Goal: Information Seeking & Learning: Check status

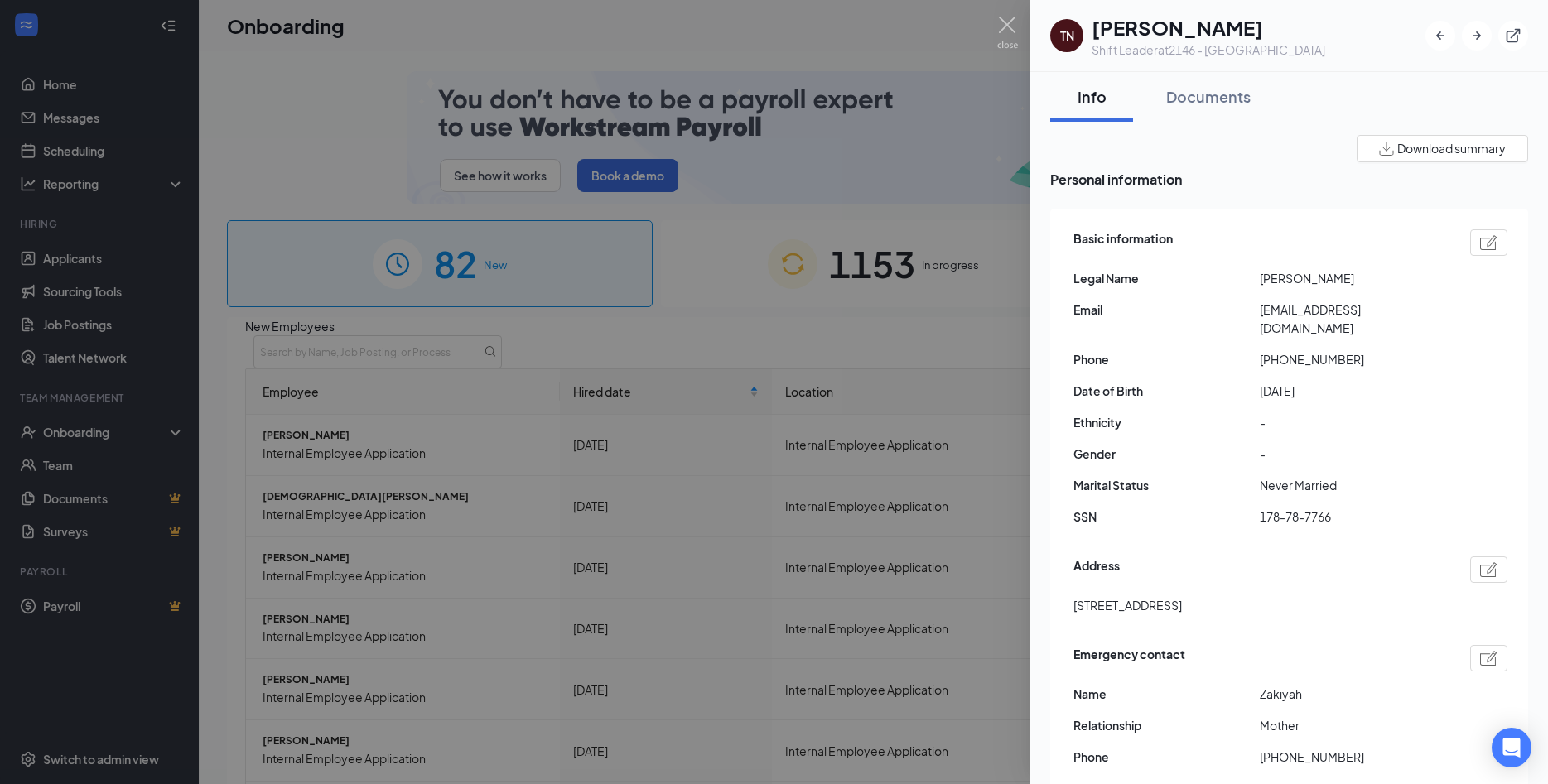
click at [1195, 96] on div "Documents" at bounding box center [1208, 96] width 85 height 21
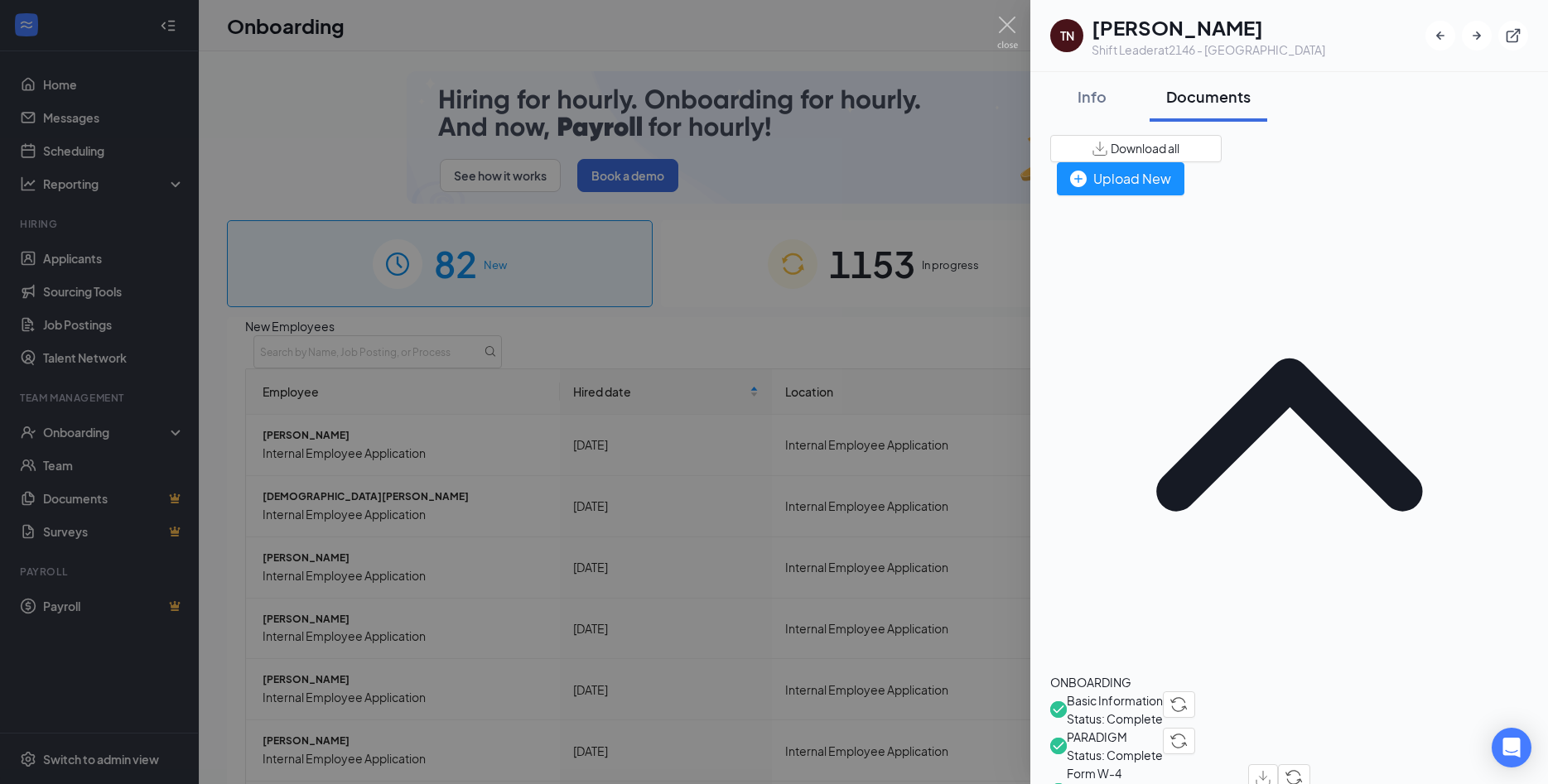
click at [1163, 691] on span "Basic Information" at bounding box center [1114, 700] width 96 height 18
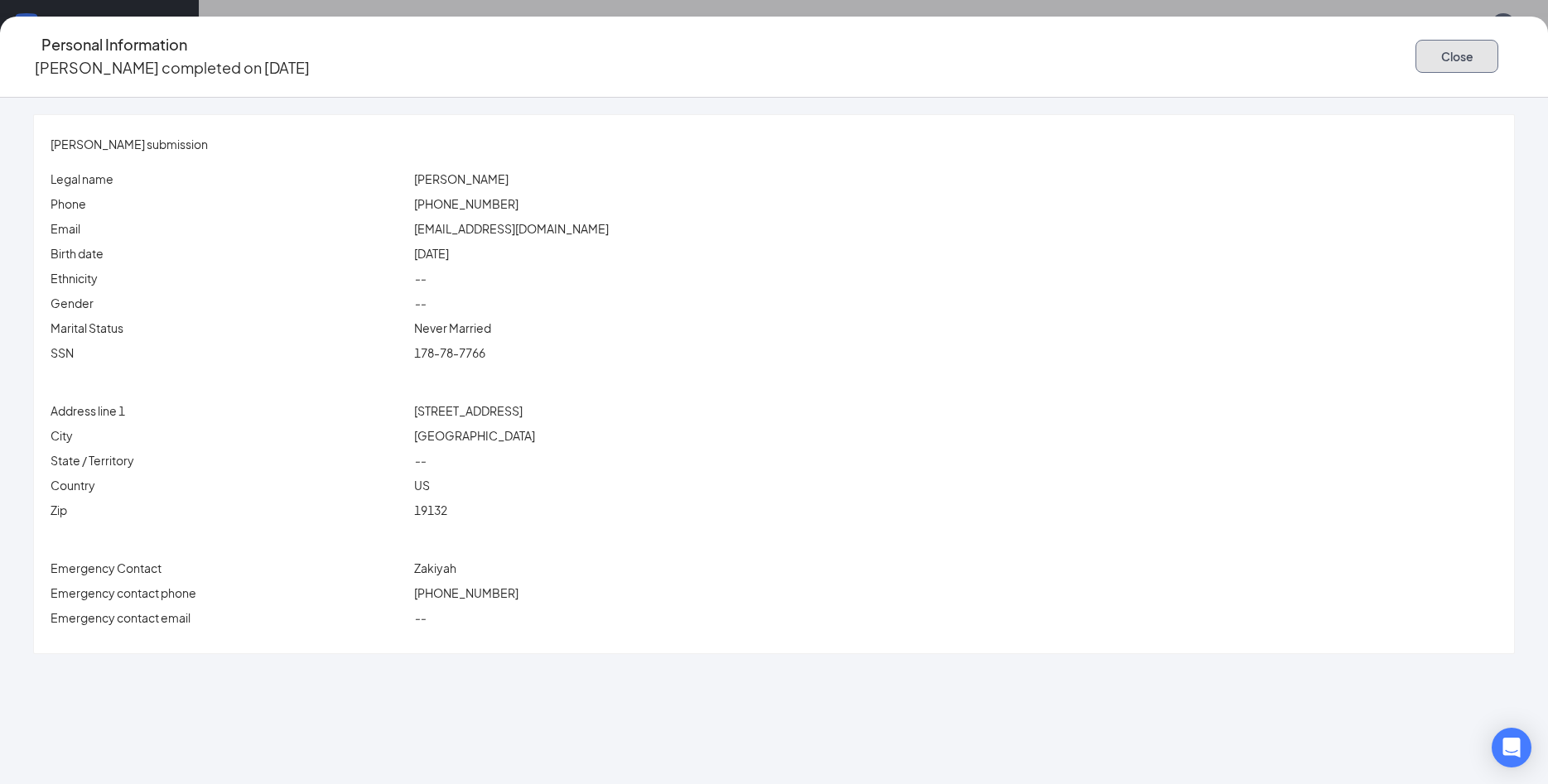
click at [1416, 48] on button "Close" at bounding box center [1457, 56] width 83 height 33
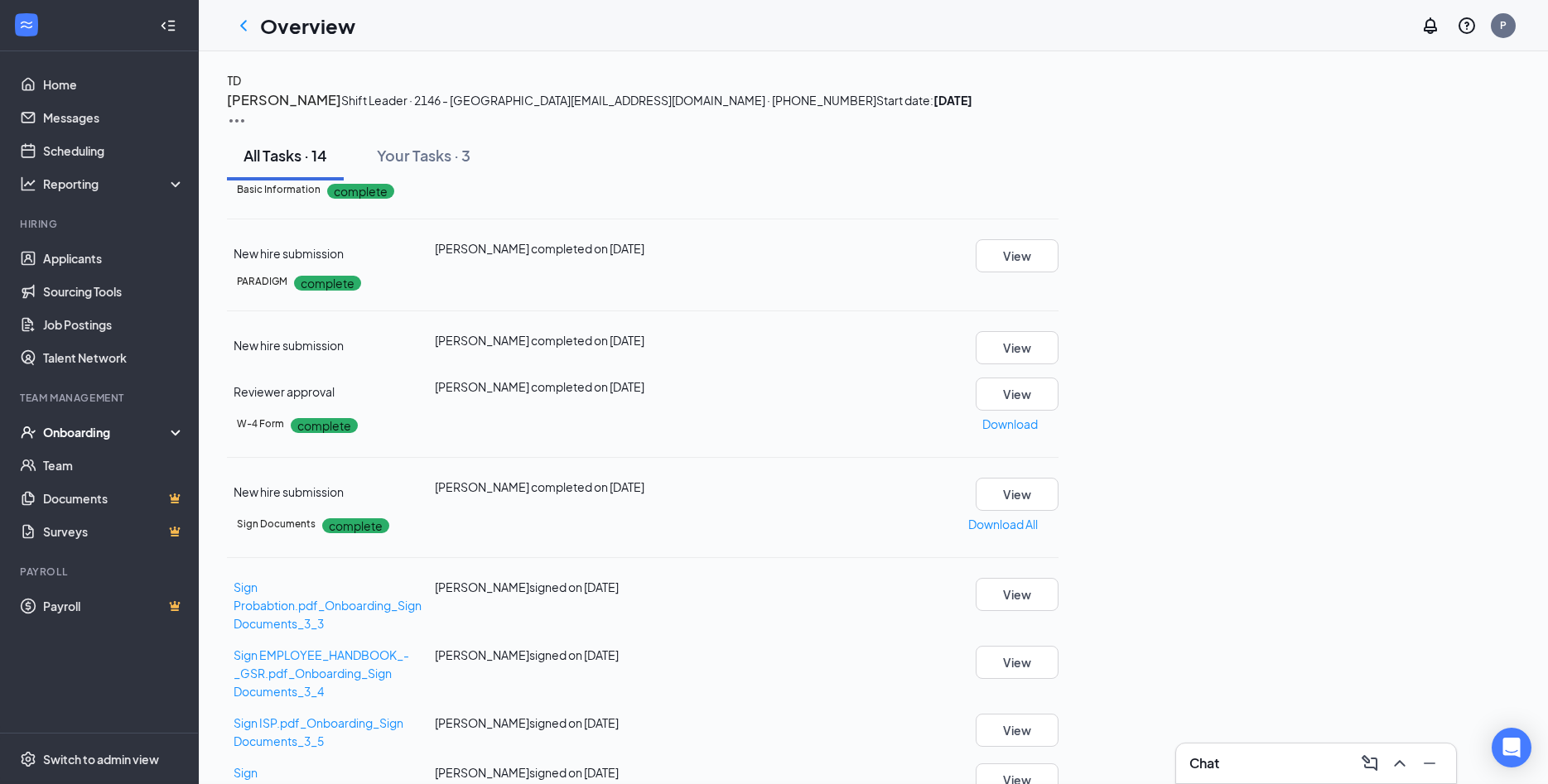
scroll to position [506, 0]
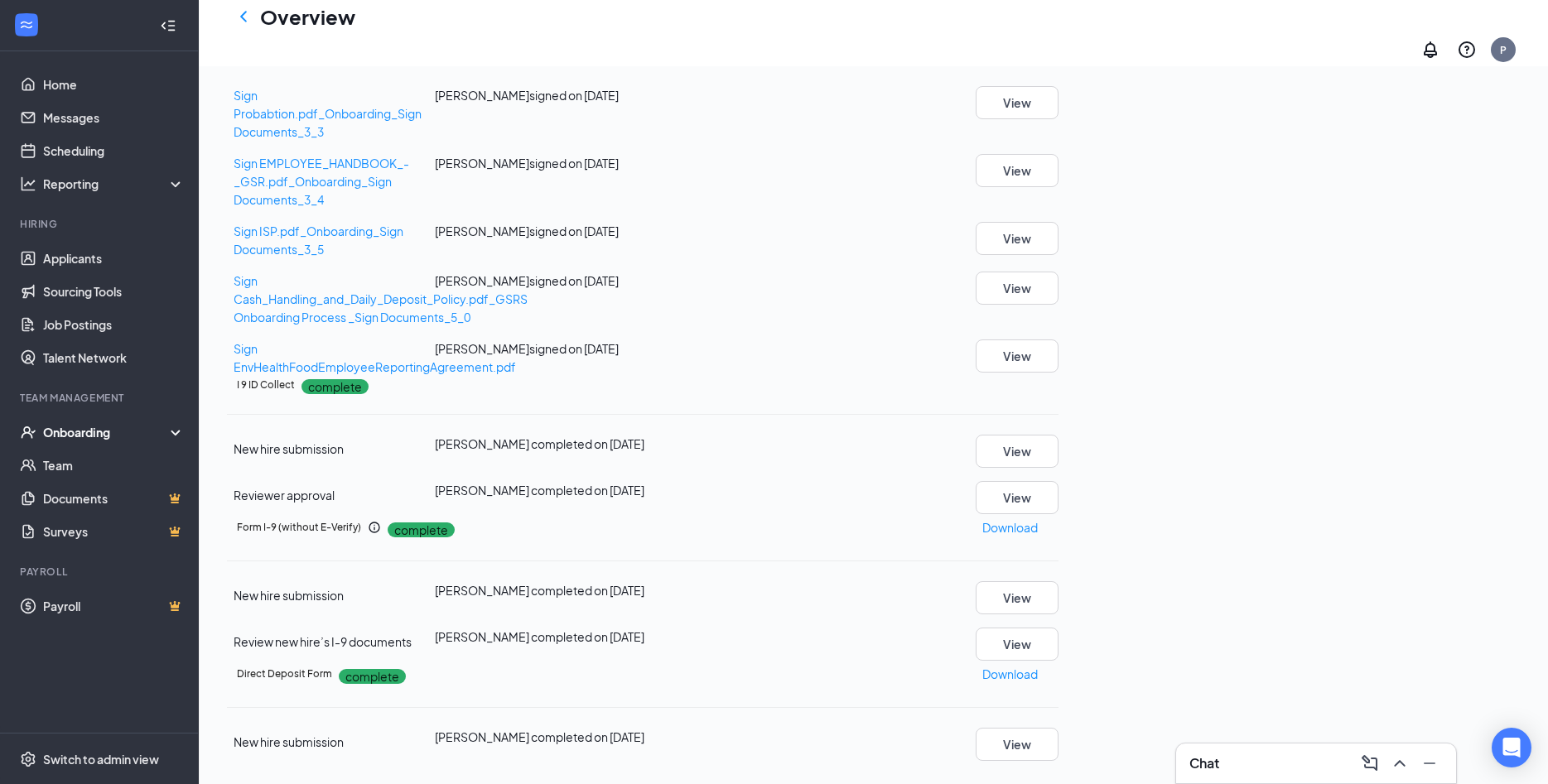
click at [1059, 514] on div "I 9 ID Collect complete New hire submission Tavone N Dunston completed on Aug 2…" at bounding box center [642, 445] width 831 height 138
click at [1059, 468] on button "View" at bounding box center [1017, 450] width 83 height 33
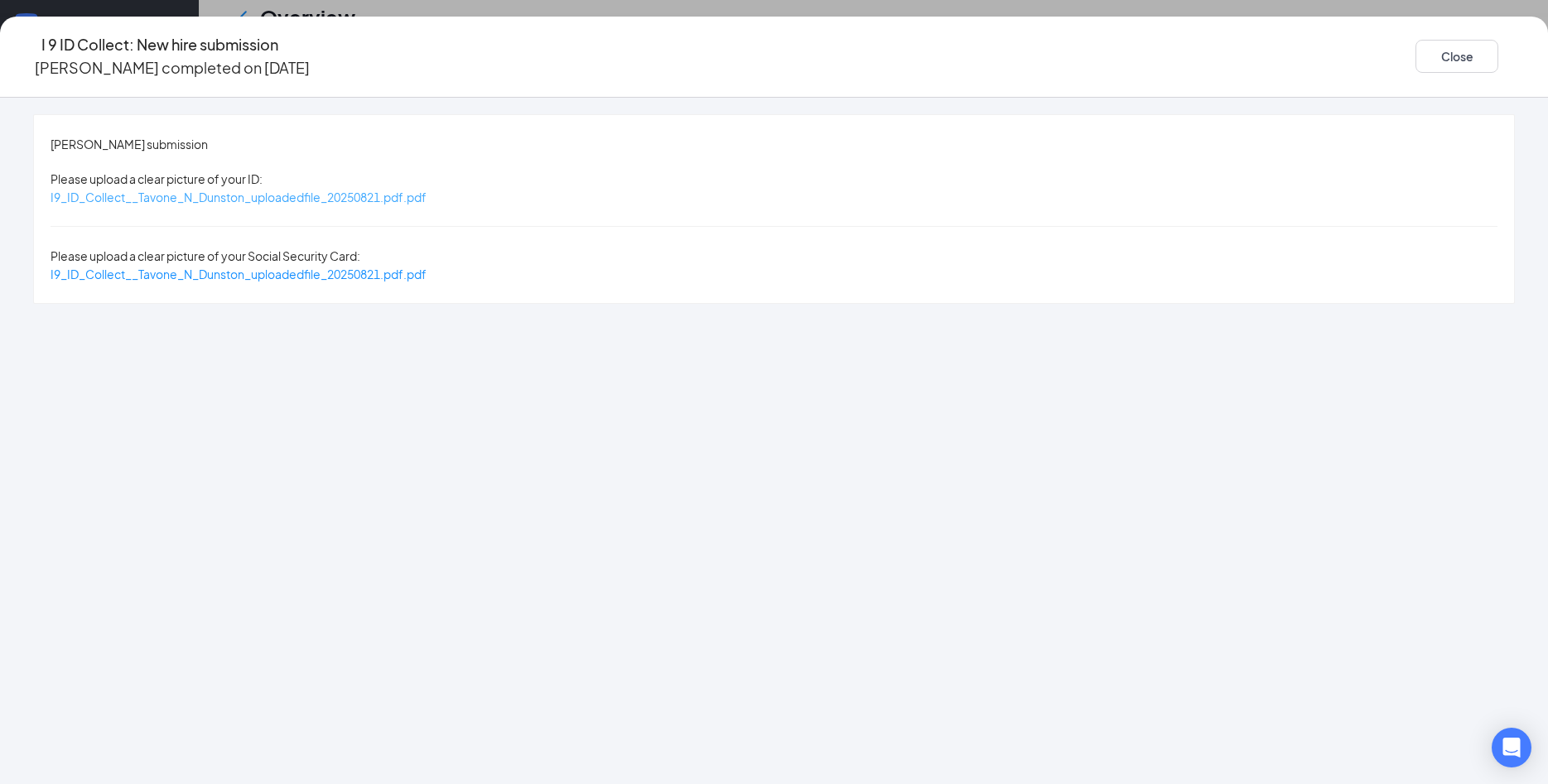
click at [426, 190] on span "I9_ID_Collect__Tavone_N_Dunston_uploadedfile_20250821.pdf.pdf" at bounding box center [238, 197] width 376 height 15
click at [426, 266] on span "I9_ID_Collect__Tavone_N_Dunston_uploadedfile_20250821.pdf.pdf" at bounding box center [238, 273] width 376 height 15
click at [1416, 58] on button "Close" at bounding box center [1457, 56] width 83 height 33
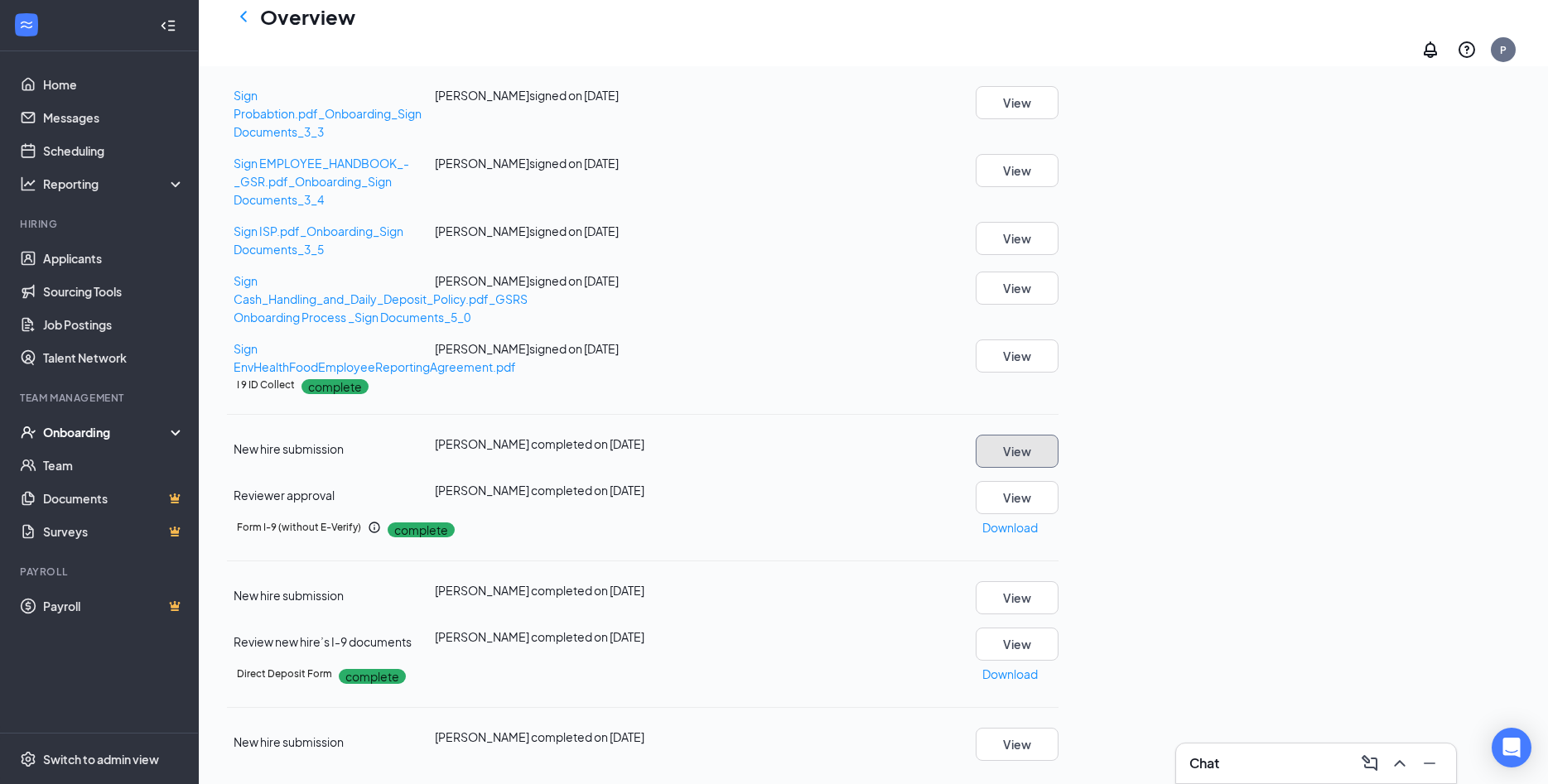
scroll to position [268, 0]
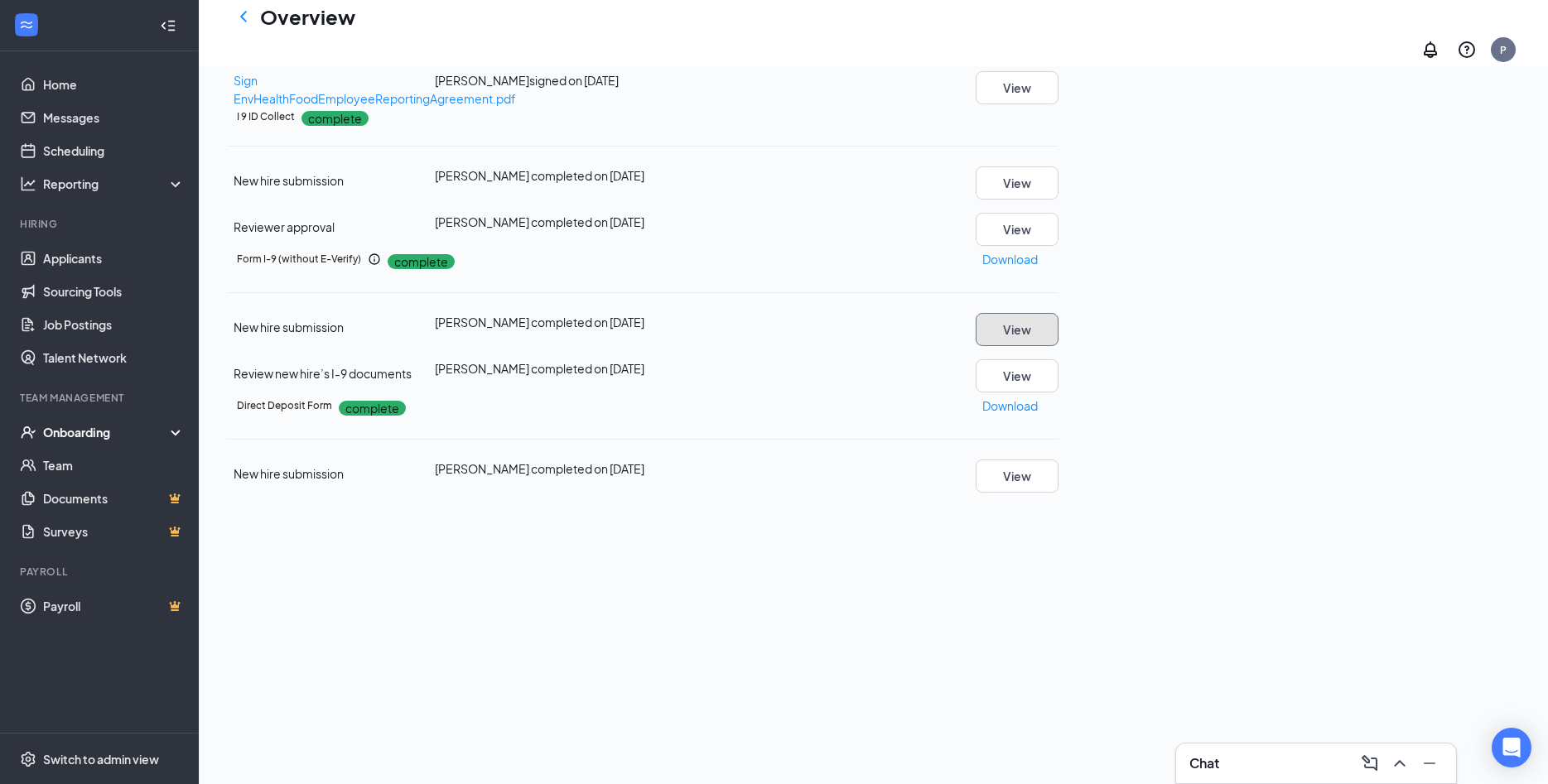
click at [1059, 346] on button "View" at bounding box center [1017, 329] width 83 height 33
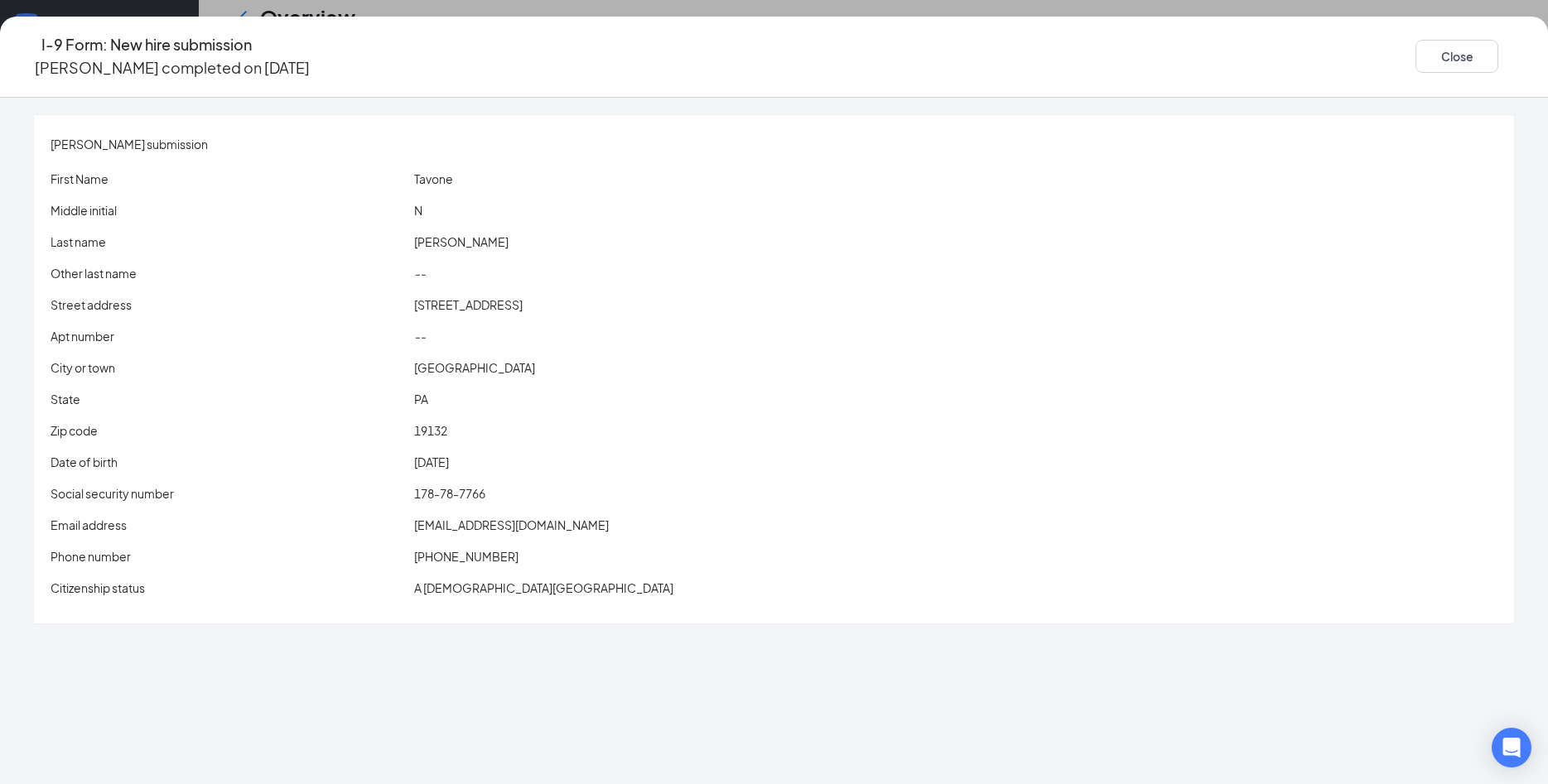
click at [568, 517] on span "Dunstontavone38@gmail.com" at bounding box center [511, 524] width 194 height 15
click at [1416, 33] on div "Close" at bounding box center [1465, 57] width 99 height 47
click at [1416, 40] on button "Close" at bounding box center [1457, 56] width 83 height 33
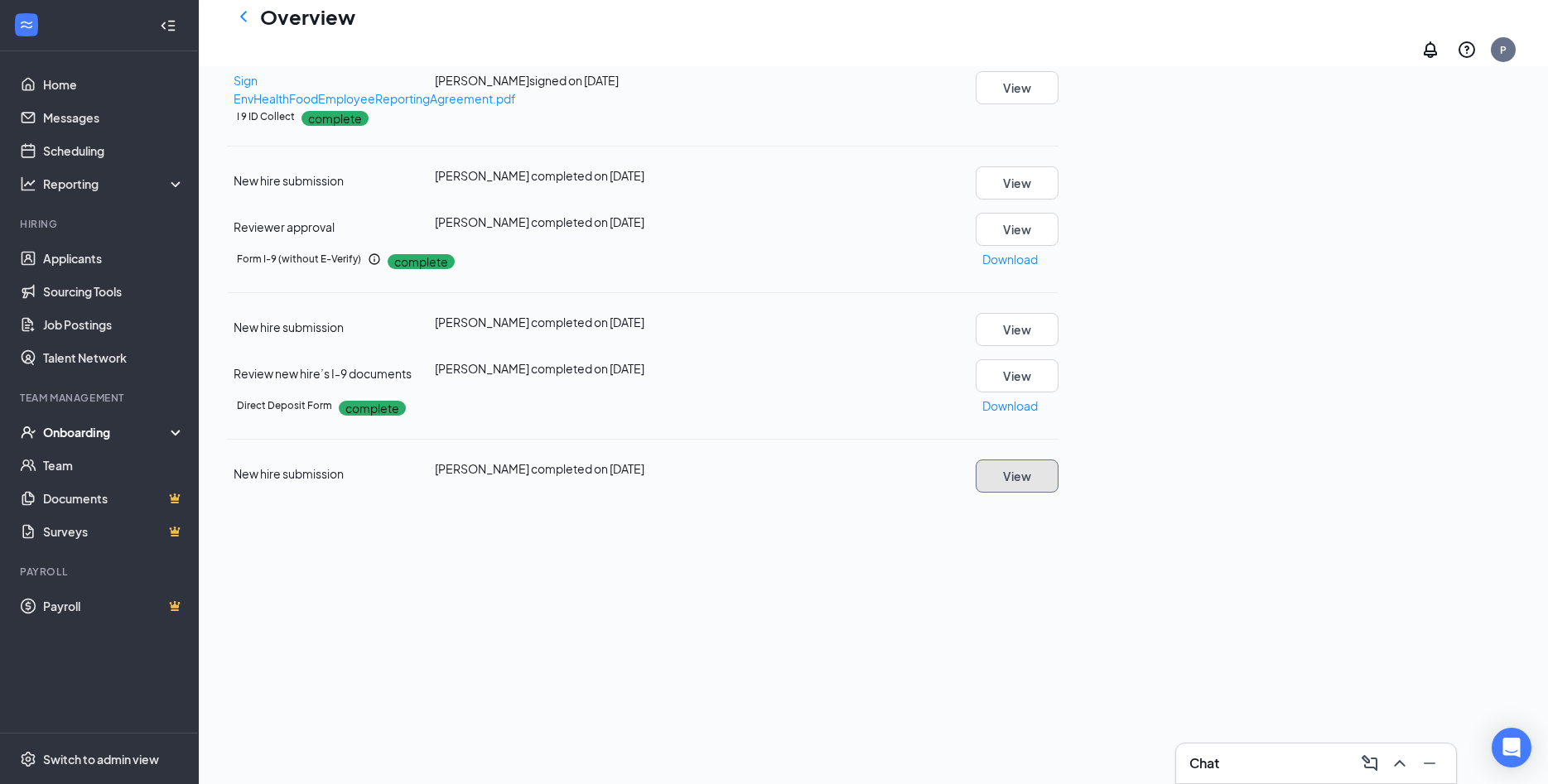
click at [1059, 493] on button "View" at bounding box center [1017, 476] width 83 height 33
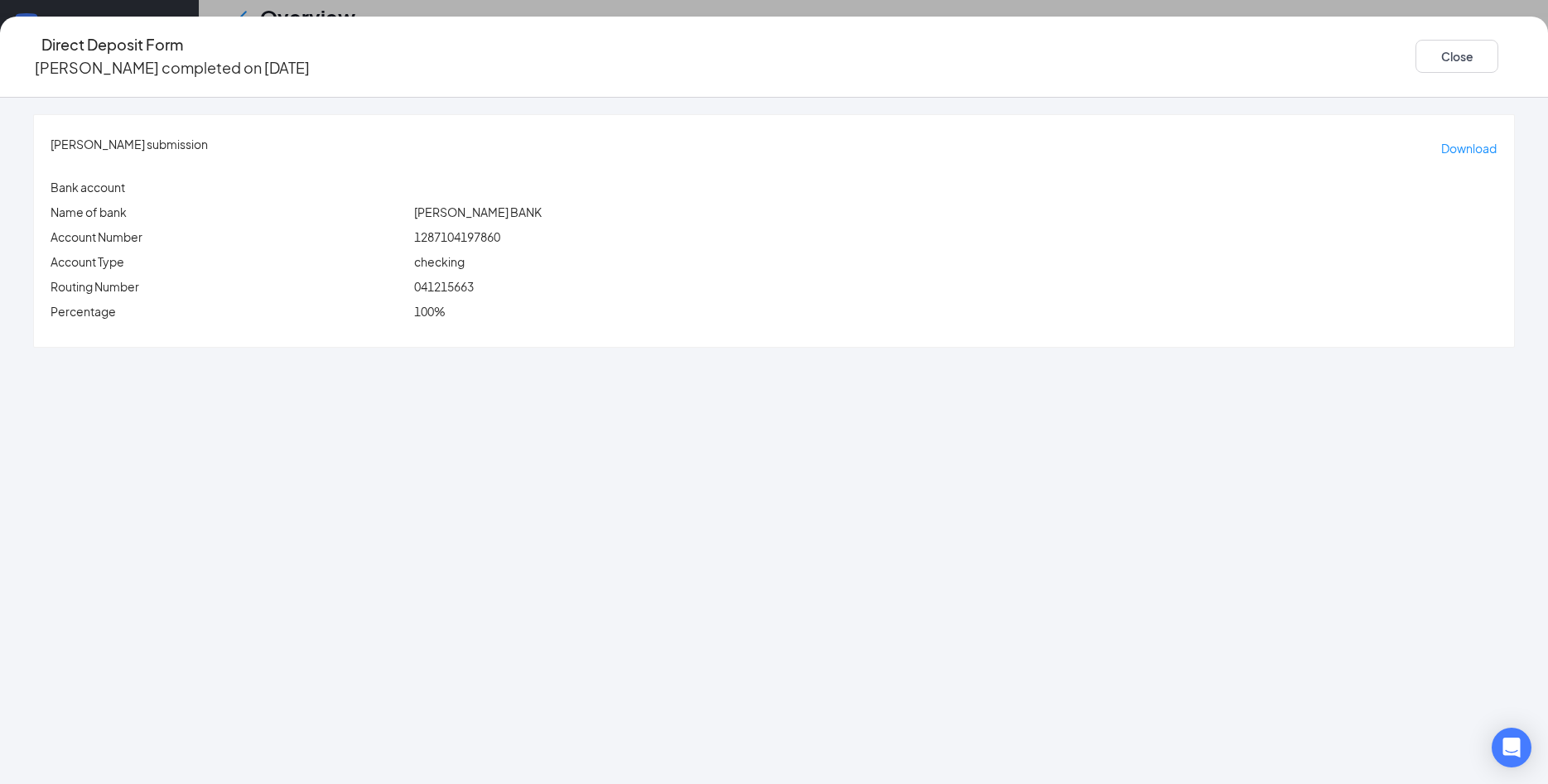
click at [474, 279] on span "041215663" at bounding box center [443, 286] width 59 height 15
copy span "041215663"
click at [500, 229] on span "1287104197860" at bounding box center [457, 236] width 86 height 15
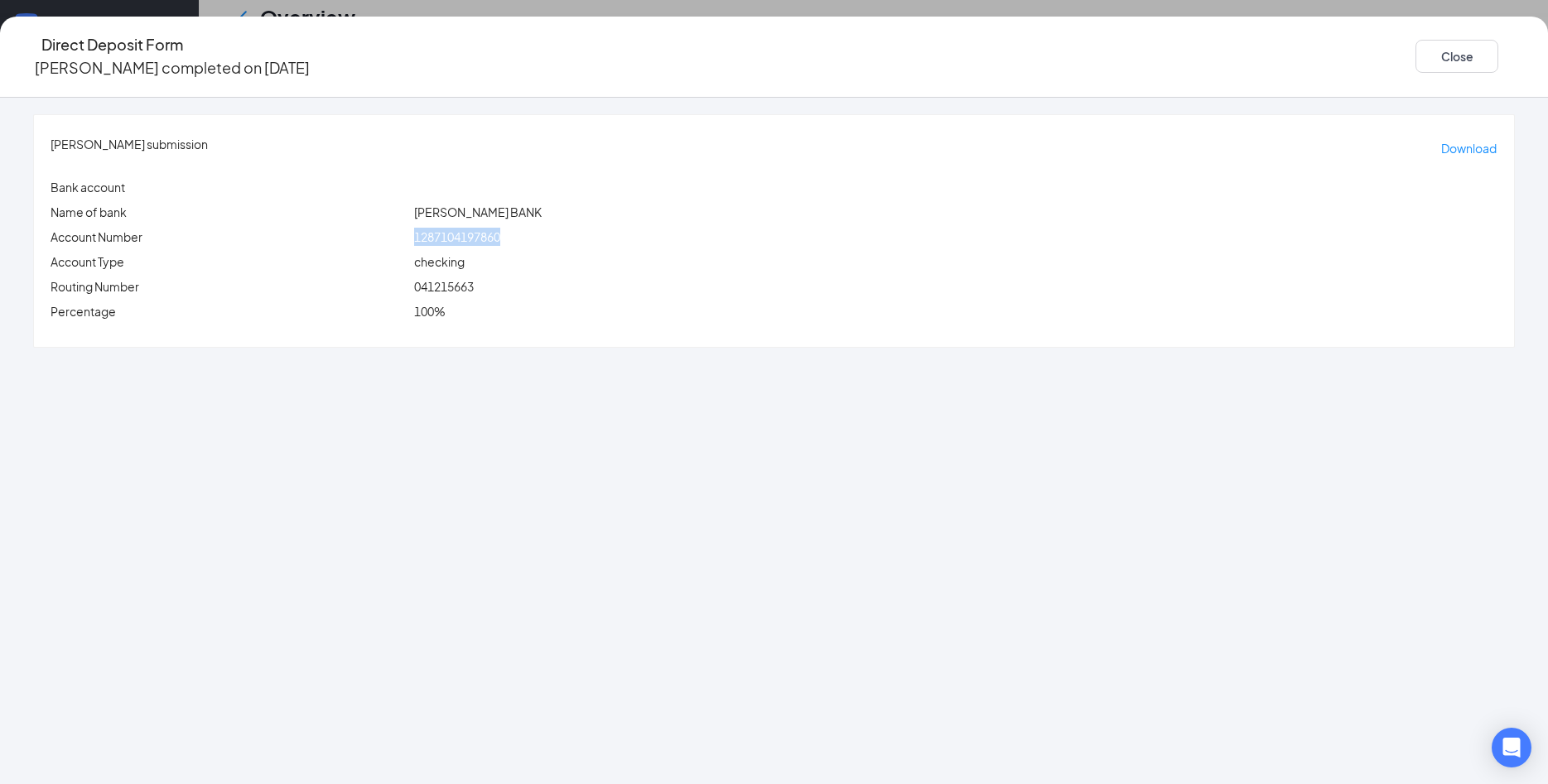
copy span "1287104197860"
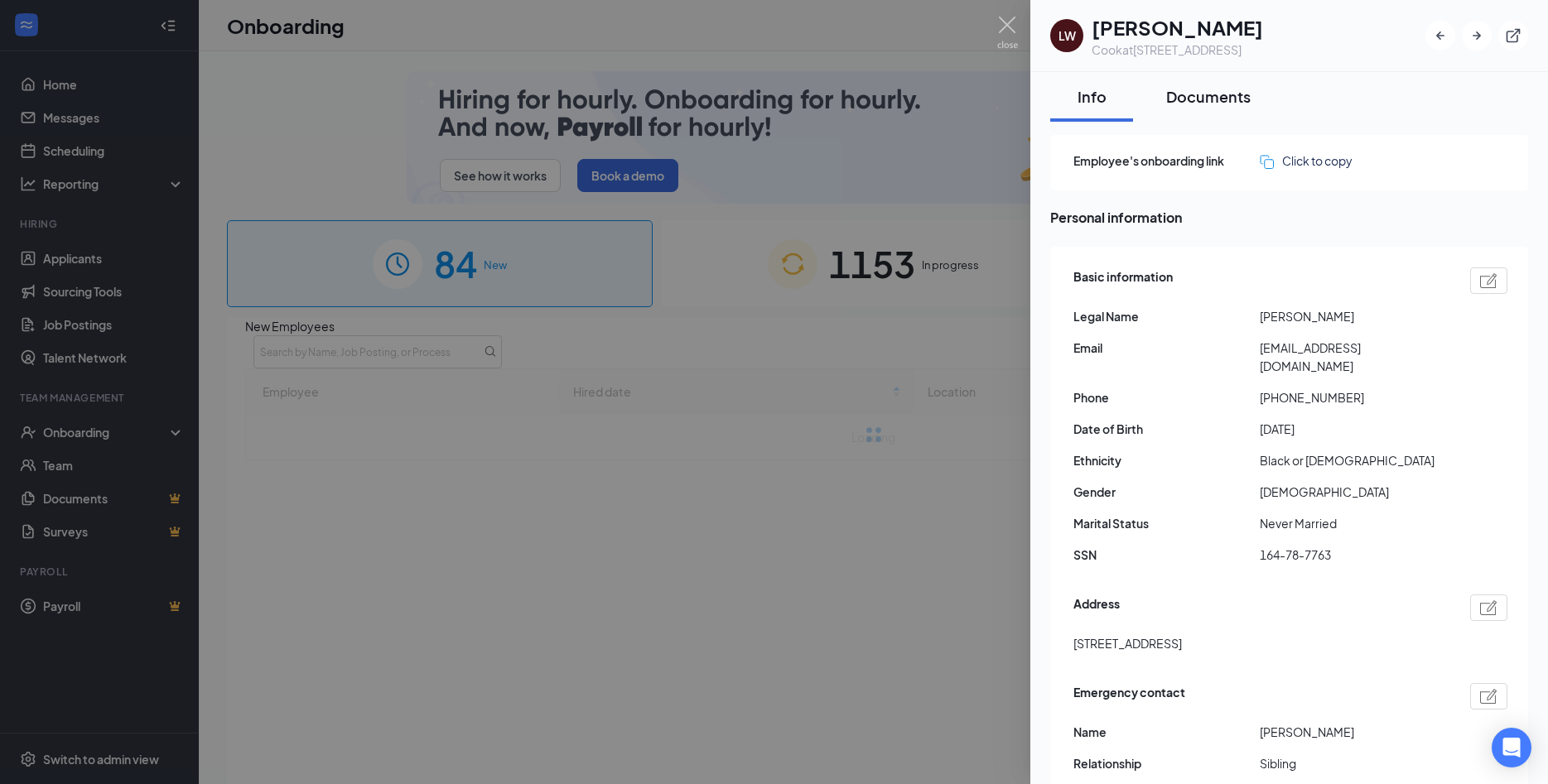
click at [1212, 112] on button "Documents" at bounding box center [1208, 96] width 118 height 49
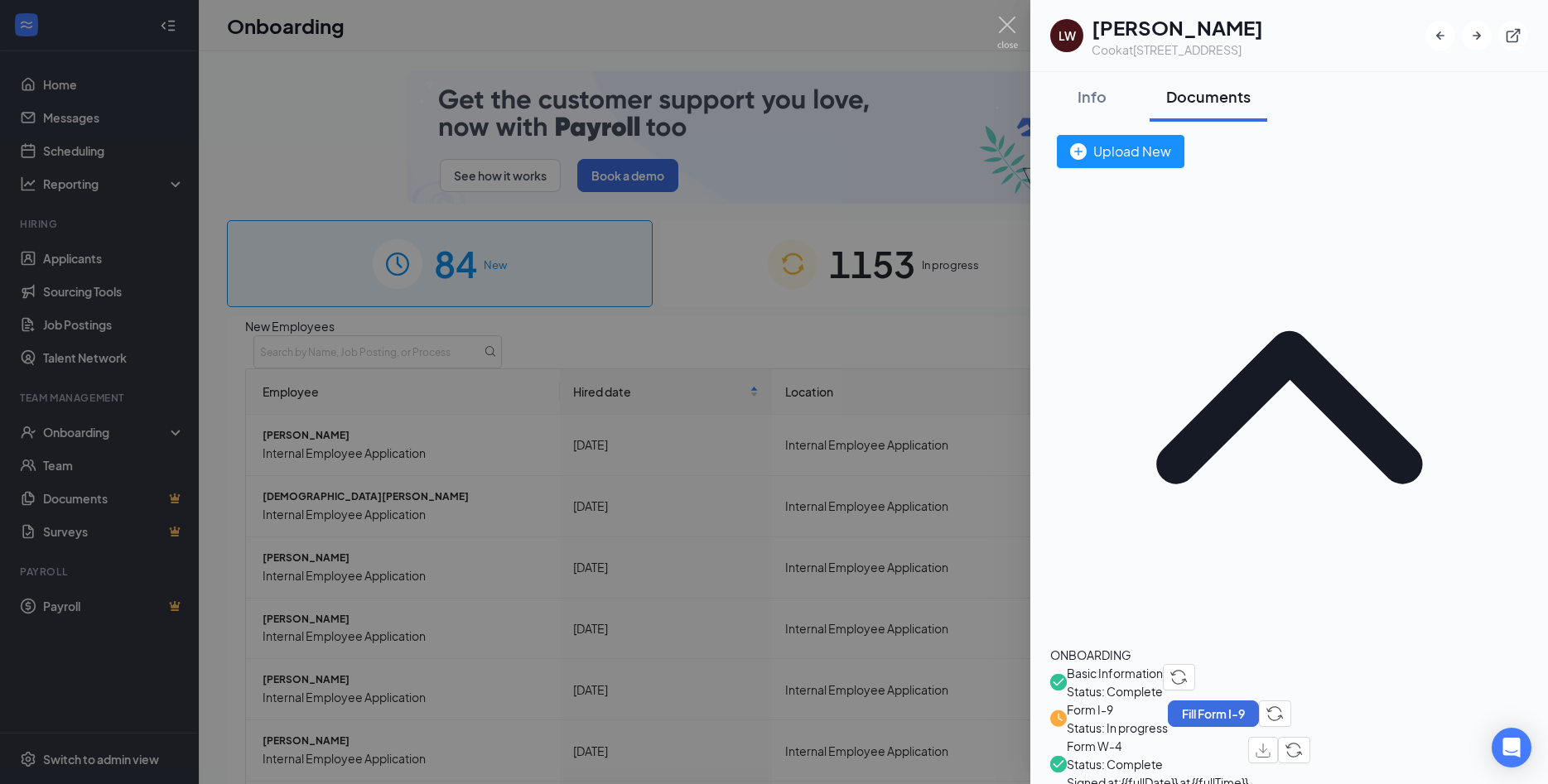
click at [1163, 664] on span "Basic Information" at bounding box center [1114, 673] width 96 height 18
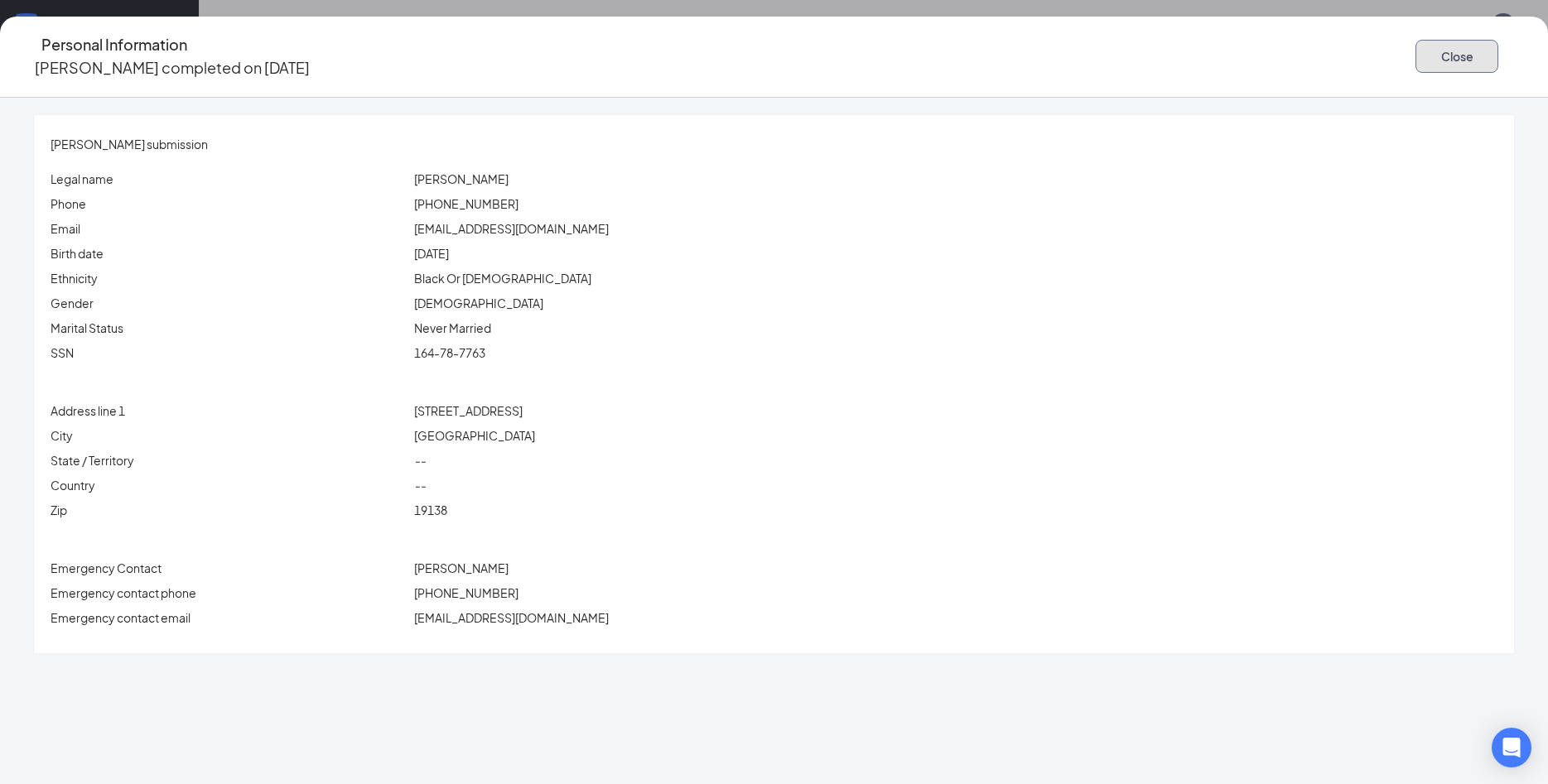
click at [1416, 40] on button "Close" at bounding box center [1457, 56] width 83 height 33
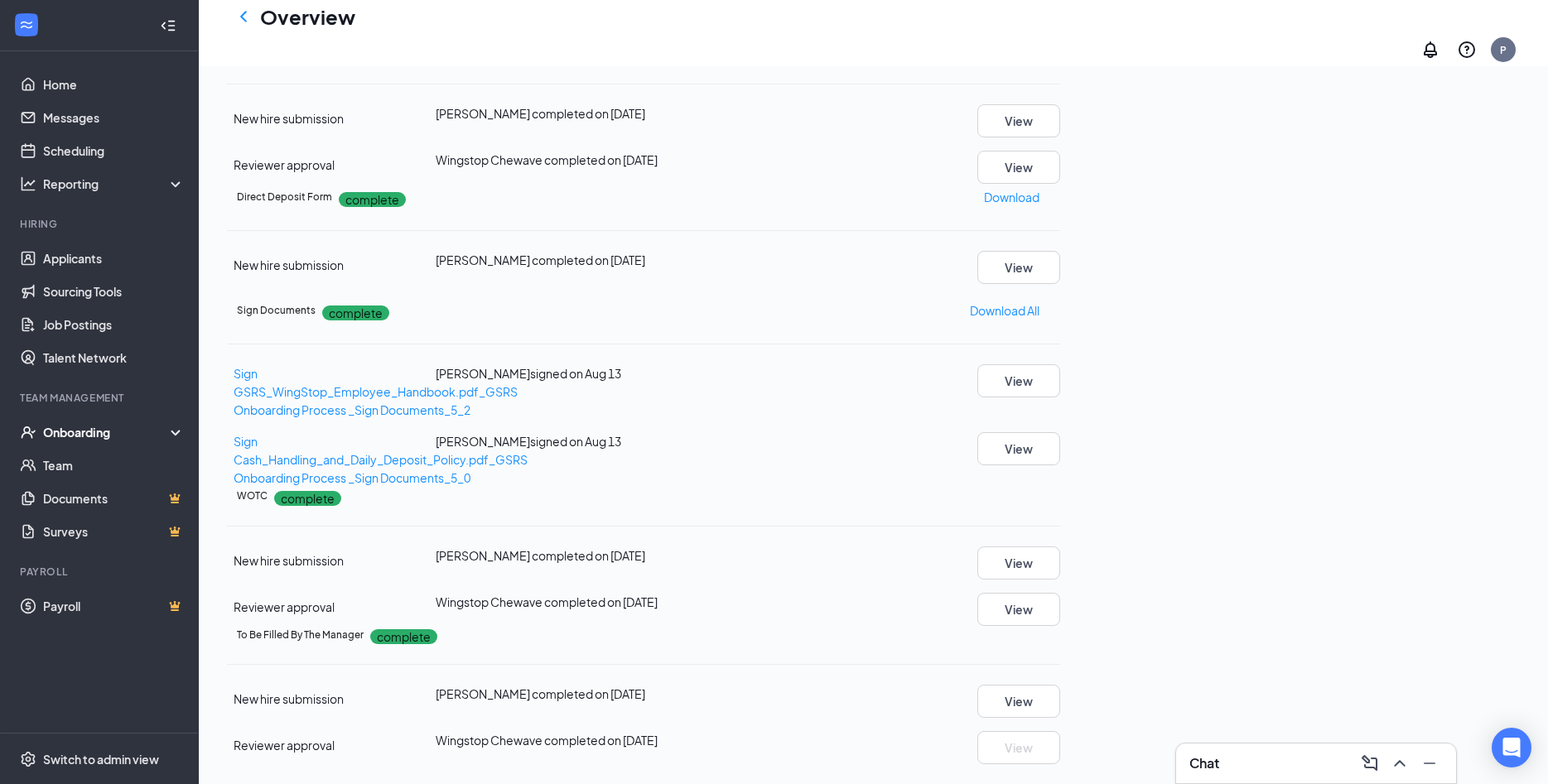
scroll to position [591, 0]
click at [1060, 138] on button "View" at bounding box center [1018, 120] width 83 height 33
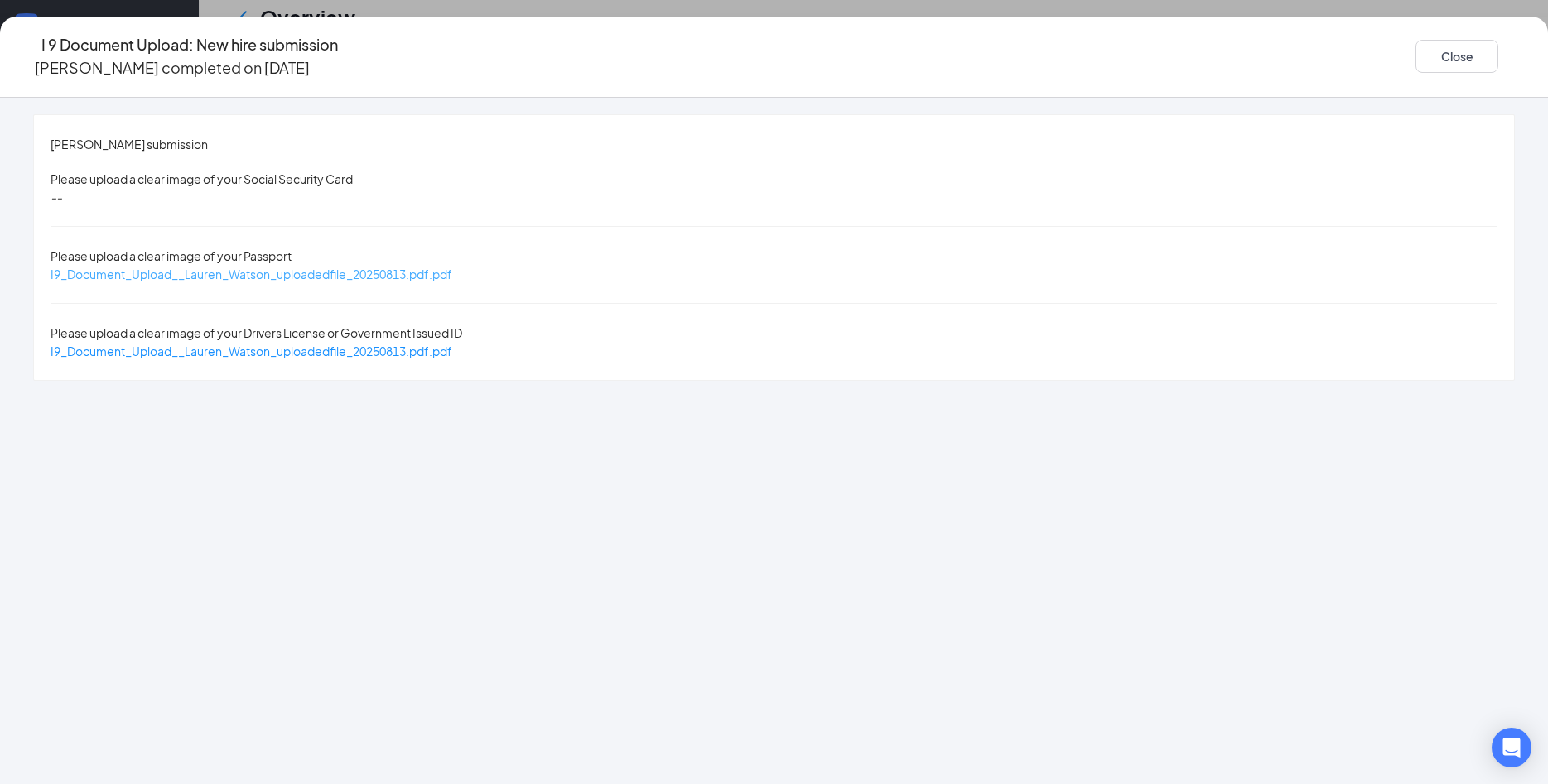
click at [452, 266] on span "I9_Document_Upload__Lauren_Watson_uploadedfile_20250813.pdf.pdf" at bounding box center [251, 273] width 402 height 15
click at [452, 343] on span "I9_Document_Upload__Lauren_Watson_uploadedfile_20250813.pdf.pdf" at bounding box center [251, 351] width 402 height 15
click at [1416, 49] on button "Close" at bounding box center [1457, 56] width 83 height 33
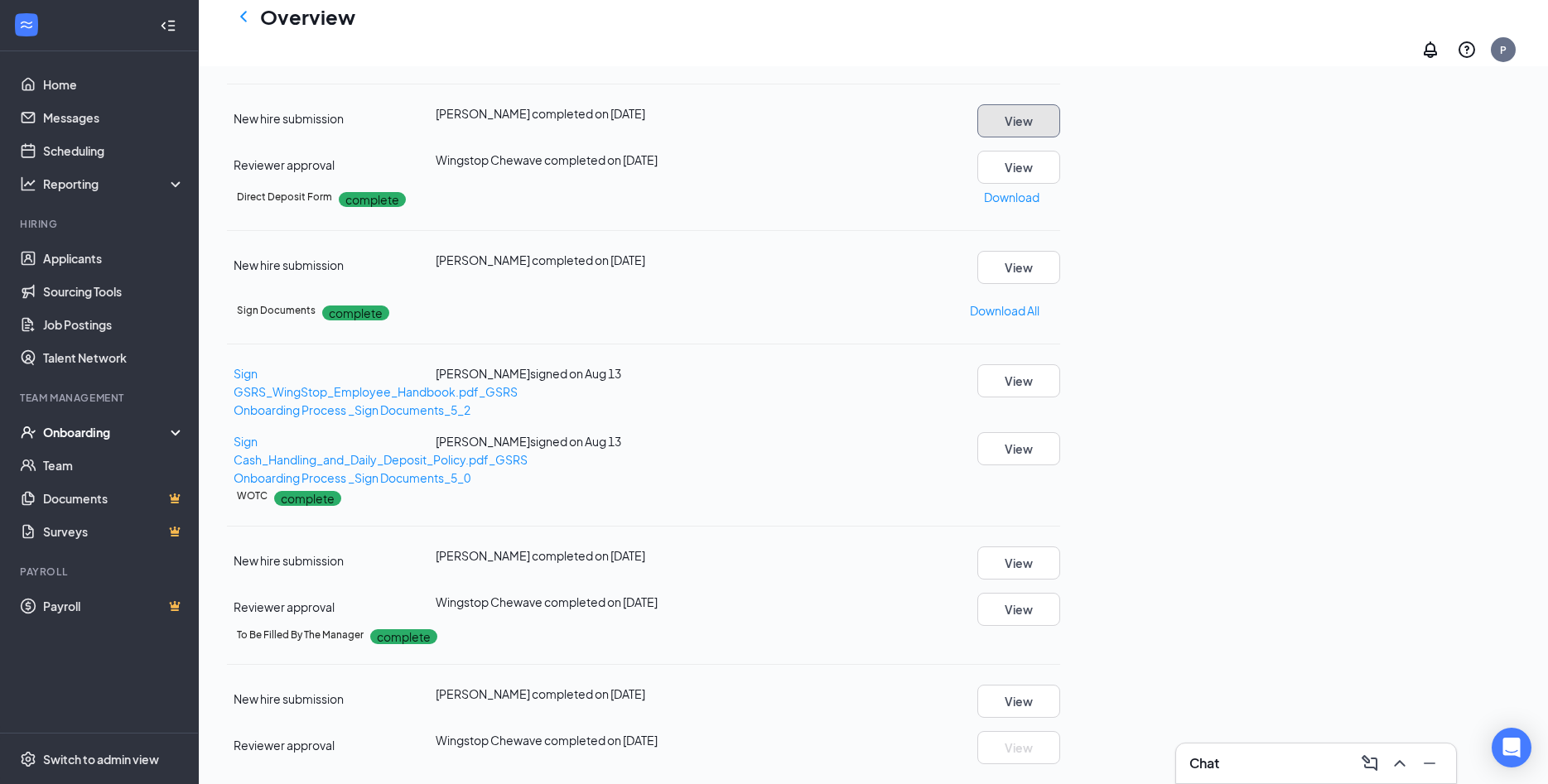
scroll to position [338, 0]
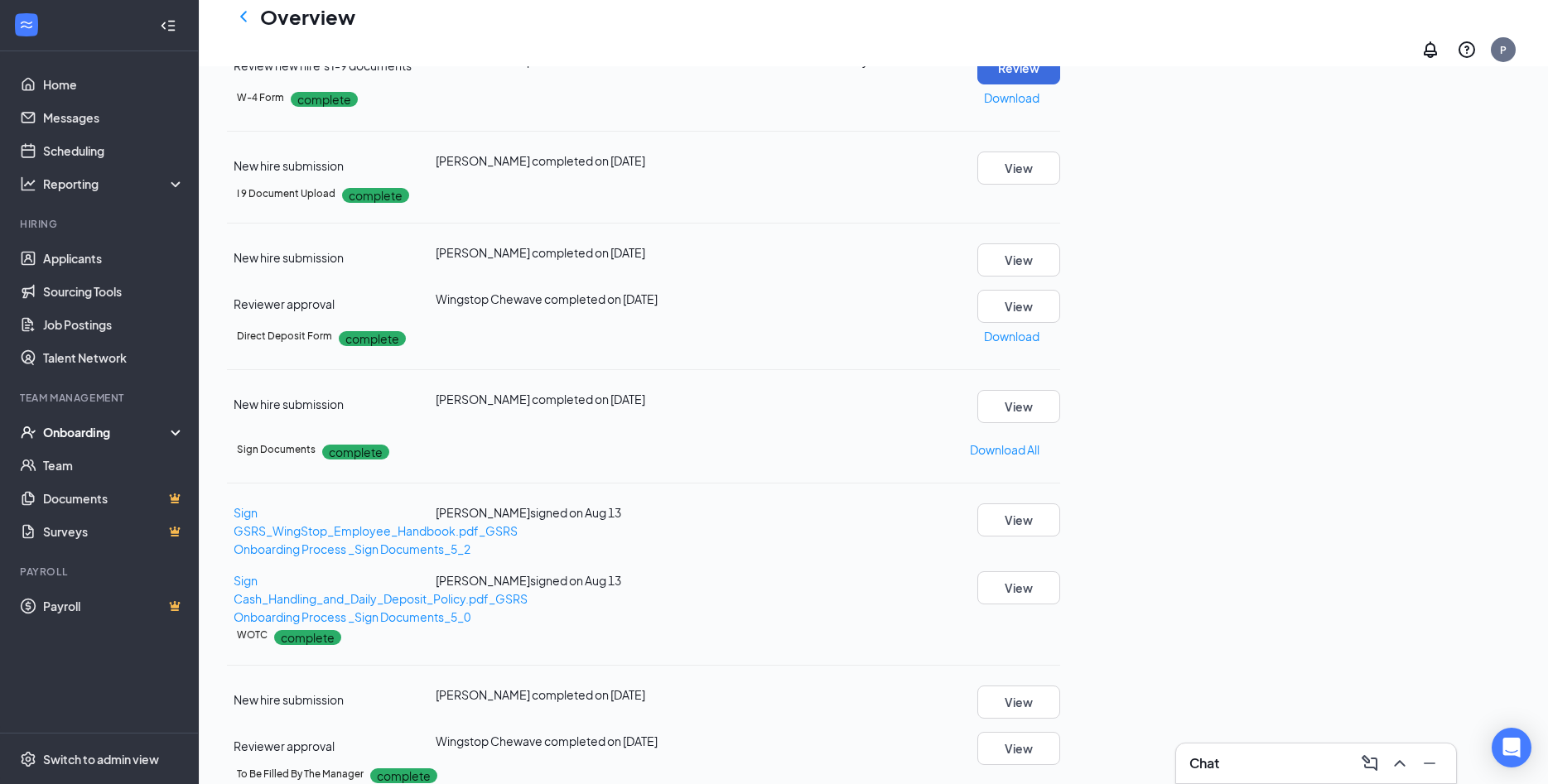
click at [1060, 38] on button "View" at bounding box center [1018, 22] width 83 height 33
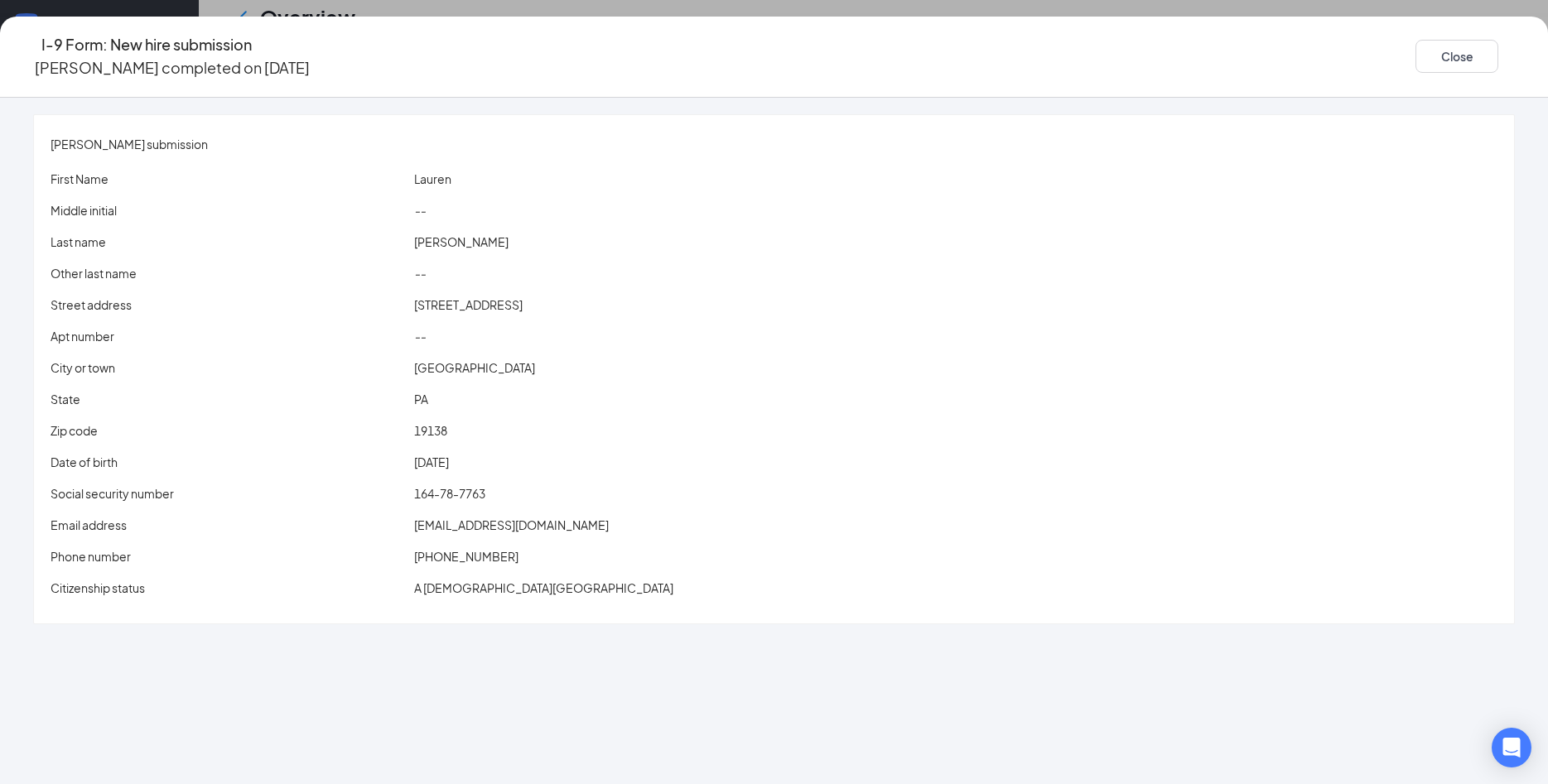
click at [593, 517] on span "laurenwatson2430@gmail.com" at bounding box center [511, 524] width 194 height 15
drag, startPoint x: 1302, startPoint y: 44, endPoint x: 1313, endPoint y: 473, distance: 429.1
click at [1416, 45] on button "Close" at bounding box center [1457, 56] width 83 height 33
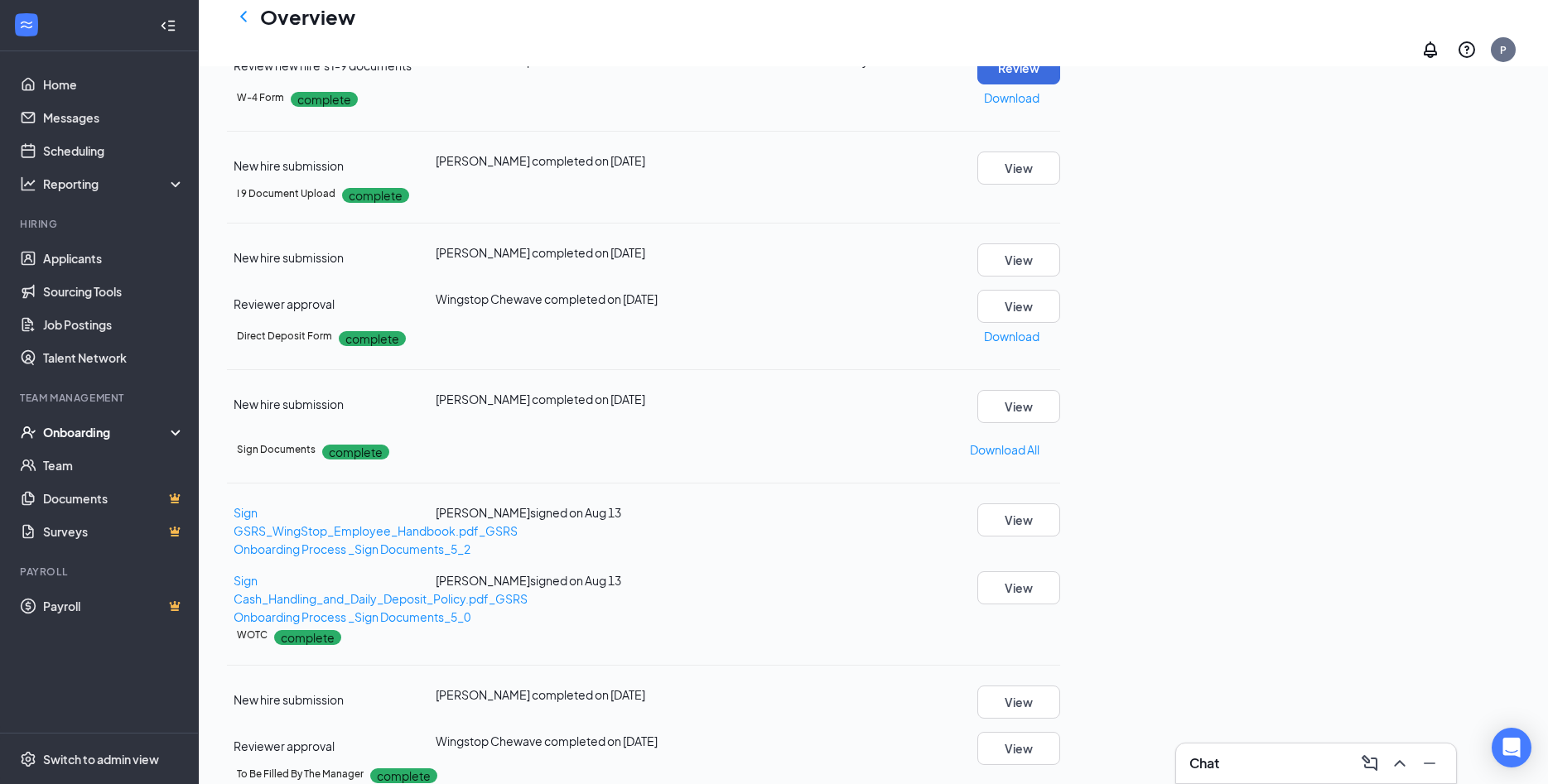
click at [1060, 436] on div "New hire submission Lauren Watson completed on Aug 13, 2025 View Employee Infor…" at bounding box center [643, 414] width 833 height 47
click at [1060, 423] on button "View" at bounding box center [1018, 406] width 83 height 33
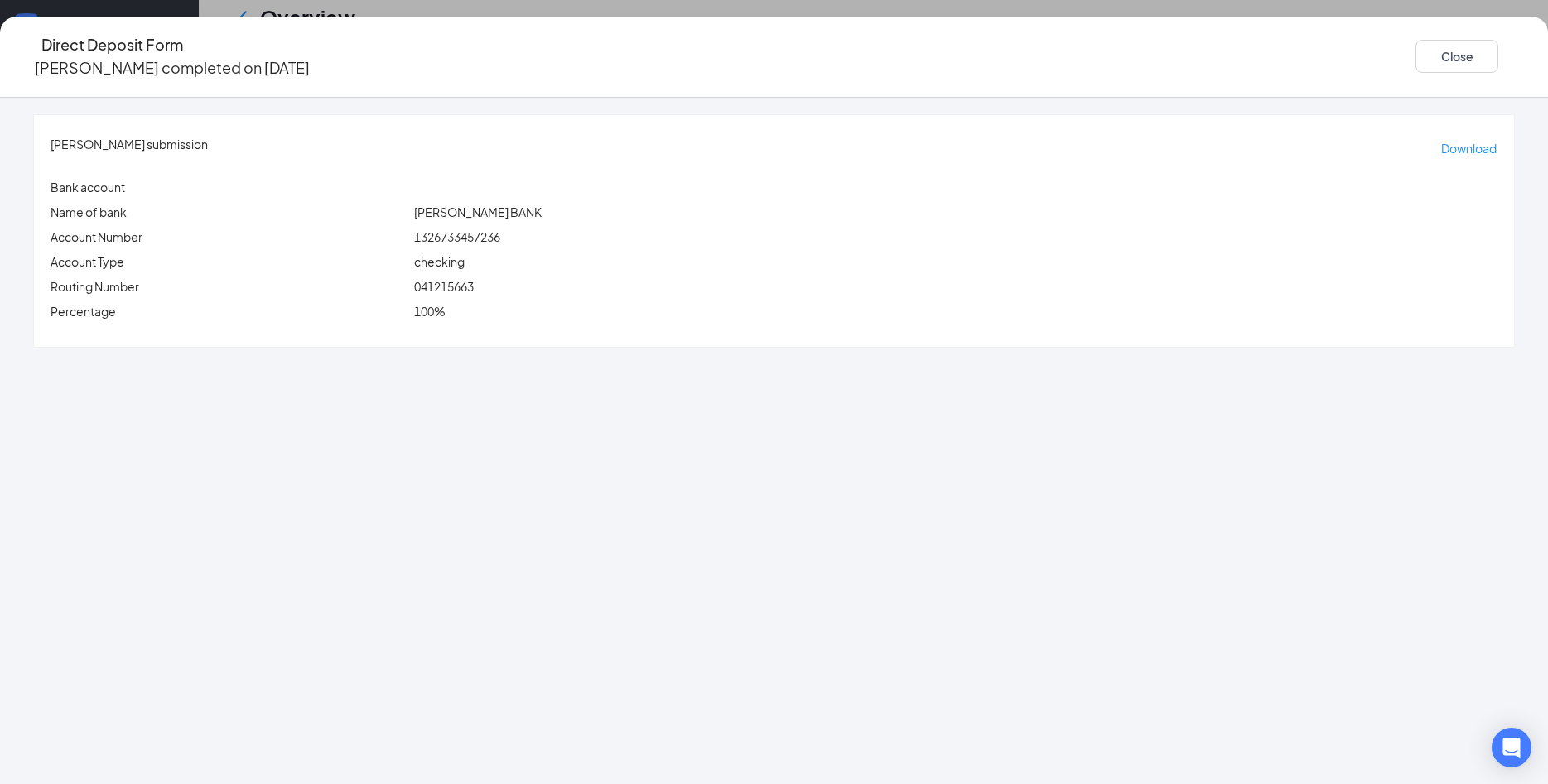
click at [532, 258] on div "Lauren Watson's submission Download Bank account Name of bank SUTTON BANK Accou…" at bounding box center [774, 231] width 1480 height 232
click at [500, 229] on span "1326733457236" at bounding box center [457, 236] width 86 height 15
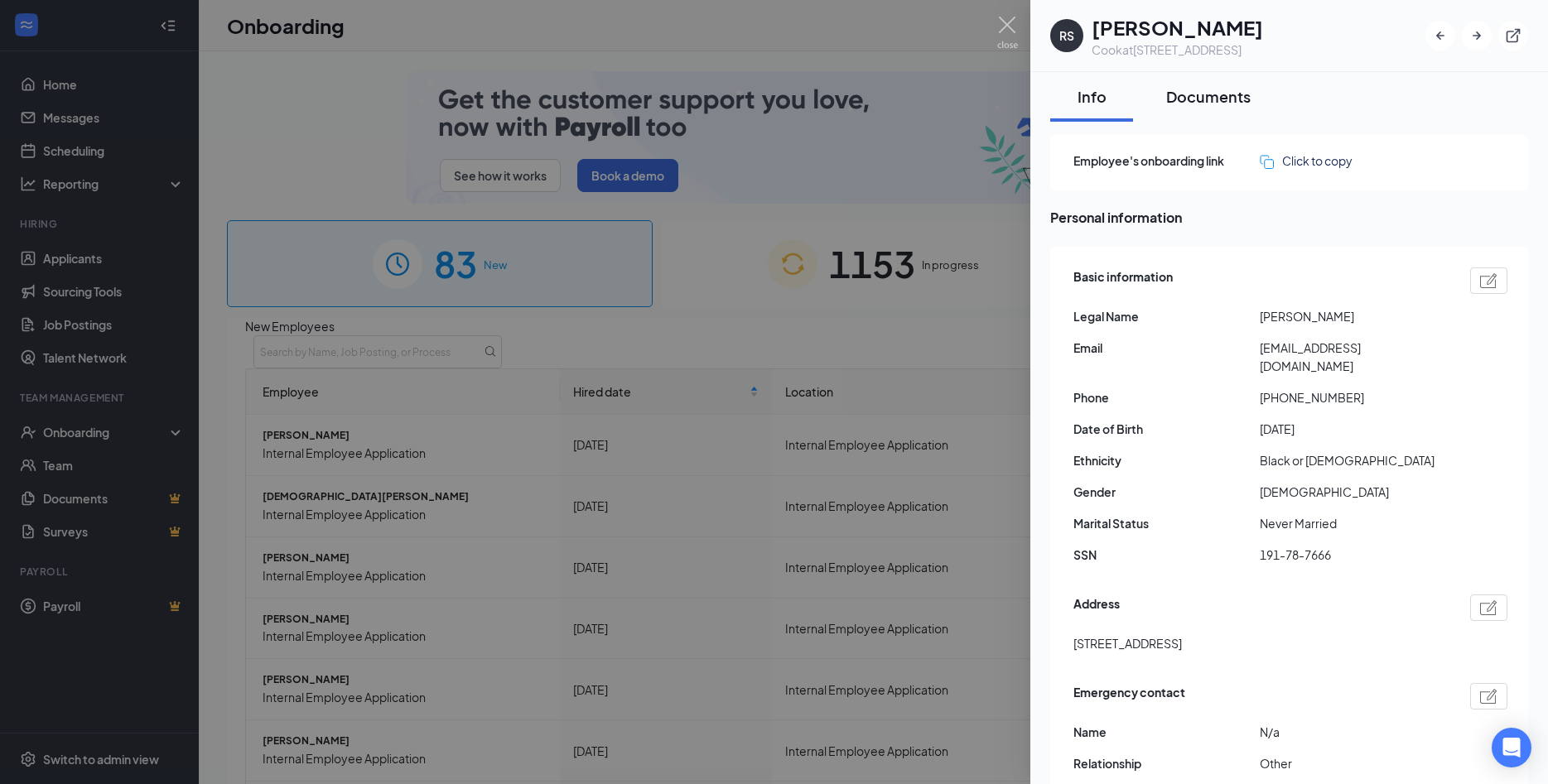
click at [1198, 105] on div "Documents" at bounding box center [1208, 96] width 85 height 21
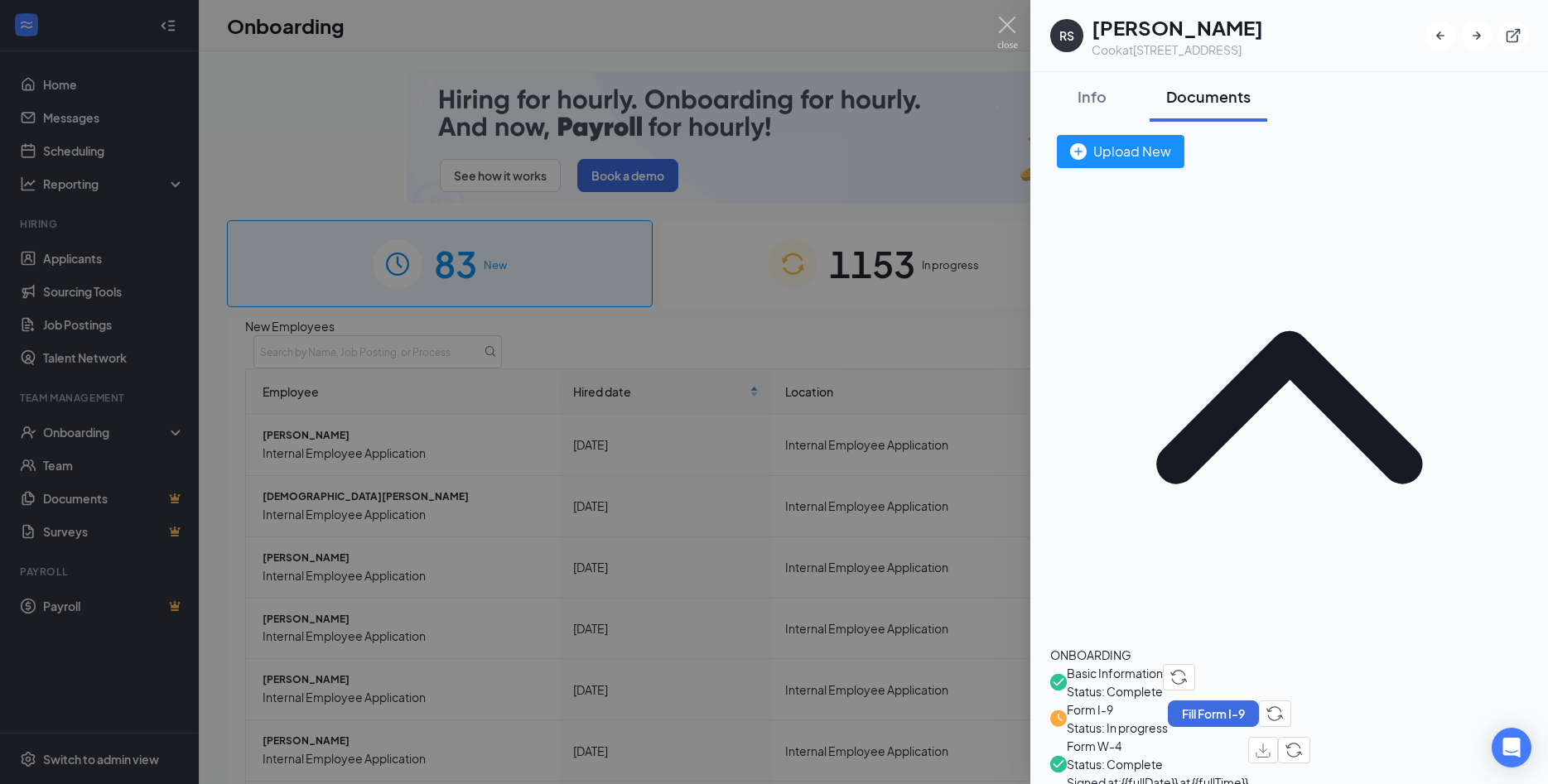
drag, startPoint x: 1183, startPoint y: 227, endPoint x: 1251, endPoint y: 302, distance: 101.2
click at [1163, 664] on span "Basic Information" at bounding box center [1114, 673] width 96 height 18
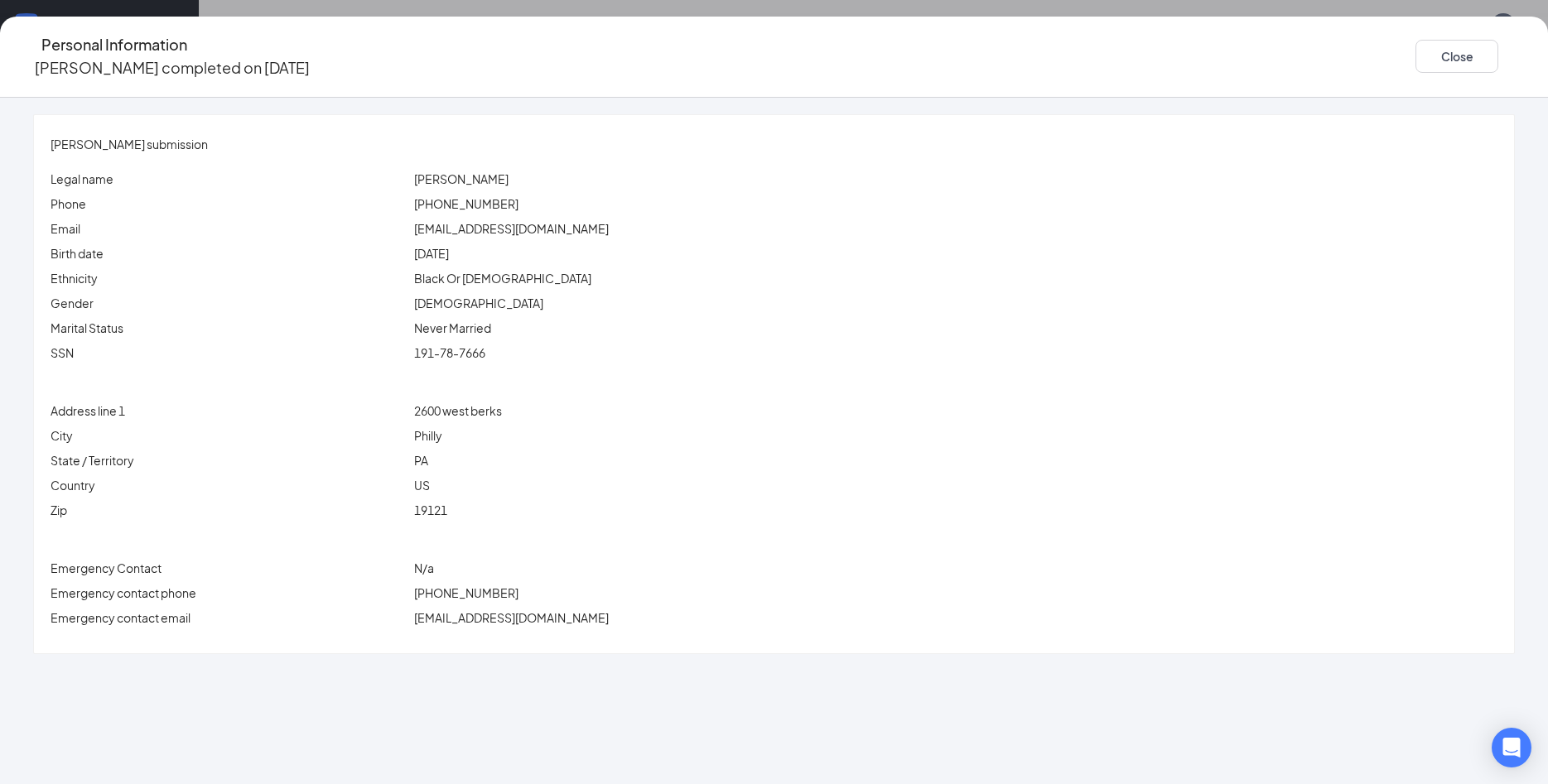
click at [1416, 33] on div "Close" at bounding box center [1465, 57] width 99 height 47
click at [1416, 43] on button "Close" at bounding box center [1457, 56] width 83 height 33
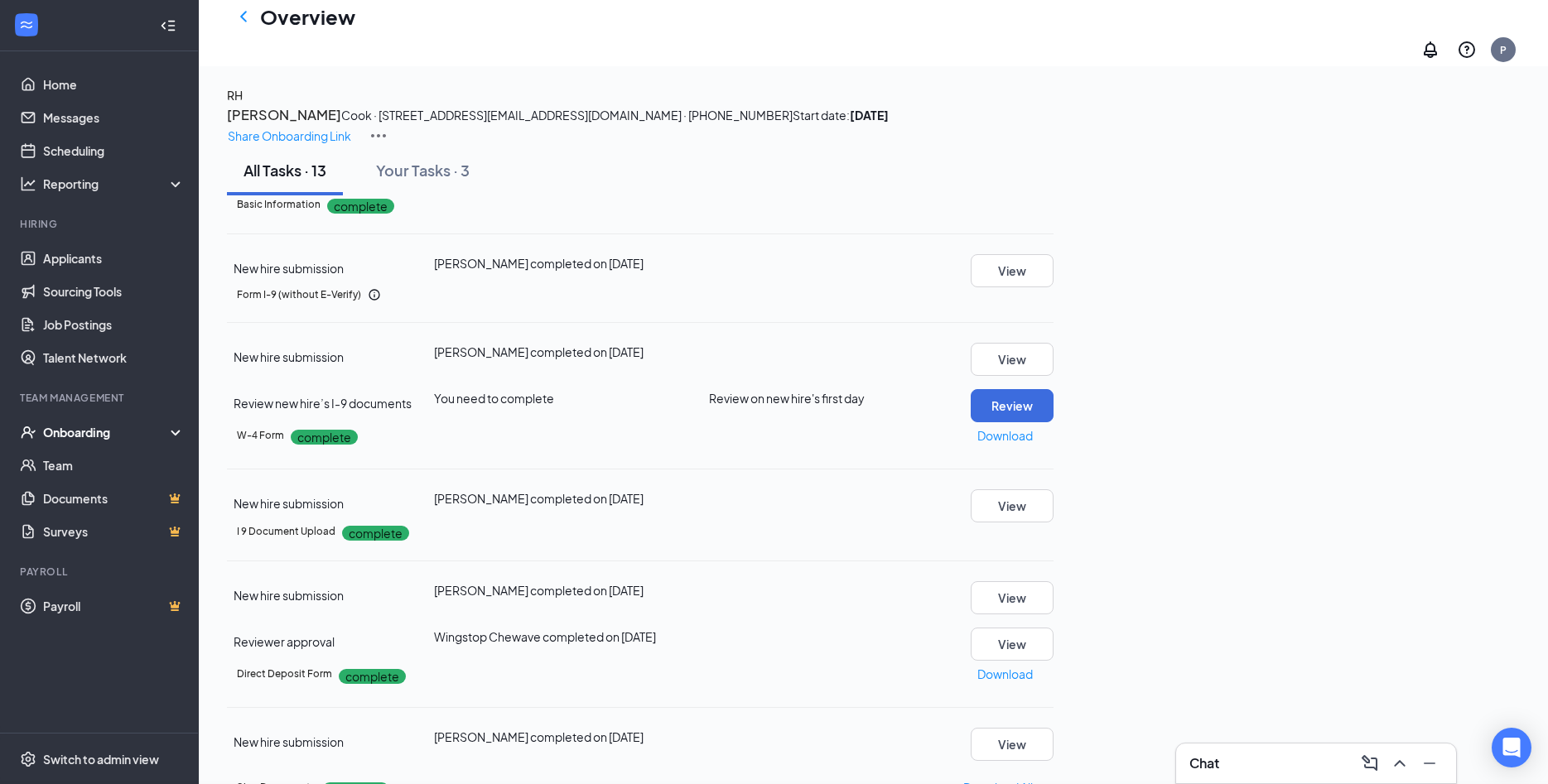
scroll to position [506, 0]
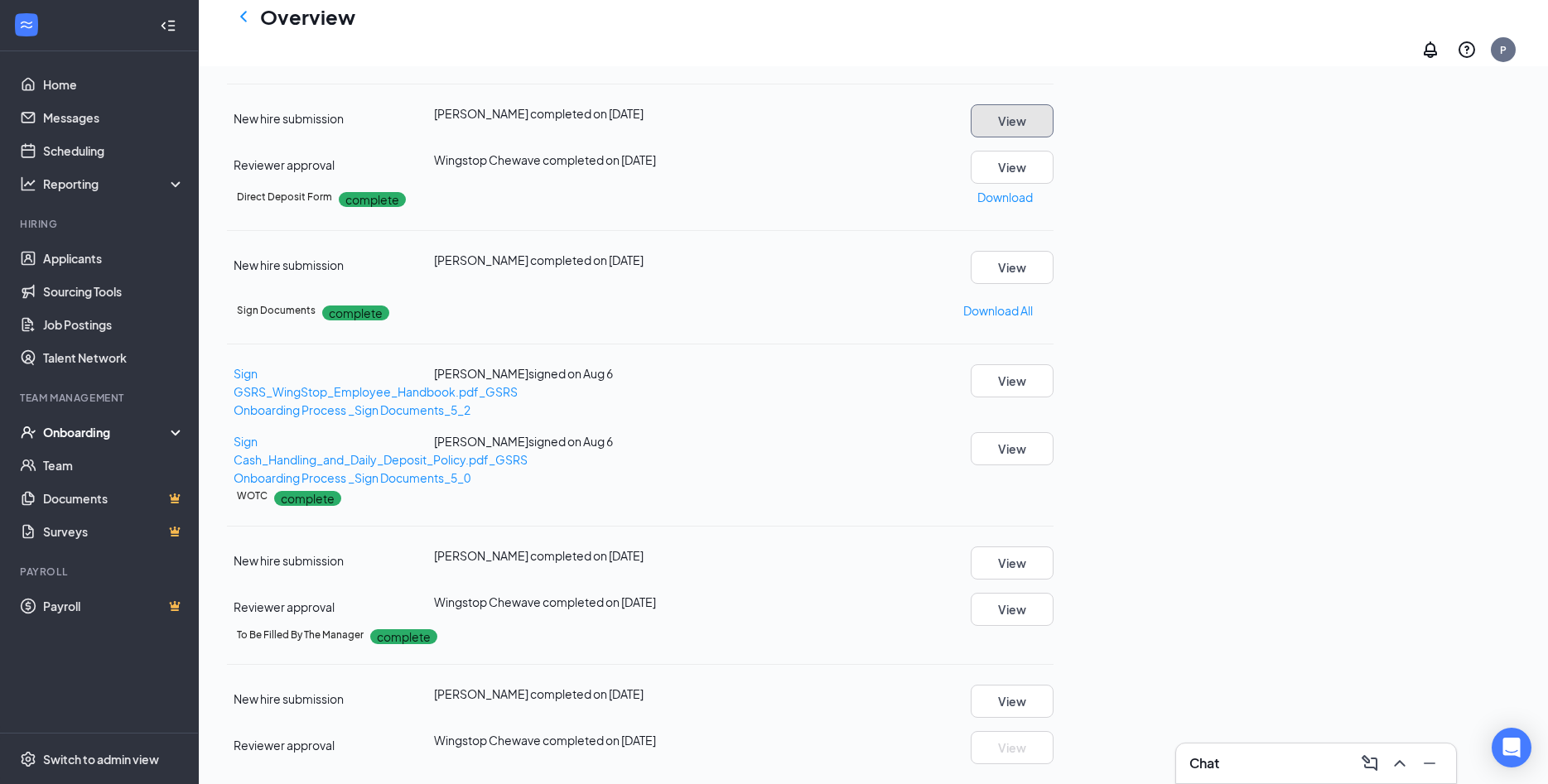
click at [1053, 138] on button "View" at bounding box center [1012, 120] width 83 height 33
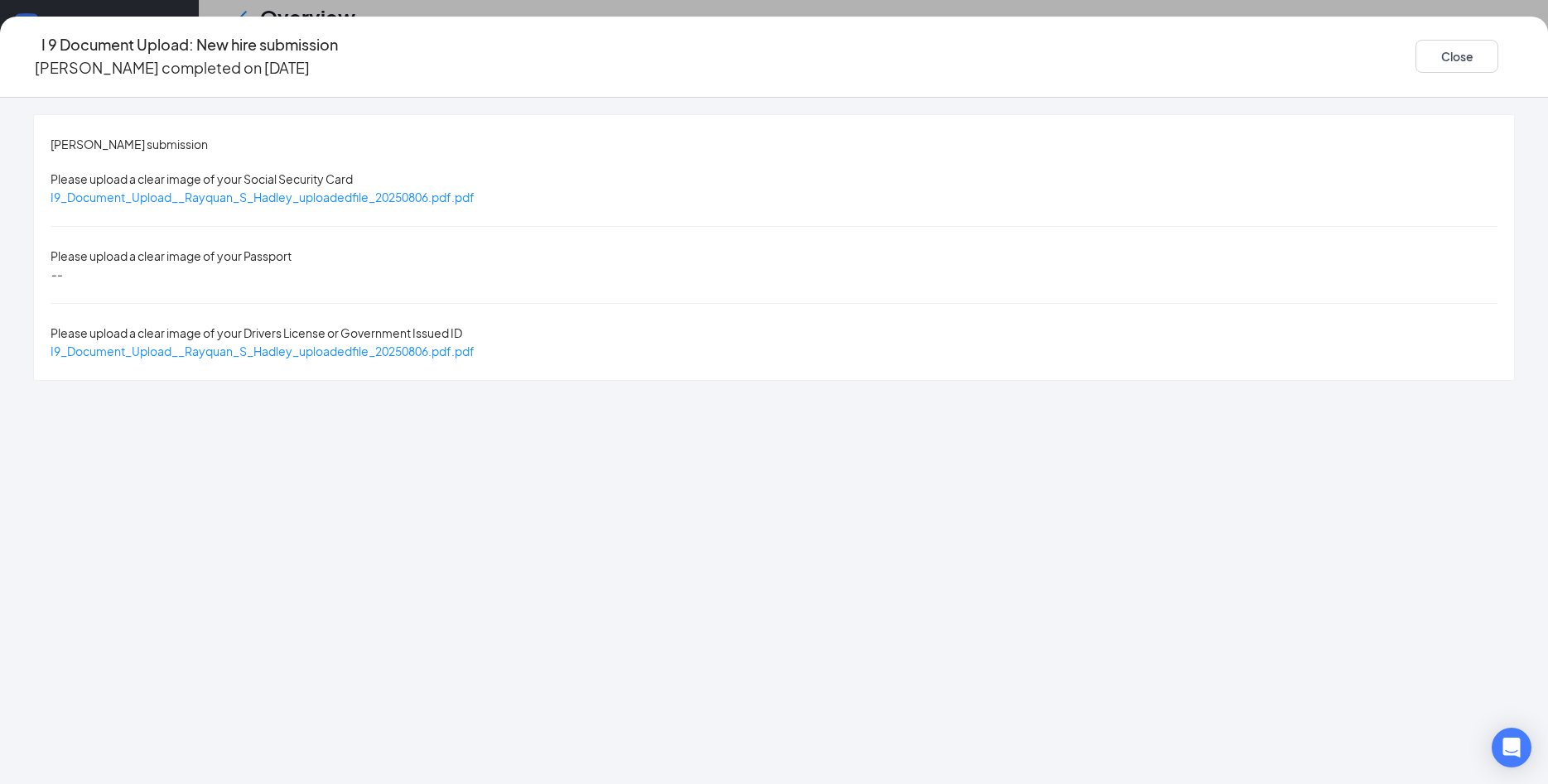
click at [353, 172] on span "Please upload a clear image of your Social Security Card" at bounding box center [201, 179] width 302 height 15
click at [475, 190] on span "I9_Document_Upload__Rayquan_S_Hadley_uploadedfile_20250806.pdf.pdf" at bounding box center [262, 197] width 424 height 15
click at [475, 343] on span "I9_Document_Upload__Rayquan_S_Hadley_uploadedfile_20250806.pdf.pdf" at bounding box center [262, 351] width 424 height 15
click at [1416, 40] on button "Close" at bounding box center [1457, 56] width 83 height 33
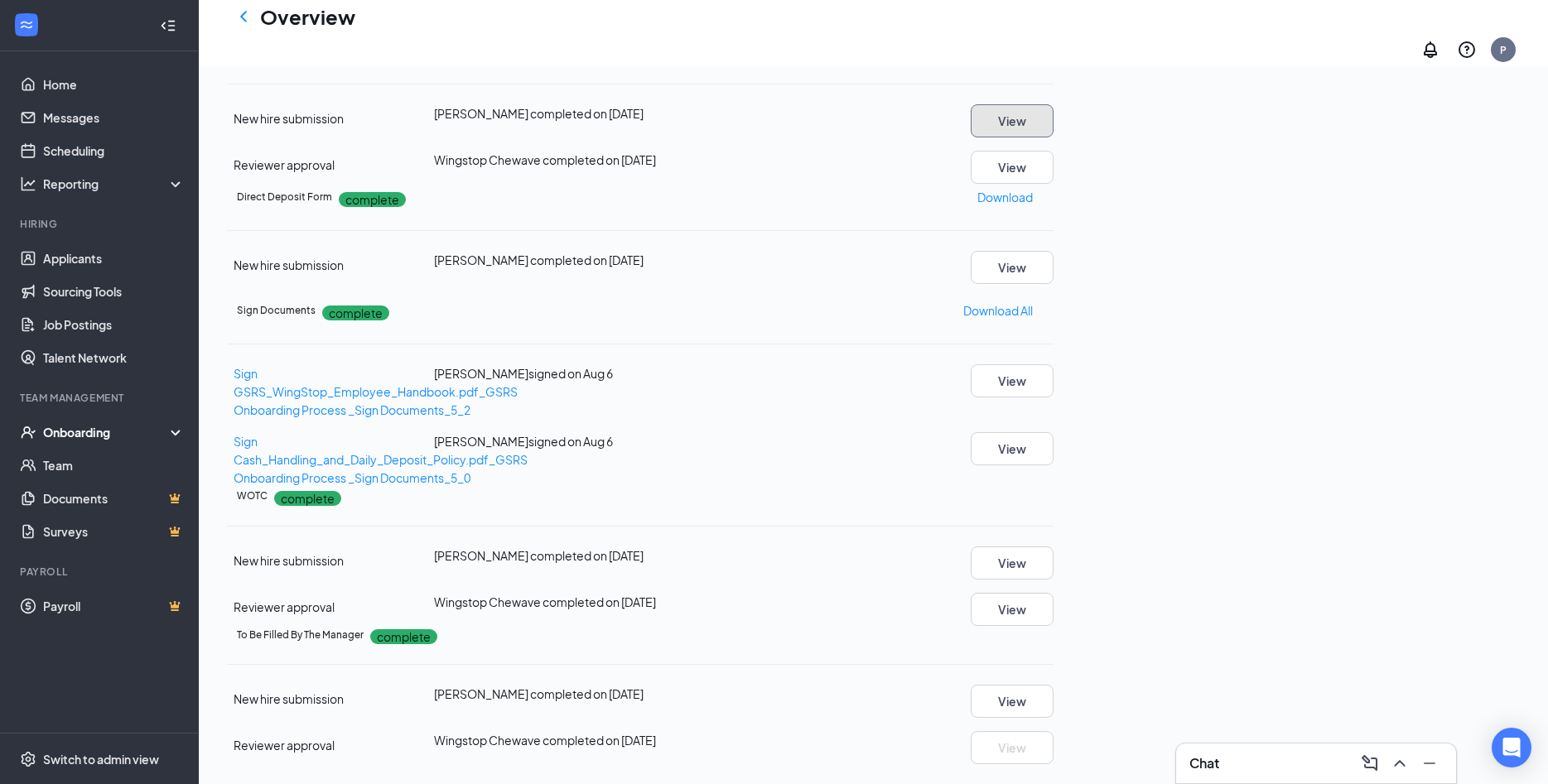
scroll to position [169, 0]
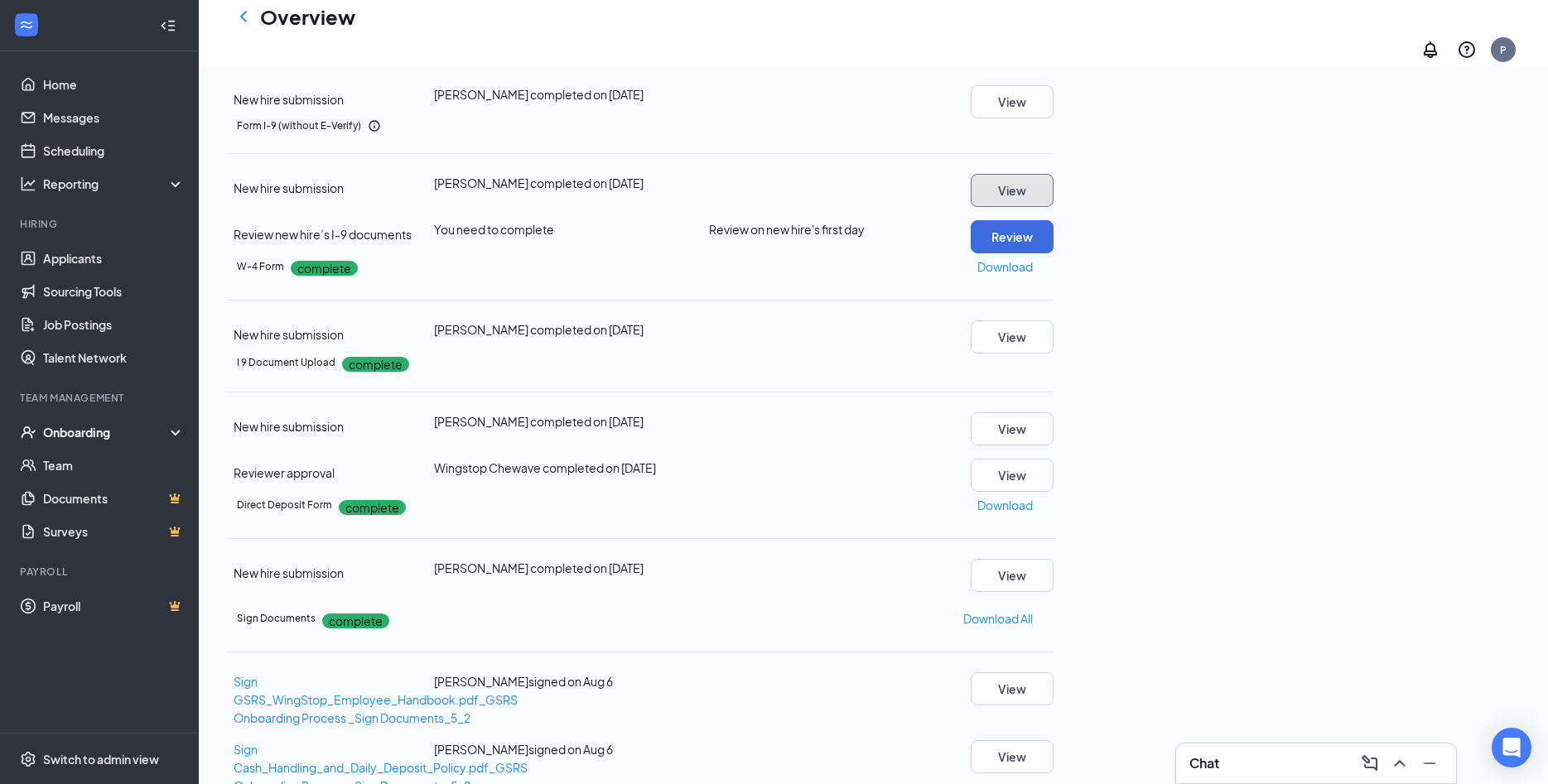
click at [1053, 207] on button "View" at bounding box center [1012, 190] width 83 height 33
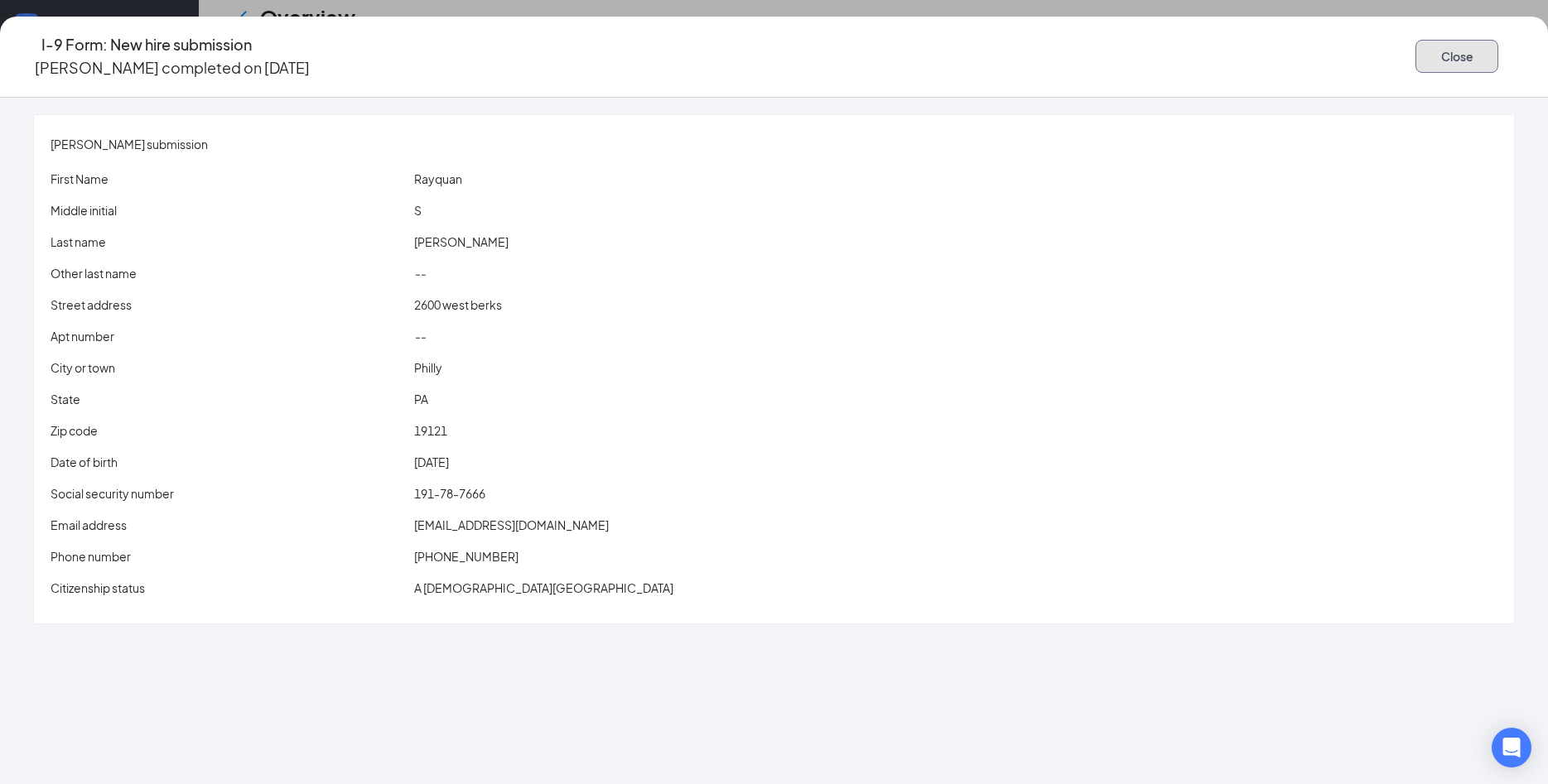
click at [1416, 58] on button "Close" at bounding box center [1457, 56] width 83 height 33
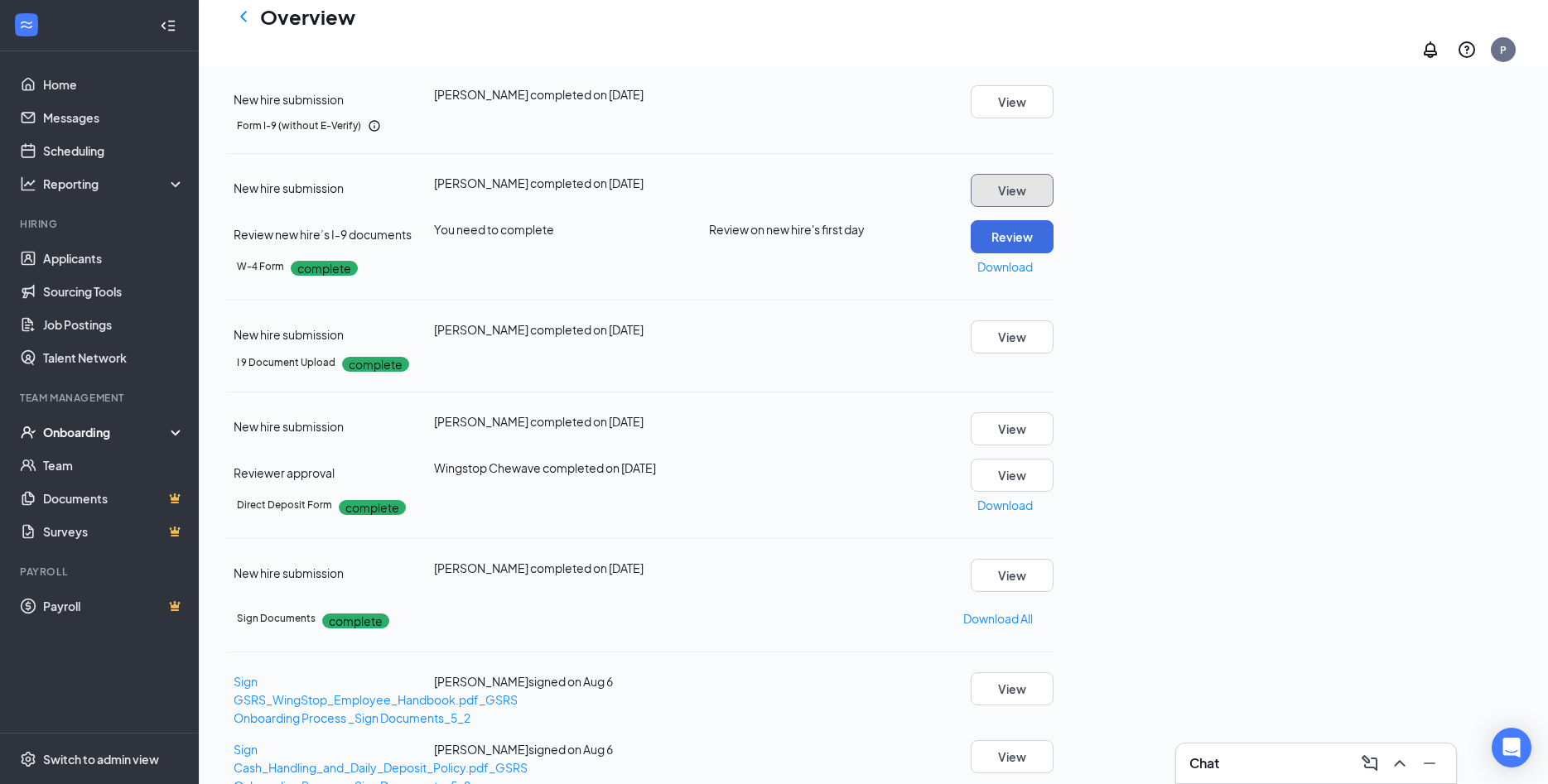
scroll to position [268, 0]
click at [1053, 559] on button "View" at bounding box center [1012, 575] width 83 height 33
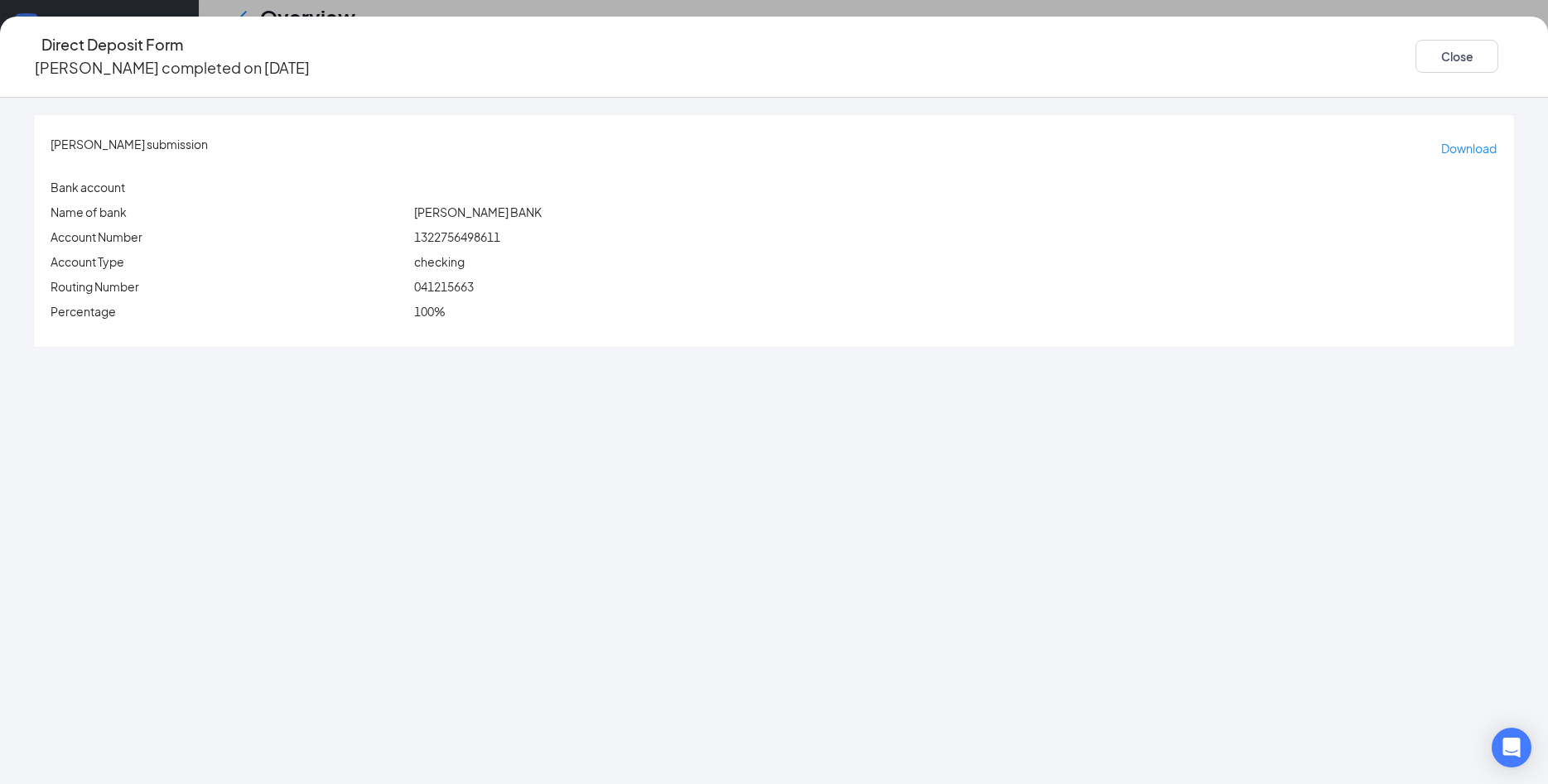
click at [500, 229] on span "1322756498611" at bounding box center [457, 236] width 86 height 15
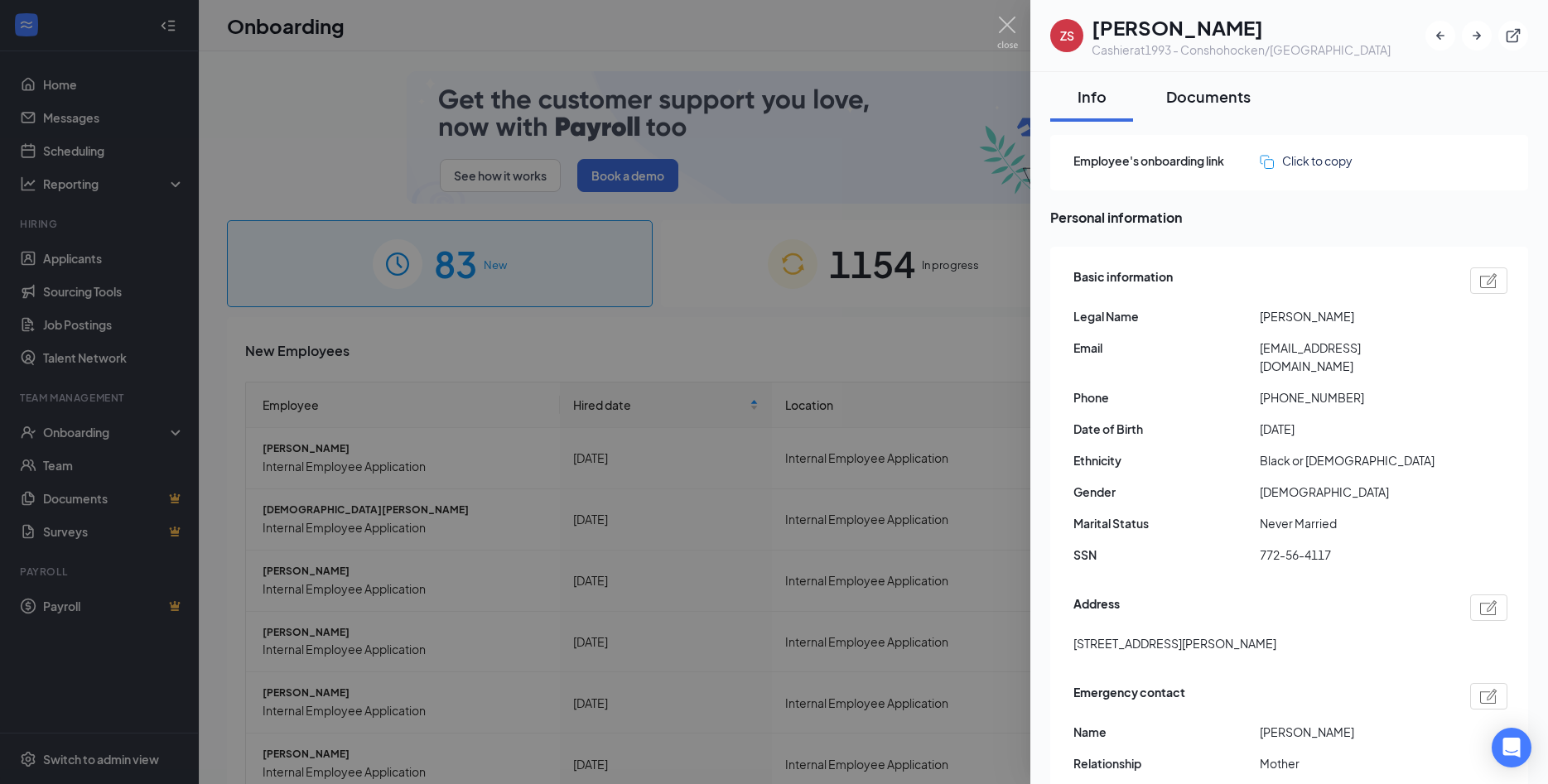
click at [1199, 99] on div "Documents" at bounding box center [1208, 96] width 85 height 21
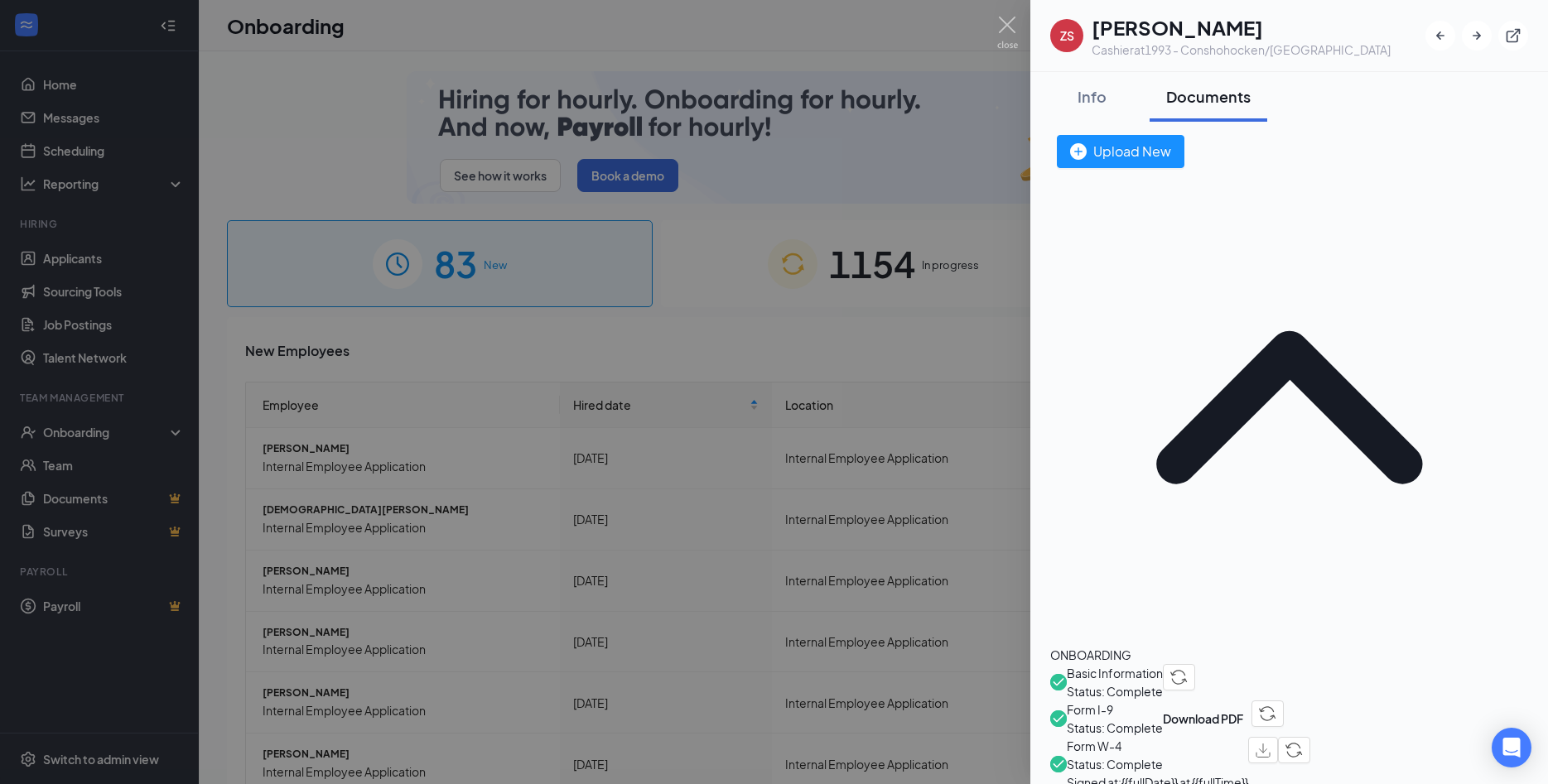
click at [1163, 664] on span "Basic Information" at bounding box center [1114, 673] width 96 height 18
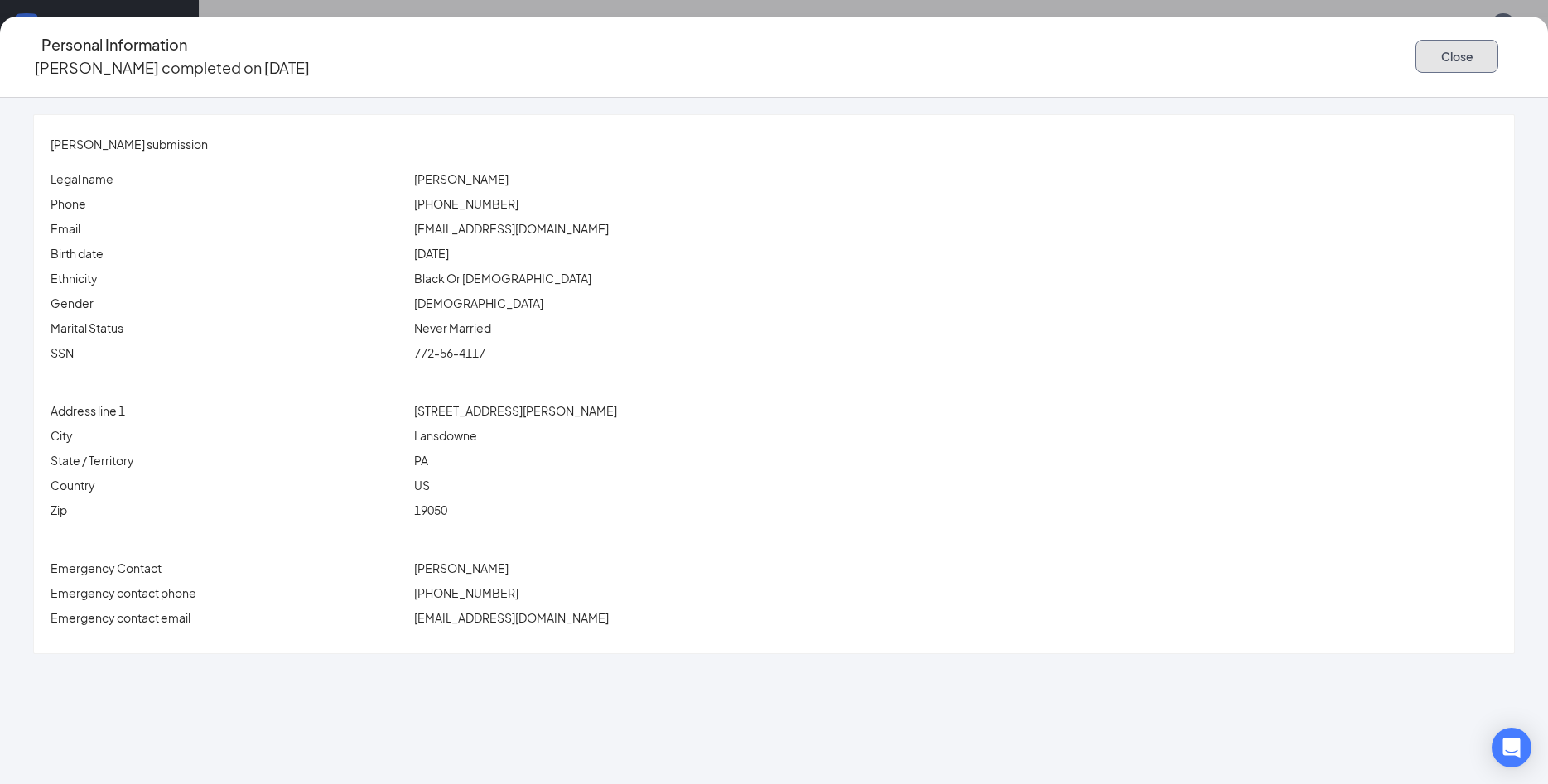
click at [1416, 48] on button "Close" at bounding box center [1457, 56] width 83 height 33
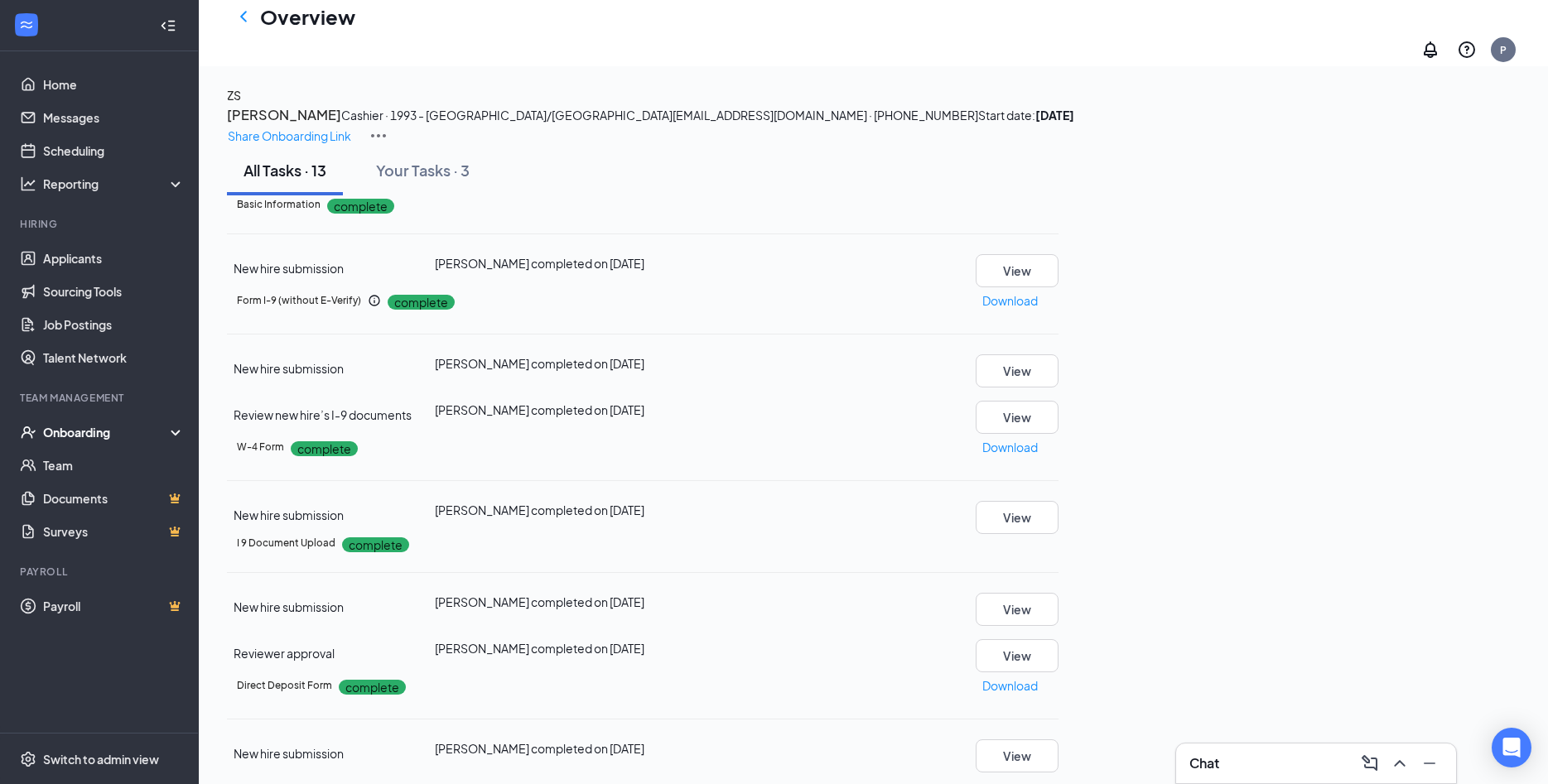
scroll to position [591, 0]
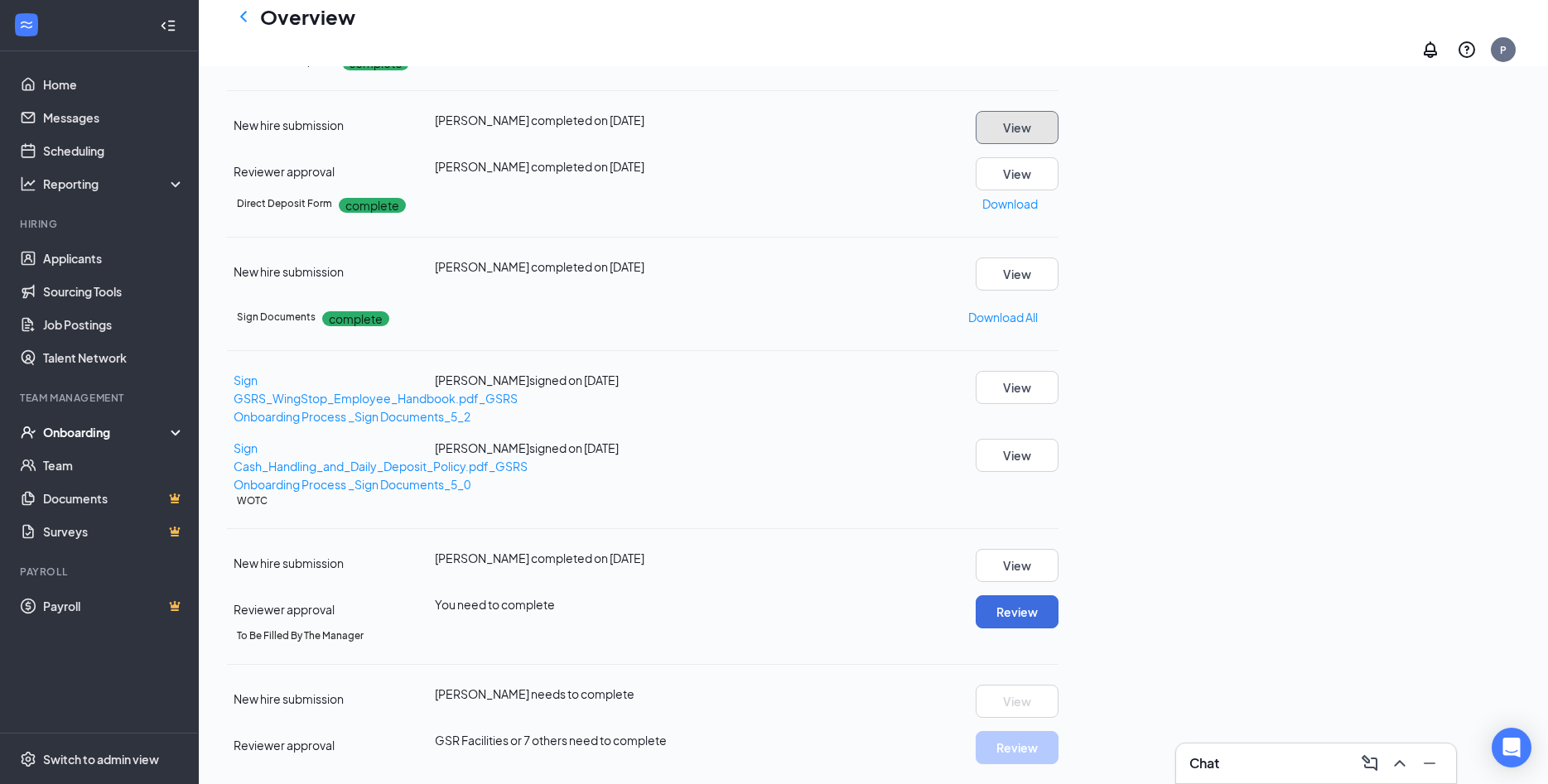
click at [1059, 144] on button "View" at bounding box center [1017, 127] width 83 height 33
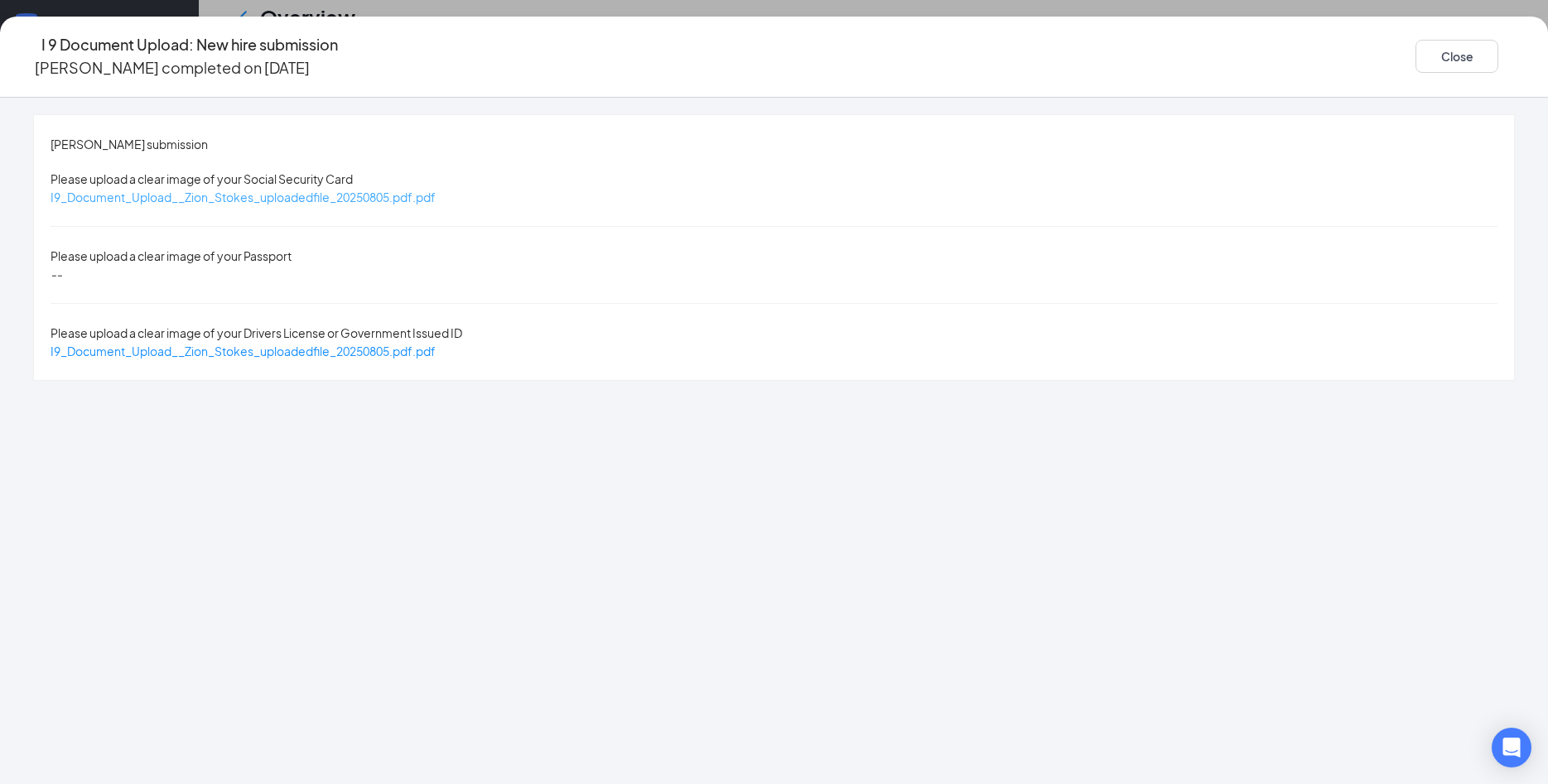
click at [435, 190] on span "I9_Document_Upload__Zion_Stokes_uploadedfile_20250805.pdf.pdf" at bounding box center [243, 197] width 385 height 15
click at [435, 343] on span "I9_Document_Upload__Zion_Stokes_uploadedfile_20250805.pdf.pdf" at bounding box center [243, 351] width 385 height 15
click at [1416, 45] on button "Close" at bounding box center [1457, 56] width 83 height 33
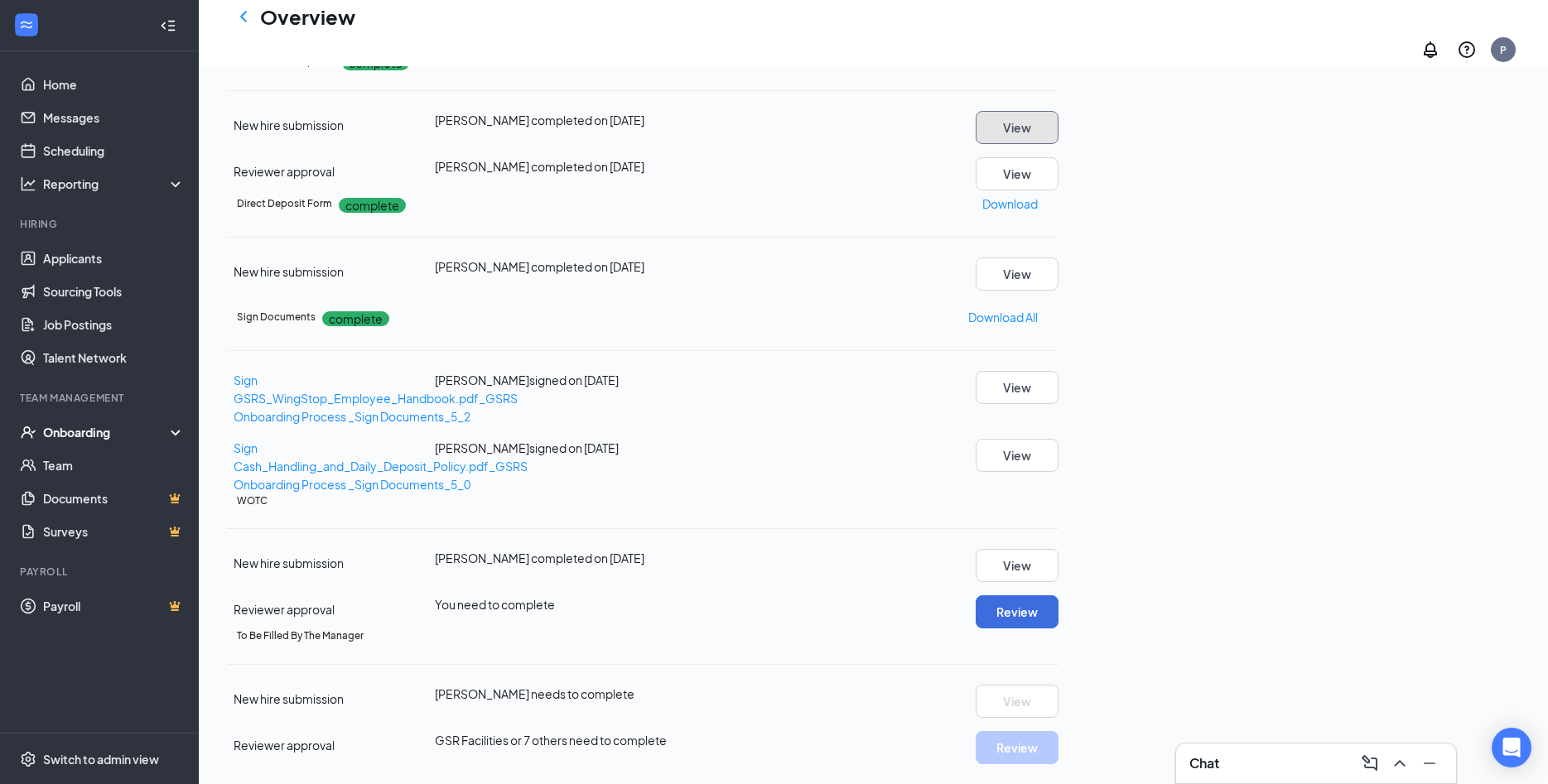
scroll to position [254, 0]
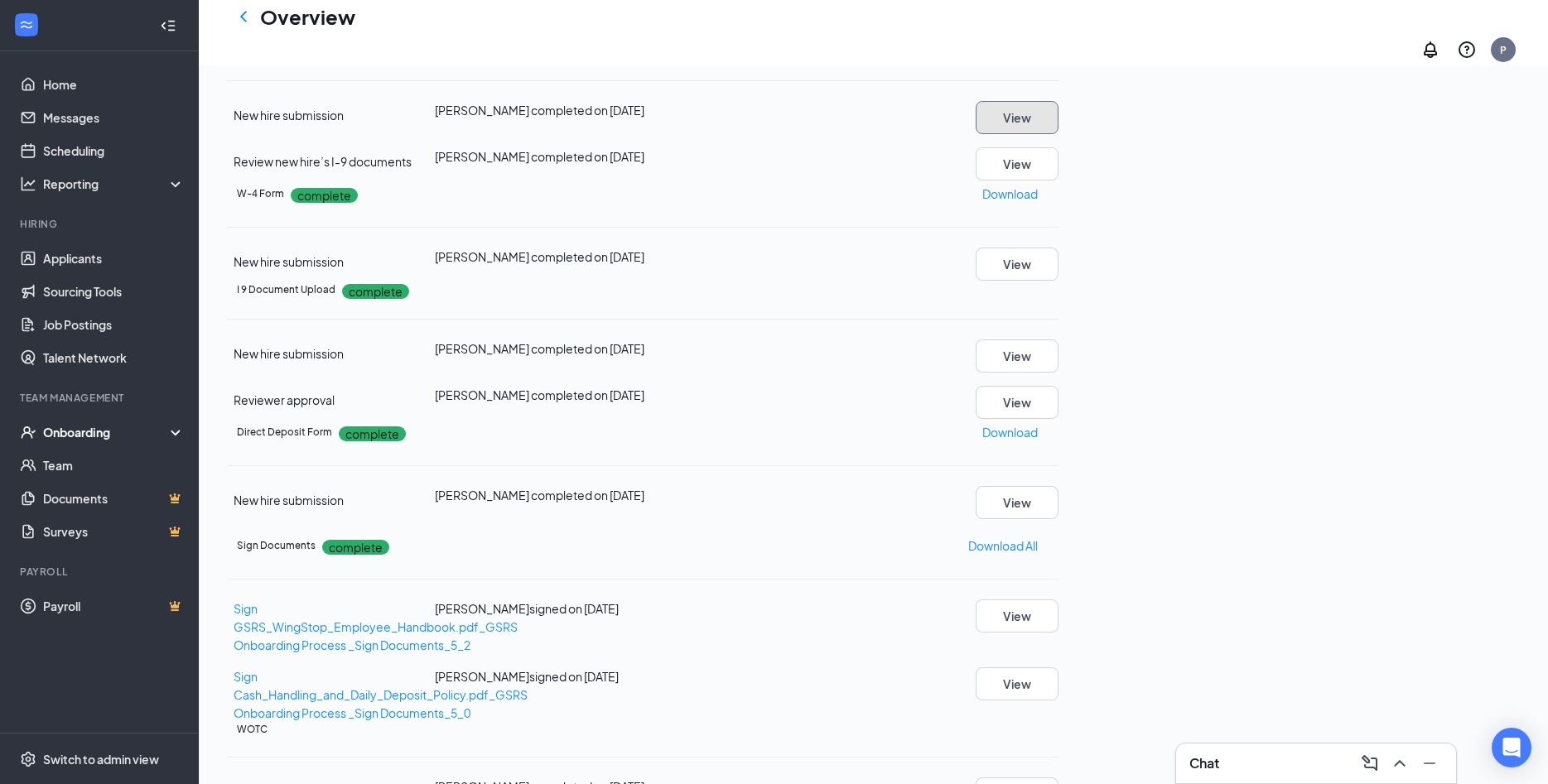
click at [1059, 134] on button "View" at bounding box center [1017, 117] width 83 height 33
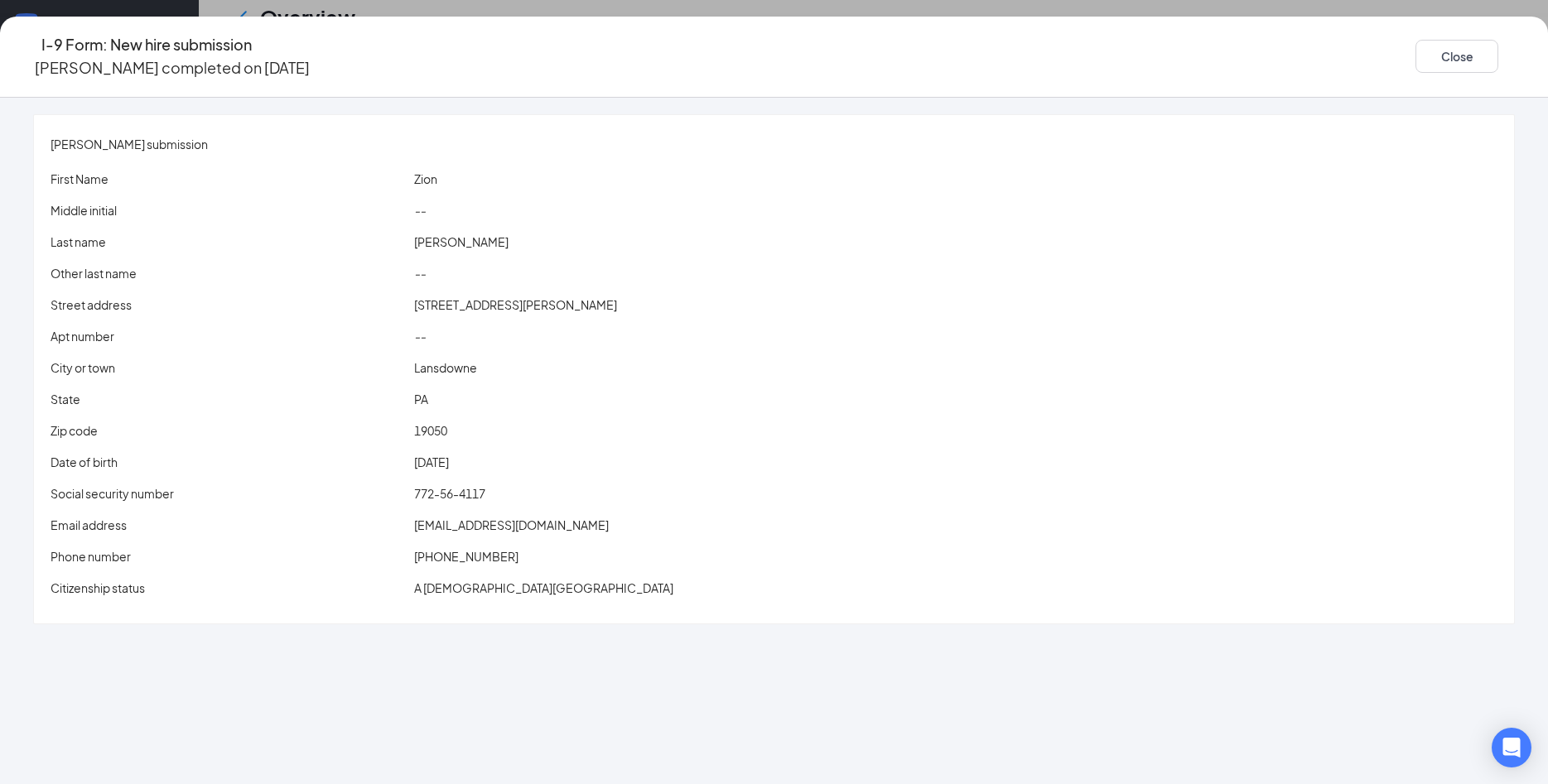
click at [588, 517] on span "zionboutwell26@gmail.com" at bounding box center [511, 524] width 194 height 15
click at [1416, 40] on button "Close" at bounding box center [1457, 56] width 83 height 33
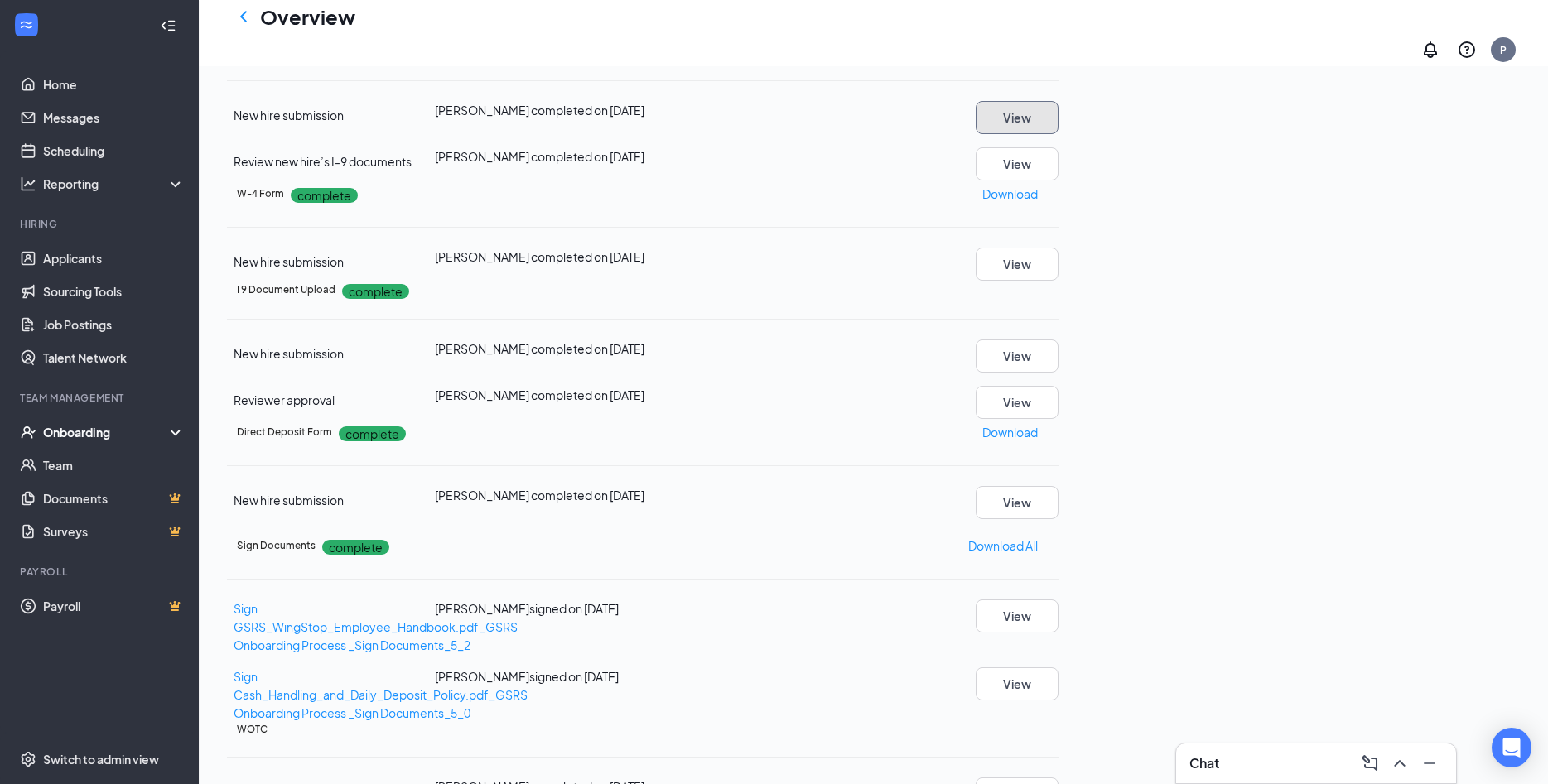
scroll to position [179, 0]
click at [1059, 519] on button "View" at bounding box center [1017, 502] width 83 height 33
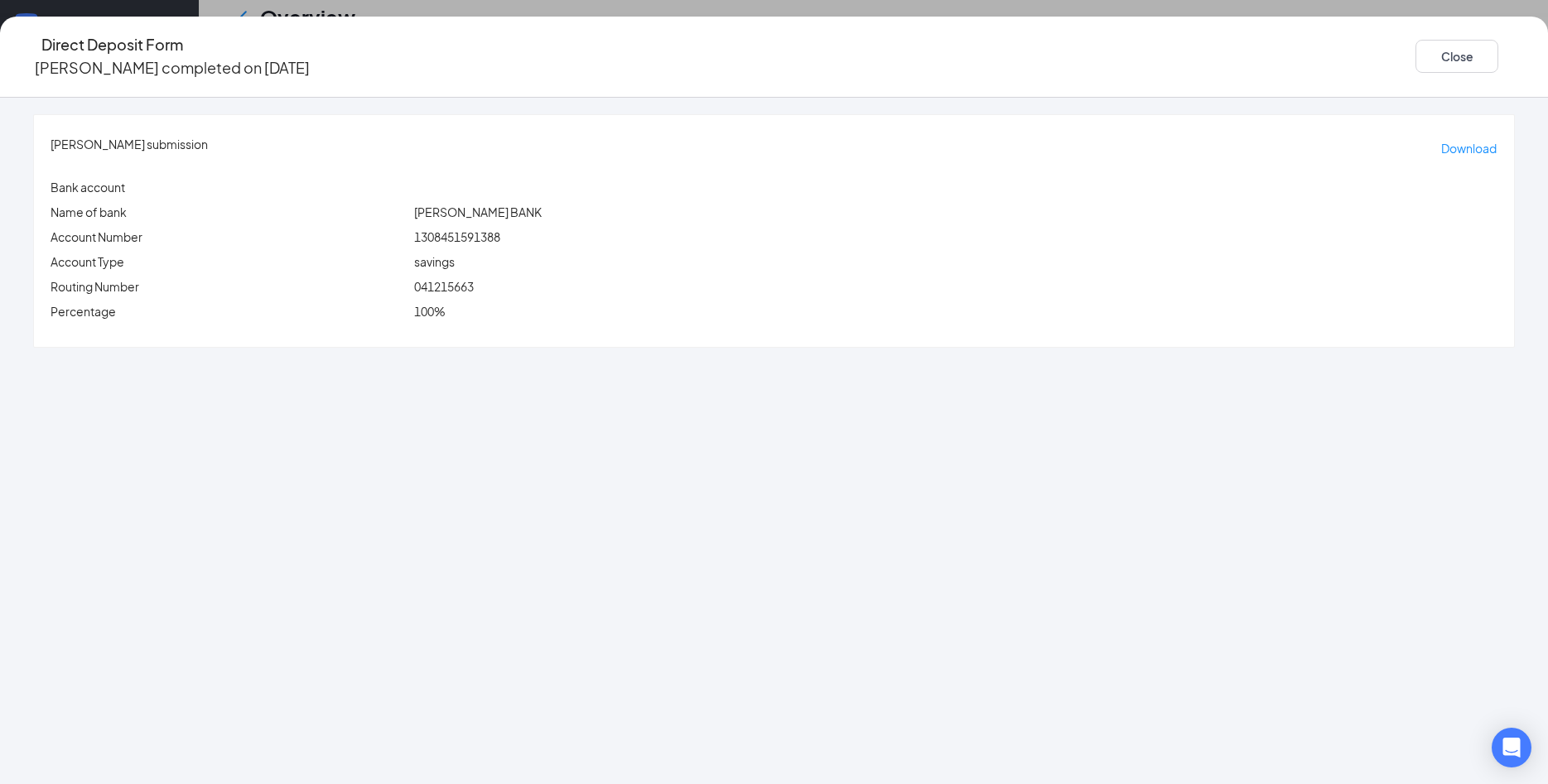
click at [474, 279] on span "041215663" at bounding box center [443, 286] width 59 height 15
copy span "041215663"
click at [500, 229] on span "1308451591388" at bounding box center [457, 236] width 86 height 15
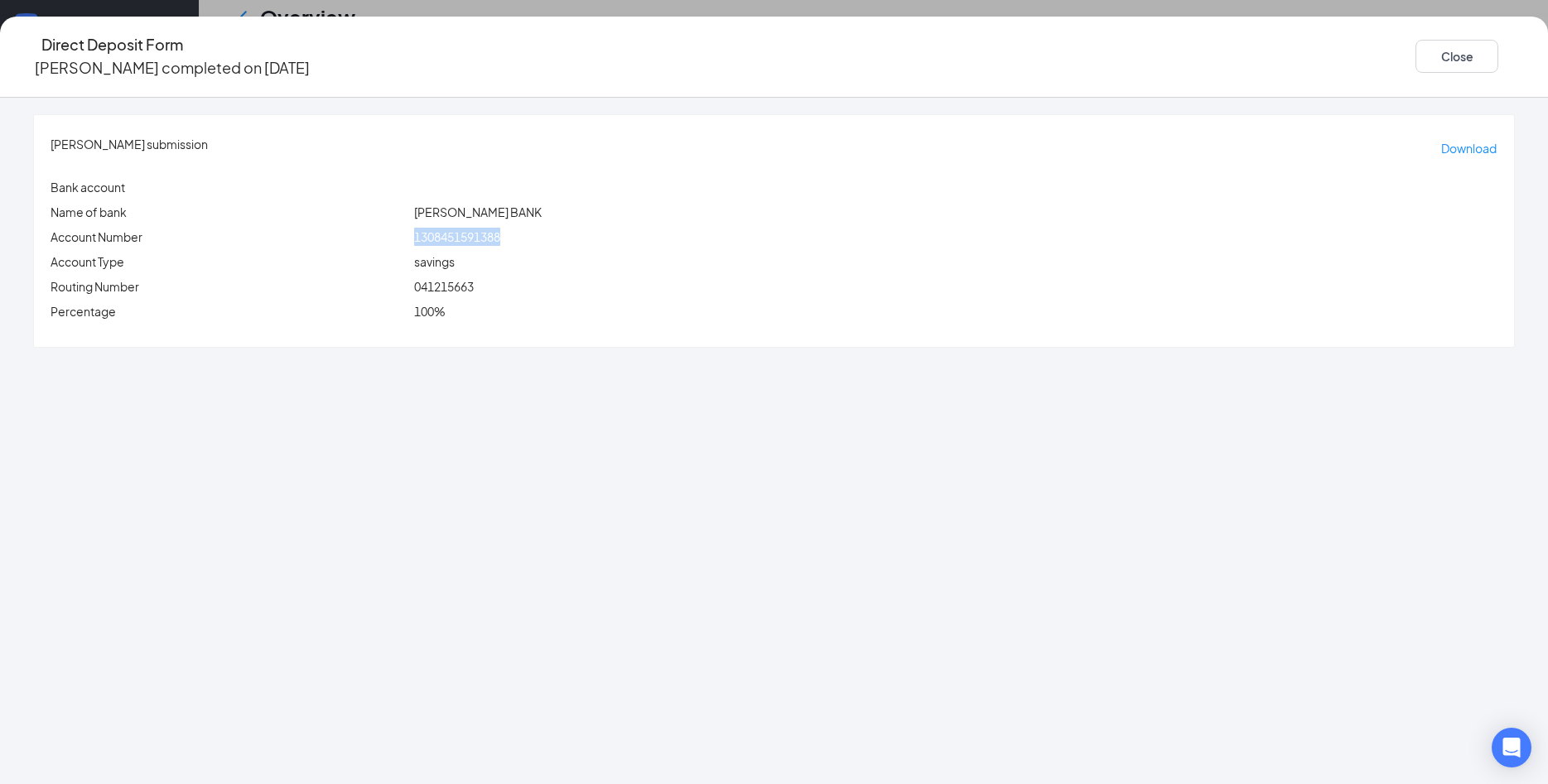
copy span "1308451591388"
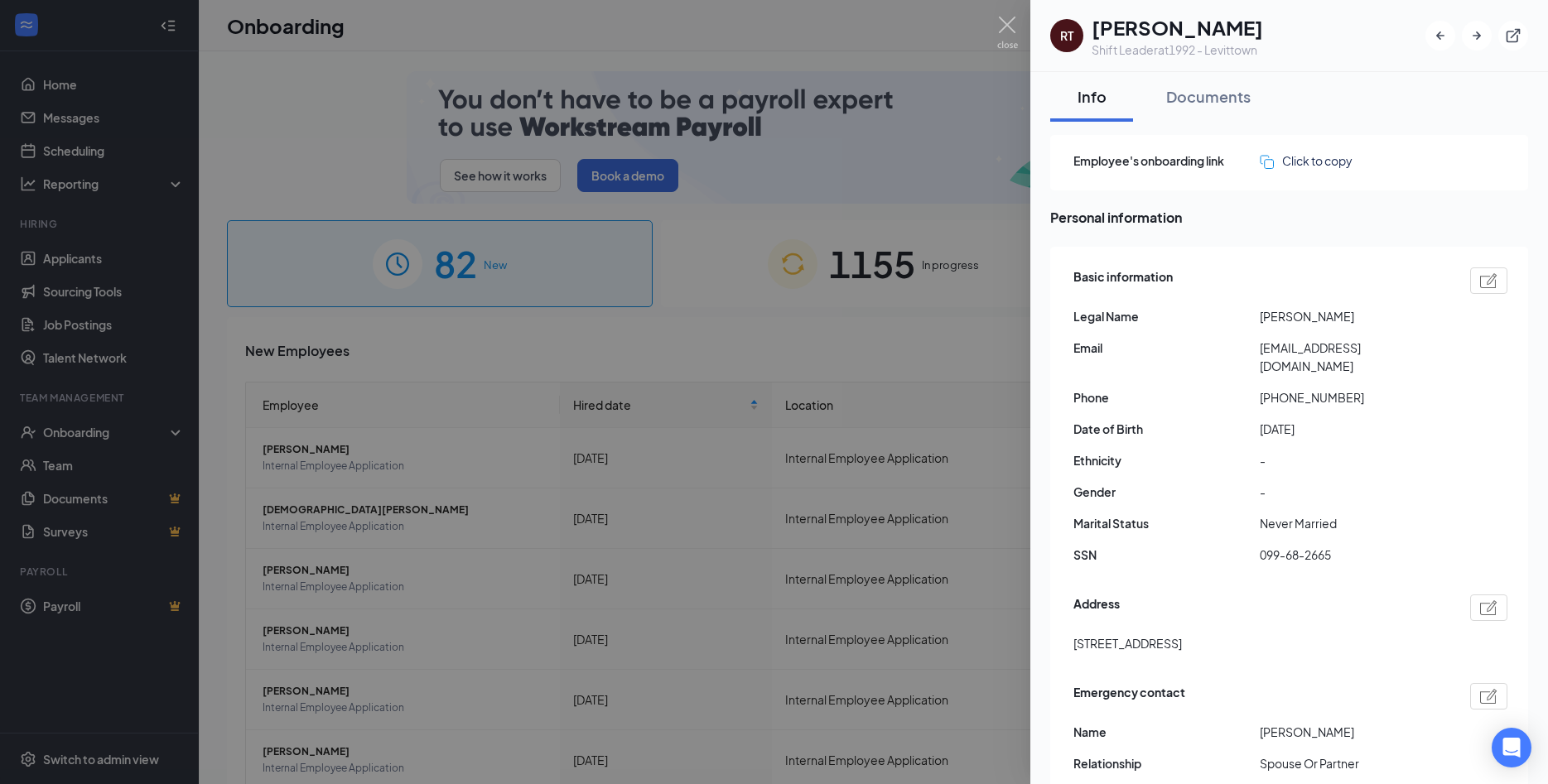
drag, startPoint x: 1195, startPoint y: 96, endPoint x: 1177, endPoint y: 282, distance: 186.9
click at [1195, 95] on div "Documents" at bounding box center [1208, 96] width 85 height 21
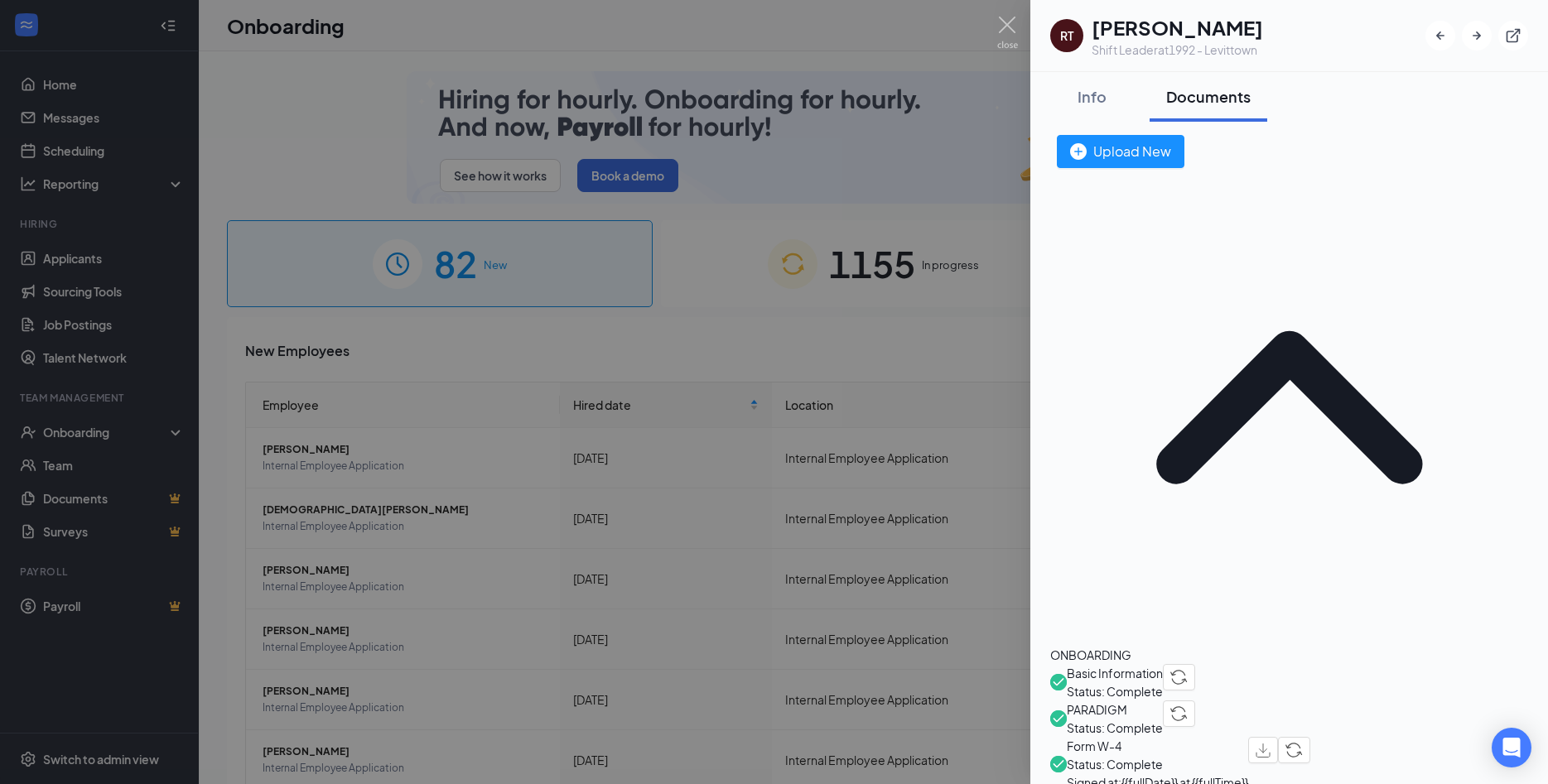
click at [1151, 664] on span "Basic Information" at bounding box center [1114, 673] width 96 height 18
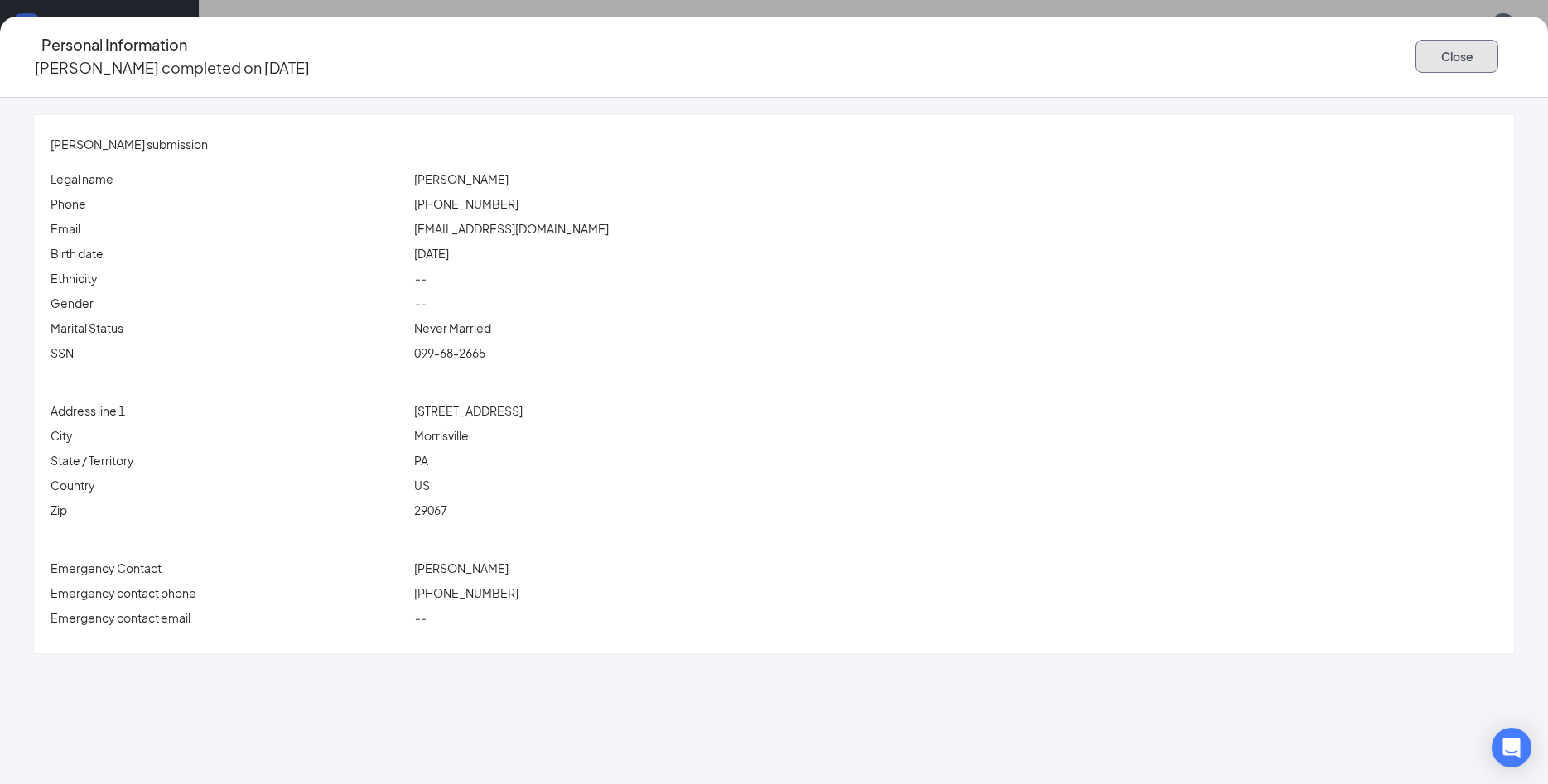
click at [1416, 41] on button "Close" at bounding box center [1457, 56] width 83 height 33
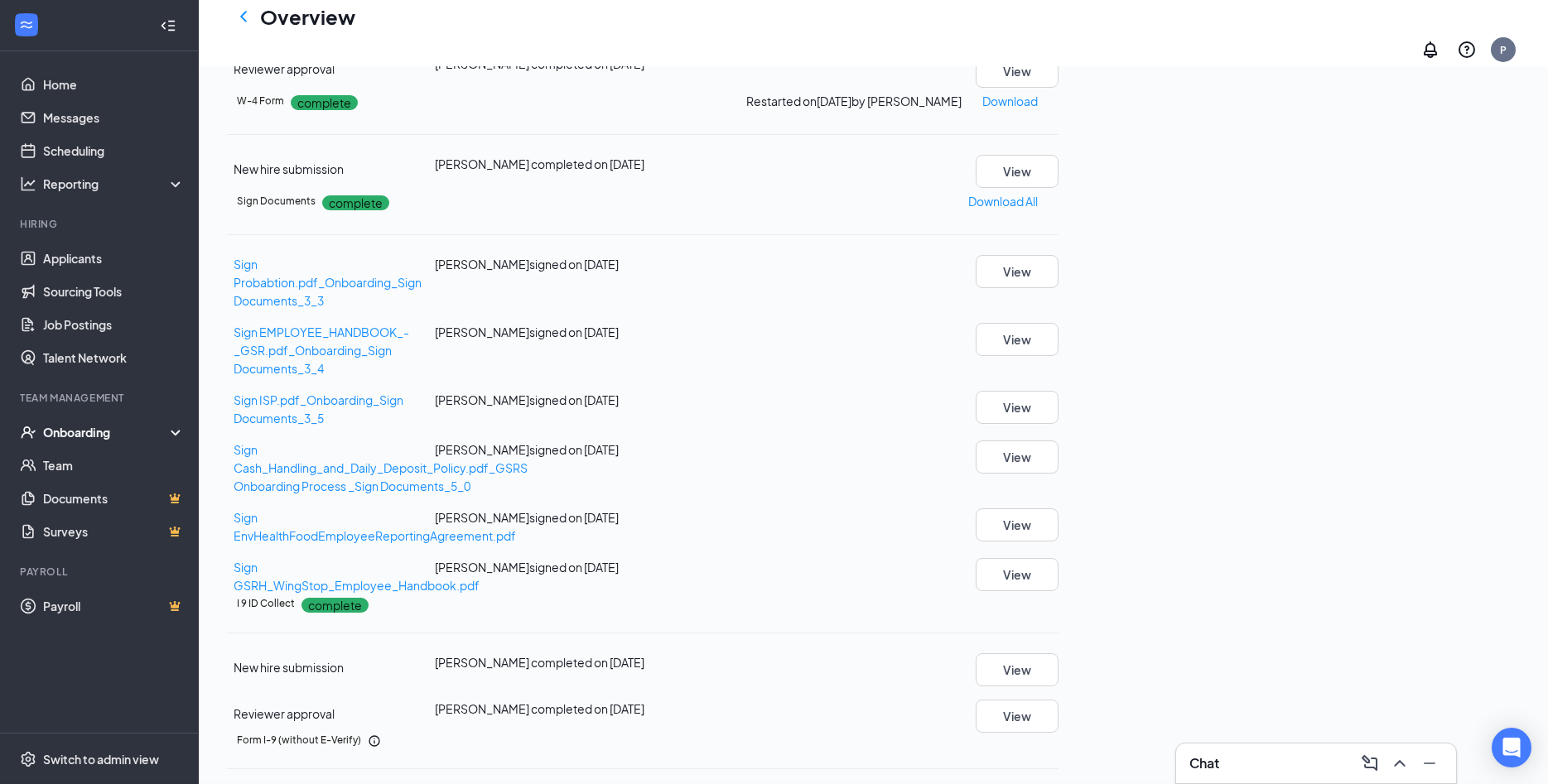
scroll to position [675, 0]
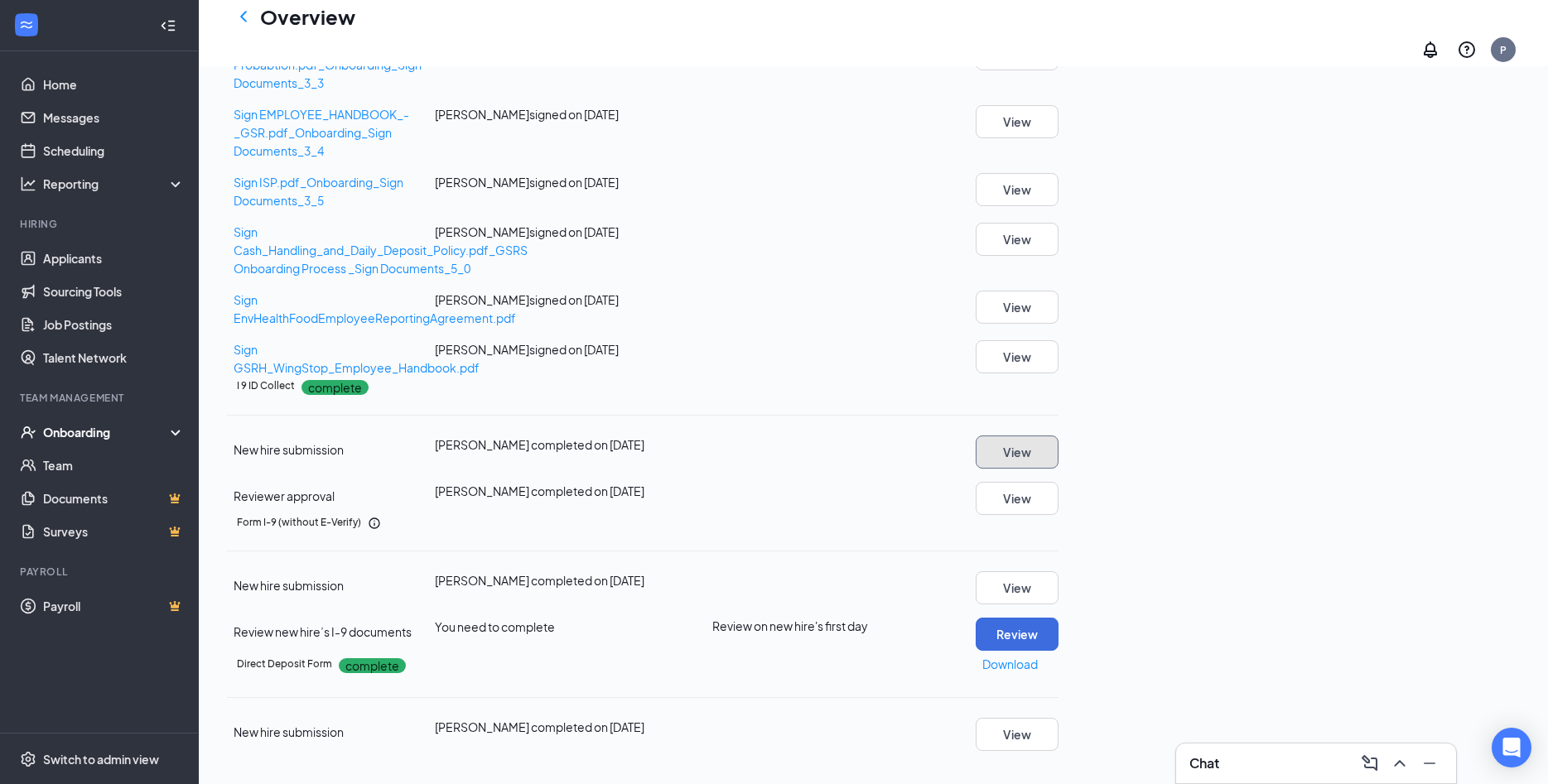
click at [1059, 468] on button "View" at bounding box center [1017, 451] width 83 height 33
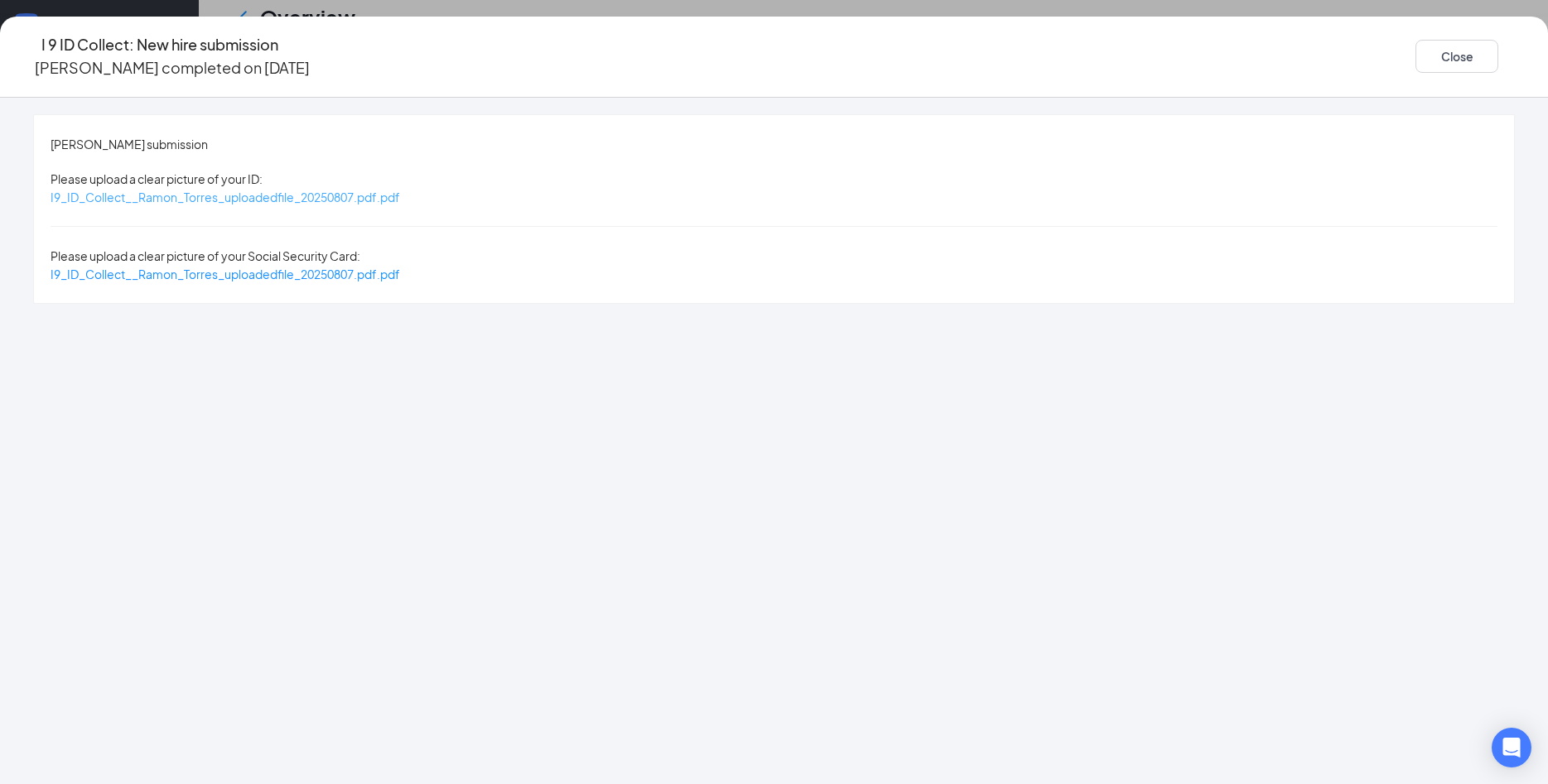
click at [400, 190] on span "I9_ID_Collect__Ramon_Torres_uploadedfile_20250807.pdf.pdf" at bounding box center [225, 197] width 350 height 15
click at [400, 266] on span "I9_ID_Collect__Ramon_Torres_uploadedfile_20250807.pdf.pdf" at bounding box center [225, 273] width 350 height 15
click at [1416, 51] on button "Close" at bounding box center [1457, 56] width 83 height 33
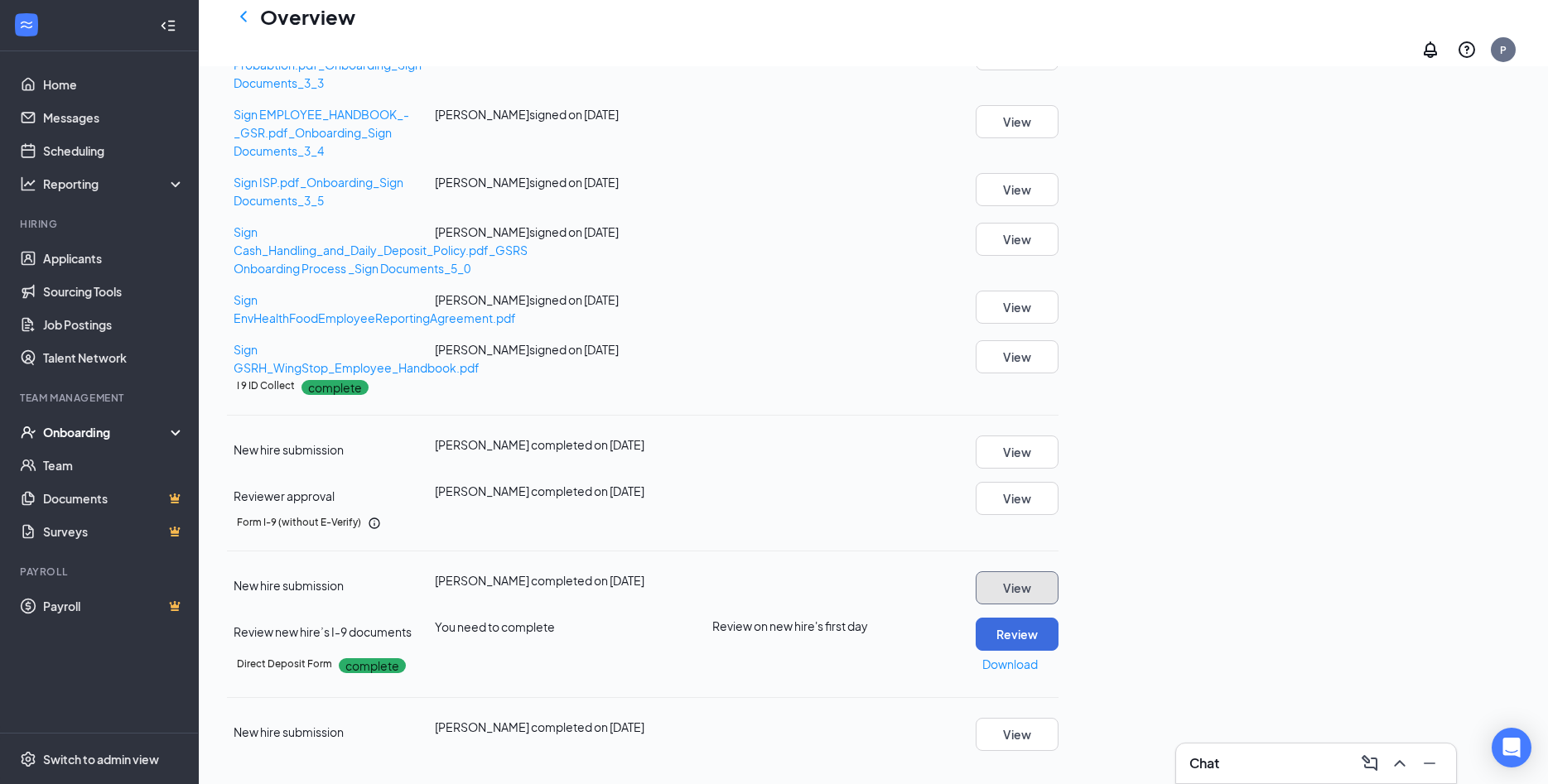
click at [1059, 604] on button "View" at bounding box center [1017, 587] width 83 height 33
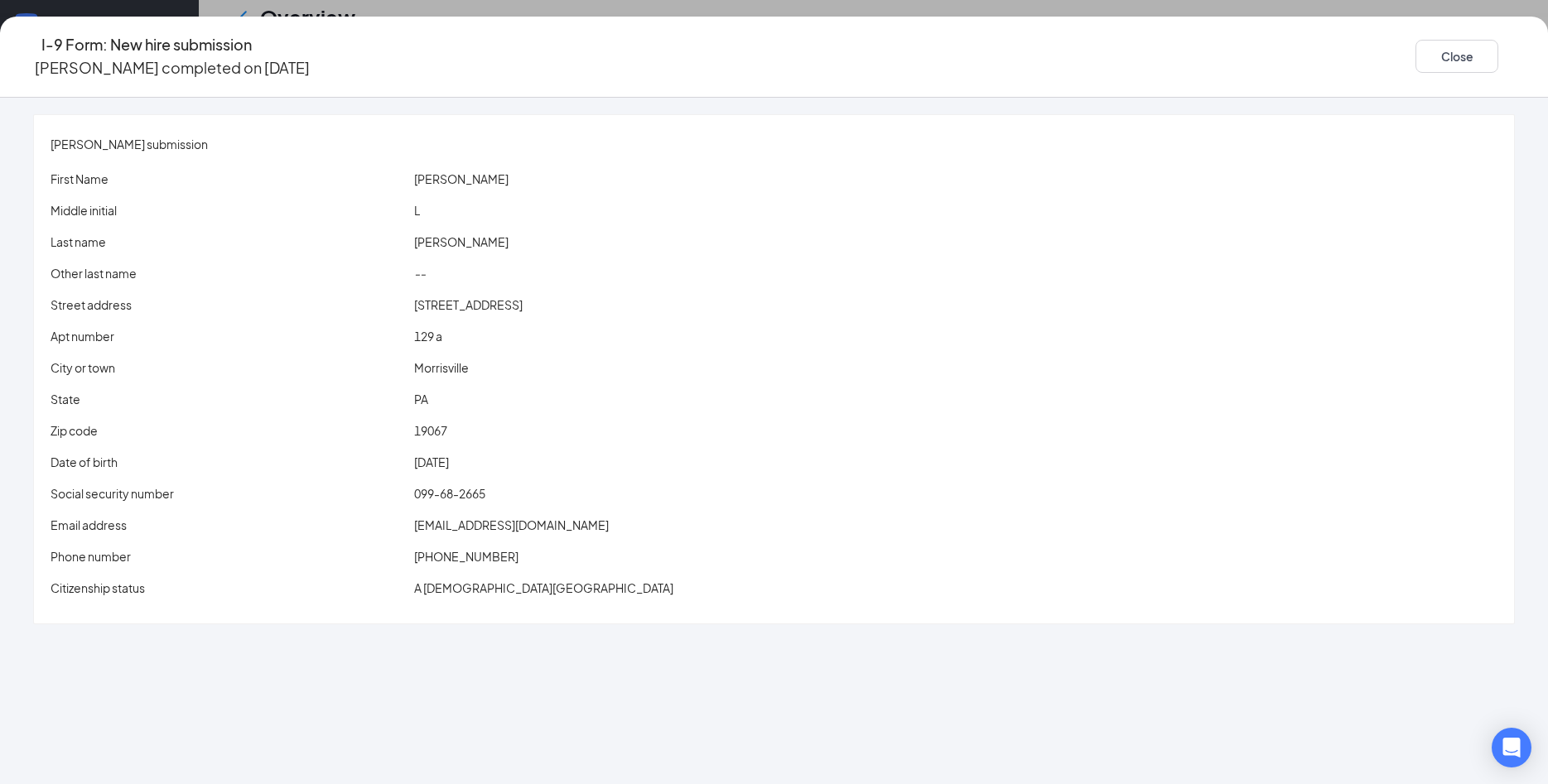
click at [586, 517] on span "Torresramon3184@gmail.com" at bounding box center [511, 524] width 194 height 15
click at [1416, 53] on button "Close" at bounding box center [1457, 56] width 83 height 33
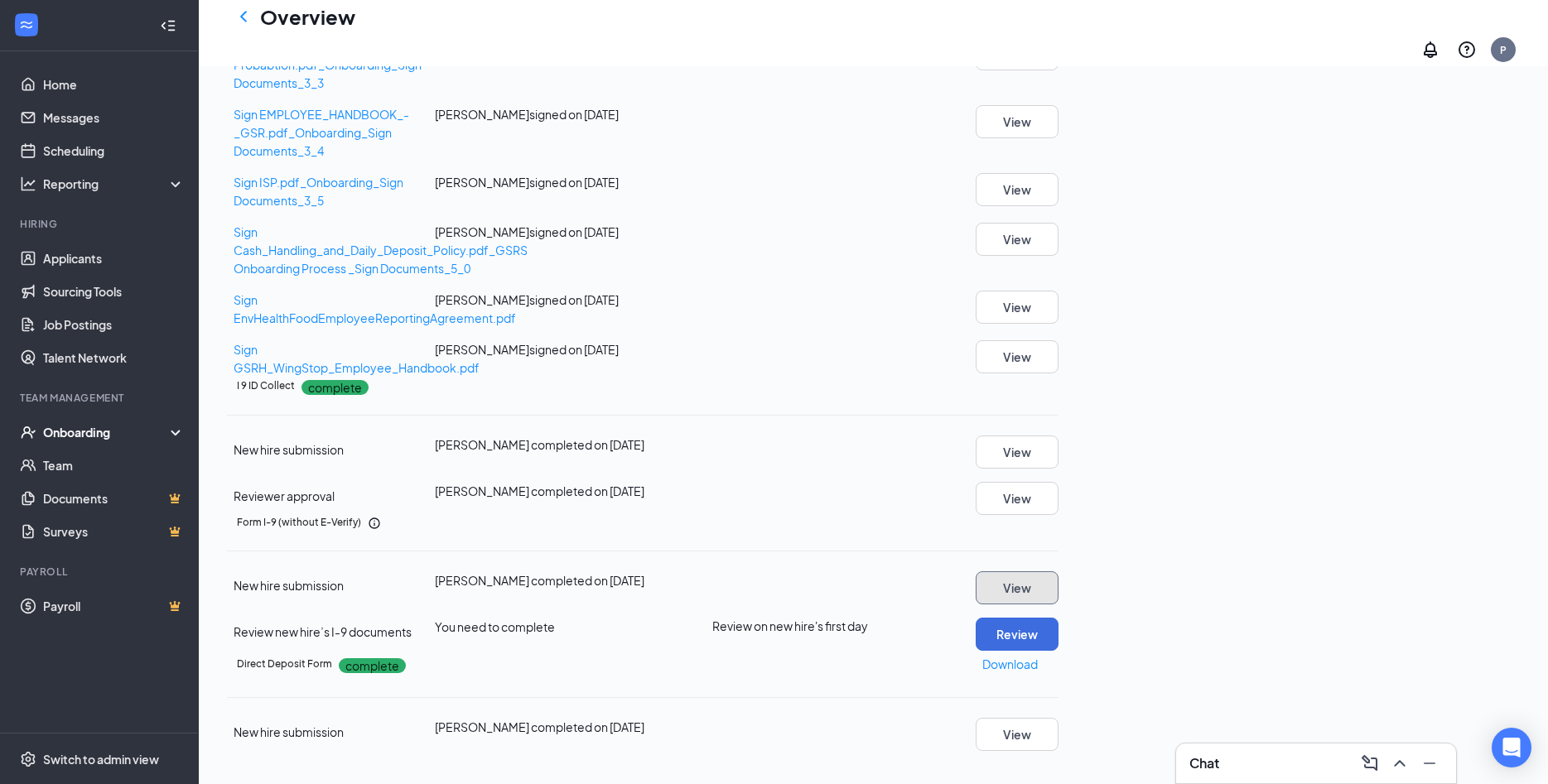
scroll to position [626, 0]
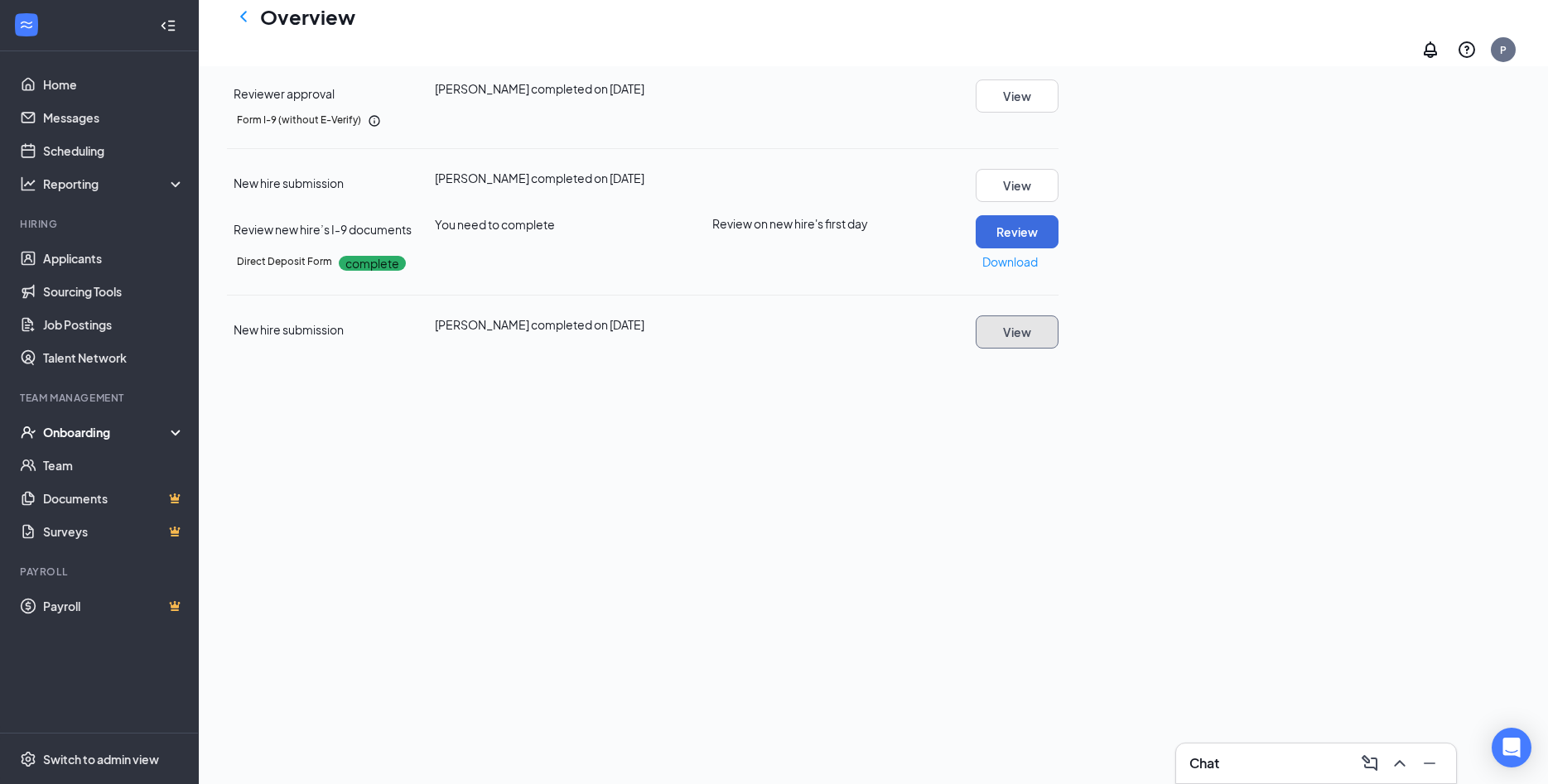
click at [1059, 316] on button "View" at bounding box center [1017, 332] width 83 height 33
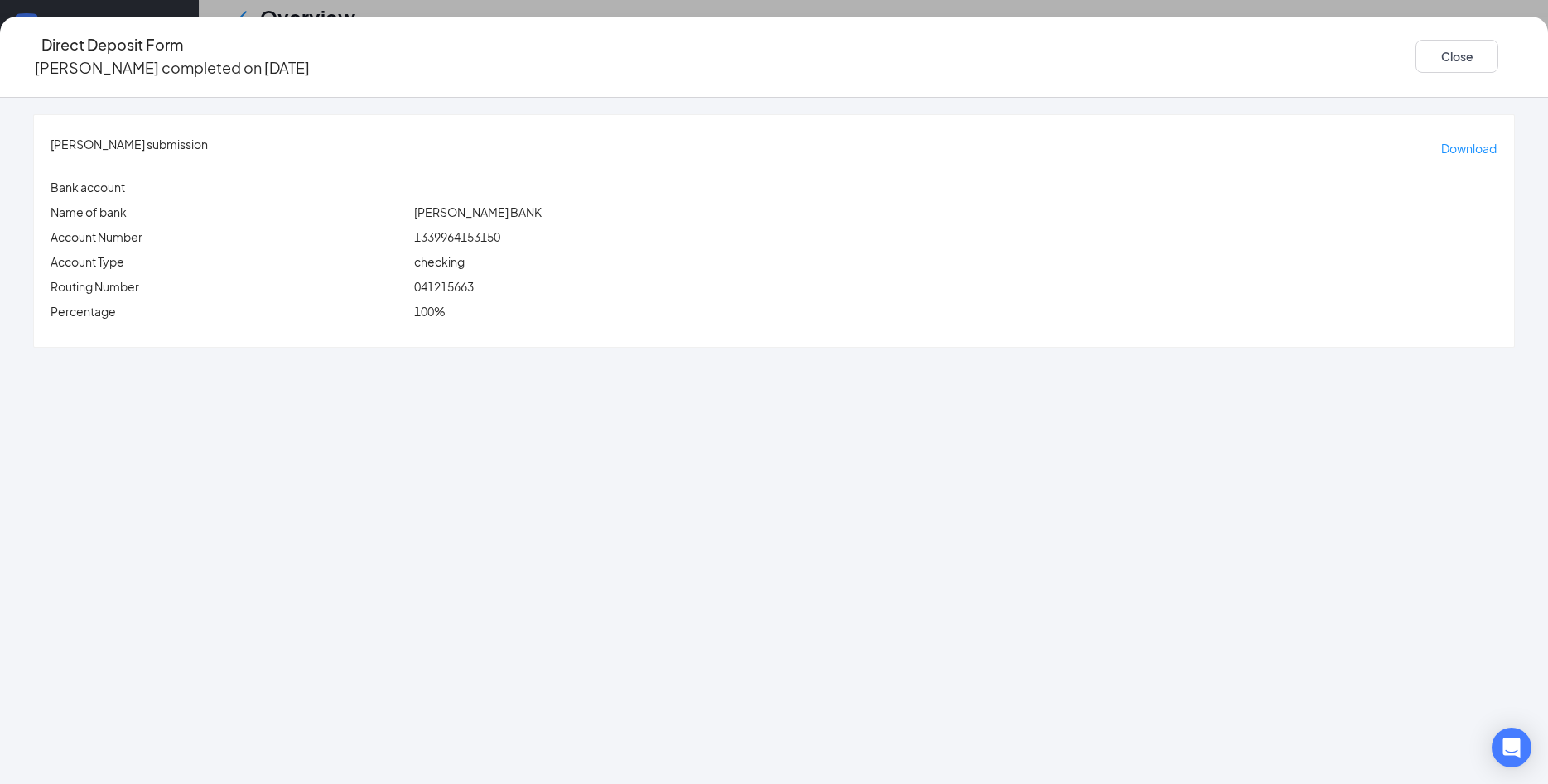
click at [474, 279] on span "041215663" at bounding box center [443, 286] width 59 height 15
copy span "041215663"
click at [500, 229] on span "1339964153150" at bounding box center [457, 236] width 86 height 15
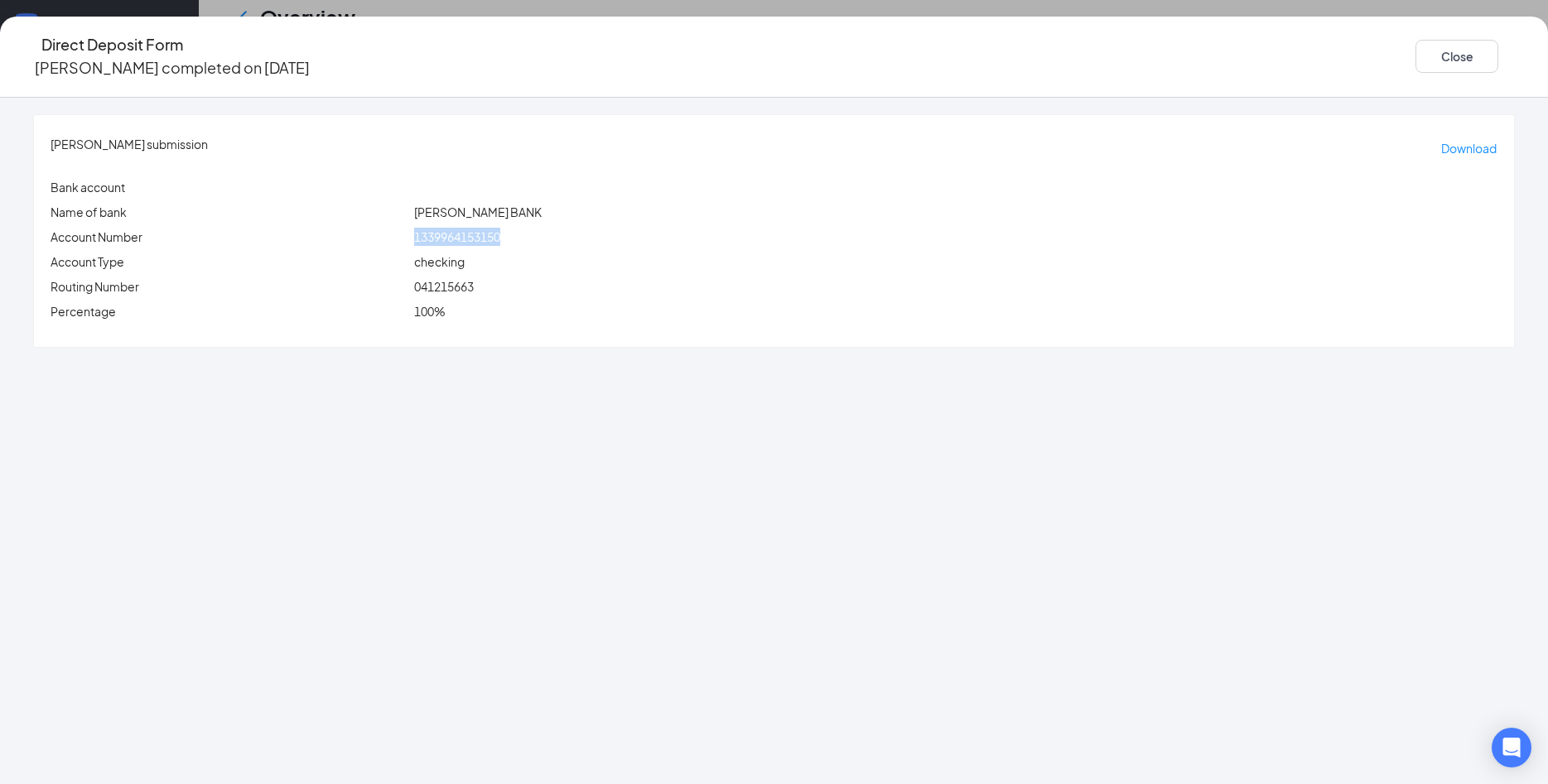
copy span "1339964153150"
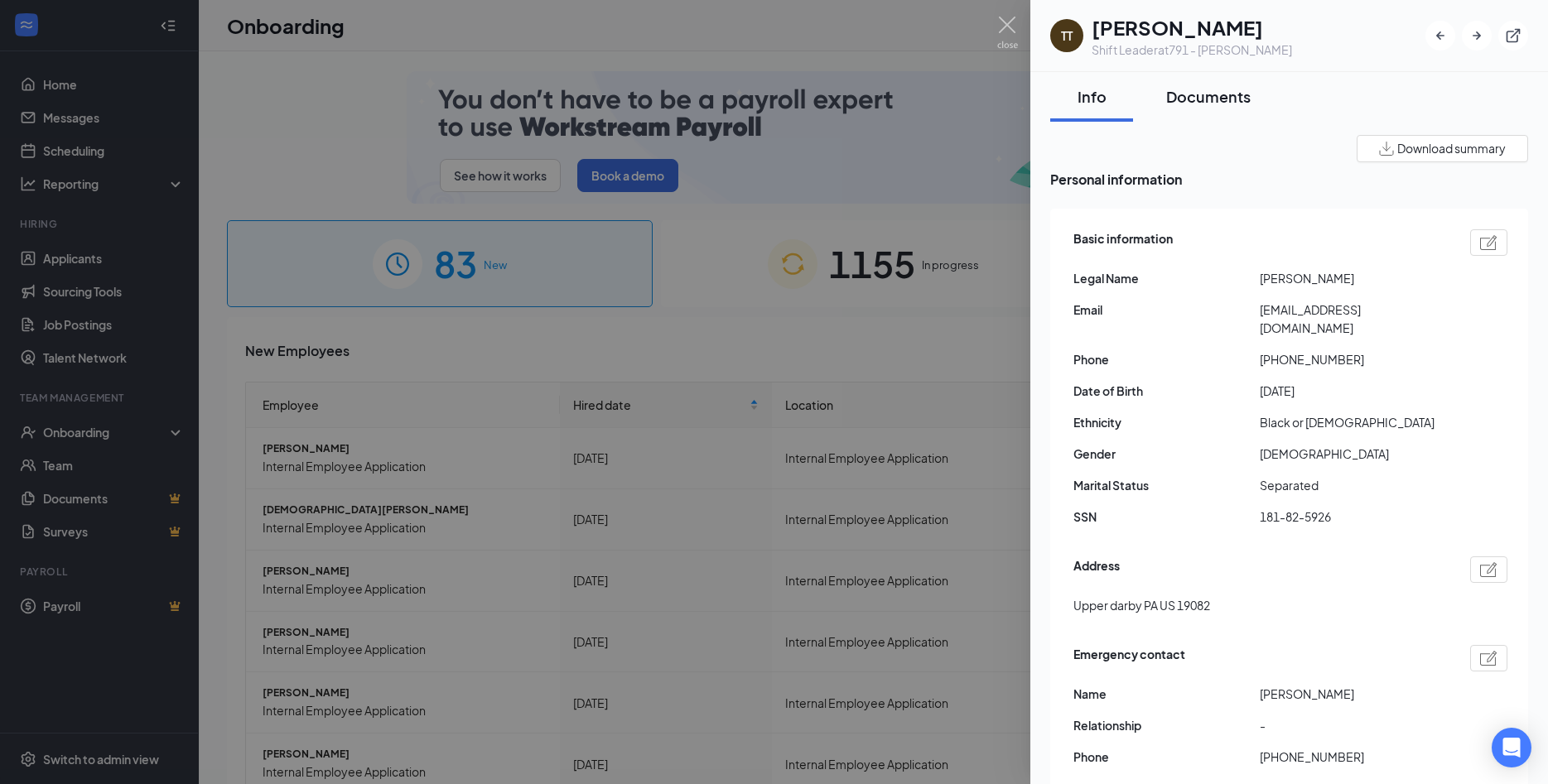
click at [1178, 94] on div "Documents" at bounding box center [1208, 96] width 85 height 21
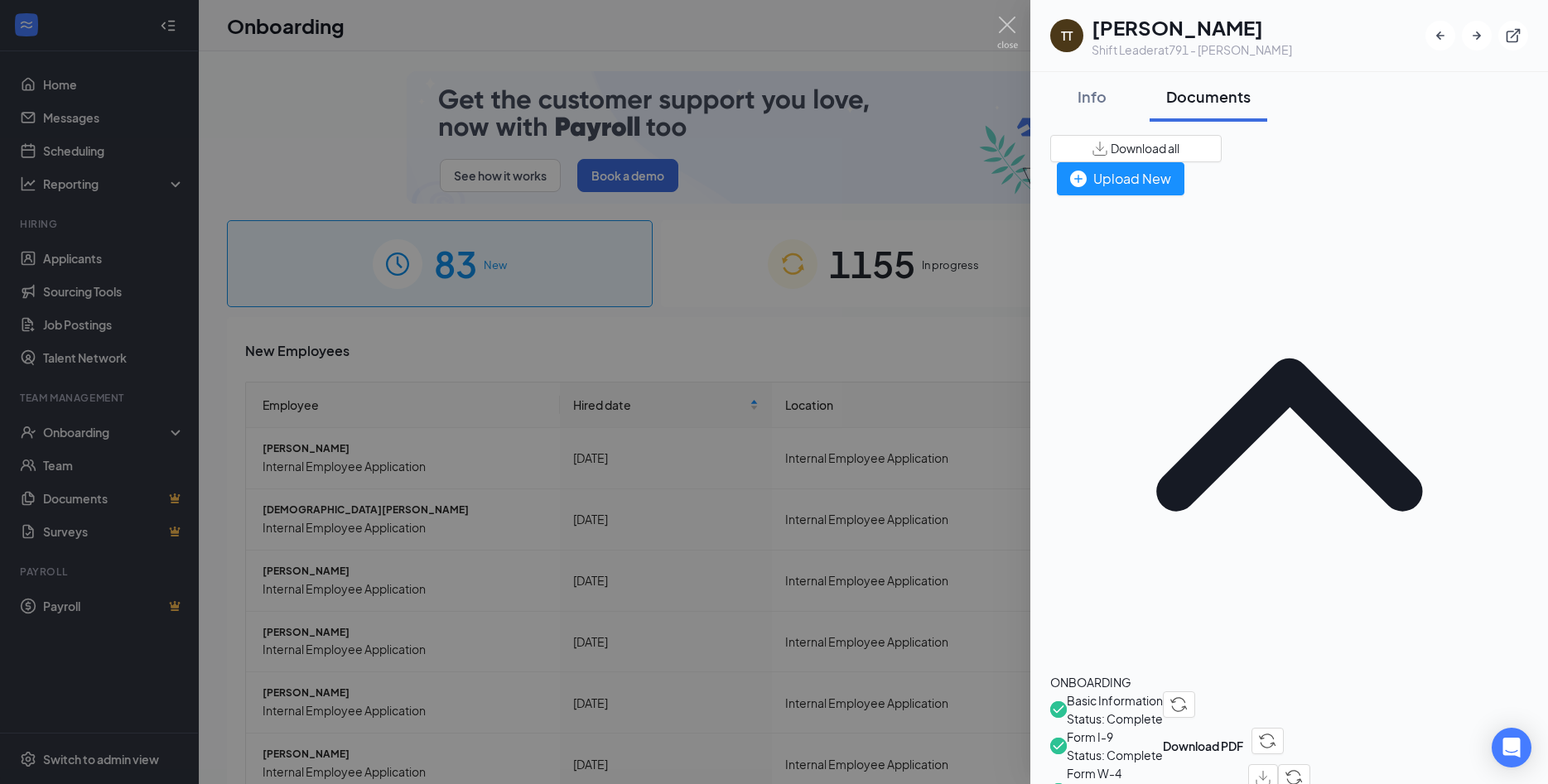
click at [1143, 691] on span "Basic Information" at bounding box center [1114, 700] width 96 height 18
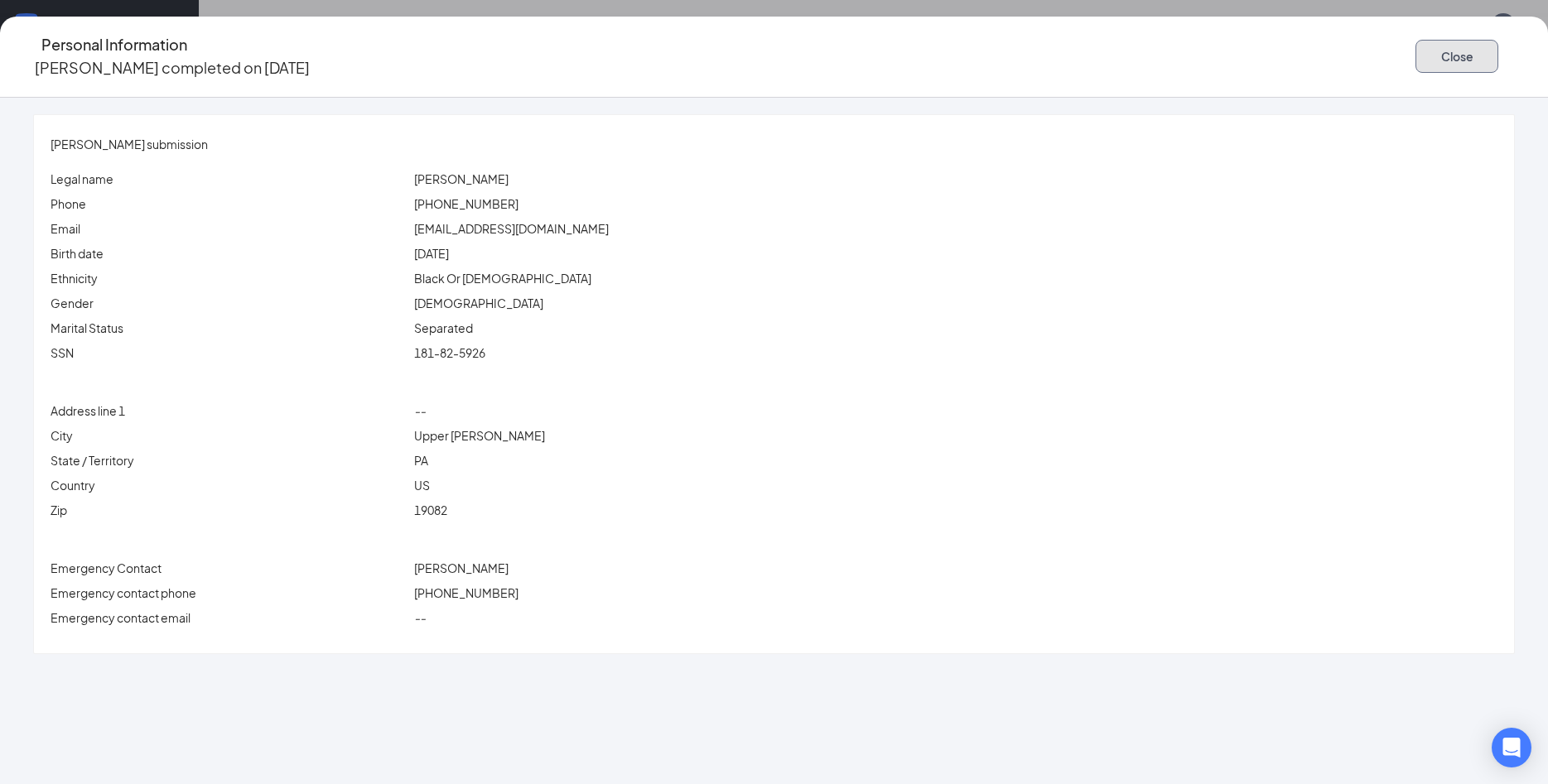
click at [1416, 55] on button "Close" at bounding box center [1457, 56] width 83 height 33
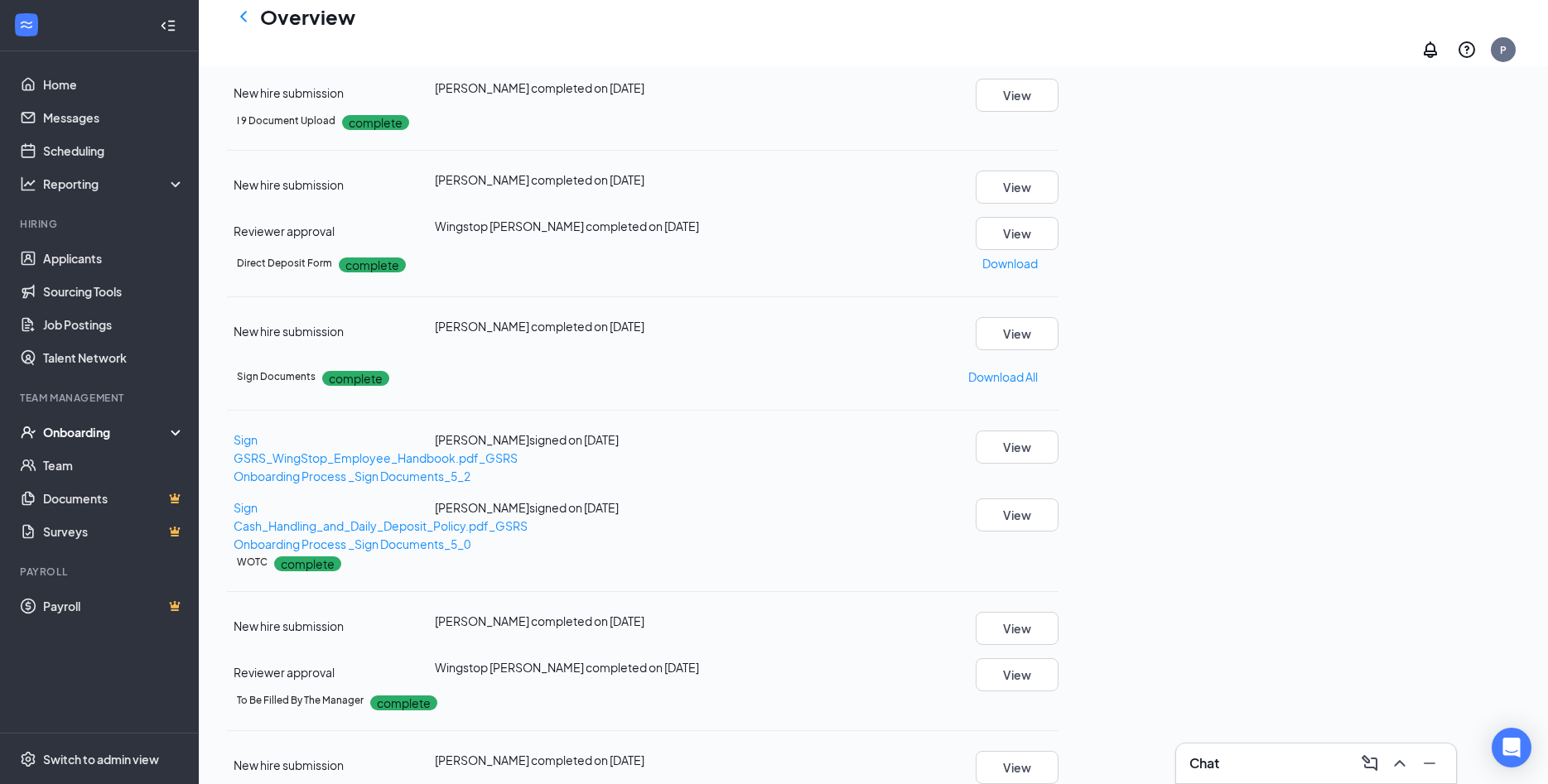
scroll to position [506, 0]
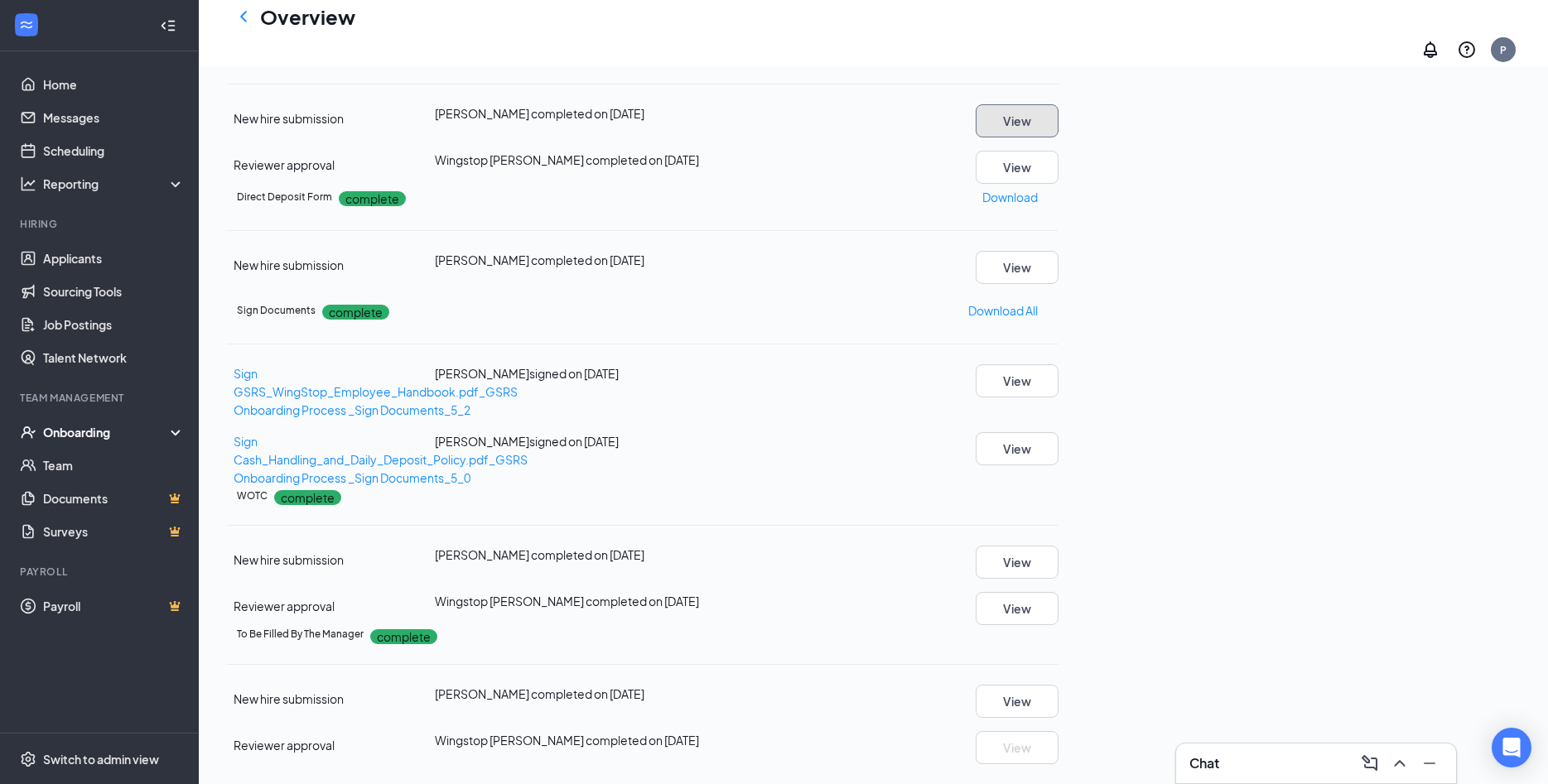
click at [1059, 138] on button "View" at bounding box center [1017, 120] width 83 height 33
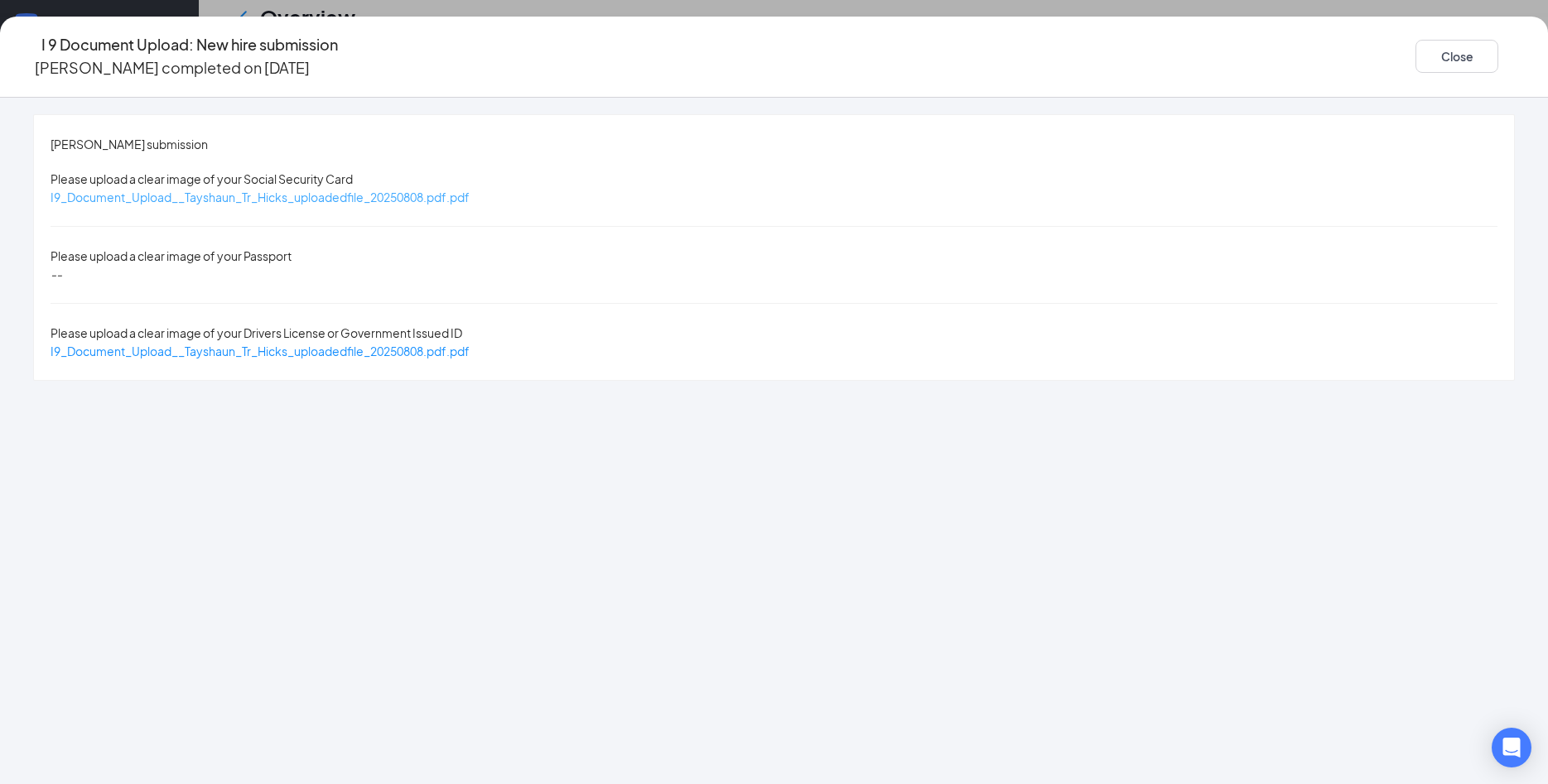
click at [470, 190] on span "I9_Document_Upload__Tayshaun_Tr_Hicks_uploadedfile_20250808.pdf.pdf" at bounding box center [260, 197] width 419 height 15
click at [470, 343] on span "I9_Document_Upload__Tayshaun_Tr_Hicks_uploadedfile_20250808.pdf.pdf" at bounding box center [260, 351] width 419 height 15
drag, startPoint x: 1288, startPoint y: 51, endPoint x: 1301, endPoint y: 108, distance: 58.5
click at [1416, 50] on button "Close" at bounding box center [1457, 56] width 83 height 33
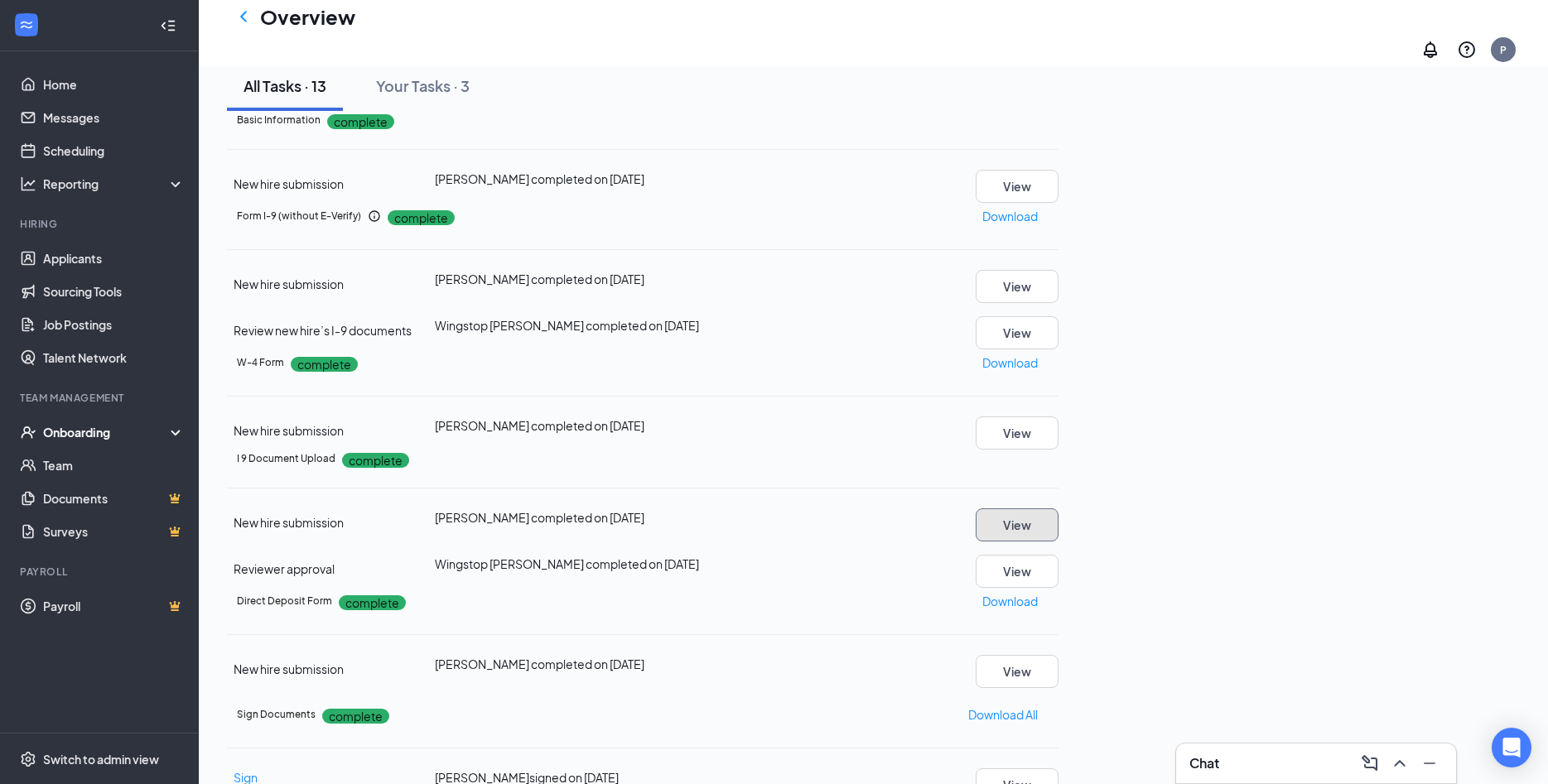
scroll to position [0, 0]
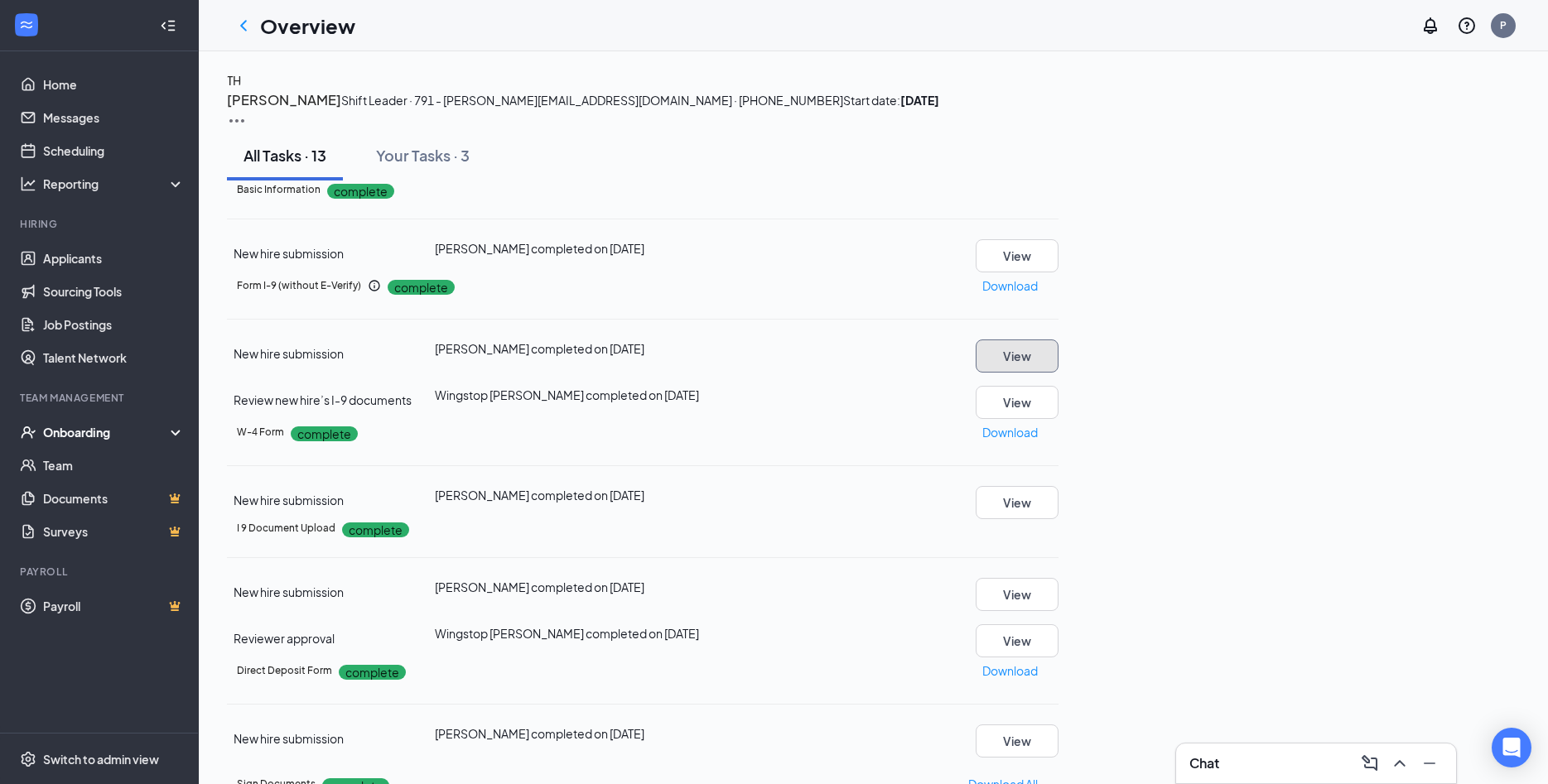
click at [1059, 372] on button "View" at bounding box center [1017, 356] width 83 height 33
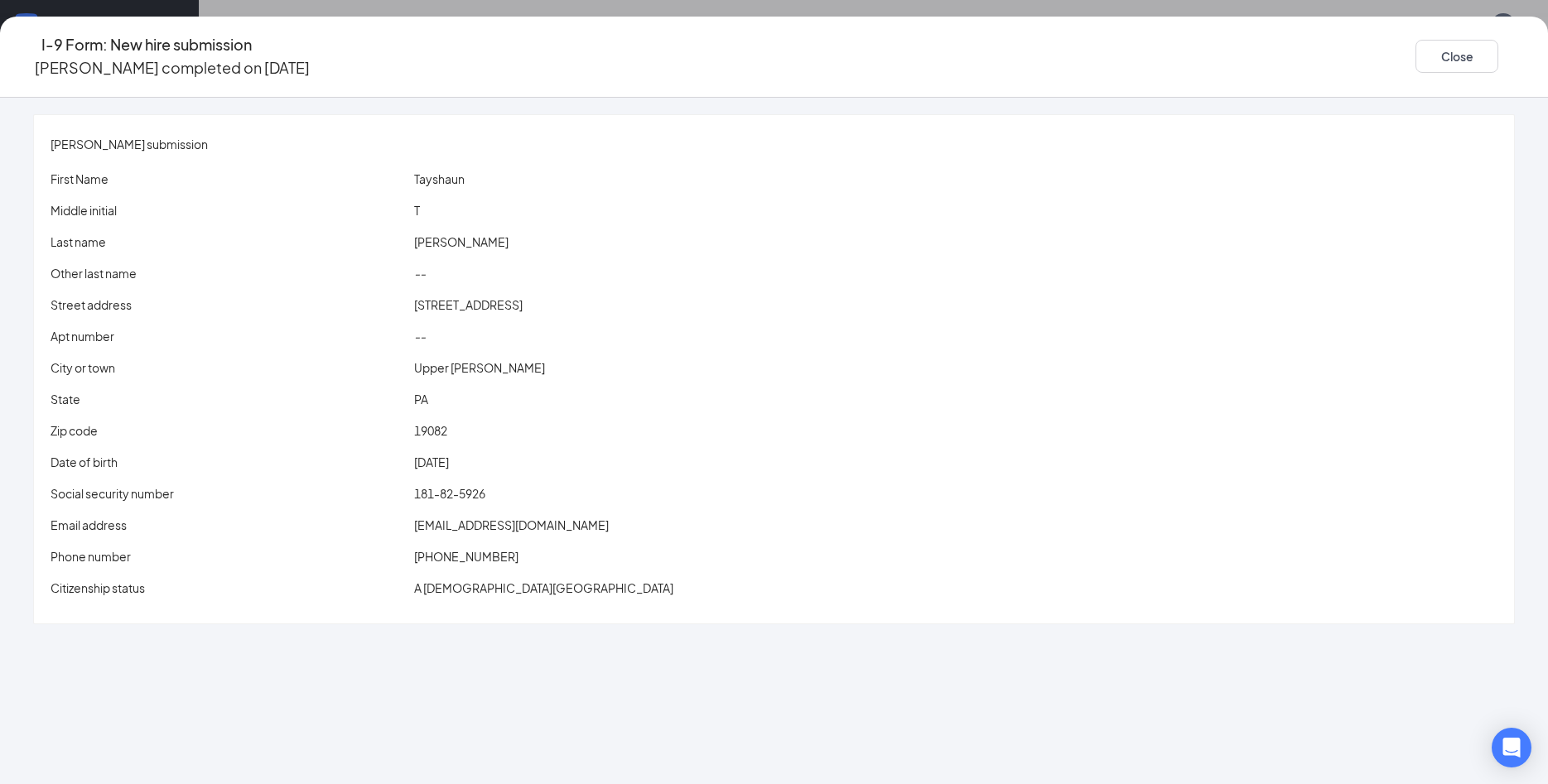
click at [559, 497] on div "First Name Tayshaun Middle initial T Last name Hicks Other last name -- Street …" at bounding box center [774, 387] width 1447 height 433
click at [561, 517] on span "tayshaunhick@gmail.com" at bounding box center [511, 524] width 194 height 15
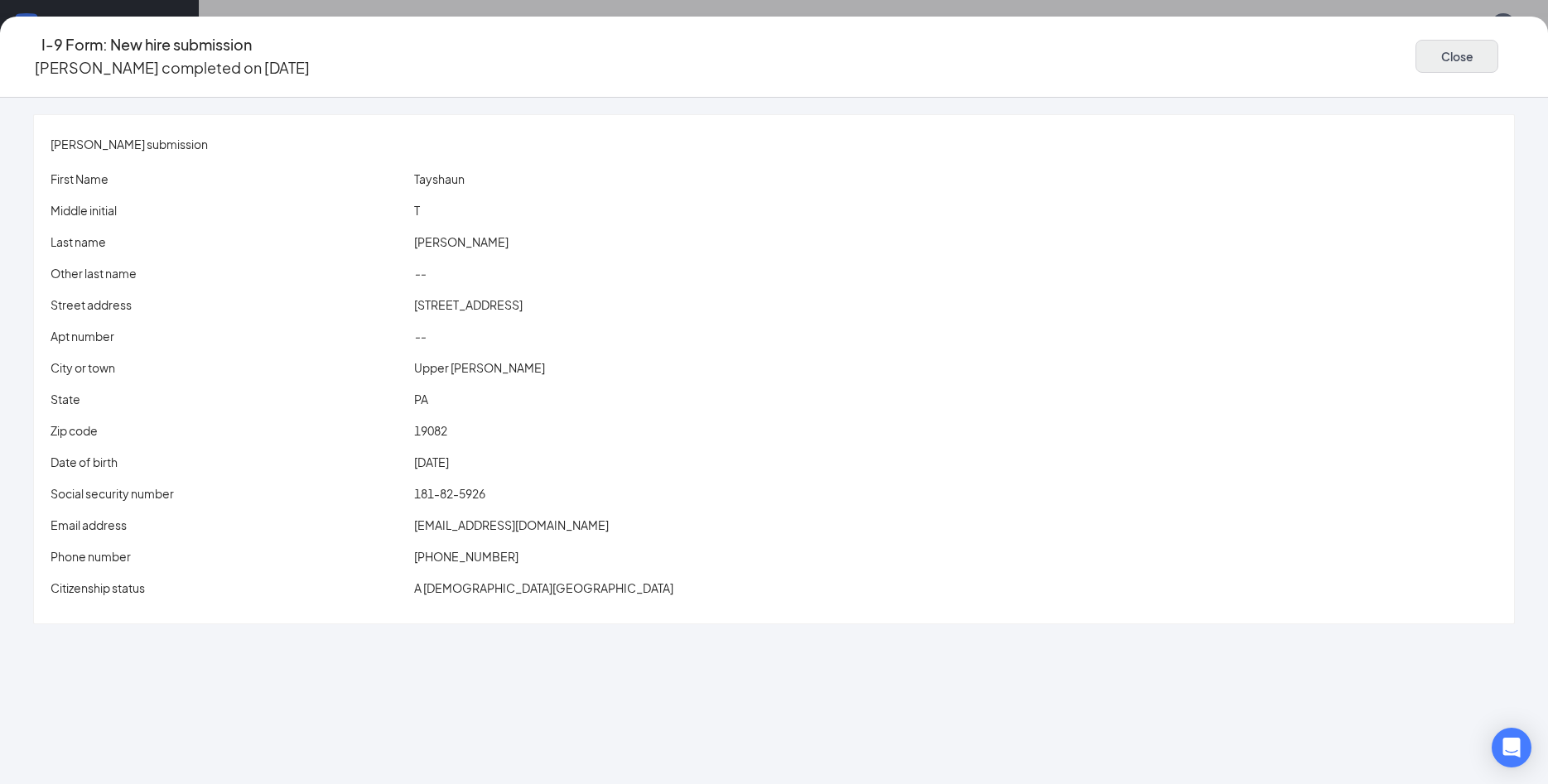
click at [1416, 56] on div "Close" at bounding box center [1465, 57] width 99 height 47
click at [1416, 47] on button "Close" at bounding box center [1457, 56] width 83 height 33
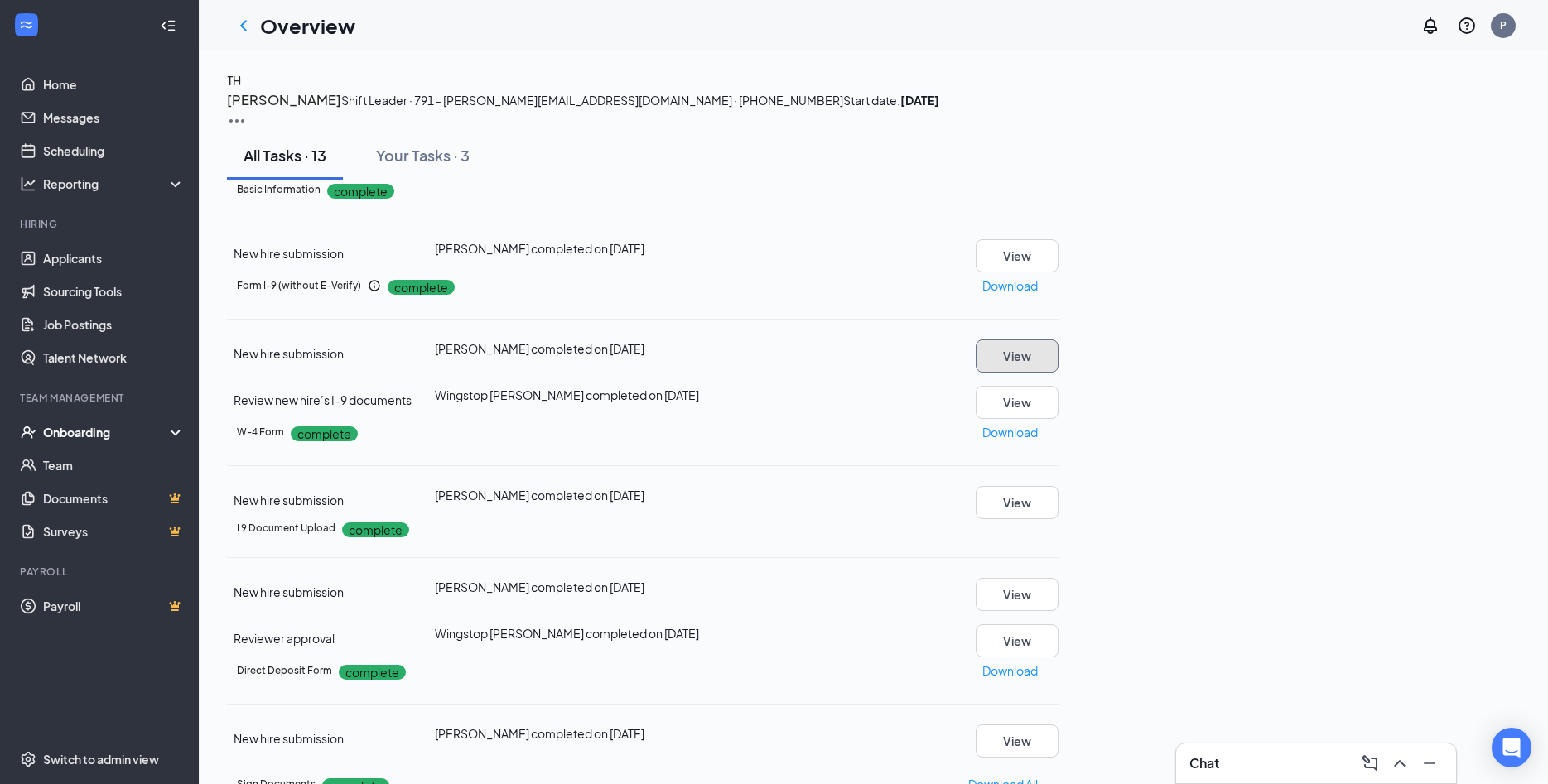
scroll to position [428, 0]
click at [1059, 725] on button "View" at bounding box center [1017, 741] width 83 height 33
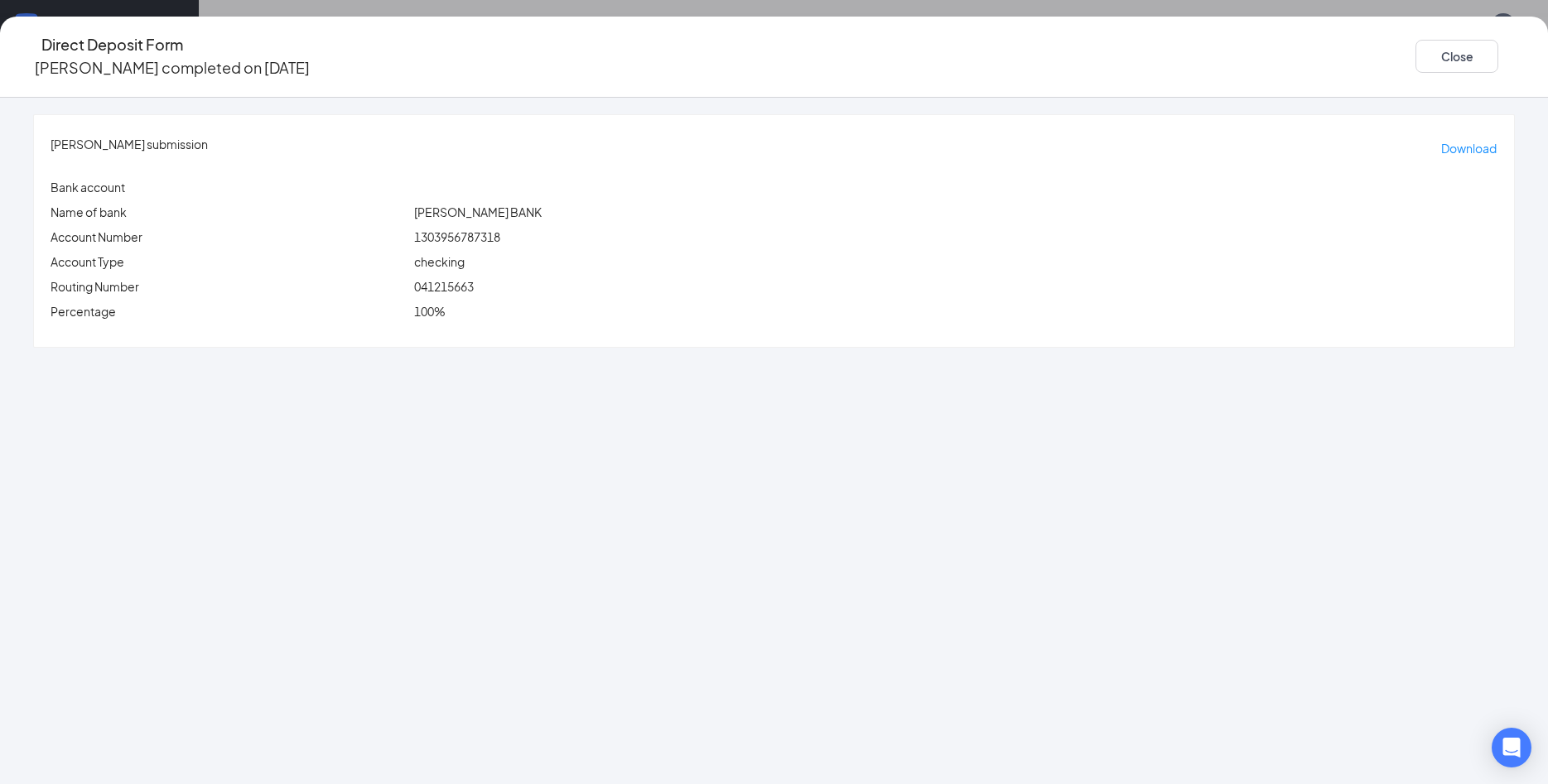
click at [474, 279] on span "041215663" at bounding box center [443, 286] width 59 height 15
copy span "041215663"
click at [555, 232] on div "Tayshaun Tr Hicks's submission Download Bank account Name of bank SUTTON BANK A…" at bounding box center [774, 231] width 1480 height 232
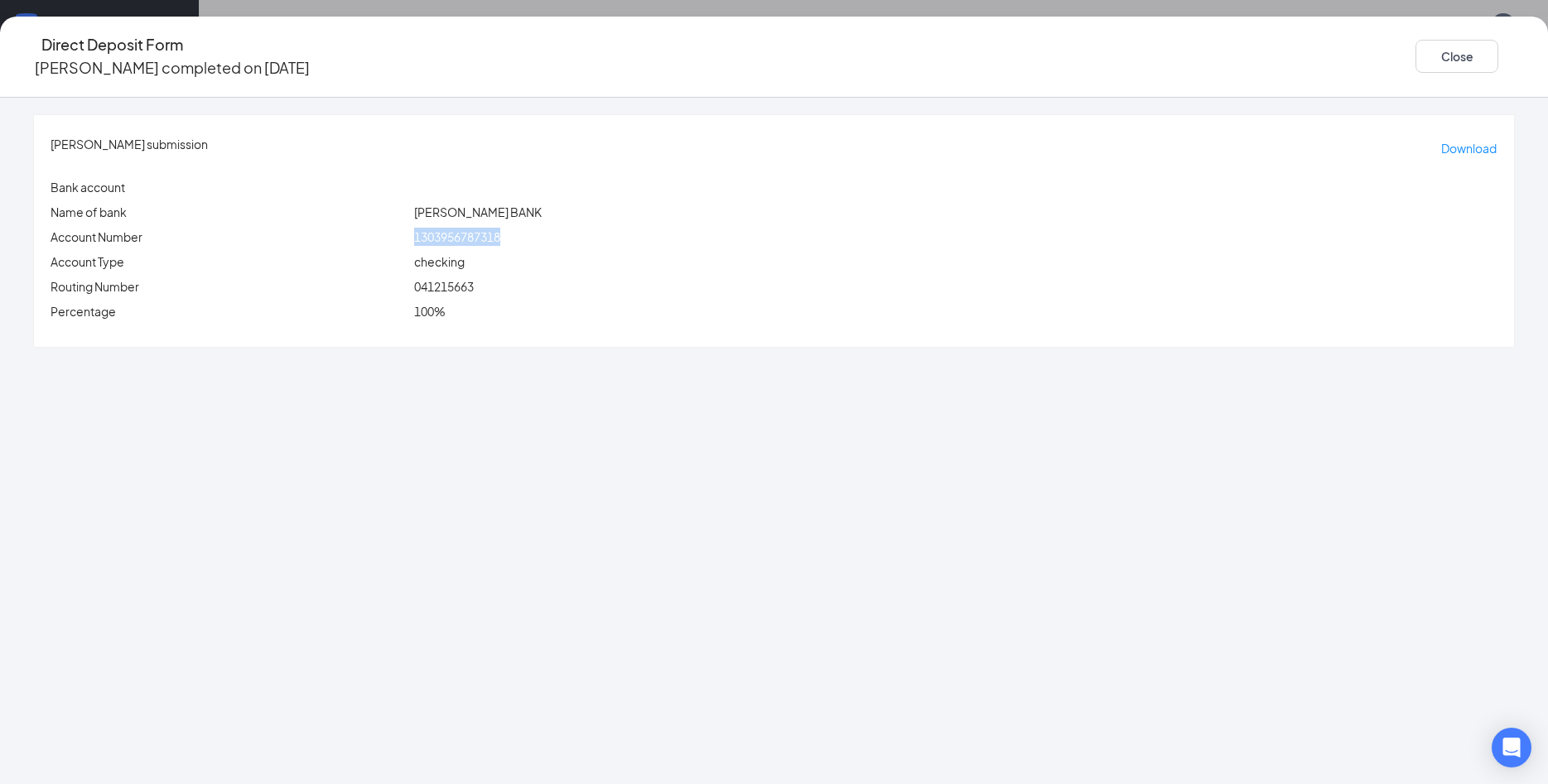
copy span "1303956787318"
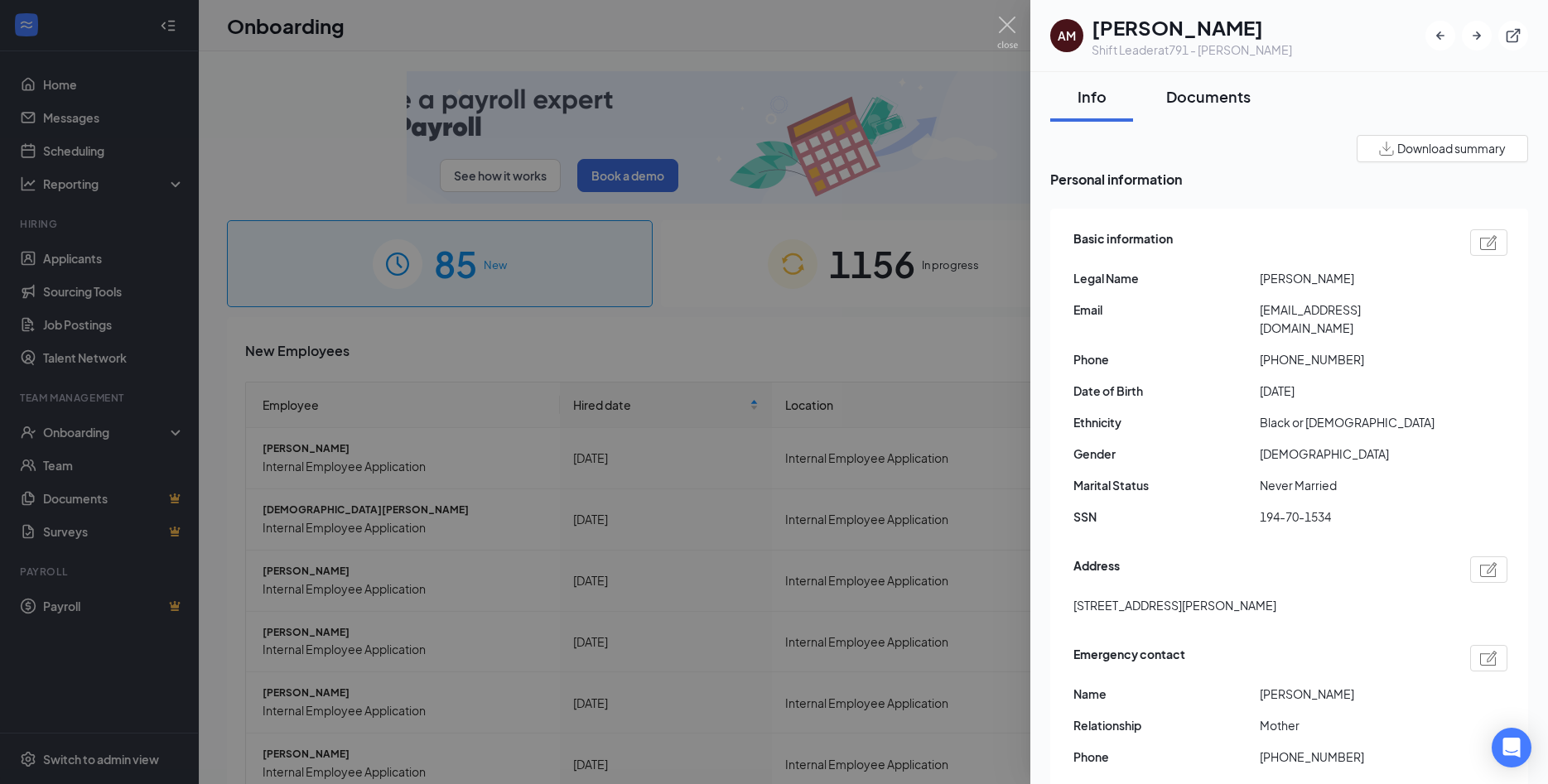
click at [1192, 89] on div "Documents" at bounding box center [1208, 96] width 85 height 21
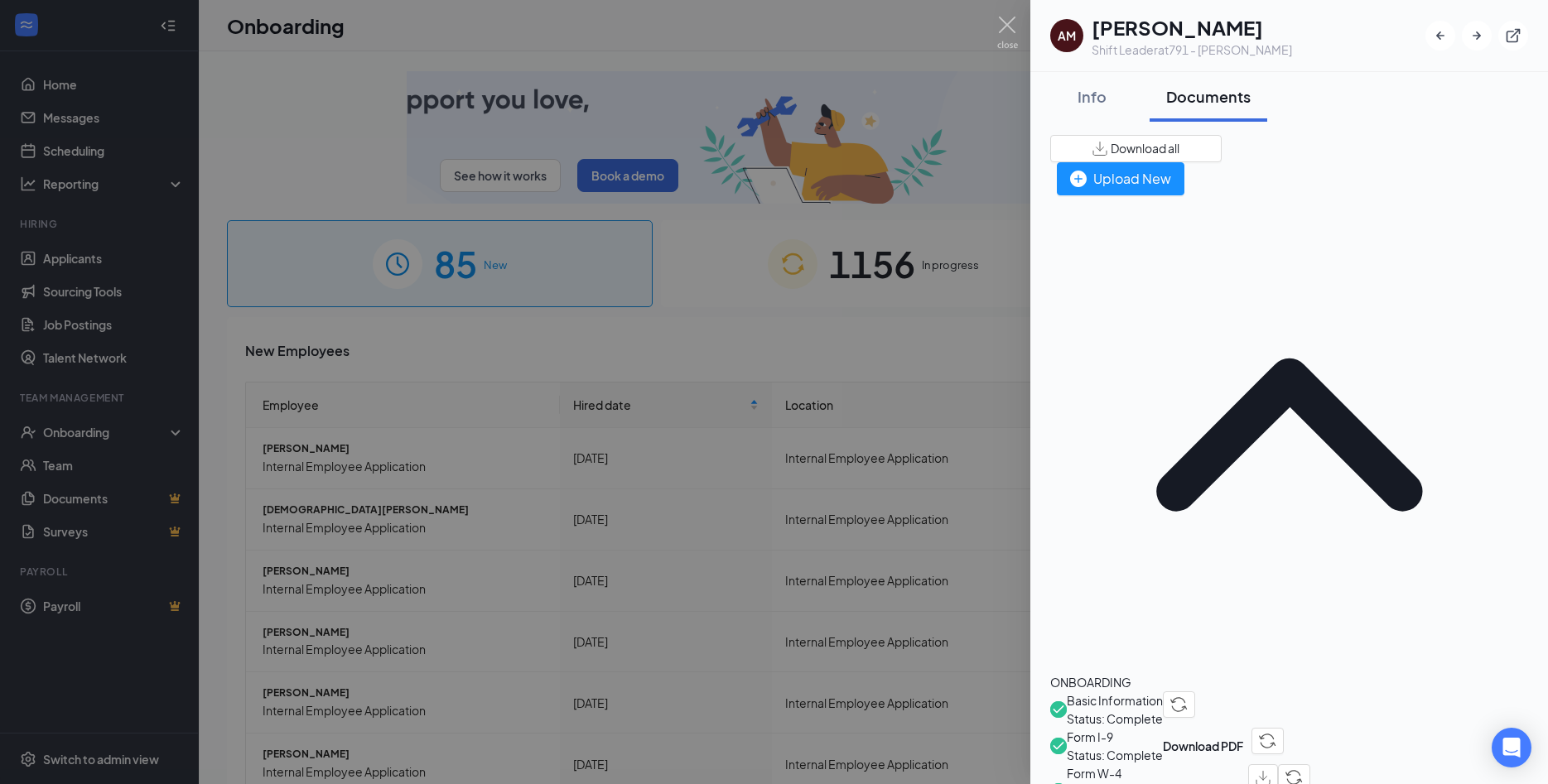
click at [1163, 691] on span "Basic Information" at bounding box center [1114, 700] width 96 height 18
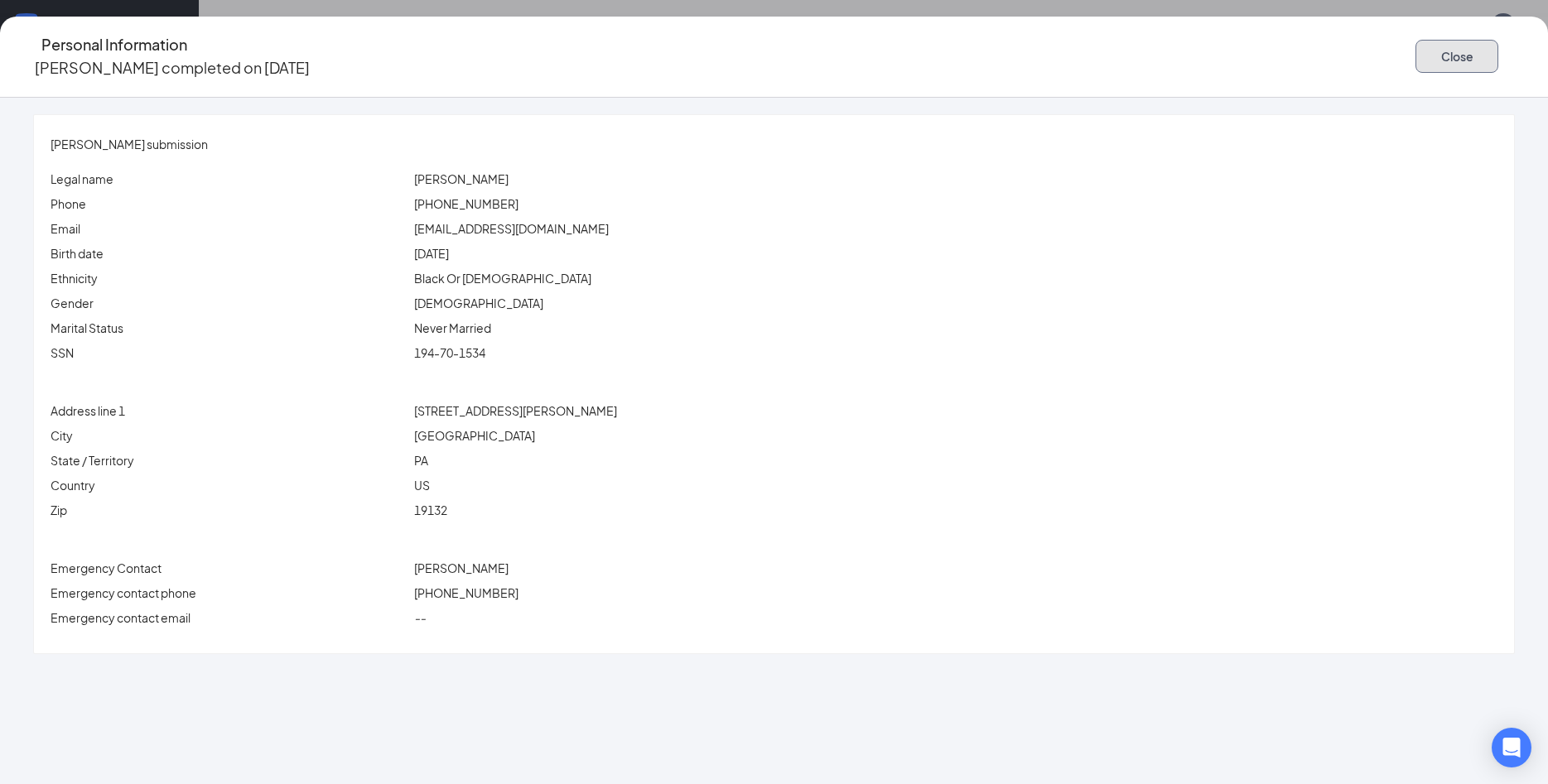
click at [1416, 40] on button "Close" at bounding box center [1457, 56] width 83 height 33
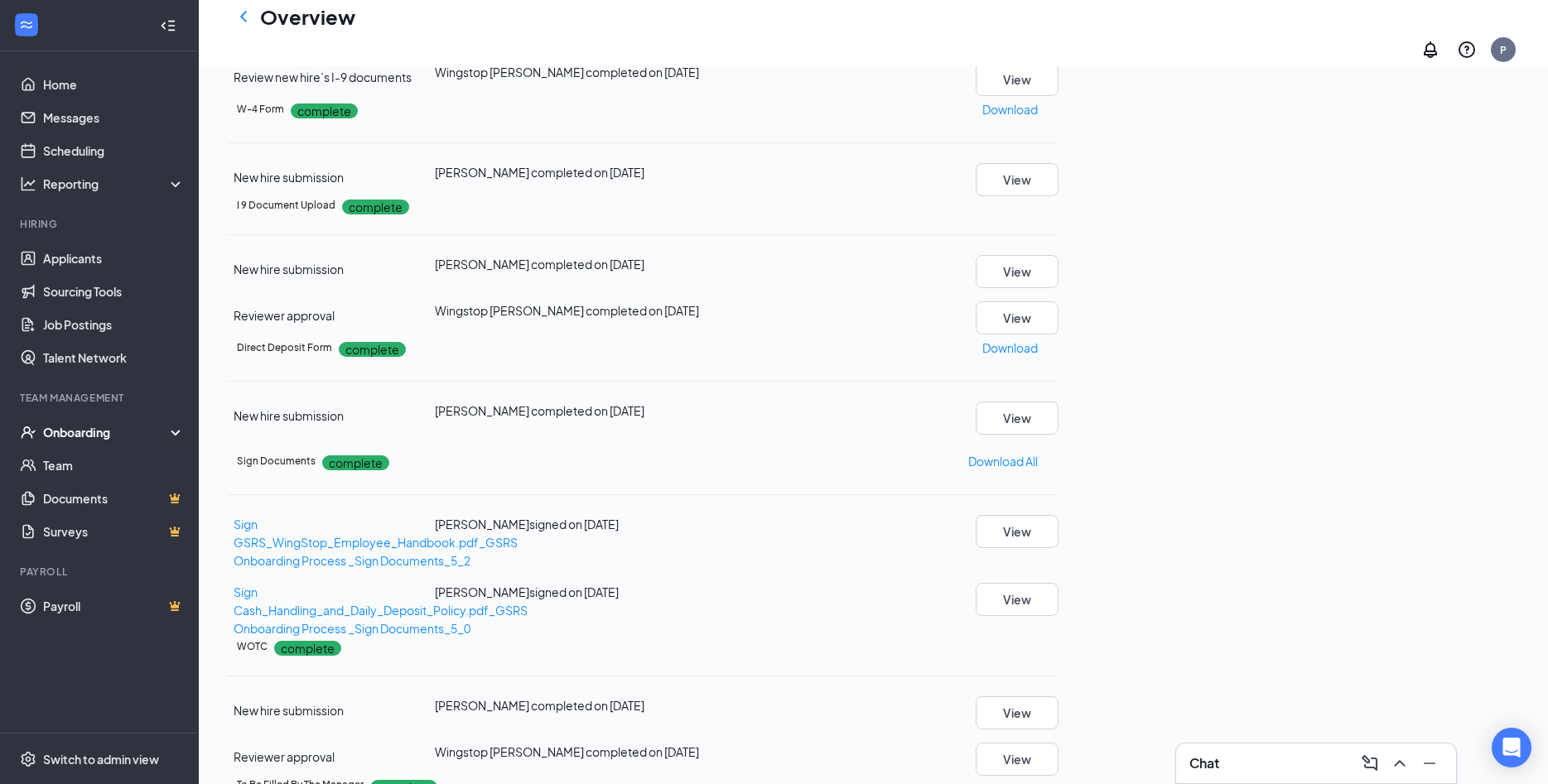
scroll to position [506, 0]
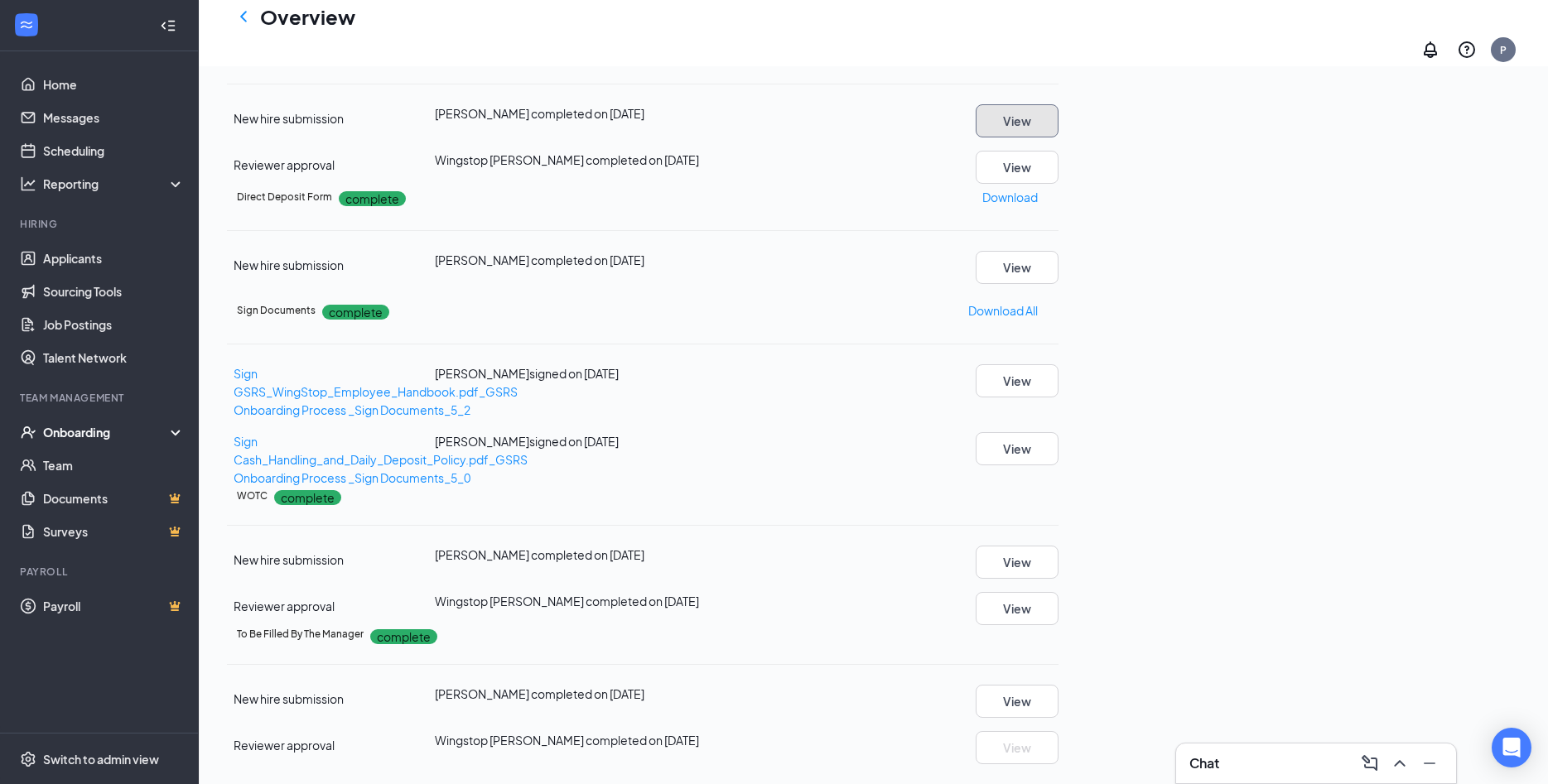
click at [1059, 138] on button "View" at bounding box center [1017, 120] width 83 height 33
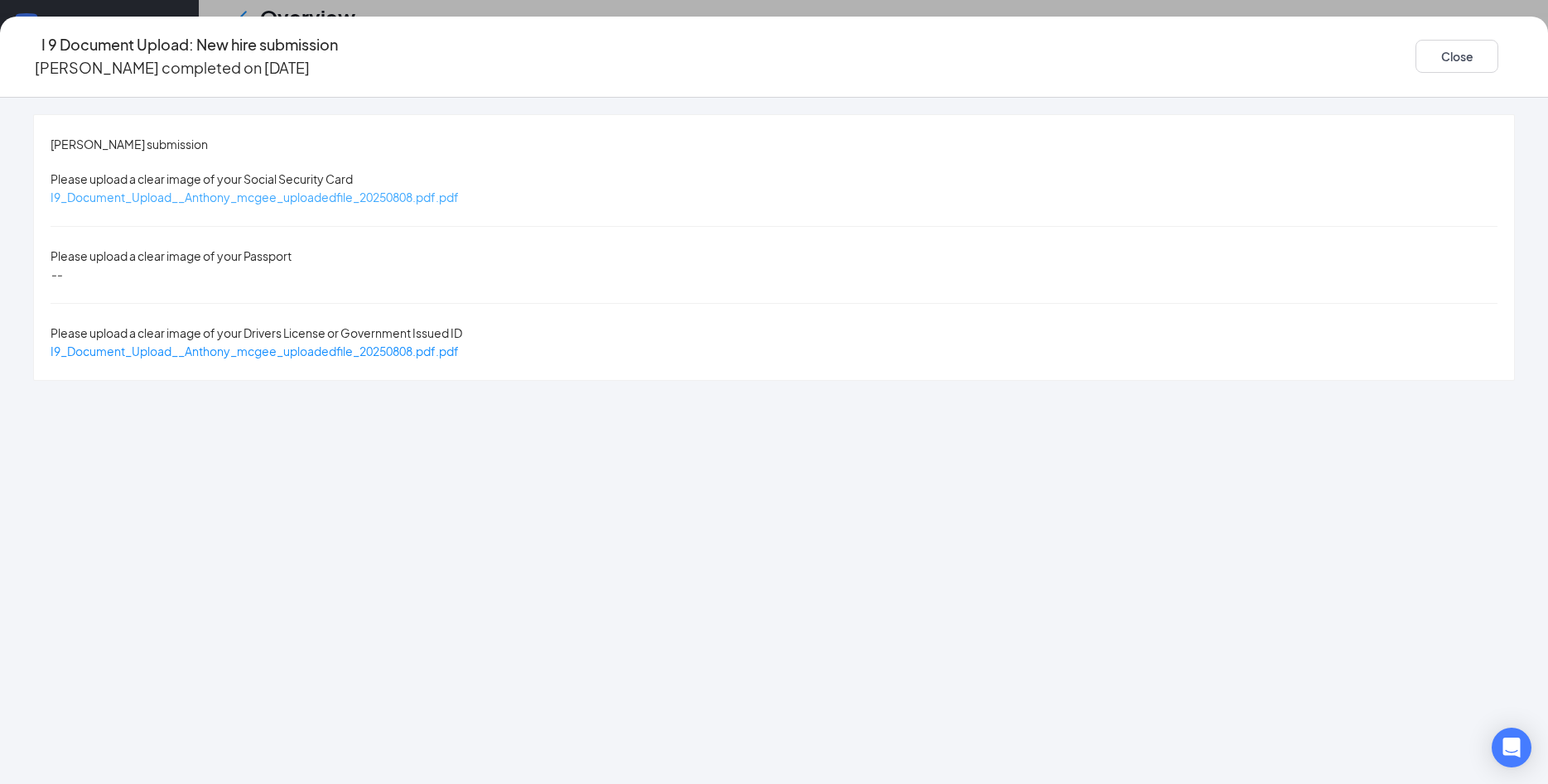
click at [459, 190] on span "I9_Document_Upload__Anthony_mcgee_uploadedfile_20250808.pdf.pdf" at bounding box center [255, 197] width 408 height 15
click at [459, 342] on div "I9_Document_Upload__Anthony_mcgee_uploadedfile_20250808.pdf.pdf" at bounding box center [255, 351] width 408 height 18
click at [459, 343] on span "I9_Document_Upload__Anthony_mcgee_uploadedfile_20250808.pdf.pdf" at bounding box center [255, 351] width 408 height 15
click at [1416, 46] on button "Close" at bounding box center [1457, 56] width 83 height 33
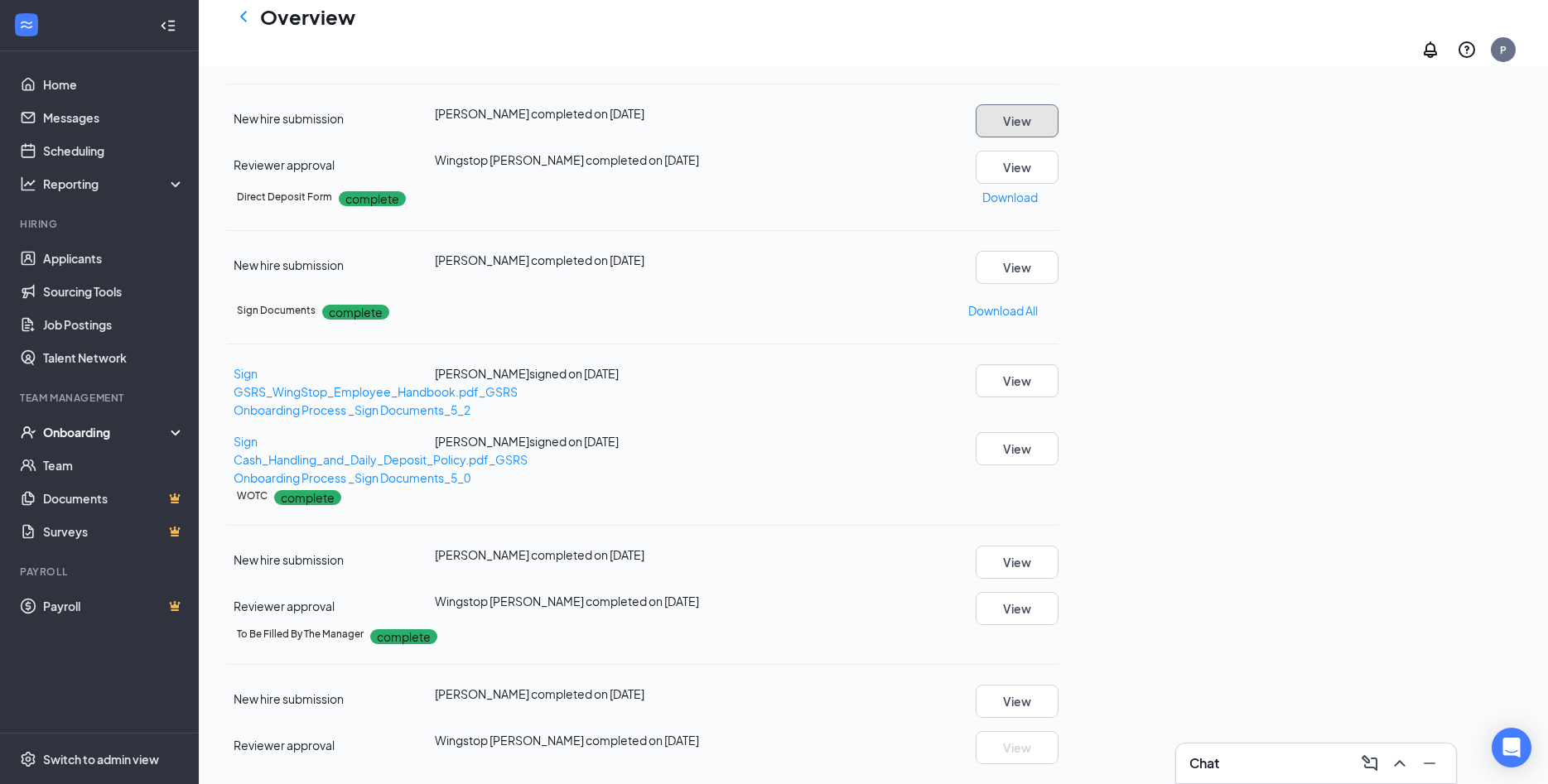
scroll to position [169, 0]
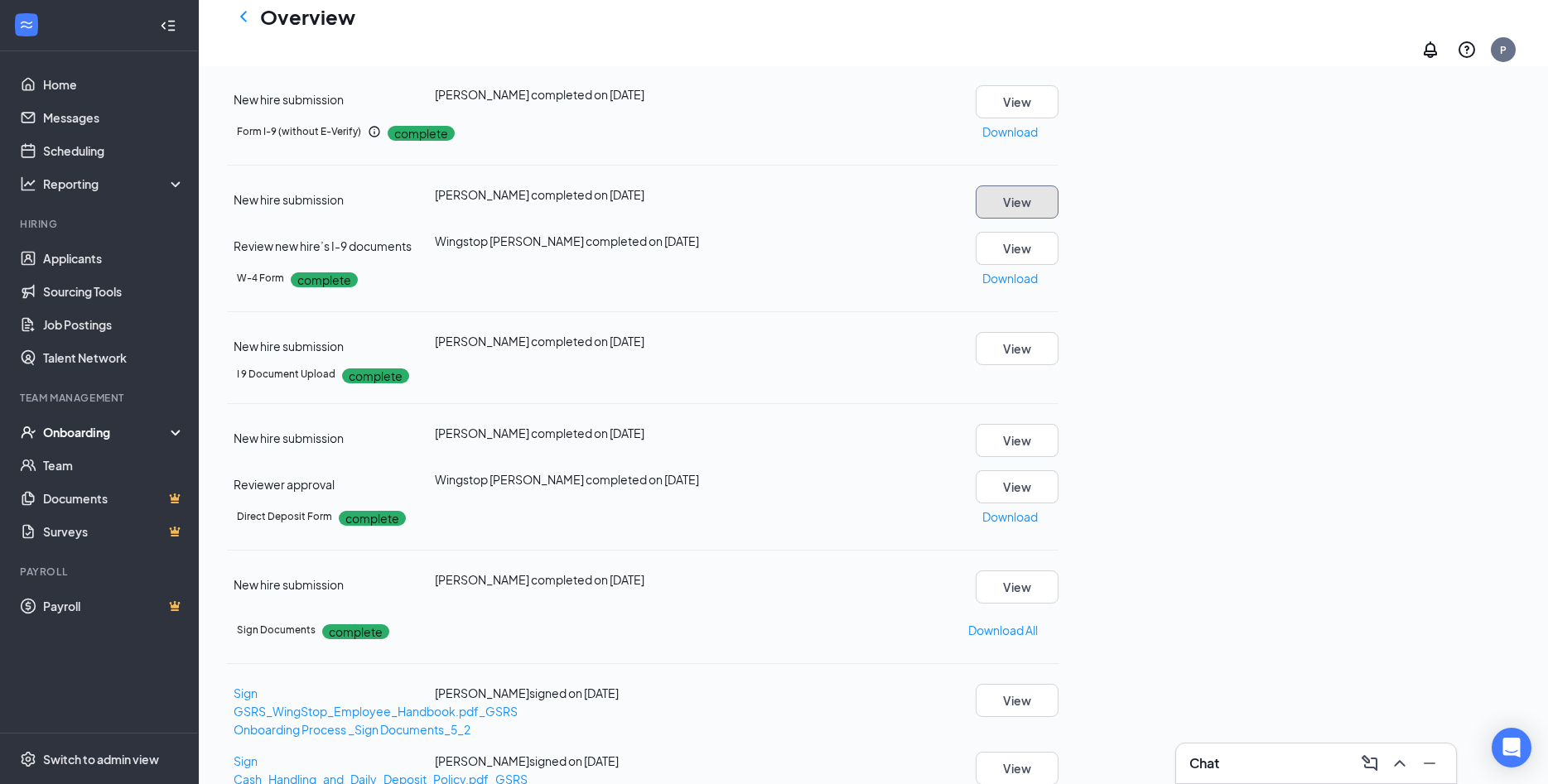
click at [1059, 218] on button "View" at bounding box center [1017, 201] width 83 height 33
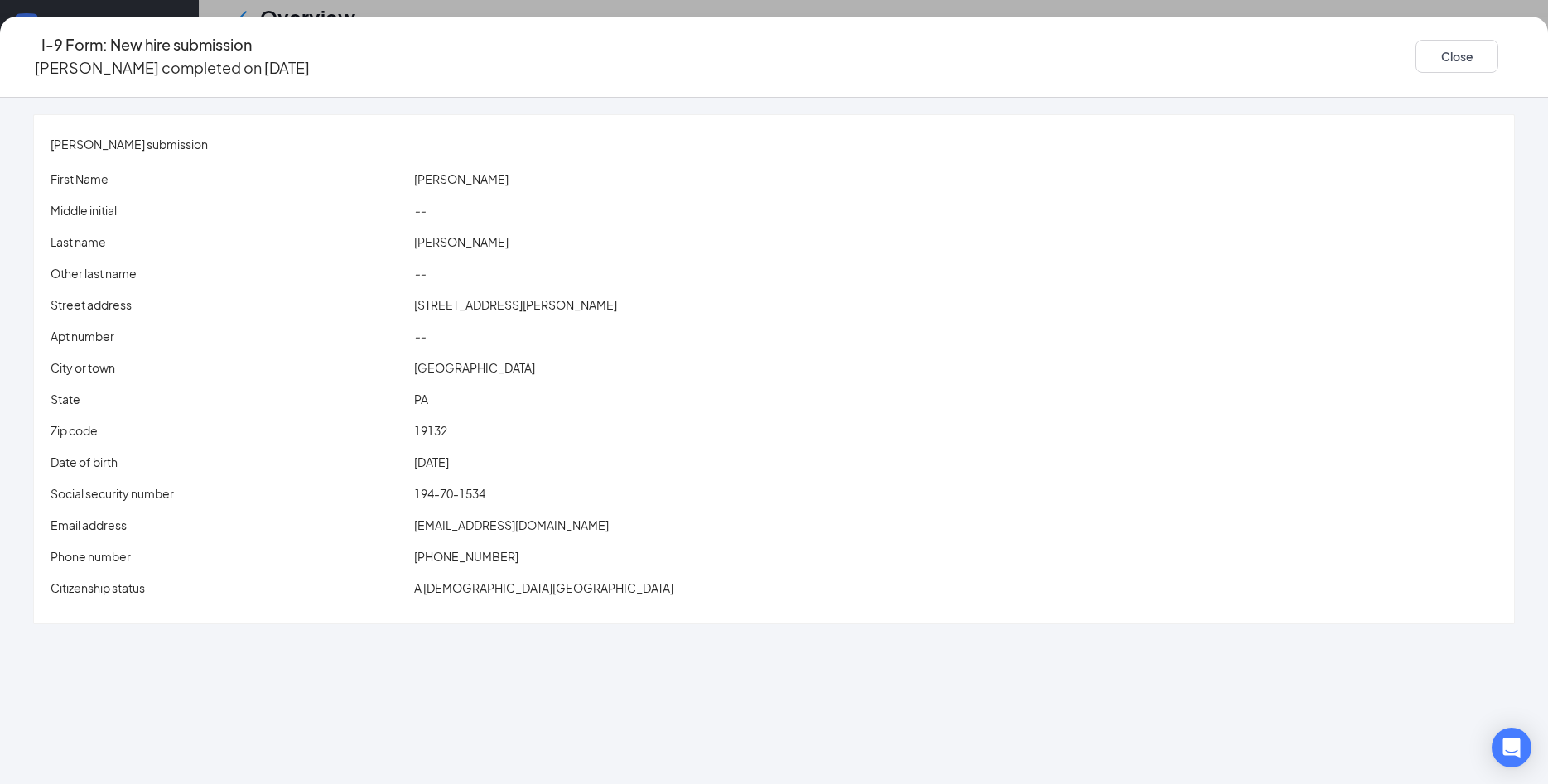
click at [580, 517] on span "[EMAIL_ADDRESS][DOMAIN_NAME]" at bounding box center [511, 524] width 194 height 15
drag, startPoint x: 1299, startPoint y: 34, endPoint x: 1129, endPoint y: 639, distance: 628.4
click at [1416, 40] on button "Close" at bounding box center [1457, 56] width 83 height 33
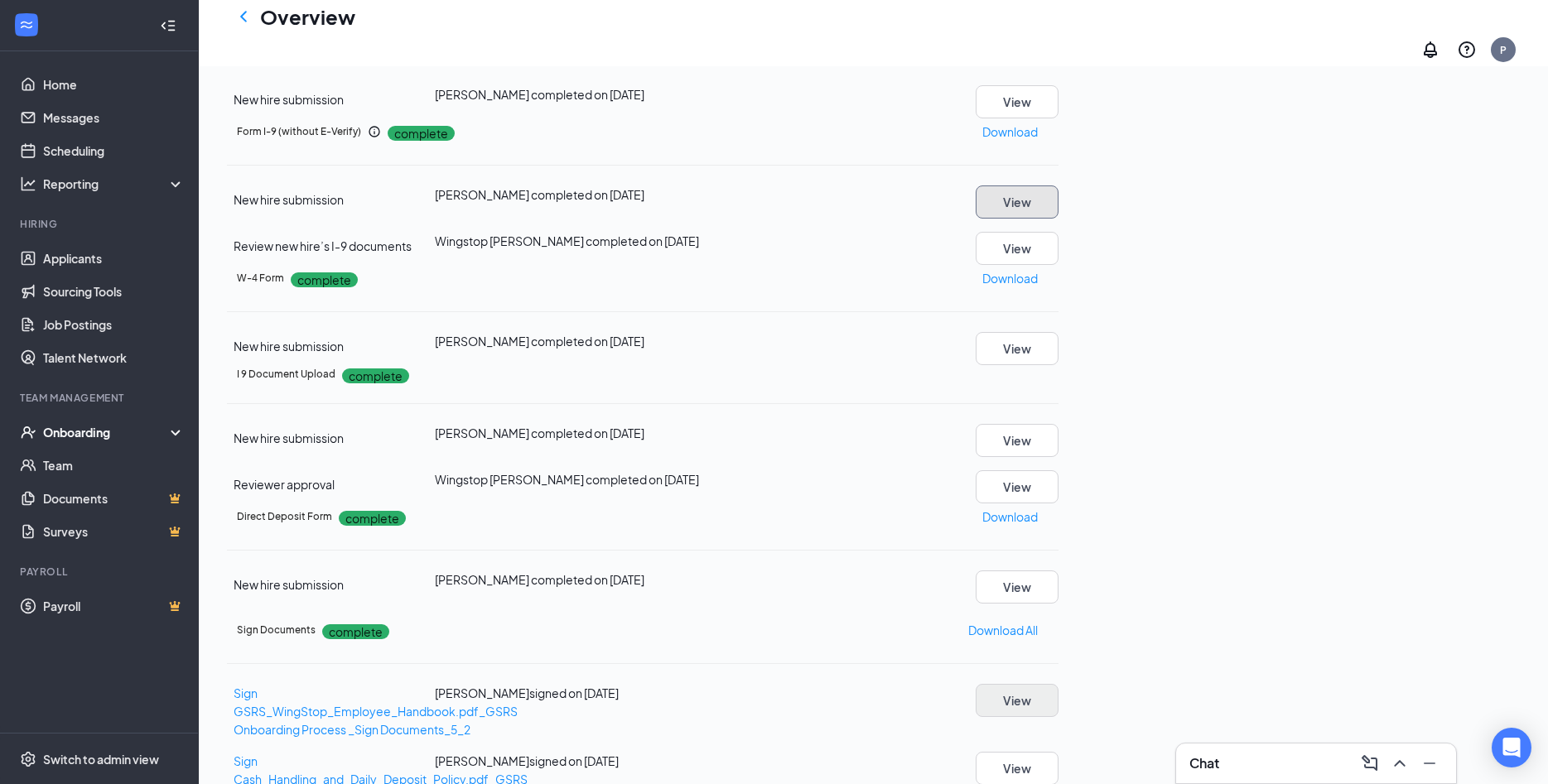
scroll to position [268, 0]
click at [1059, 570] on button "View" at bounding box center [1017, 586] width 83 height 33
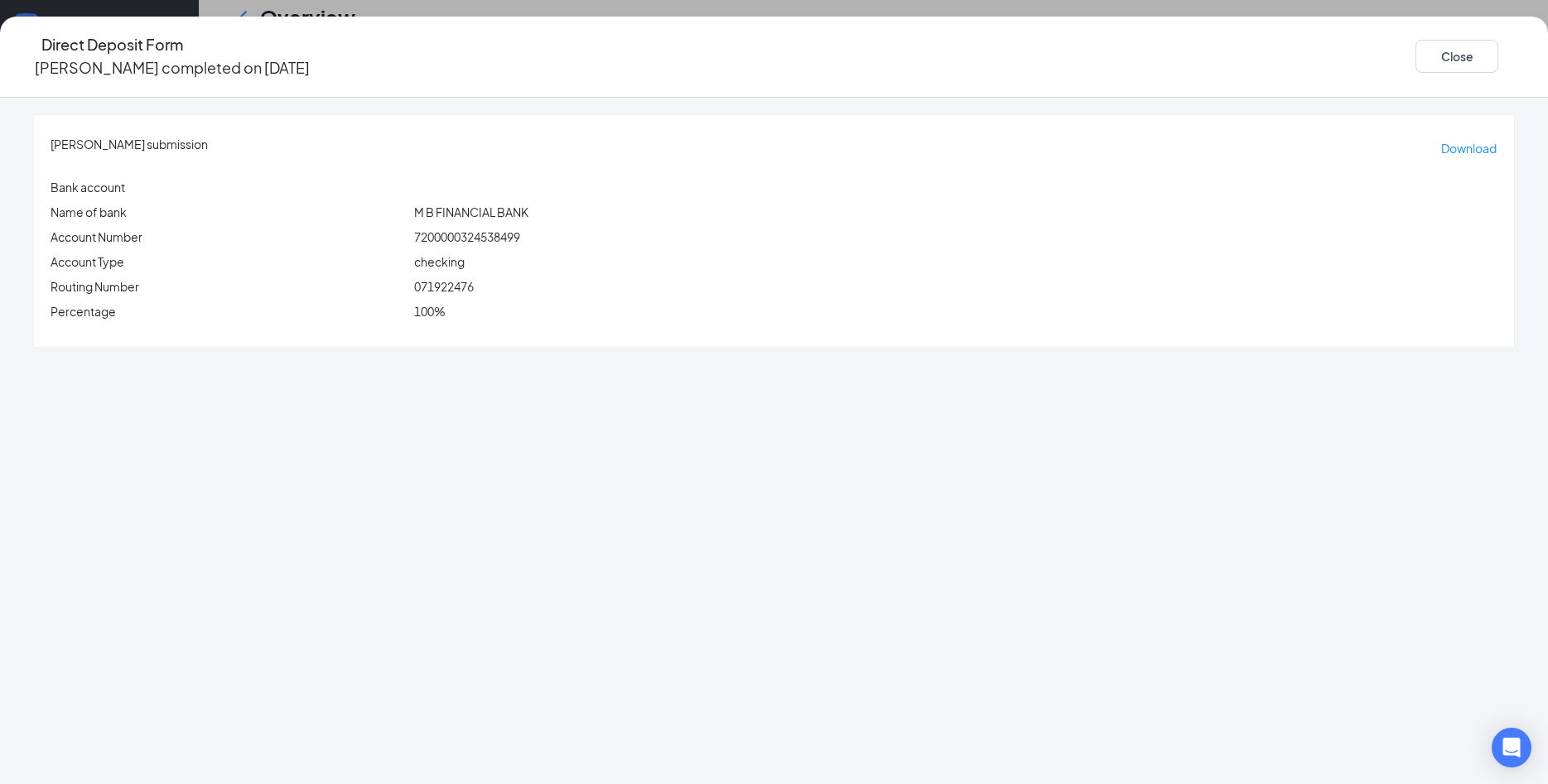
click at [474, 279] on span "071922476" at bounding box center [443, 286] width 59 height 15
copy span "071922476"
click at [520, 229] on span "7200000324538499" at bounding box center [467, 236] width 106 height 15
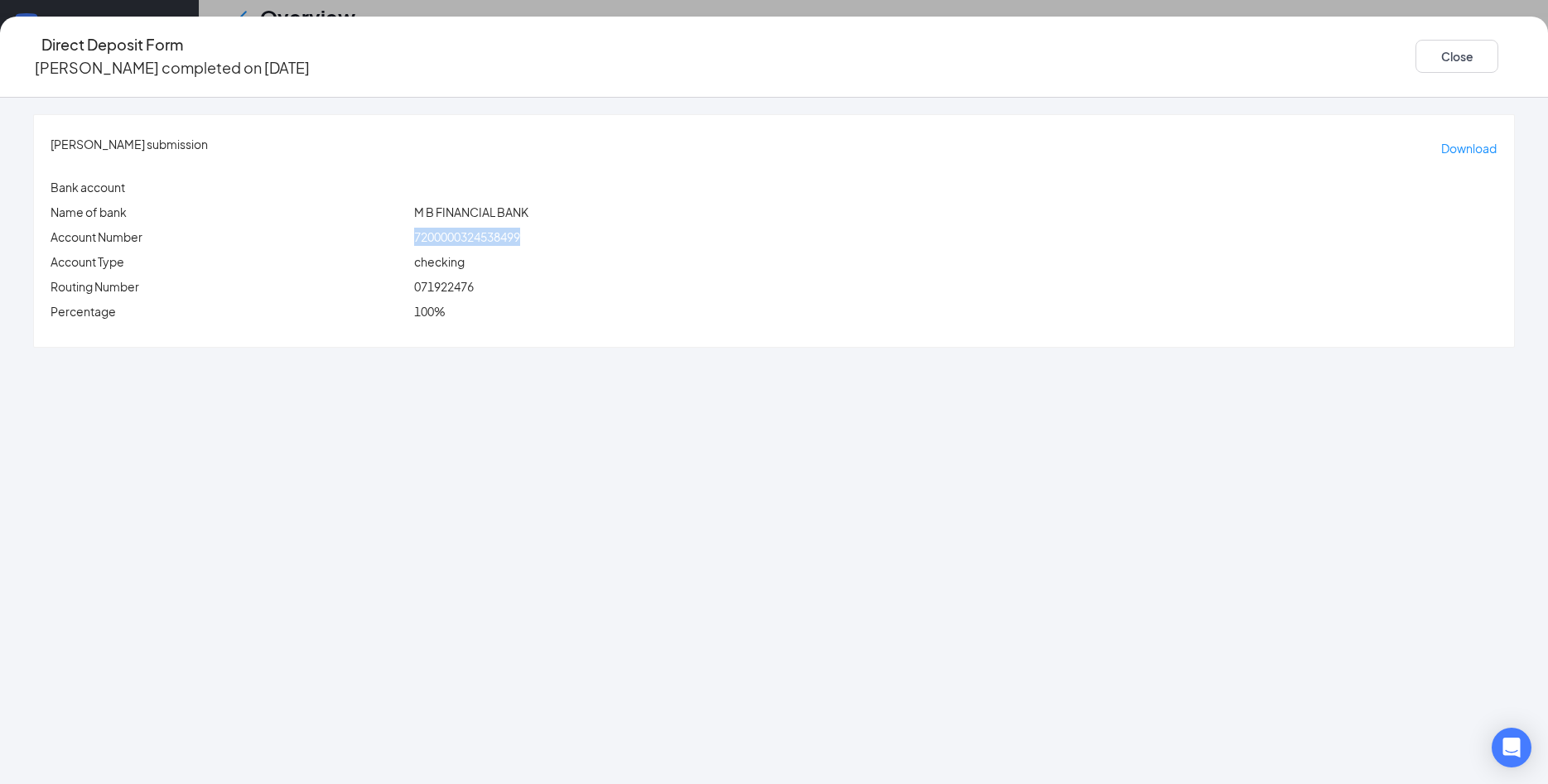
copy span "7200000324538499"
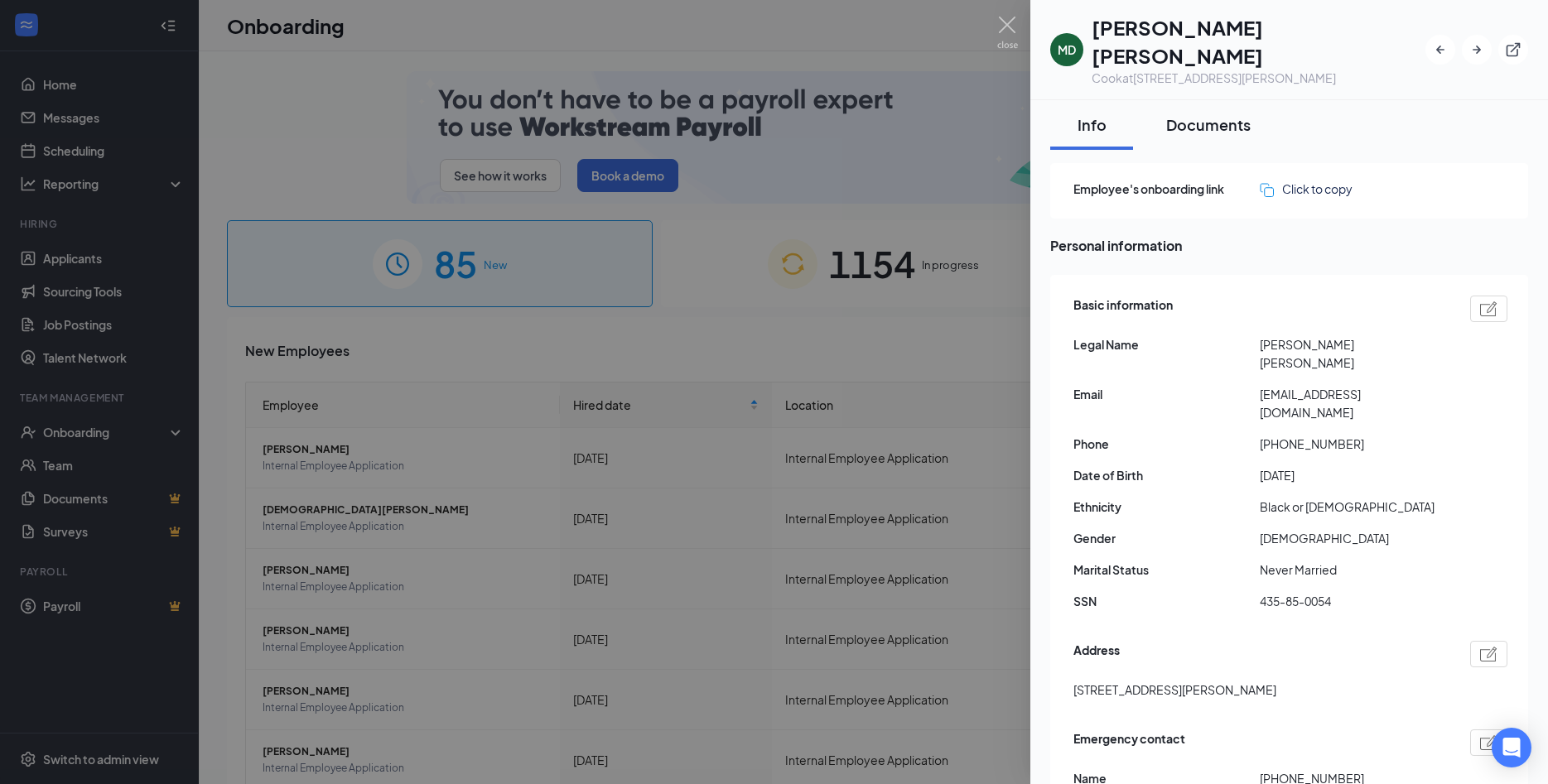
click at [1214, 100] on button "Documents" at bounding box center [1208, 124] width 118 height 49
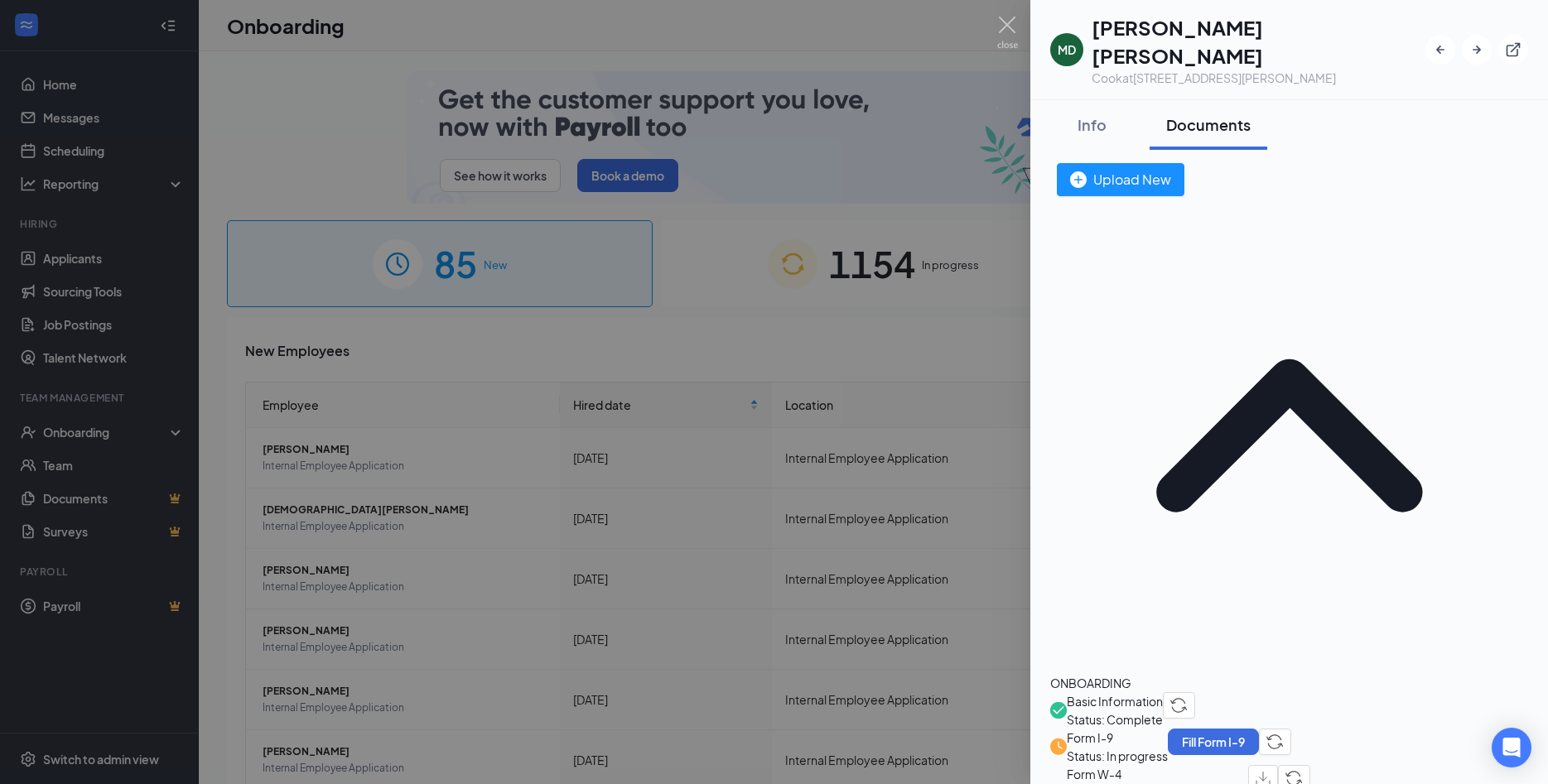
click at [1159, 692] on span "Basic Information" at bounding box center [1114, 701] width 96 height 18
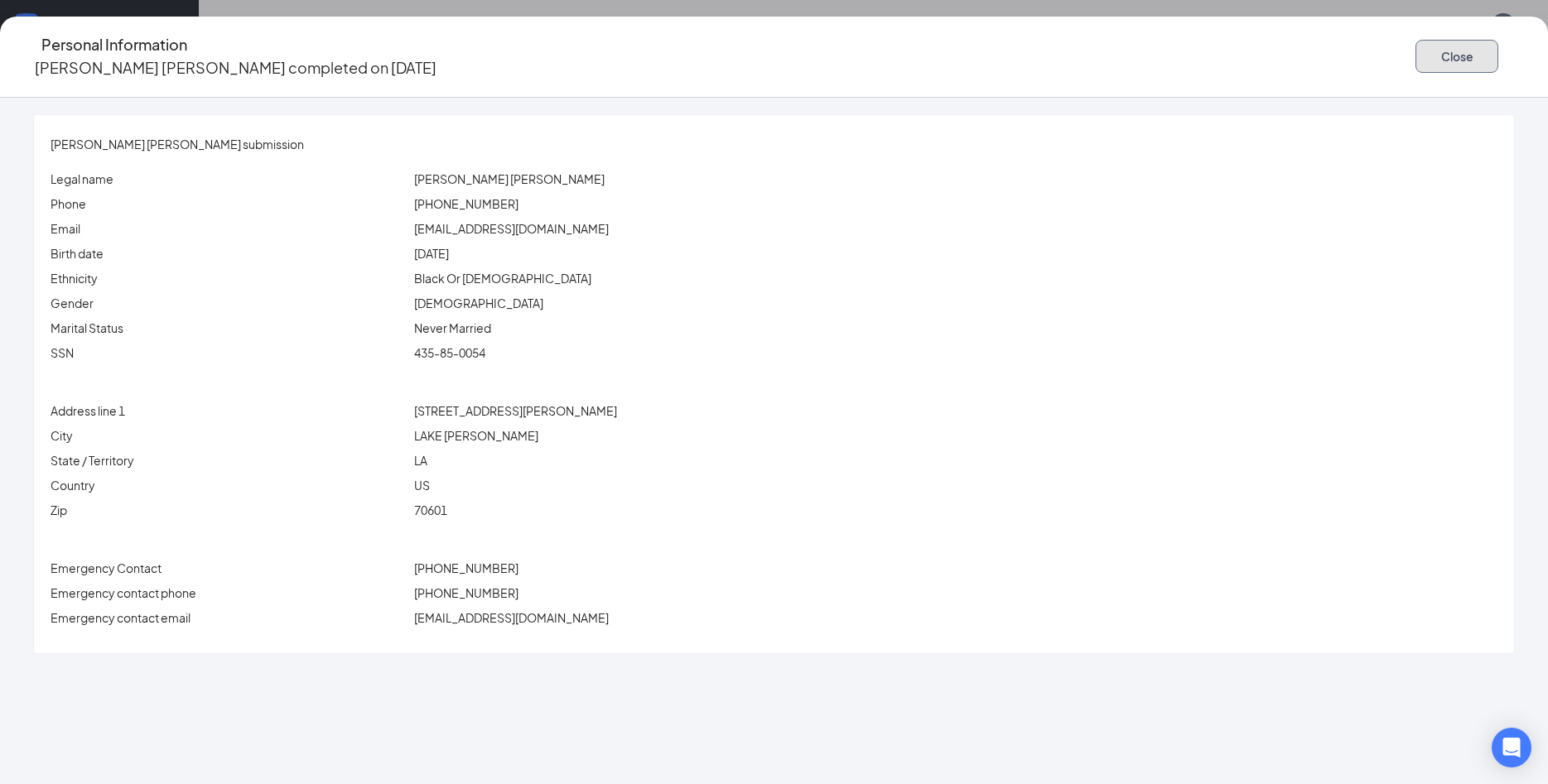
click at [1416, 44] on button "Close" at bounding box center [1457, 56] width 83 height 33
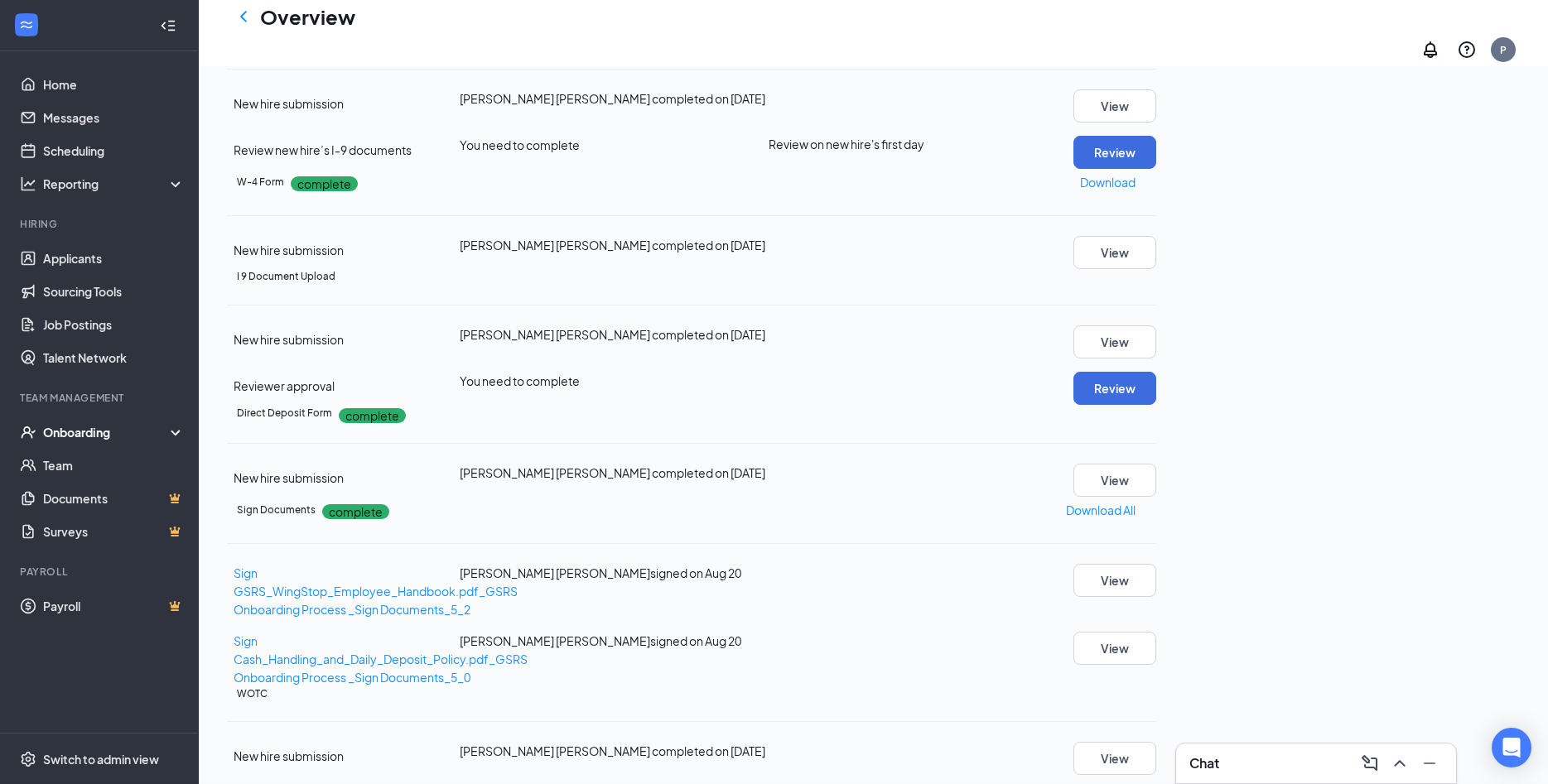
scroll to position [506, 0]
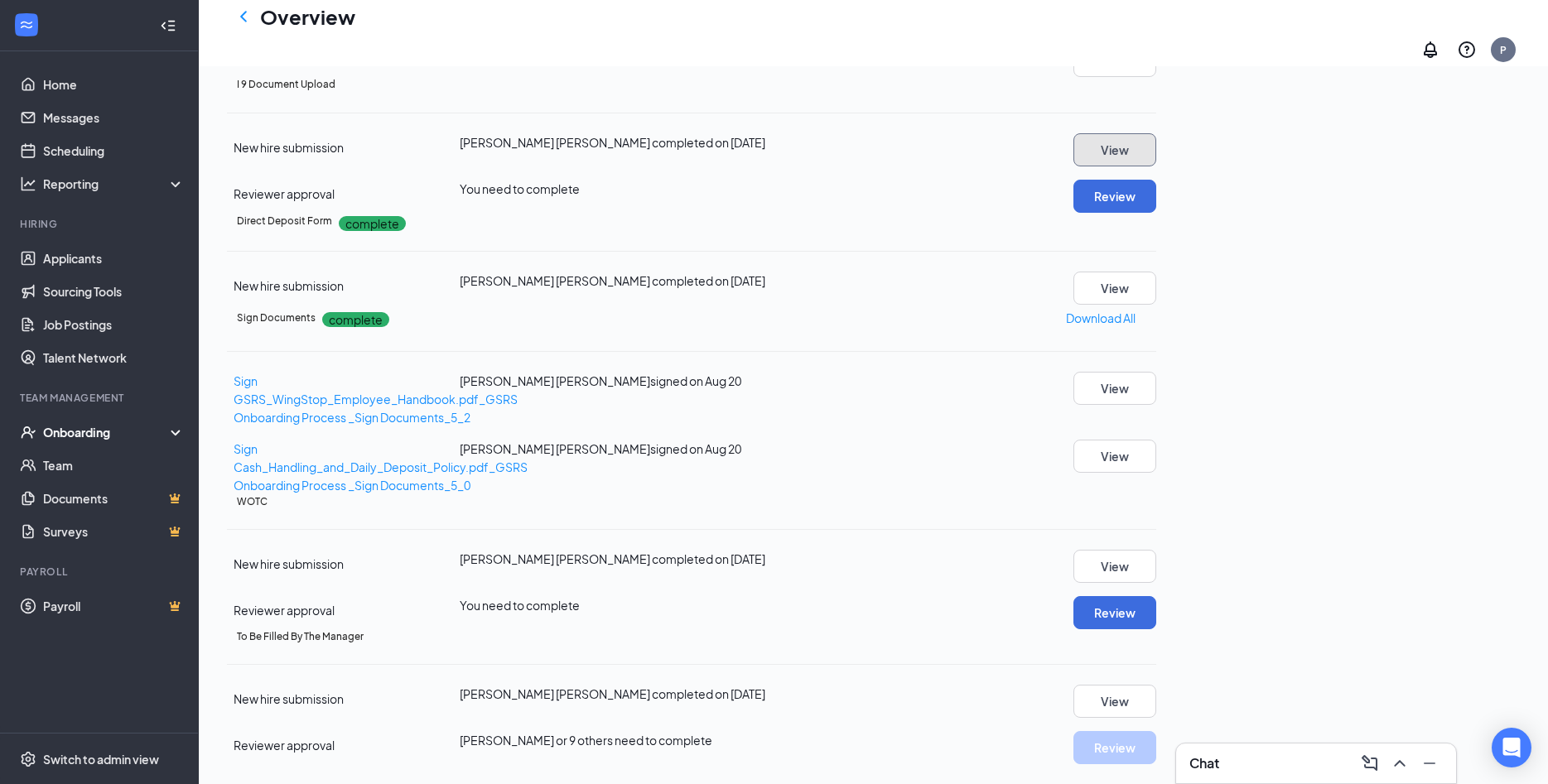
click at [1156, 166] on button "View" at bounding box center [1114, 149] width 83 height 33
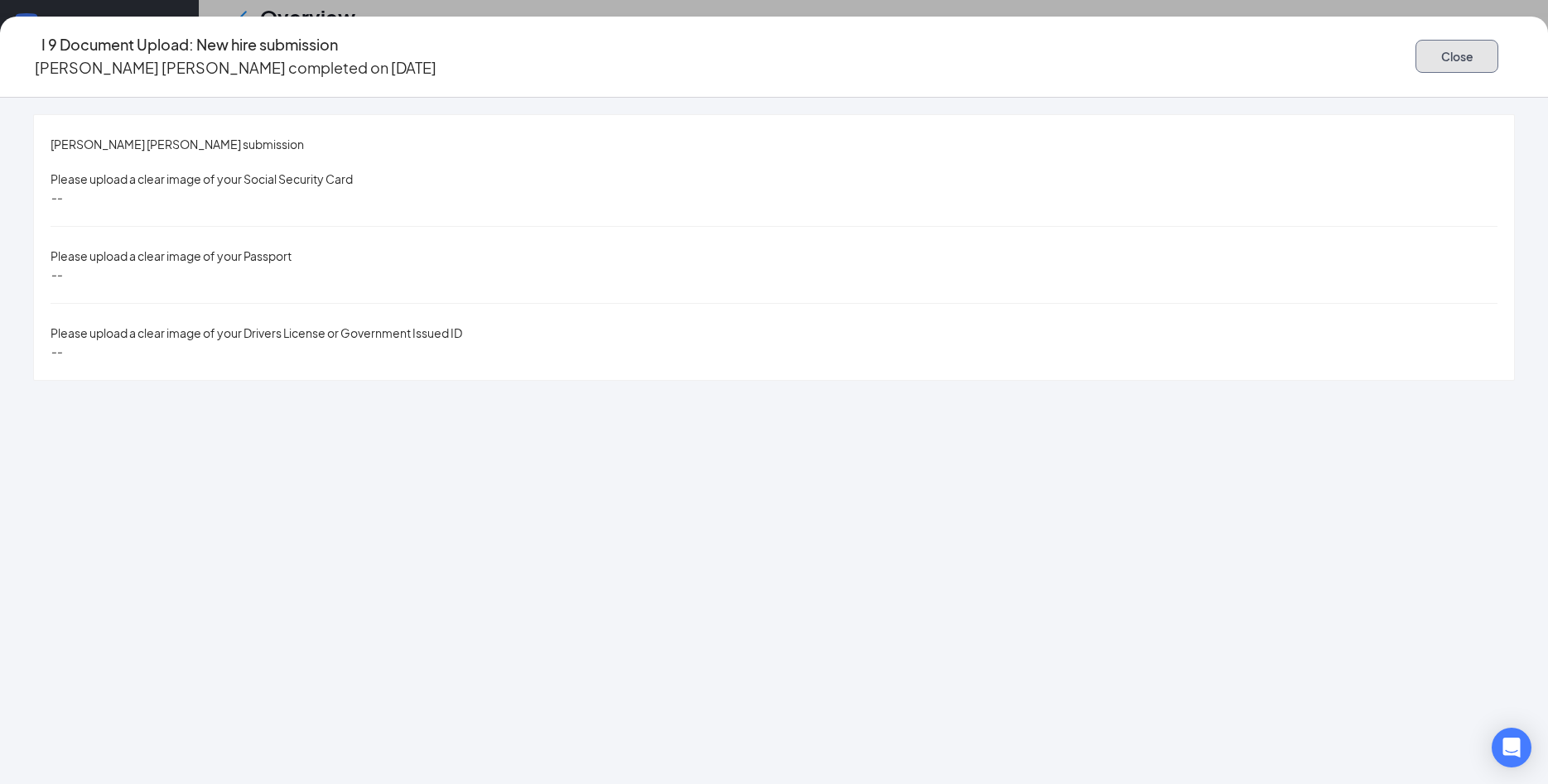
click at [1416, 49] on button "Close" at bounding box center [1457, 56] width 83 height 33
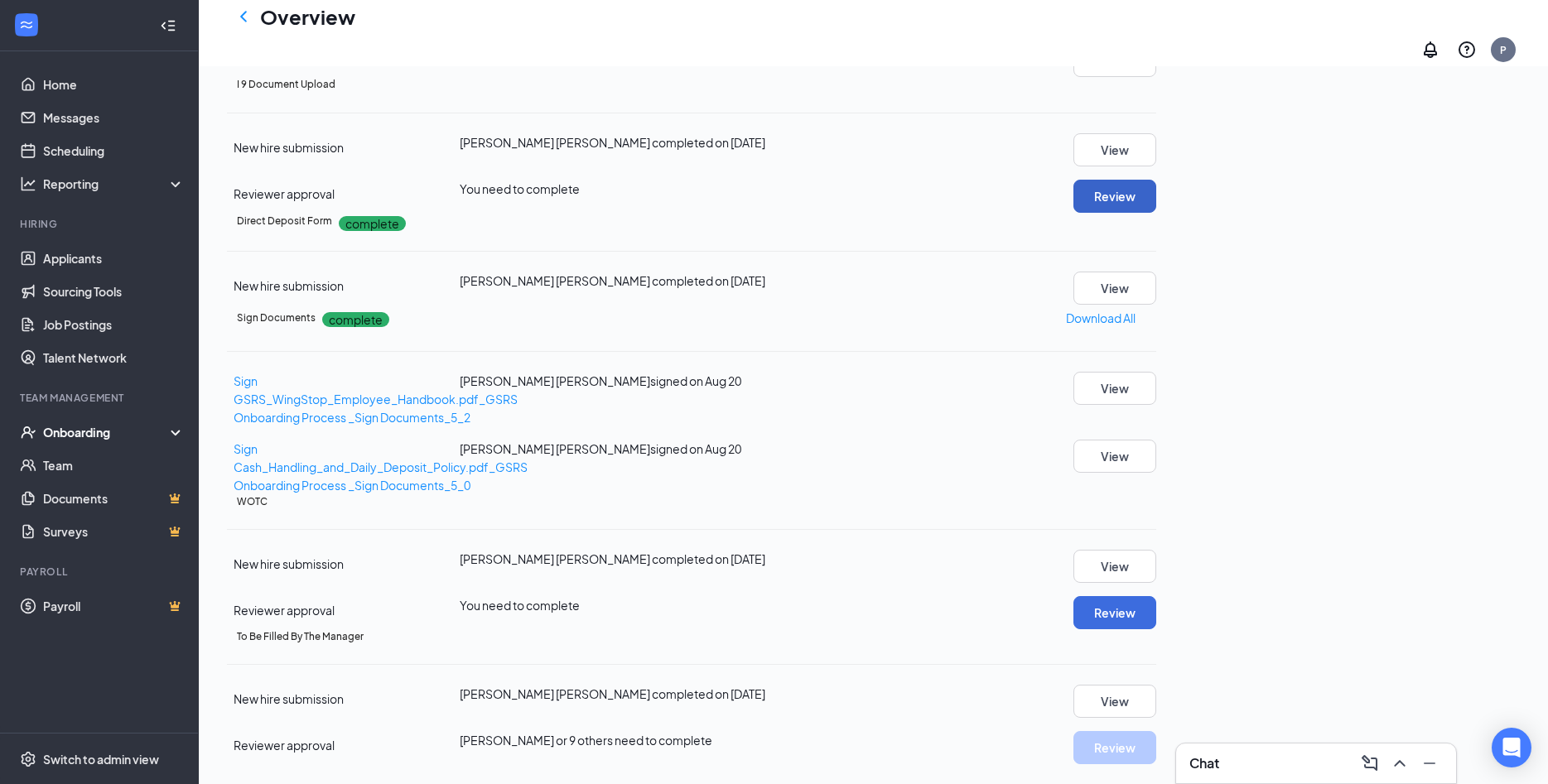
click at [1156, 213] on button "Review" at bounding box center [1114, 196] width 83 height 33
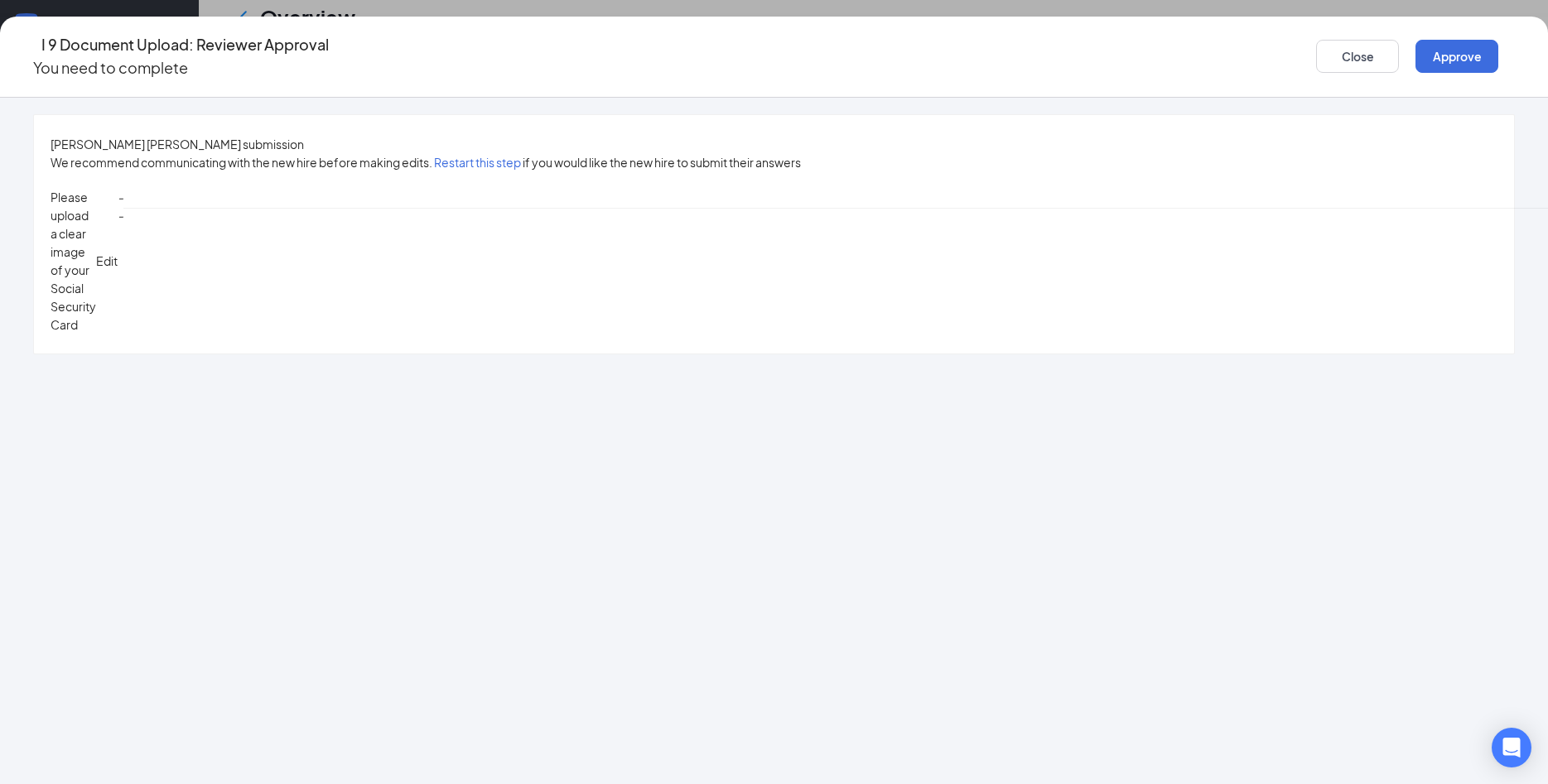
click at [521, 153] on button "Restart this step" at bounding box center [477, 162] width 87 height 18
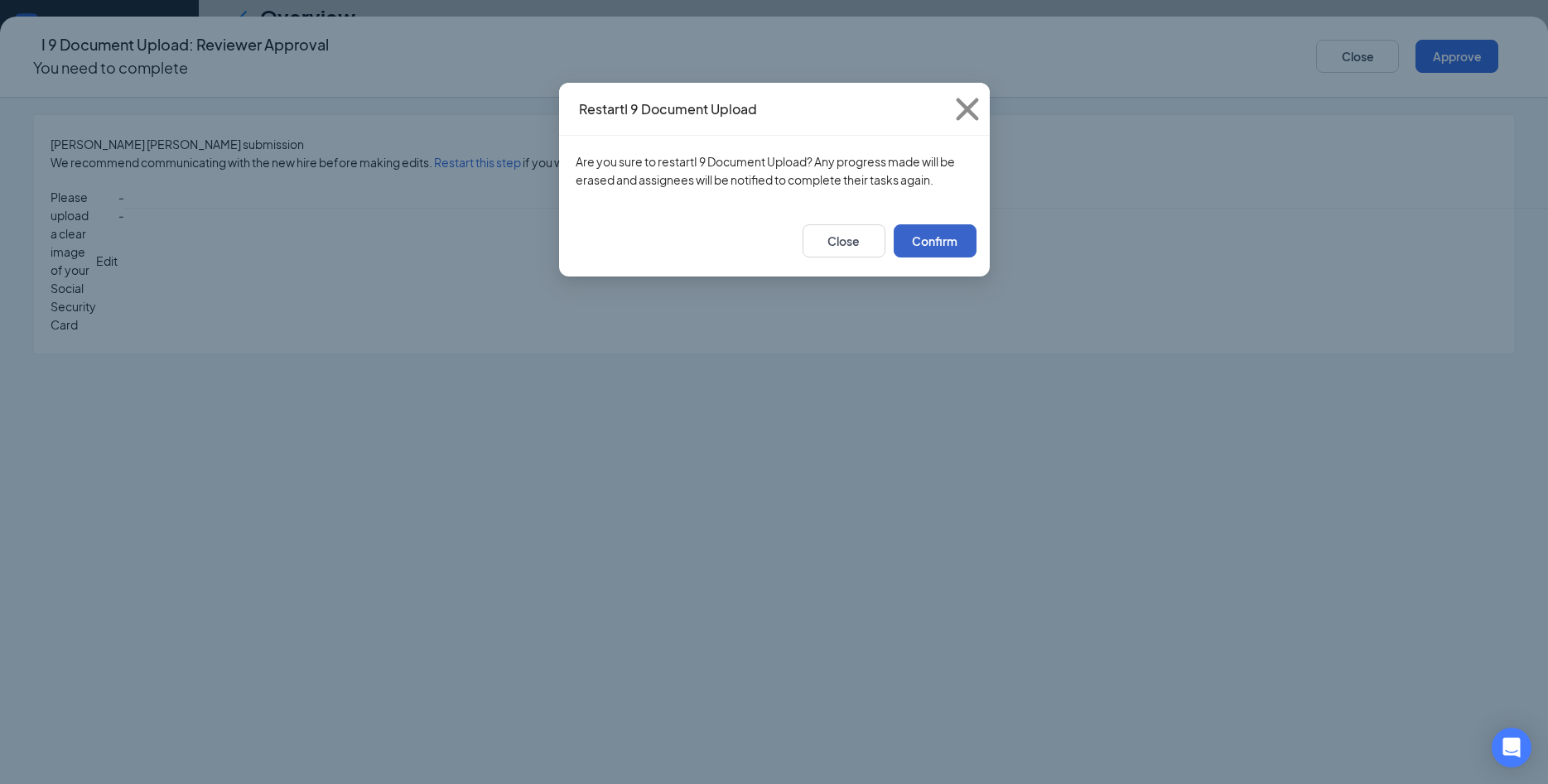
click at [961, 228] on button "Confirm" at bounding box center [935, 241] width 83 height 33
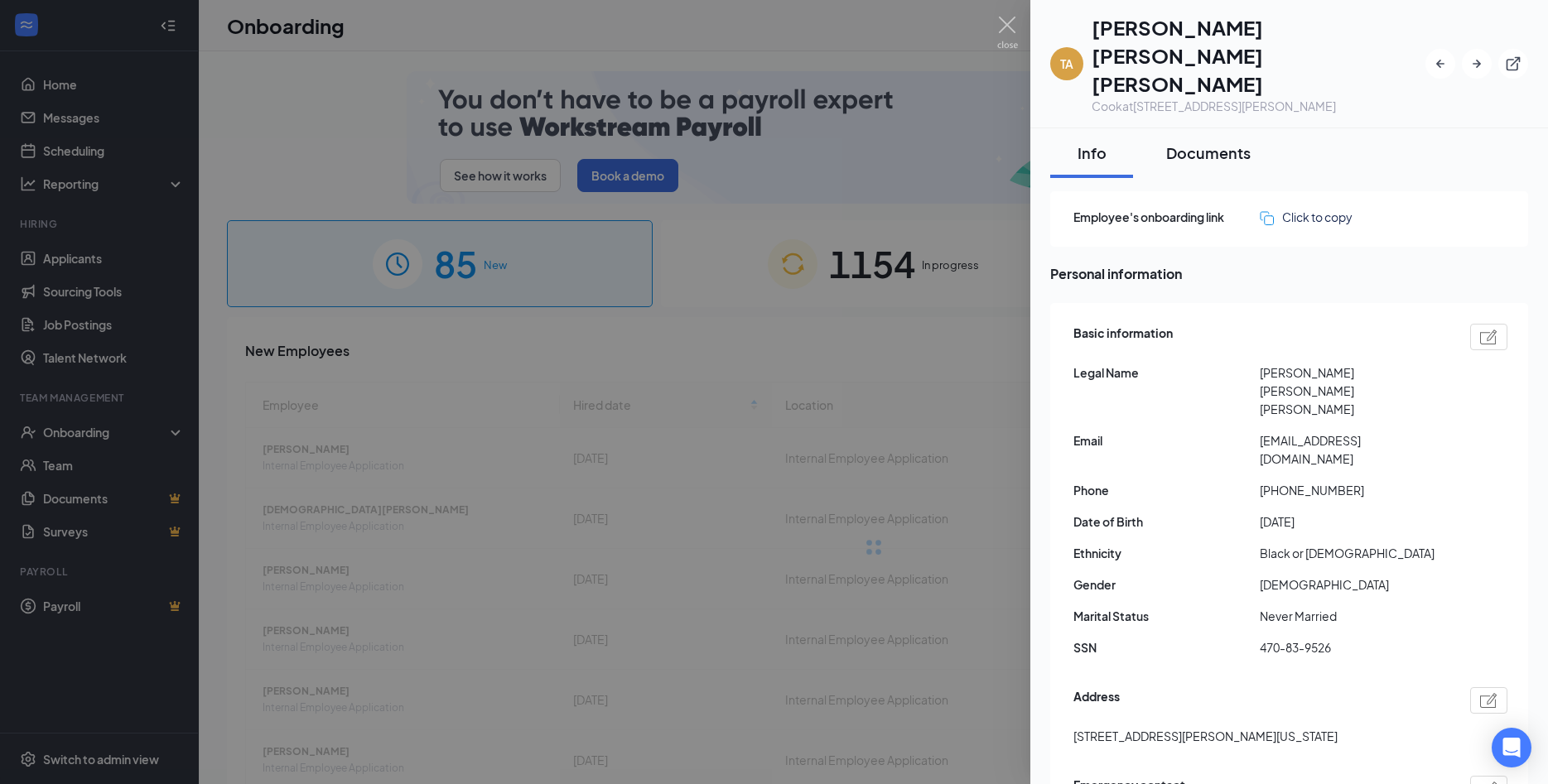
click at [1219, 142] on div "Documents" at bounding box center [1208, 152] width 85 height 21
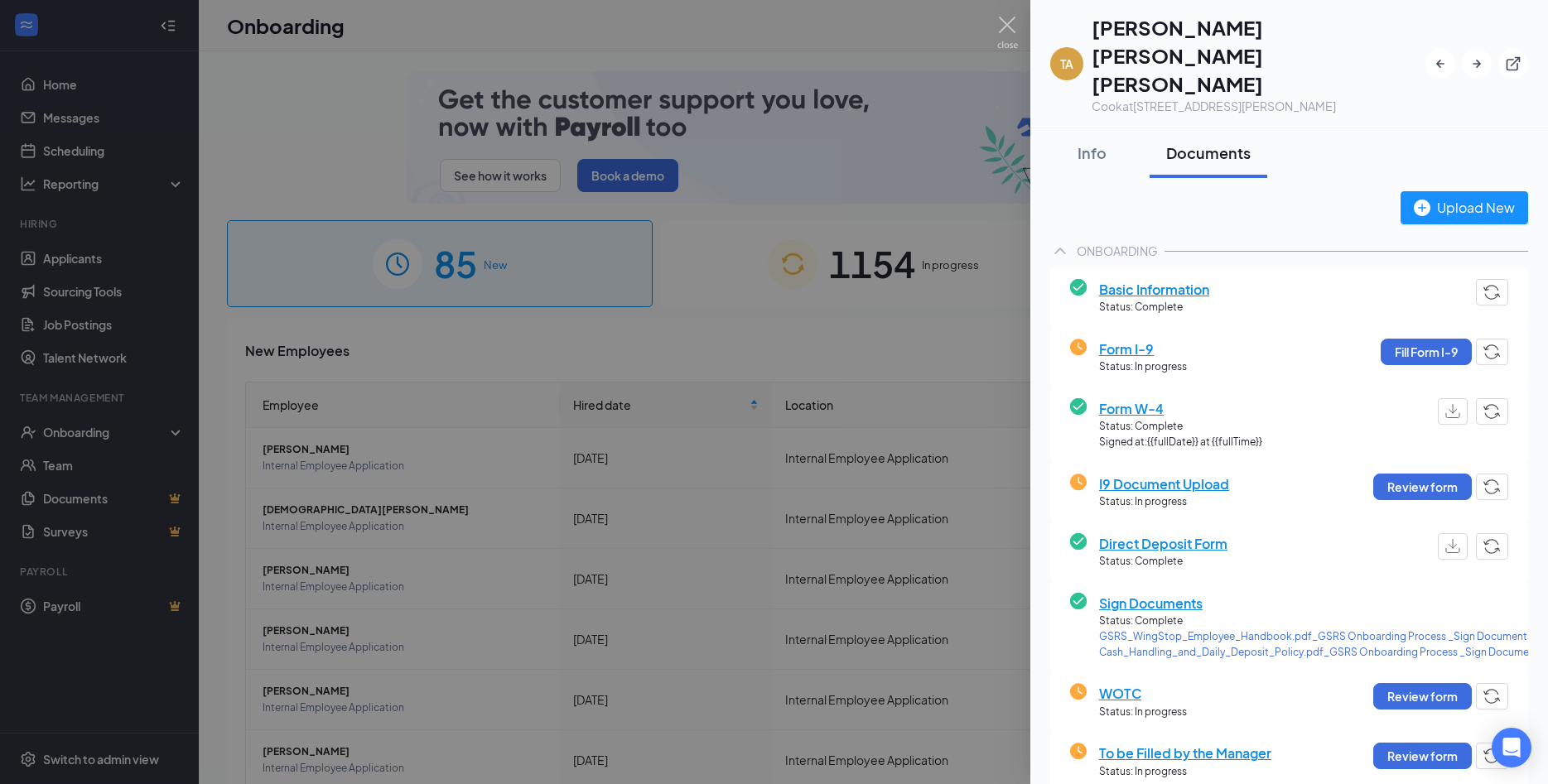
click at [1156, 279] on span "Basic Information" at bounding box center [1154, 289] width 110 height 21
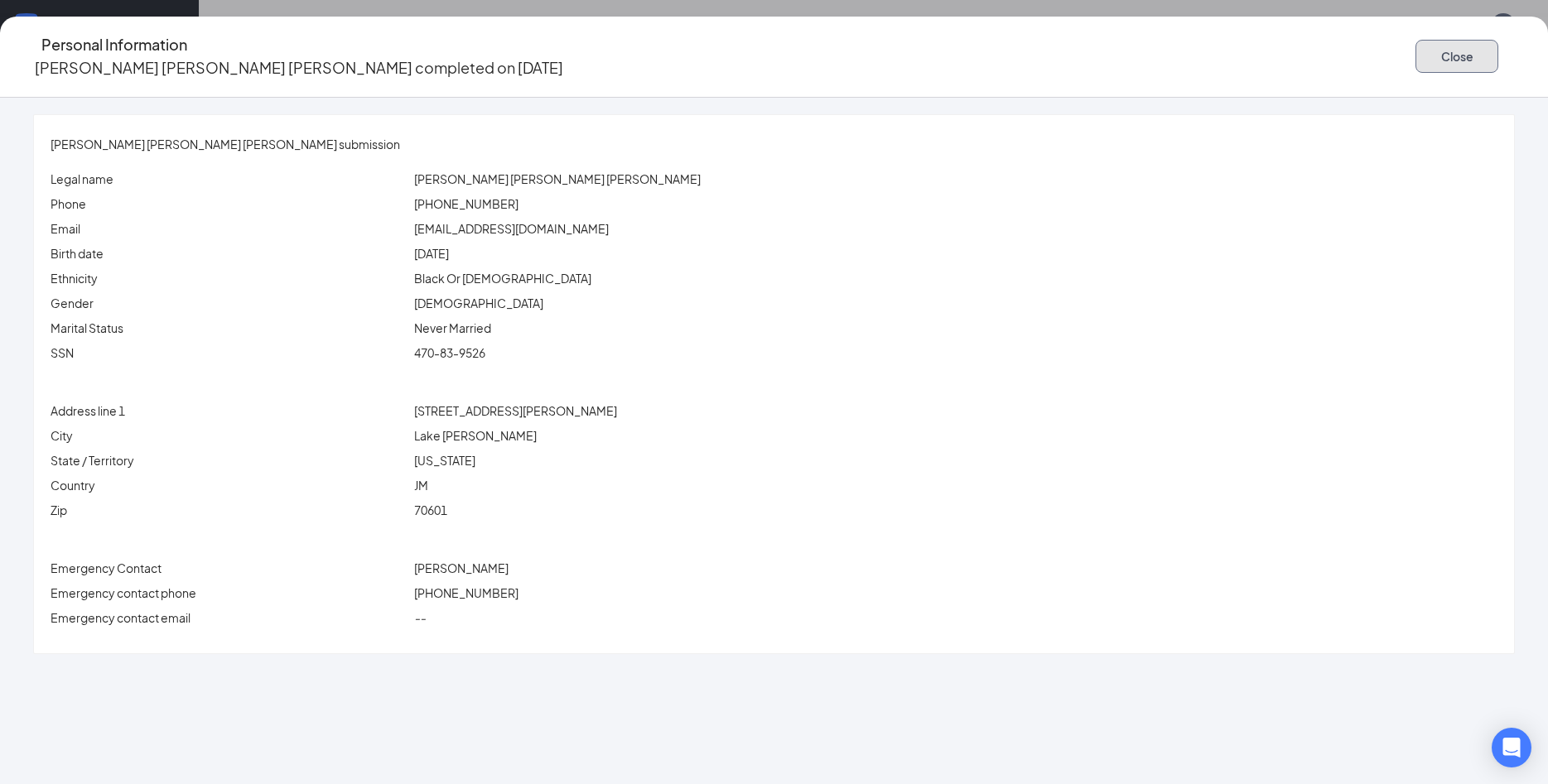
click at [1416, 47] on button "Close" at bounding box center [1457, 56] width 83 height 33
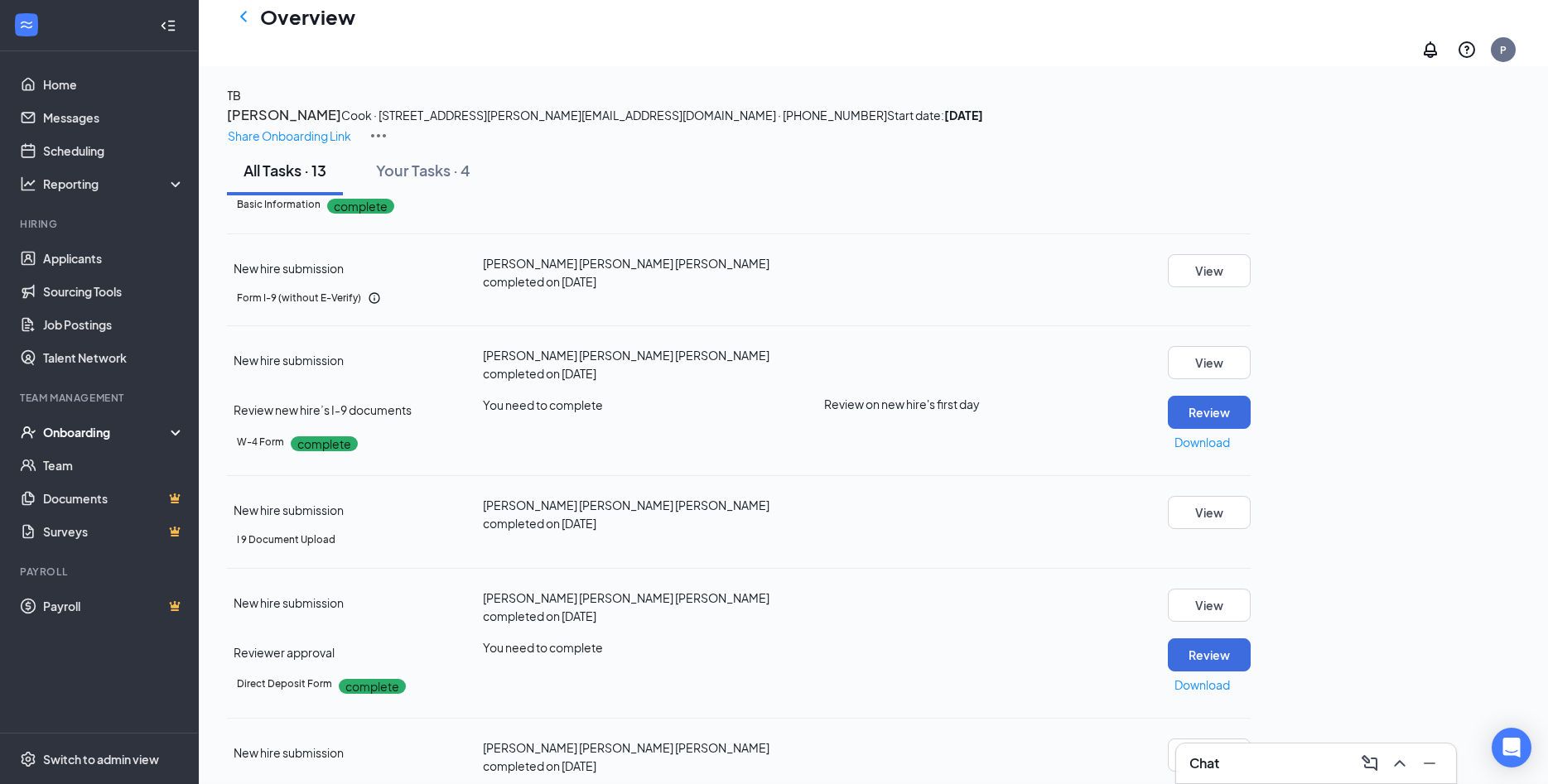
scroll to position [338, 0]
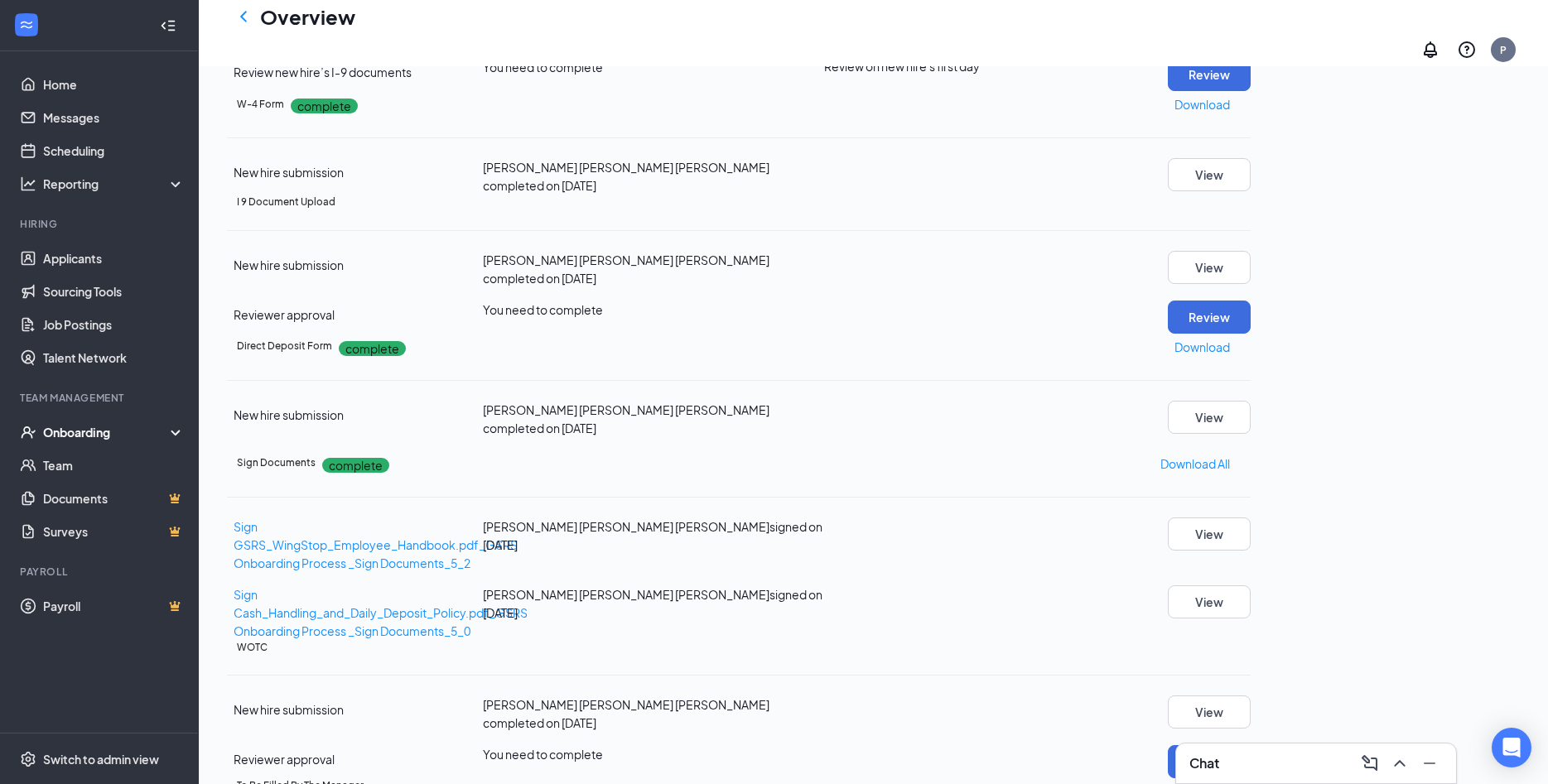
click at [1250, 41] on button "View" at bounding box center [1209, 24] width 83 height 33
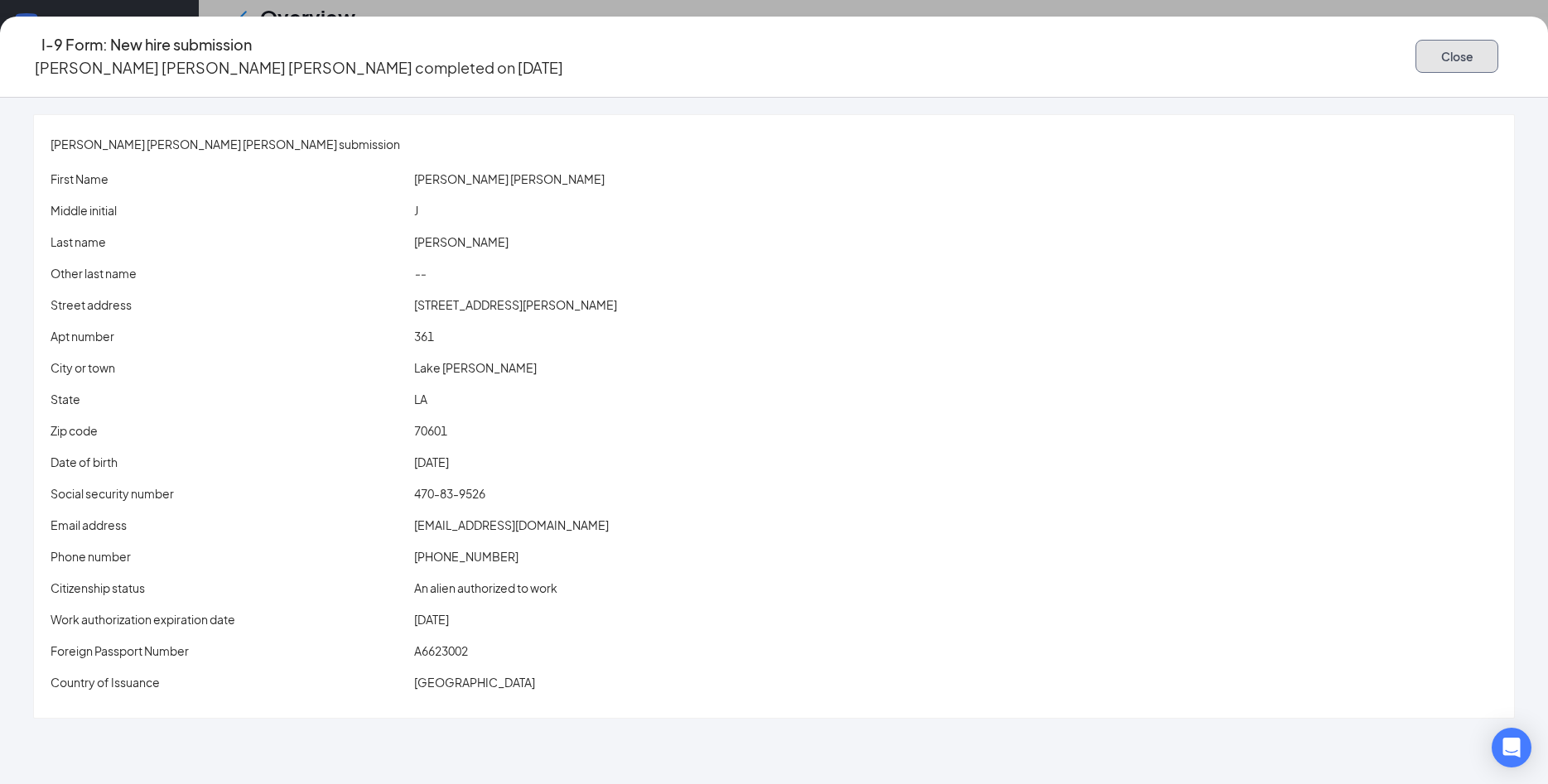
click at [1416, 44] on button "Close" at bounding box center [1457, 56] width 83 height 33
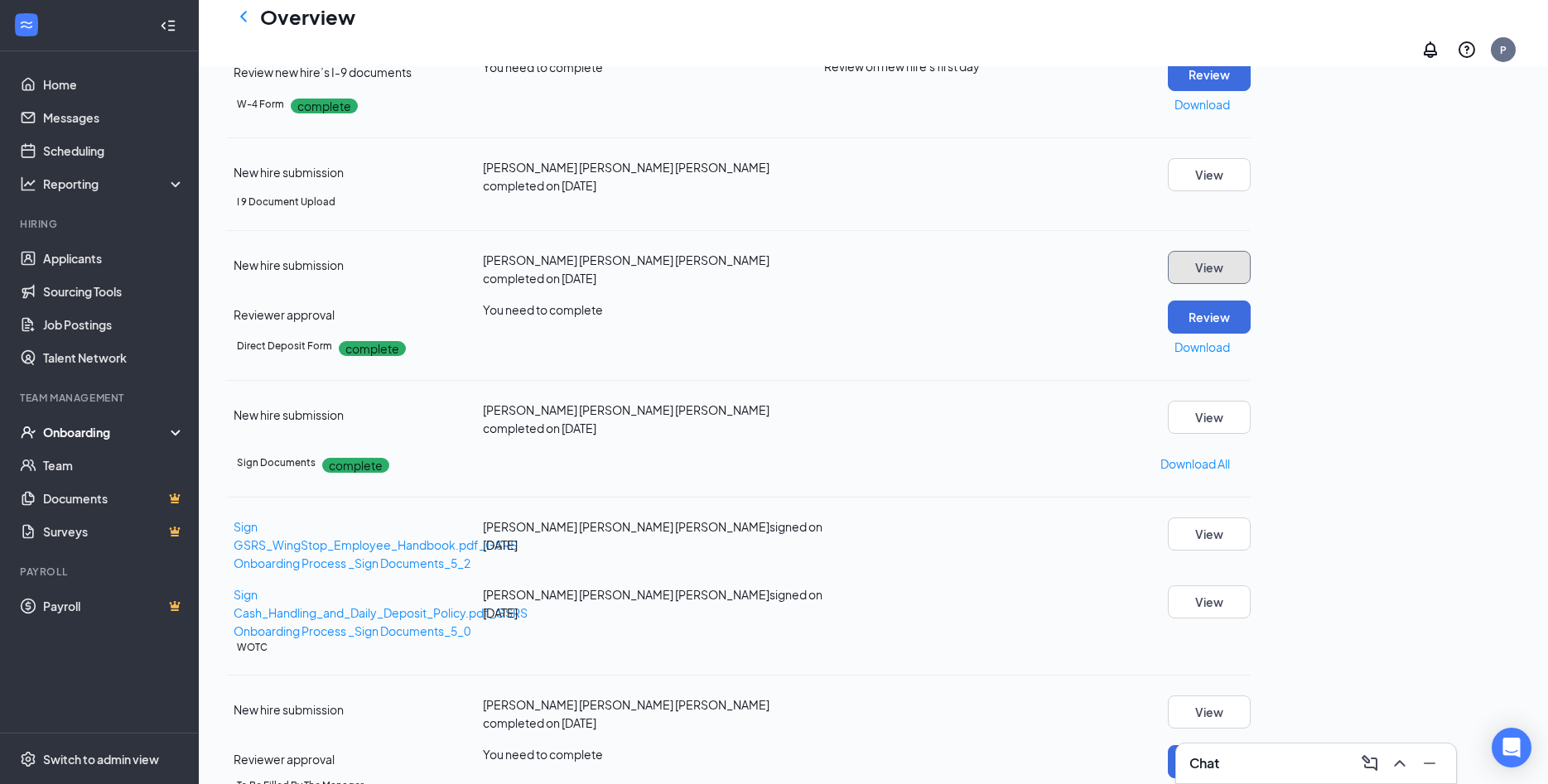
click at [1250, 284] on button "View" at bounding box center [1209, 267] width 83 height 33
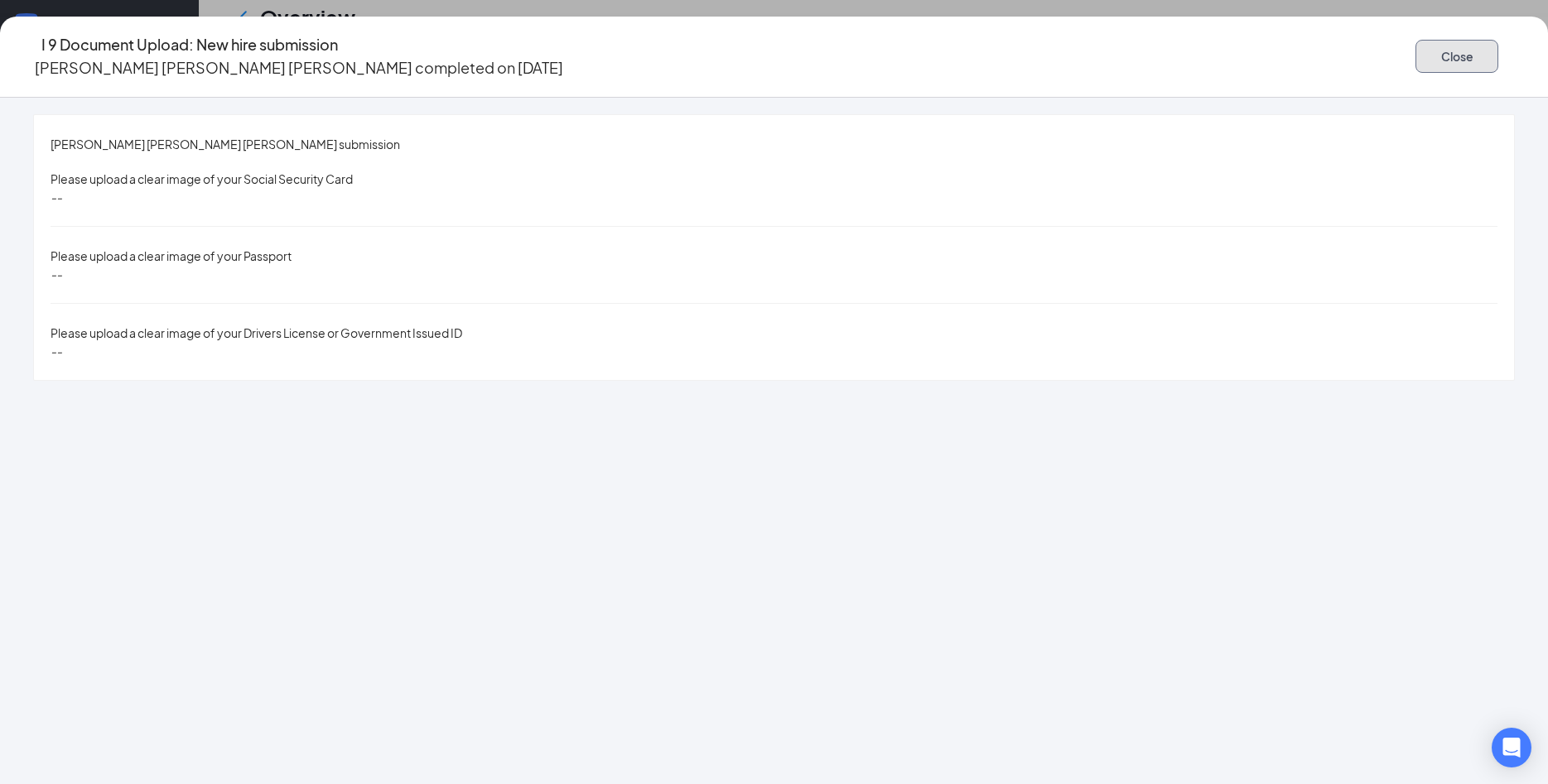
click at [1416, 49] on button "Close" at bounding box center [1457, 56] width 83 height 33
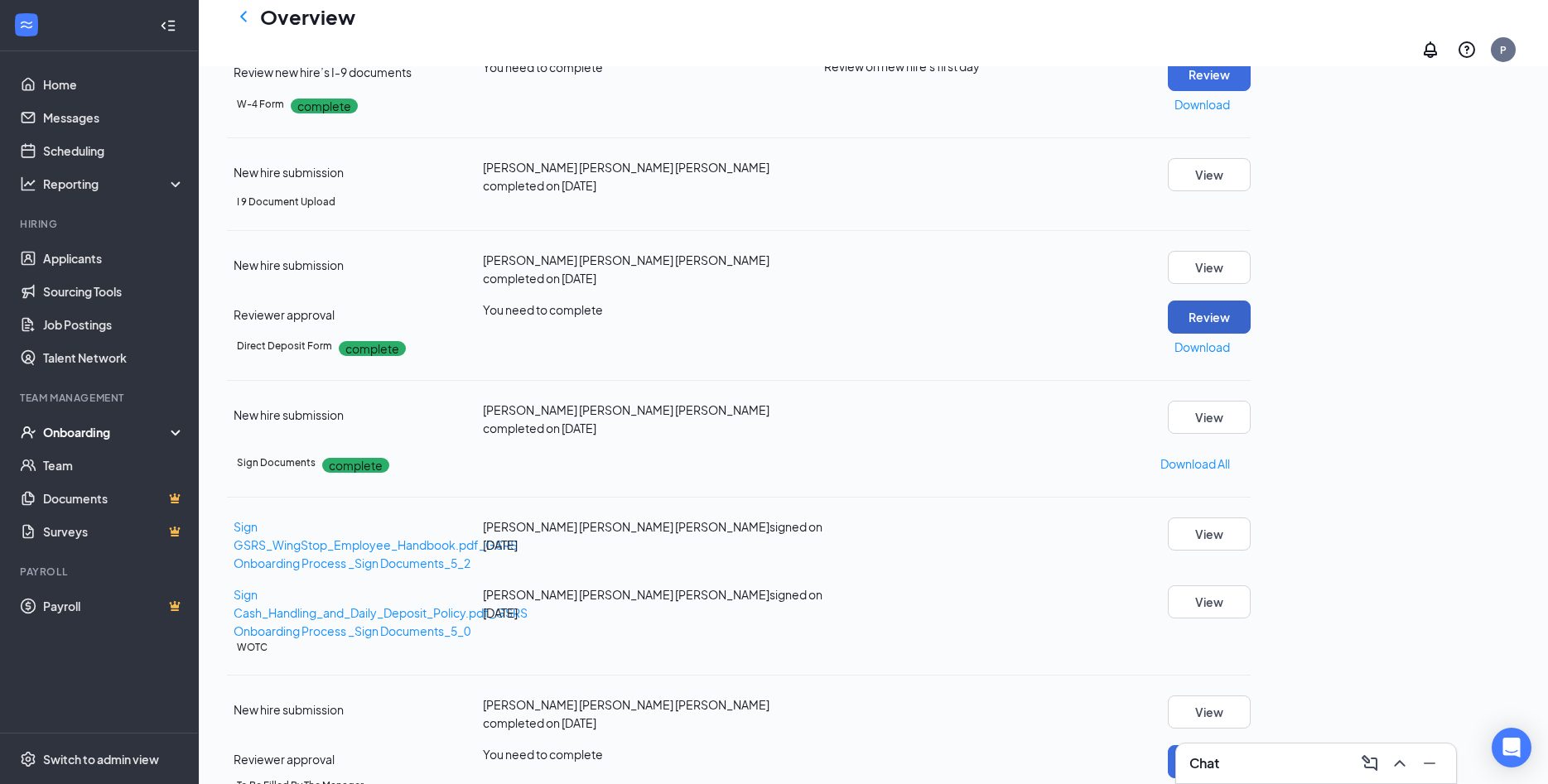
click at [1250, 334] on button "Review" at bounding box center [1209, 316] width 83 height 33
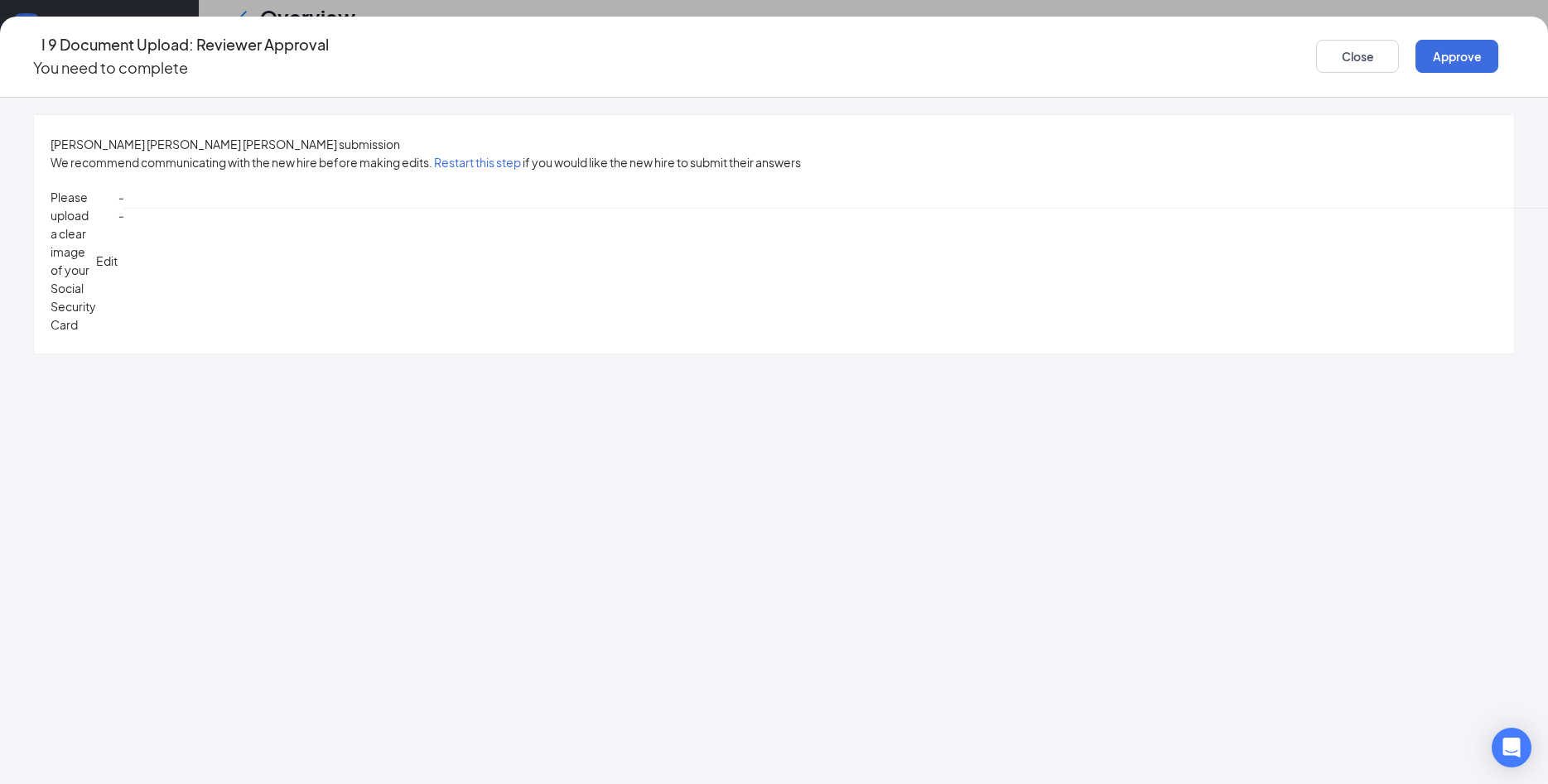
click at [521, 153] on button "Restart this step" at bounding box center [477, 162] width 87 height 18
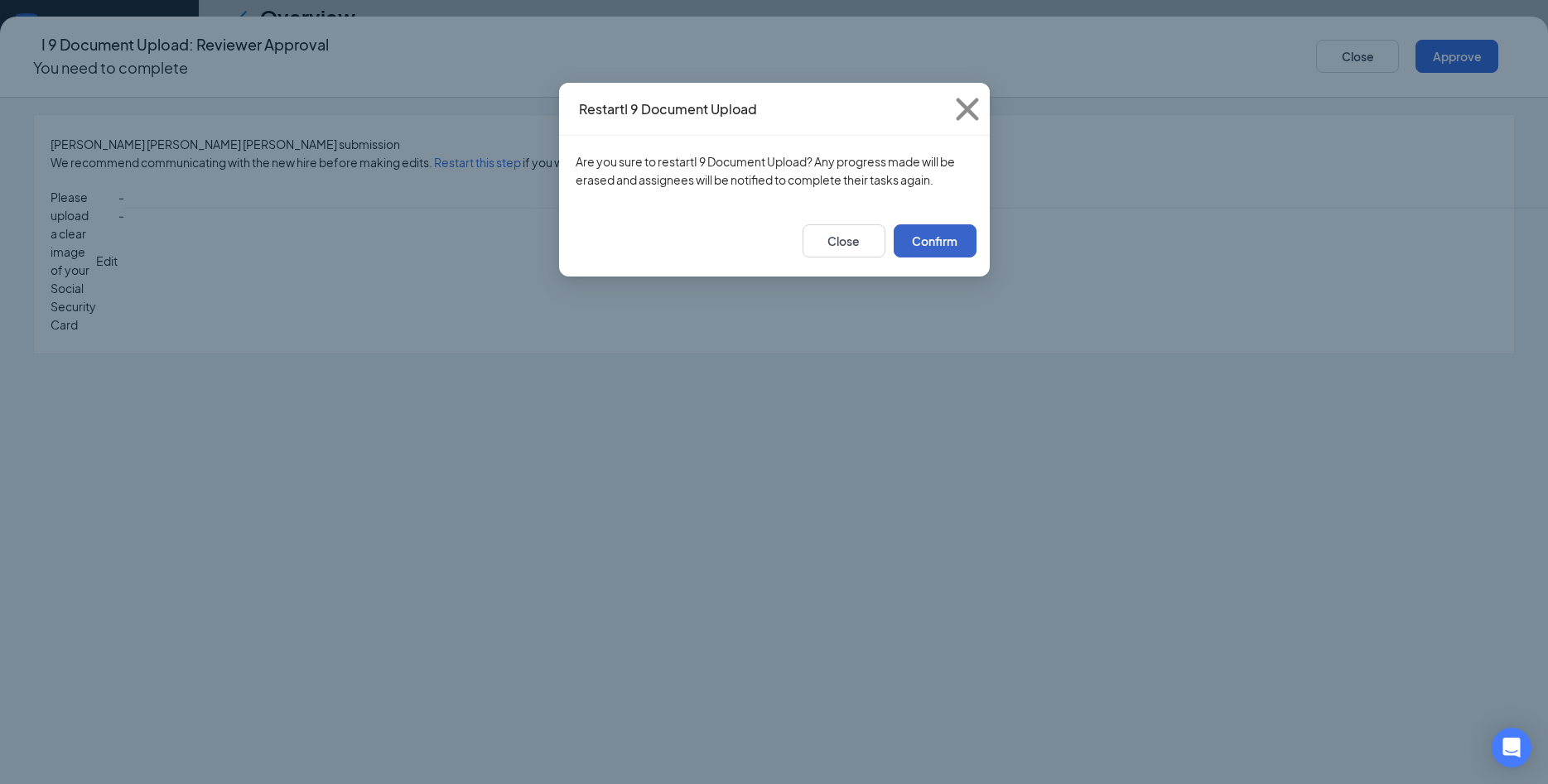
click at [923, 236] on button "Confirm" at bounding box center [935, 241] width 83 height 33
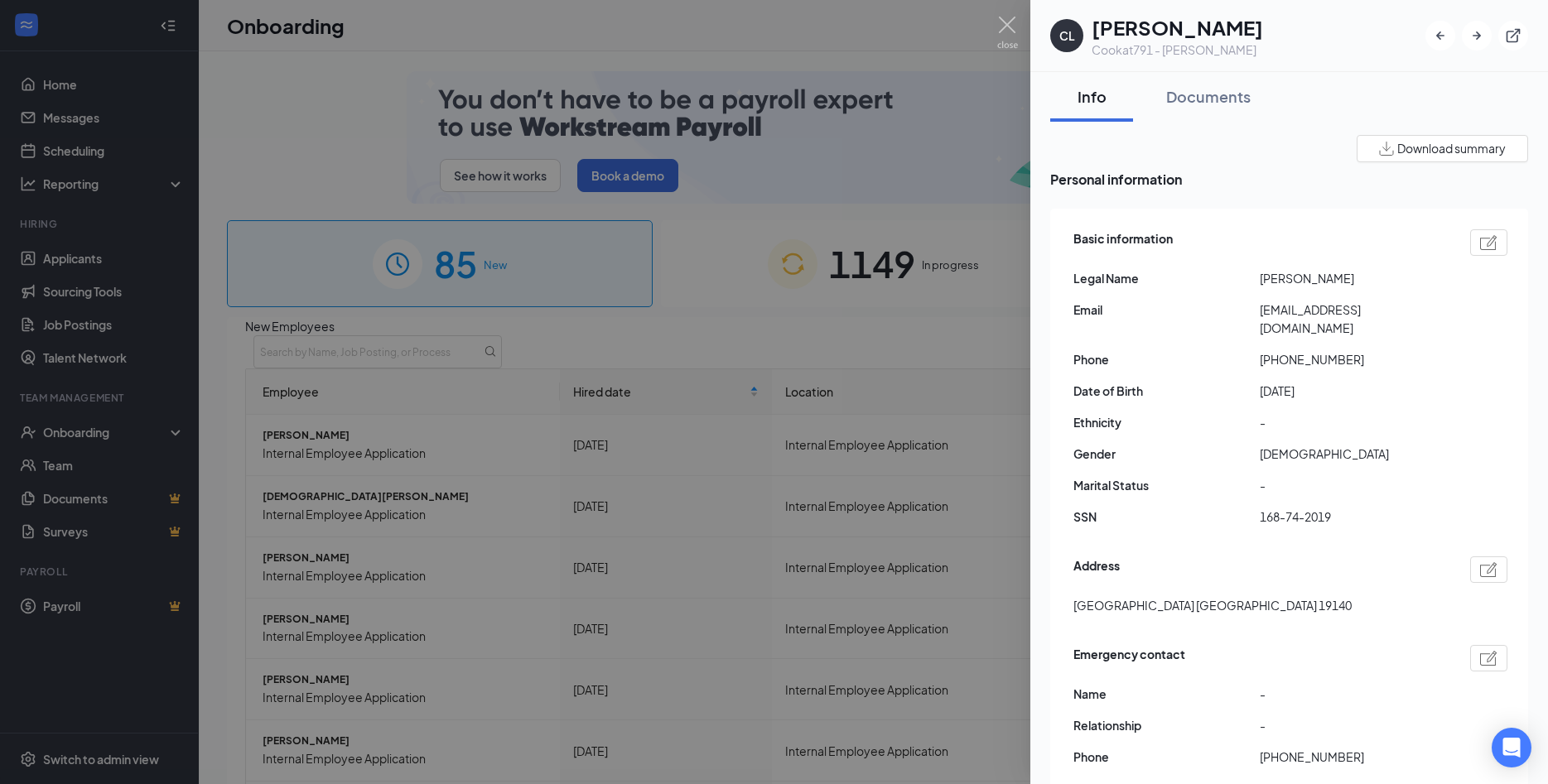
drag, startPoint x: 1200, startPoint y: 87, endPoint x: 1223, endPoint y: 183, distance: 98.7
click at [1200, 86] on div "Documents" at bounding box center [1208, 96] width 85 height 21
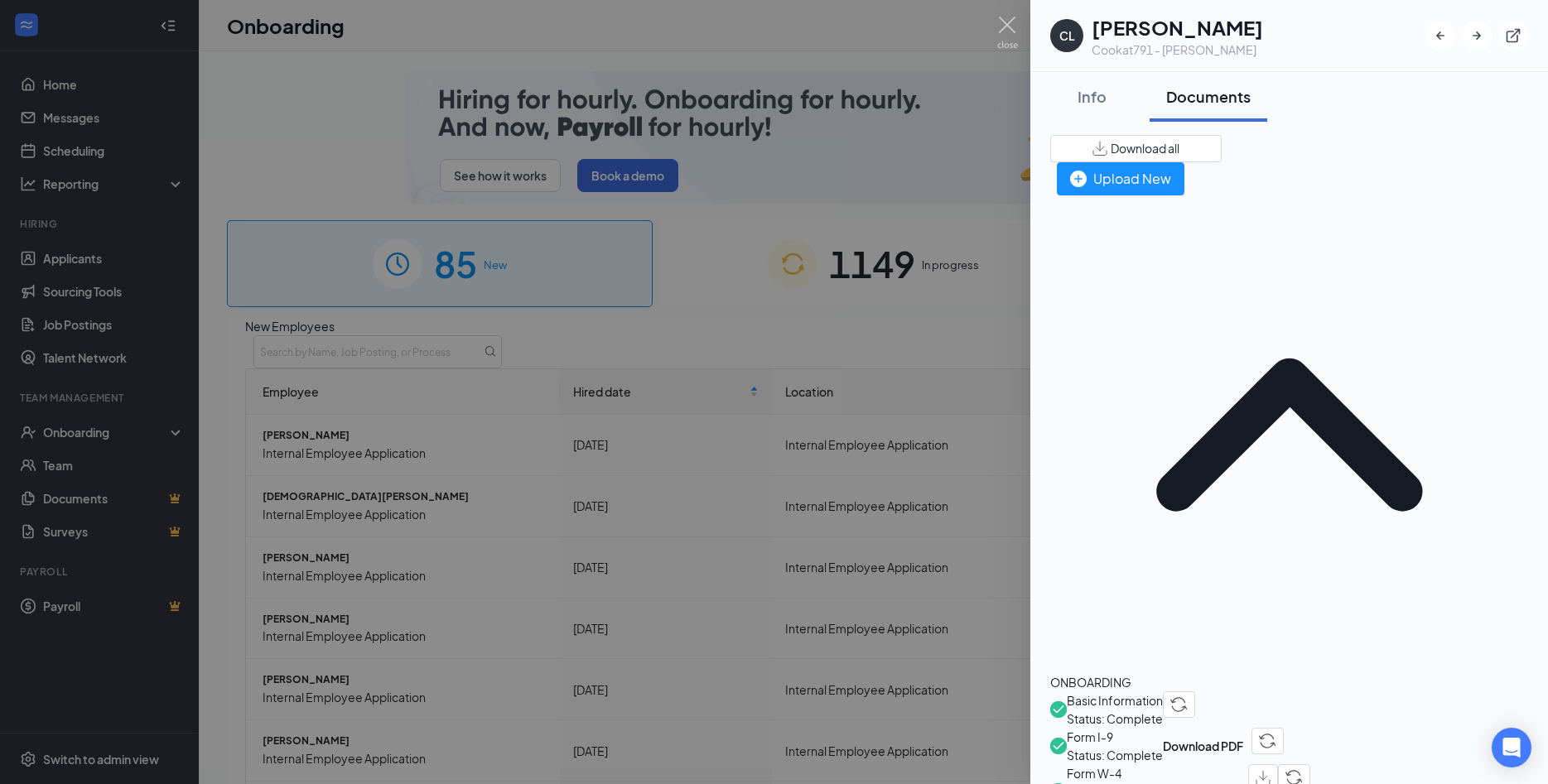
click at [1158, 691] on span "Basic Information" at bounding box center [1114, 700] width 96 height 18
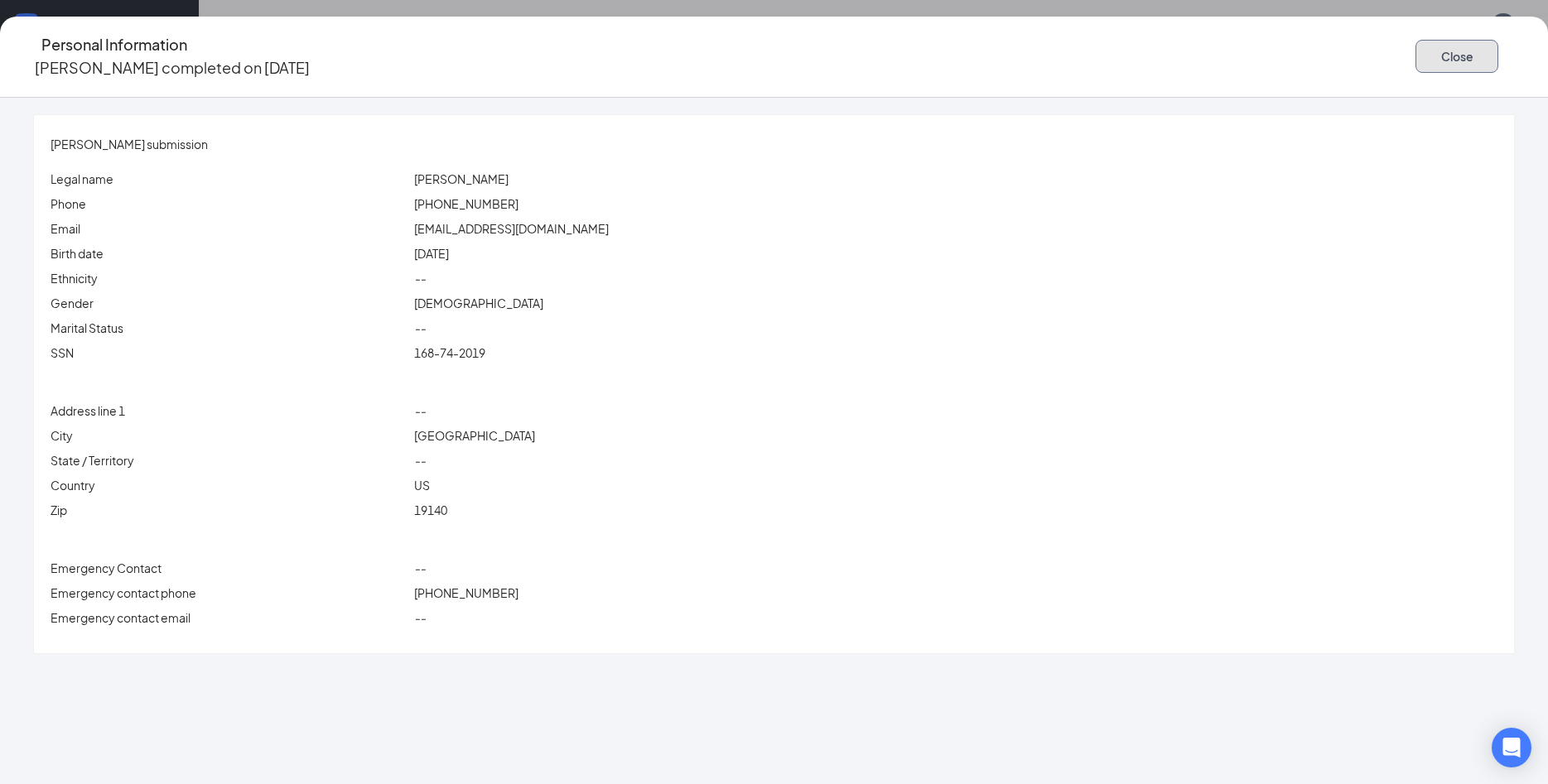
click at [1416, 40] on button "Close" at bounding box center [1457, 56] width 83 height 33
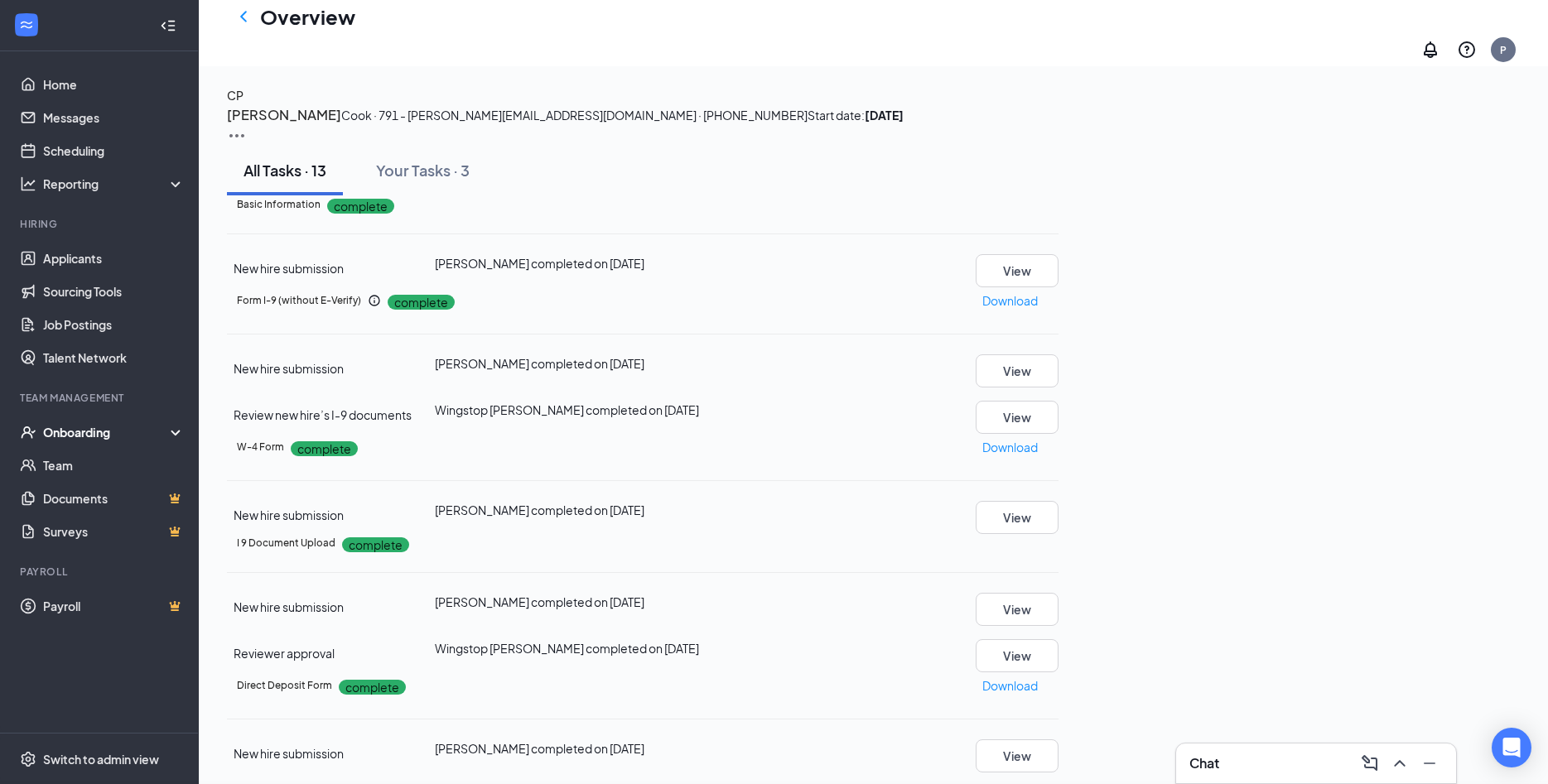
scroll to position [423, 0]
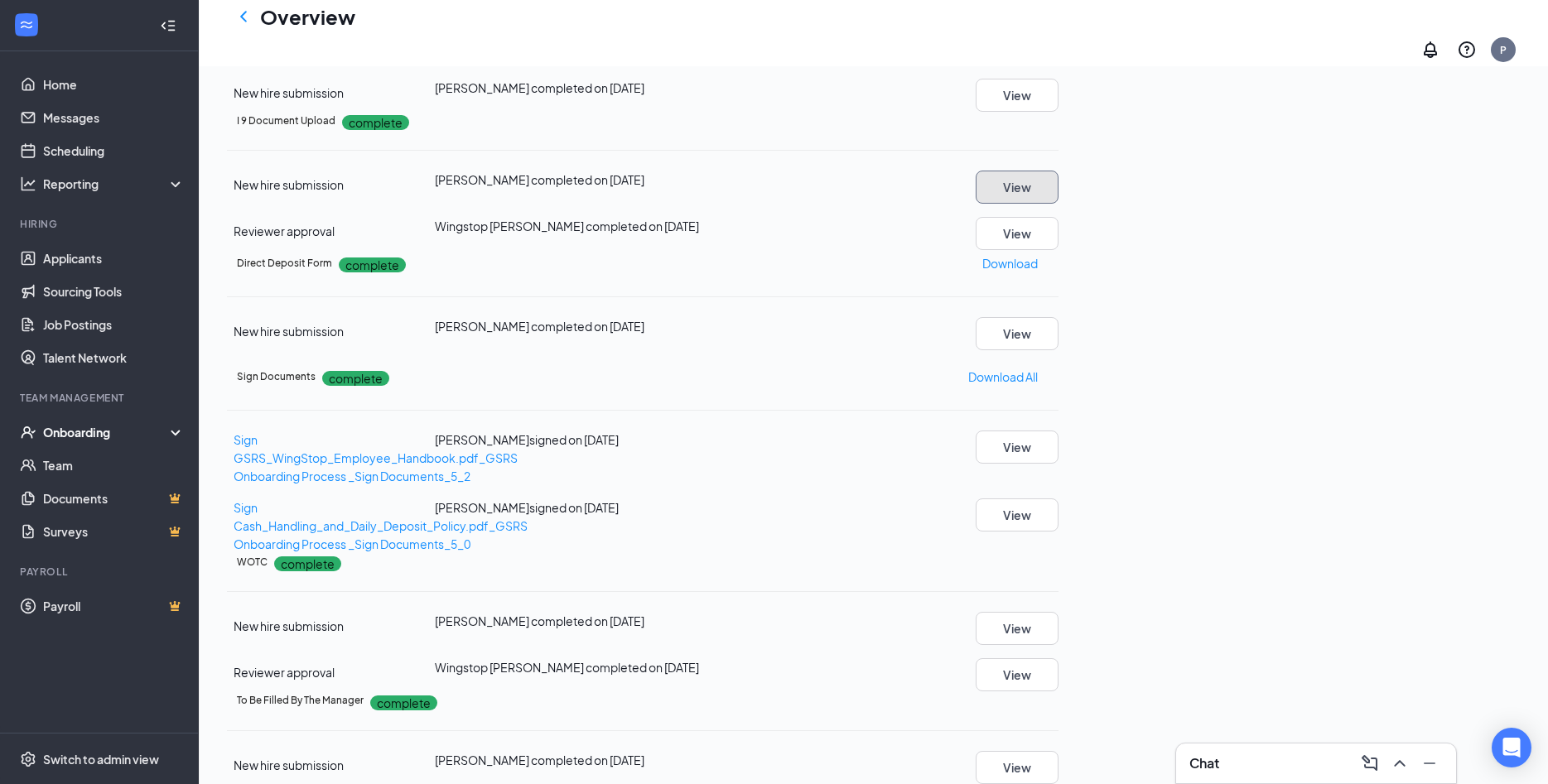
click at [1059, 204] on button "View" at bounding box center [1017, 187] width 83 height 33
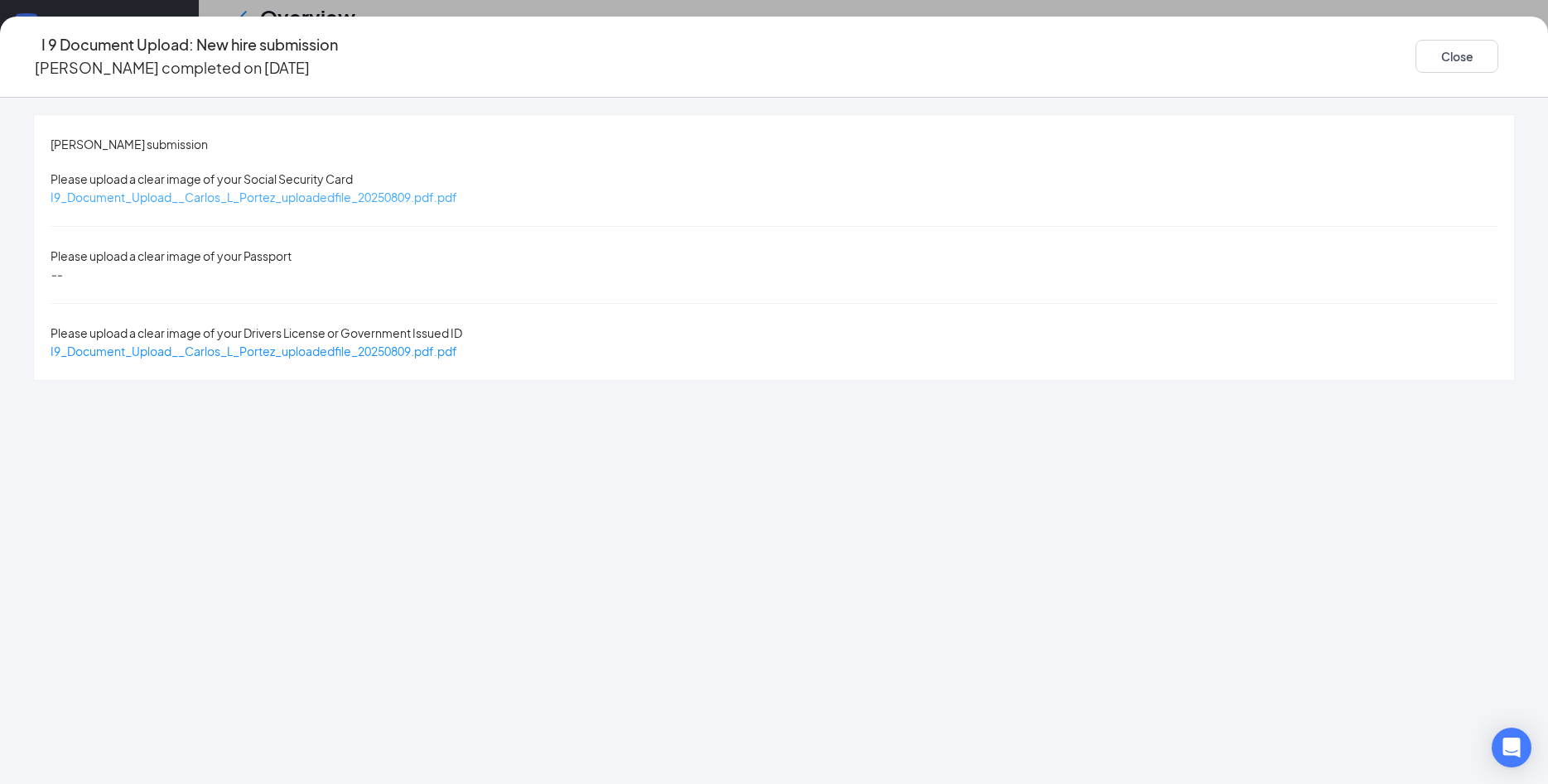
click at [457, 190] on span "I9_Document_Upload__Carlos_L_Portez_uploadedfile_20250809.pdf.pdf" at bounding box center [254, 197] width 407 height 15
click at [457, 343] on span "I9_Document_Upload__Carlos_L_Portez_uploadedfile_20250809.pdf.pdf" at bounding box center [254, 351] width 407 height 15
click at [1416, 54] on button "Close" at bounding box center [1457, 56] width 83 height 33
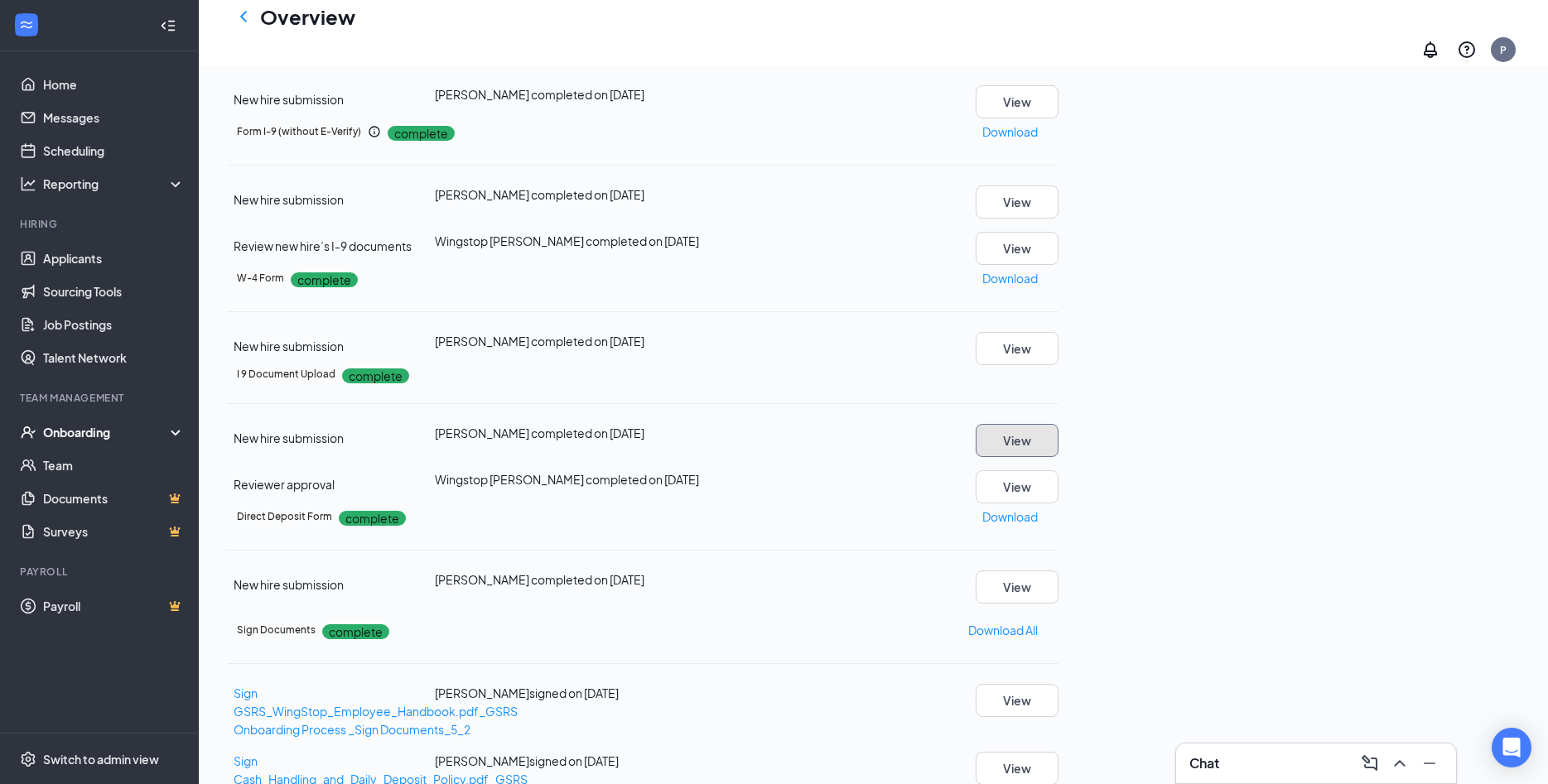
scroll to position [85, 0]
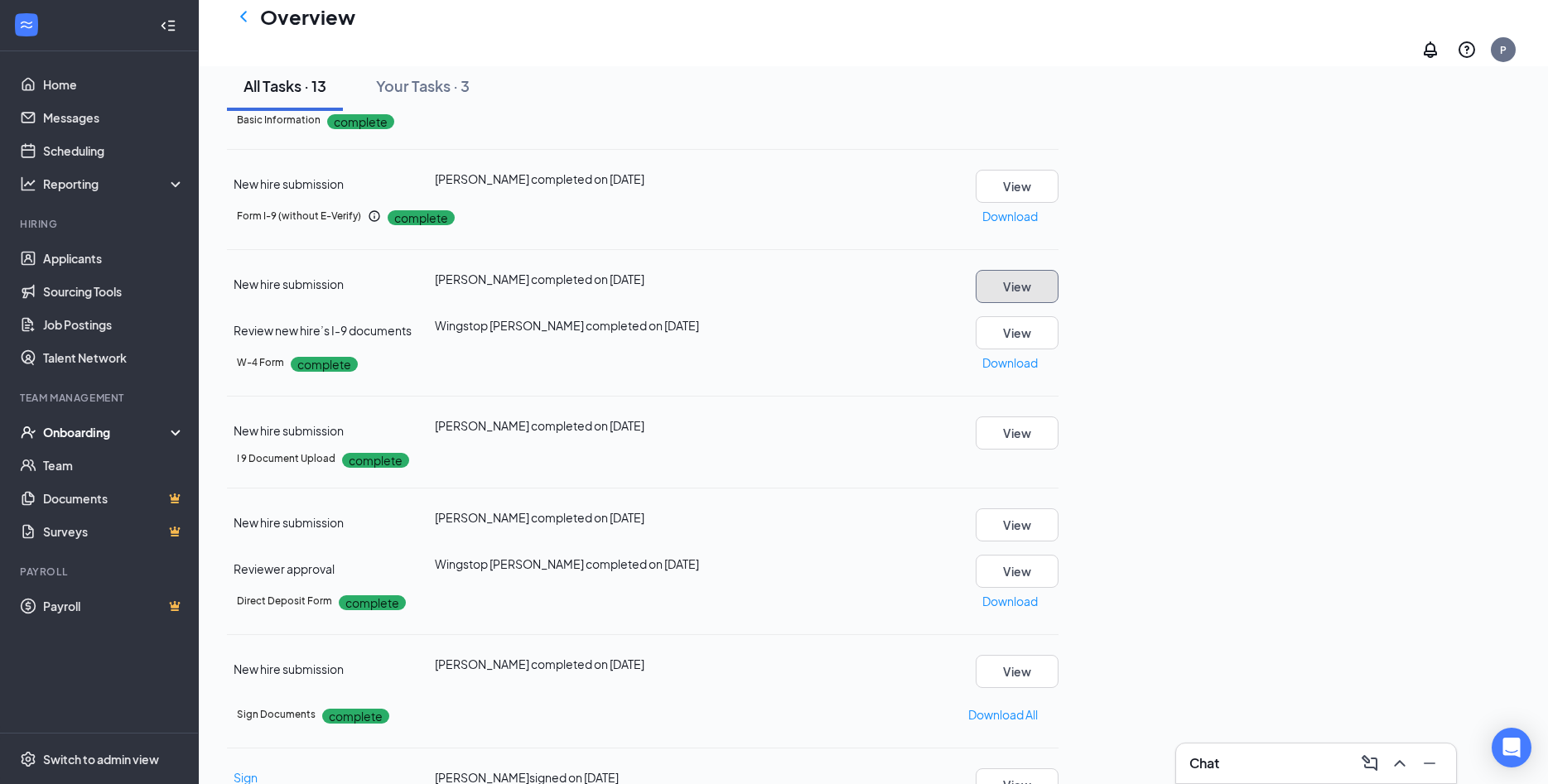
click at [1059, 303] on button "View" at bounding box center [1017, 286] width 83 height 33
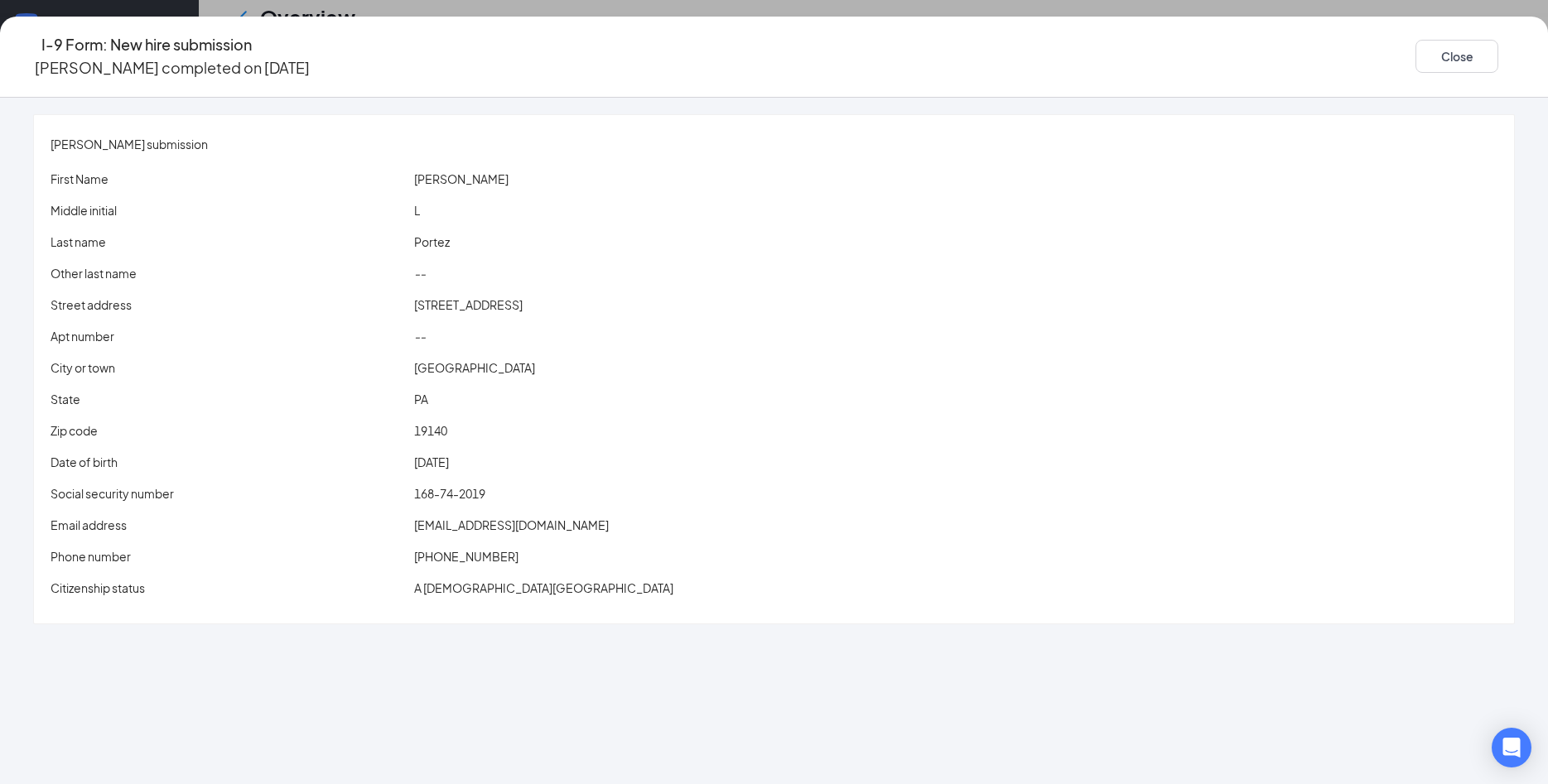
click at [559, 517] on span "portezcarlos@icloud.com" at bounding box center [511, 524] width 194 height 15
click at [1416, 40] on button "Close" at bounding box center [1457, 56] width 83 height 33
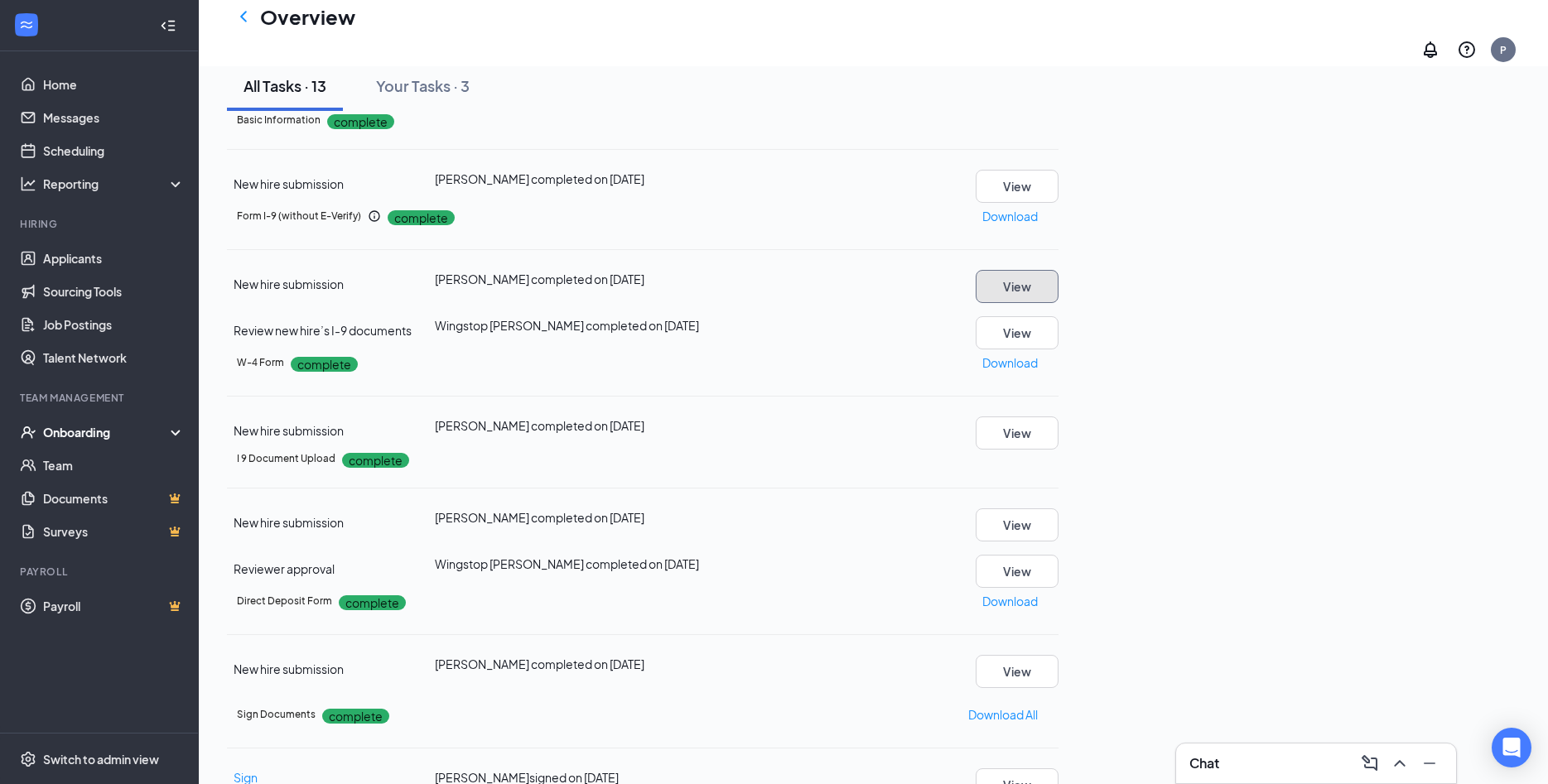
scroll to position [358, 0]
click at [1059, 655] on button "View" at bounding box center [1017, 671] width 83 height 33
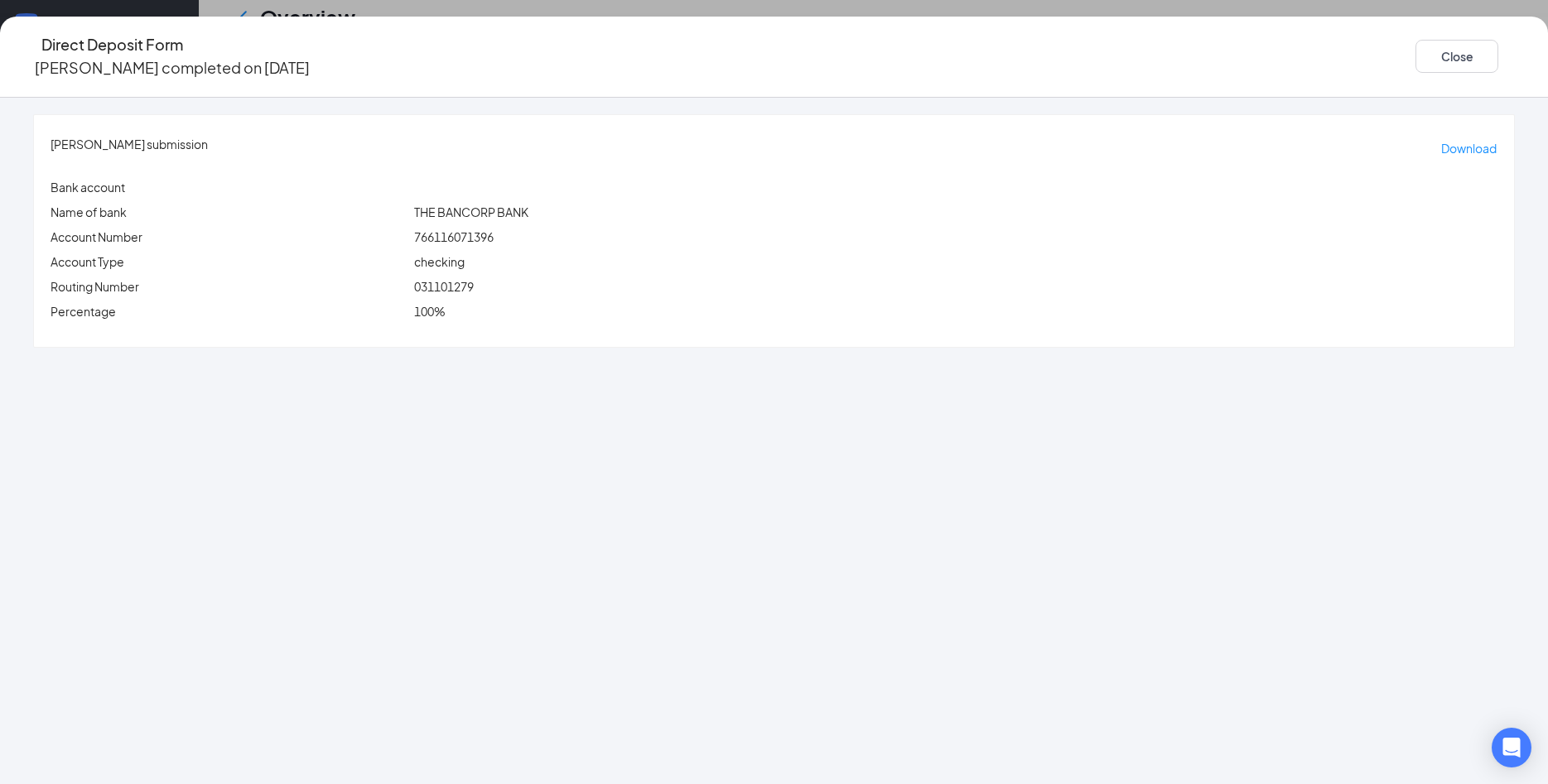
click at [474, 279] on span "031101279" at bounding box center [443, 286] width 59 height 15
copy span "031101279"
click at [494, 229] on span "766116071396" at bounding box center [453, 236] width 79 height 15
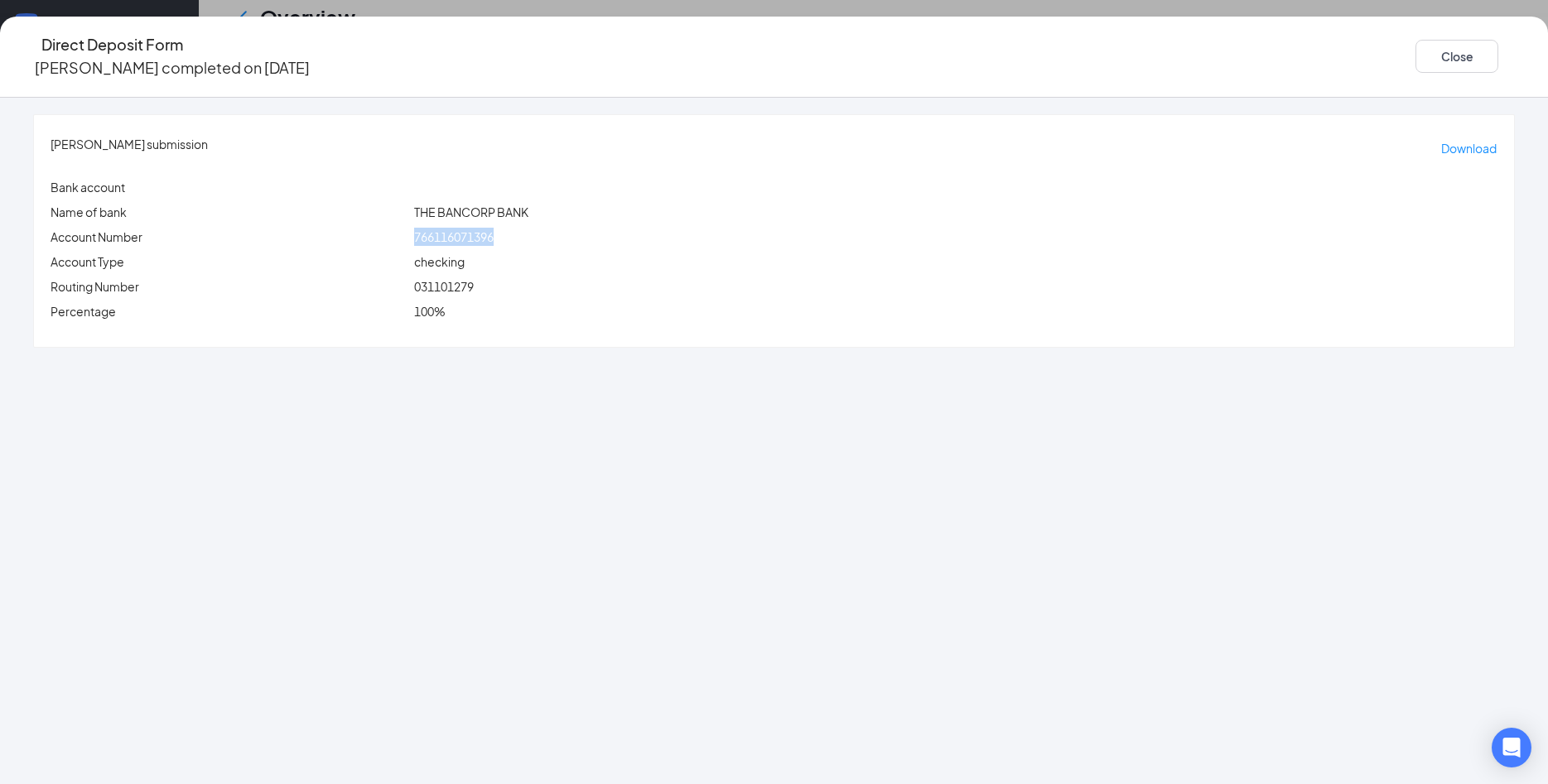
copy span "766116071396"
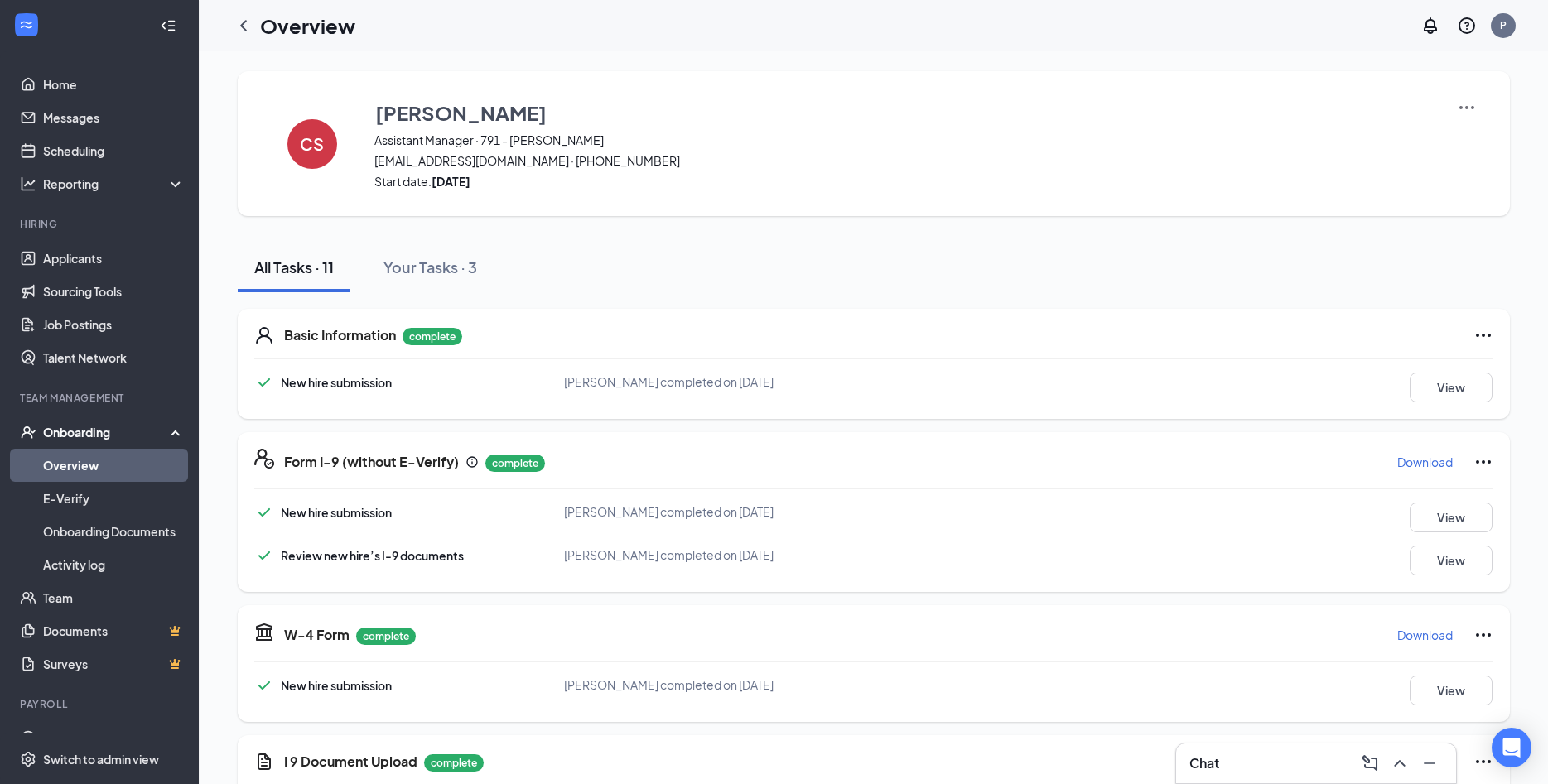
click at [1463, 99] on img at bounding box center [1467, 108] width 20 height 20
click at [1467, 139] on span "View details" at bounding box center [1466, 138] width 65 height 18
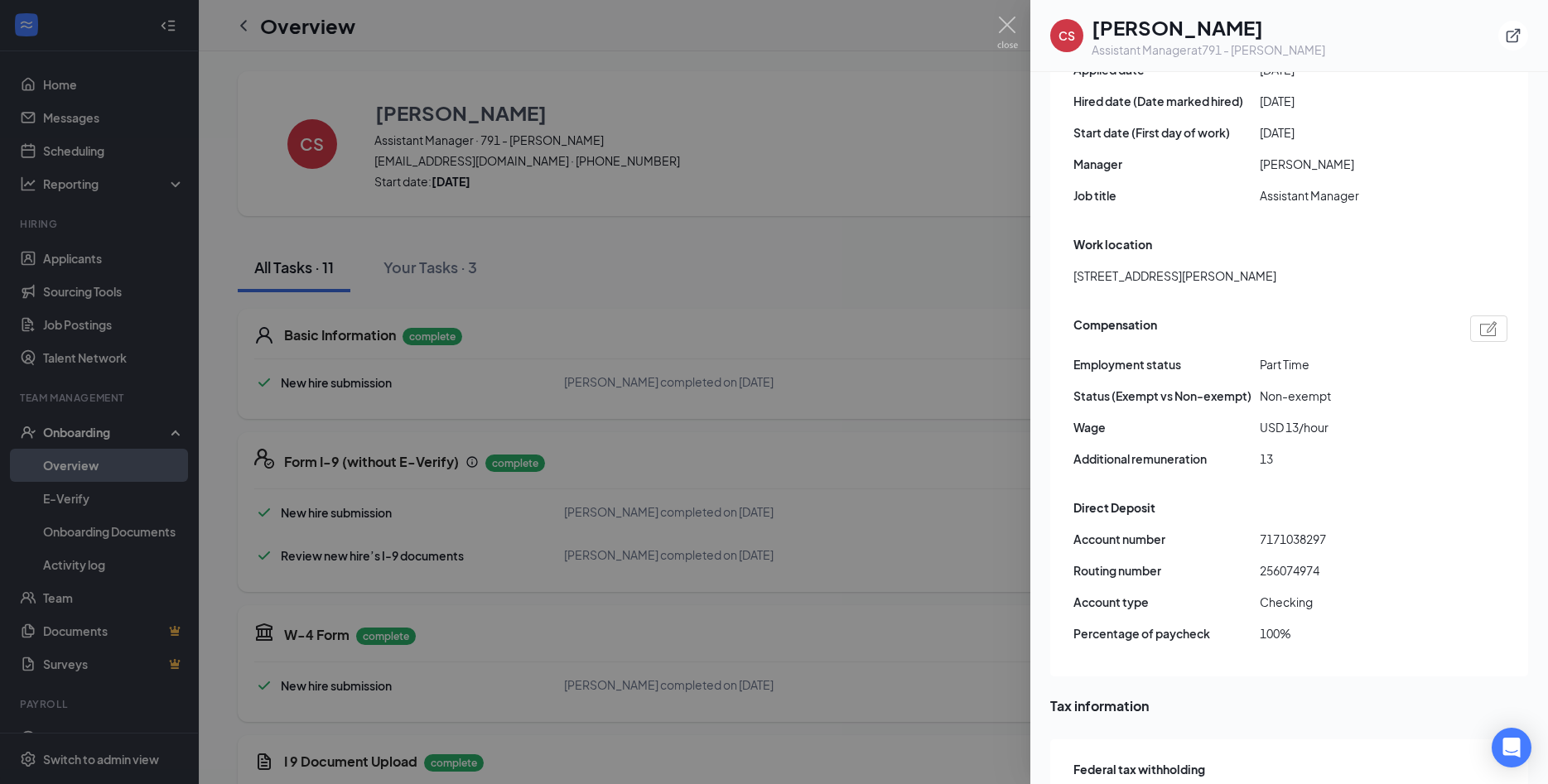
scroll to position [89, 0]
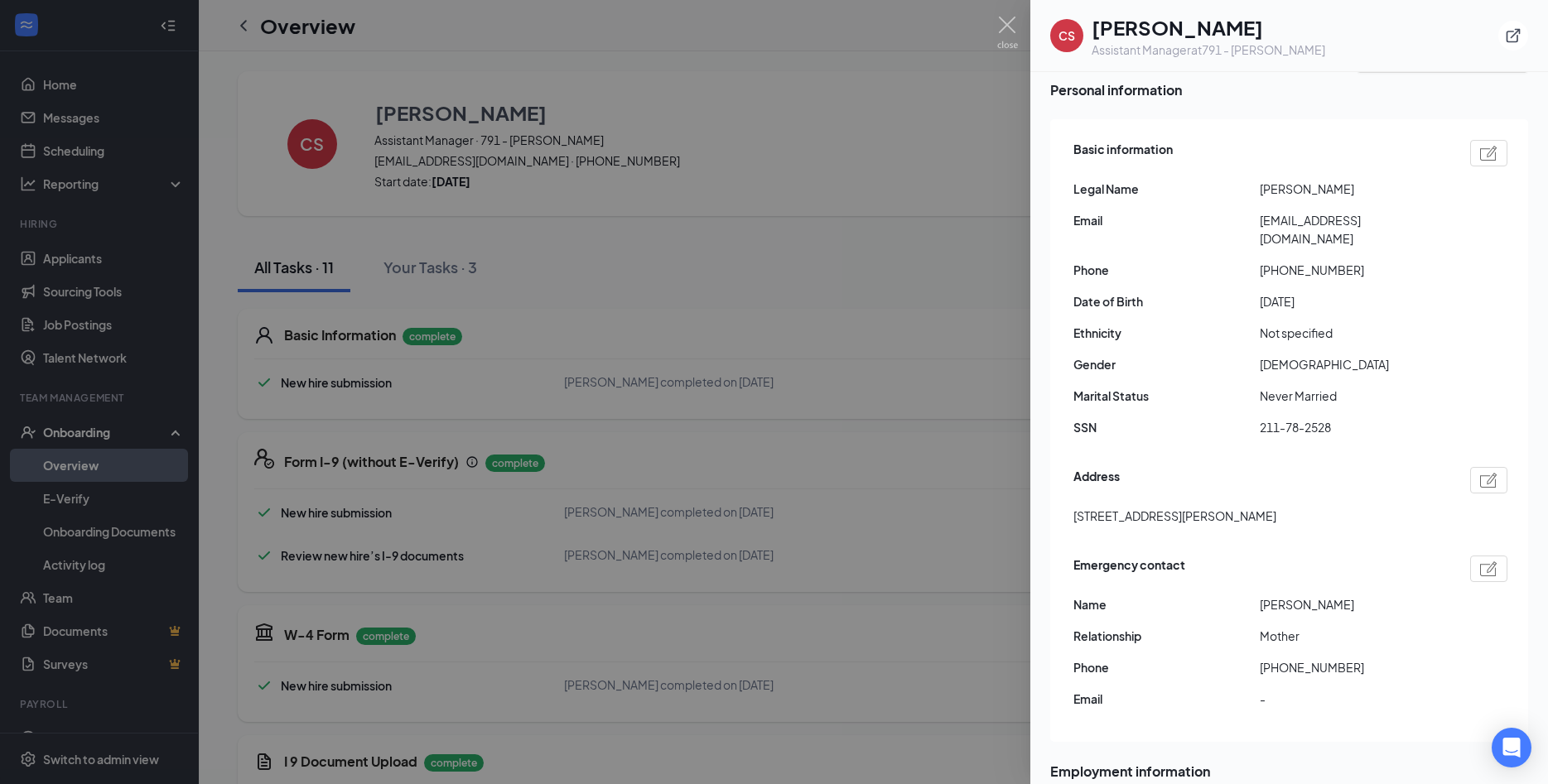
click at [764, 227] on div at bounding box center [774, 392] width 1548 height 784
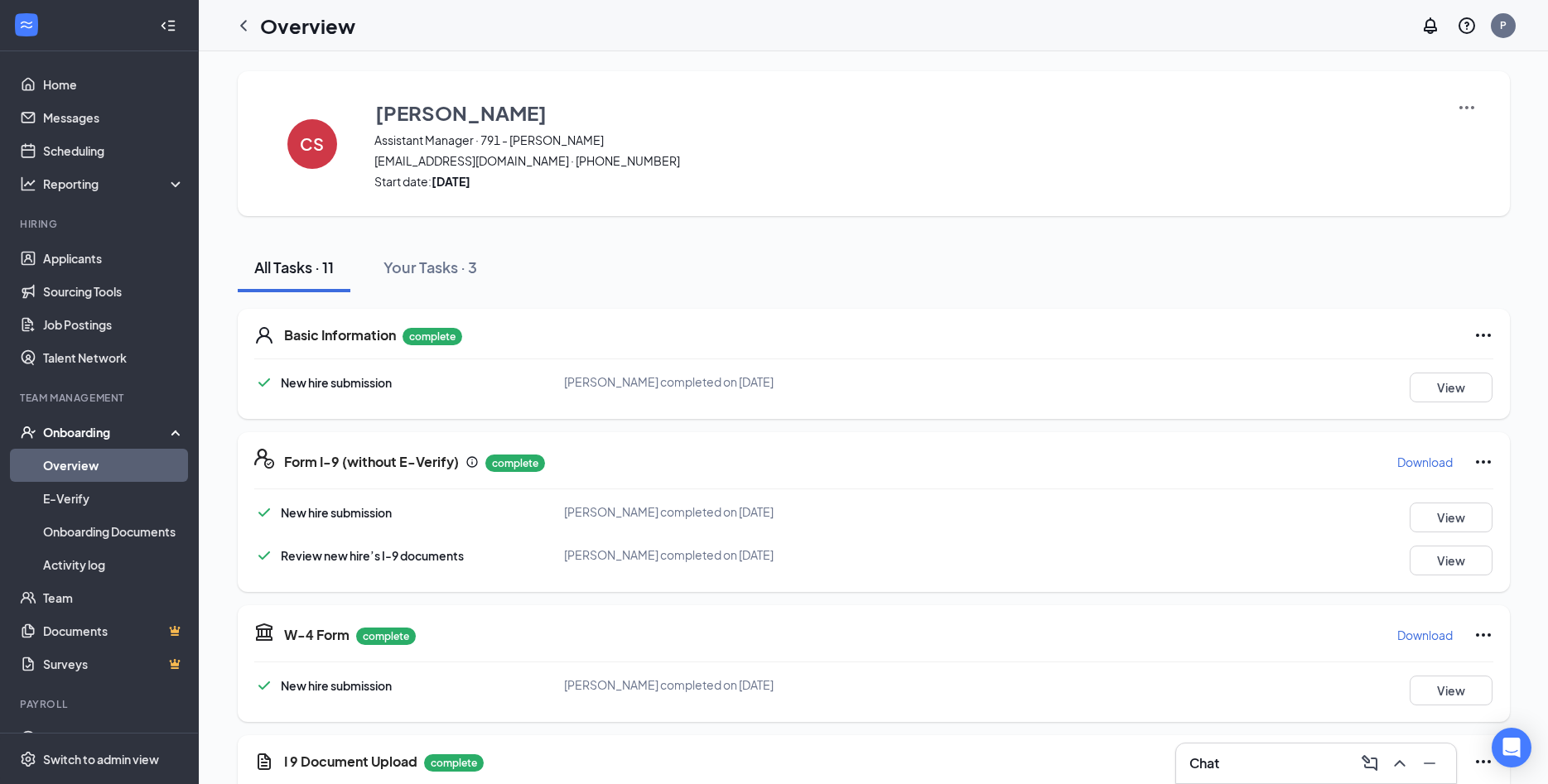
scroll to position [358, 0]
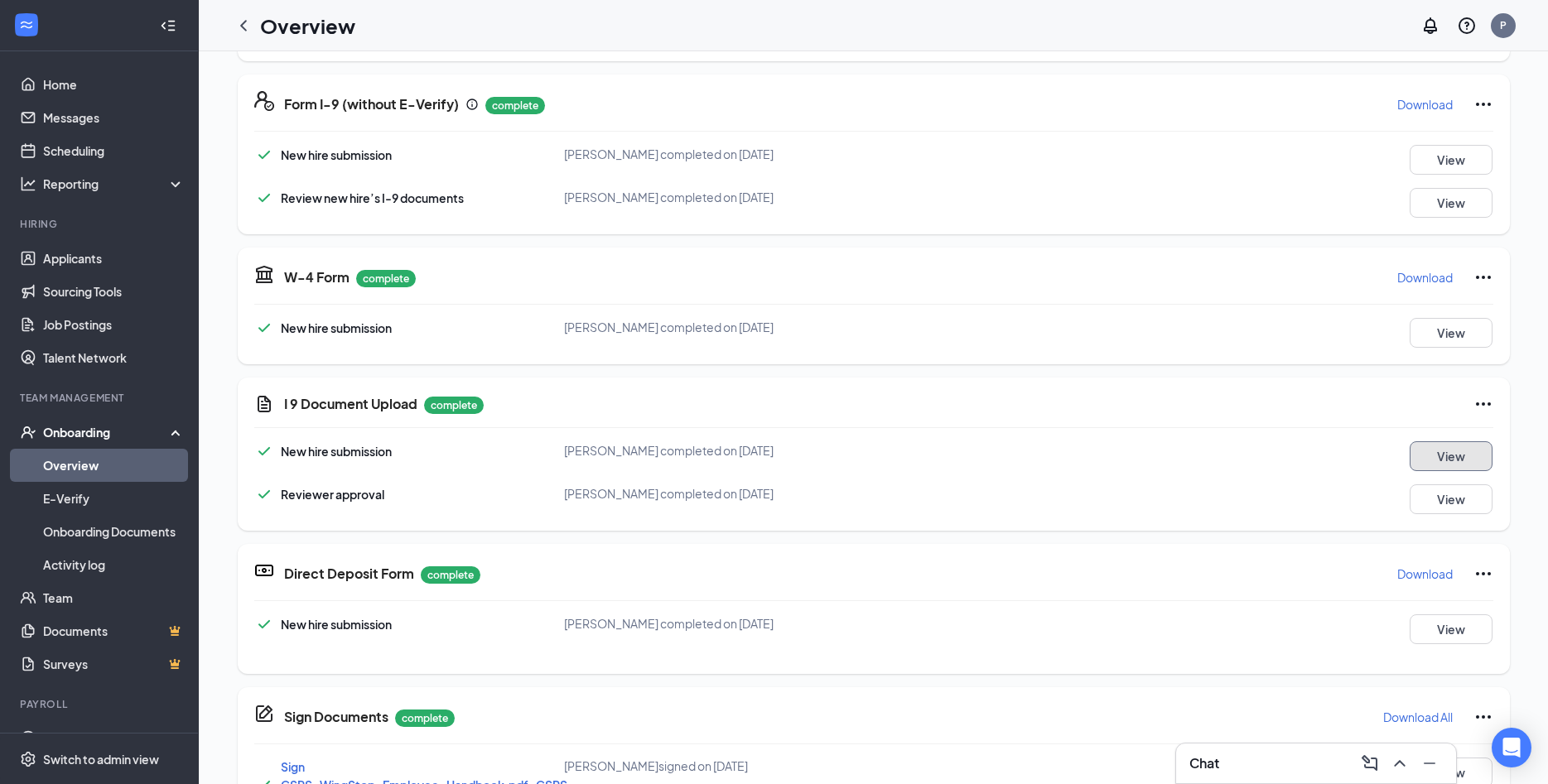
click at [1439, 453] on button "View" at bounding box center [1451, 456] width 83 height 30
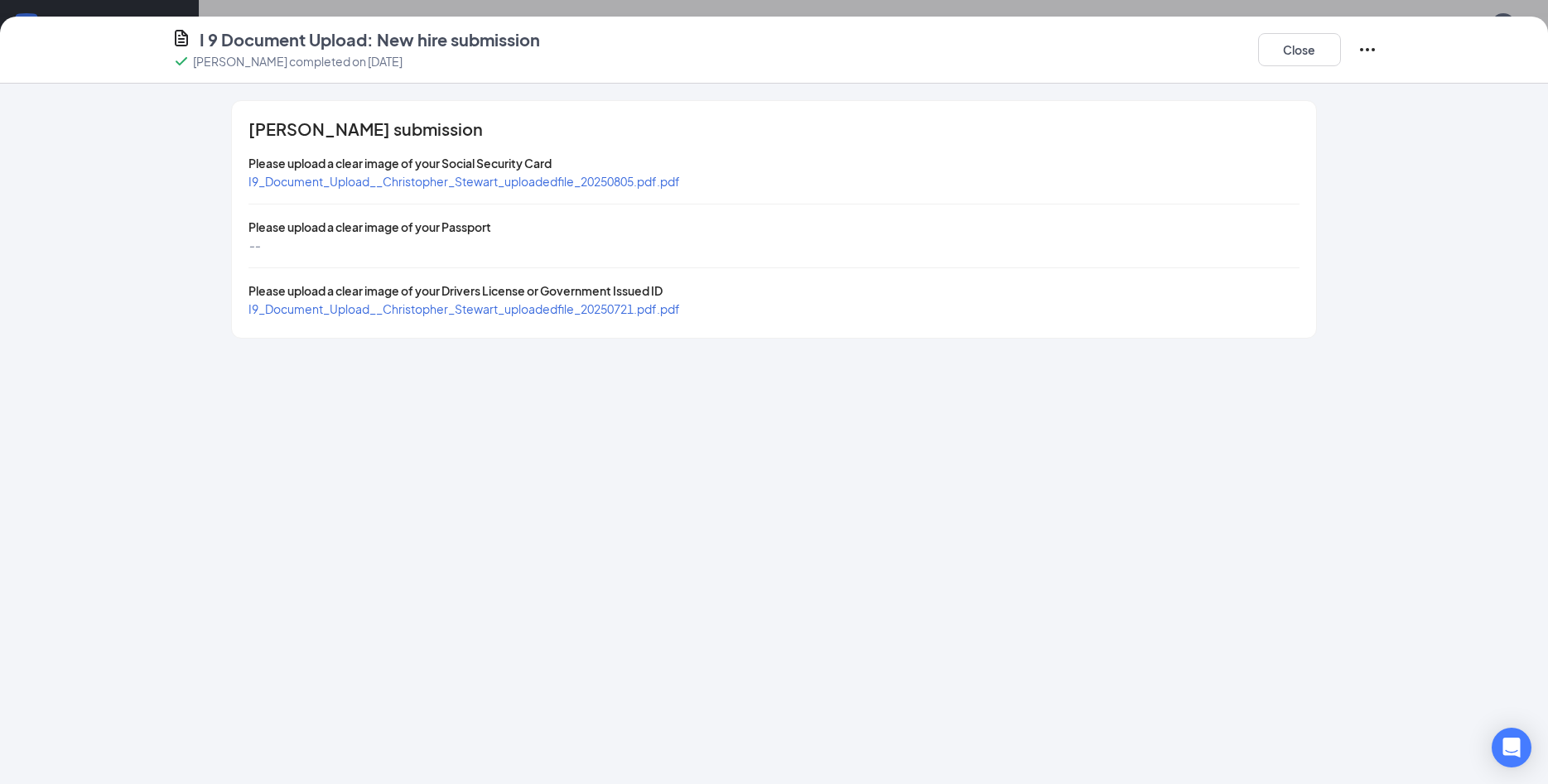
click at [535, 183] on span "I9_Document_Upload__Christopher_Stewart_uploadedfile_20250805.pdf.pdf" at bounding box center [464, 181] width 432 height 15
click at [490, 307] on span "I9_Document_Upload__Christopher_Stewart_uploadedfile_20250721.pdf.pdf" at bounding box center [464, 308] width 432 height 15
click at [1291, 38] on button "Close" at bounding box center [1300, 49] width 83 height 33
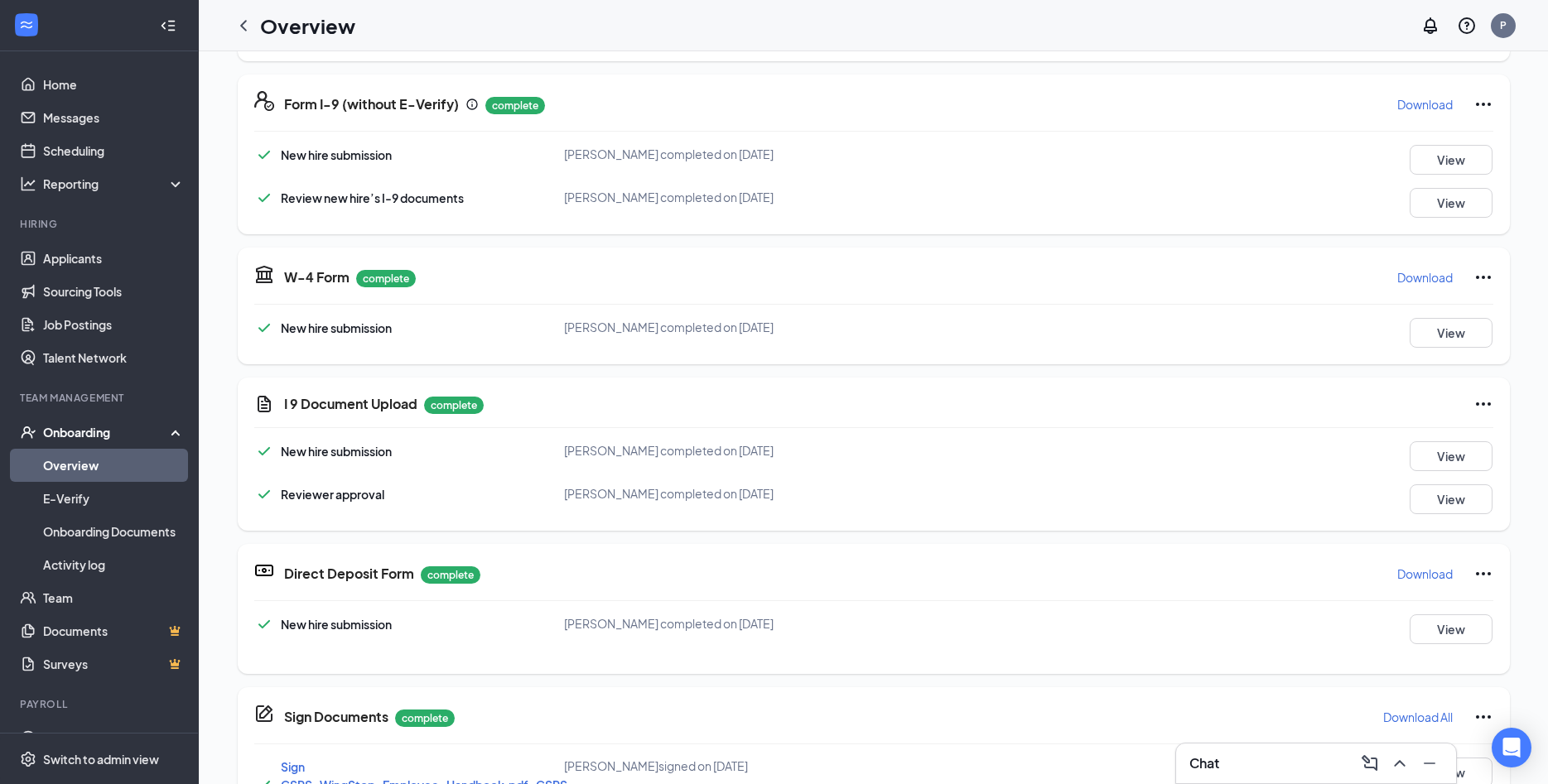
click at [1461, 141] on div "Form I-9 (without E-Verify) complete Download New hire submission Christopher S…" at bounding box center [873, 155] width 1272 height 160
click at [1458, 152] on button "View" at bounding box center [1451, 159] width 83 height 30
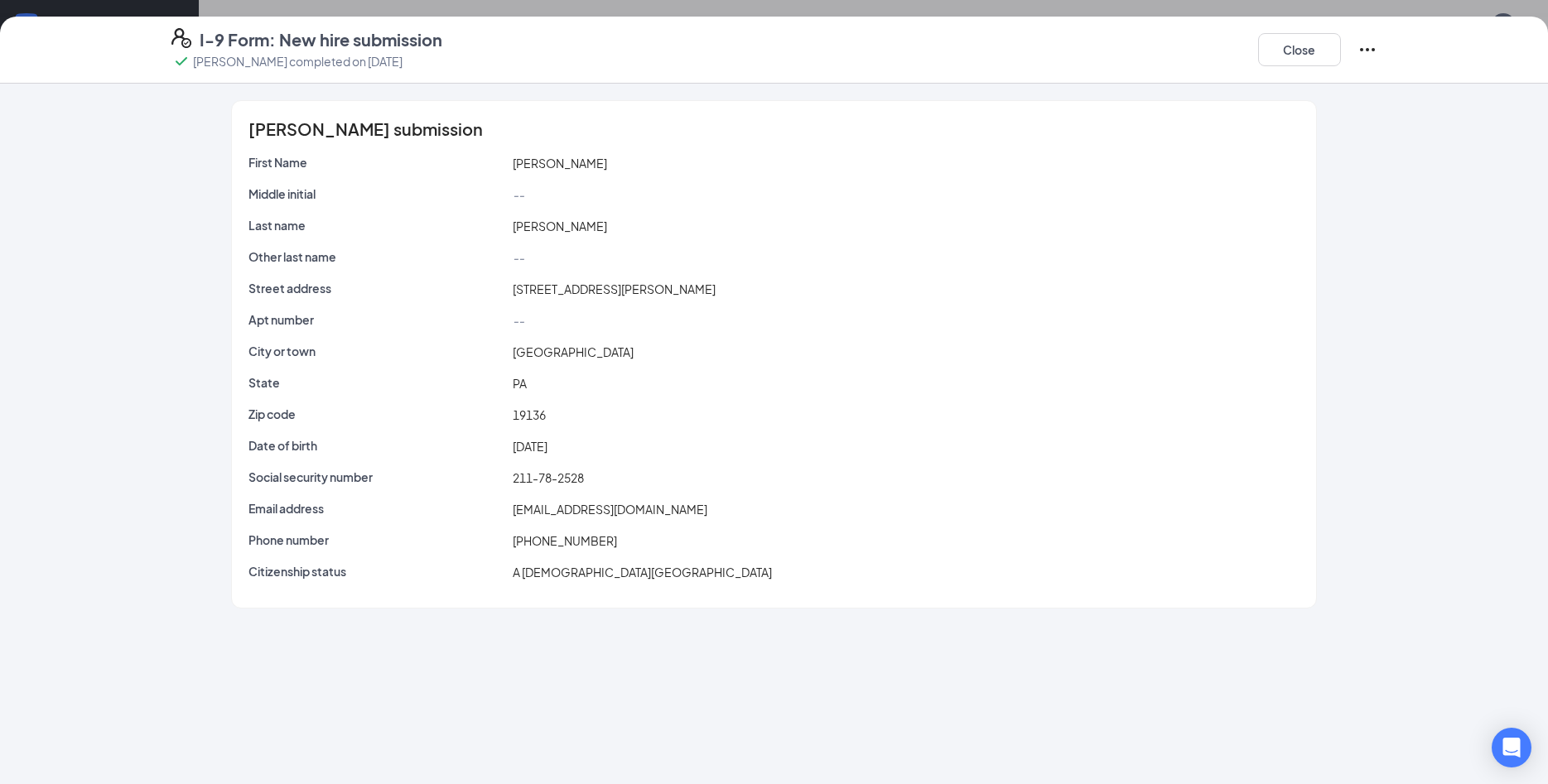
click at [537, 474] on span "211-78-2528" at bounding box center [548, 477] width 71 height 15
click at [573, 508] on span "stewartchristopher0712@gmail.com" at bounding box center [610, 509] width 194 height 15
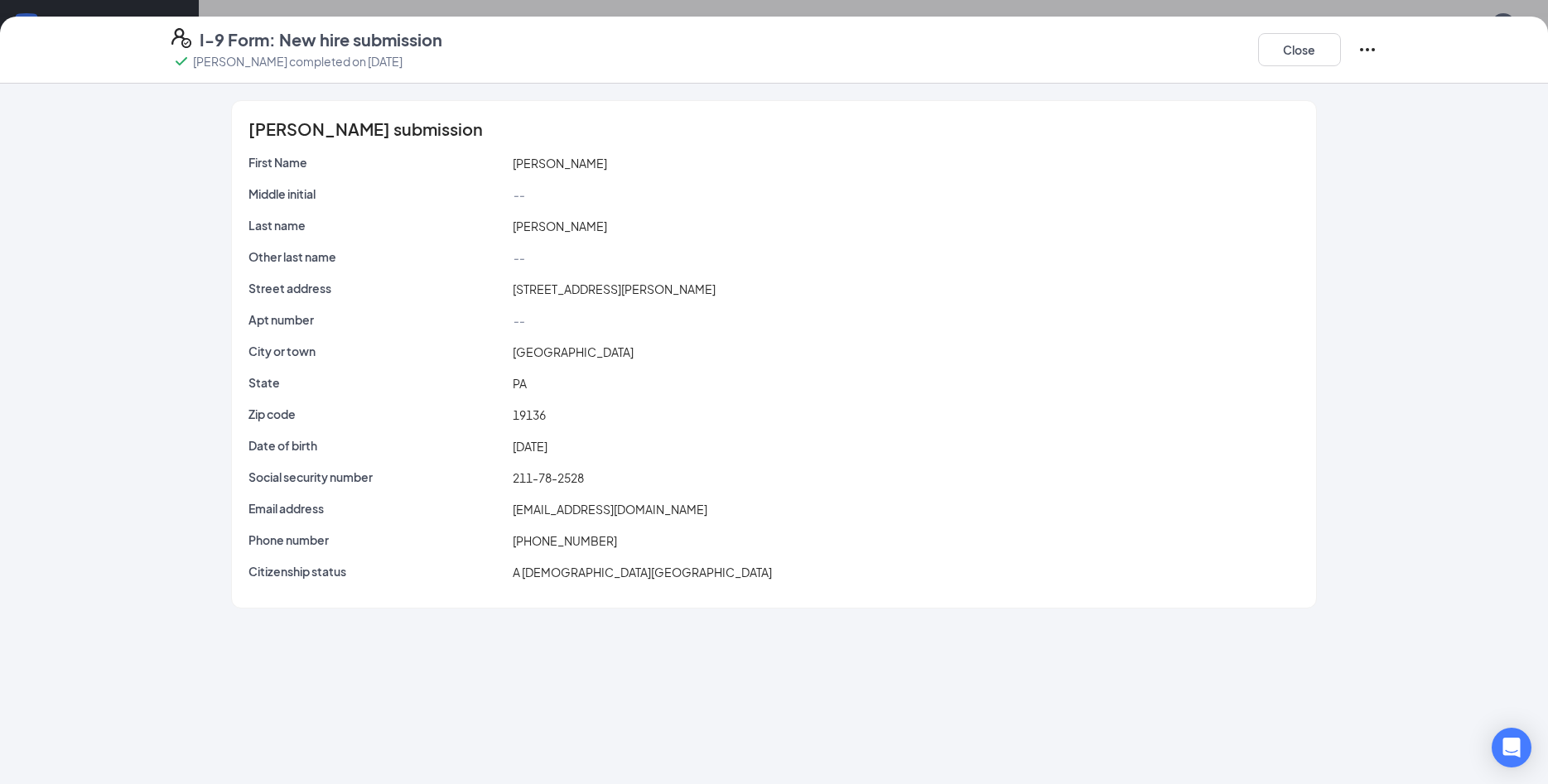
click at [573, 508] on span "stewartchristopher0712@gmail.com" at bounding box center [610, 509] width 194 height 15
click at [1252, 57] on div "I-9 Form: New hire submission Christopher Stewart completed on Jul 20, 2025 Clo…" at bounding box center [774, 49] width 1272 height 43
click at [1275, 47] on button "Close" at bounding box center [1300, 49] width 83 height 33
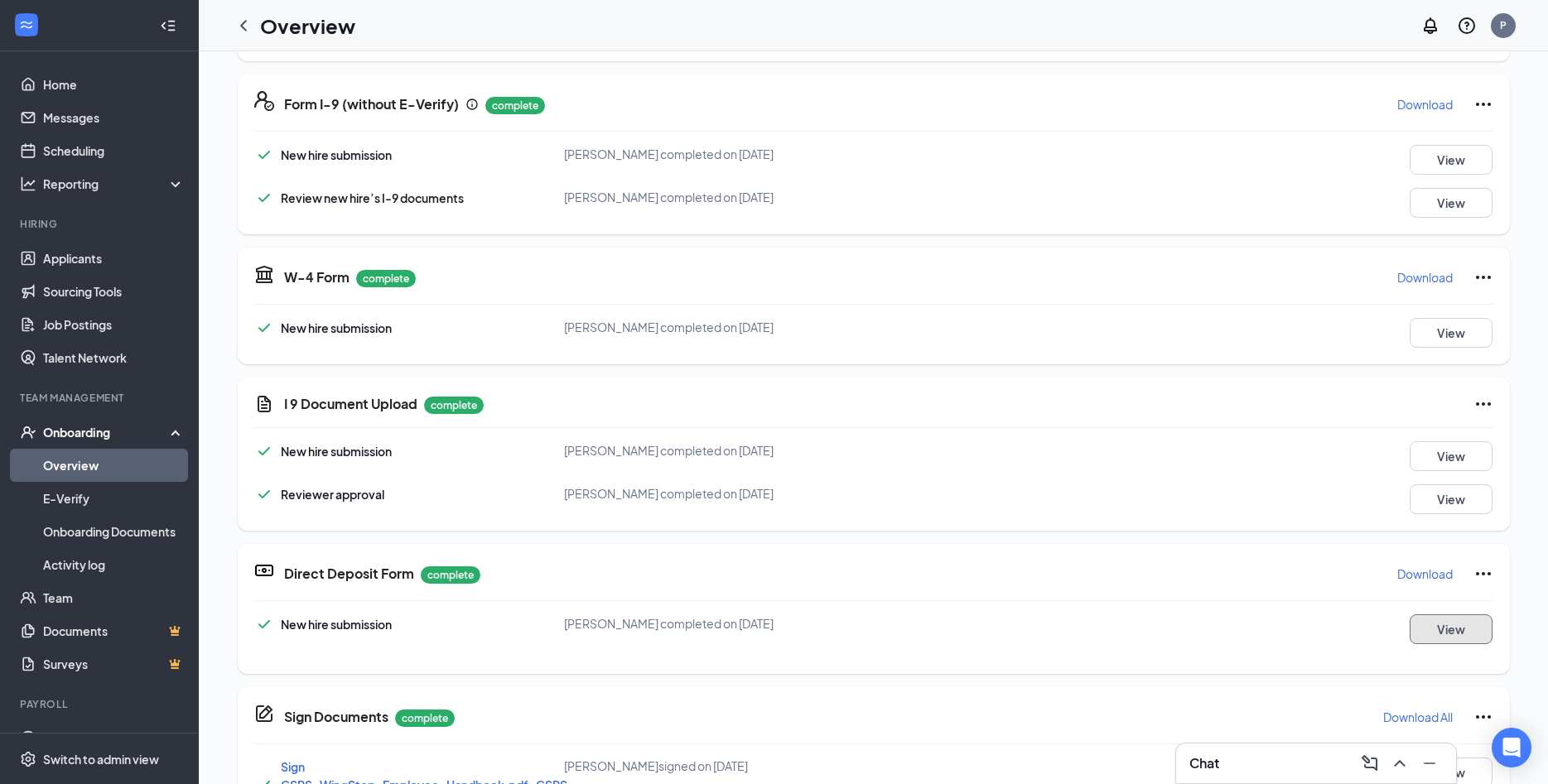
click at [1472, 627] on button "View" at bounding box center [1451, 628] width 83 height 30
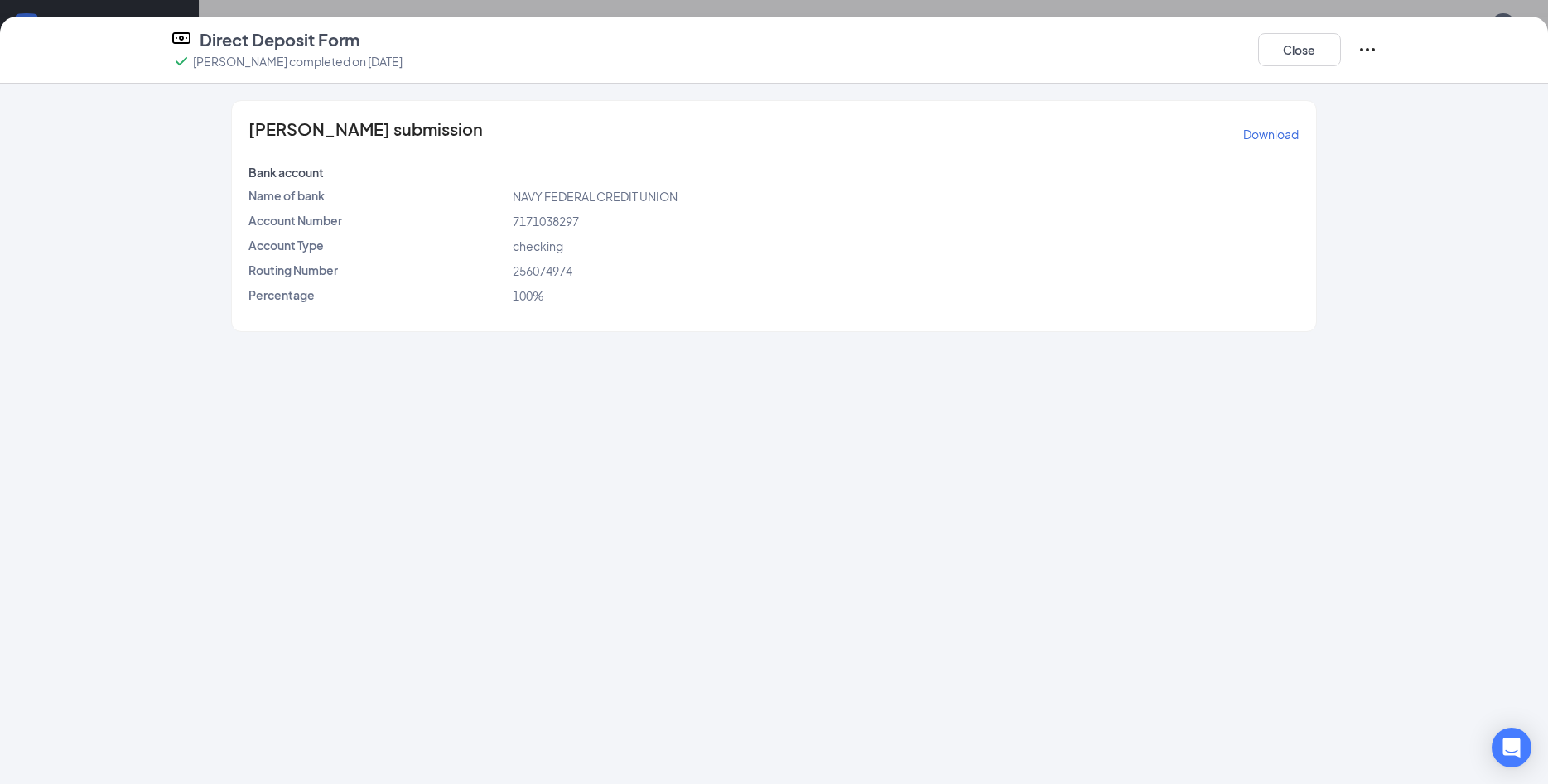
click at [544, 270] on span "256074974" at bounding box center [542, 271] width 59 height 15
copy span "256074974"
click at [533, 214] on span "7171038297" at bounding box center [546, 221] width 67 height 15
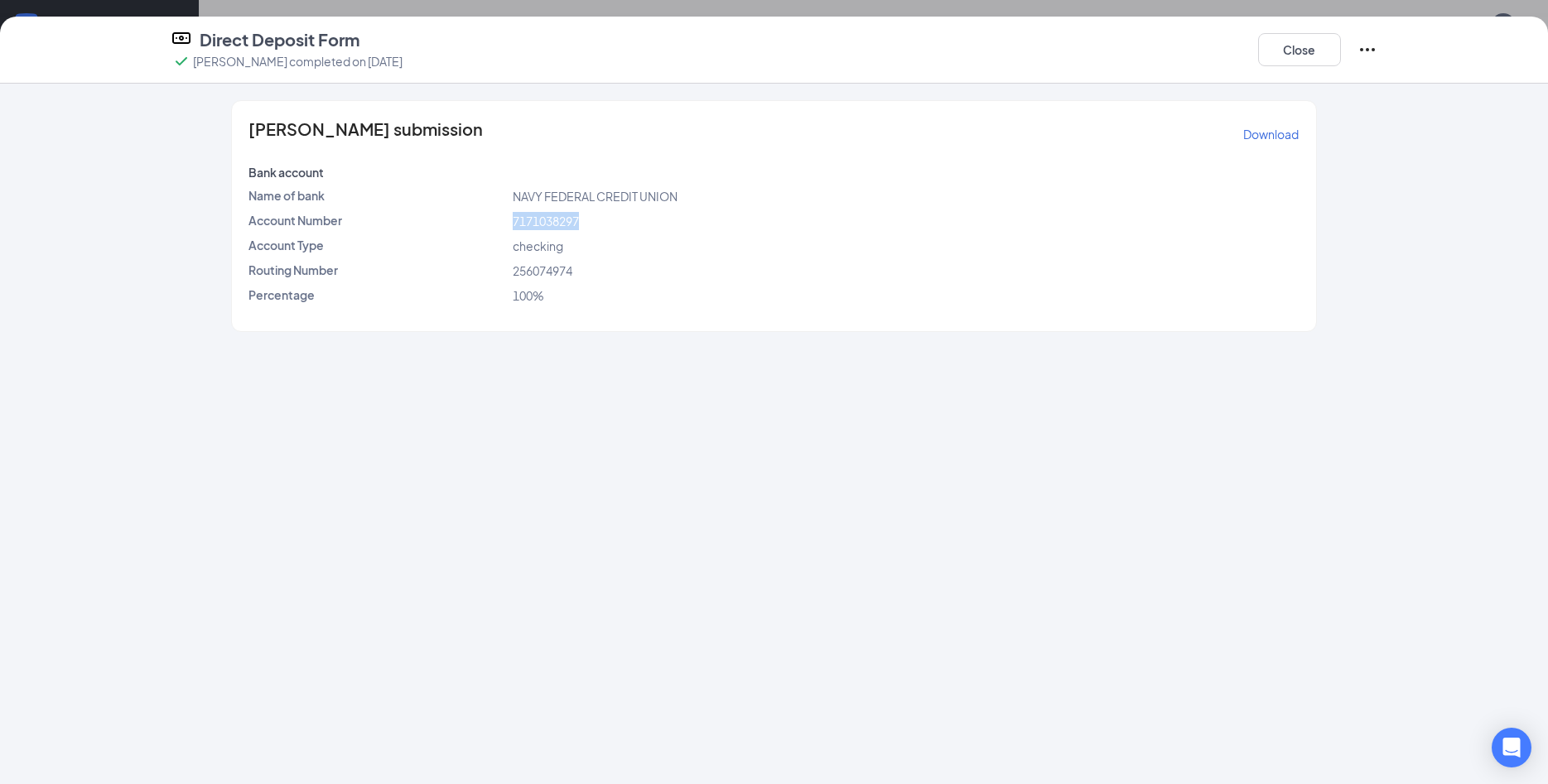
copy span "7171038297"
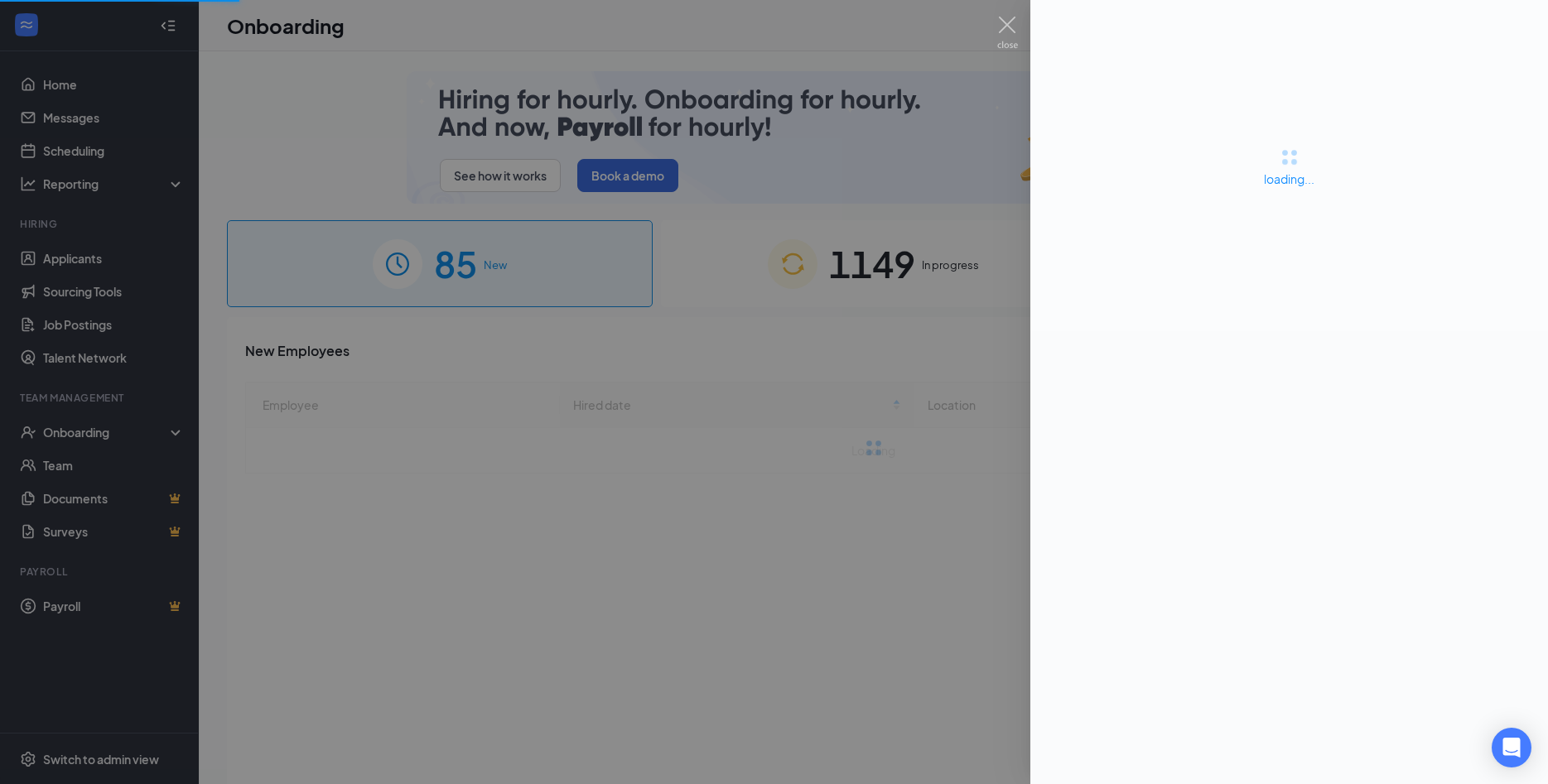
click at [508, 43] on div at bounding box center [774, 392] width 1548 height 784
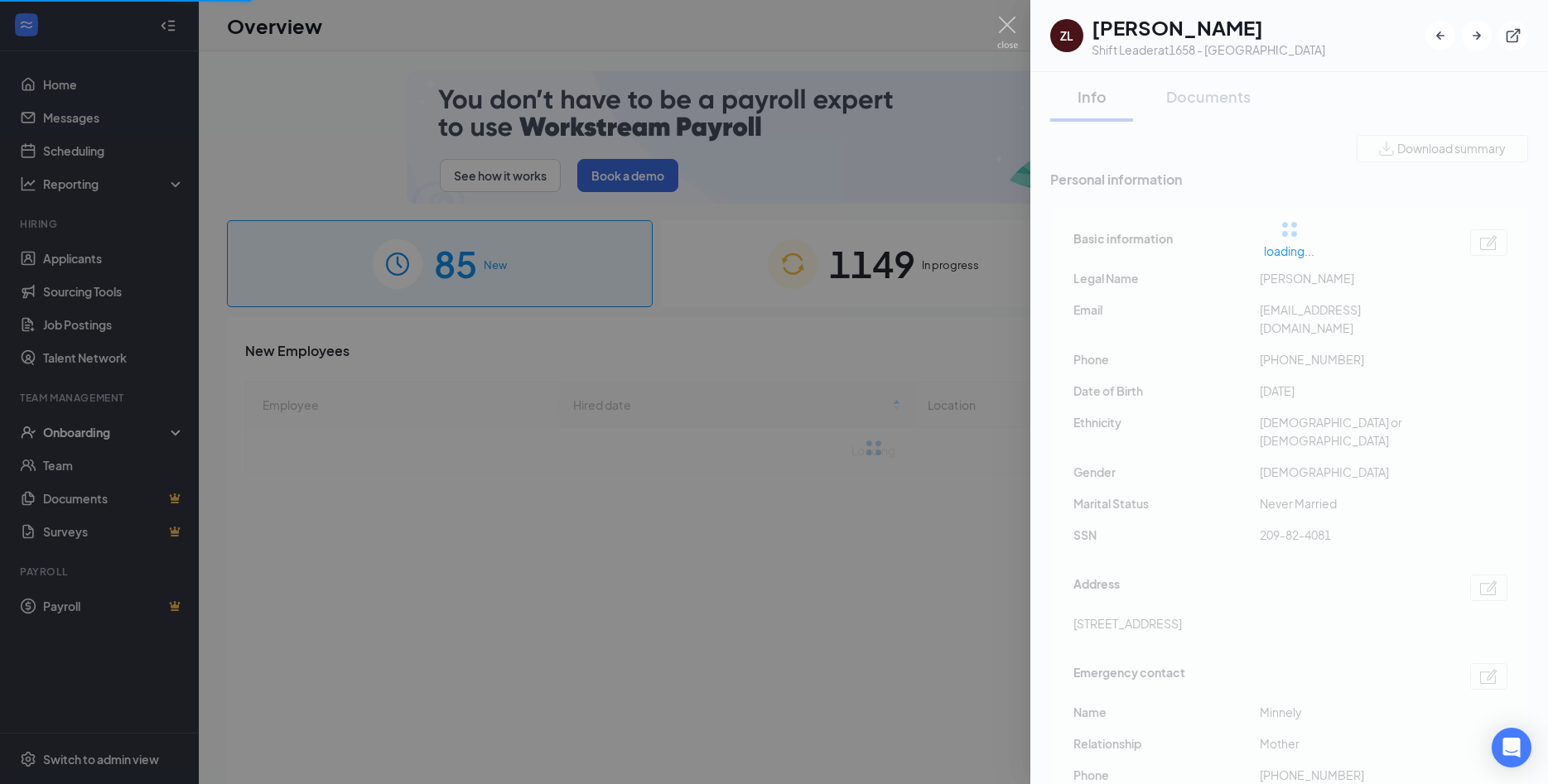
click at [890, 236] on div at bounding box center [774, 392] width 1548 height 784
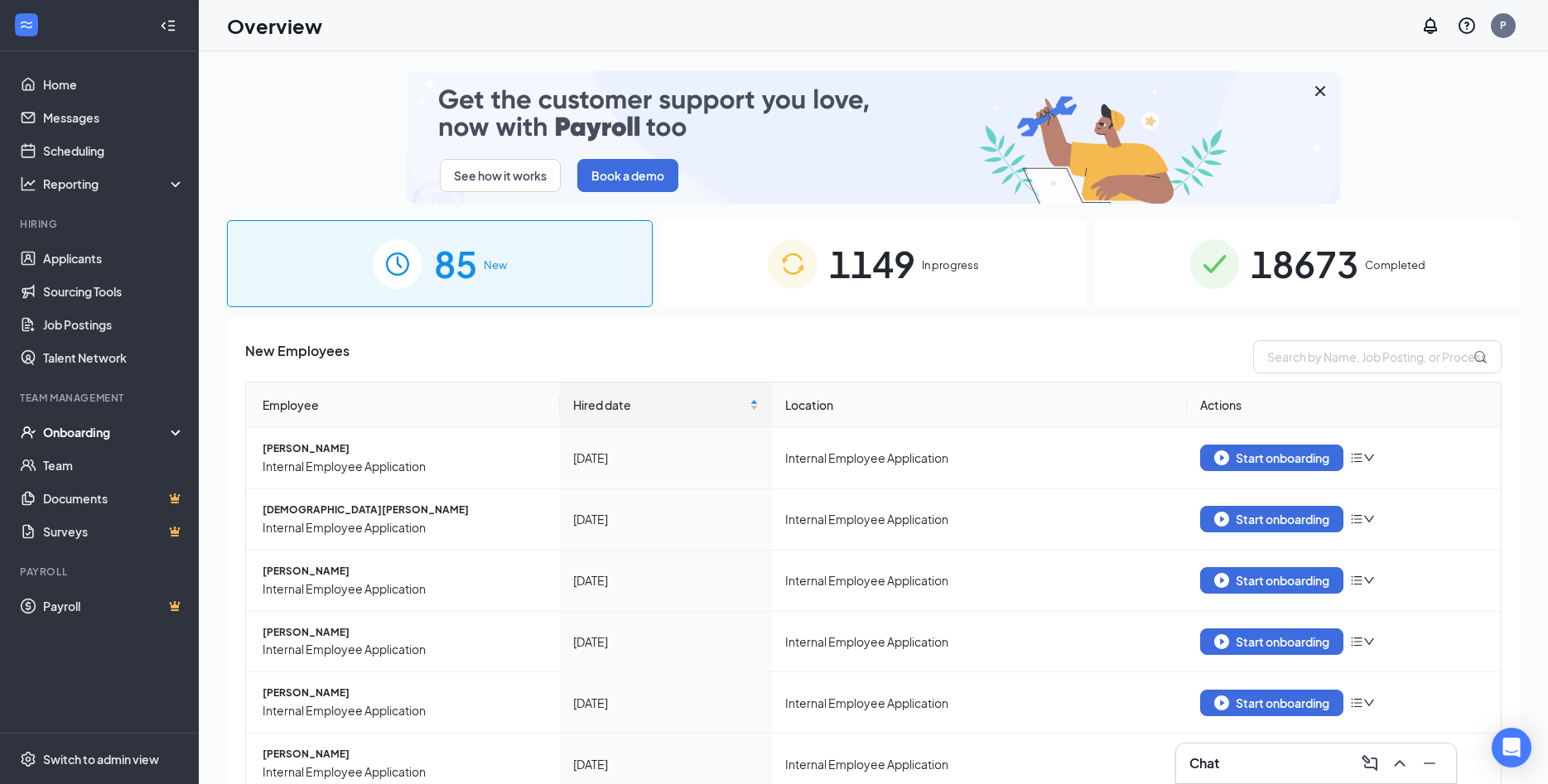
click at [915, 265] on span "1149" at bounding box center [872, 263] width 86 height 58
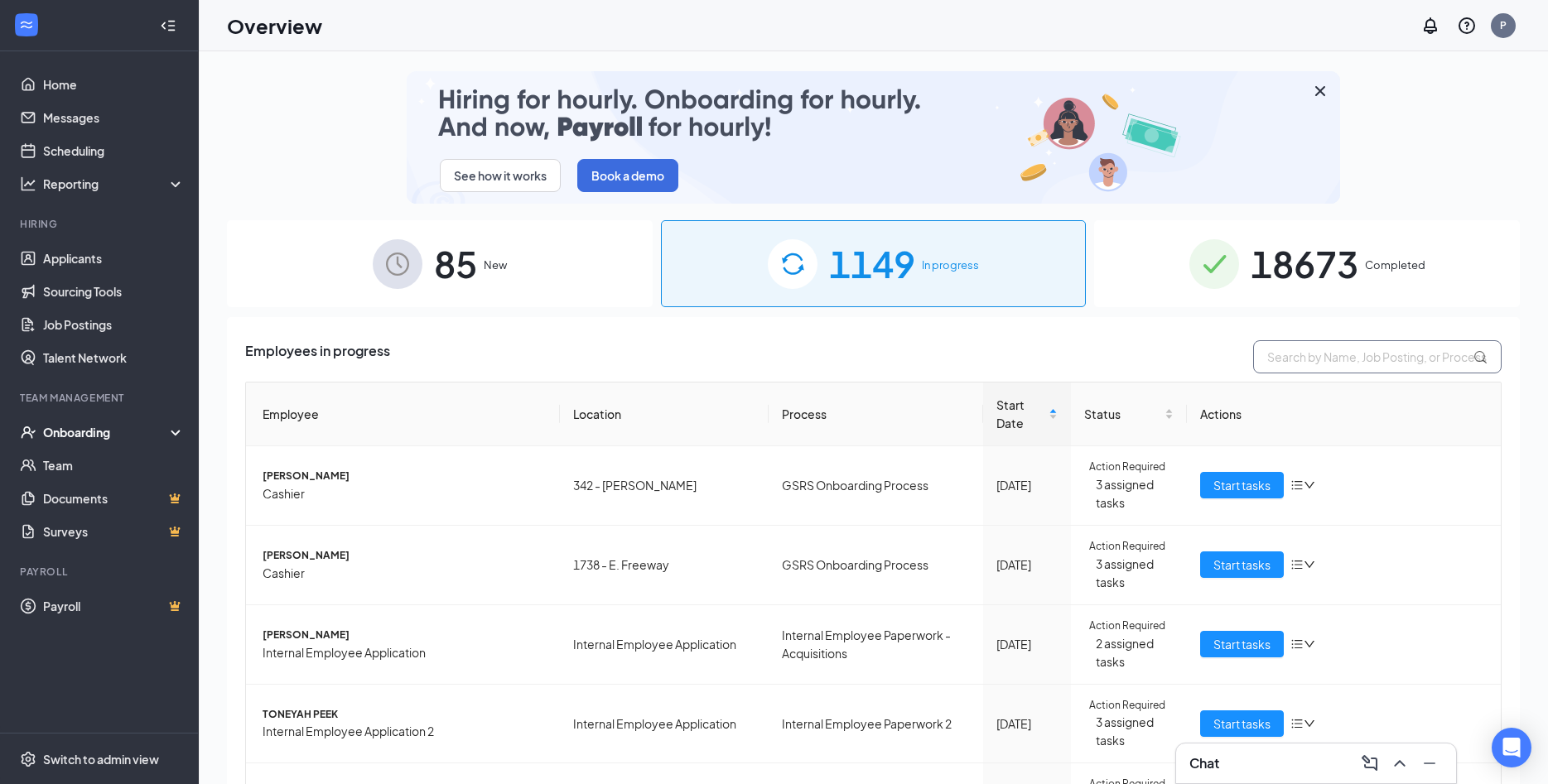
click at [1331, 356] on input "text" at bounding box center [1377, 356] width 248 height 33
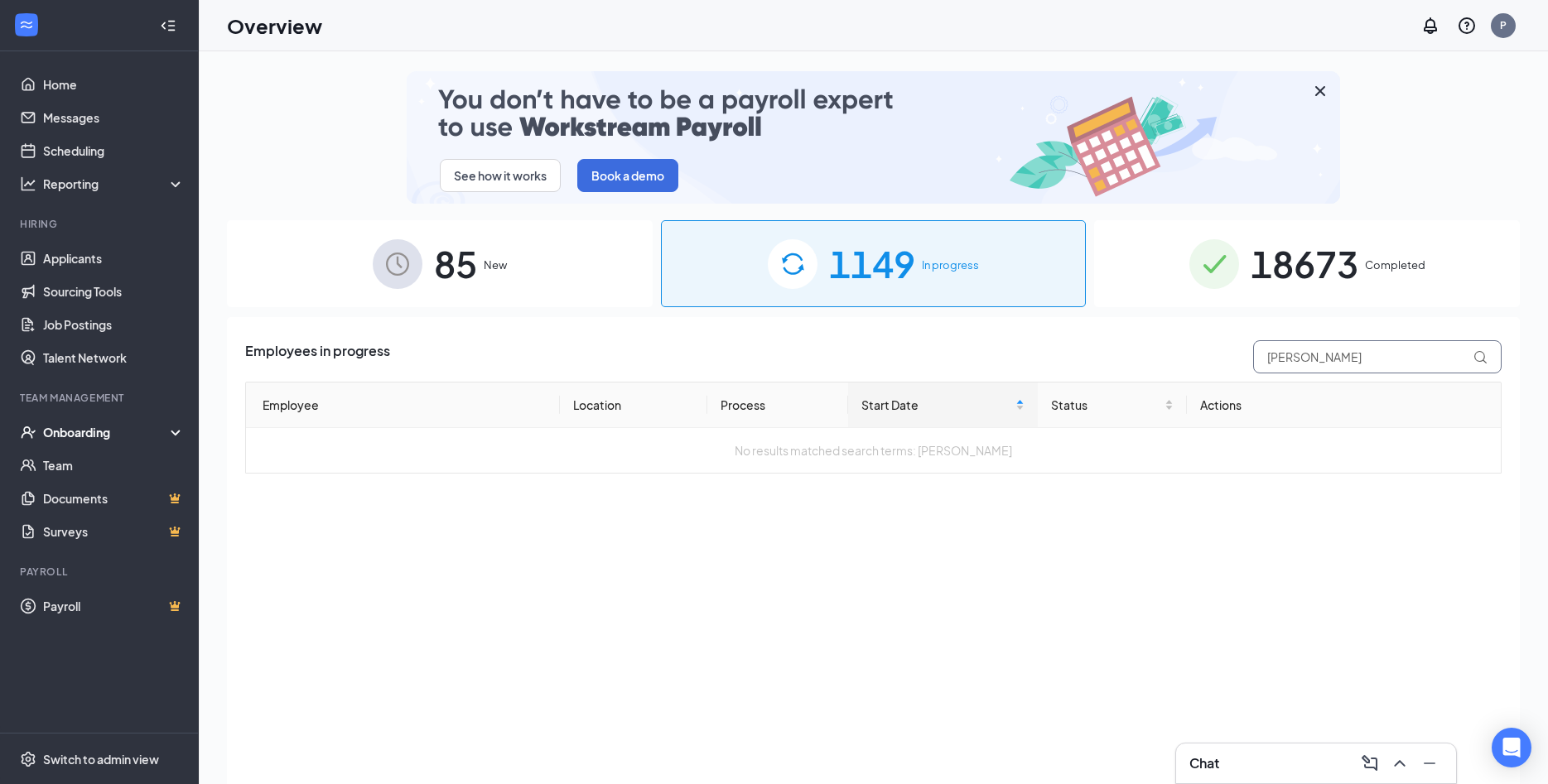
type input "[PERSON_NAME]"
drag, startPoint x: 1363, startPoint y: 277, endPoint x: 1364, endPoint y: 342, distance: 65.0
click at [1363, 276] on div "18673 Completed" at bounding box center [1306, 263] width 425 height 87
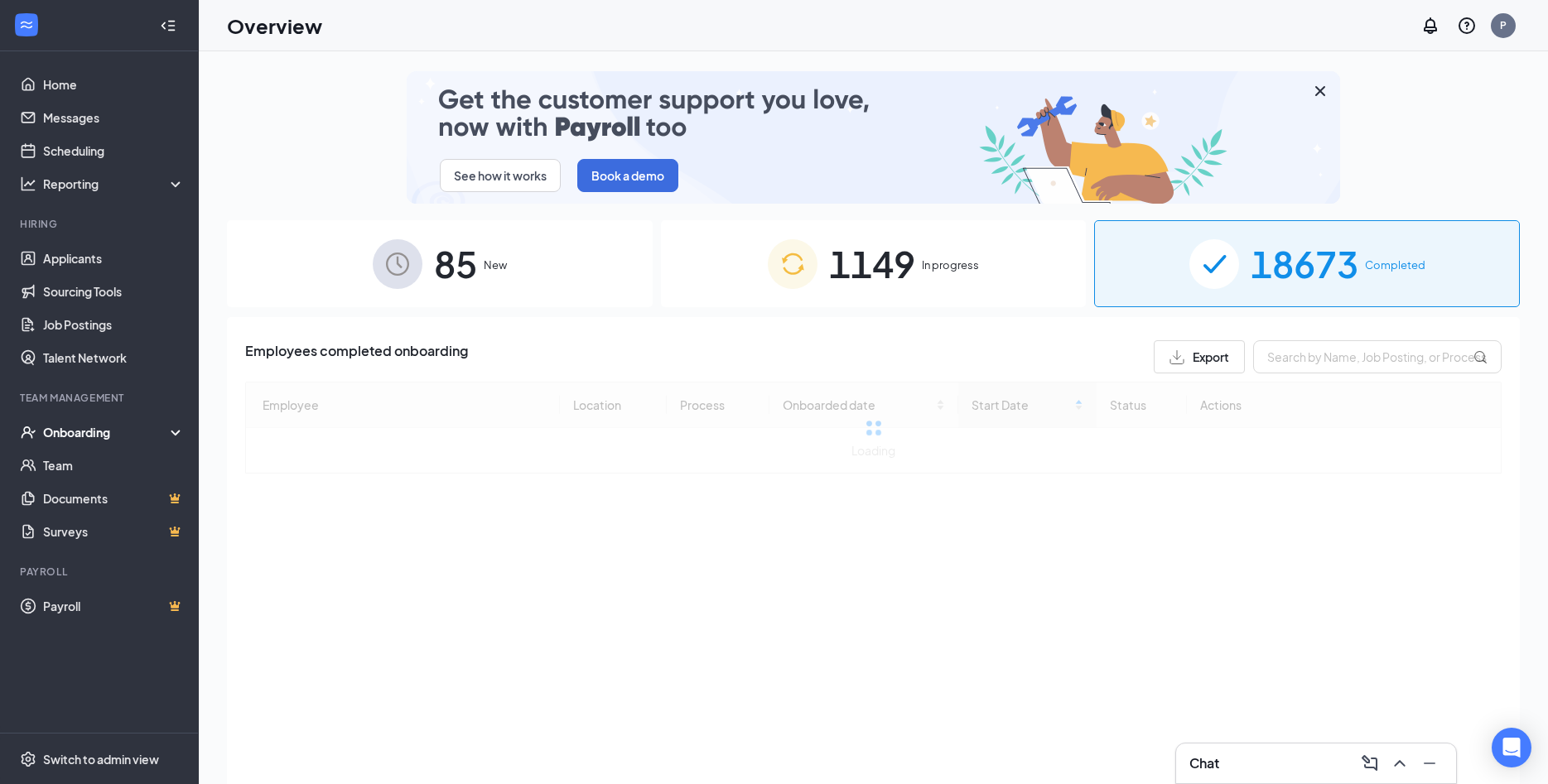
click at [1356, 352] on input "text" at bounding box center [1377, 356] width 248 height 33
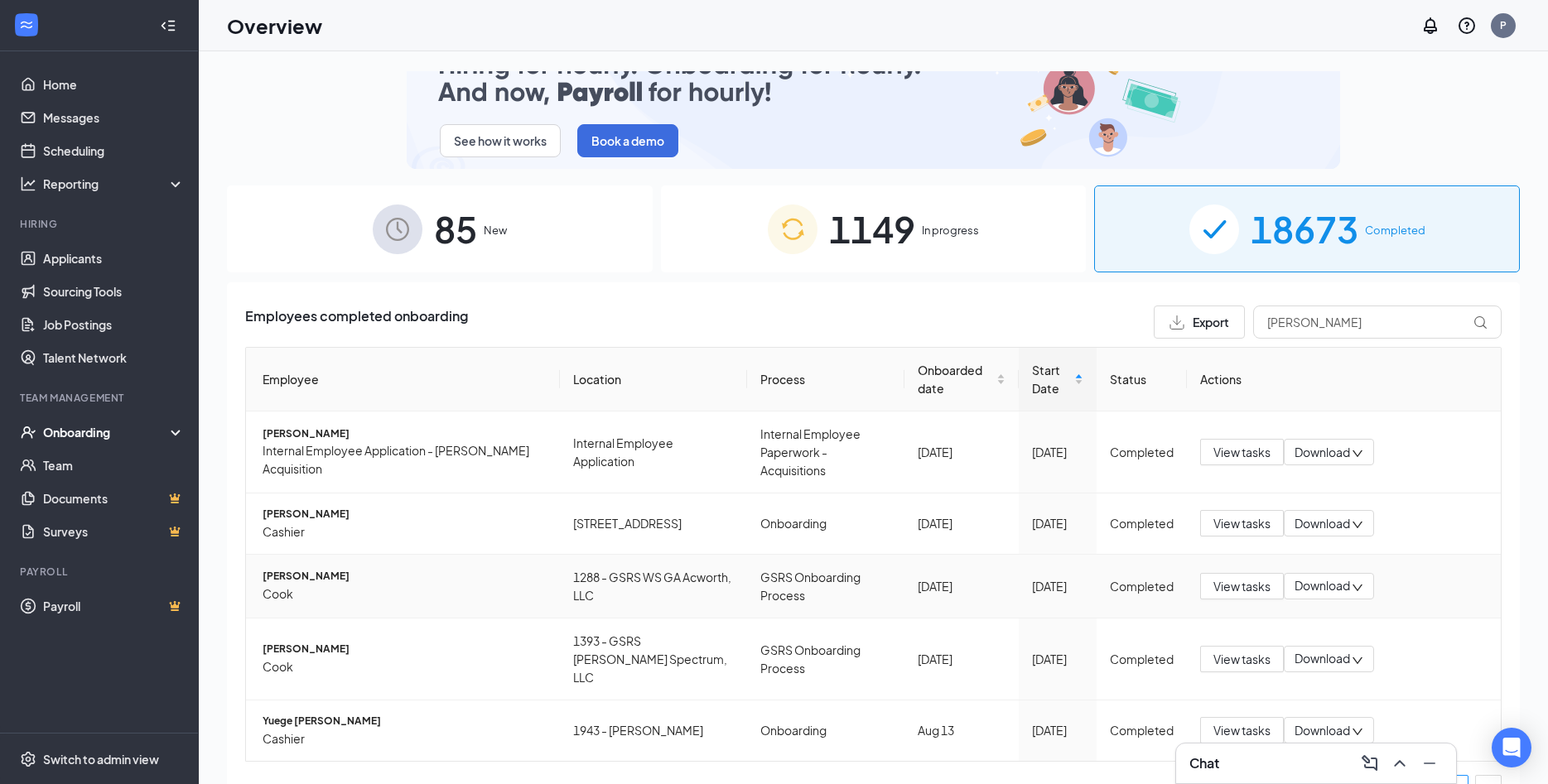
scroll to position [75, 0]
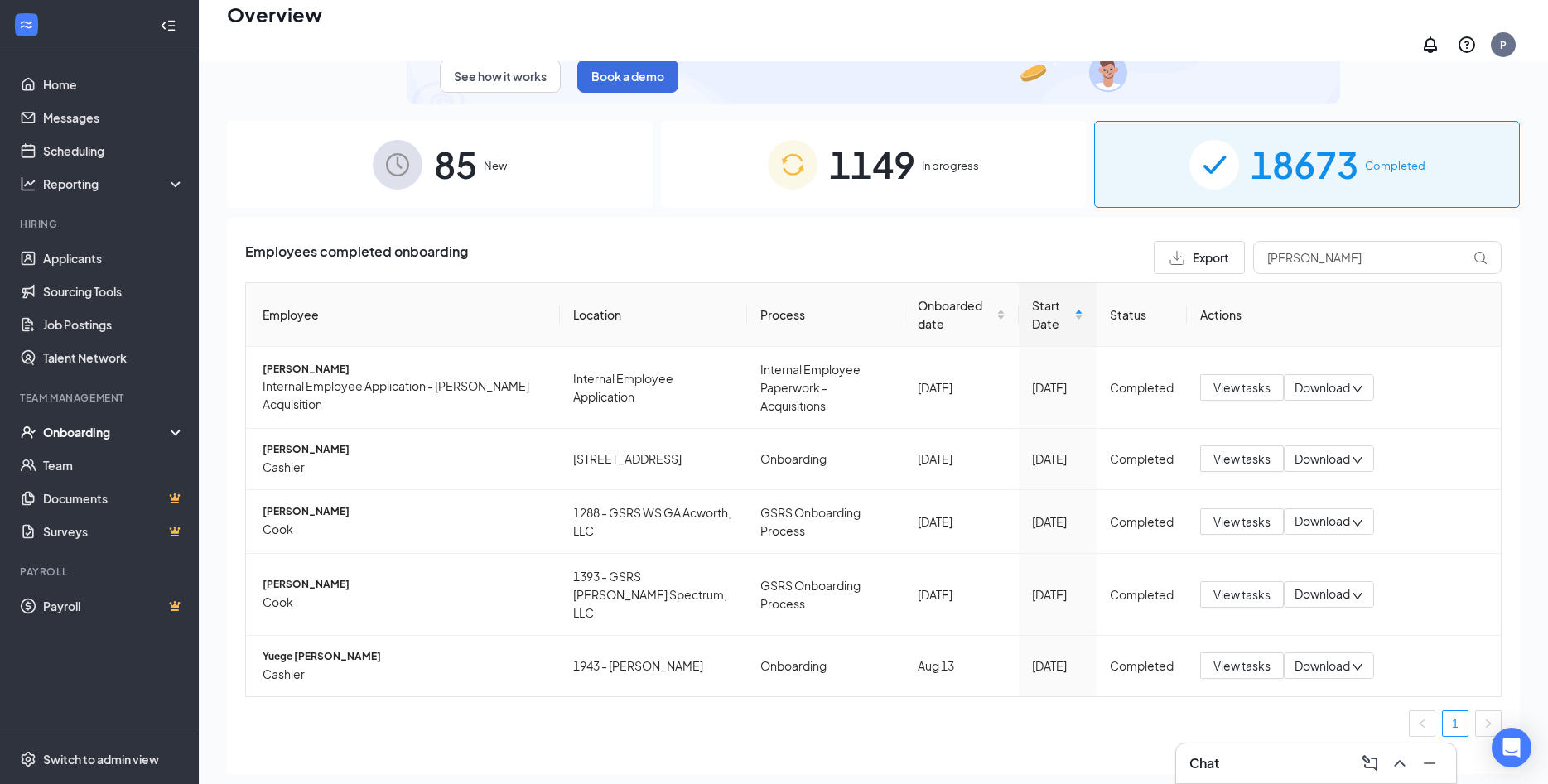
type input "[PERSON_NAME]"
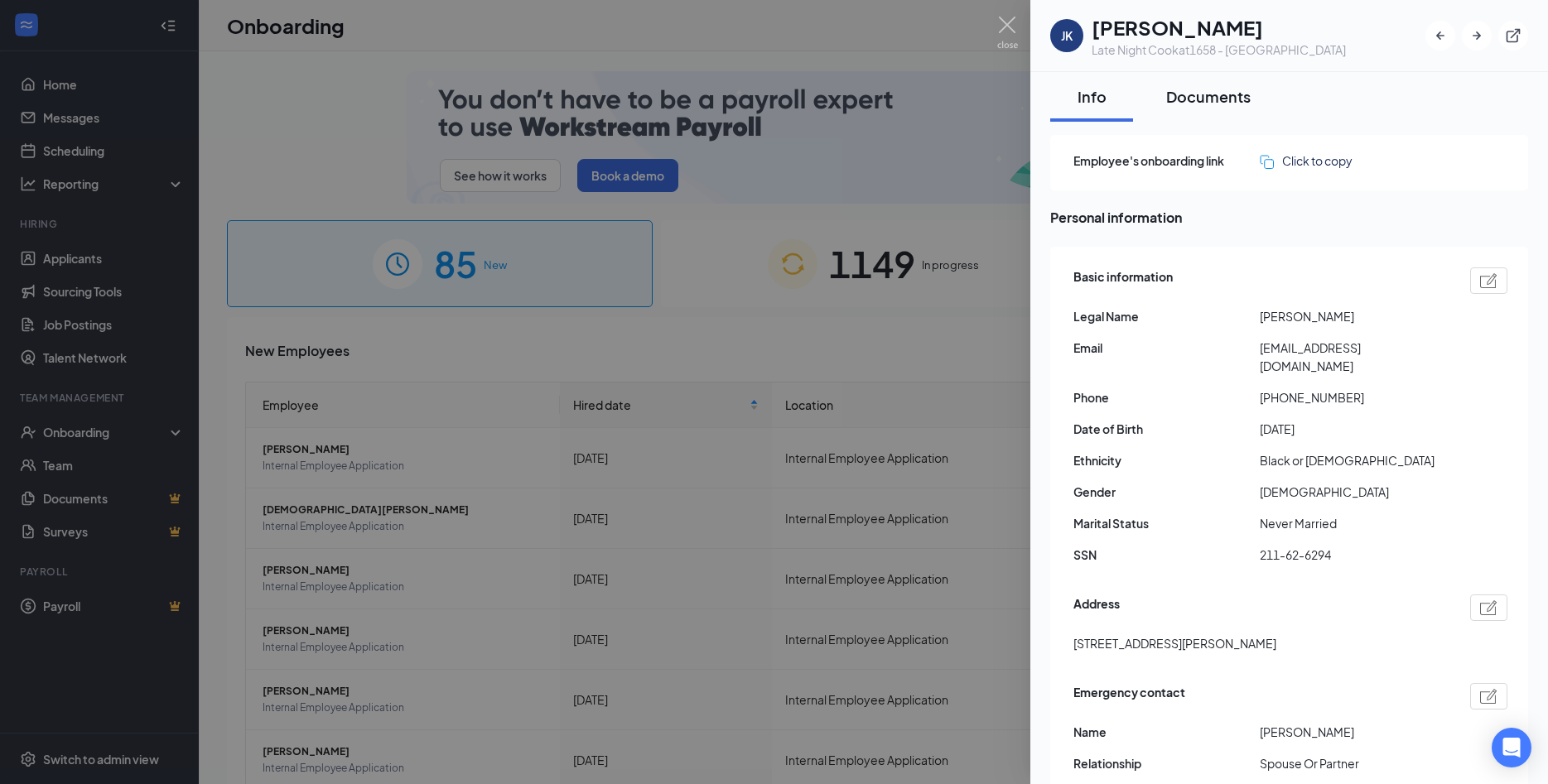
click at [1194, 93] on div "Documents" at bounding box center [1208, 96] width 85 height 21
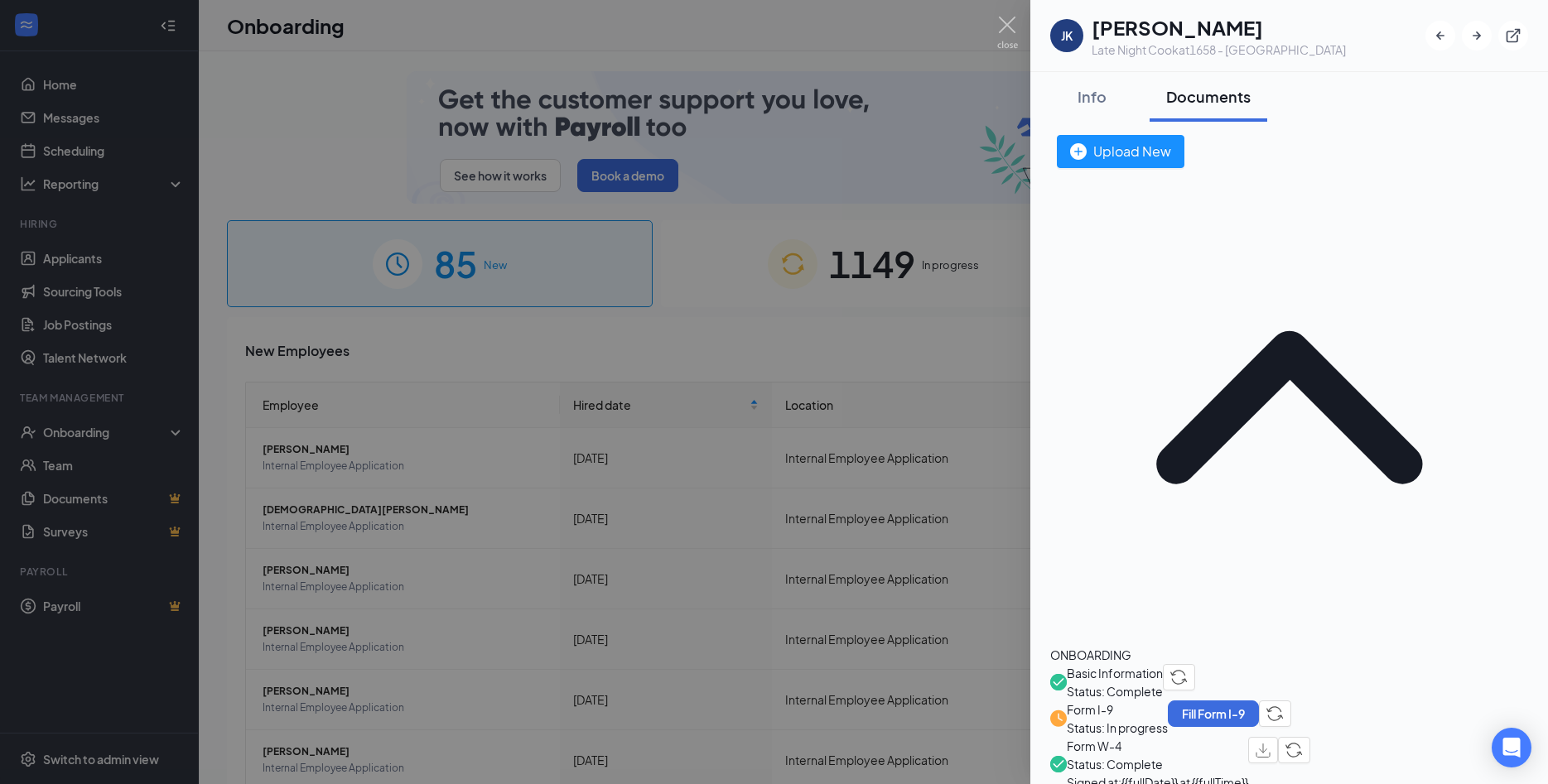
click at [1163, 664] on span "Basic Information" at bounding box center [1114, 673] width 96 height 18
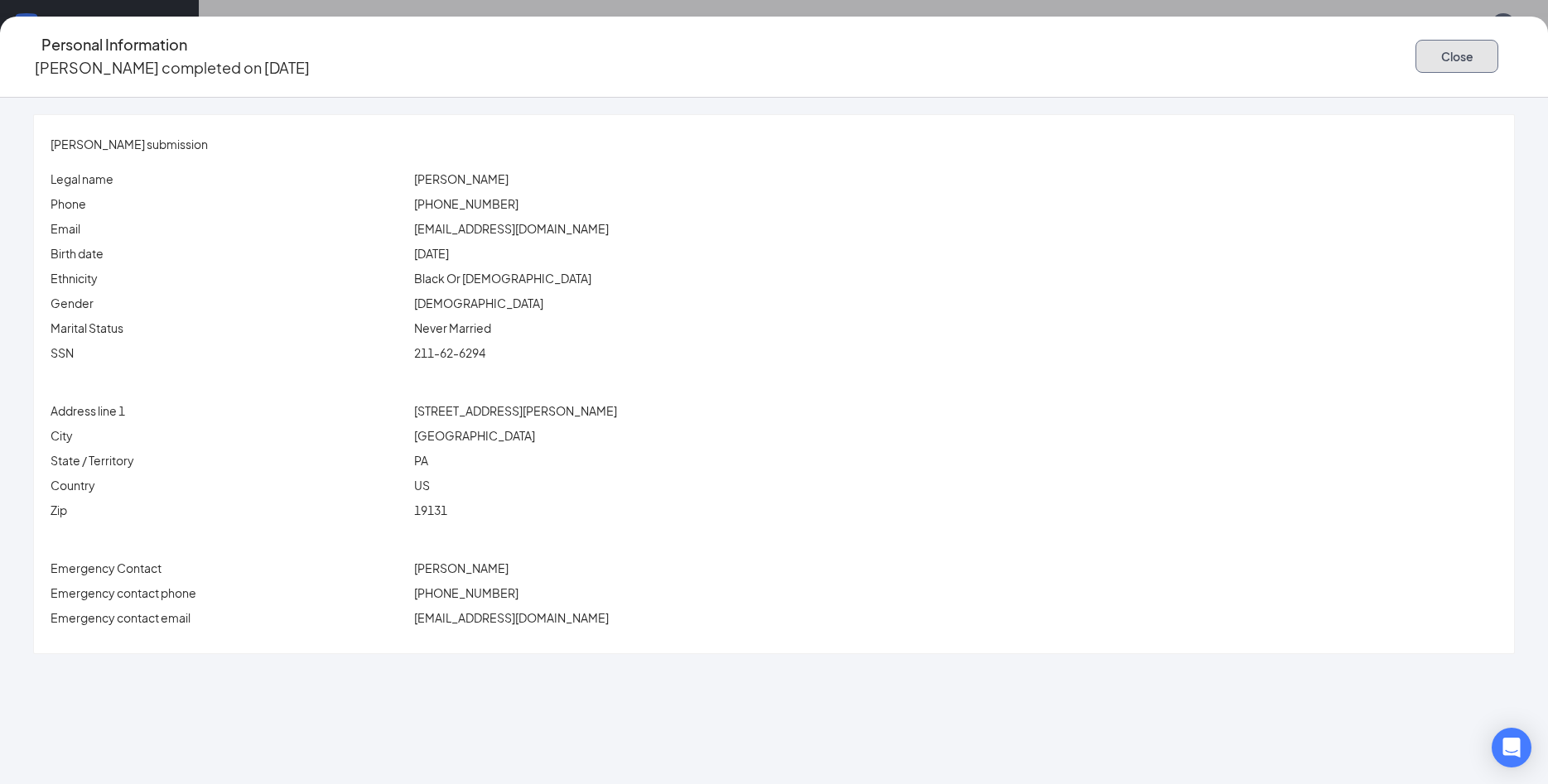
click at [1416, 40] on button "Close" at bounding box center [1457, 56] width 83 height 33
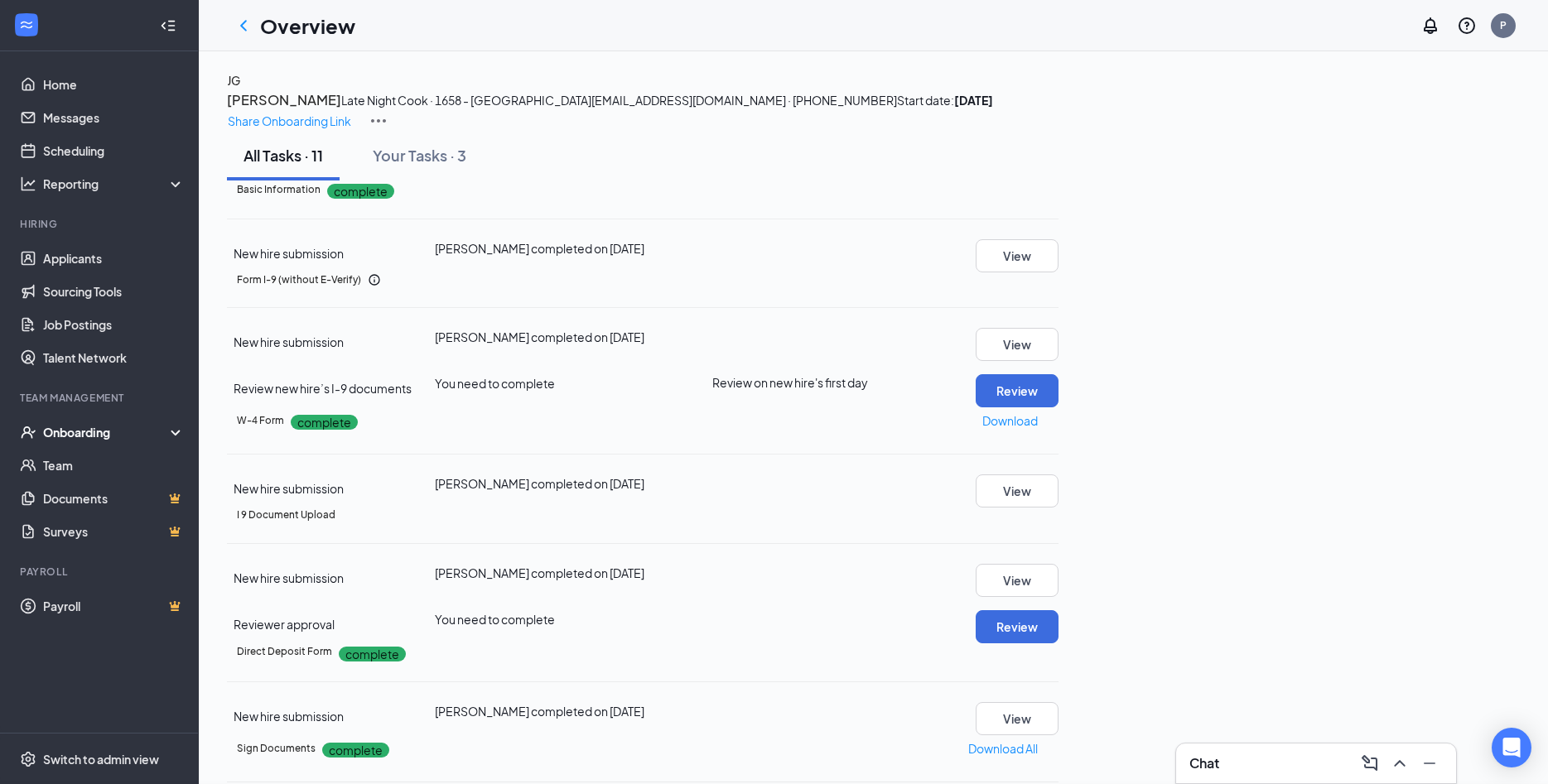
scroll to position [338, 0]
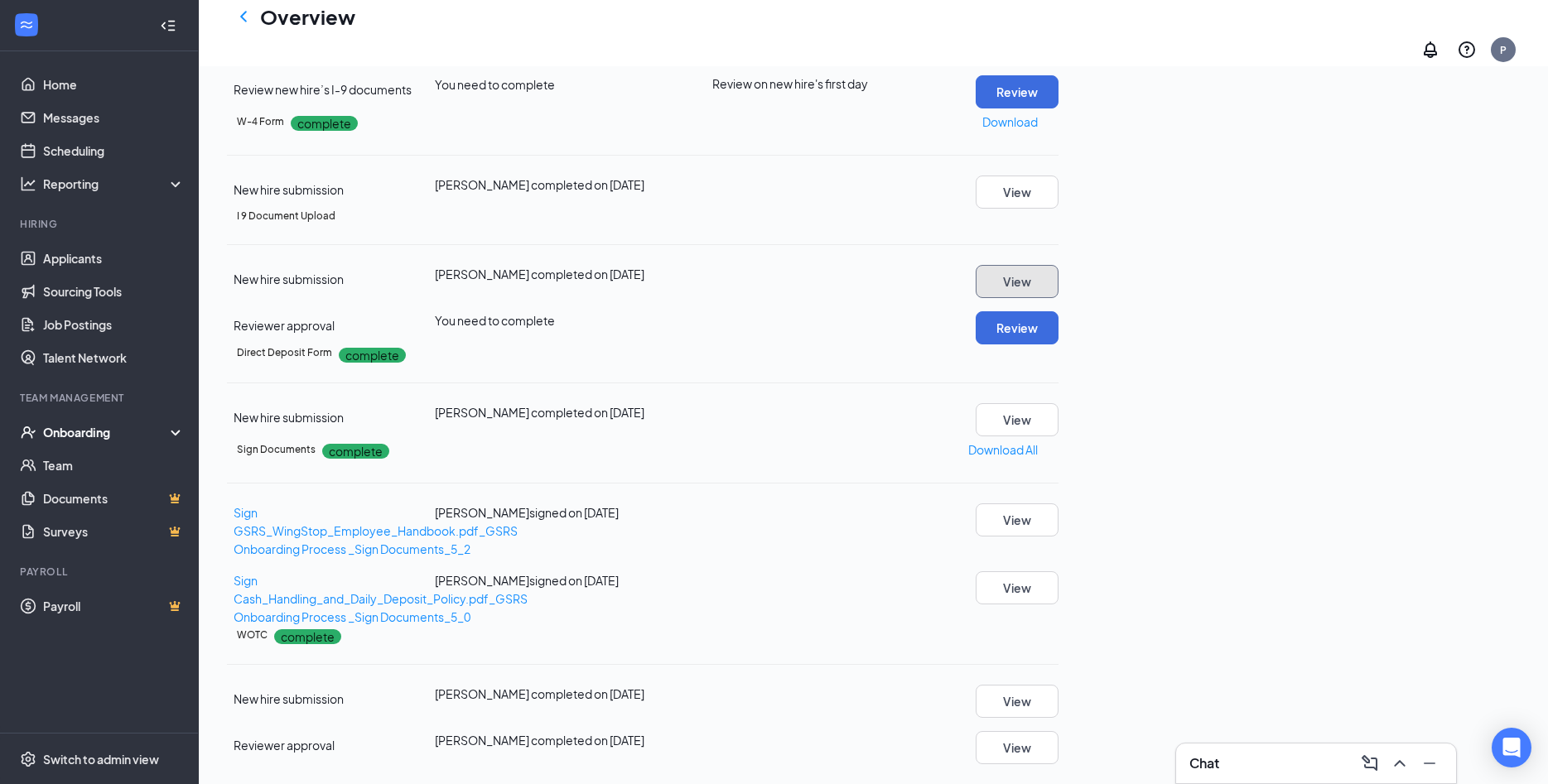
click at [1059, 298] on button "View" at bounding box center [1017, 281] width 83 height 33
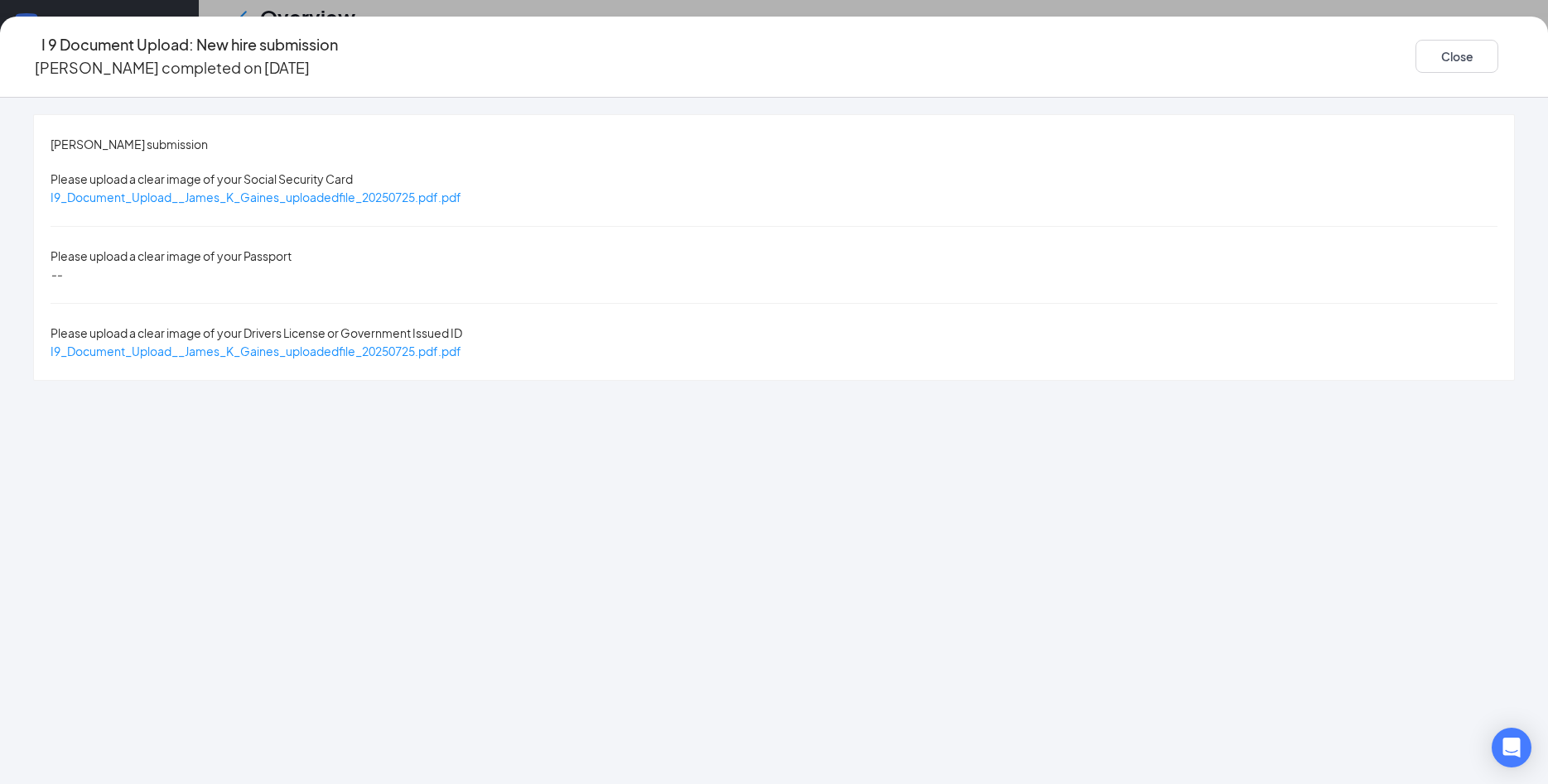
click at [353, 171] on div "Please upload a clear image of your Social Security Card" at bounding box center [201, 179] width 302 height 18
click at [461, 190] on span "I9_Document_Upload__James_K_Gaines_uploadedfile_20250725.pdf.pdf" at bounding box center [255, 197] width 411 height 15
click at [461, 343] on span "I9_Document_Upload__James_K_Gaines_uploadedfile_20250725.pdf.pdf" at bounding box center [255, 351] width 411 height 15
click at [1416, 51] on button "Close" at bounding box center [1457, 56] width 83 height 33
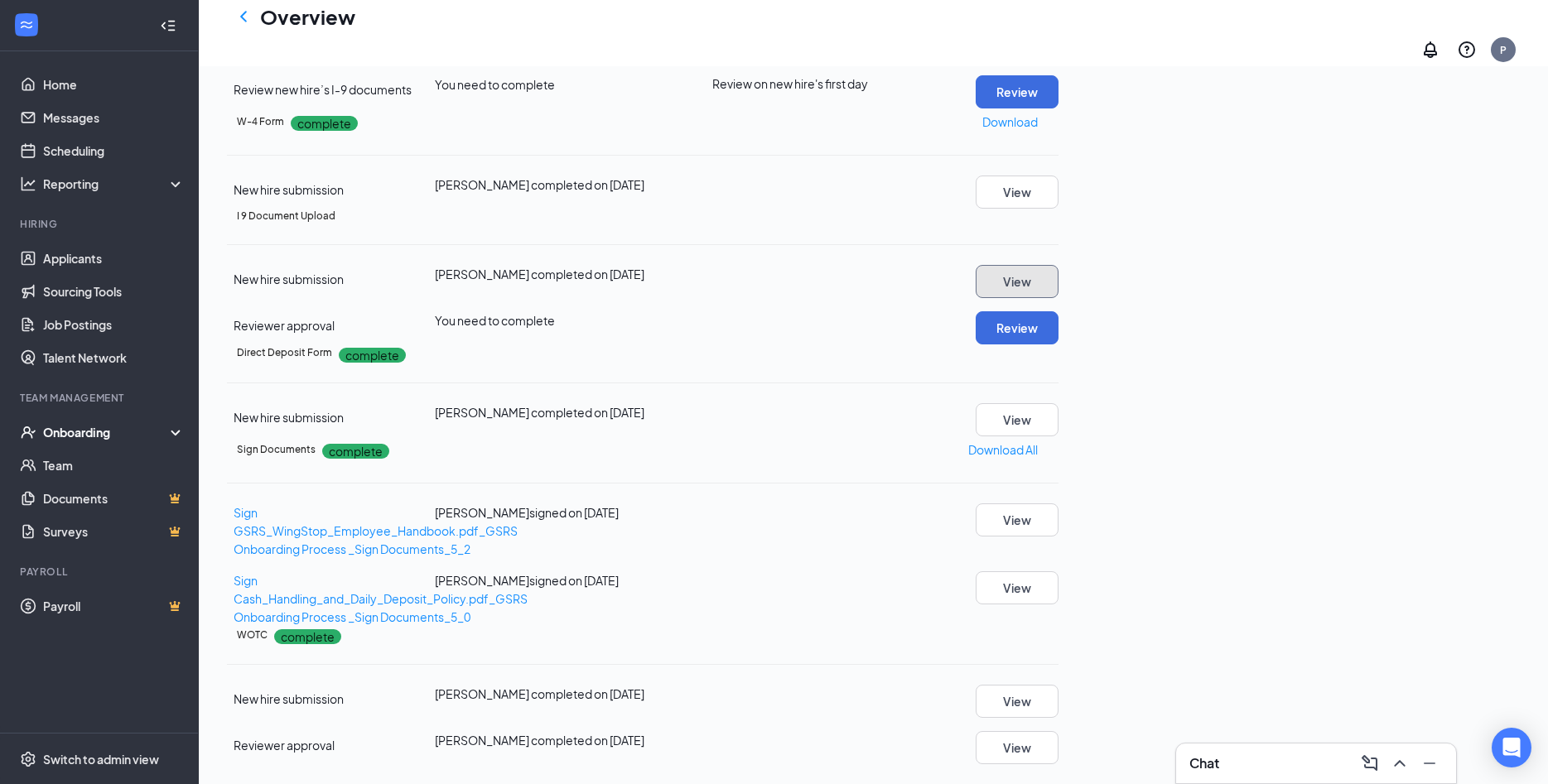
scroll to position [208, 0]
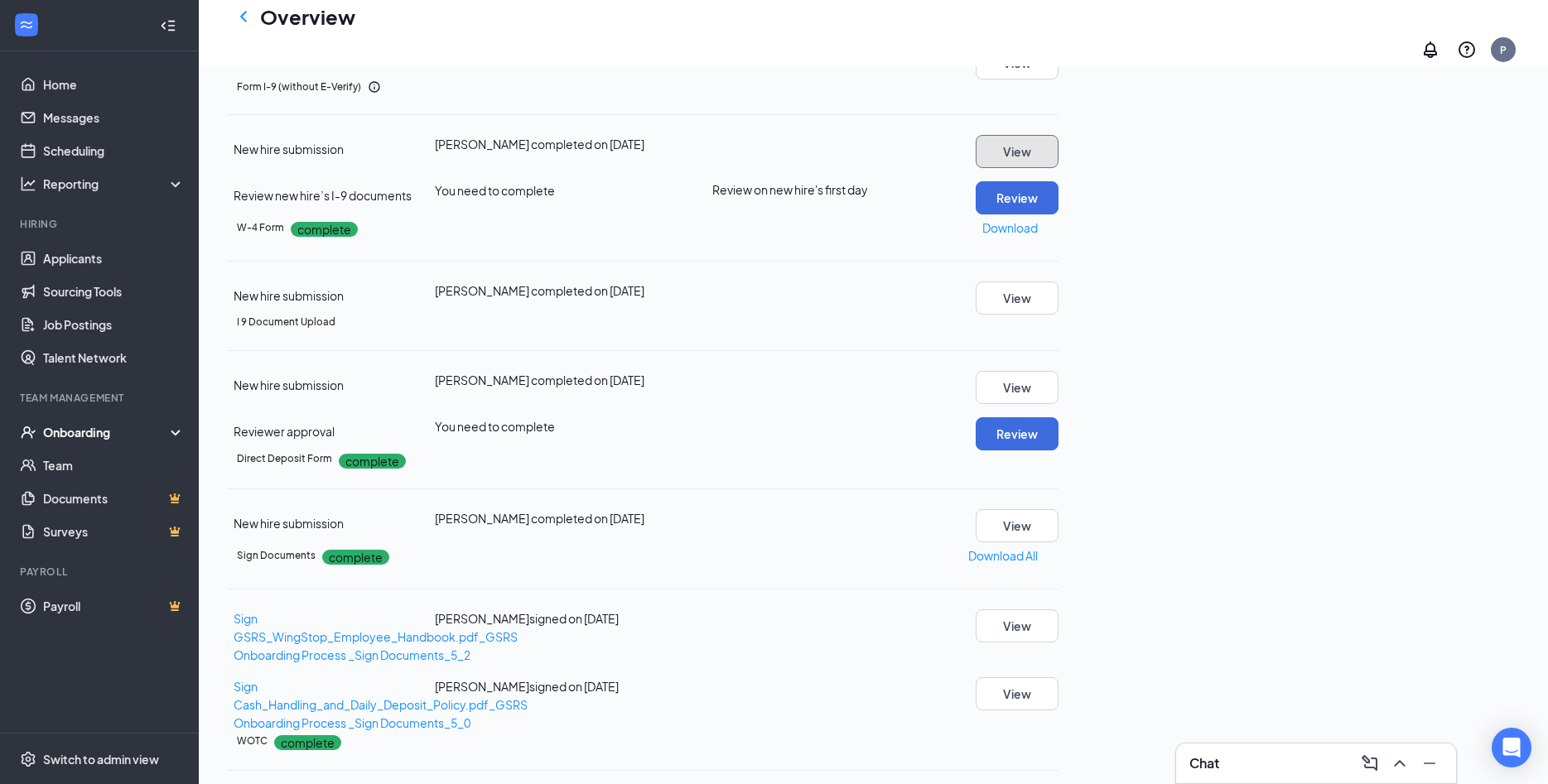
click at [1059, 168] on button "View" at bounding box center [1017, 151] width 83 height 33
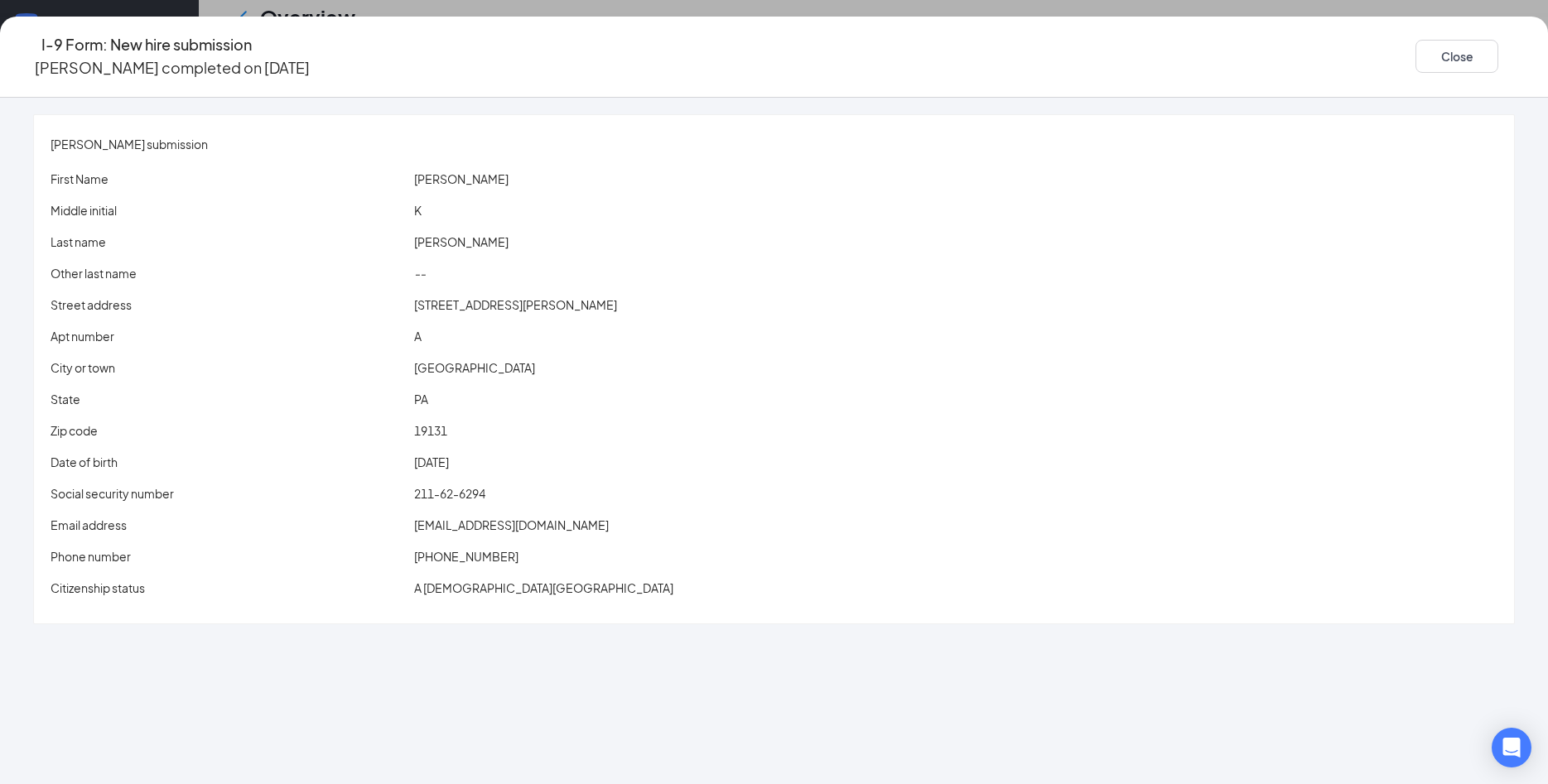
click at [550, 517] on span "kalhleifgaines761@gmail.com" at bounding box center [511, 524] width 194 height 15
click at [547, 517] on span "kalhleifgaines761@gmail.com" at bounding box center [511, 524] width 194 height 15
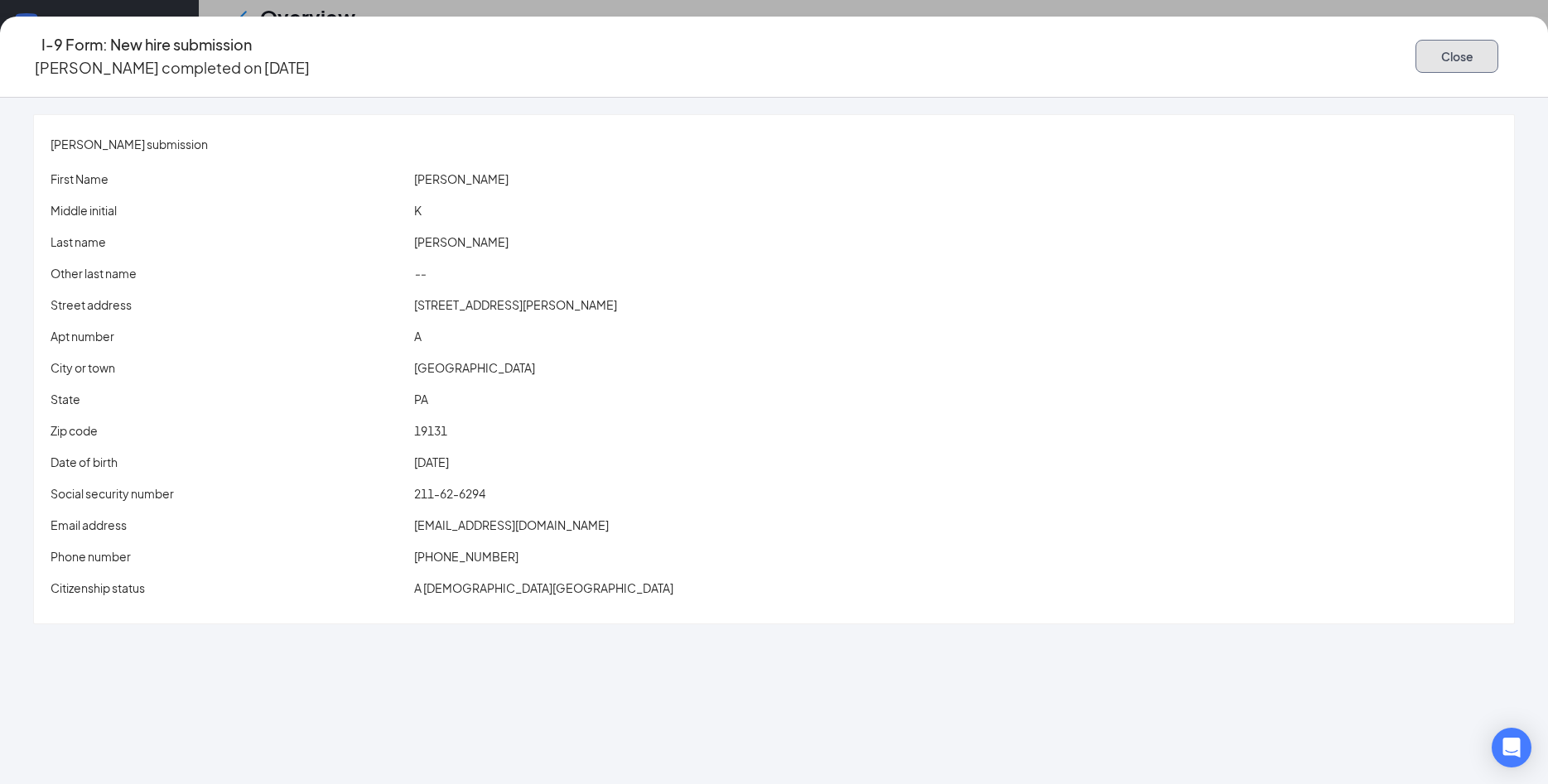
click at [1416, 56] on button "Close" at bounding box center [1457, 56] width 83 height 33
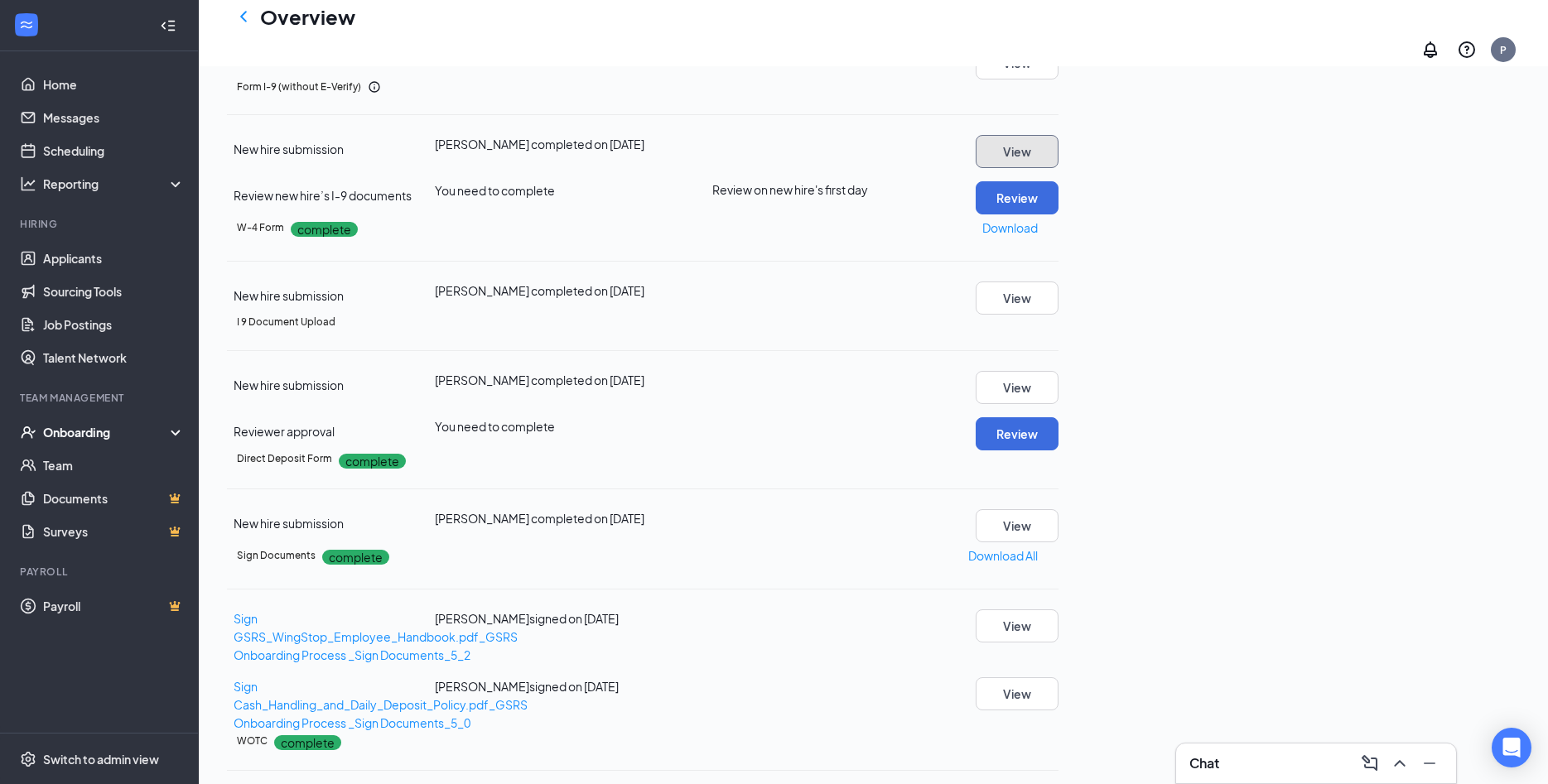
scroll to position [461, 0]
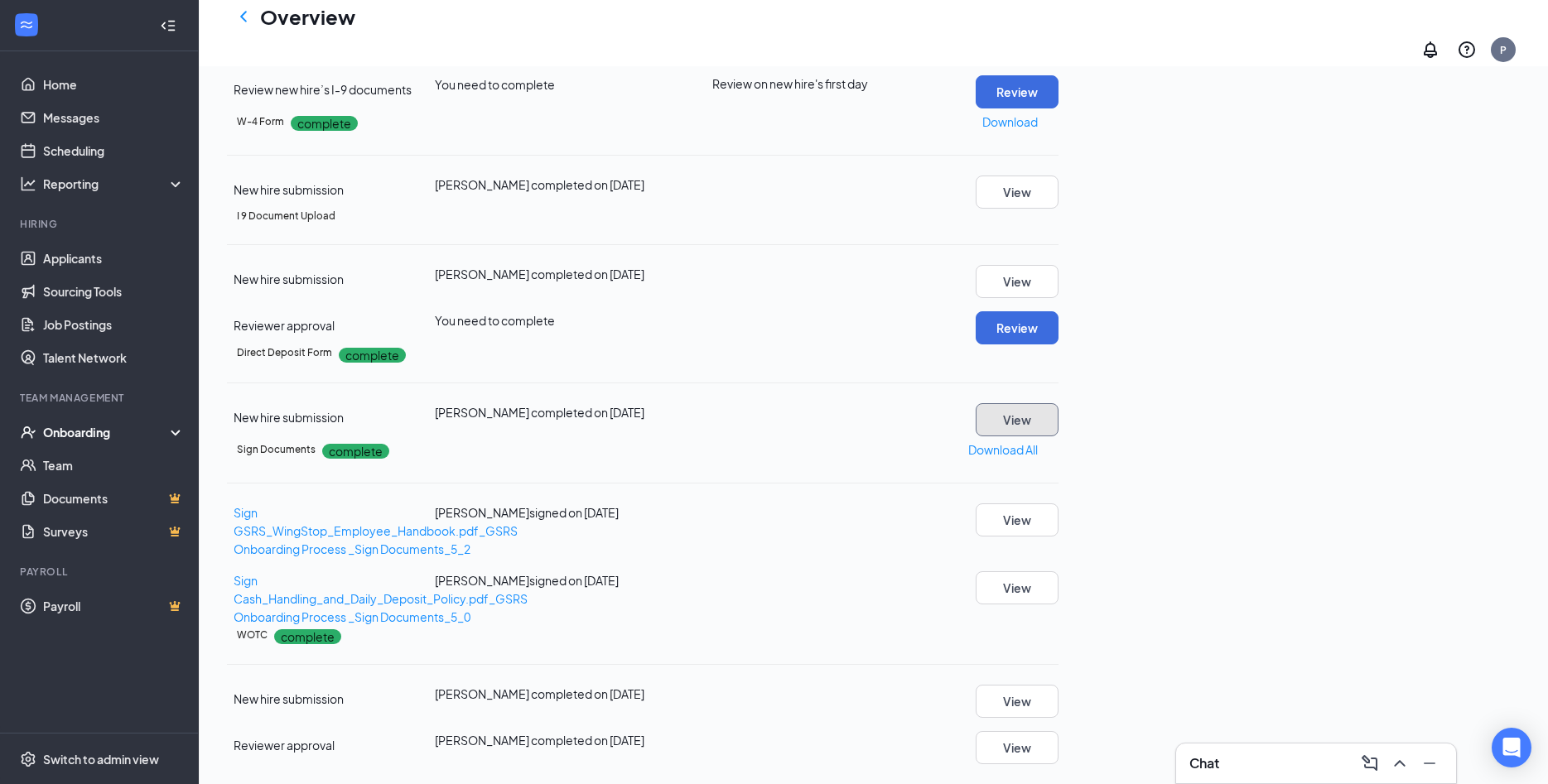
click at [1059, 436] on button "View" at bounding box center [1017, 419] width 83 height 33
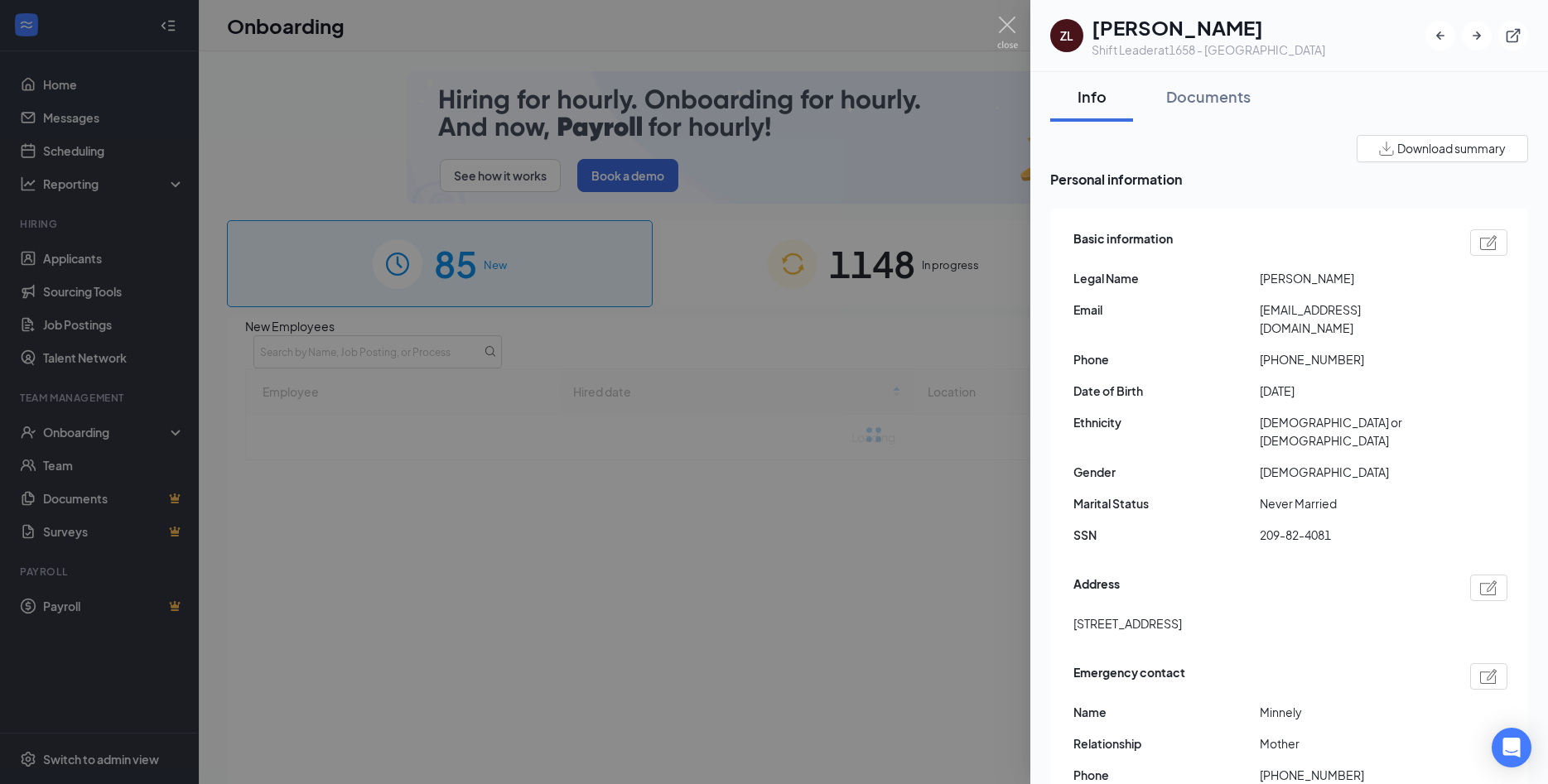
drag, startPoint x: 711, startPoint y: 214, endPoint x: 734, endPoint y: 222, distance: 24.4
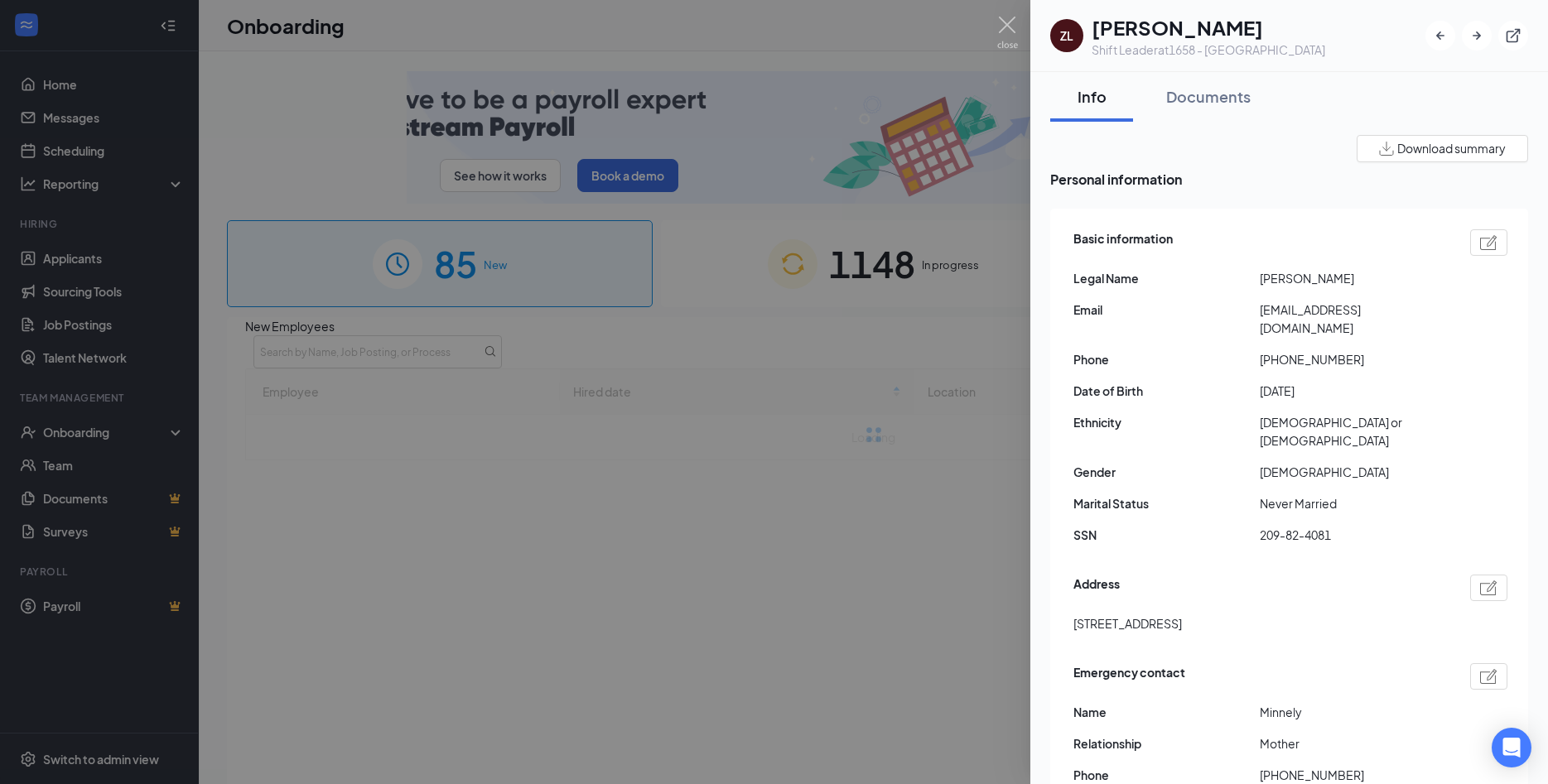
click at [710, 214] on div at bounding box center [774, 392] width 1548 height 784
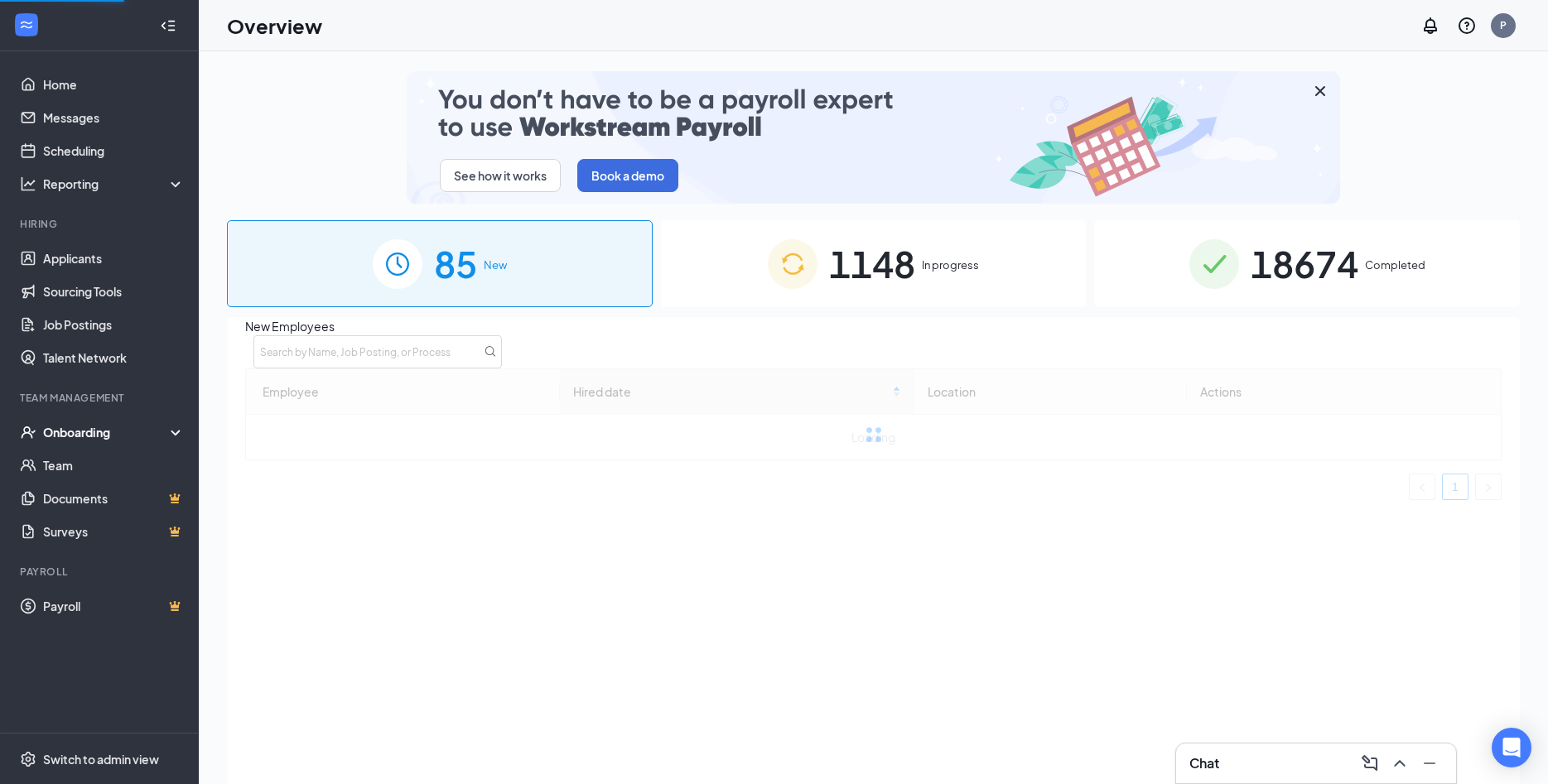
click at [910, 269] on span "1148" at bounding box center [872, 263] width 86 height 58
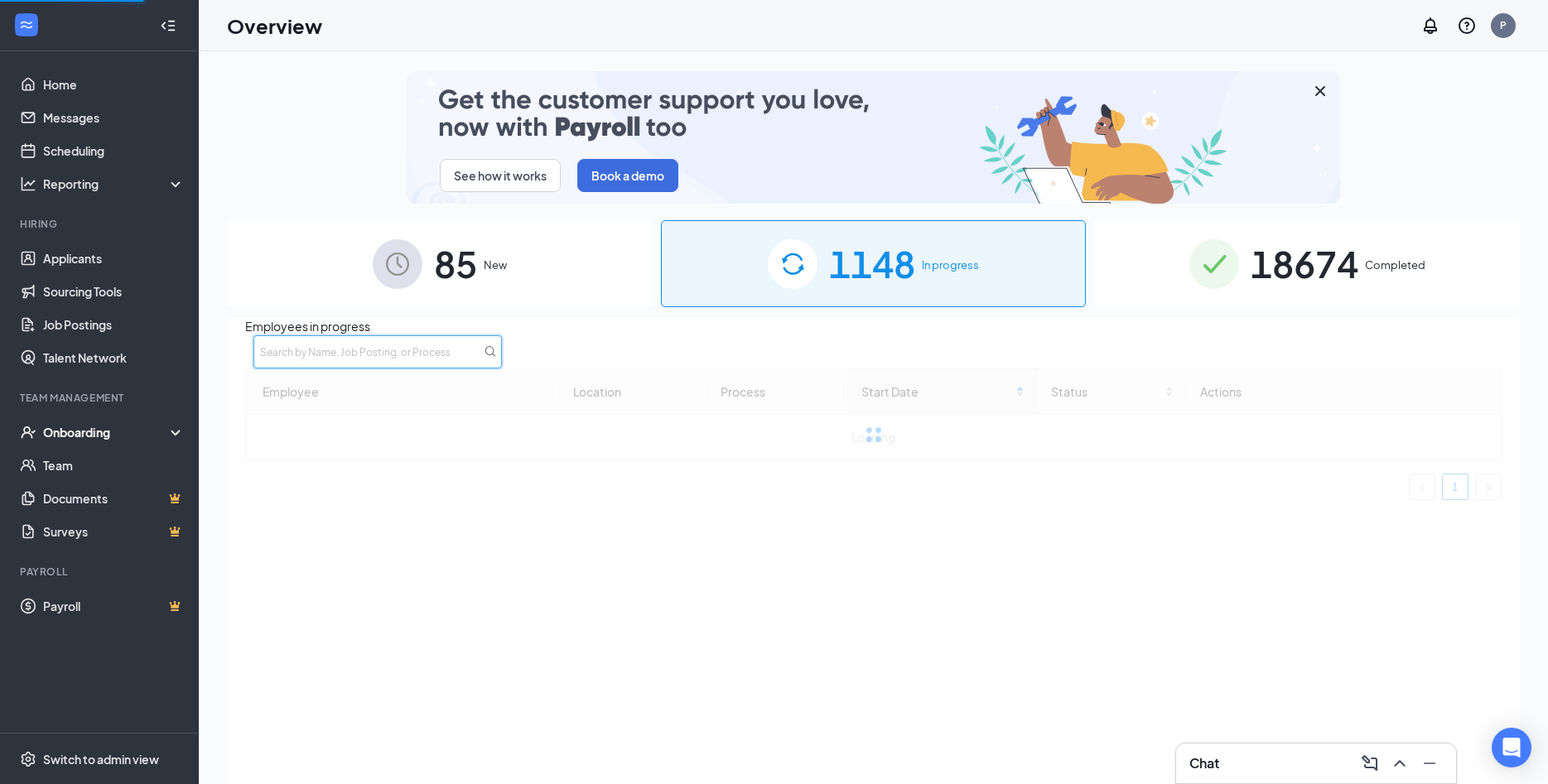
click at [502, 369] on input "text" at bounding box center [378, 352] width 248 height 33
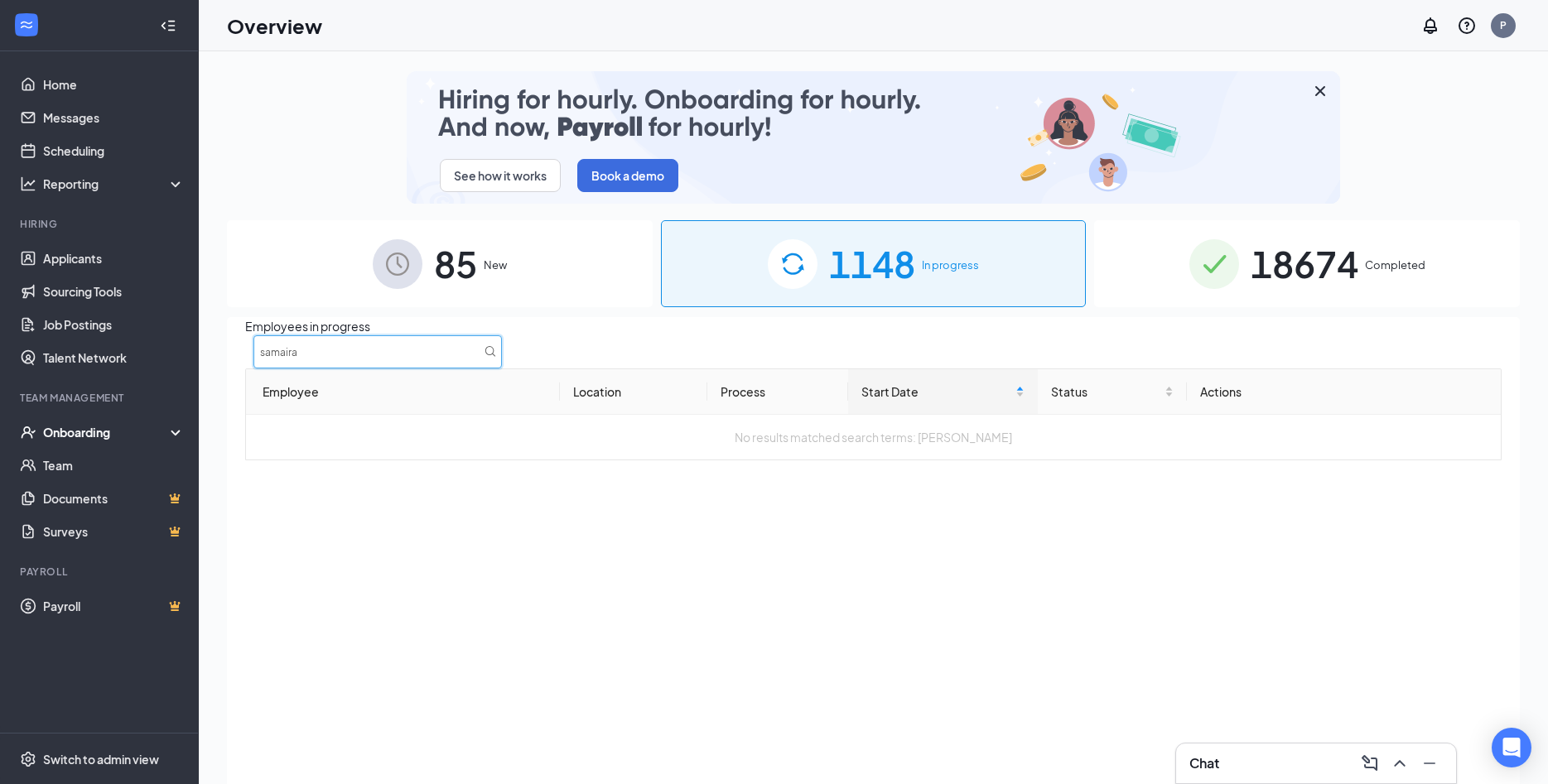
type input "samaira"
click at [1305, 263] on span "18674" at bounding box center [1304, 263] width 108 height 58
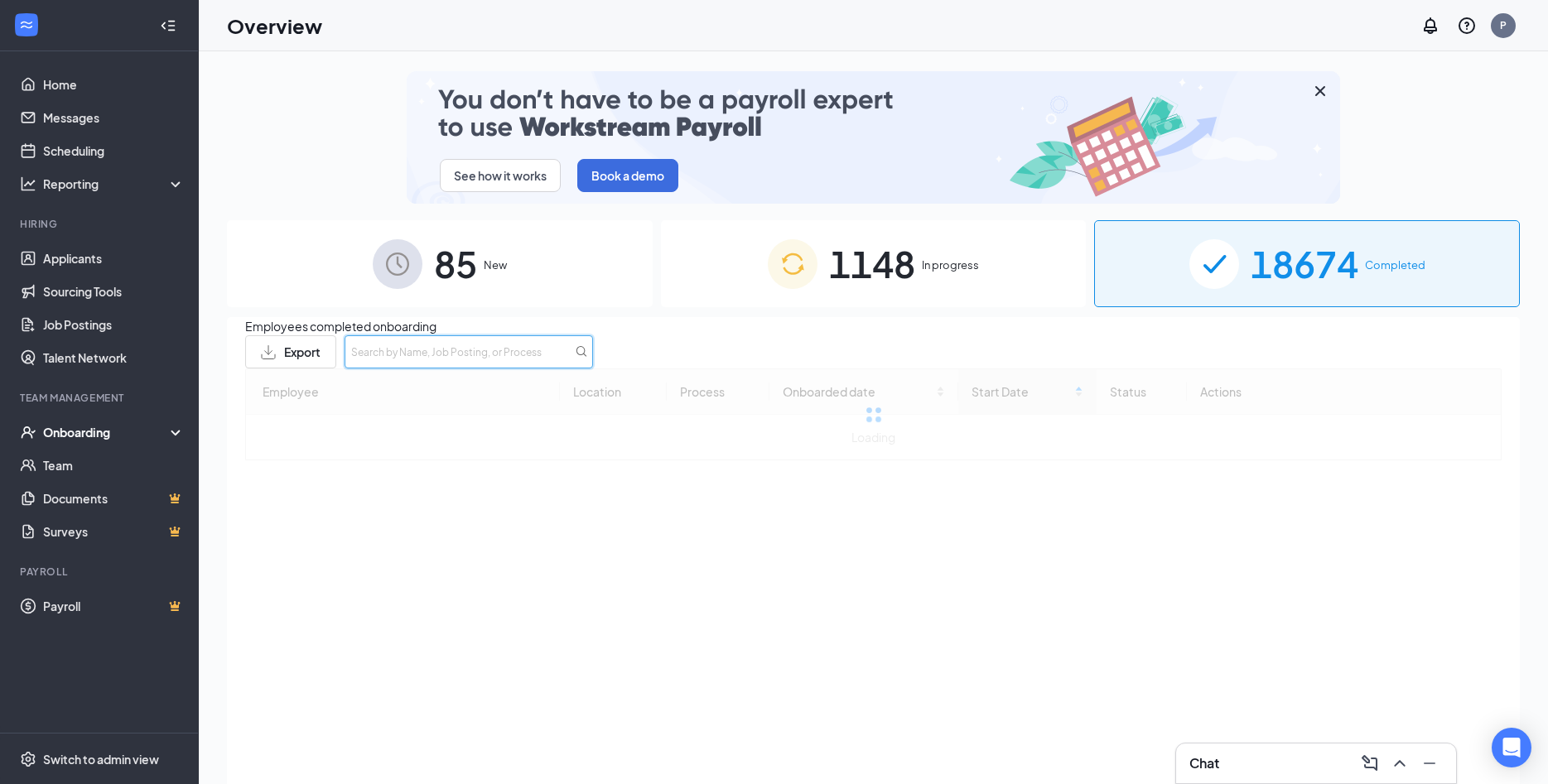
click at [593, 348] on input "text" at bounding box center [469, 352] width 248 height 33
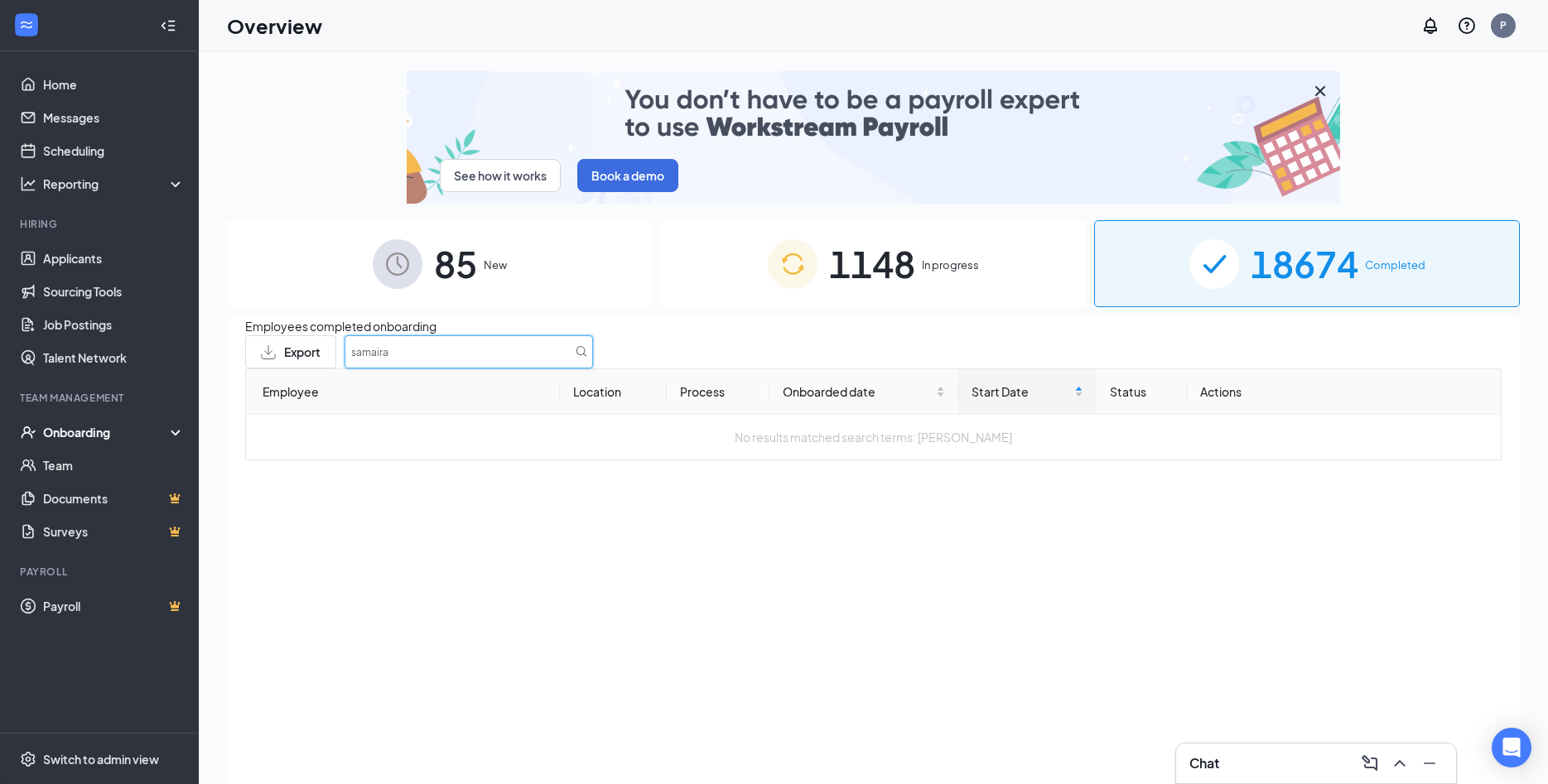
type input "samaira"
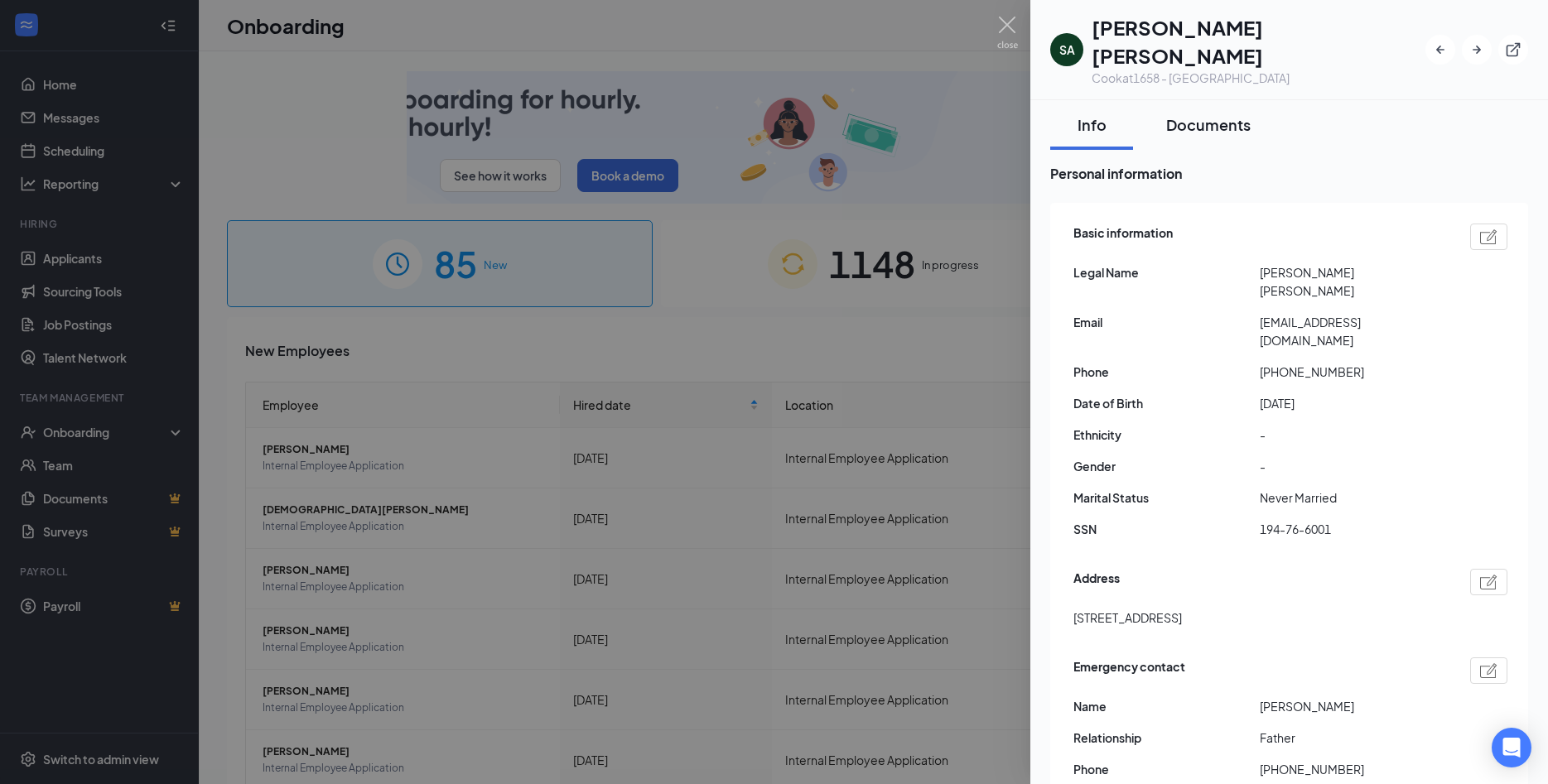
click at [1192, 114] on div "Documents" at bounding box center [1208, 124] width 85 height 21
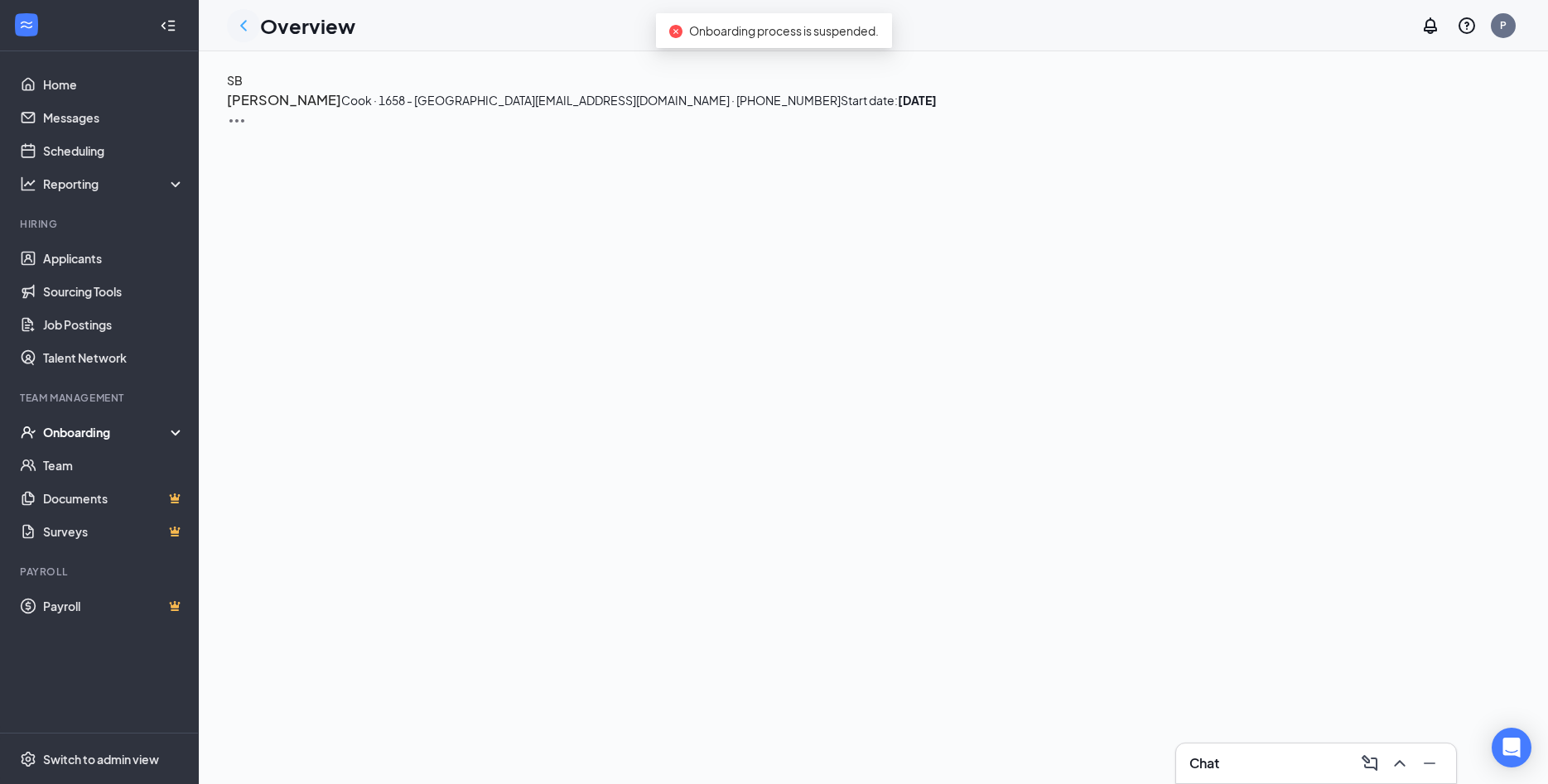
click at [240, 26] on icon "ChevronLeft" at bounding box center [244, 25] width 20 height 20
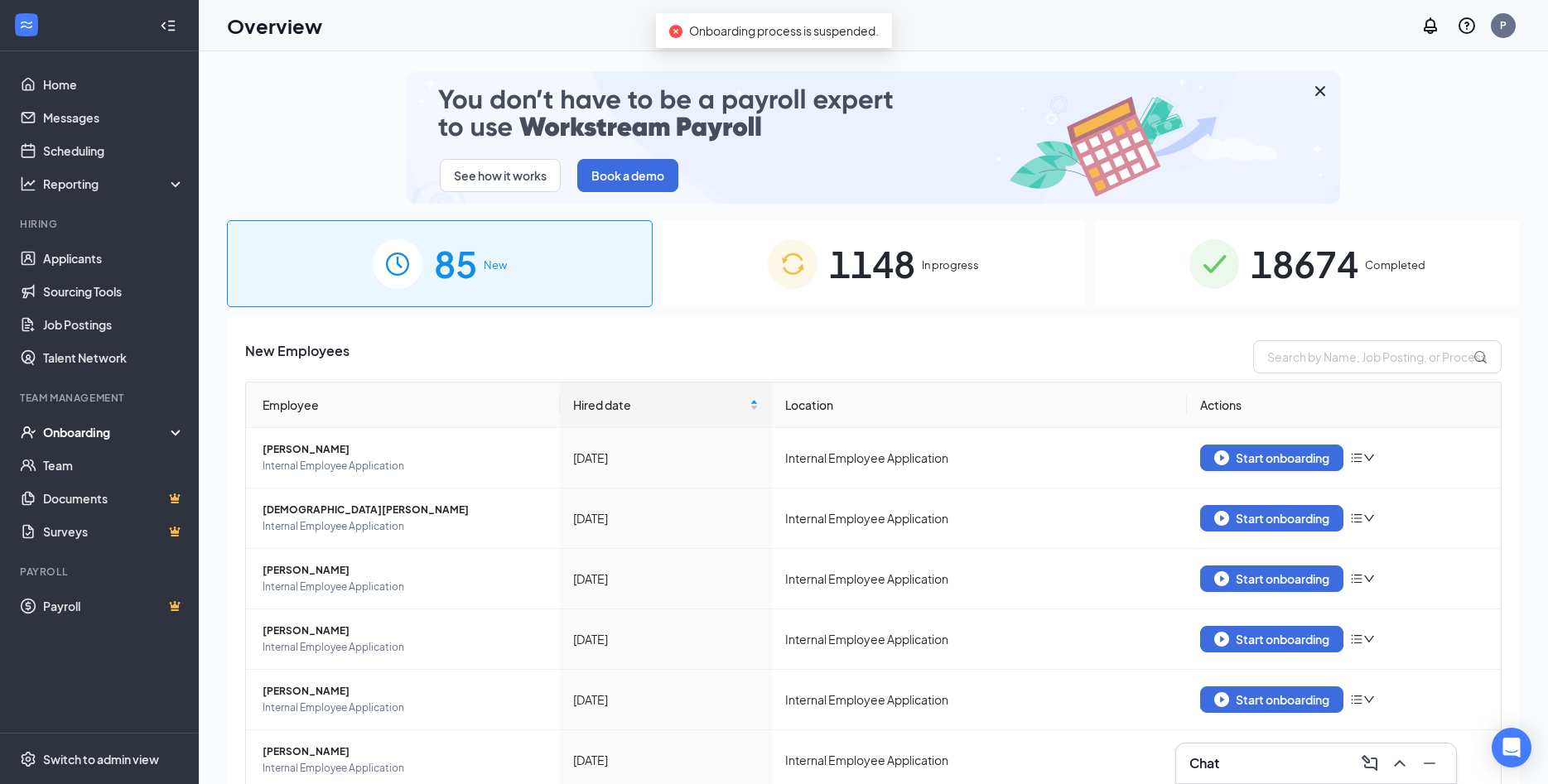
click at [935, 286] on div "1148 In progress" at bounding box center [873, 263] width 425 height 87
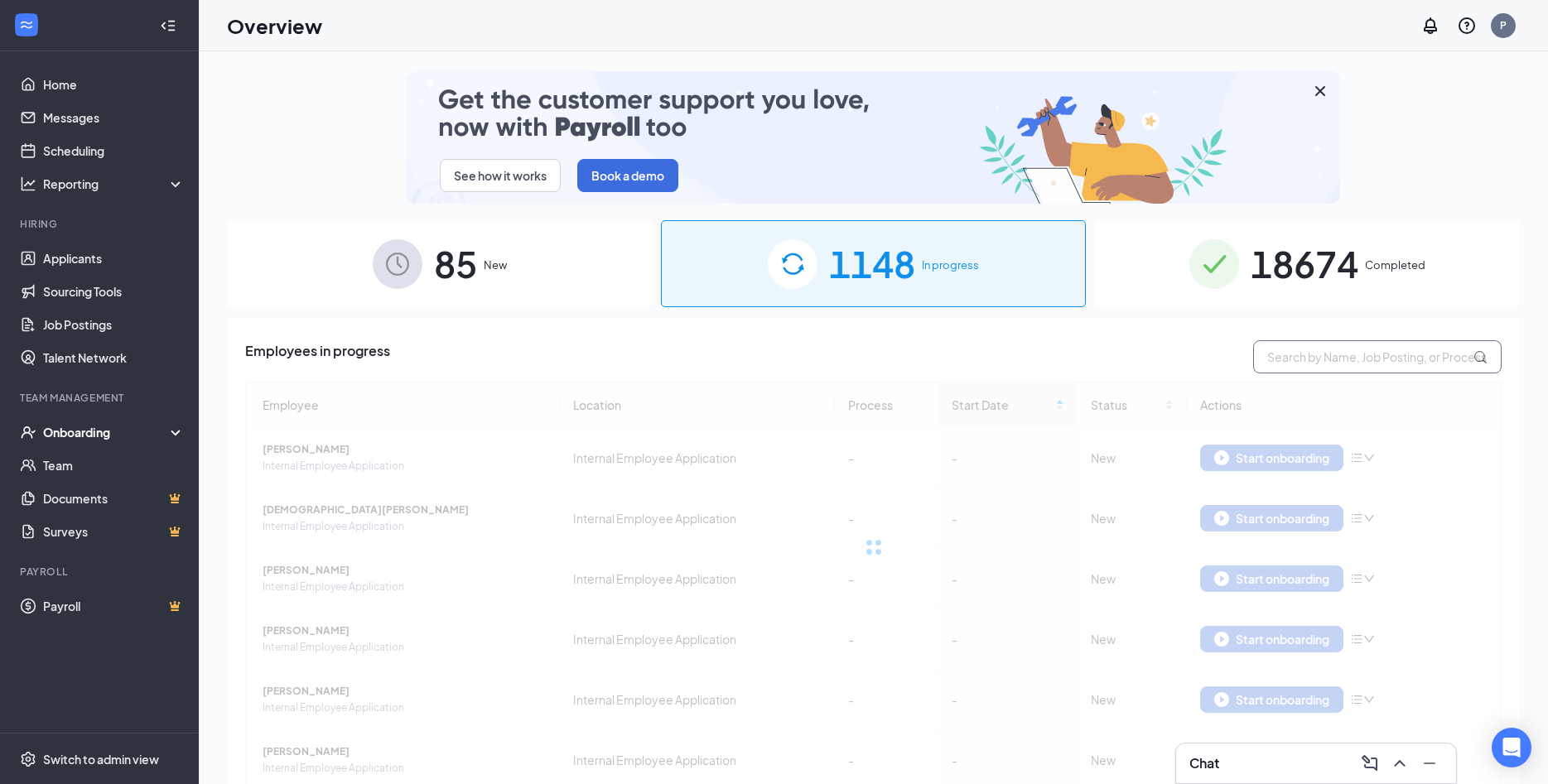
click at [1343, 352] on input "text" at bounding box center [1377, 356] width 248 height 33
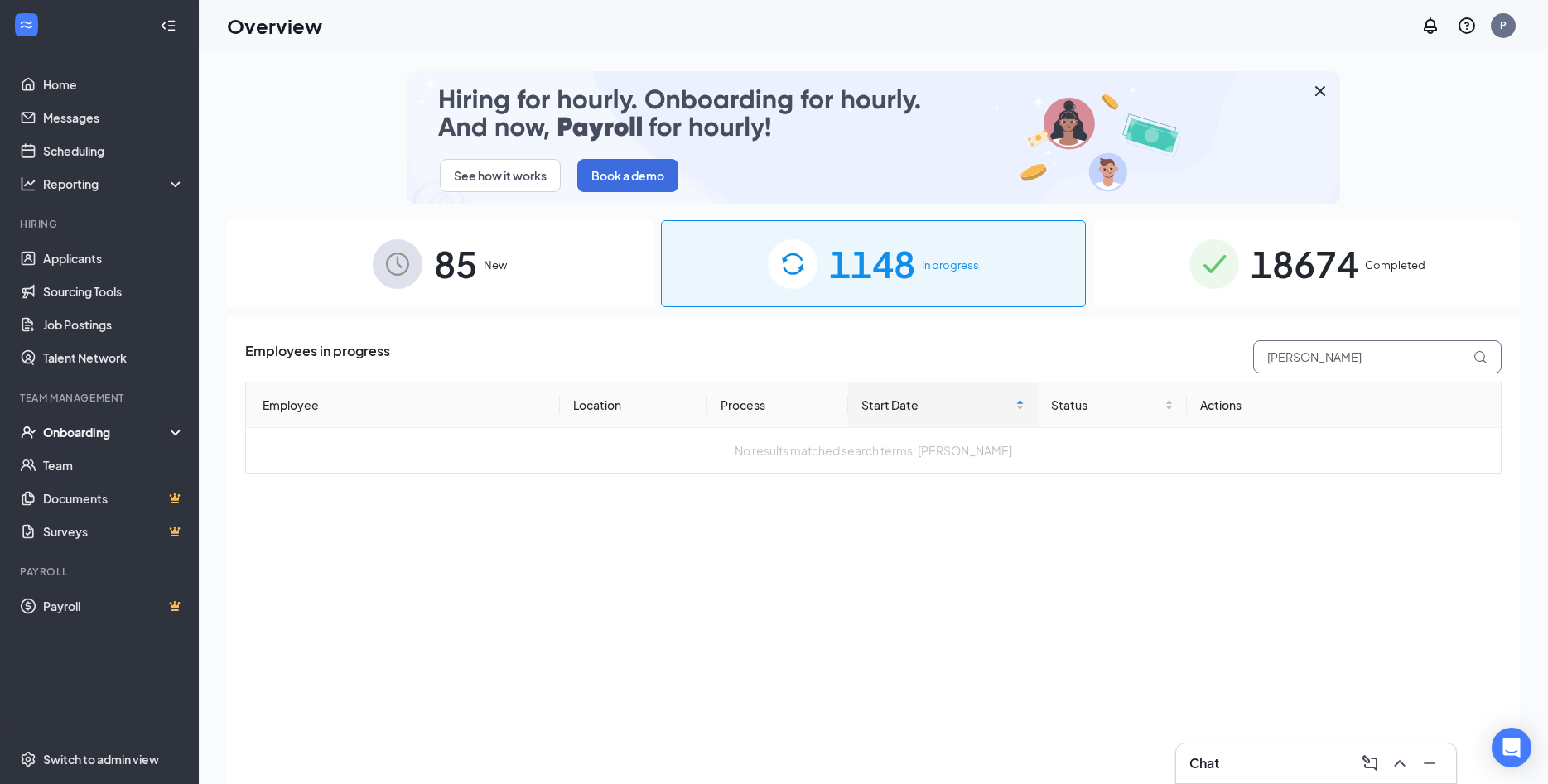
type input "sean brown"
drag, startPoint x: 1307, startPoint y: 264, endPoint x: 1345, endPoint y: 296, distance: 49.7
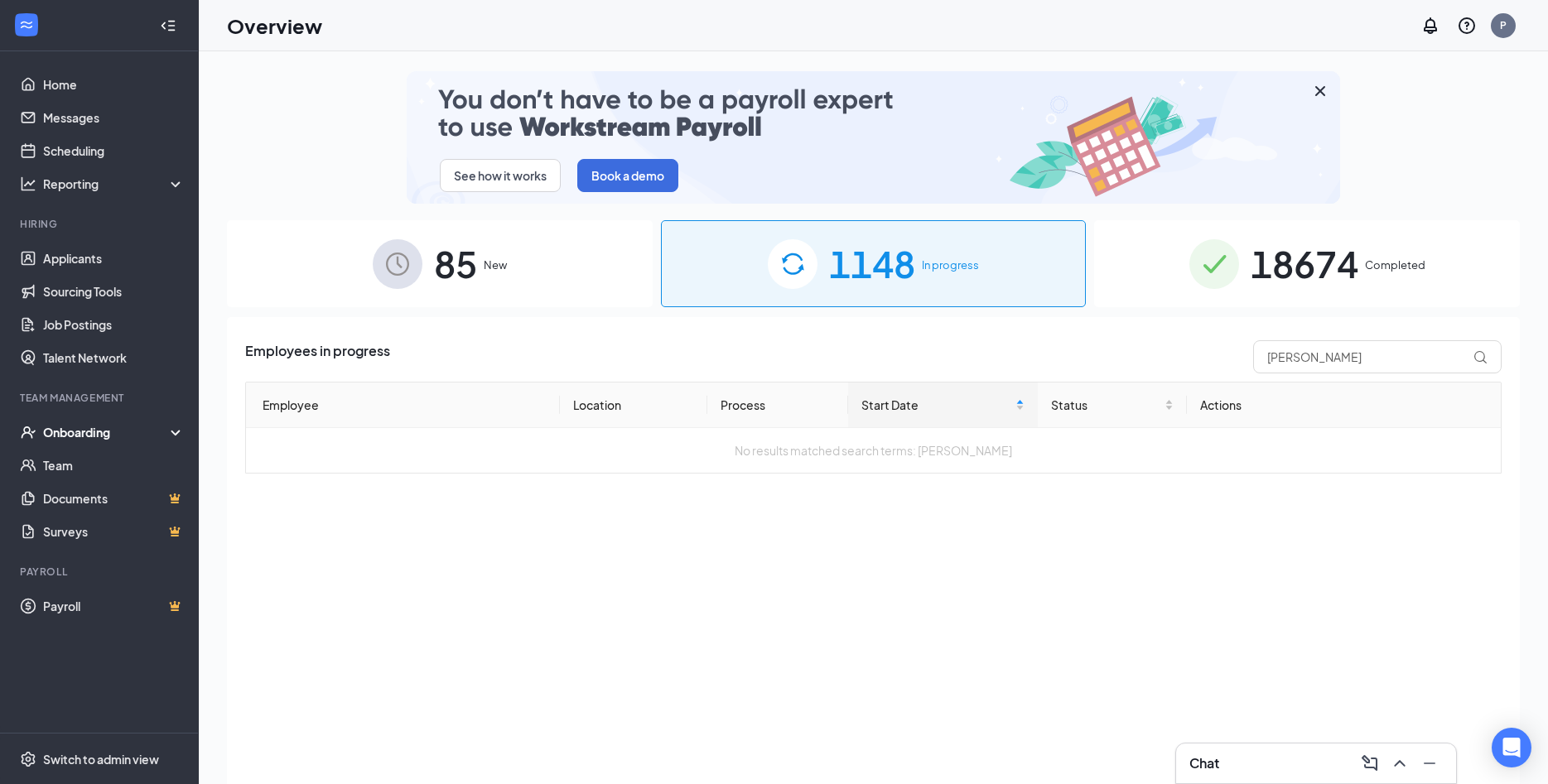
click at [1307, 263] on span "18674" at bounding box center [1304, 263] width 108 height 58
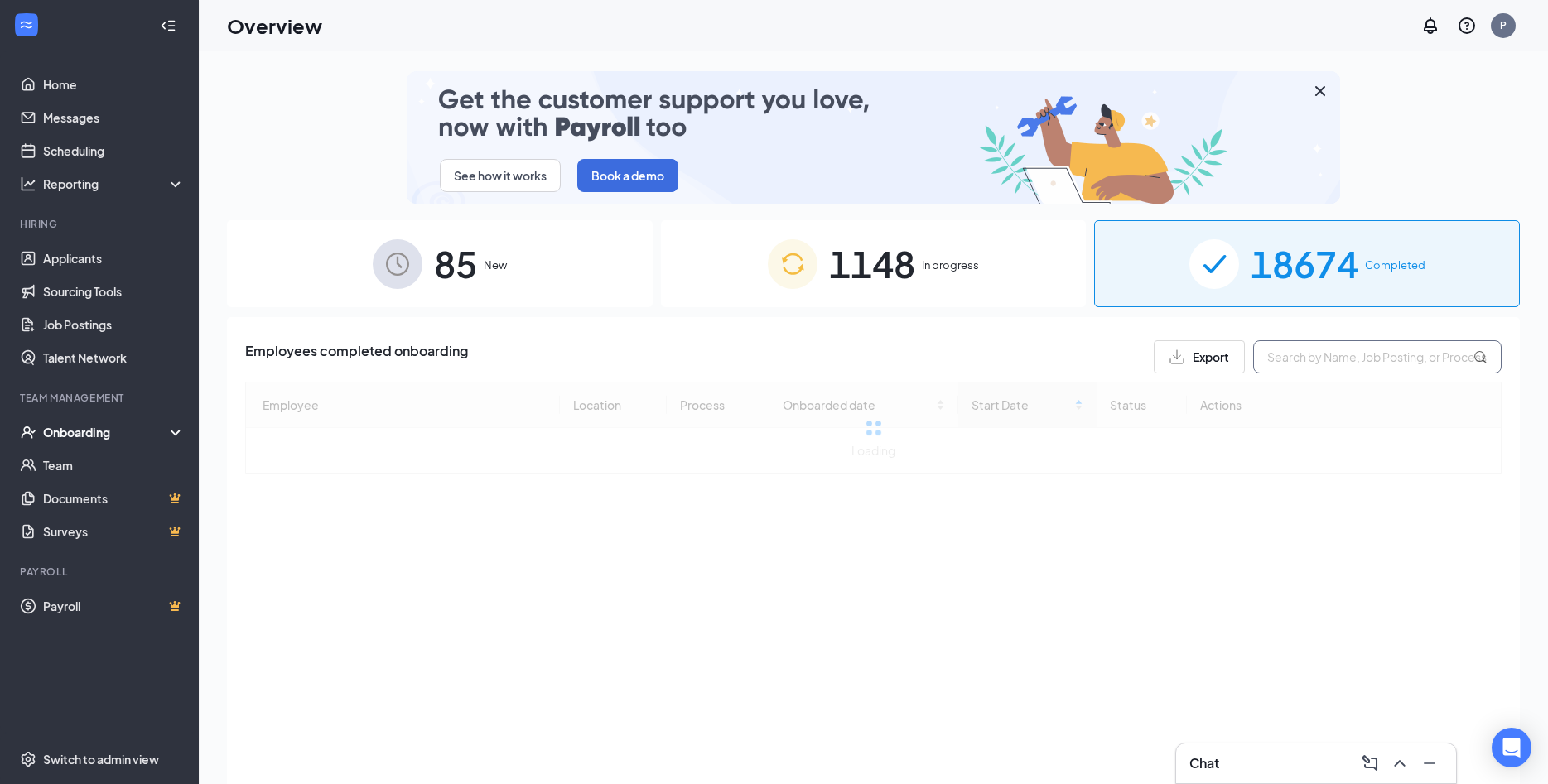
click at [1338, 359] on input "text" at bounding box center [1377, 356] width 248 height 33
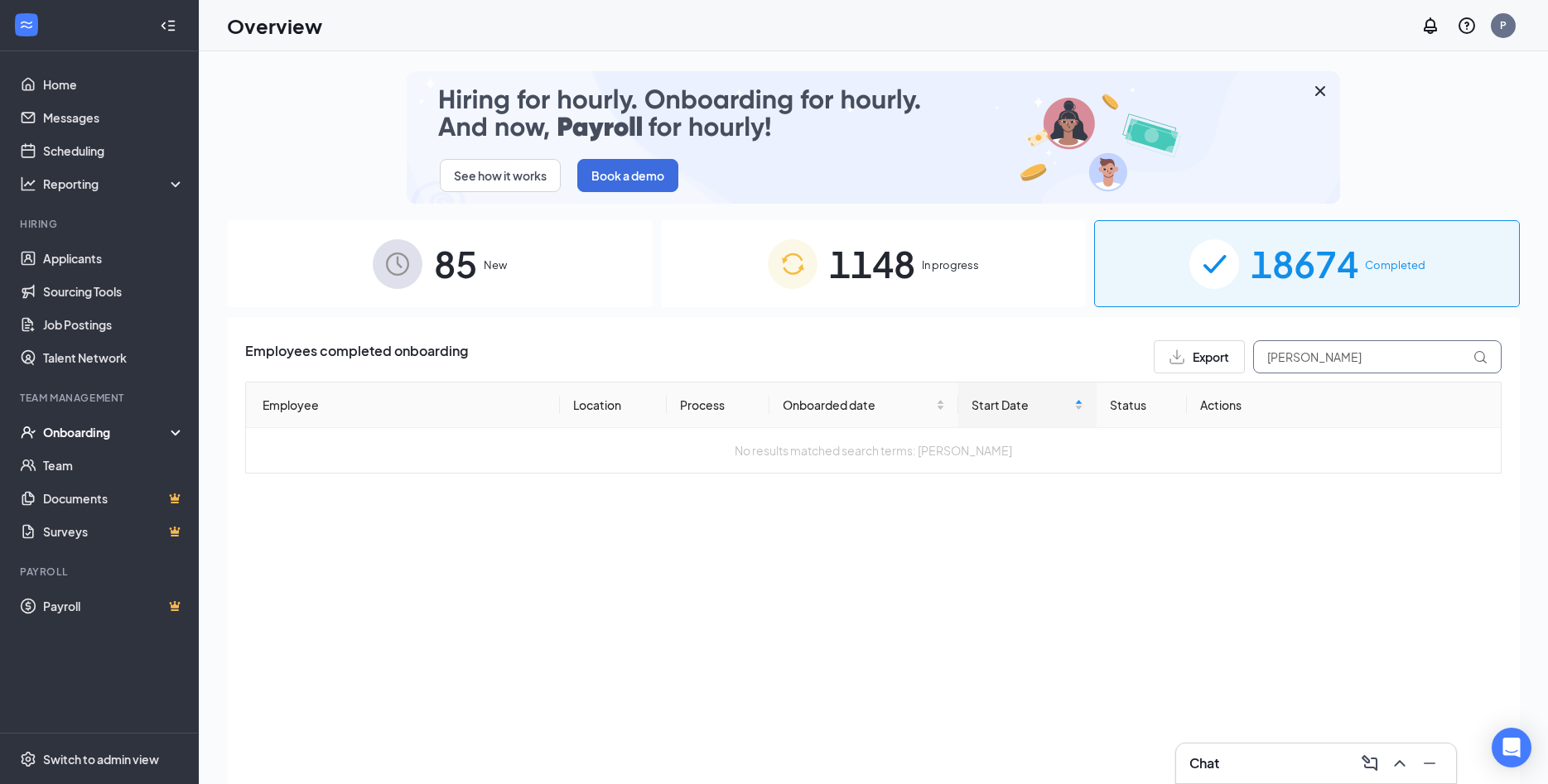
type input "sean brown"
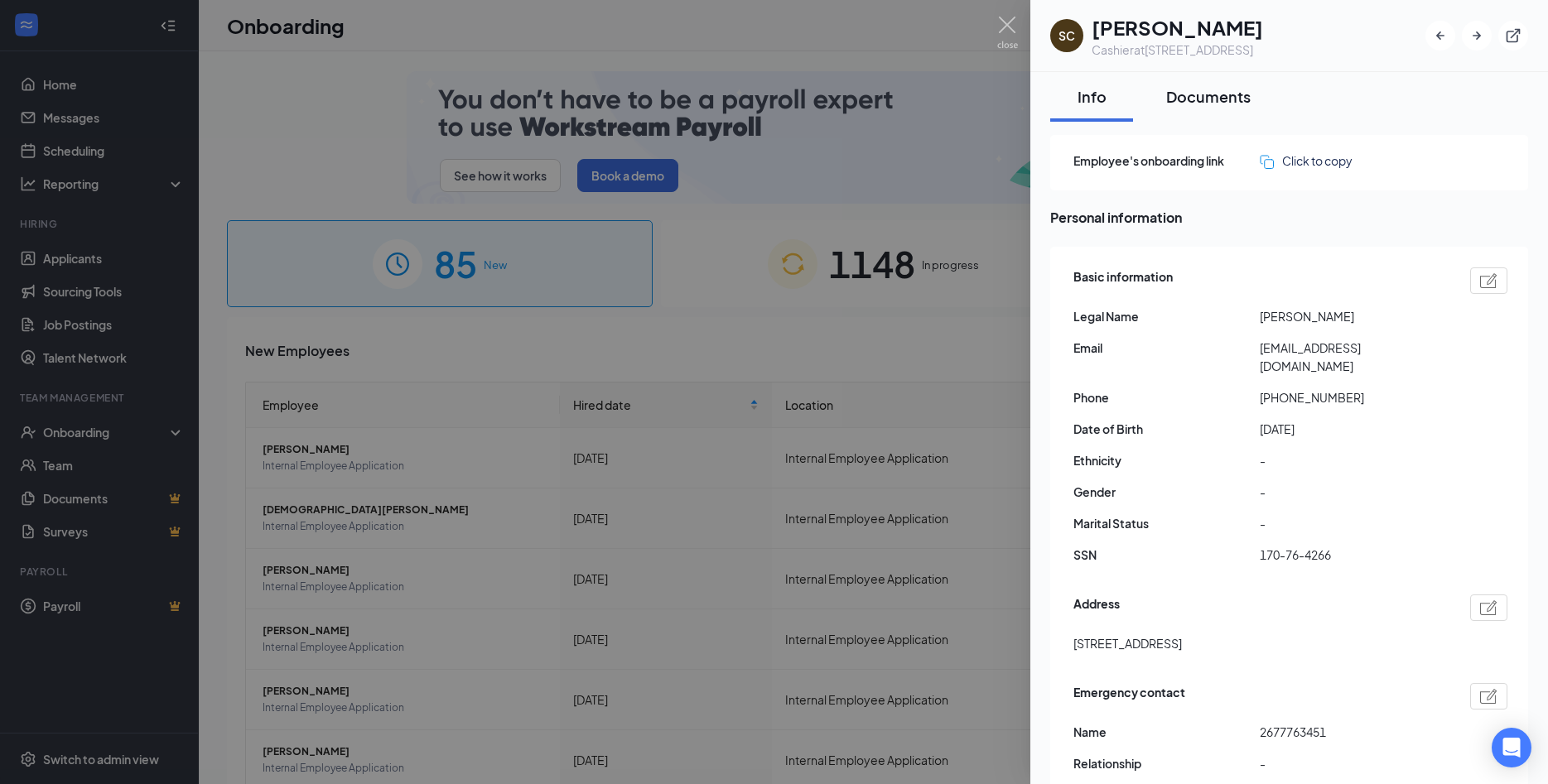
click at [1204, 99] on div "Documents" at bounding box center [1208, 96] width 85 height 21
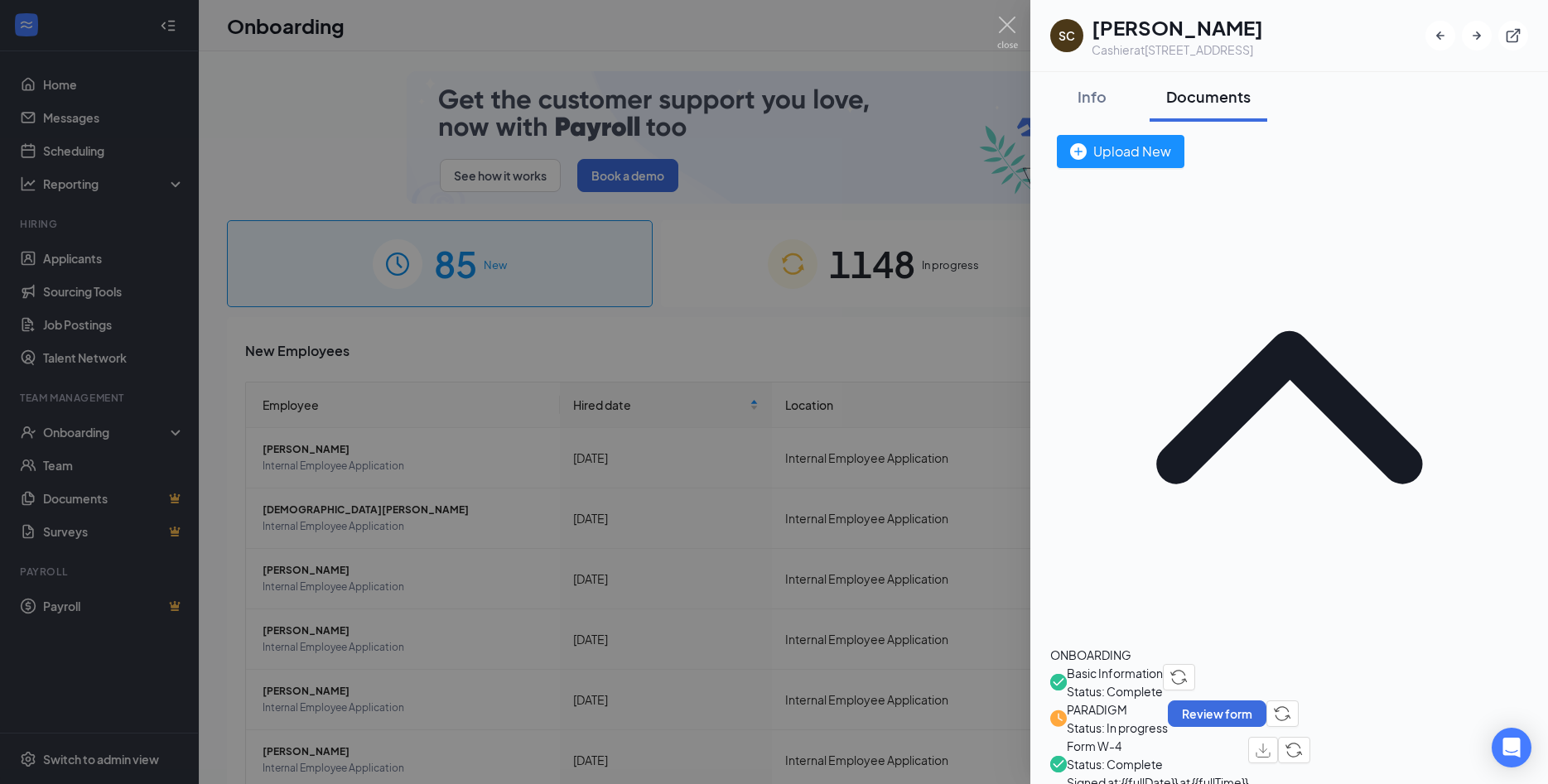
click at [1157, 664] on span "Basic Information" at bounding box center [1114, 673] width 96 height 18
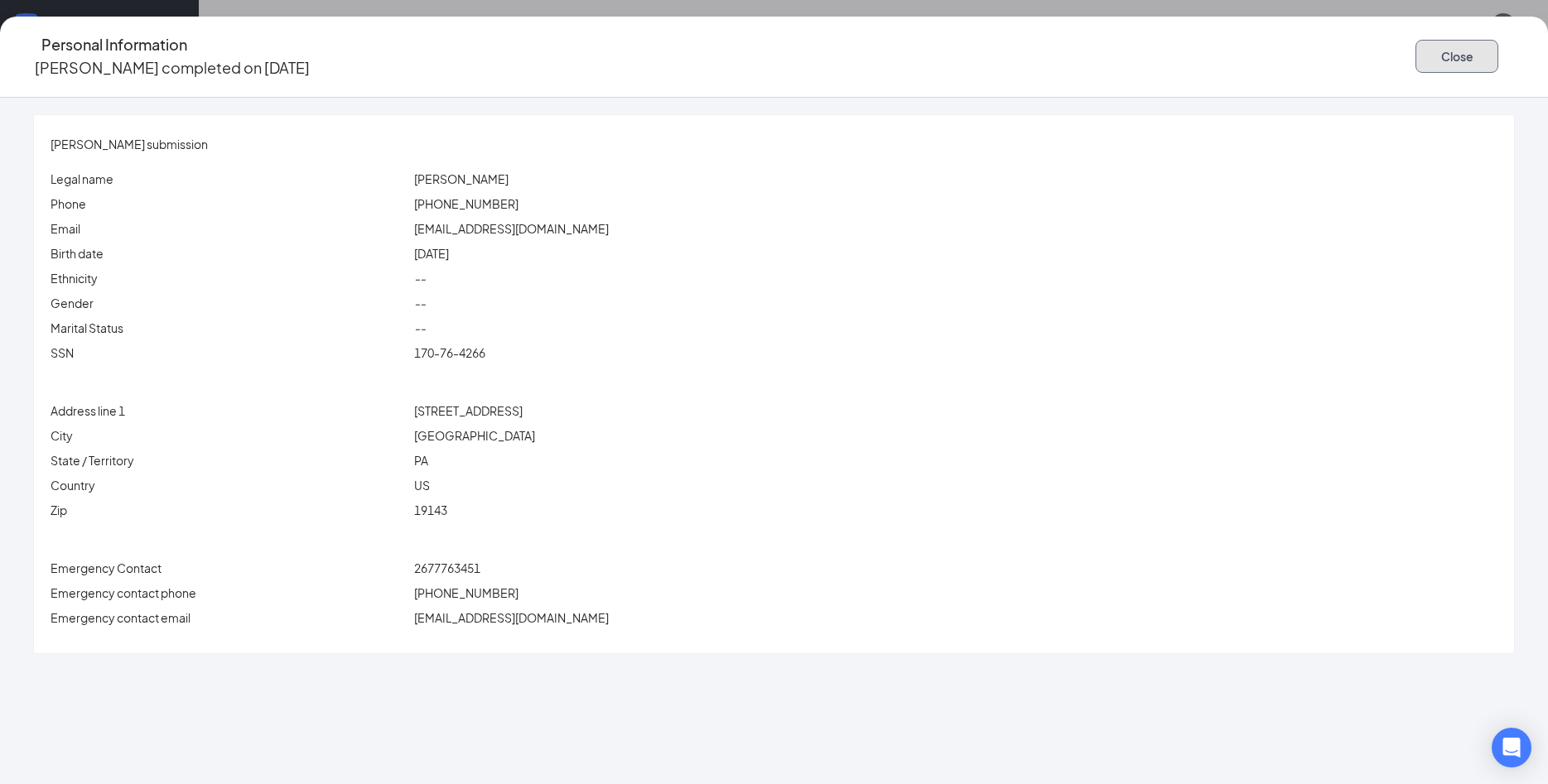
click at [1416, 48] on button "Close" at bounding box center [1457, 56] width 83 height 33
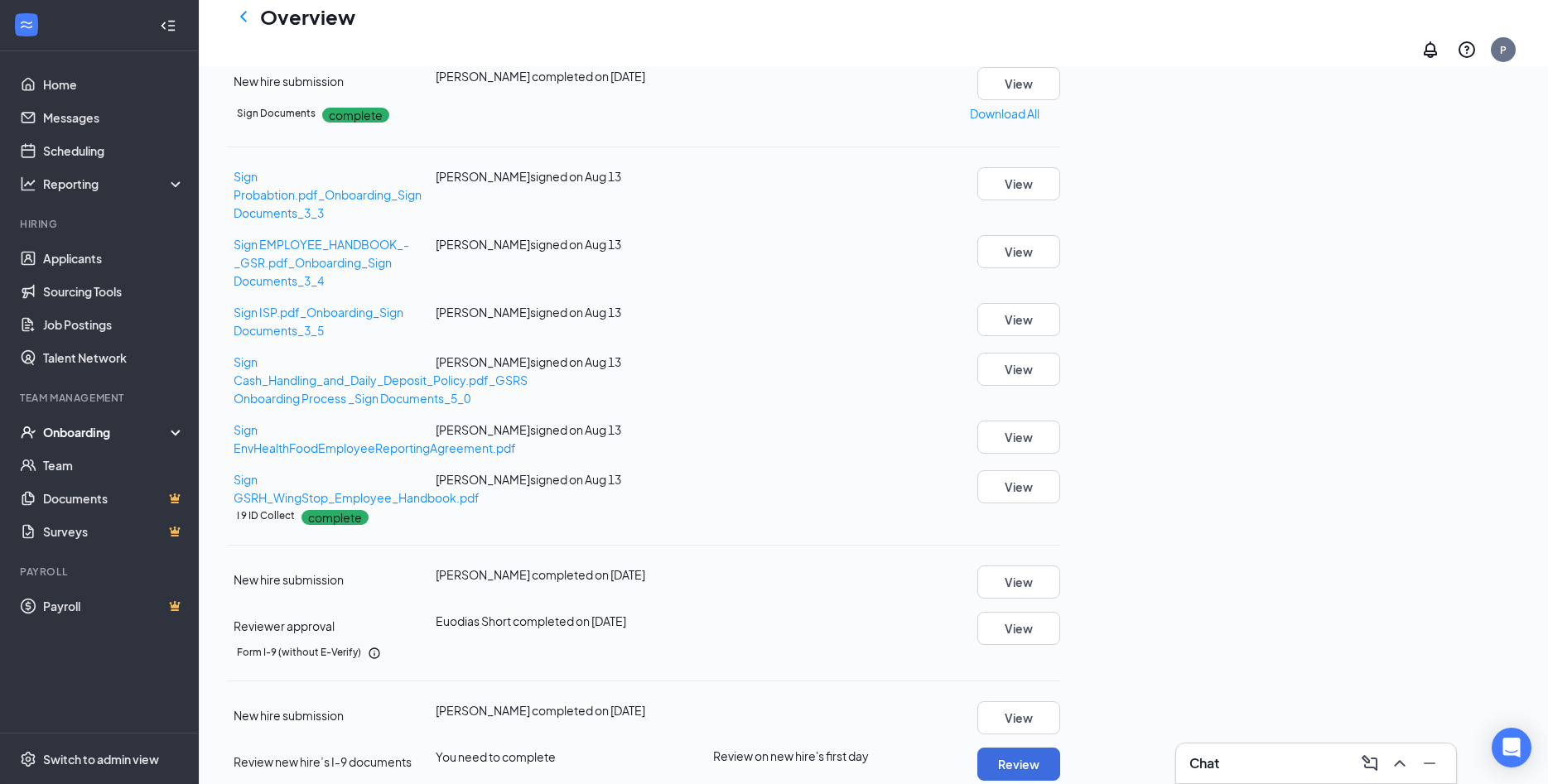
scroll to position [268, 0]
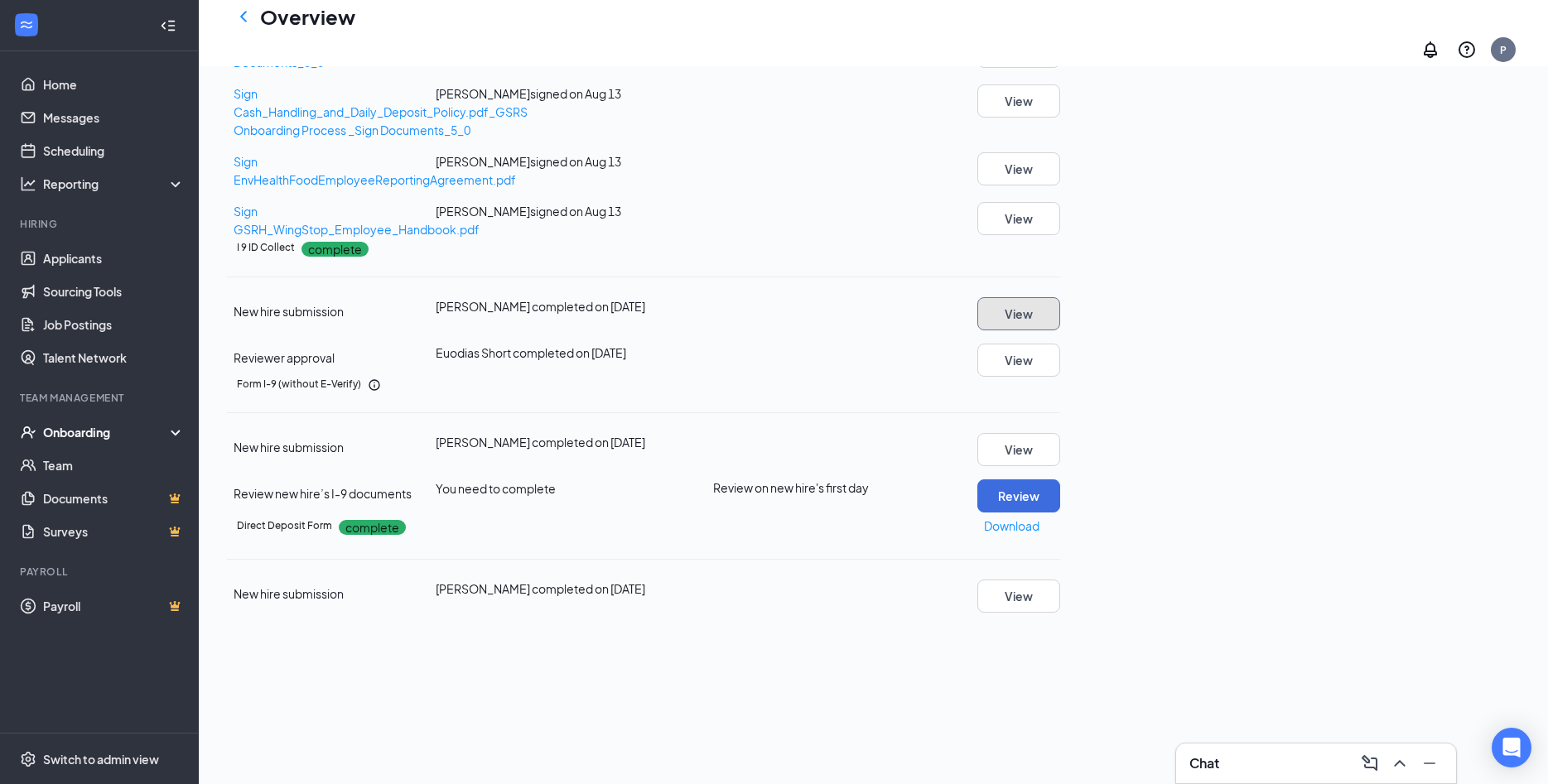
click at [1060, 330] on button "View" at bounding box center [1018, 314] width 83 height 33
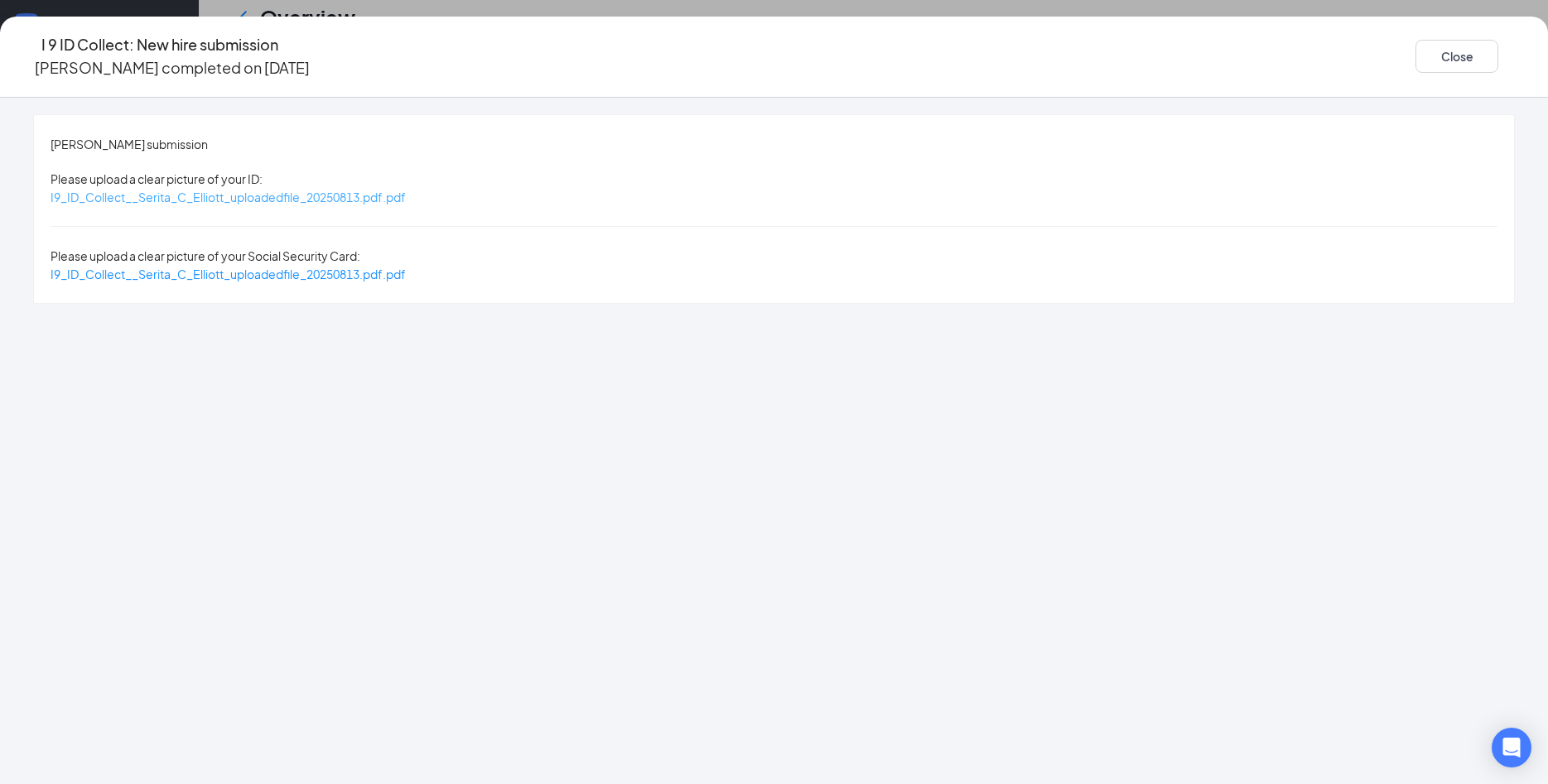
click at [406, 190] on span "I9_ID_Collect__Serita_C_Elliott_uploadedfile_20250813.pdf.pdf" at bounding box center [228, 197] width 355 height 15
click at [406, 266] on span "I9_ID_Collect__Serita_C_Elliott_uploadedfile_20250813.pdf.pdf" at bounding box center [228, 273] width 355 height 15
click at [1416, 49] on button "Close" at bounding box center [1457, 56] width 83 height 33
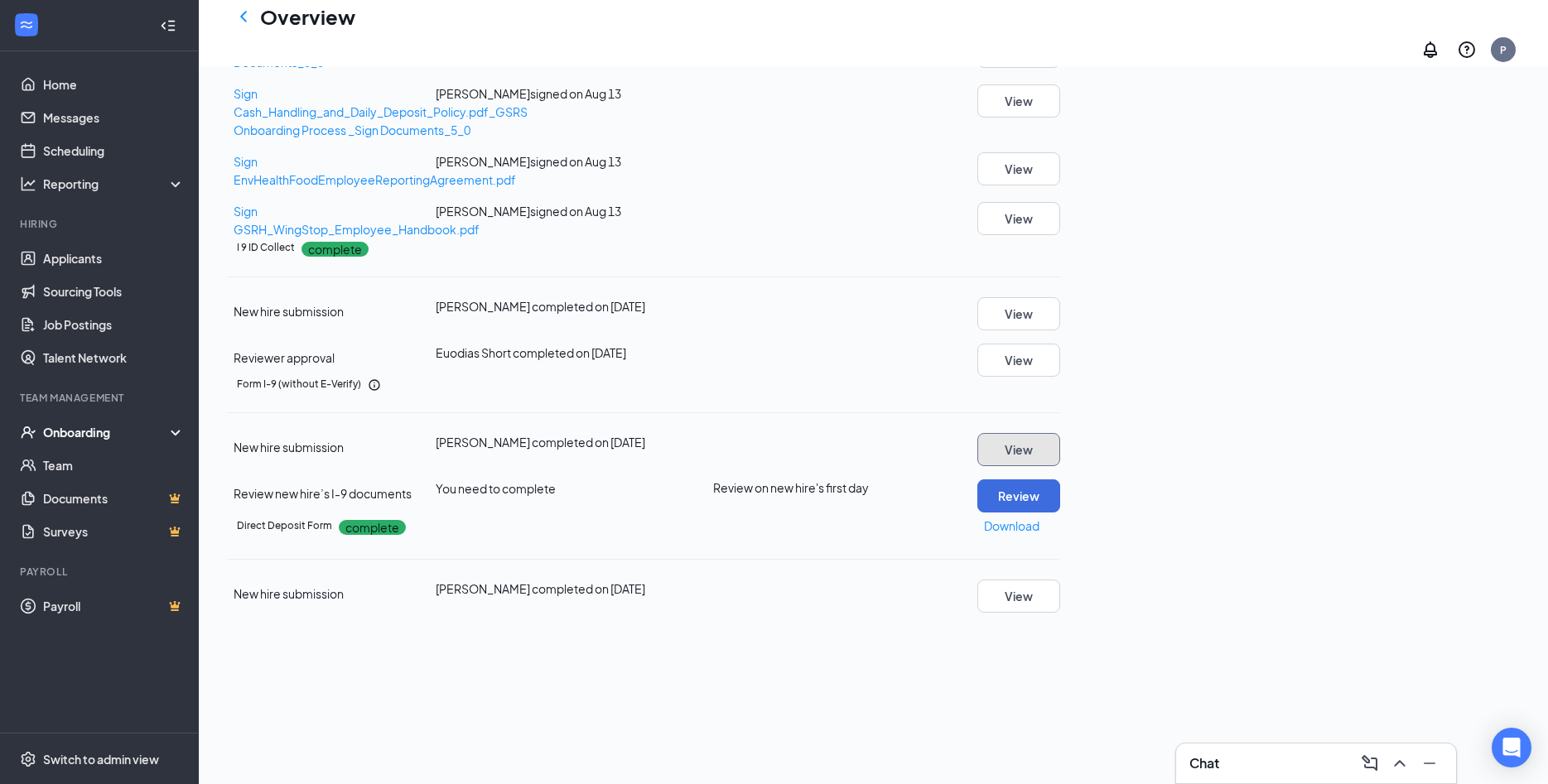
click at [1060, 466] on button "View" at bounding box center [1018, 450] width 83 height 33
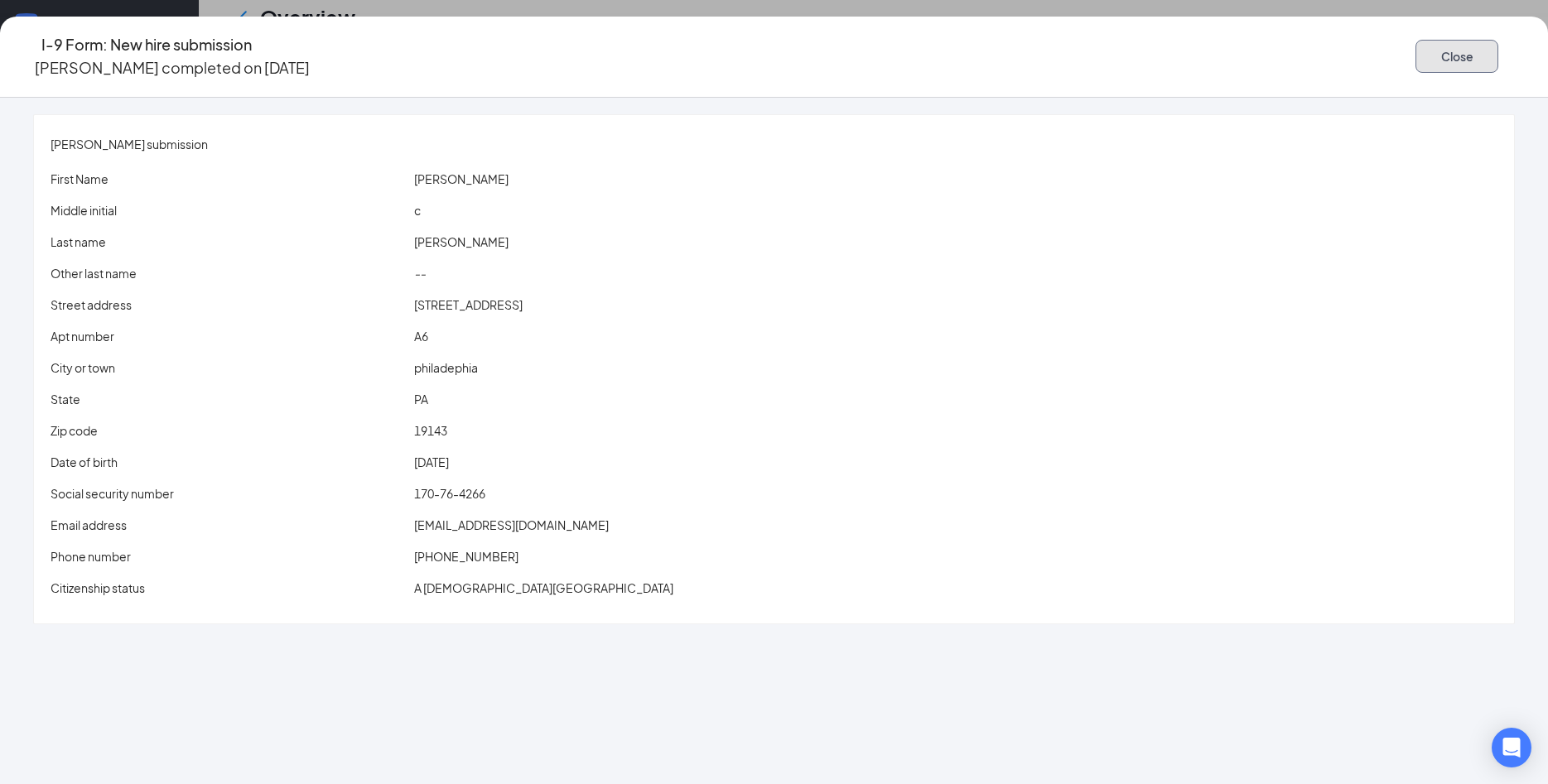
click at [1416, 40] on button "Close" at bounding box center [1457, 56] width 83 height 33
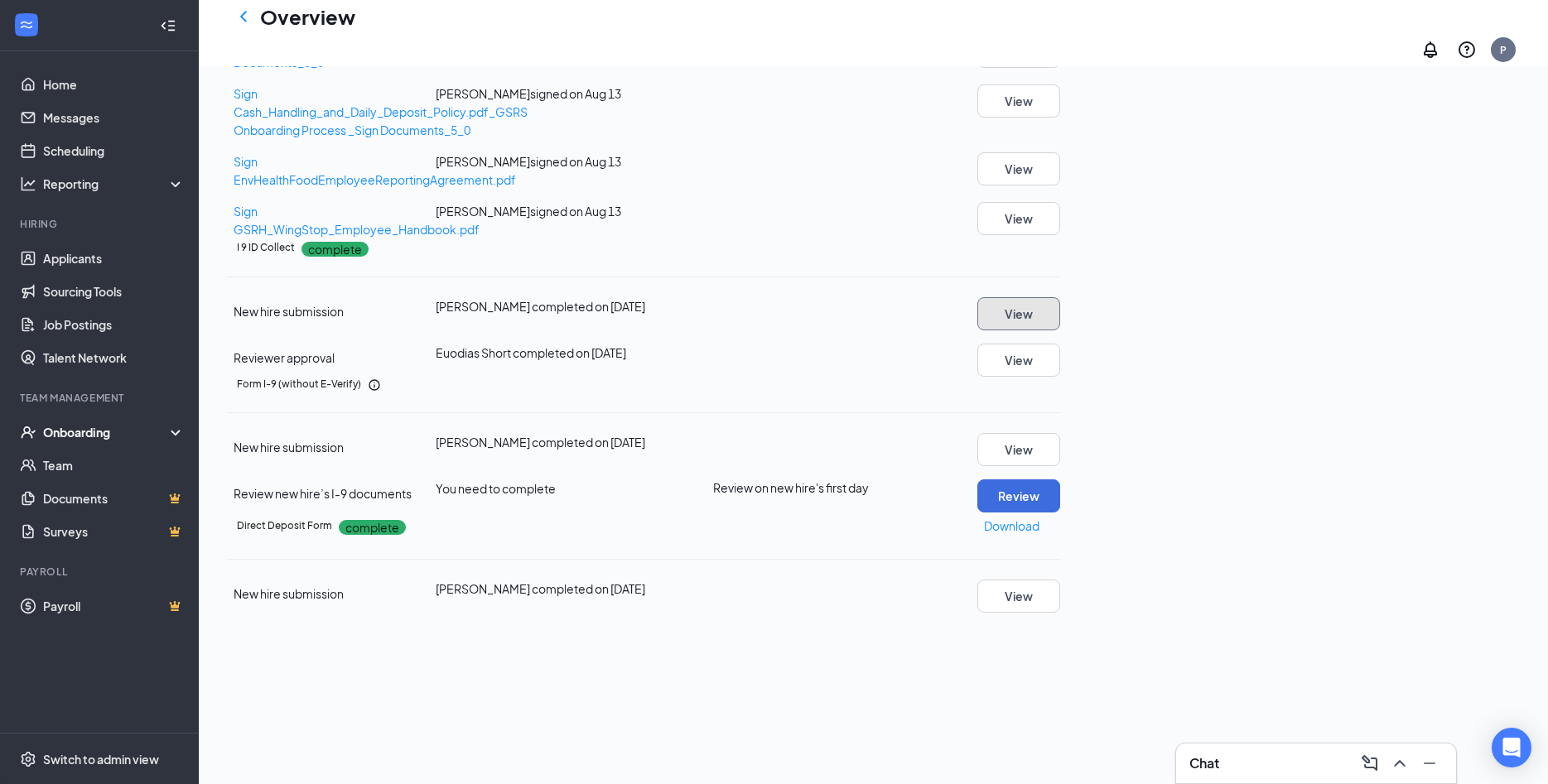
click at [1060, 330] on button "View" at bounding box center [1018, 314] width 83 height 33
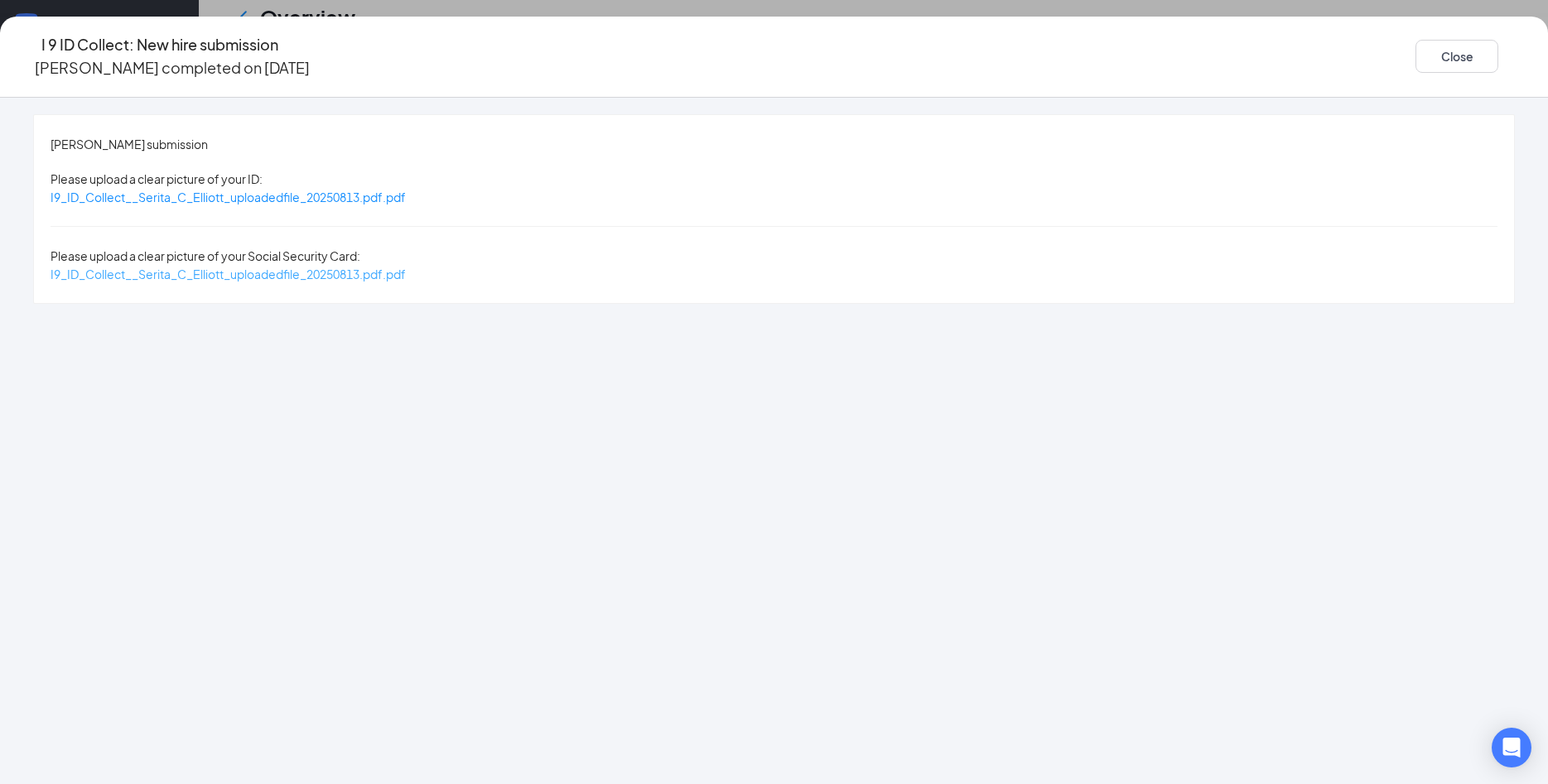
click at [406, 266] on span "I9_ID_Collect__Serita_C_Elliott_uploadedfile_20250813.pdf.pdf" at bounding box center [228, 273] width 355 height 15
click at [1416, 49] on button "Close" at bounding box center [1457, 56] width 83 height 33
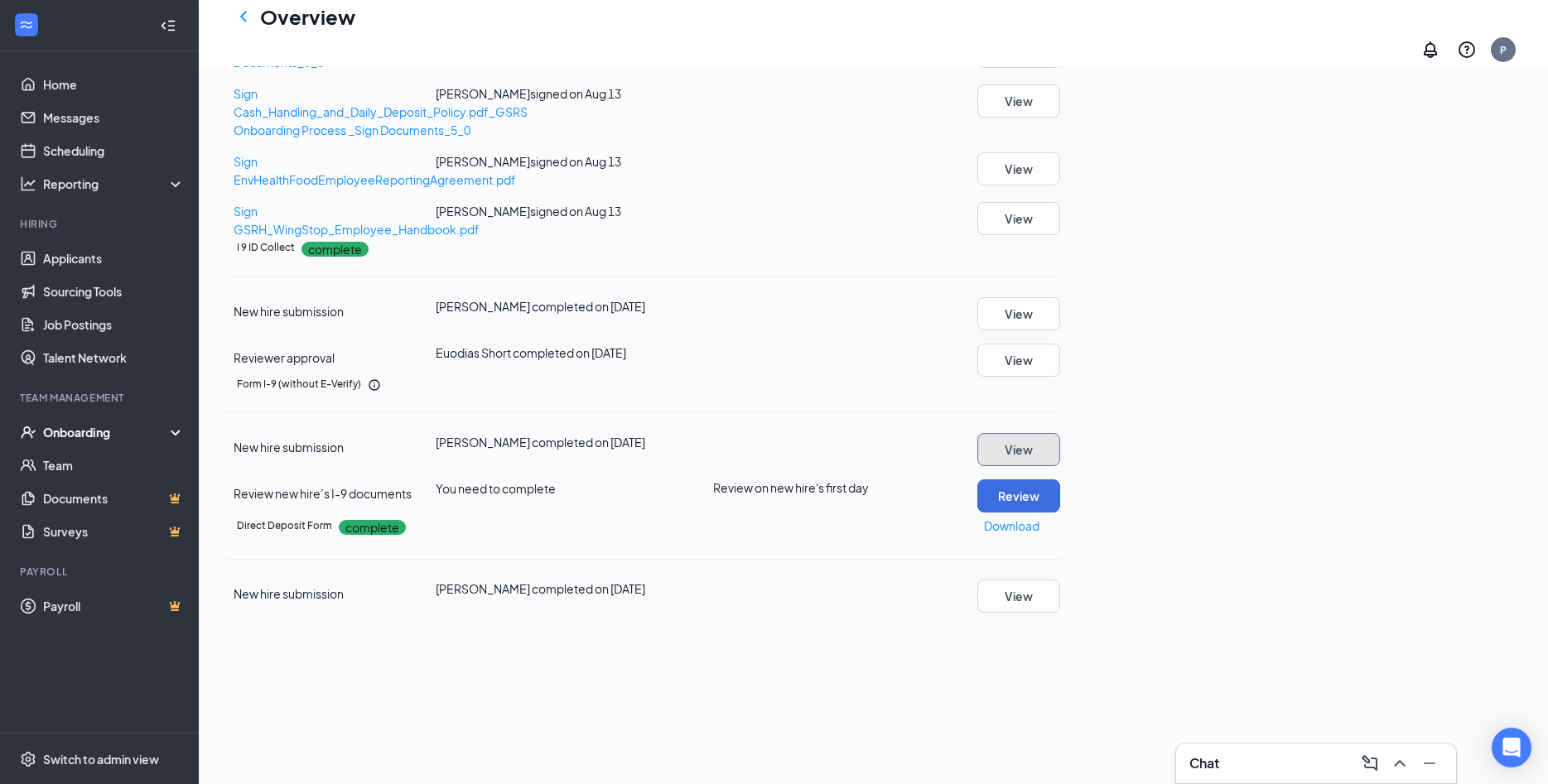
click at [1060, 466] on button "View" at bounding box center [1018, 450] width 83 height 33
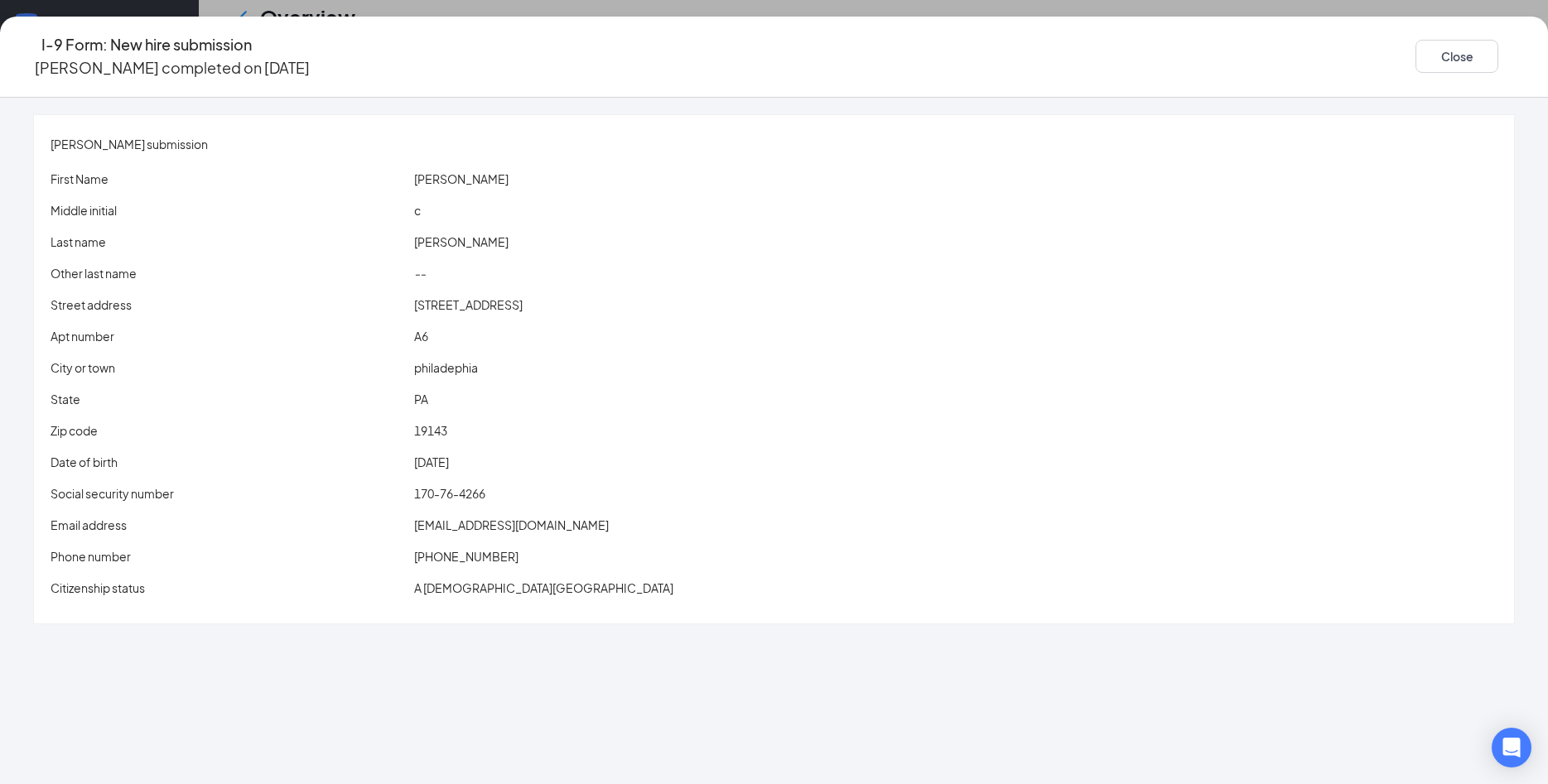
click at [548, 517] on span "surielliott2017@gmail.com" at bounding box center [511, 524] width 194 height 15
click at [1325, 27] on div "I-9 Form: New hire submission Serita C Elliott completed on Aug 13, 2025 Close" at bounding box center [774, 57] width 1548 height 81
click at [1416, 42] on button "Close" at bounding box center [1457, 56] width 83 height 33
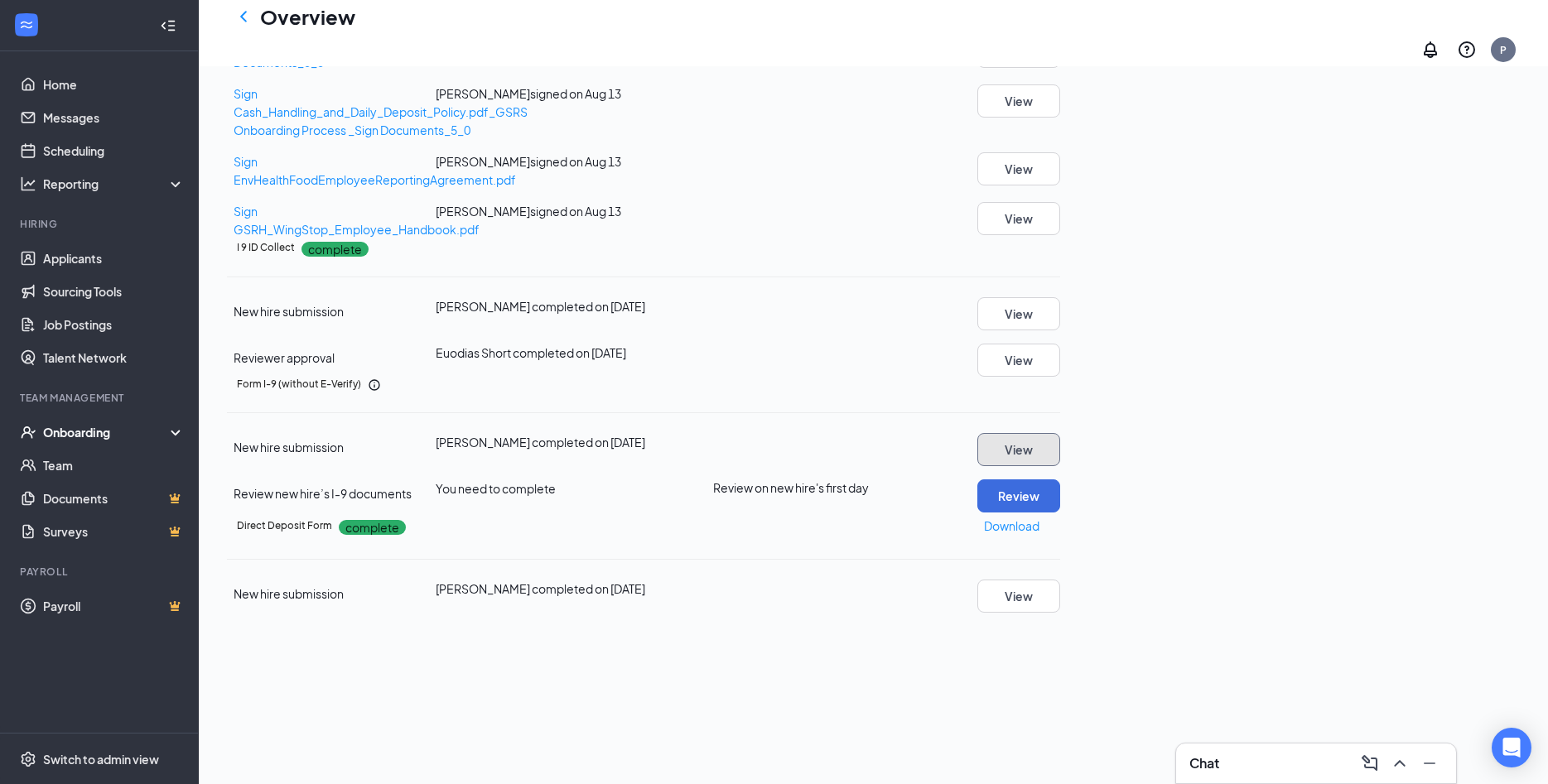
scroll to position [447, 0]
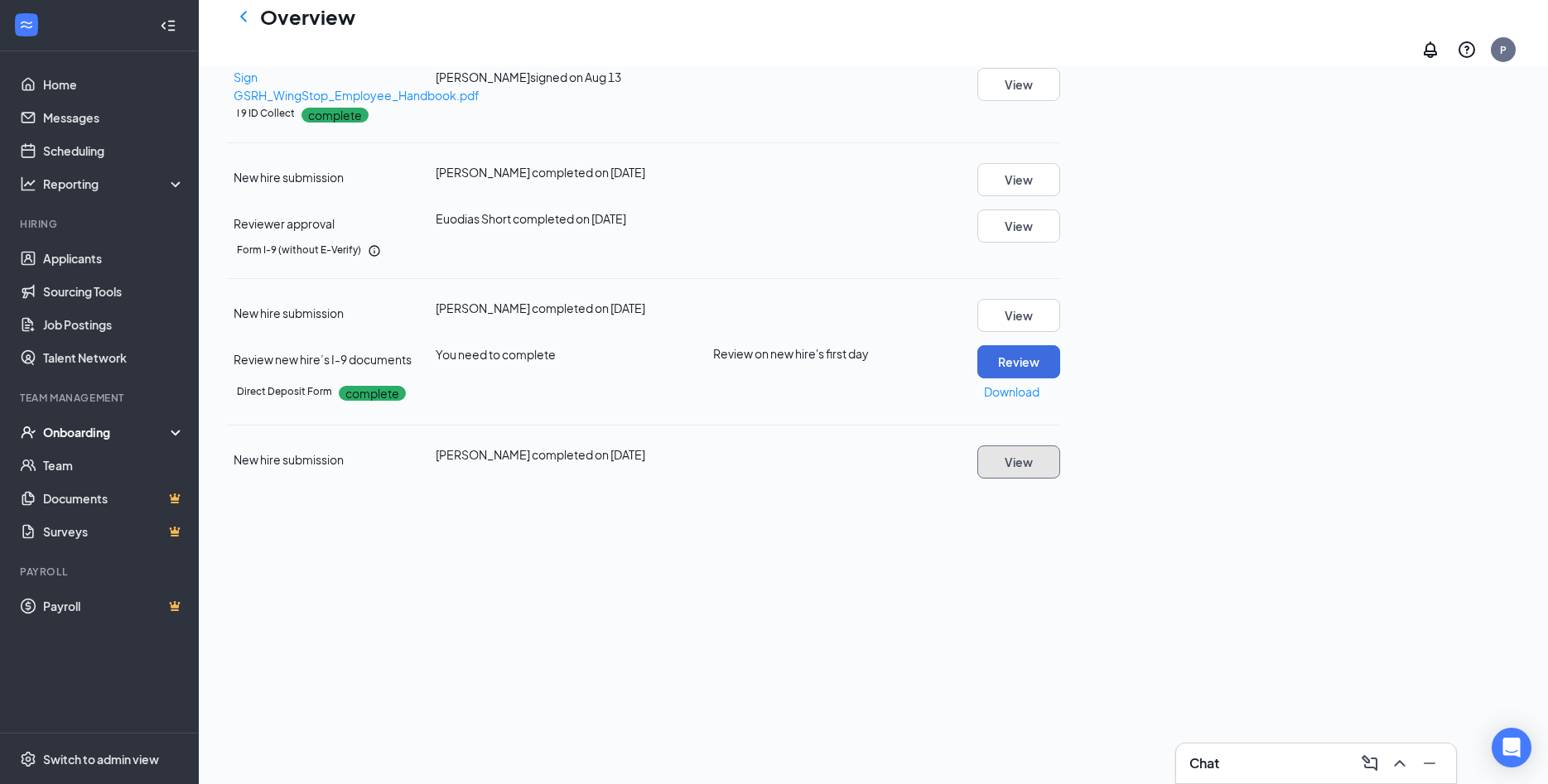
click at [1060, 478] on button "View" at bounding box center [1018, 461] width 83 height 33
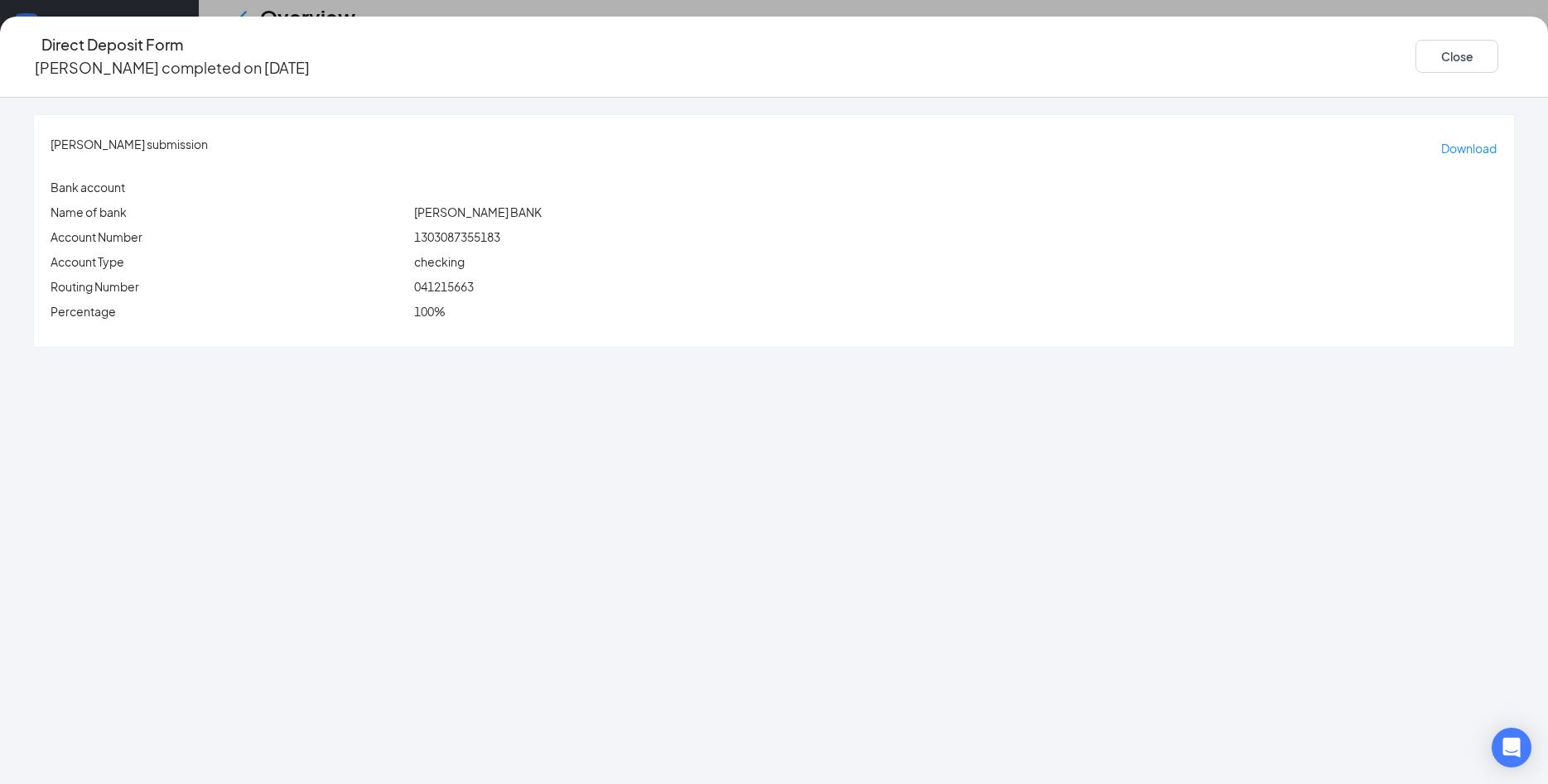
click at [474, 279] on span "041215663" at bounding box center [443, 286] width 59 height 15
copy span "041215663"
click at [500, 229] on span "1303087355183" at bounding box center [457, 236] width 86 height 15
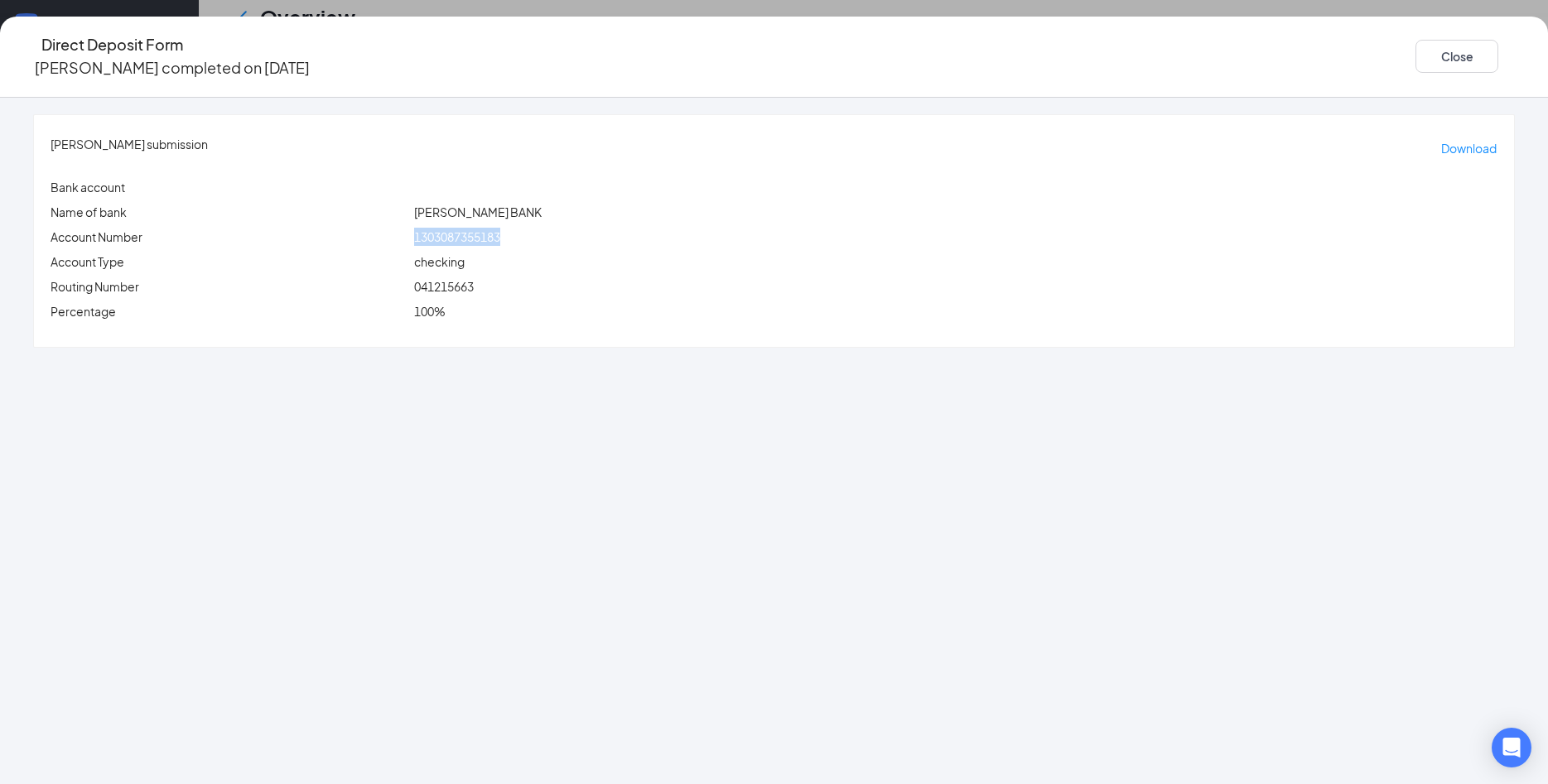
copy span "1303087355183"
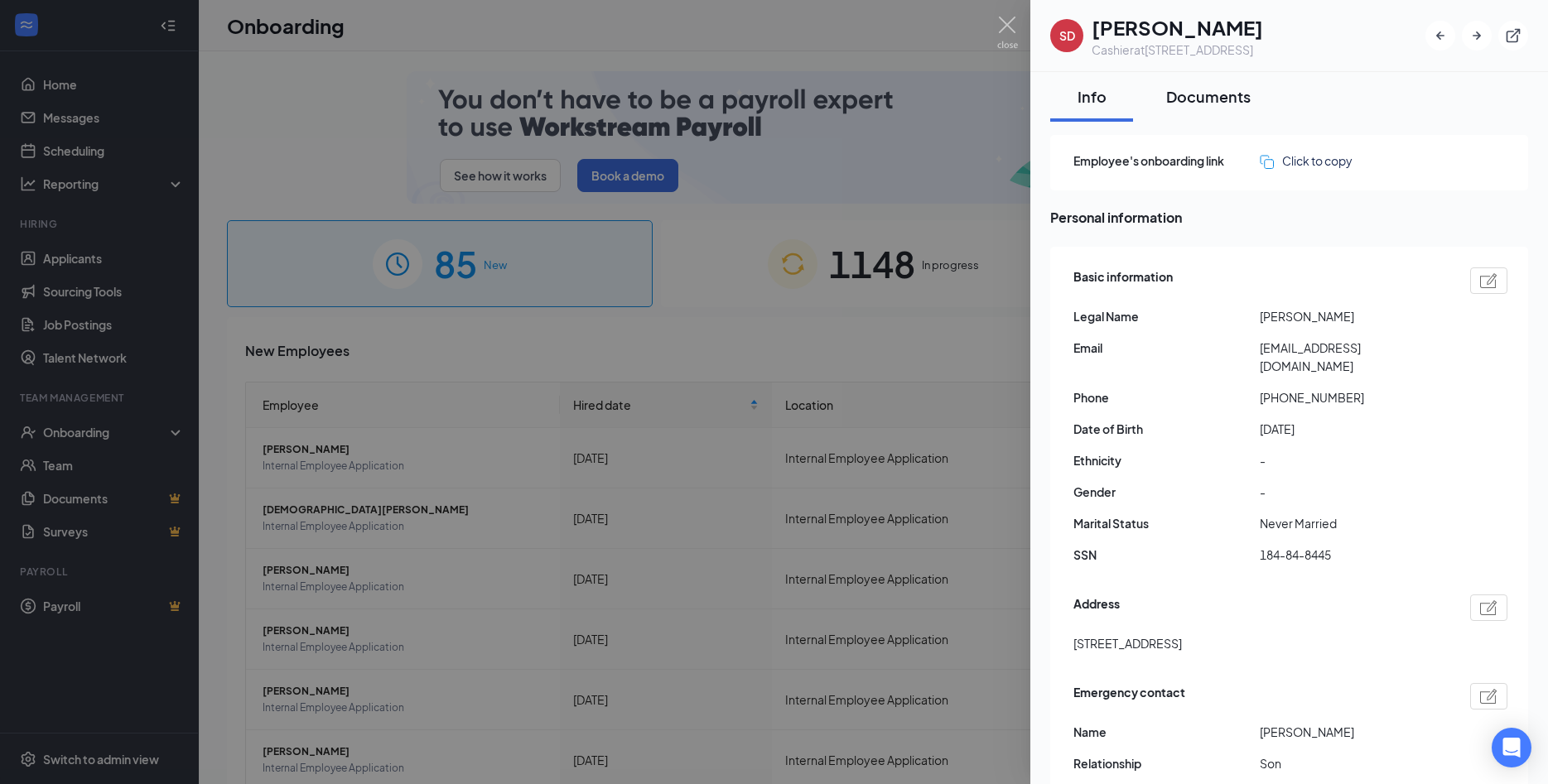
click at [1209, 99] on div "Documents" at bounding box center [1208, 96] width 85 height 21
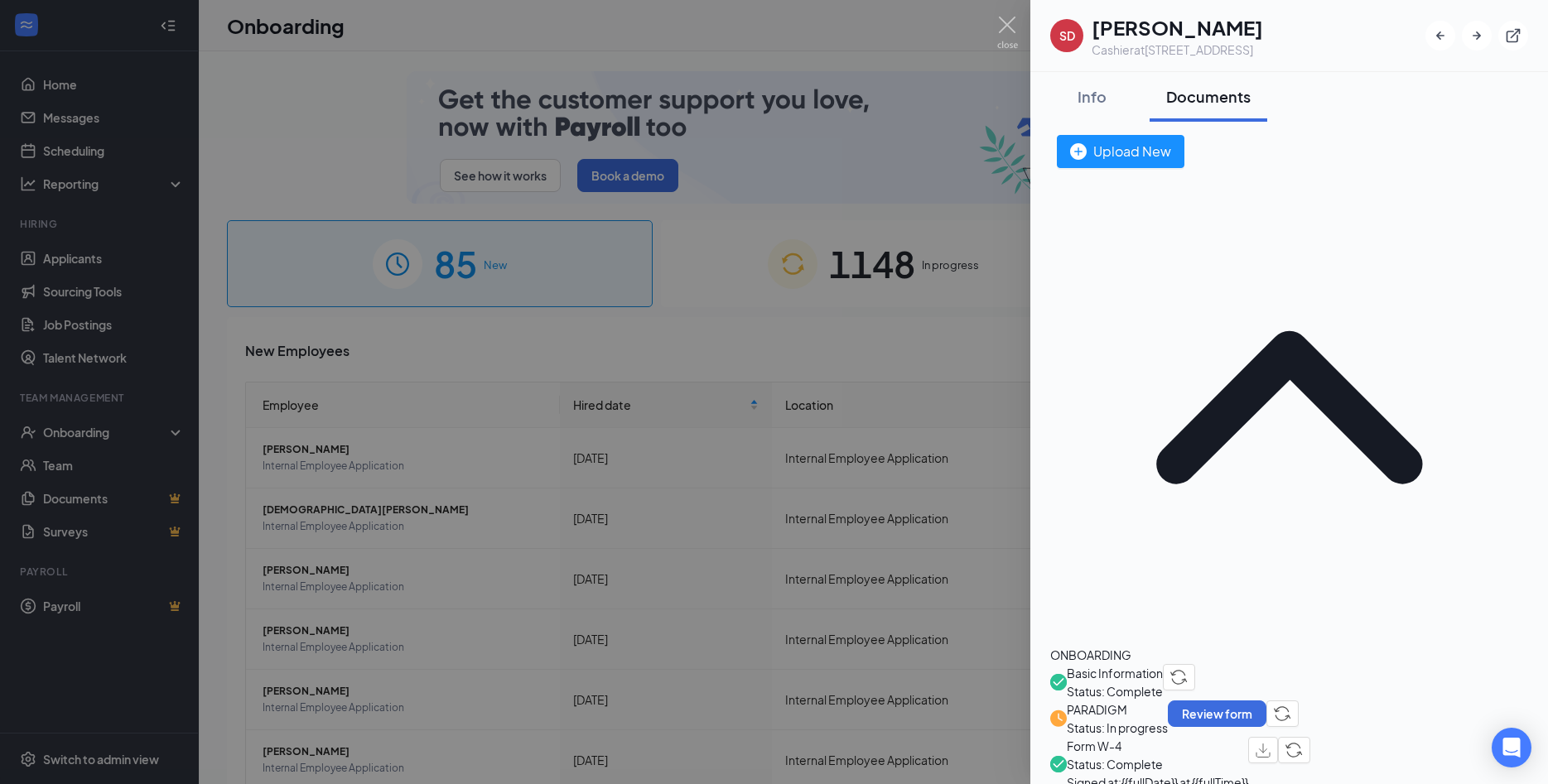
click at [1163, 664] on span "Basic Information" at bounding box center [1114, 673] width 96 height 18
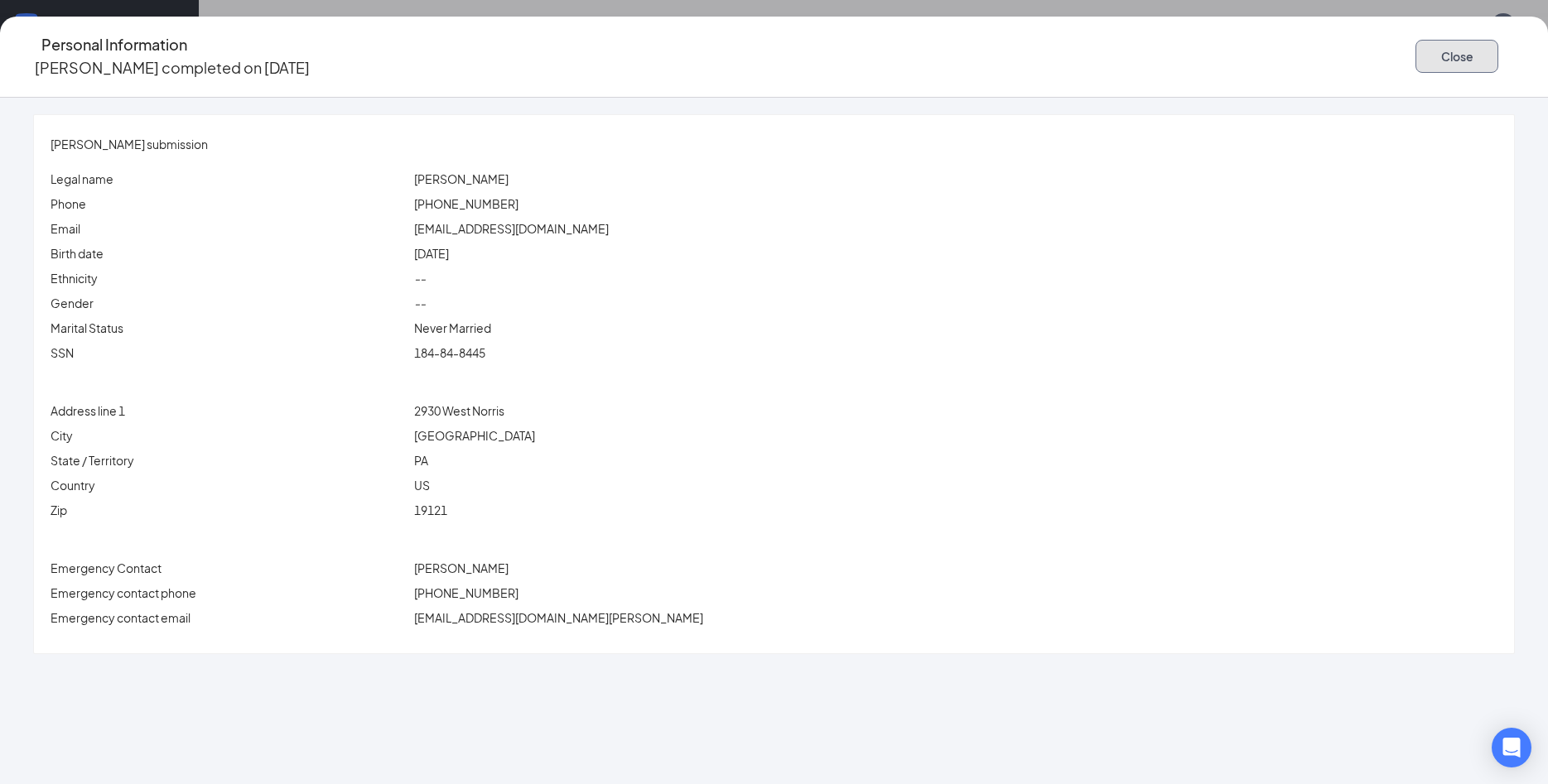
drag, startPoint x: 1283, startPoint y: 52, endPoint x: 1295, endPoint y: 93, distance: 42.7
click at [1416, 51] on button "Close" at bounding box center [1457, 56] width 83 height 33
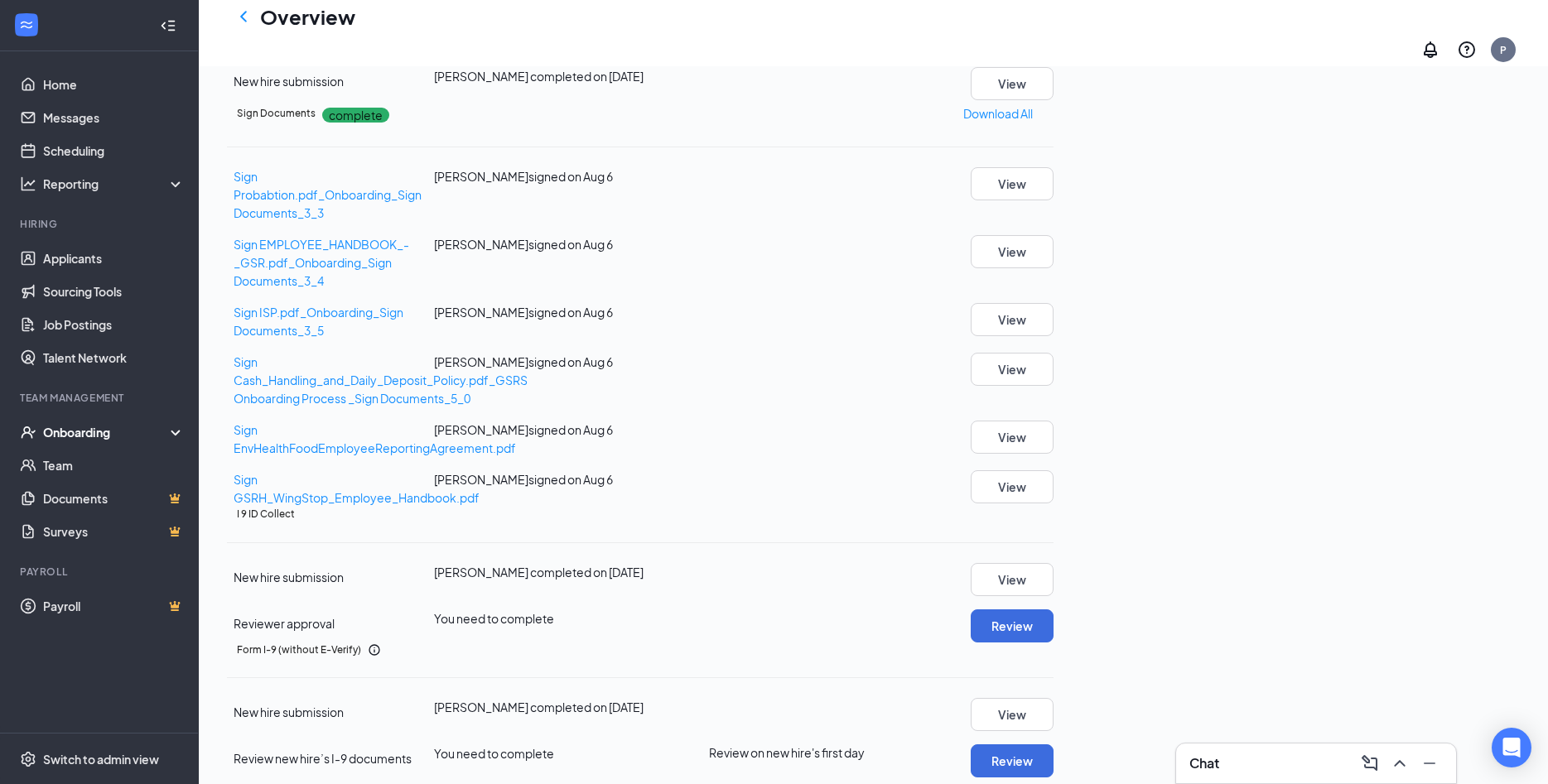
scroll to position [506, 0]
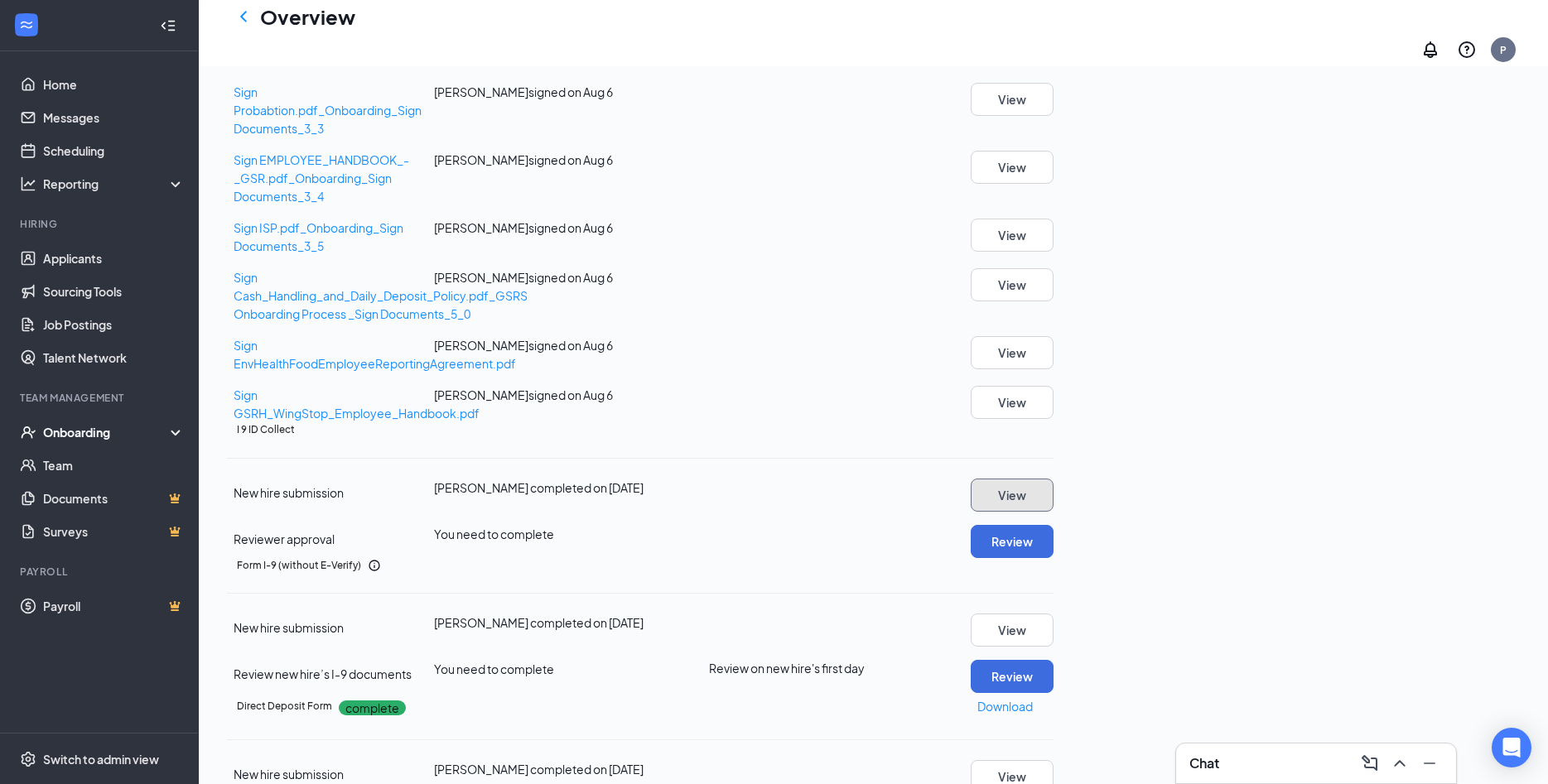
click at [1053, 512] on button "View" at bounding box center [1012, 494] width 83 height 33
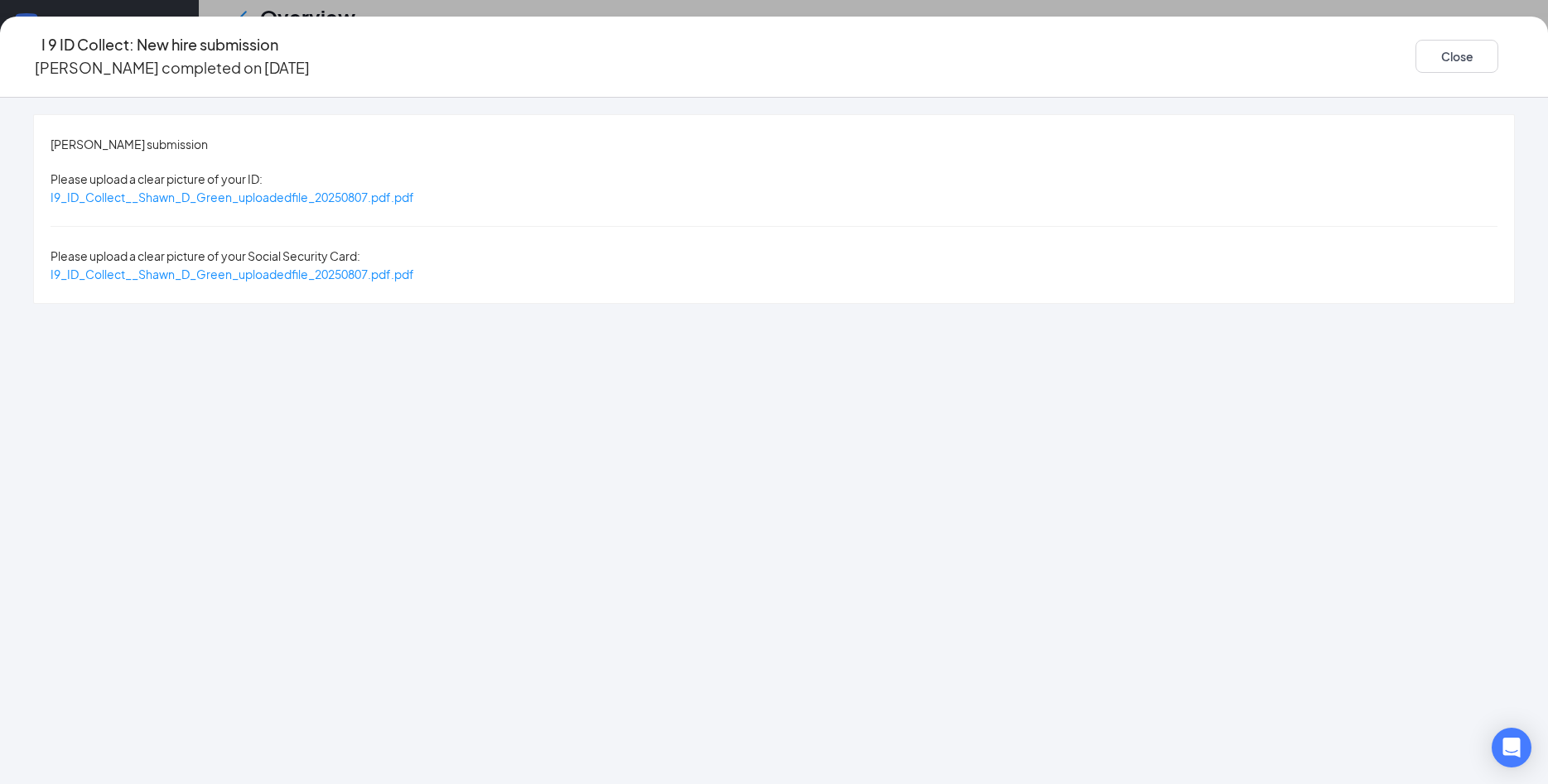
click at [414, 189] on div "I9_ID_Collect__Shawn_D_Green_uploadedfile_20250807.pdf.pdf" at bounding box center [232, 197] width 363 height 18
click at [414, 190] on span "I9_ID_Collect__Shawn_D_Green_uploadedfile_20250807.pdf.pdf" at bounding box center [232, 197] width 363 height 15
click at [414, 266] on span "I9_ID_Collect__Shawn_D_Green_uploadedfile_20250807.pdf.pdf" at bounding box center [232, 273] width 363 height 15
click at [1416, 45] on button "Close" at bounding box center [1457, 56] width 83 height 33
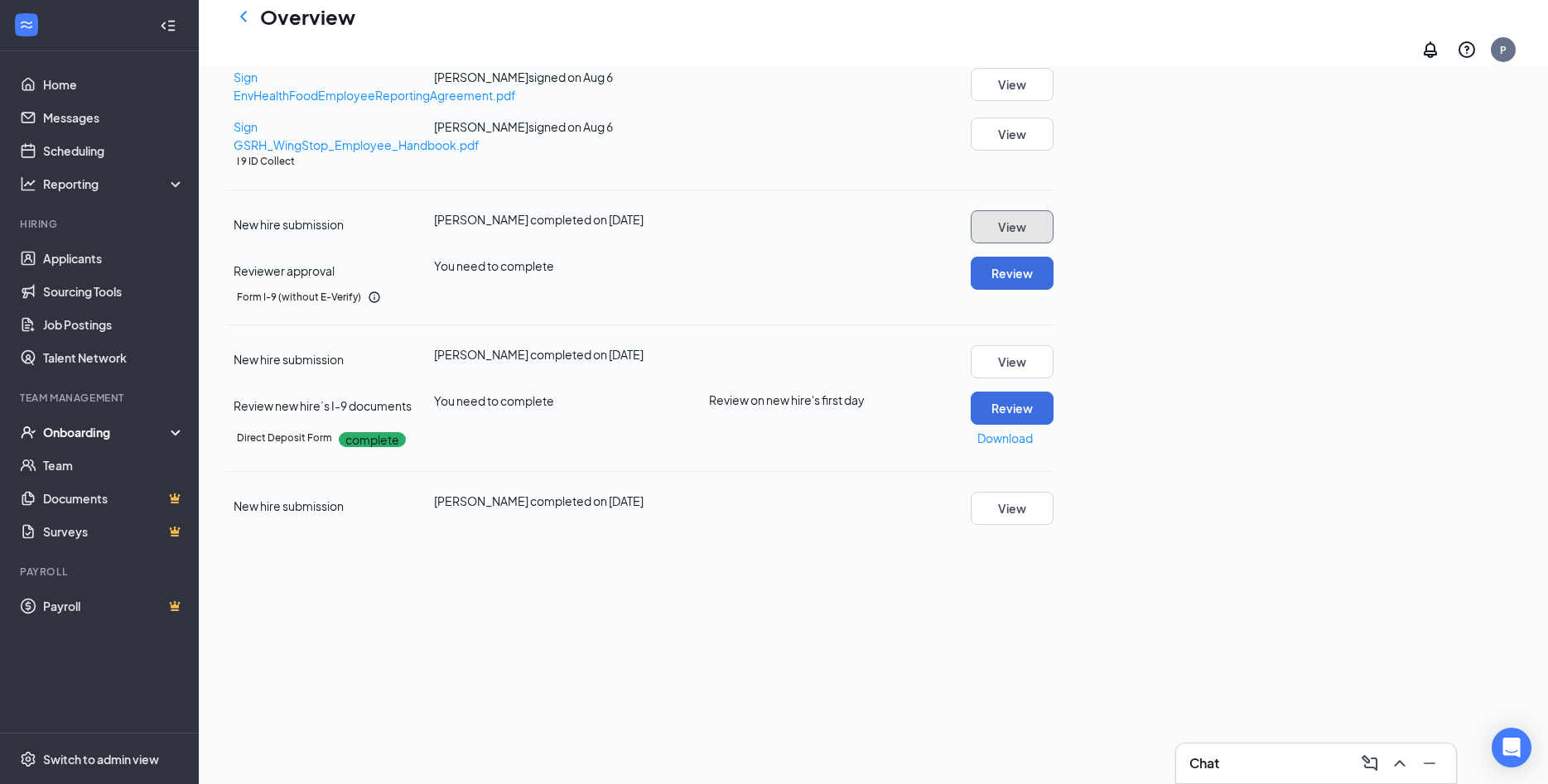
scroll to position [358, 0]
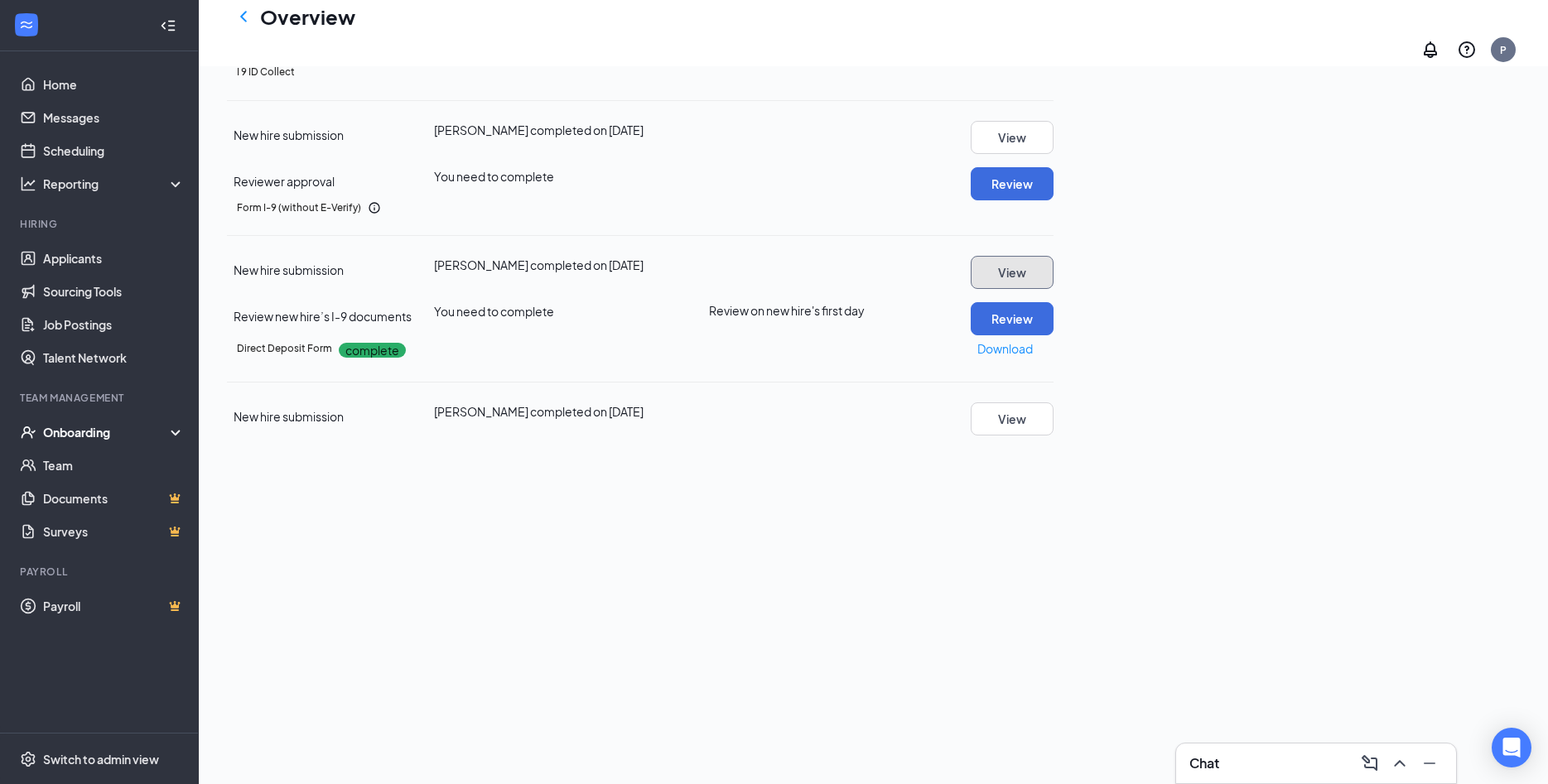
click at [1053, 289] on button "View" at bounding box center [1012, 272] width 83 height 33
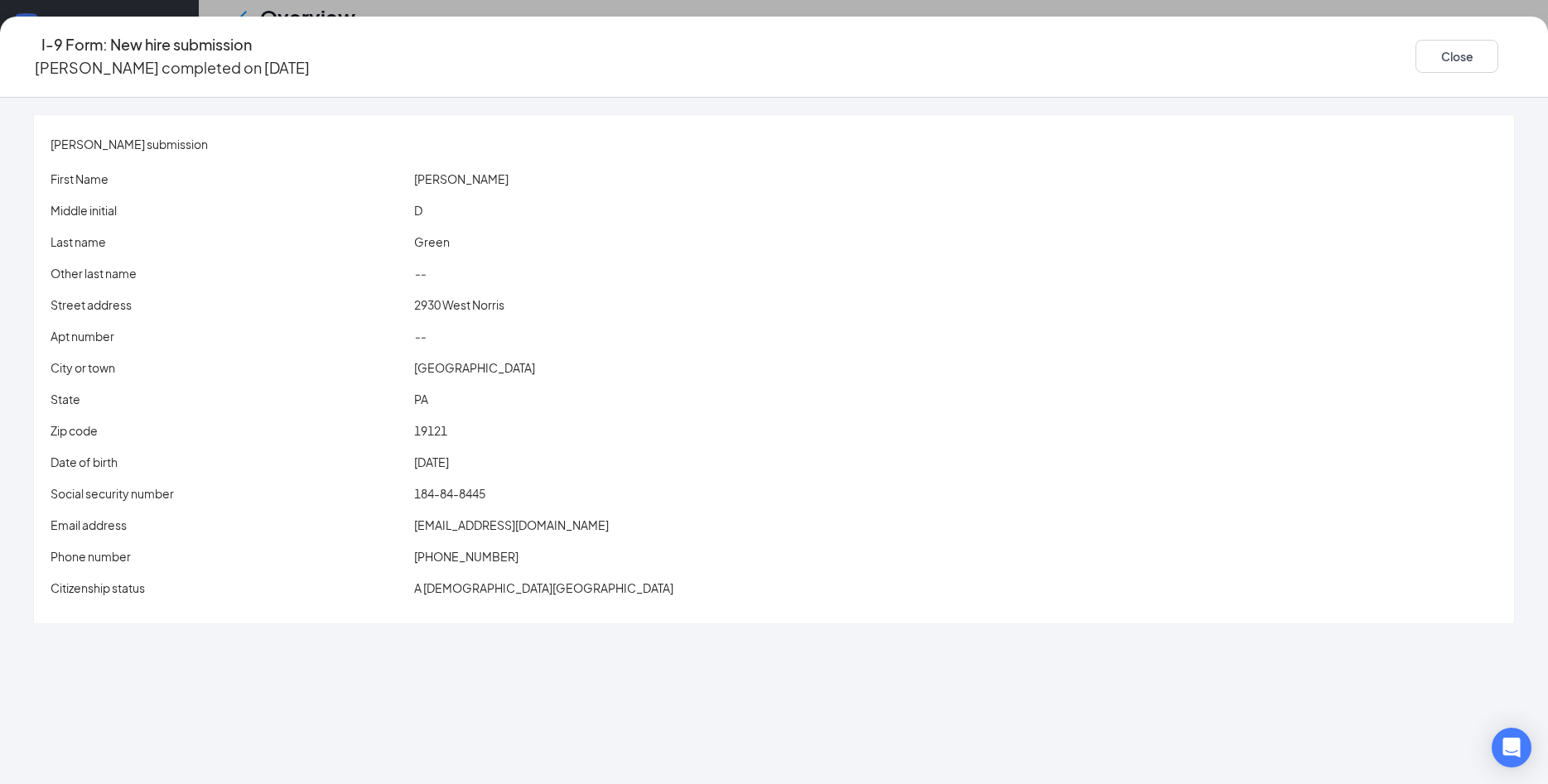
click at [582, 517] on span "shawng1107@icloud.com" at bounding box center [511, 524] width 194 height 15
click at [1416, 57] on button "Close" at bounding box center [1457, 56] width 83 height 33
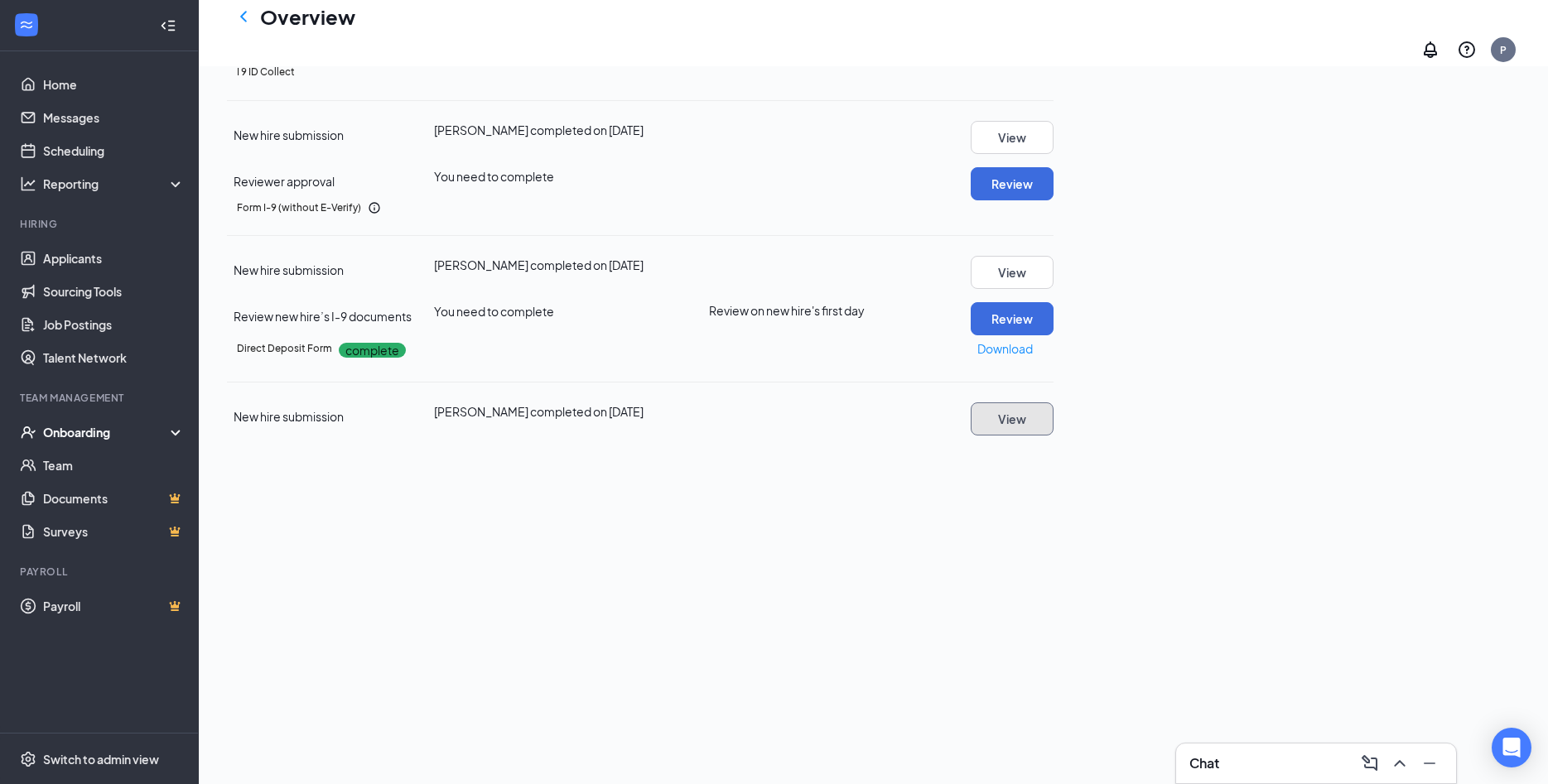
click at [1053, 435] on button "View" at bounding box center [1012, 418] width 83 height 33
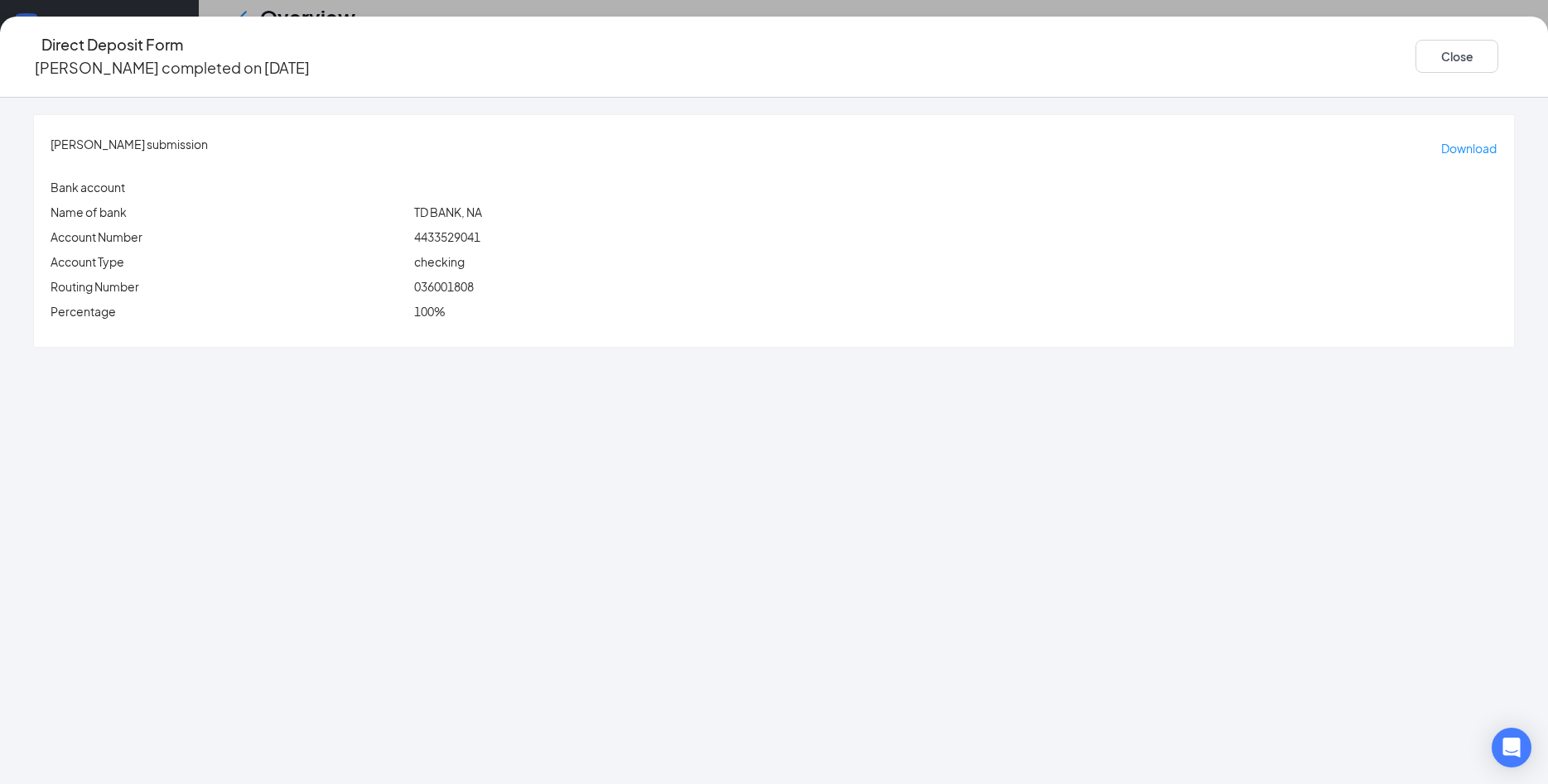
click at [536, 277] on div "036001808" at bounding box center [956, 286] width 1090 height 18
copy span "036001808"
click at [541, 229] on div "4433529041" at bounding box center [956, 236] width 1090 height 18
click at [480, 229] on span "4433529041" at bounding box center [447, 236] width 67 height 15
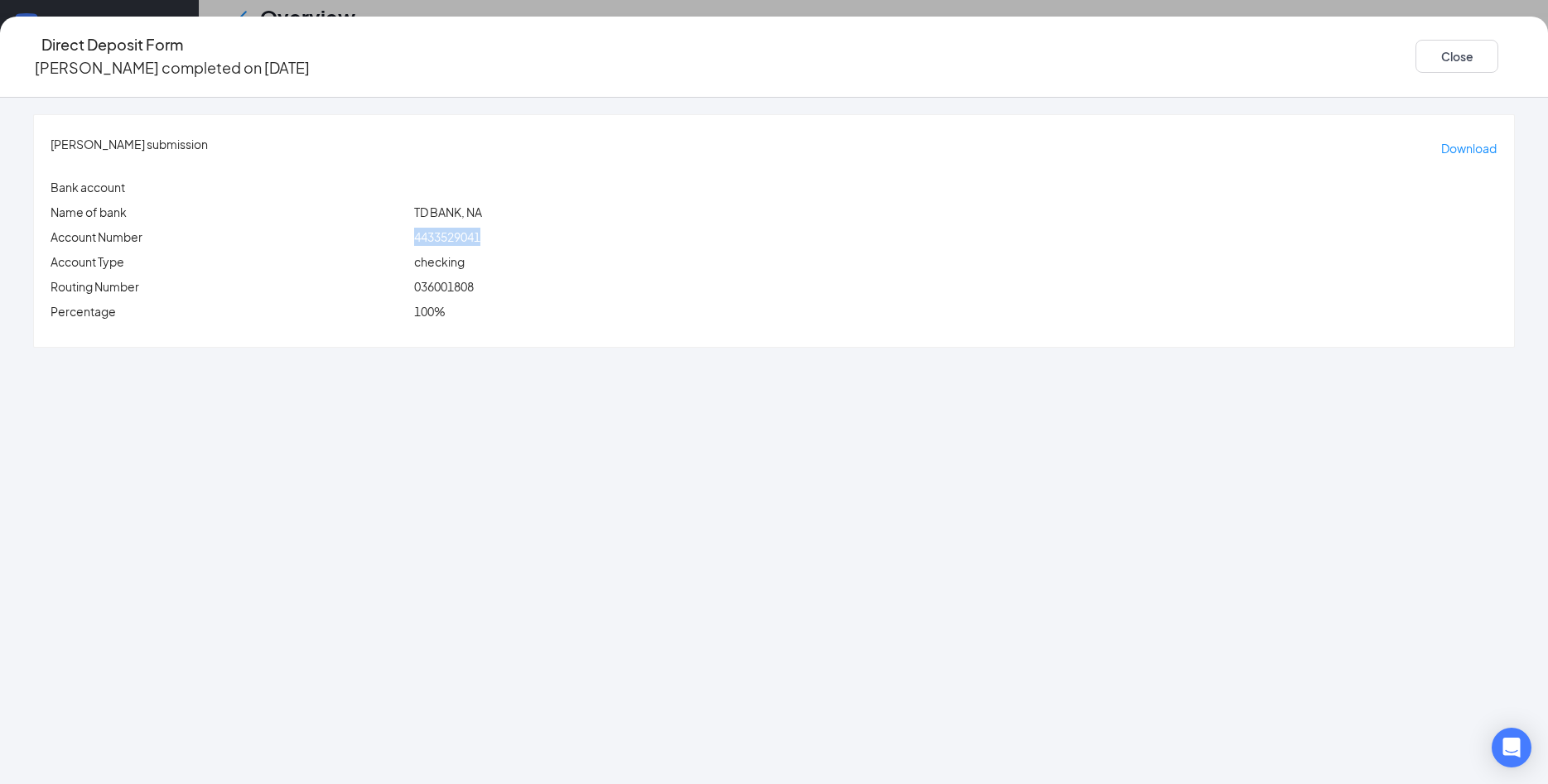
click at [480, 229] on span "4433529041" at bounding box center [447, 236] width 67 height 15
copy span "4433529041"
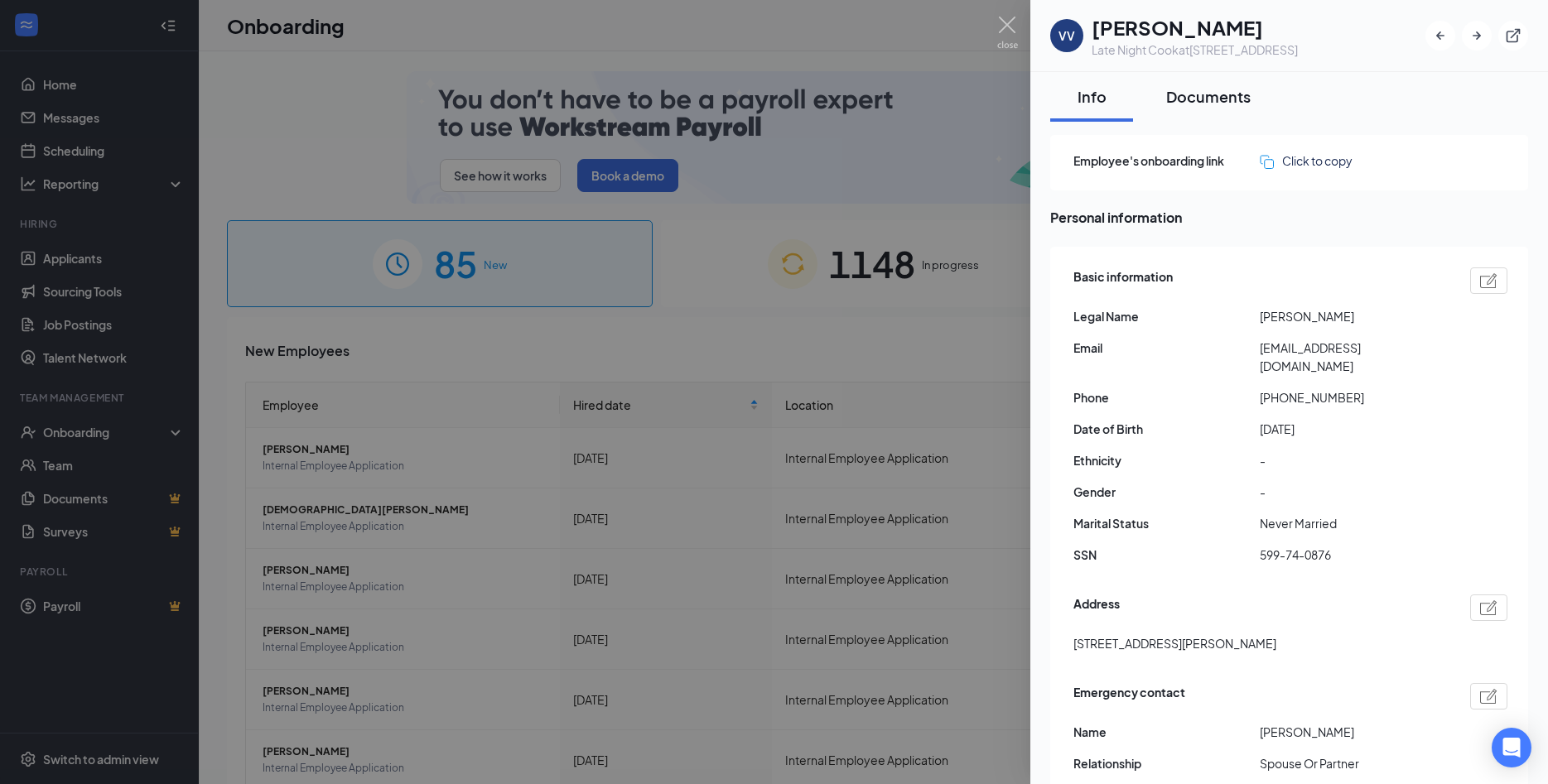
click at [1238, 99] on div "Documents" at bounding box center [1208, 96] width 85 height 21
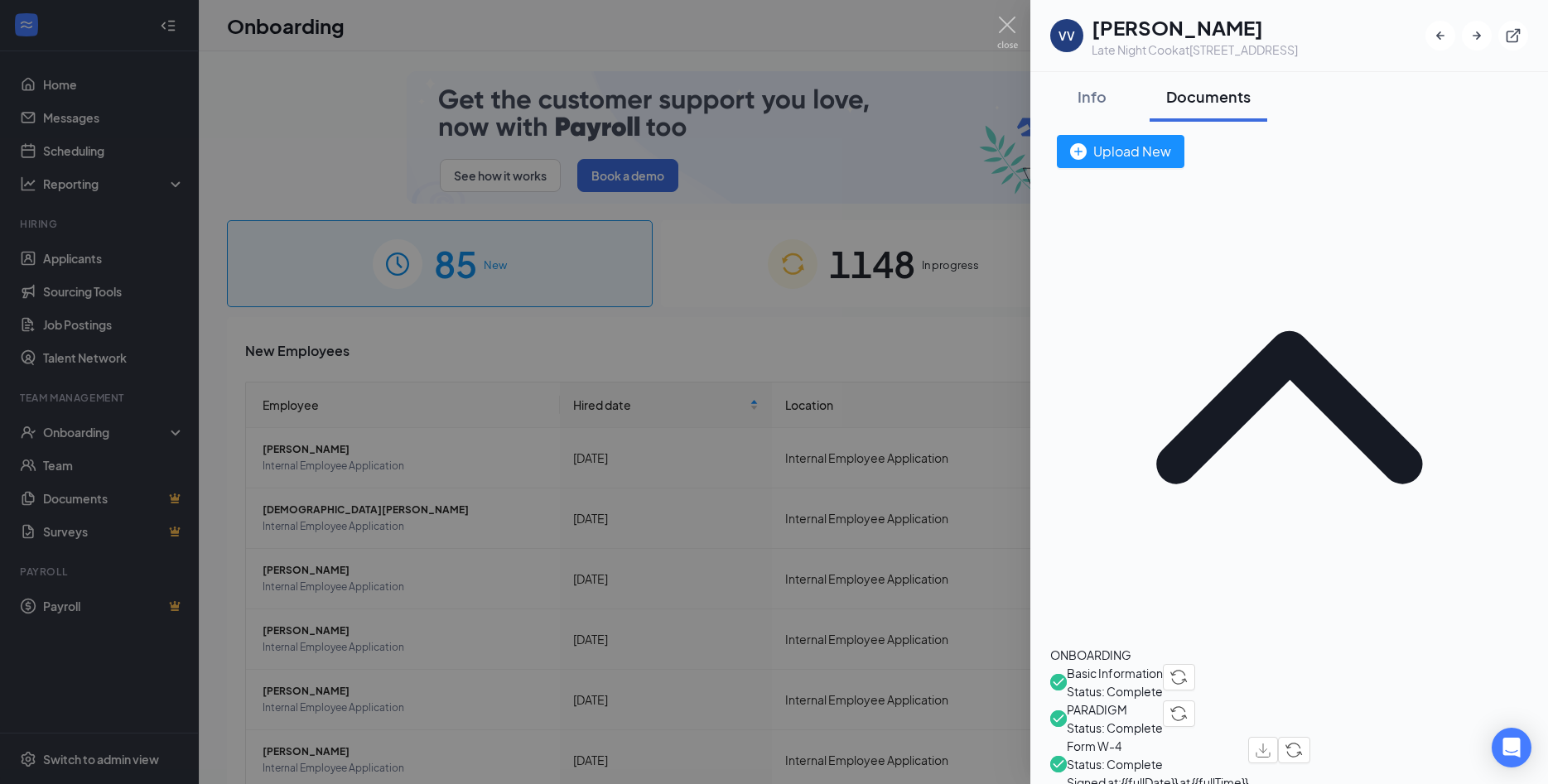
click at [1124, 664] on span "Basic Information" at bounding box center [1114, 673] width 96 height 18
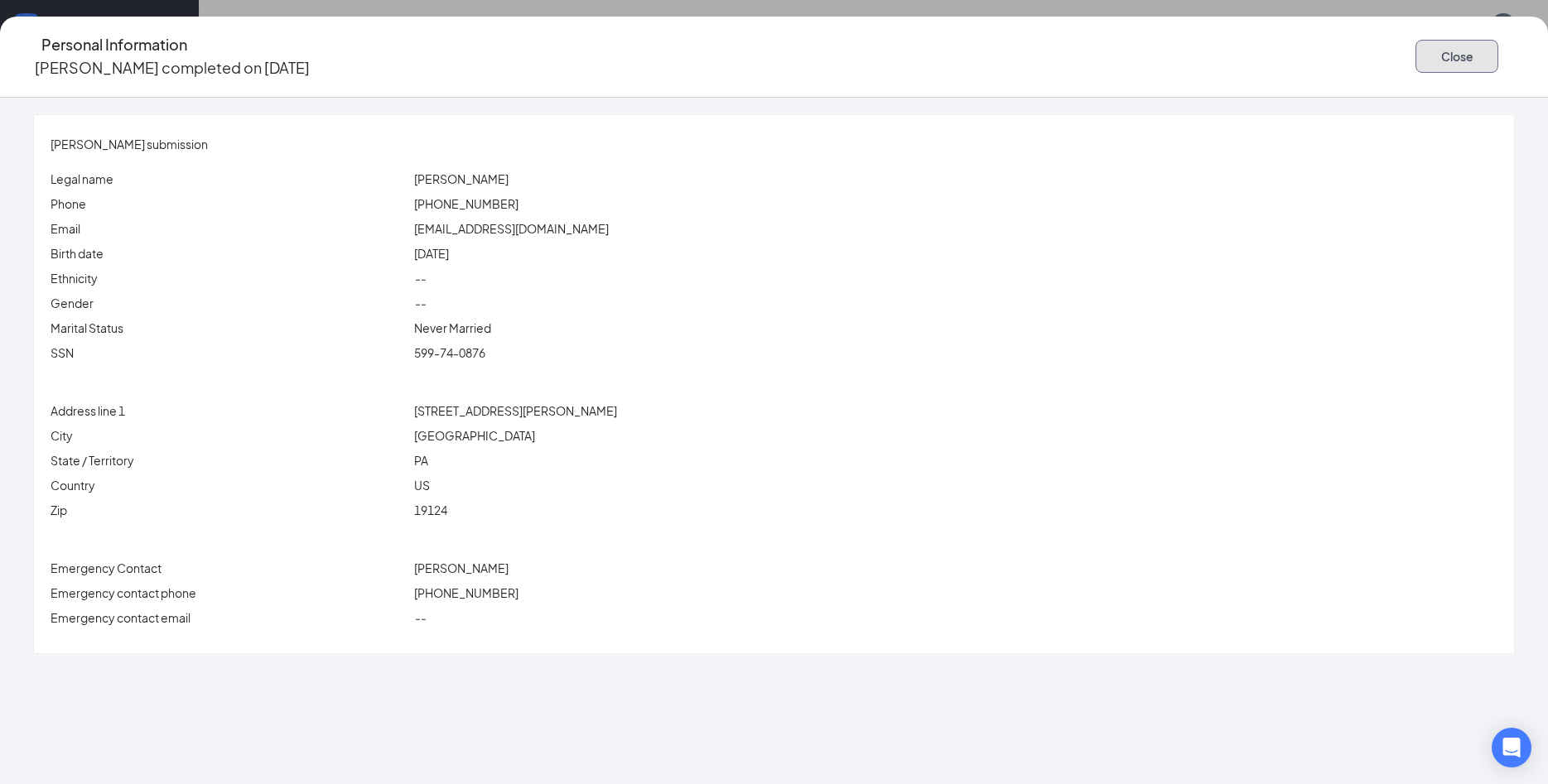
click at [1416, 53] on button "Close" at bounding box center [1457, 56] width 83 height 33
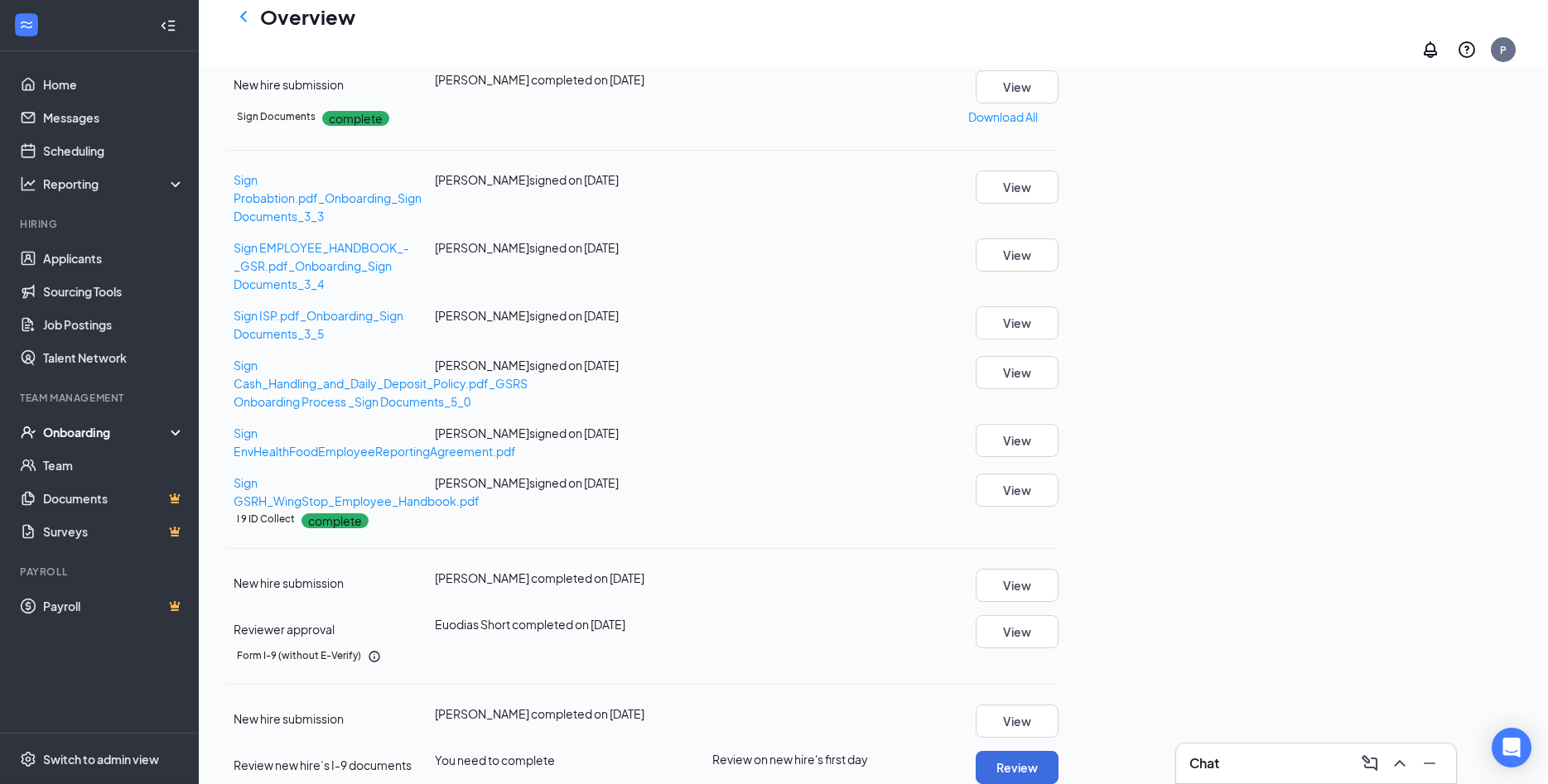
scroll to position [591, 0]
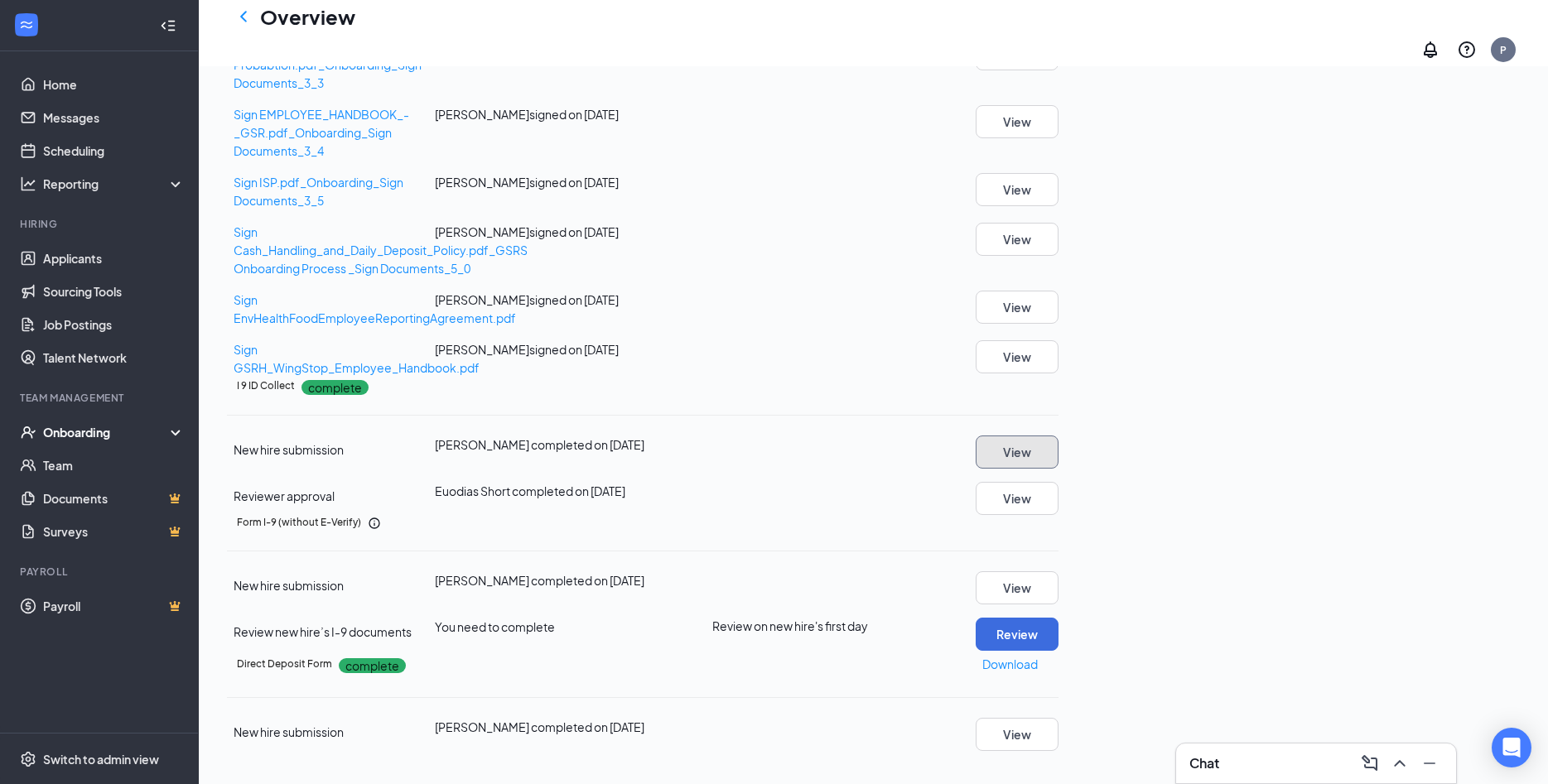
click at [1059, 468] on button "View" at bounding box center [1017, 451] width 83 height 33
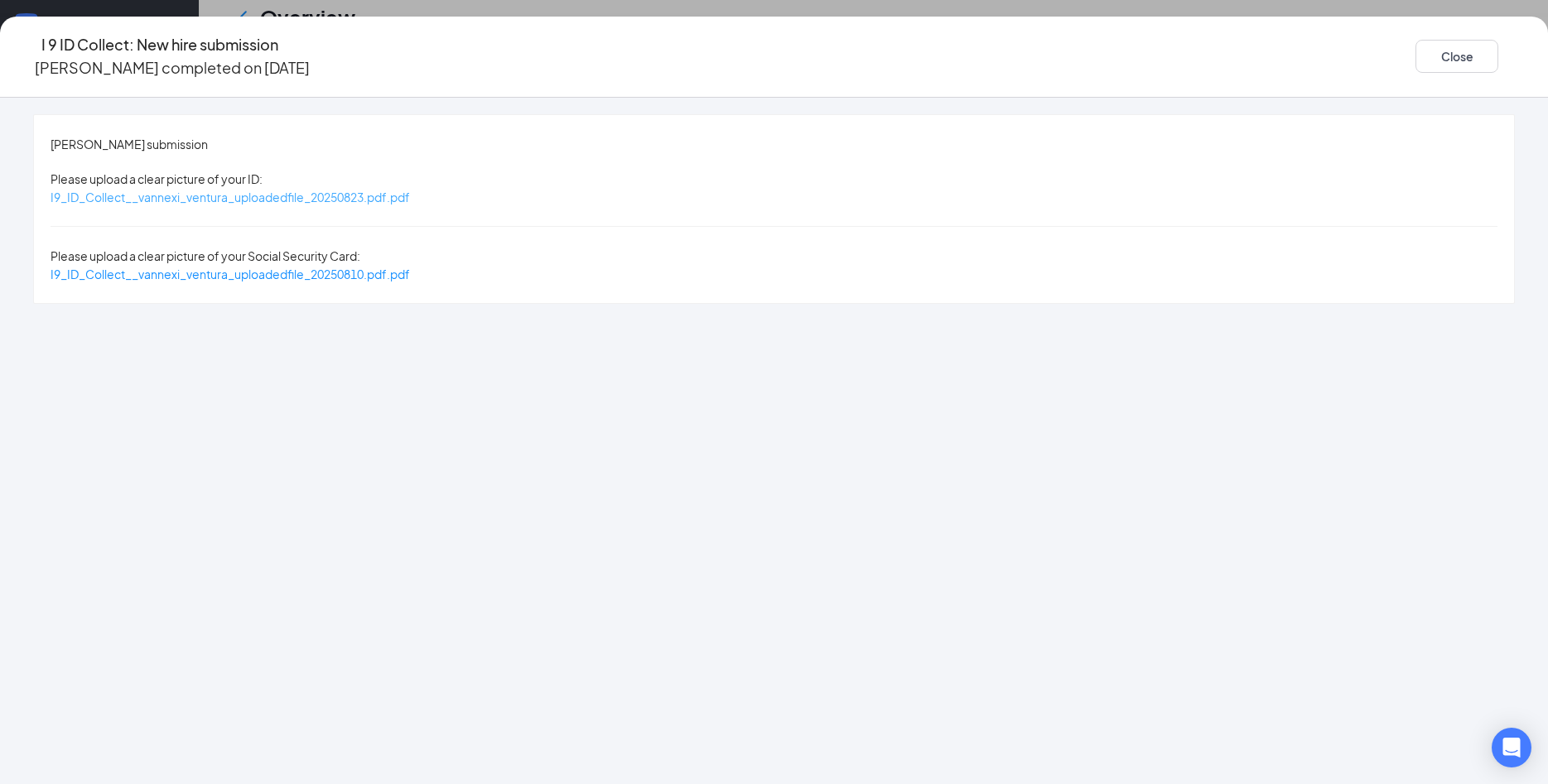
click at [410, 190] on span "I9_ID_Collect__vannexi_ventura_uploadedfile_20250823.pdf.pdf" at bounding box center [230, 197] width 360 height 15
click at [410, 266] on span "I9_ID_Collect__vannexi_ventura_uploadedfile_20250810.pdf.pdf" at bounding box center [230, 273] width 360 height 15
click at [1416, 40] on button "Close" at bounding box center [1457, 56] width 83 height 33
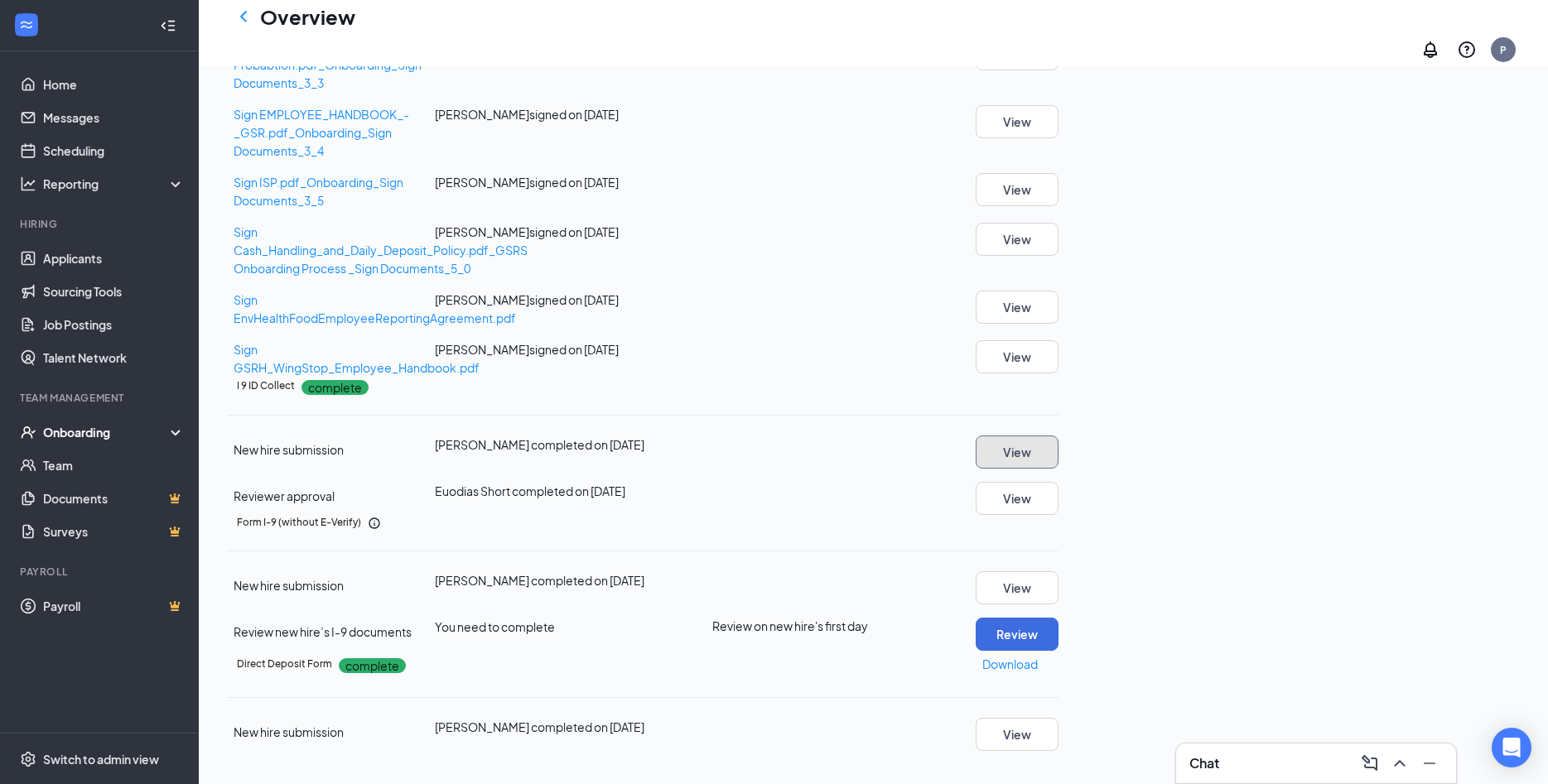
scroll to position [268, 0]
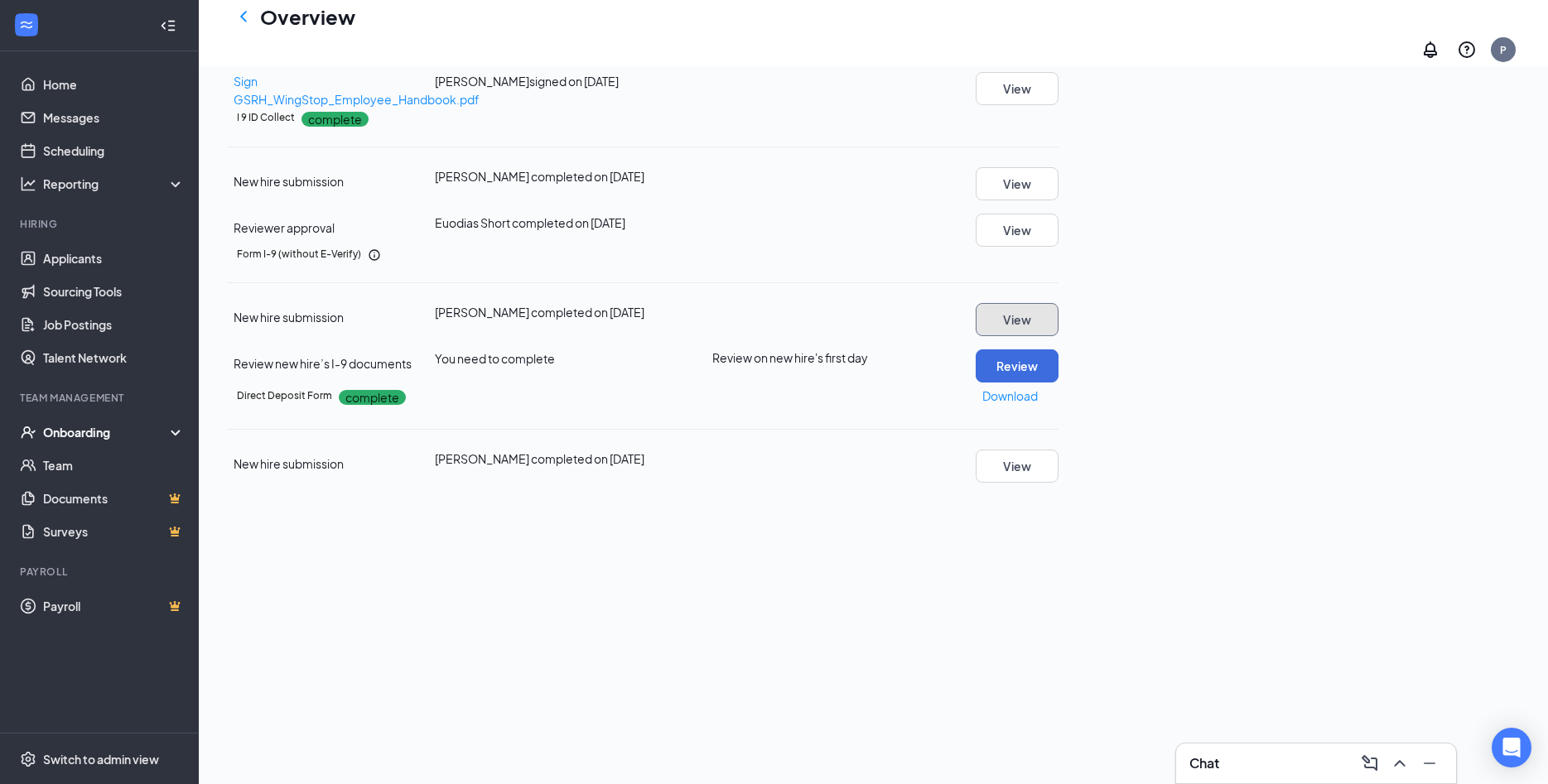
click at [1059, 336] on button "View" at bounding box center [1017, 319] width 83 height 33
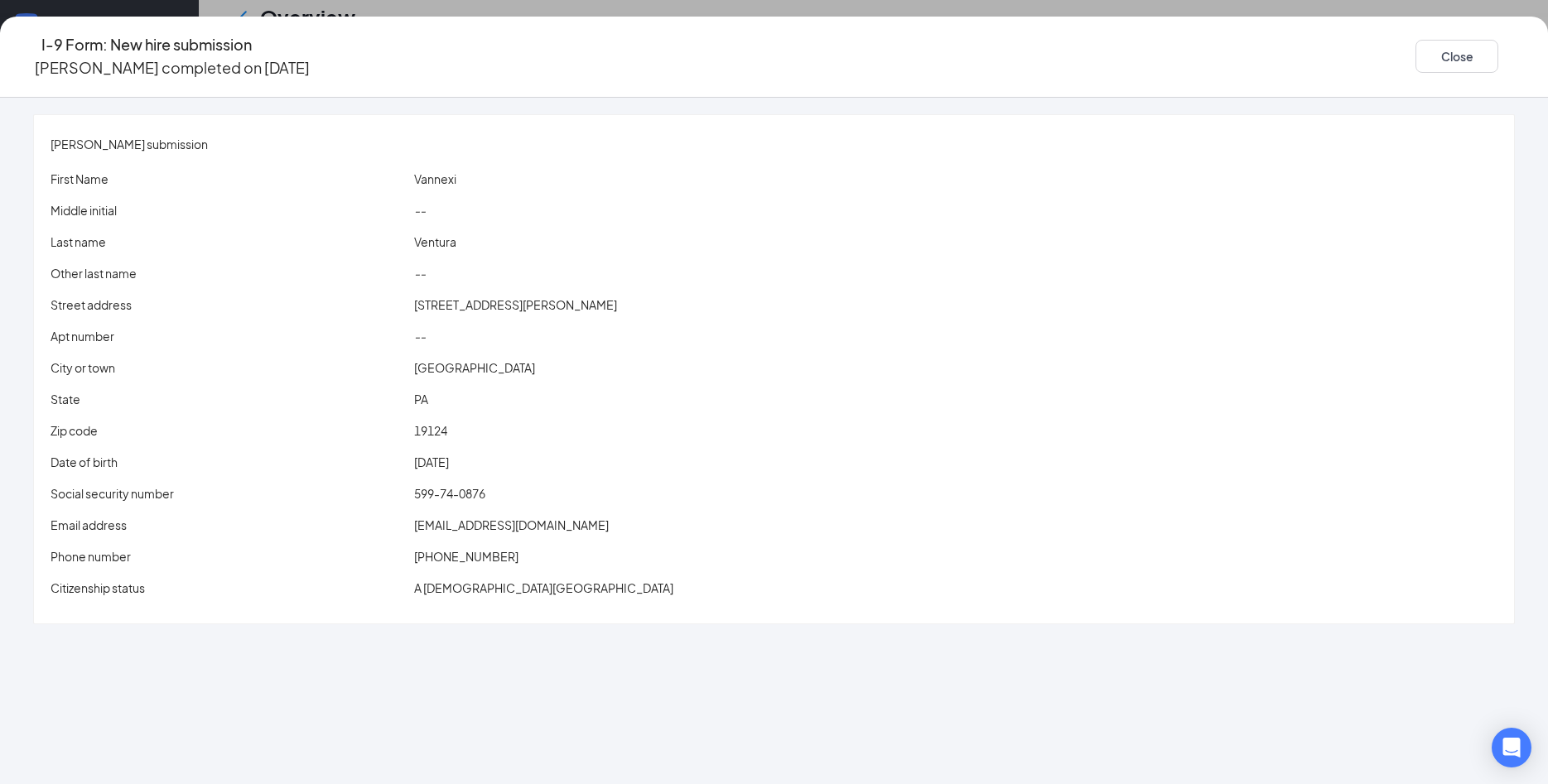
click at [541, 517] on span "vvannexi0430@gmail.com" at bounding box center [511, 524] width 194 height 15
click at [1416, 44] on button "Close" at bounding box center [1457, 56] width 83 height 33
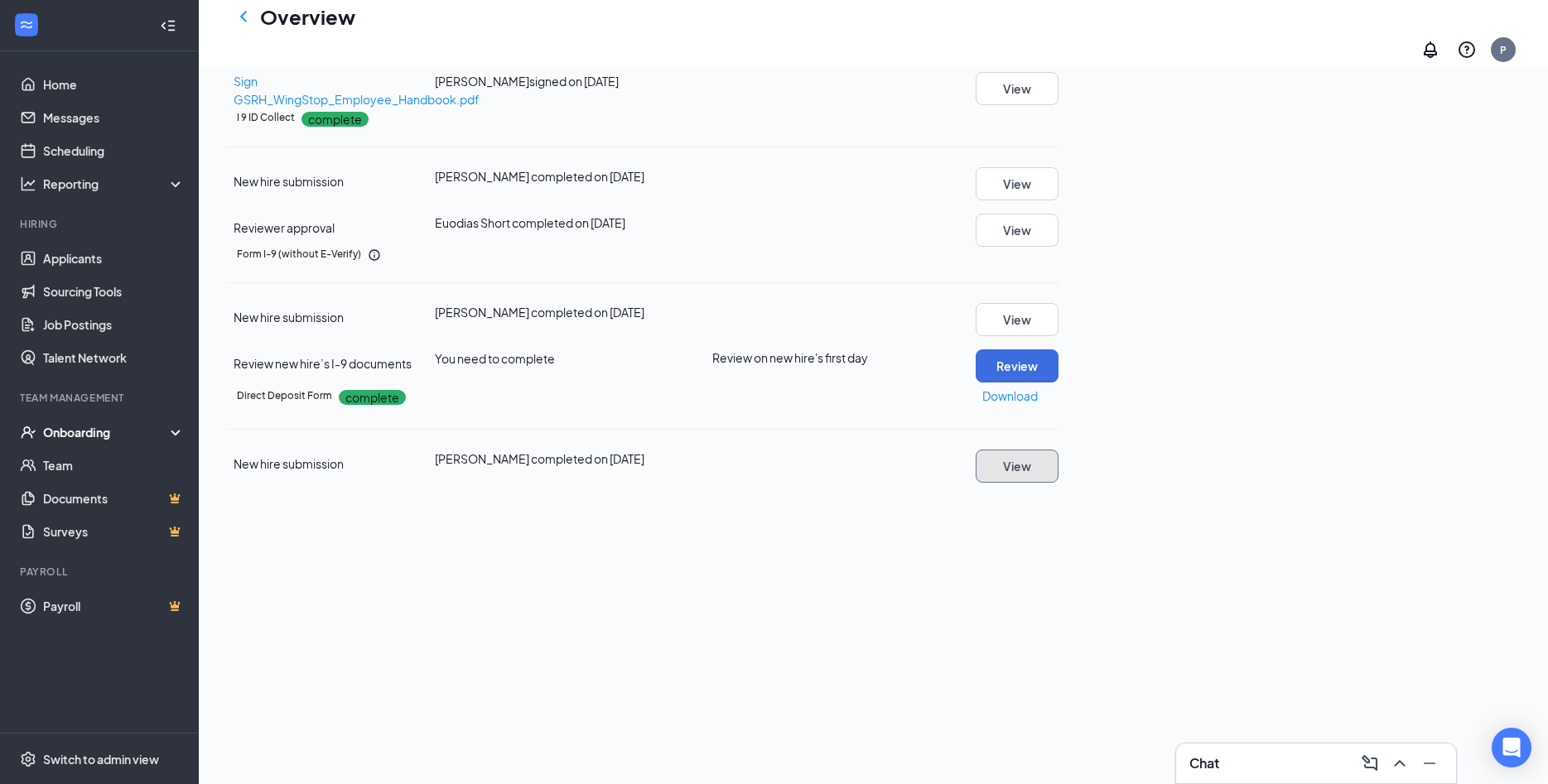
click at [1059, 483] on button "View" at bounding box center [1017, 466] width 83 height 33
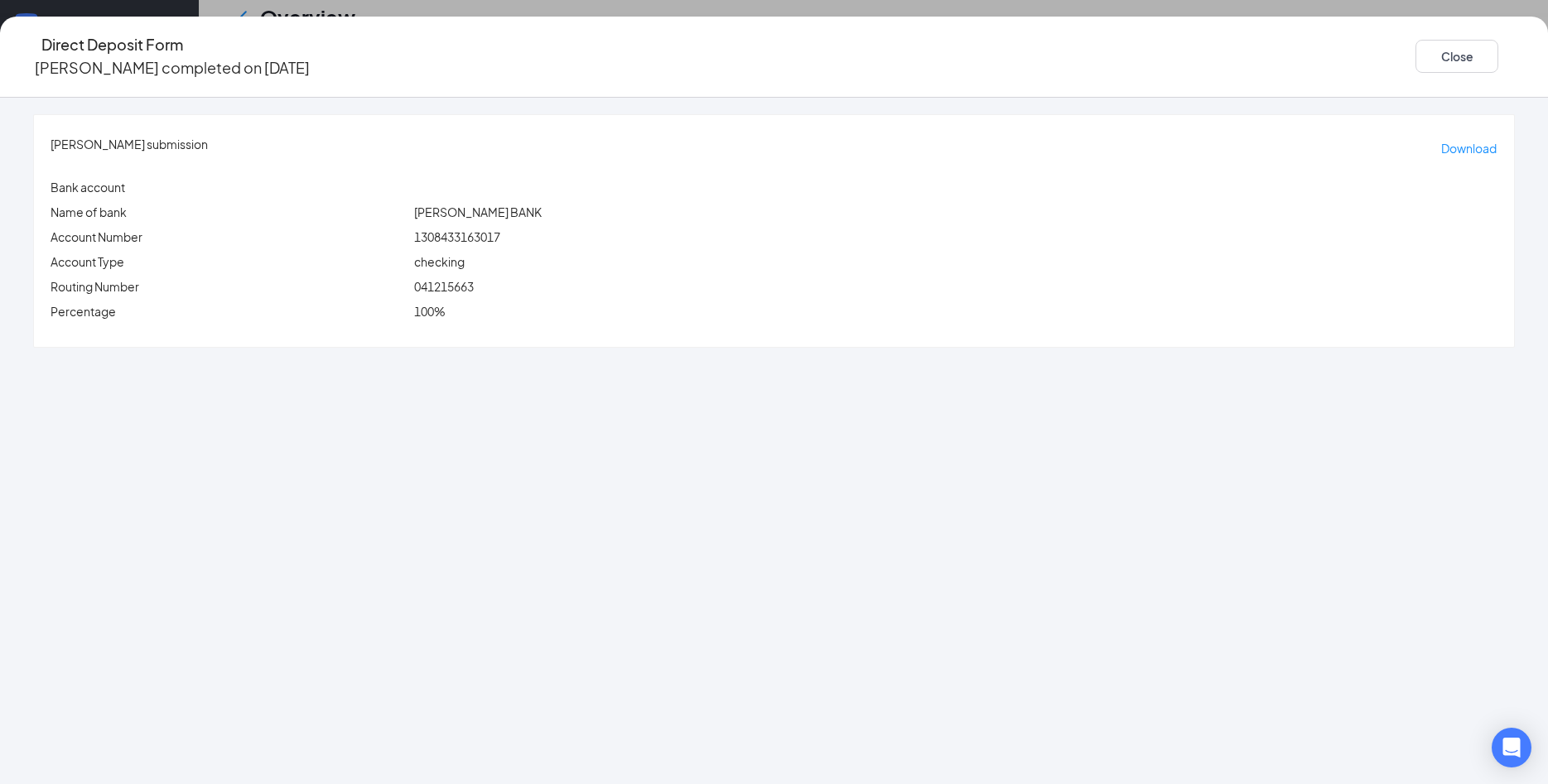
click at [474, 279] on span "041215663" at bounding box center [443, 286] width 59 height 15
copy span "041215663"
click at [500, 229] on span "1308433163017" at bounding box center [457, 236] width 86 height 15
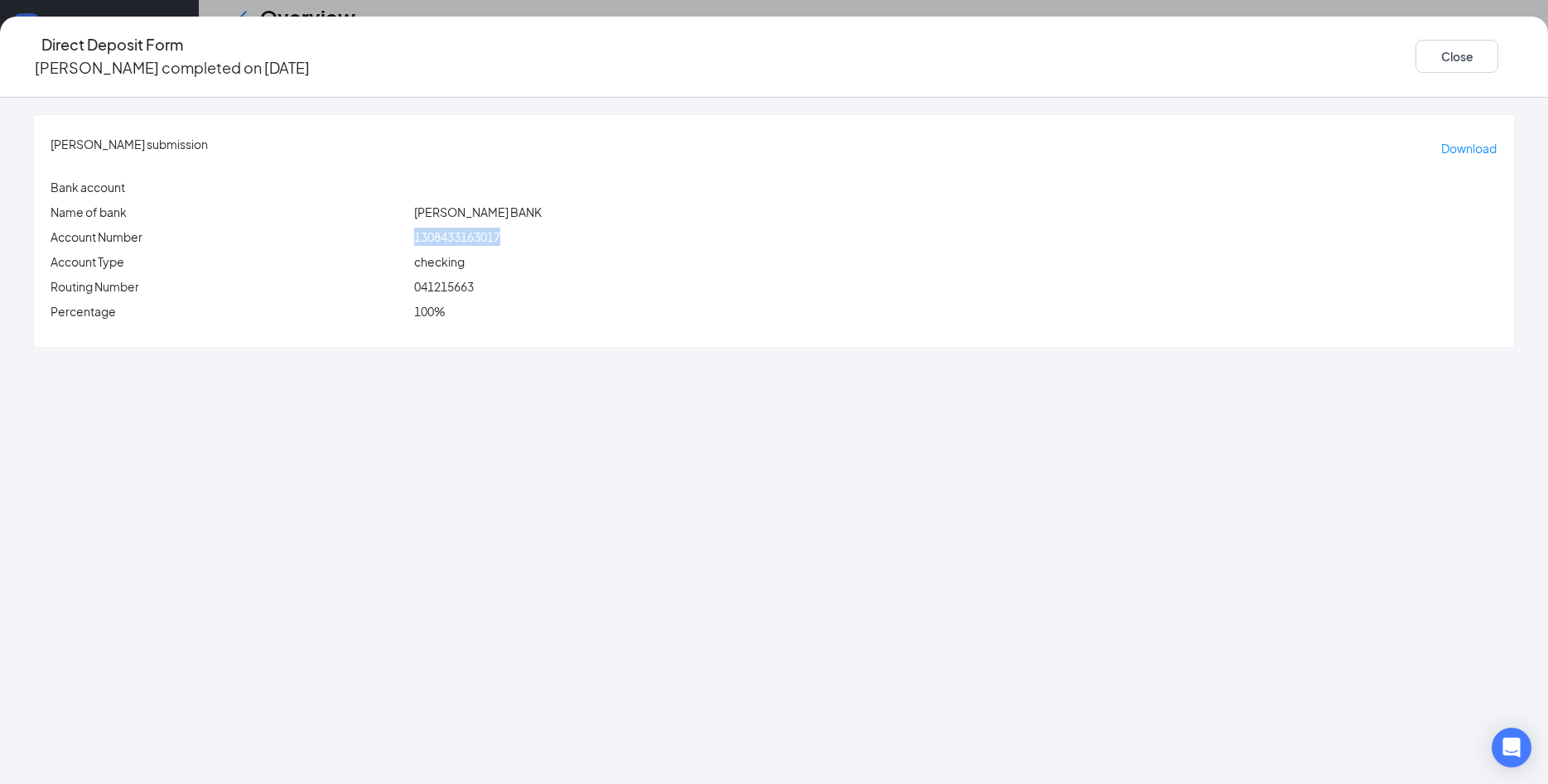
copy span "1308433163017"
click at [1416, 40] on button "Close" at bounding box center [1457, 56] width 83 height 33
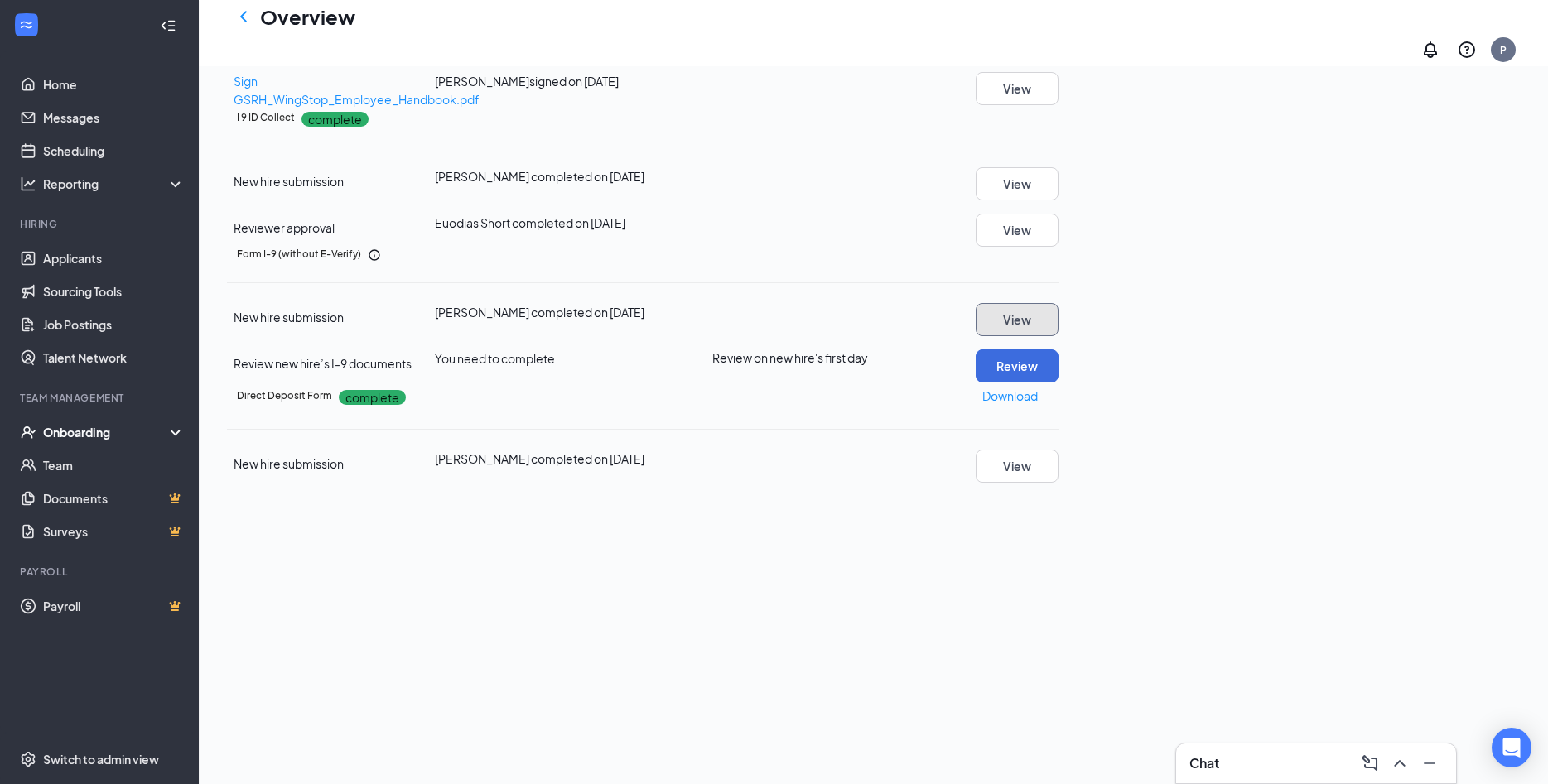
click at [1059, 336] on button "View" at bounding box center [1017, 319] width 83 height 33
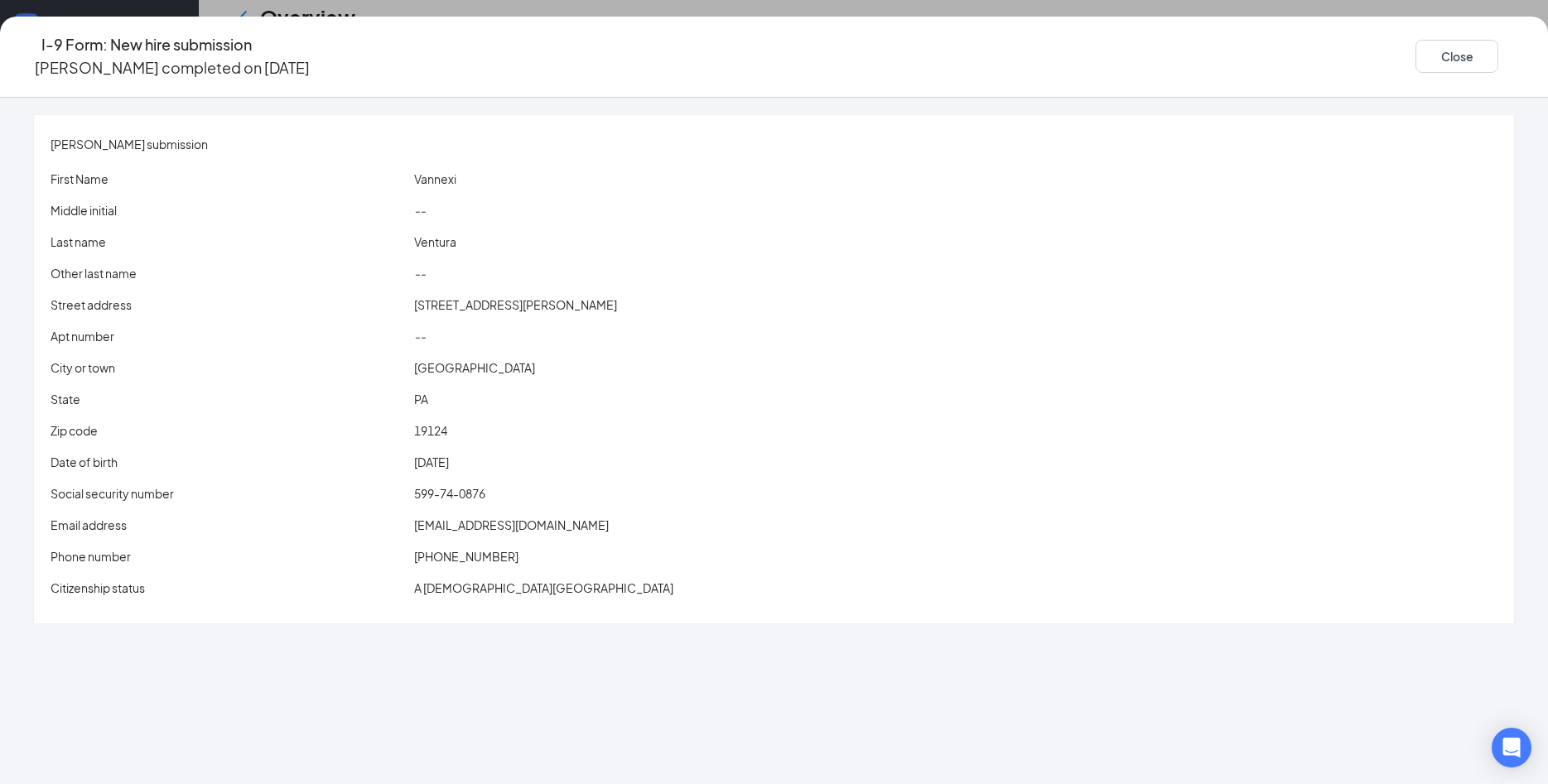
click at [560, 517] on span "vvannexi0430@gmail.com" at bounding box center [511, 524] width 194 height 15
click at [1416, 49] on button "Close" at bounding box center [1457, 56] width 83 height 33
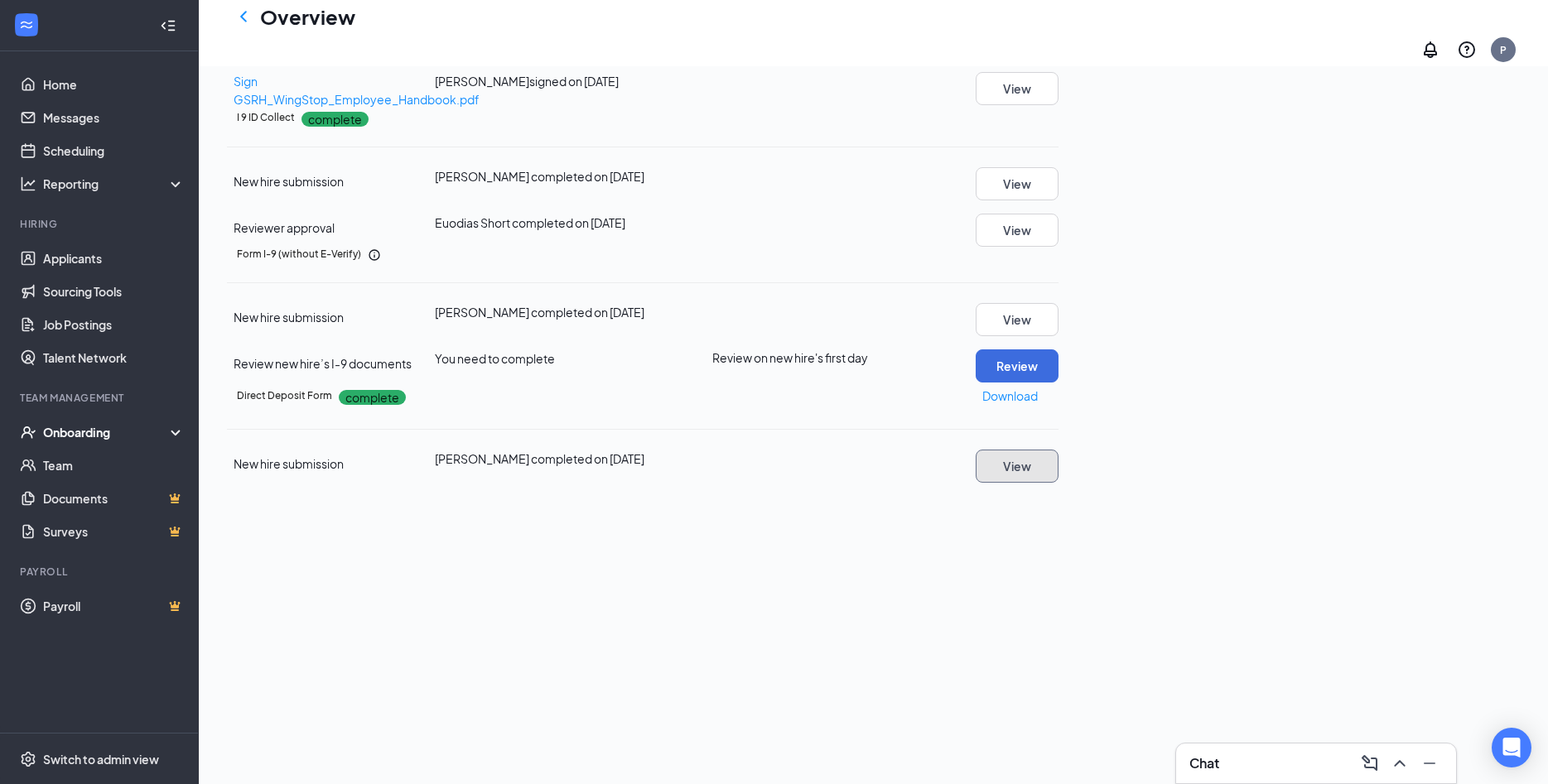
click at [1059, 483] on button "View" at bounding box center [1017, 466] width 83 height 33
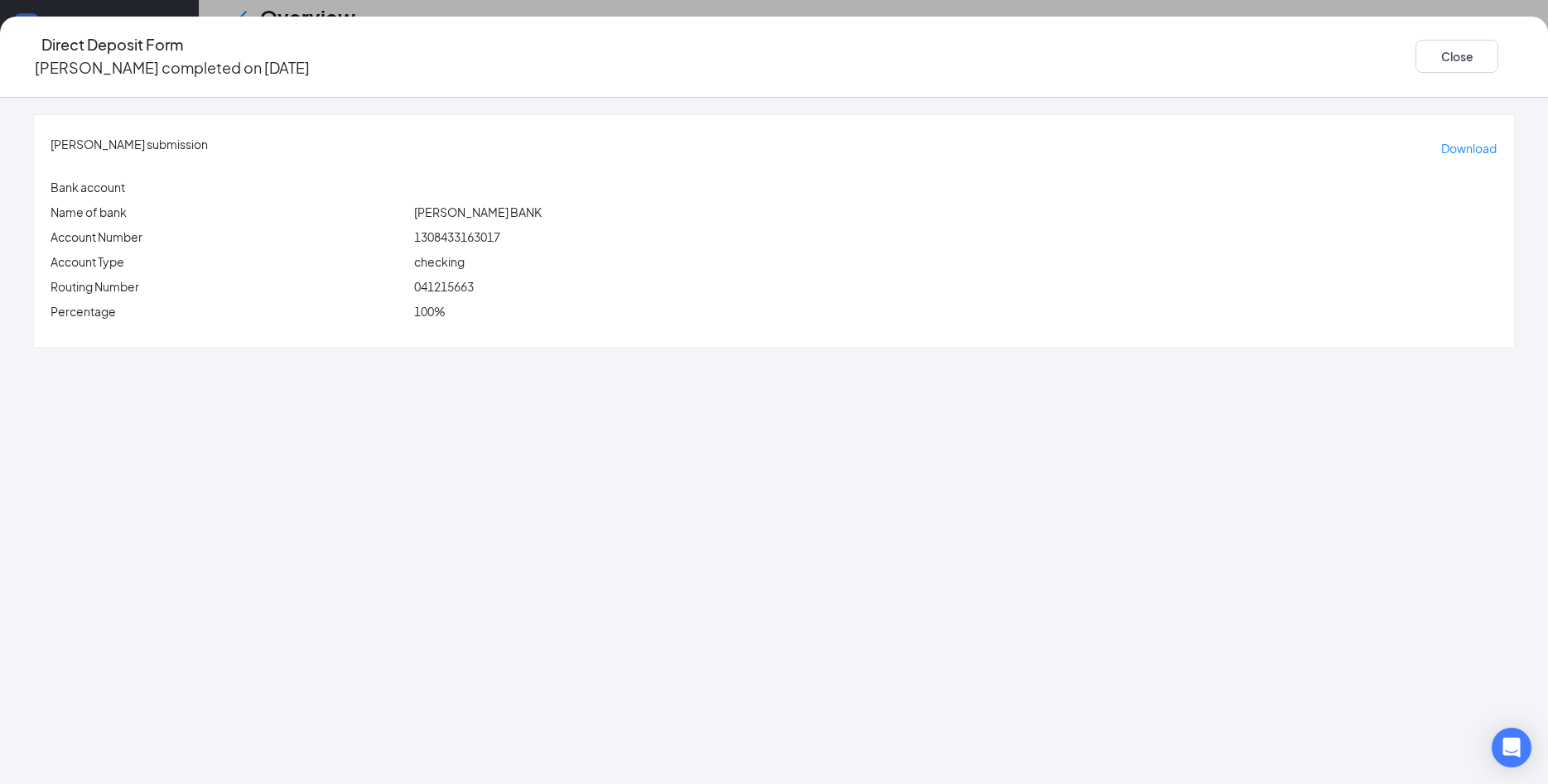
click at [474, 279] on span "041215663" at bounding box center [443, 286] width 59 height 15
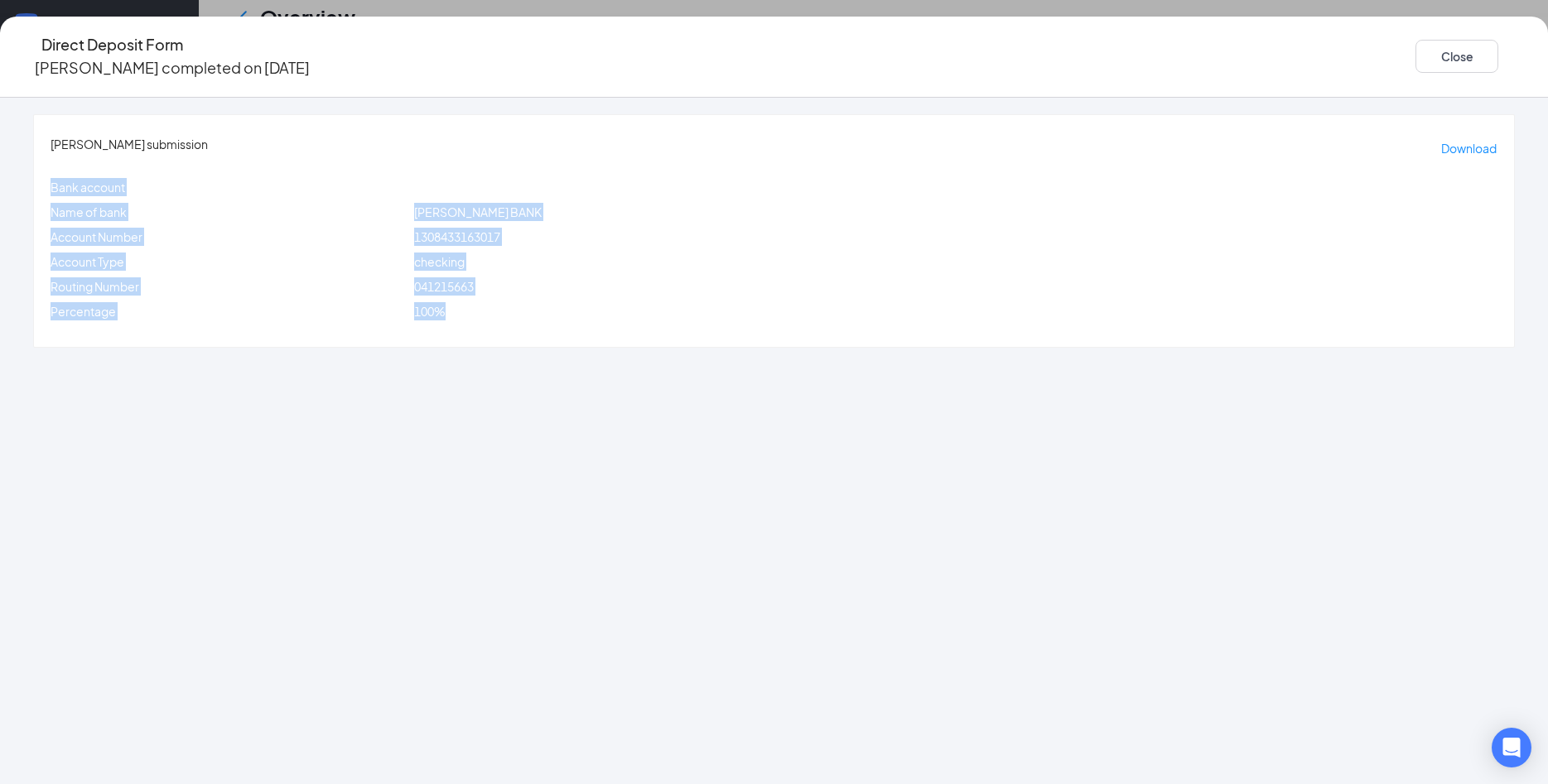
click at [474, 279] on span "041215663" at bounding box center [443, 286] width 59 height 15
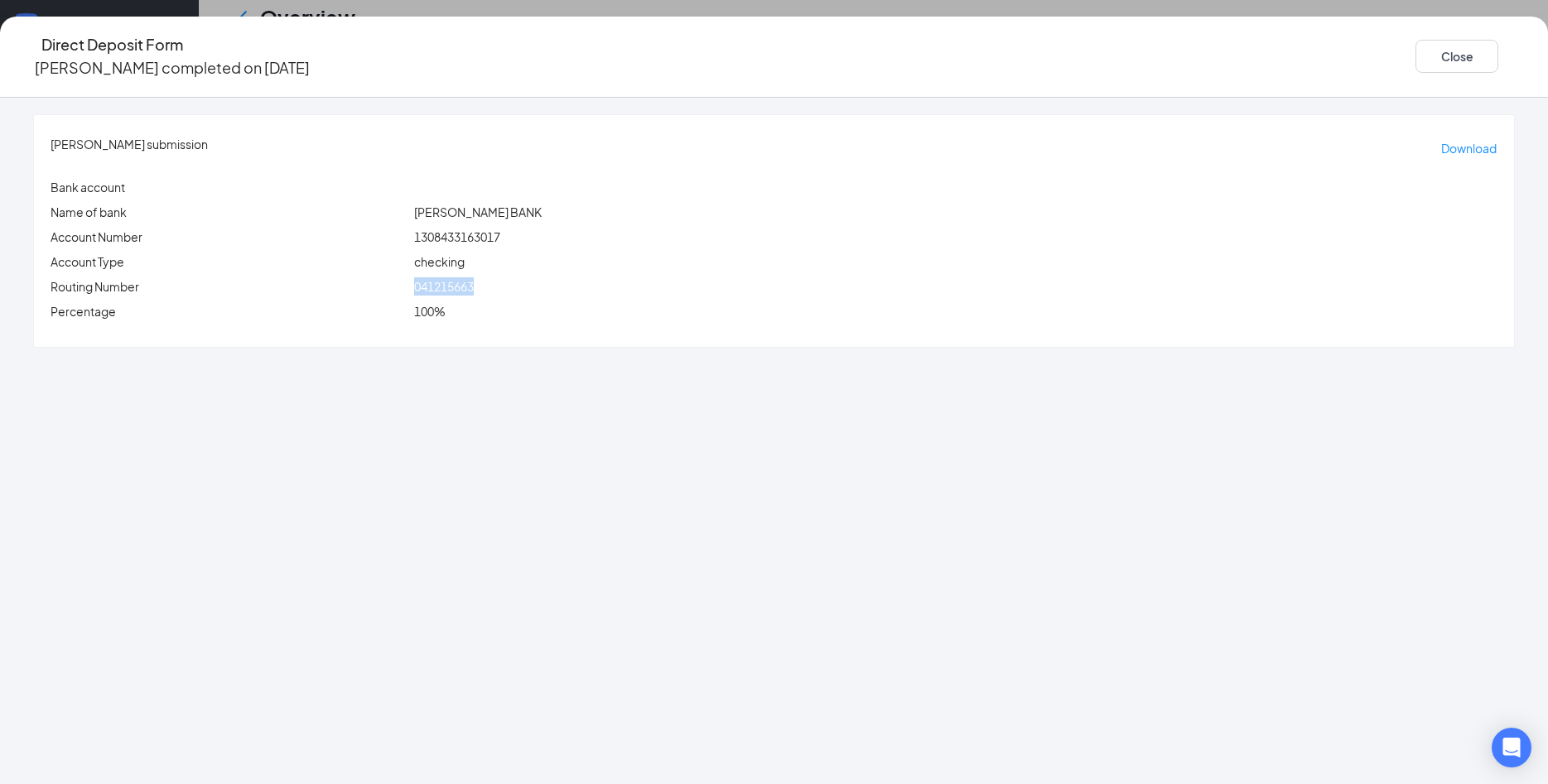
click at [474, 279] on span "041215663" at bounding box center [443, 286] width 59 height 15
copy span "041215663"
click at [500, 229] on span "1308433163017" at bounding box center [457, 236] width 86 height 15
copy span "1308433163017"
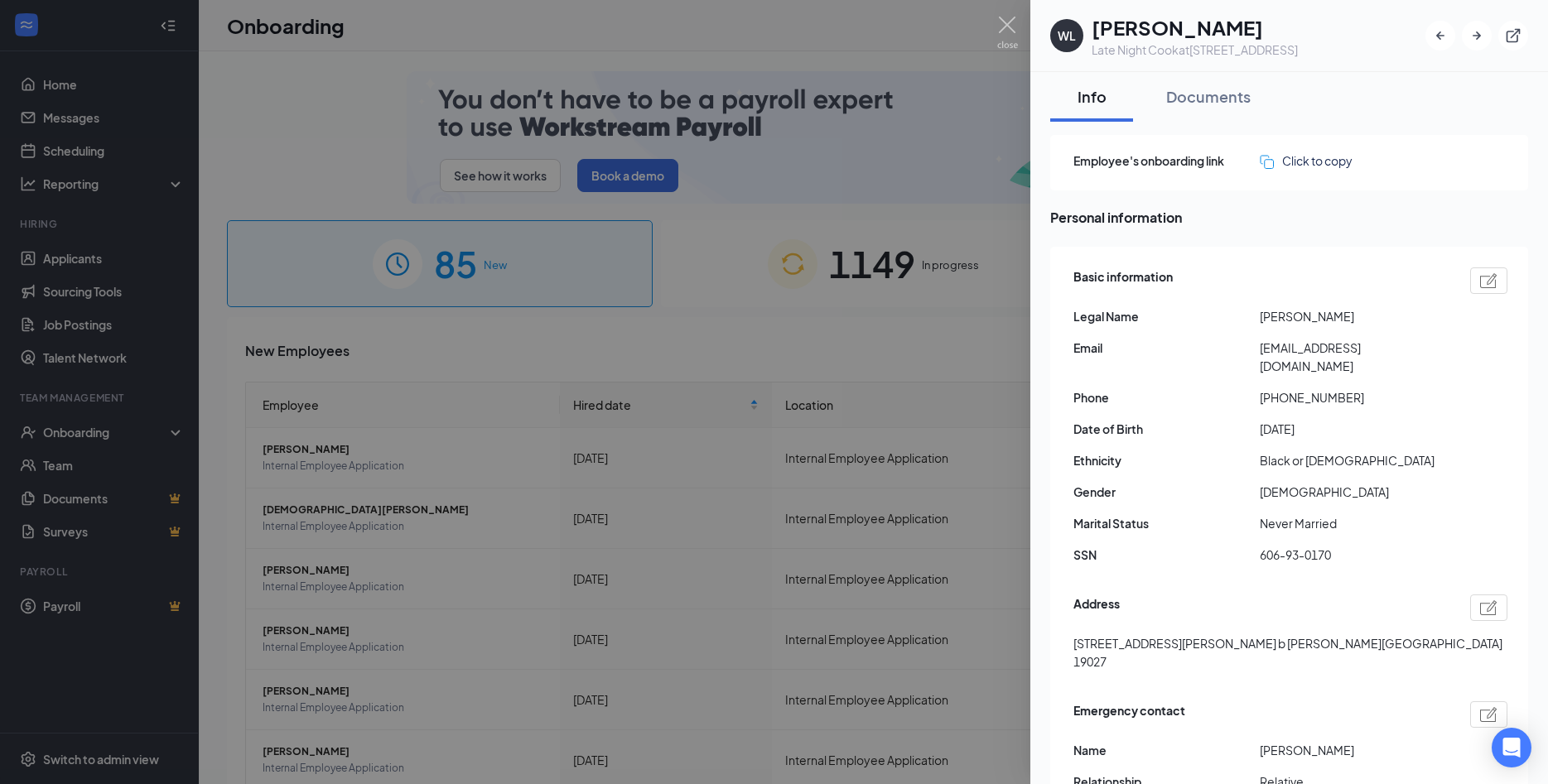
click at [1222, 101] on div "Documents" at bounding box center [1208, 96] width 85 height 21
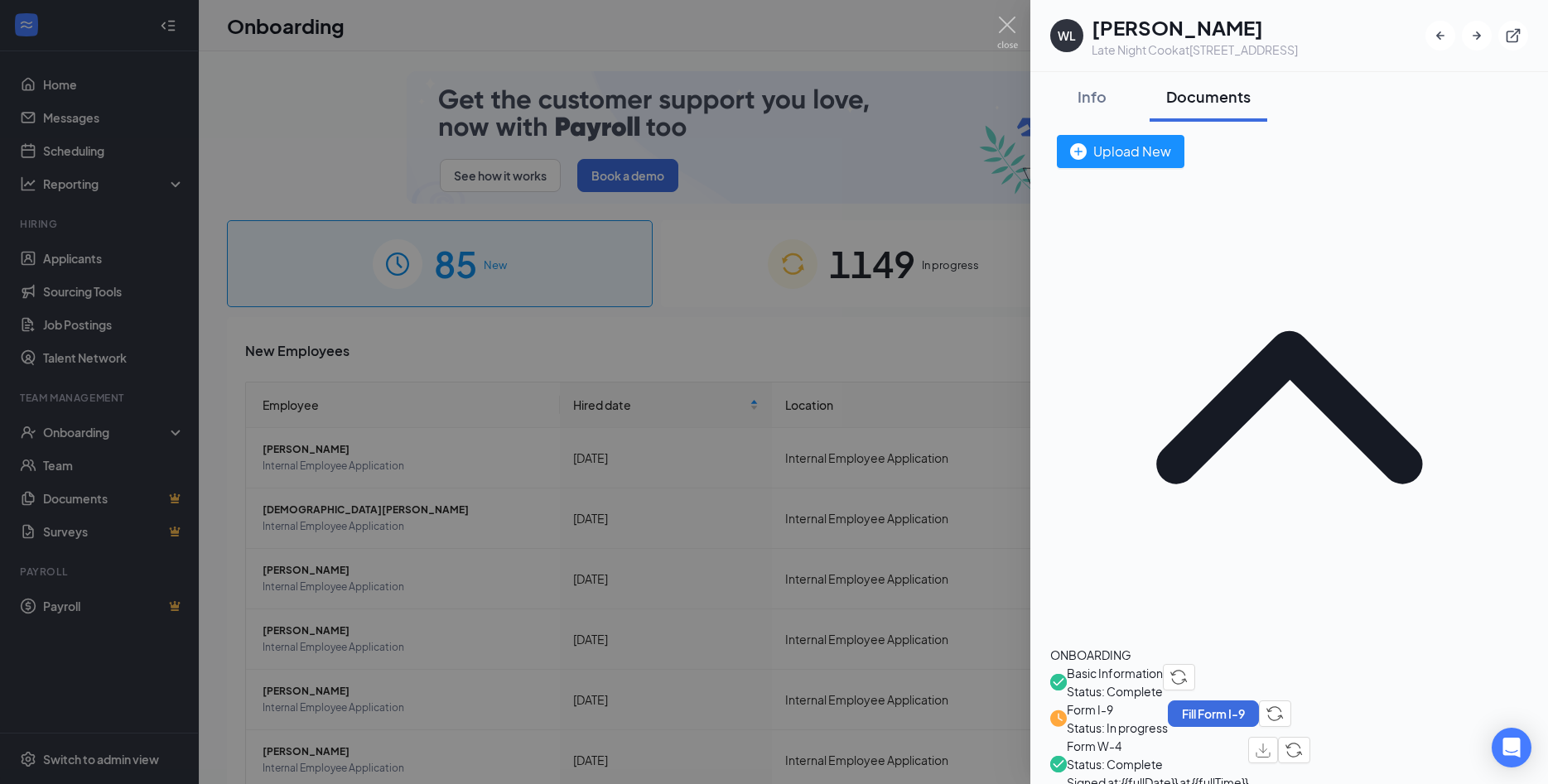
click at [1154, 682] on span "Status: Complete" at bounding box center [1114, 691] width 96 height 18
click at [1155, 664] on span "Basic Information" at bounding box center [1114, 673] width 96 height 18
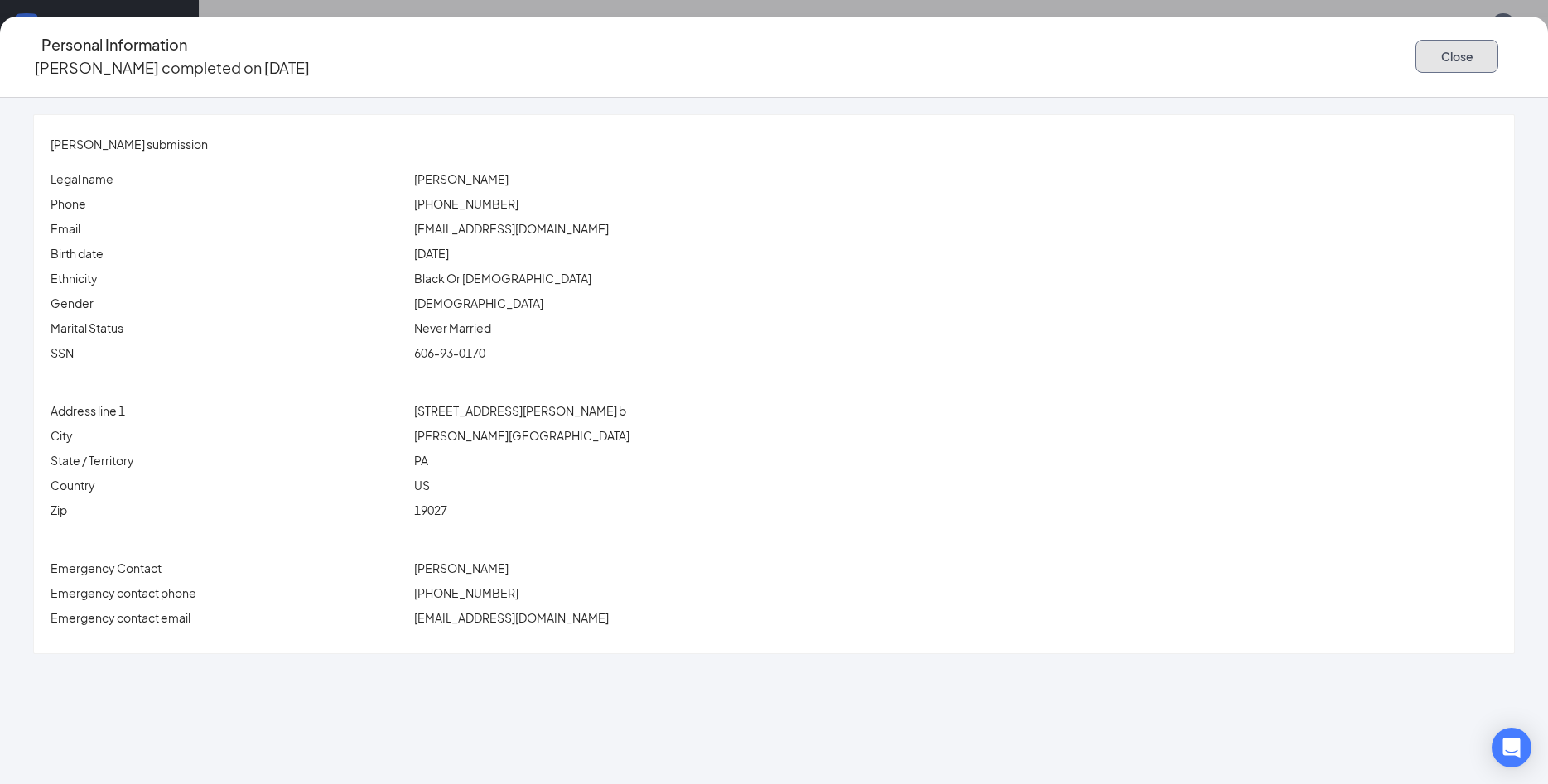
click at [1416, 57] on button "Close" at bounding box center [1457, 56] width 83 height 33
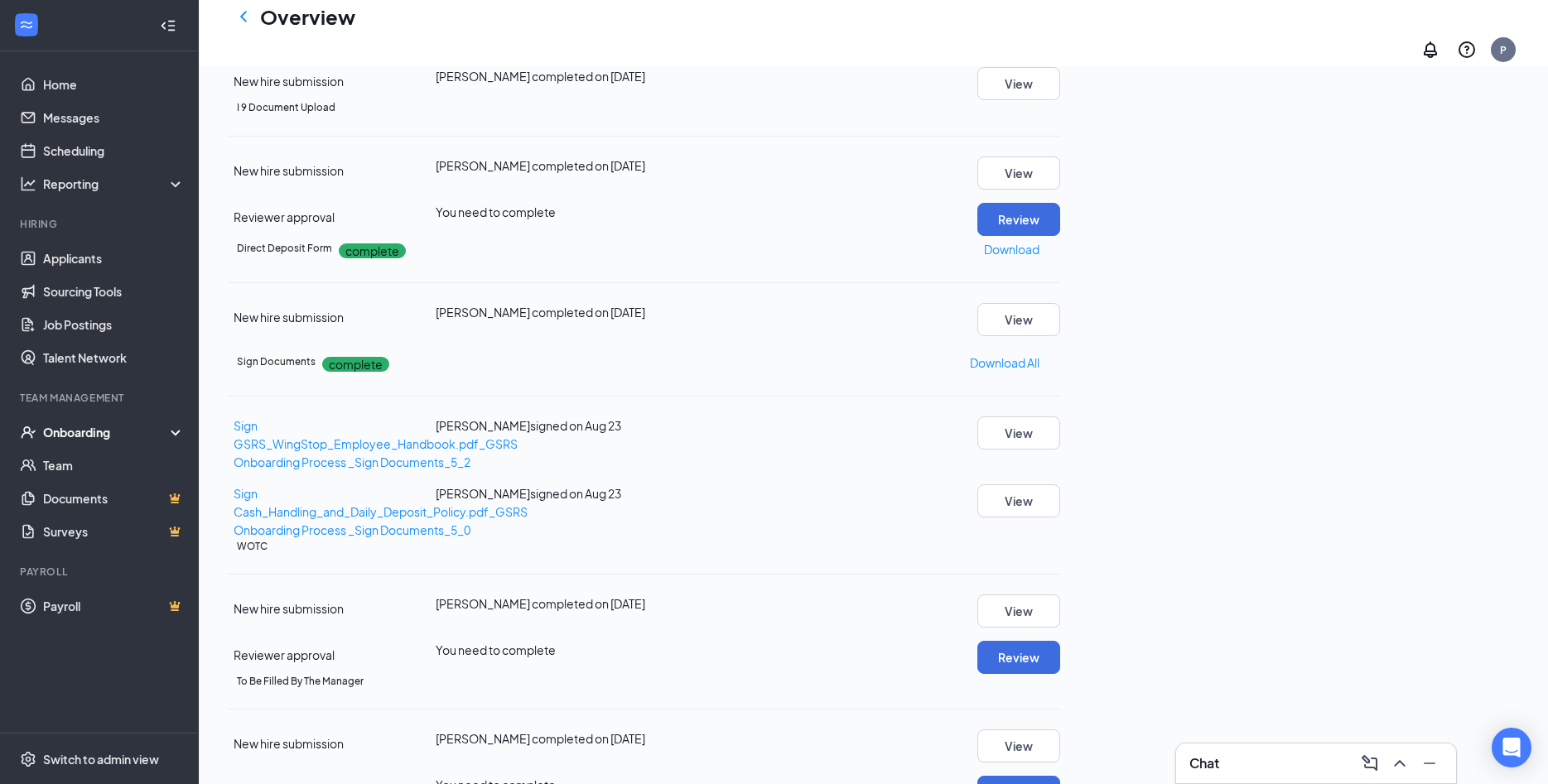
scroll to position [506, 0]
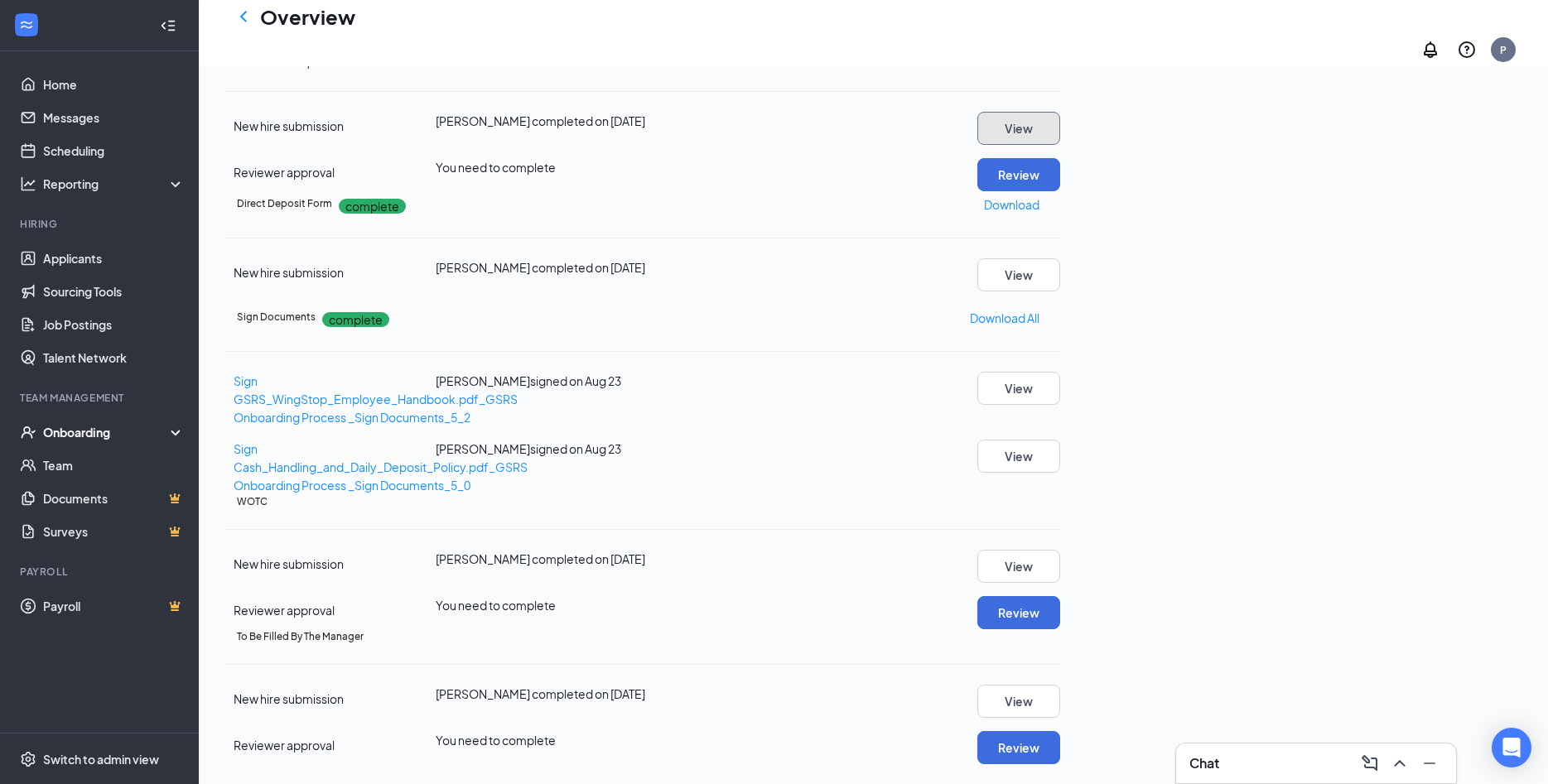
click at [1060, 145] on button "View" at bounding box center [1018, 128] width 83 height 33
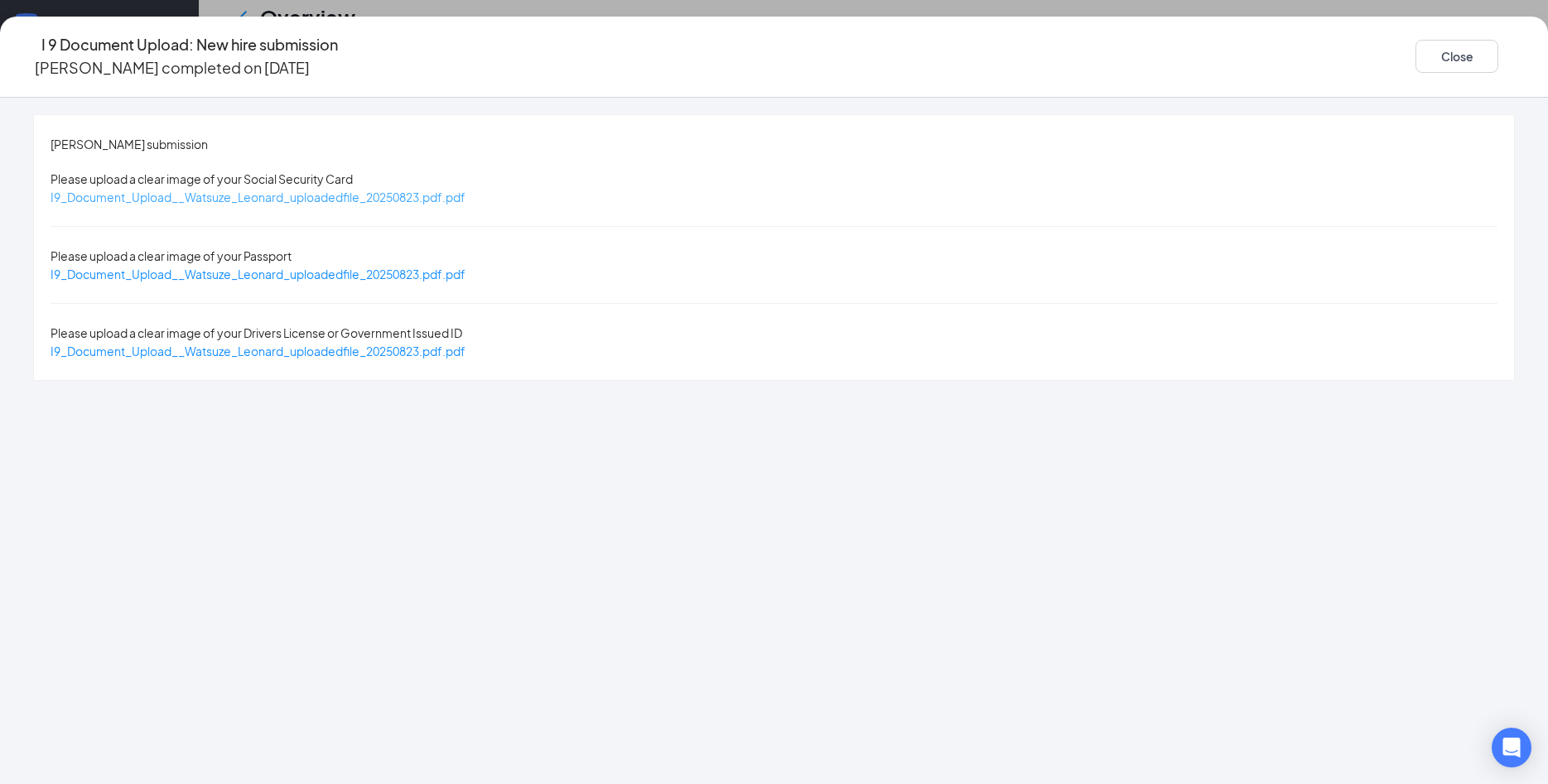
click at [465, 190] on span "I9_Document_Upload__Watsuze_Leonard_uploadedfile_20250823.pdf.pdf" at bounding box center [257, 197] width 415 height 15
click at [465, 343] on span "I9_Document_Upload__Watsuze_Leonard_uploadedfile_20250823.pdf.pdf" at bounding box center [257, 351] width 415 height 15
drag, startPoint x: 1294, startPoint y: 47, endPoint x: 1303, endPoint y: 67, distance: 21.9
click at [1416, 47] on button "Close" at bounding box center [1457, 56] width 83 height 33
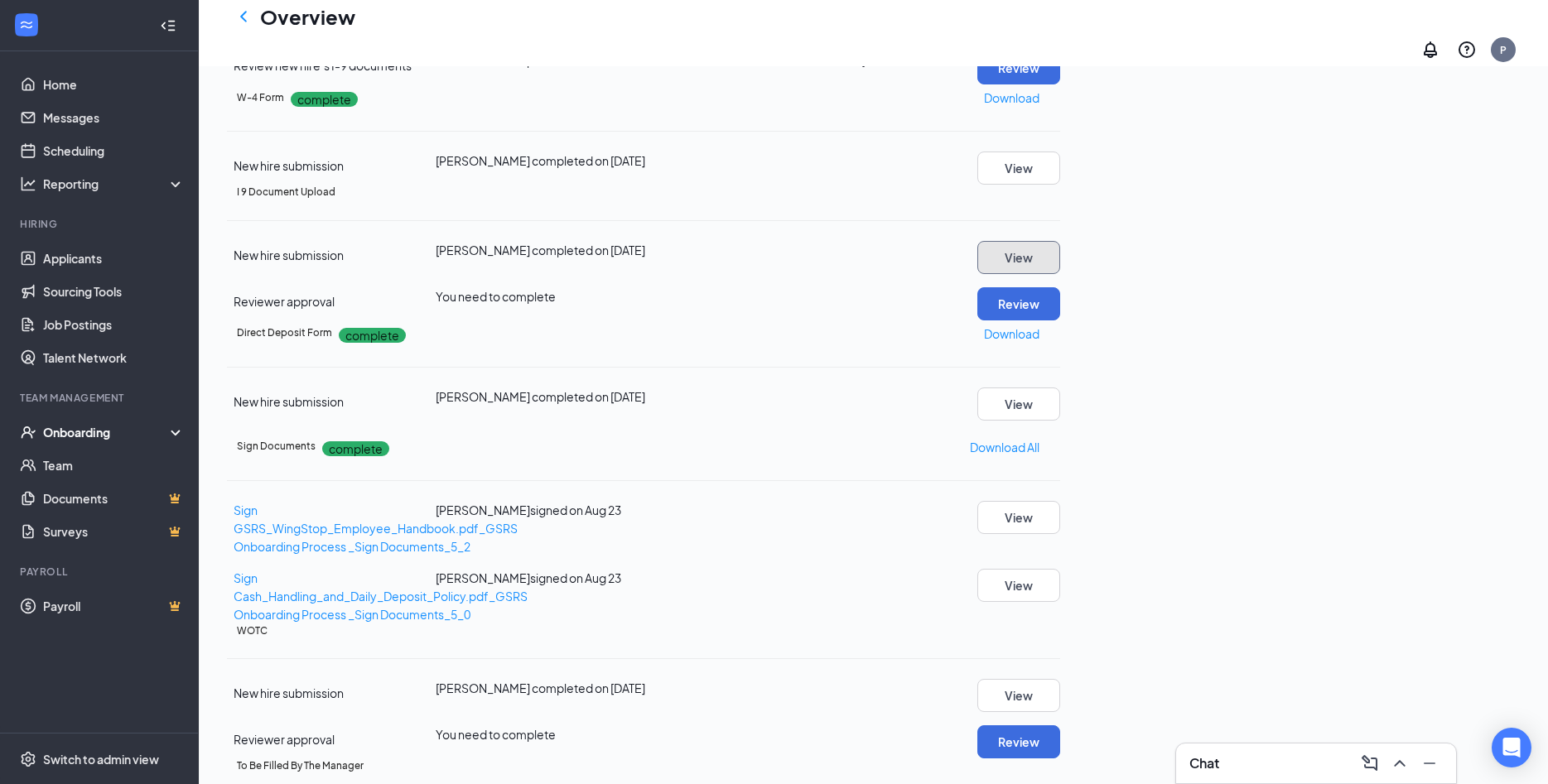
scroll to position [254, 0]
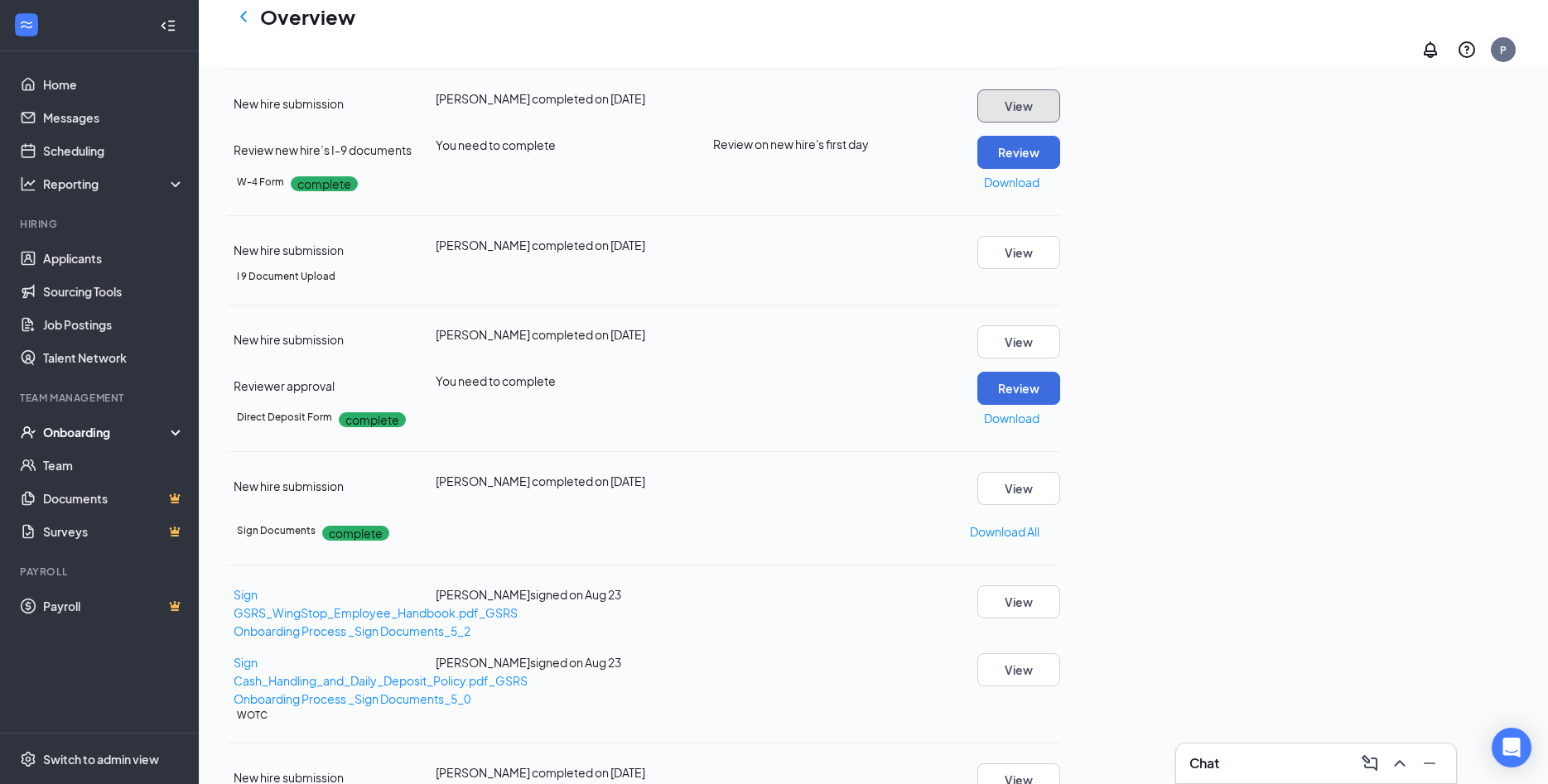
click at [1060, 122] on button "View" at bounding box center [1018, 105] width 83 height 33
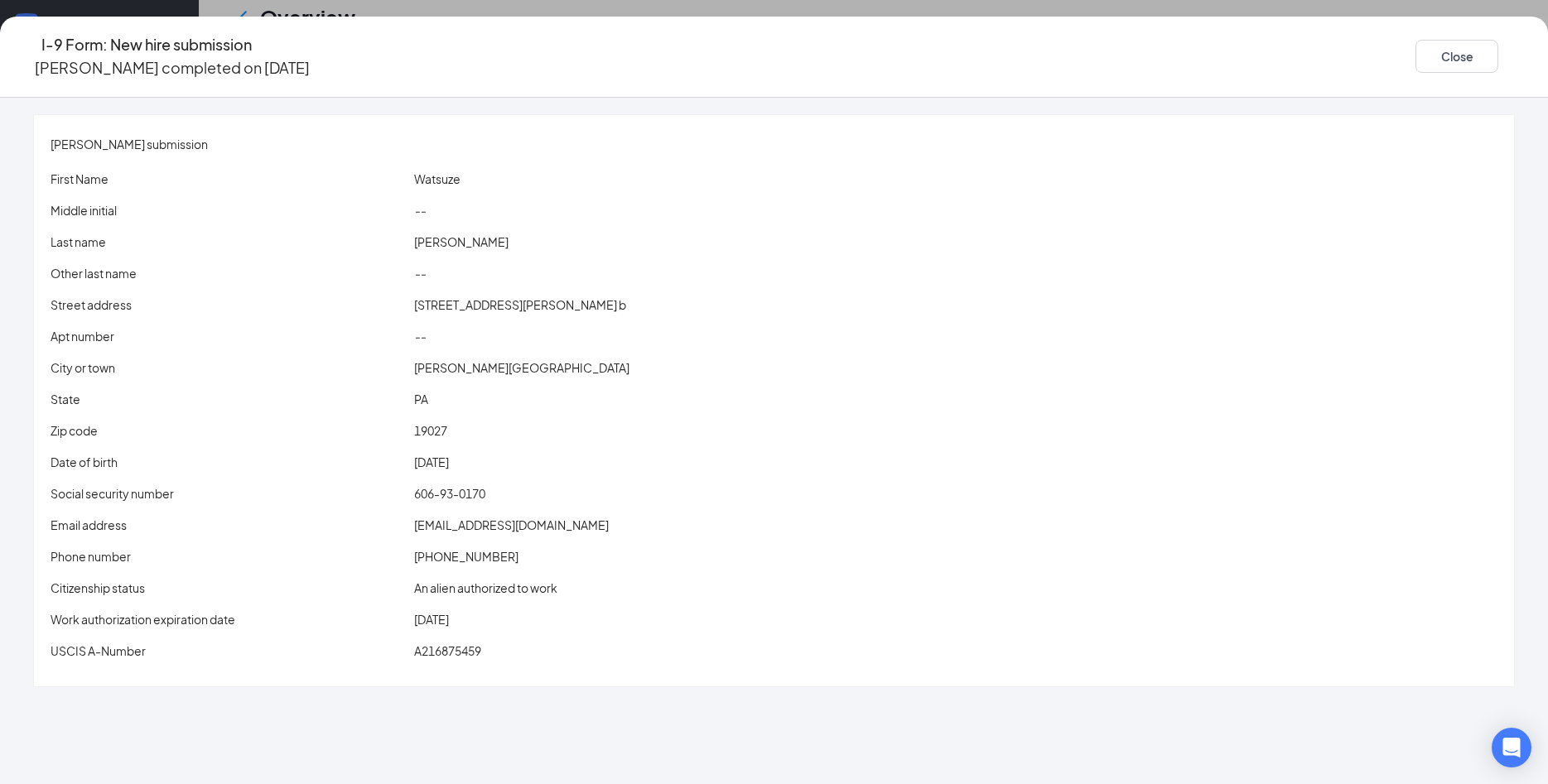
click at [565, 517] on span "watsuzeleonard@gmail.com" at bounding box center [511, 524] width 194 height 15
click at [1416, 40] on button "Close" at bounding box center [1457, 56] width 83 height 33
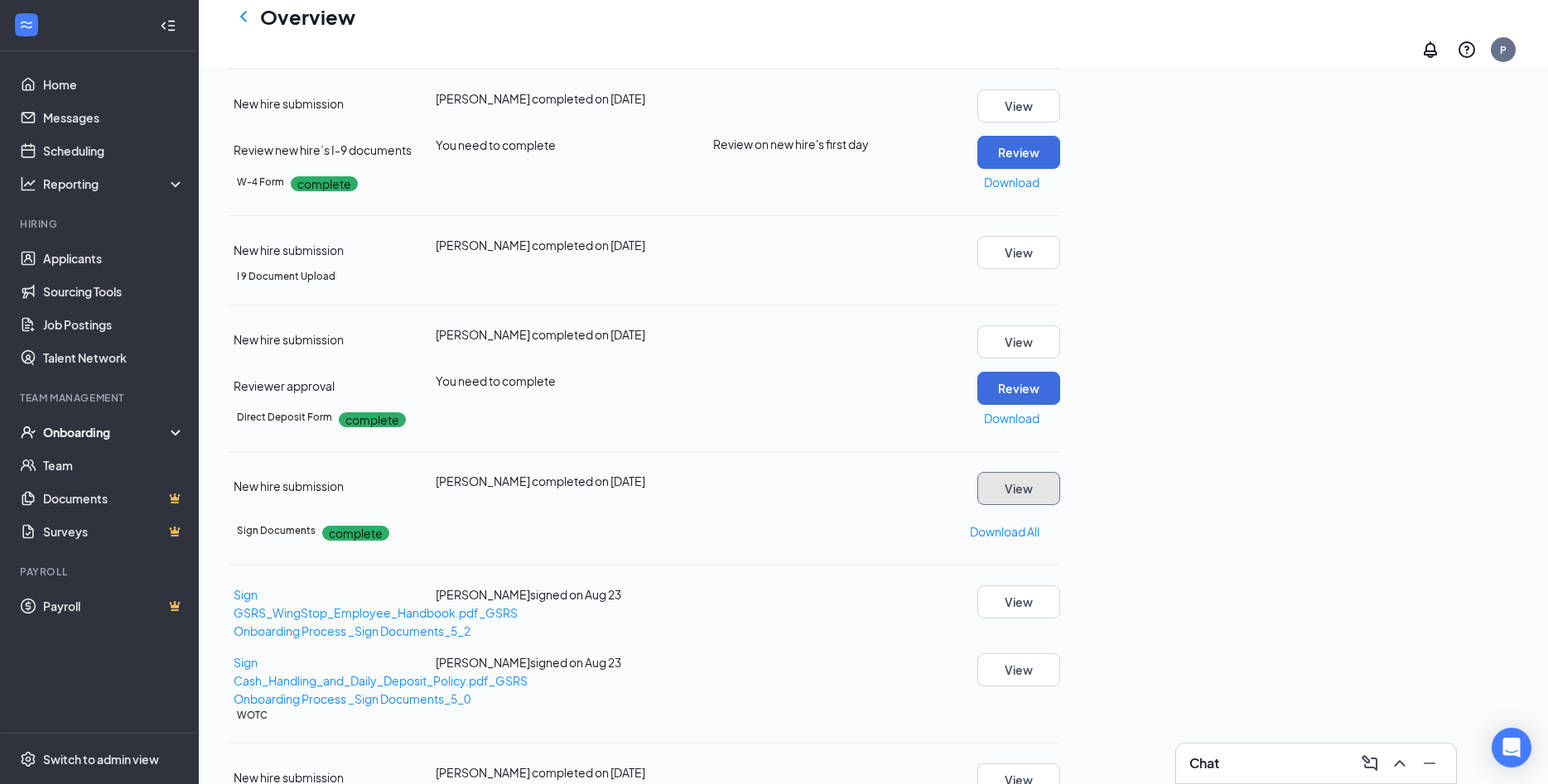
click at [1060, 505] on button "View" at bounding box center [1018, 488] width 83 height 33
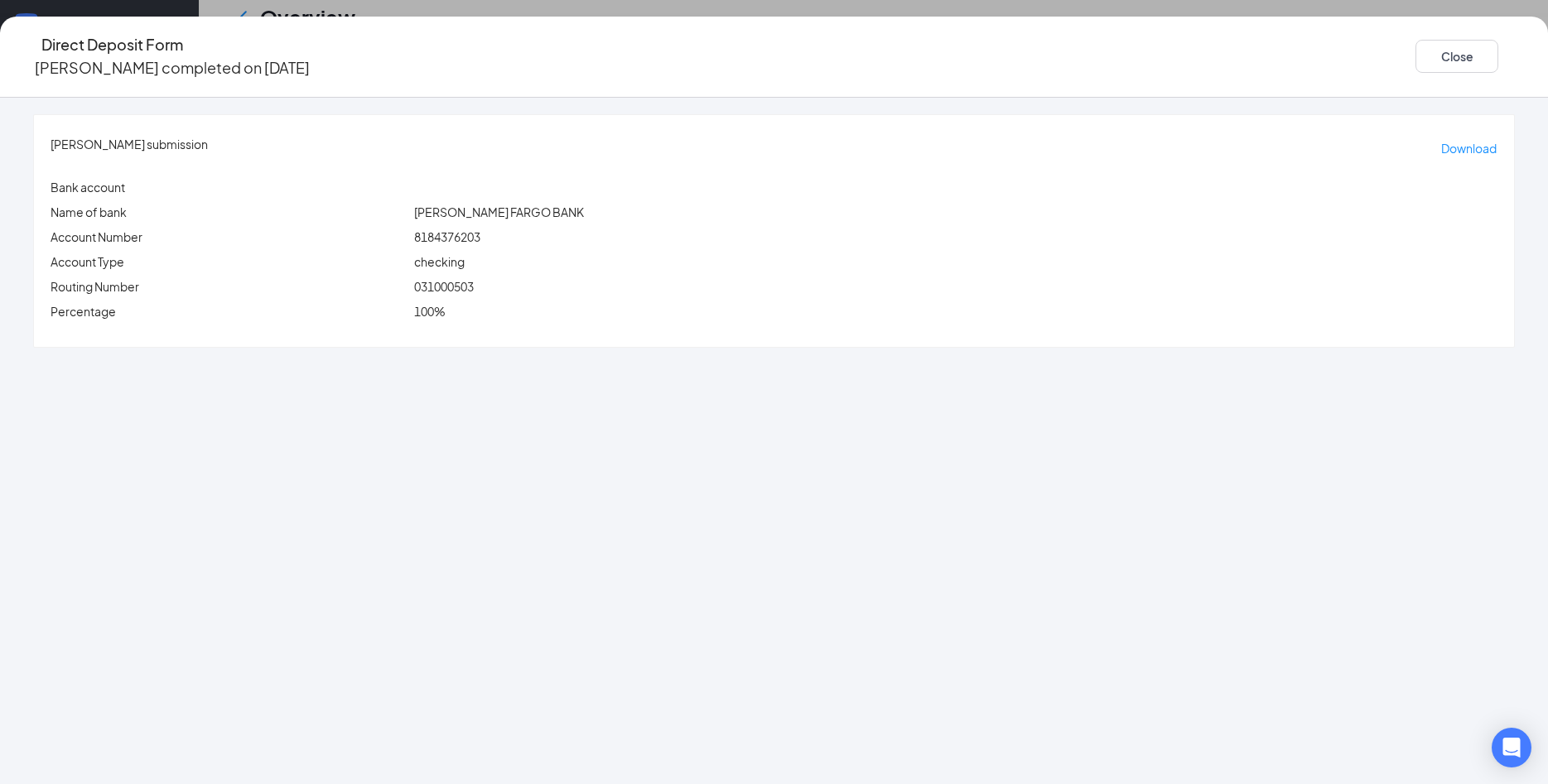
click at [474, 279] on span "031000503" at bounding box center [443, 286] width 59 height 15
copy span "031000503"
click at [480, 229] on span "8184376203" at bounding box center [447, 236] width 67 height 15
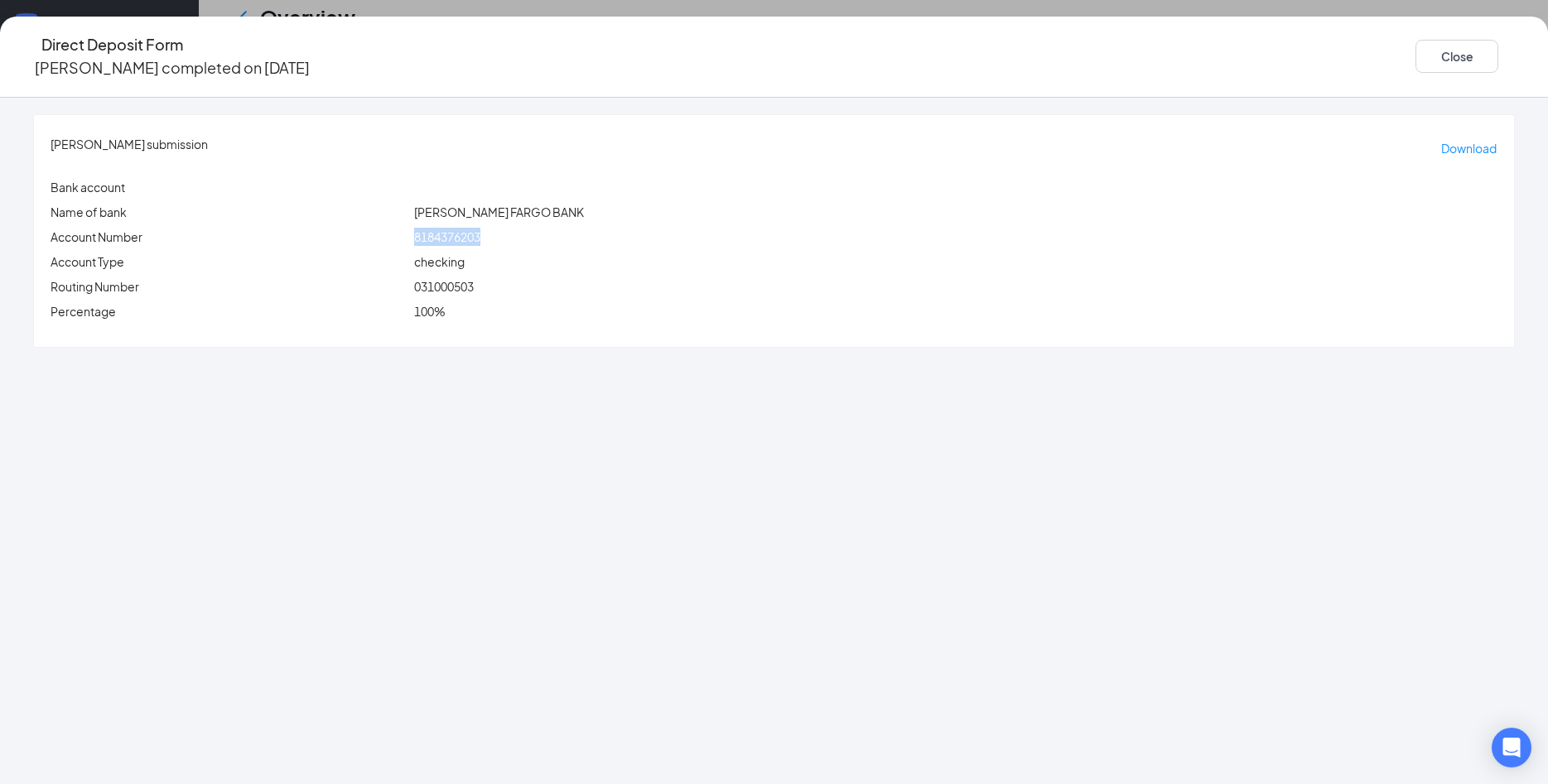
copy span "8184376203"
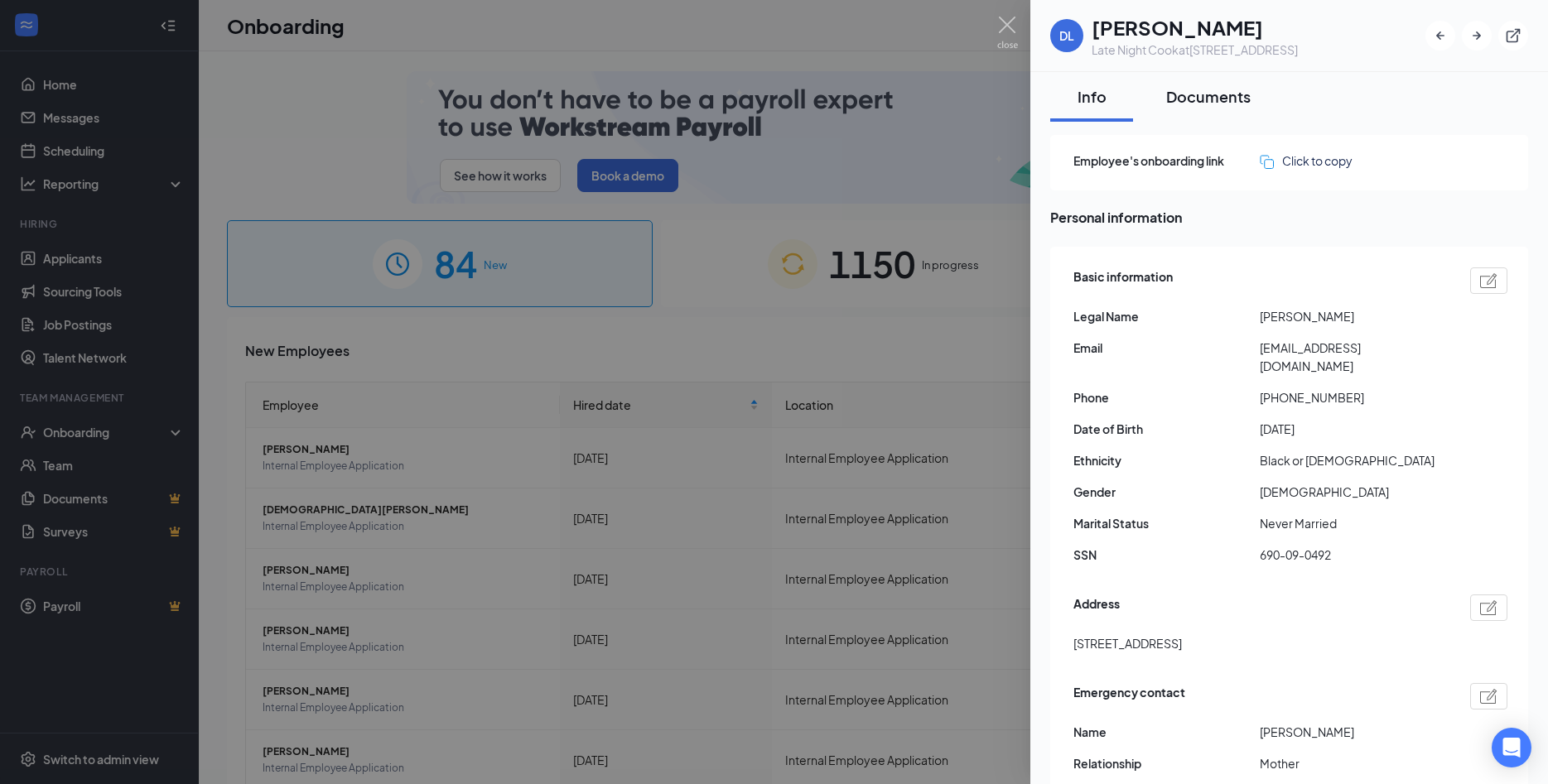
click at [1223, 100] on div "Documents" at bounding box center [1208, 96] width 85 height 21
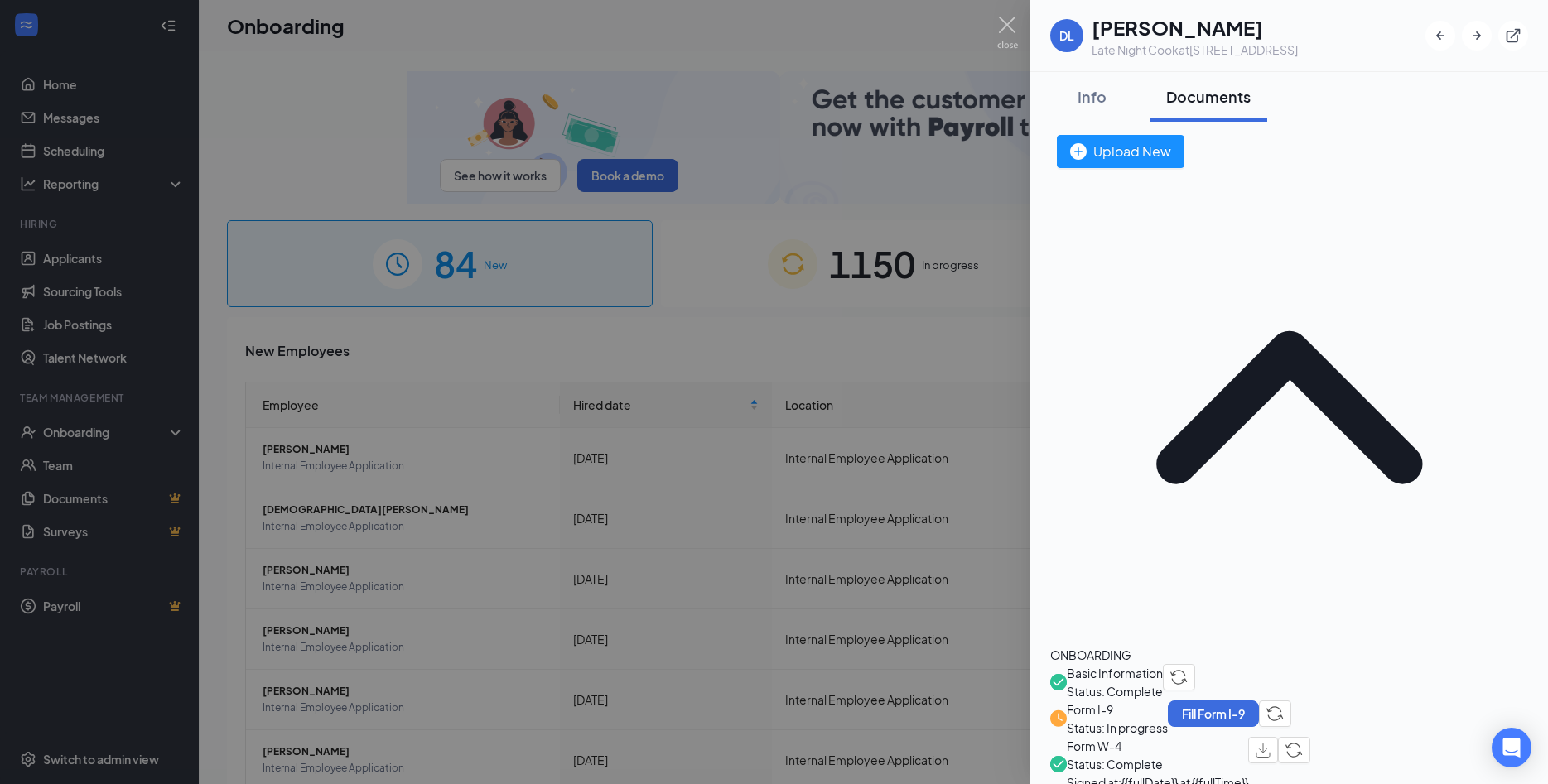
click at [1143, 664] on span "Basic Information" at bounding box center [1114, 673] width 96 height 18
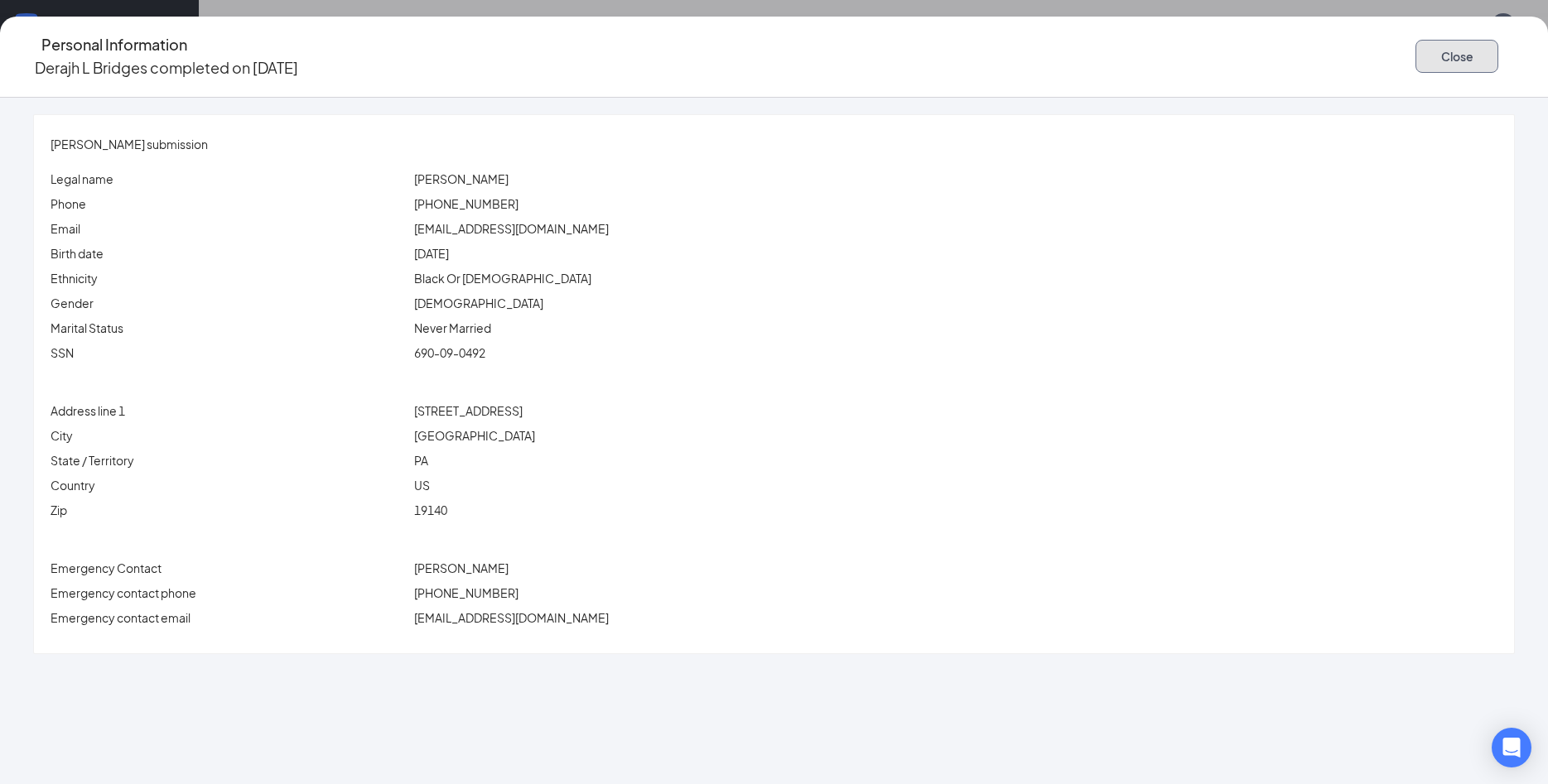
click at [1416, 44] on button "Close" at bounding box center [1457, 56] width 83 height 33
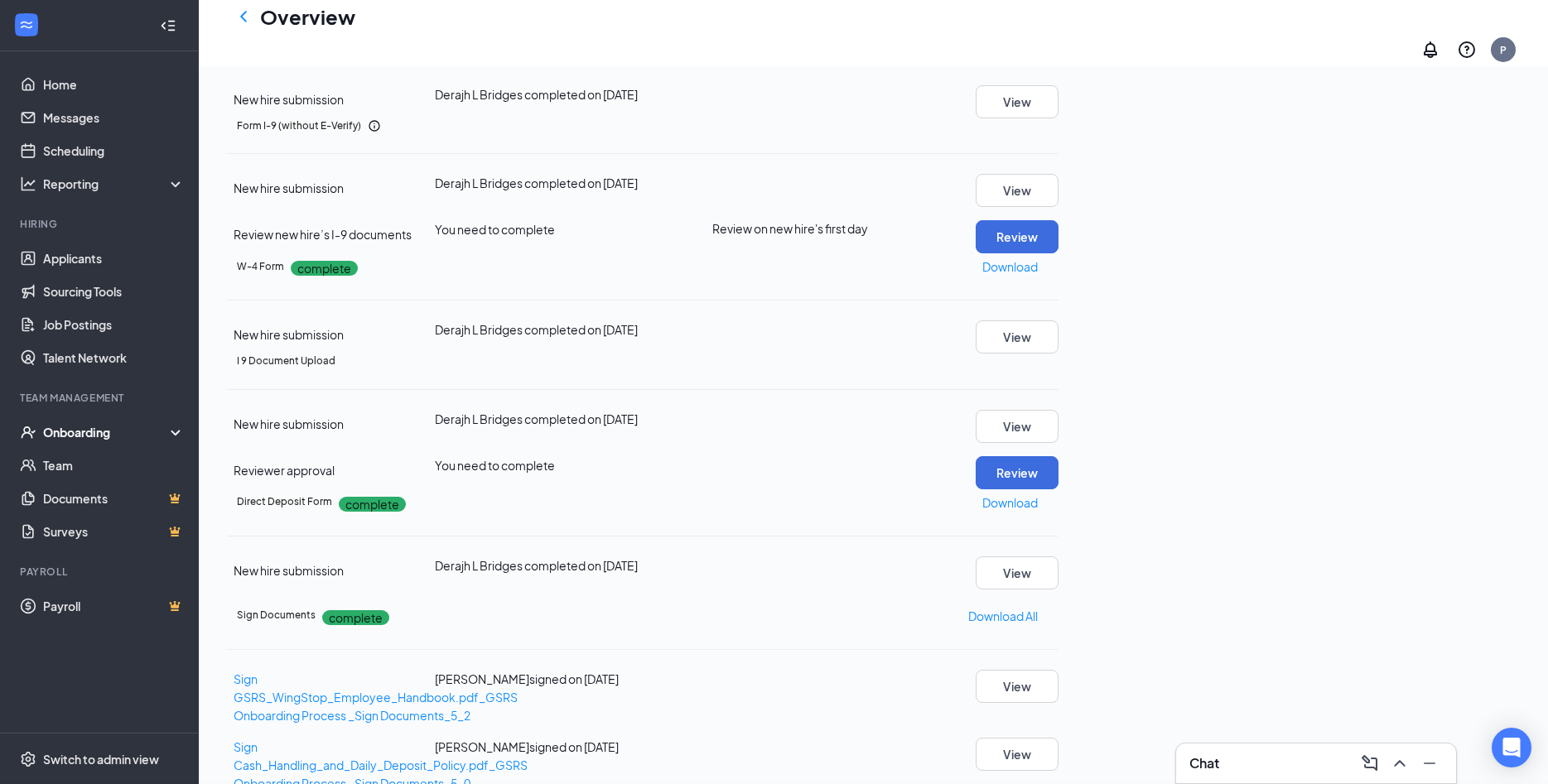
scroll to position [506, 0]
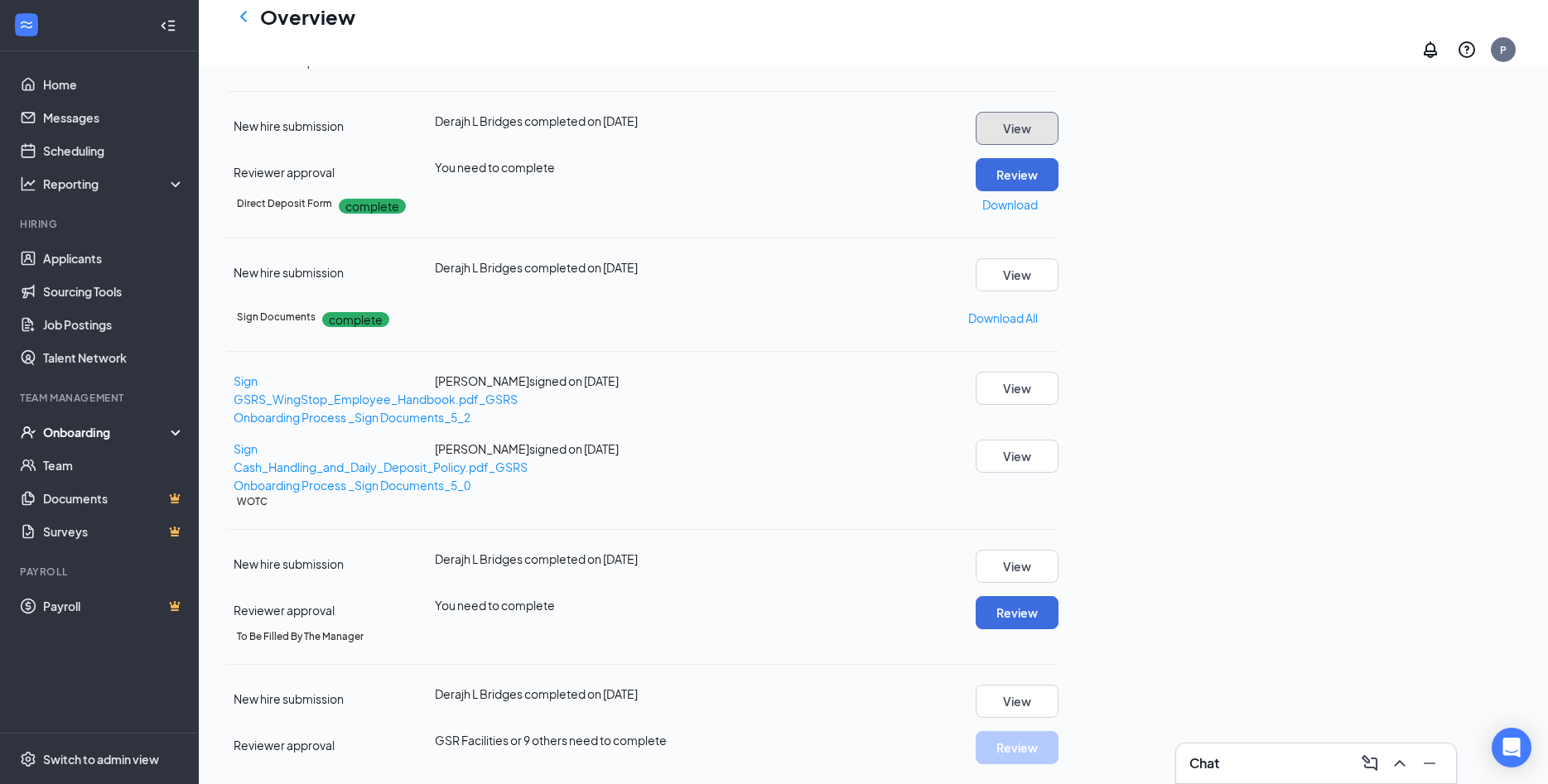
click at [1059, 145] on button "View" at bounding box center [1017, 128] width 83 height 33
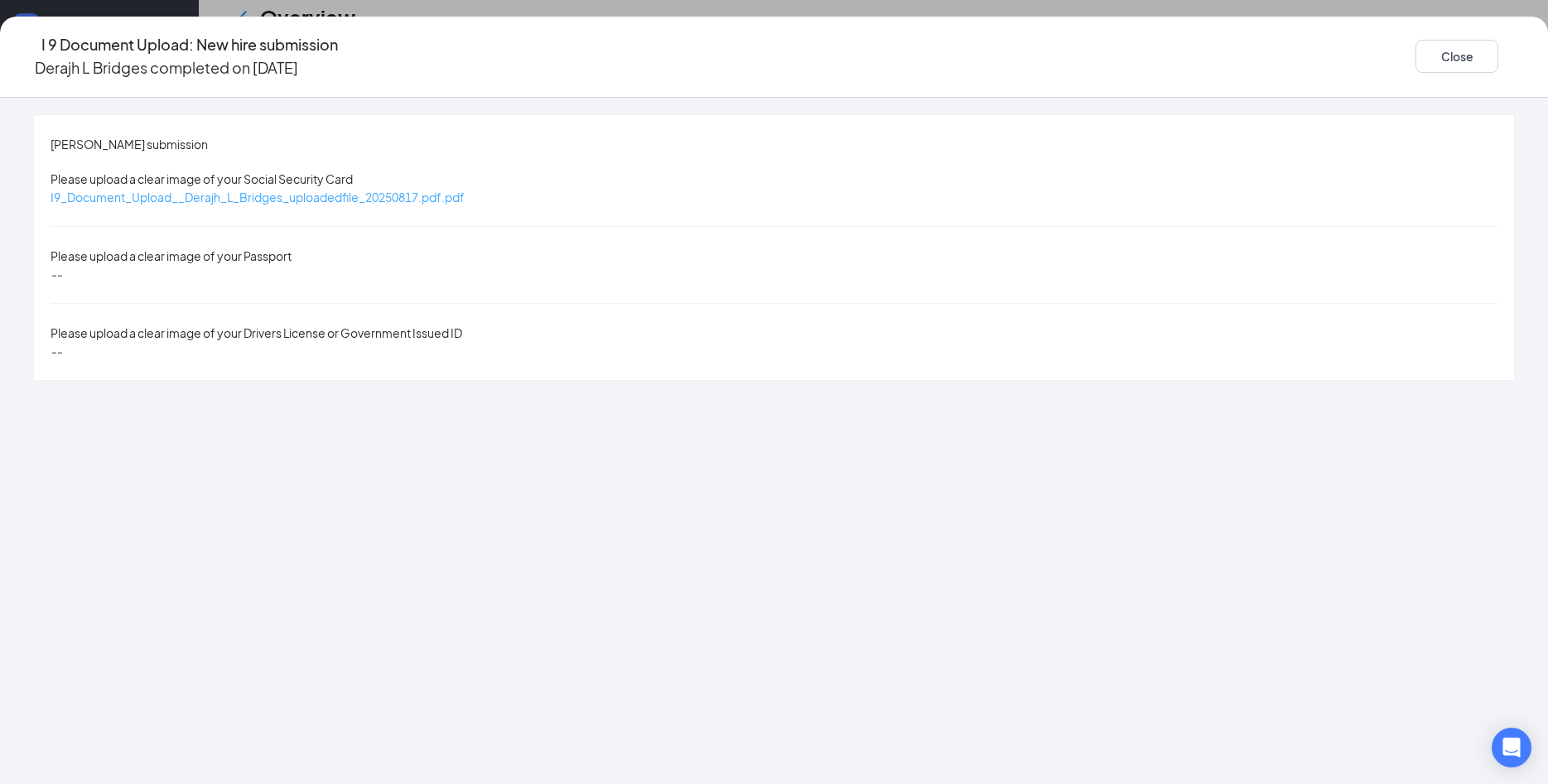
click at [465, 190] on span "I9_Document_Upload__Derajh_L_Bridges_uploadedfile_20250817.pdf.pdf" at bounding box center [257, 197] width 414 height 15
drag, startPoint x: 1275, startPoint y: 37, endPoint x: 1293, endPoint y: 78, distance: 44.8
click at [1416, 40] on button "Close" at bounding box center [1457, 56] width 83 height 33
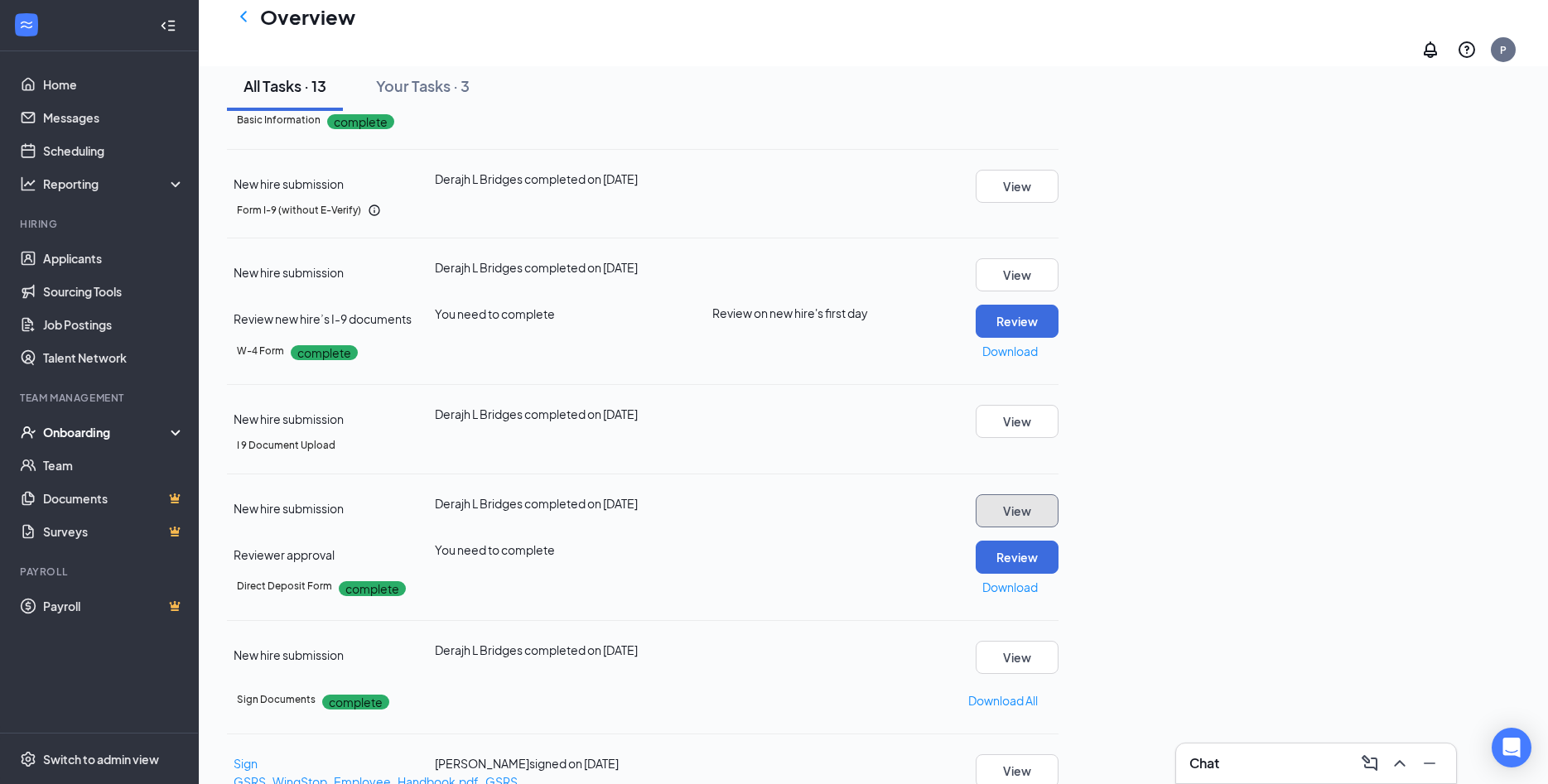
scroll to position [0, 0]
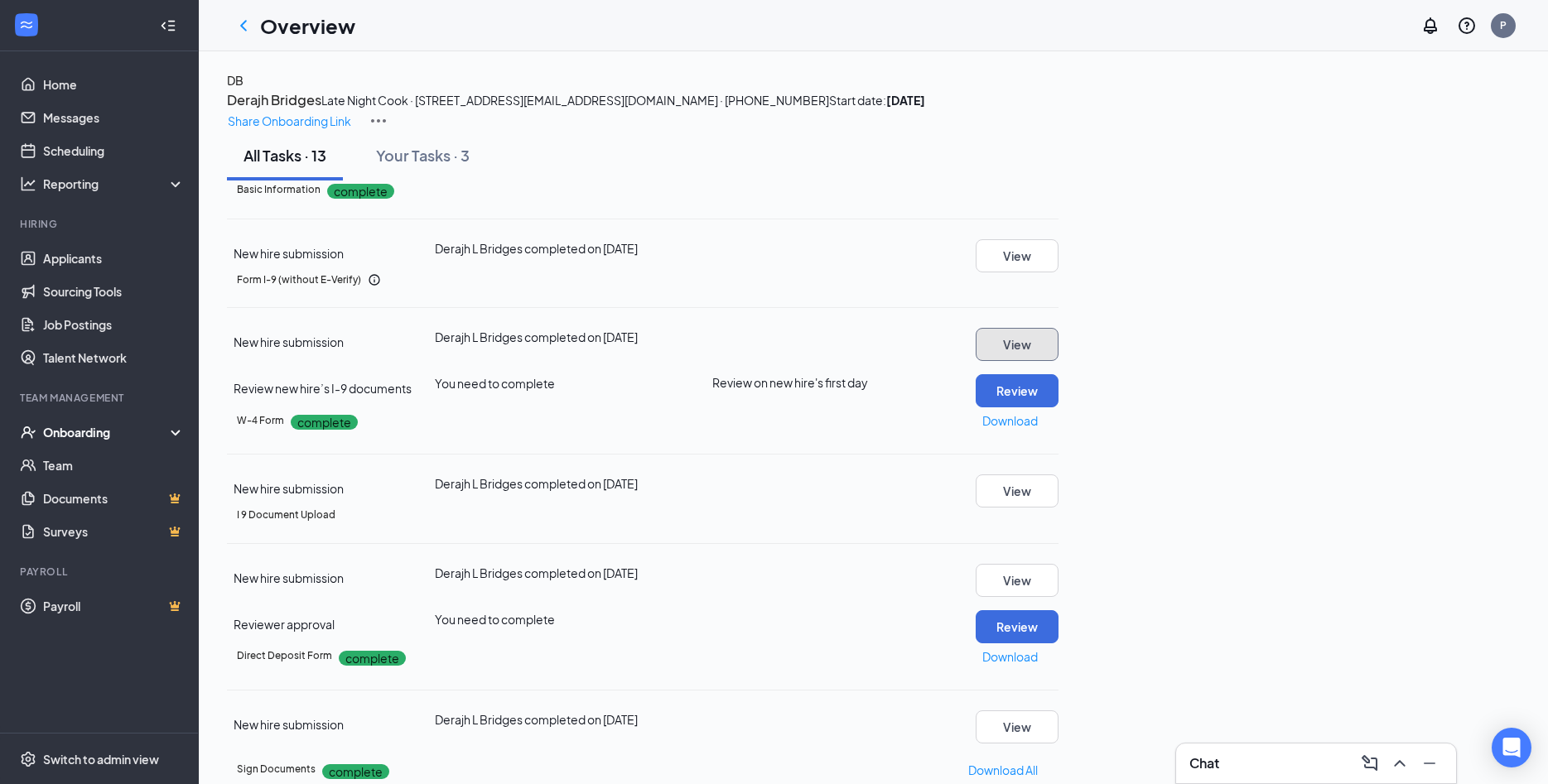
click at [1059, 361] on button "View" at bounding box center [1017, 344] width 83 height 33
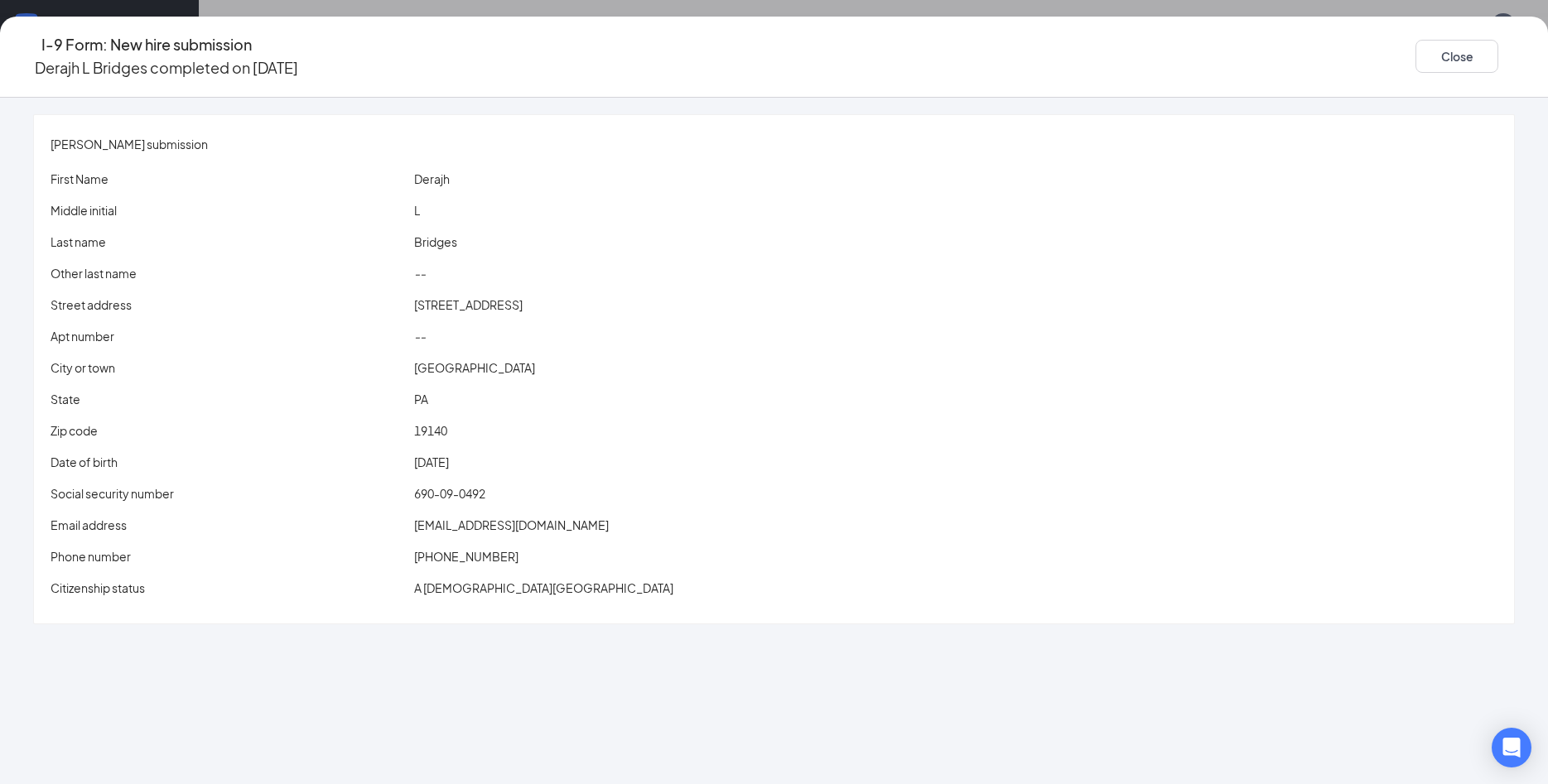
click at [486, 486] on span "690-09-0492" at bounding box center [449, 493] width 71 height 15
click at [564, 517] on span "derajh12@gmail.com" at bounding box center [511, 524] width 194 height 15
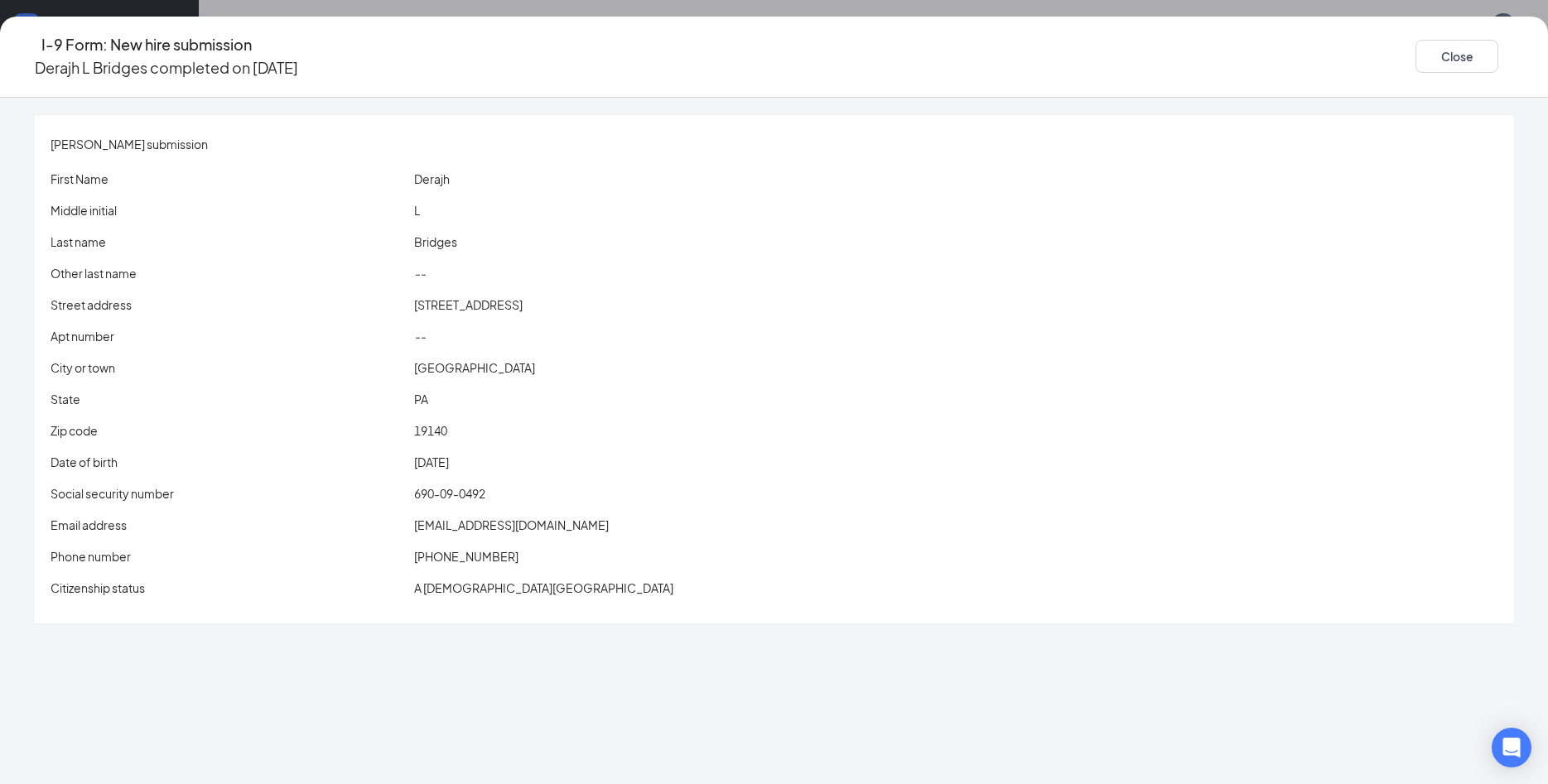
click at [564, 517] on span "derajh12@gmail.com" at bounding box center [511, 524] width 194 height 15
click at [1416, 40] on button "Close" at bounding box center [1457, 56] width 83 height 33
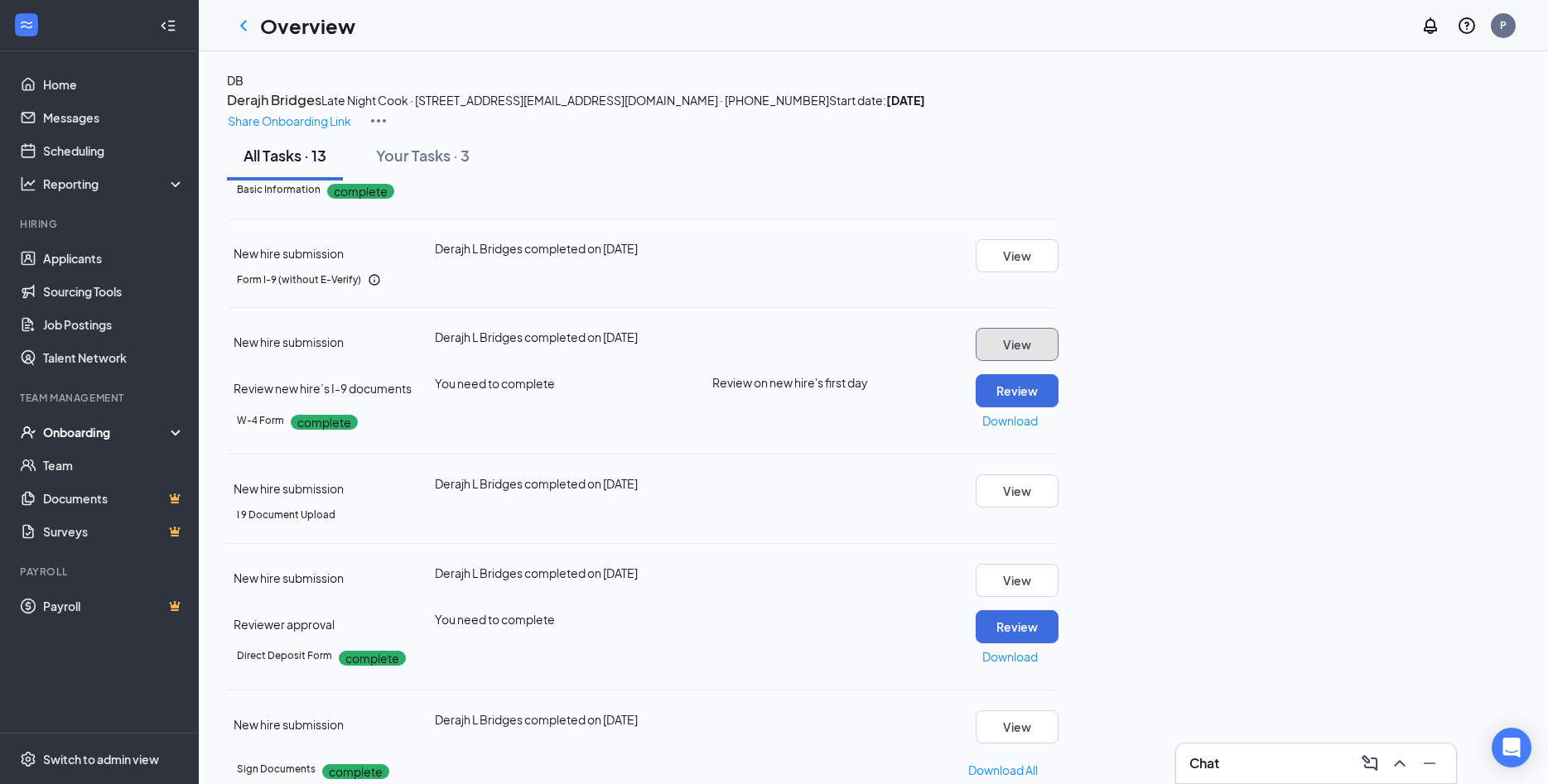
scroll to position [428, 0]
click at [1059, 710] on button "View" at bounding box center [1017, 726] width 83 height 33
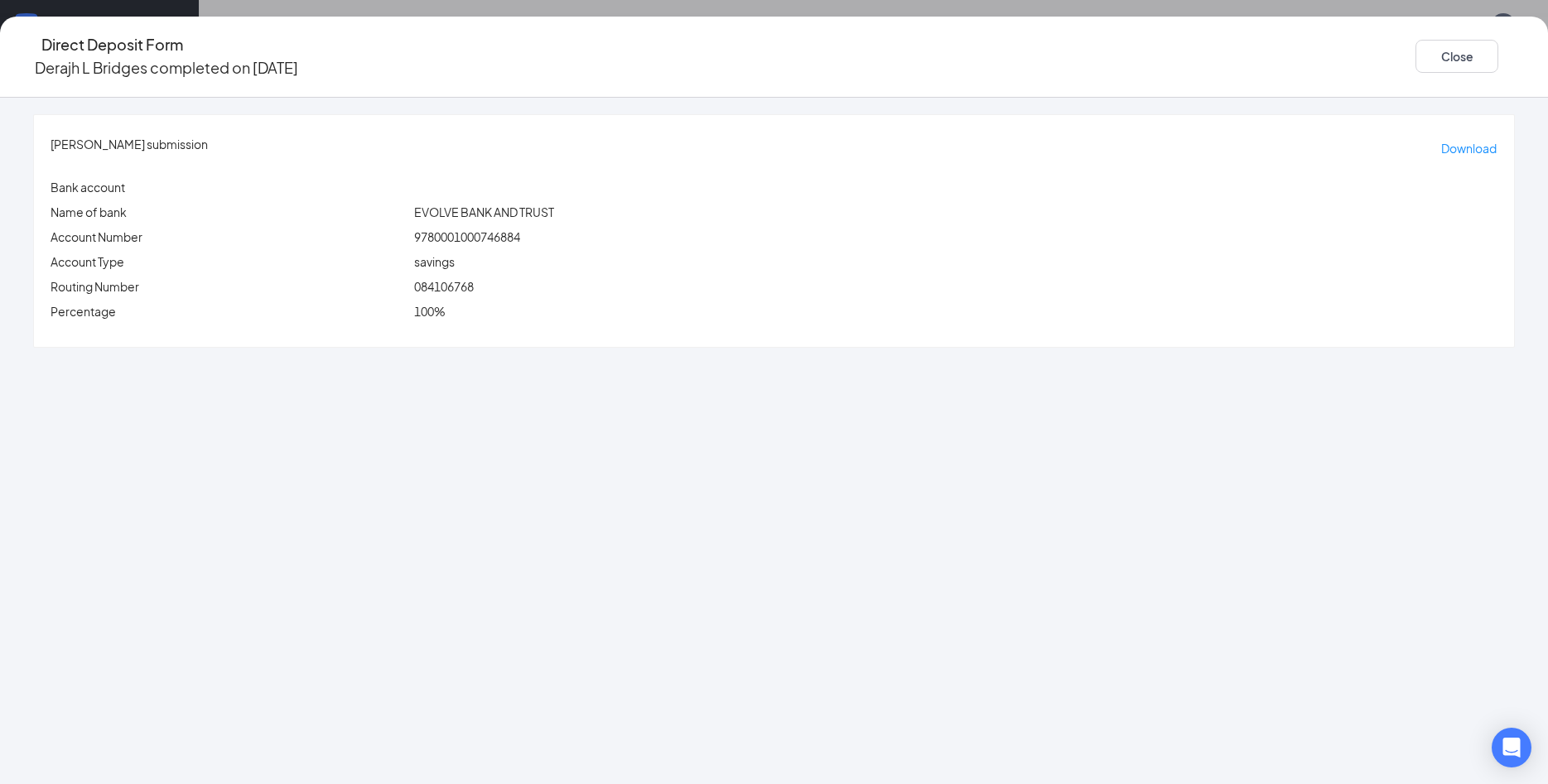
click at [474, 279] on span "084106768" at bounding box center [443, 286] width 59 height 15
copy span "084106768"
click at [551, 227] on div "9780001000746884" at bounding box center [956, 236] width 1090 height 18
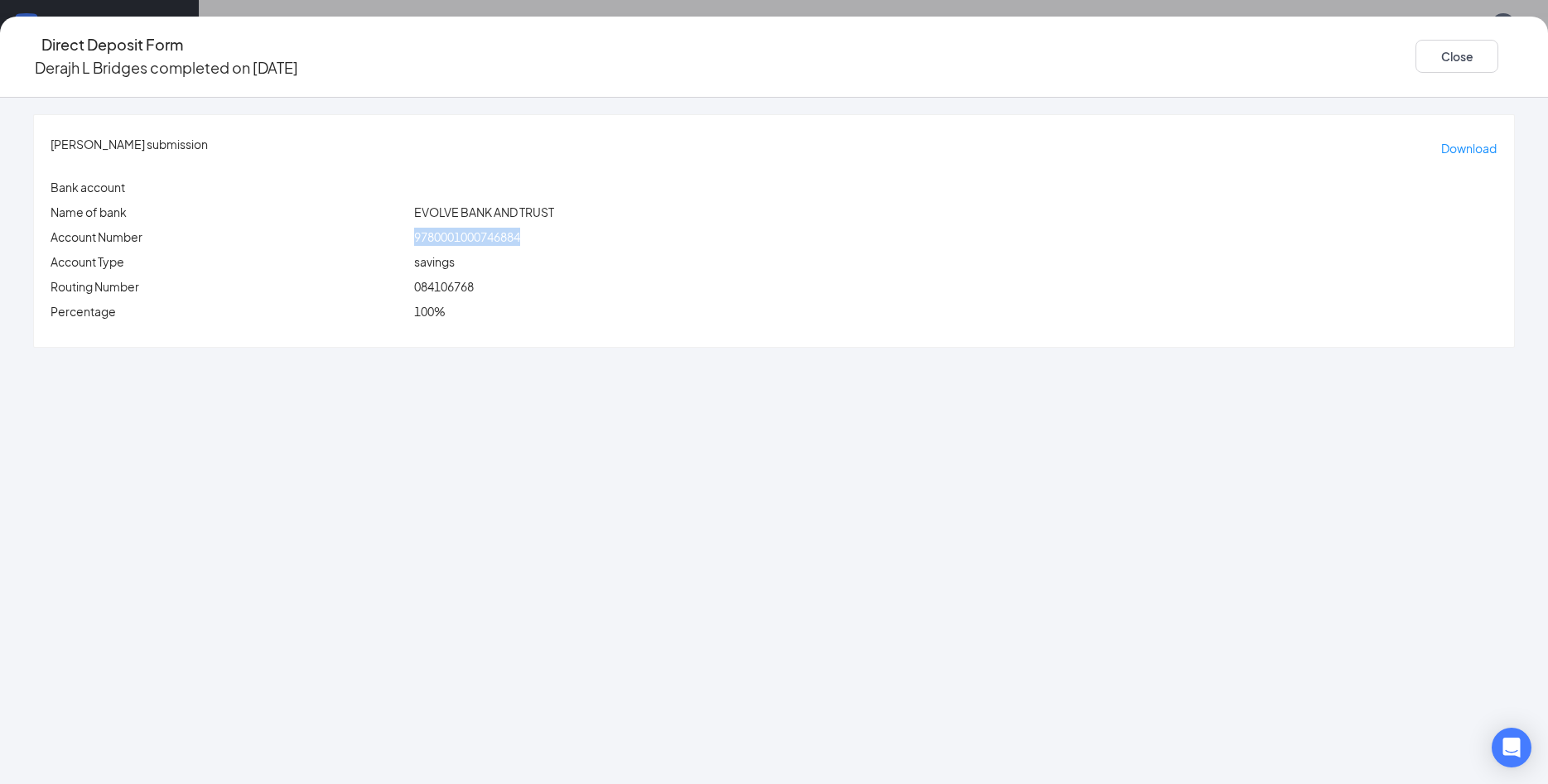
copy span "9780001000746884"
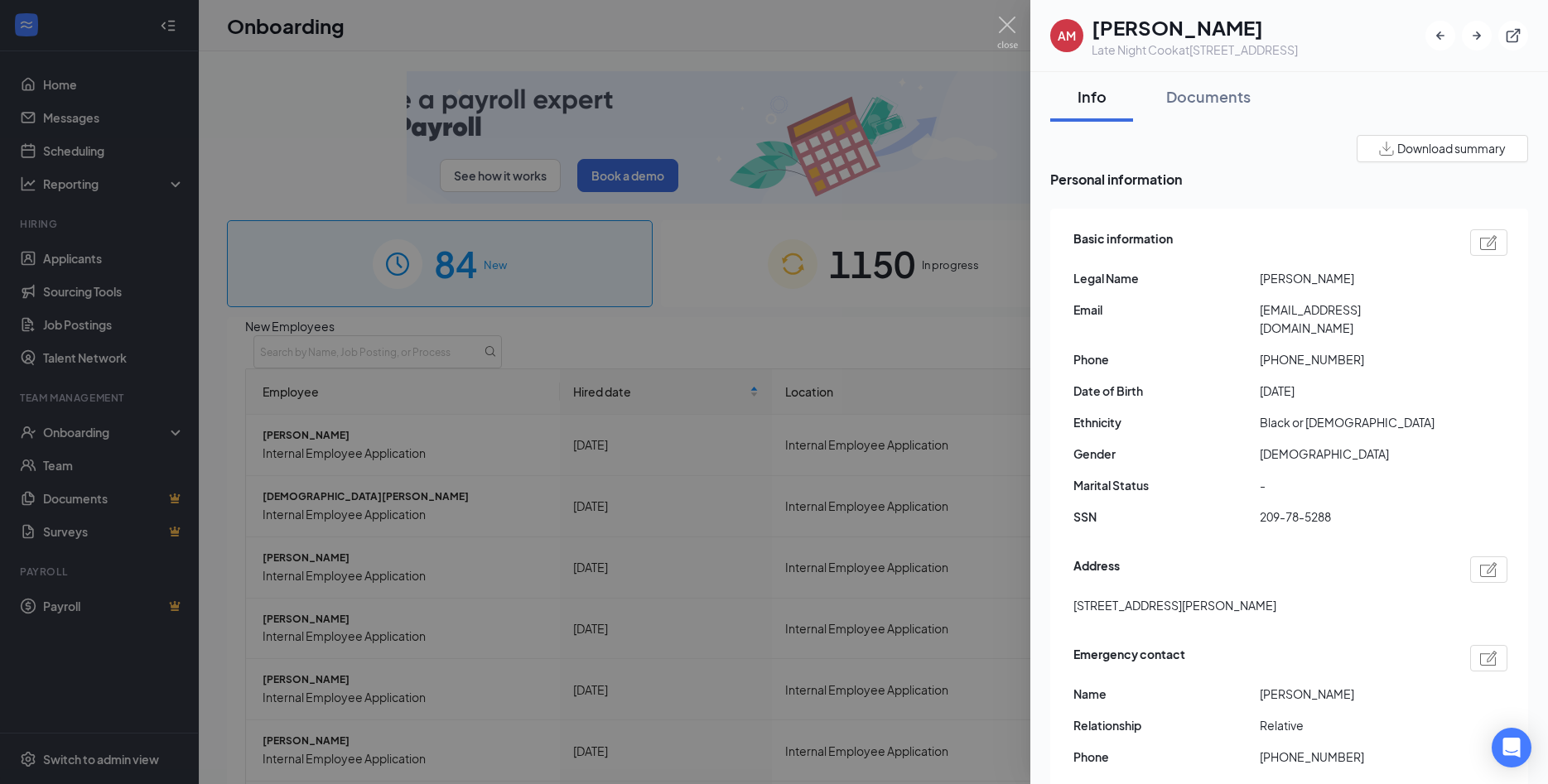
drag, startPoint x: 1213, startPoint y: 78, endPoint x: 1208, endPoint y: 180, distance: 102.1
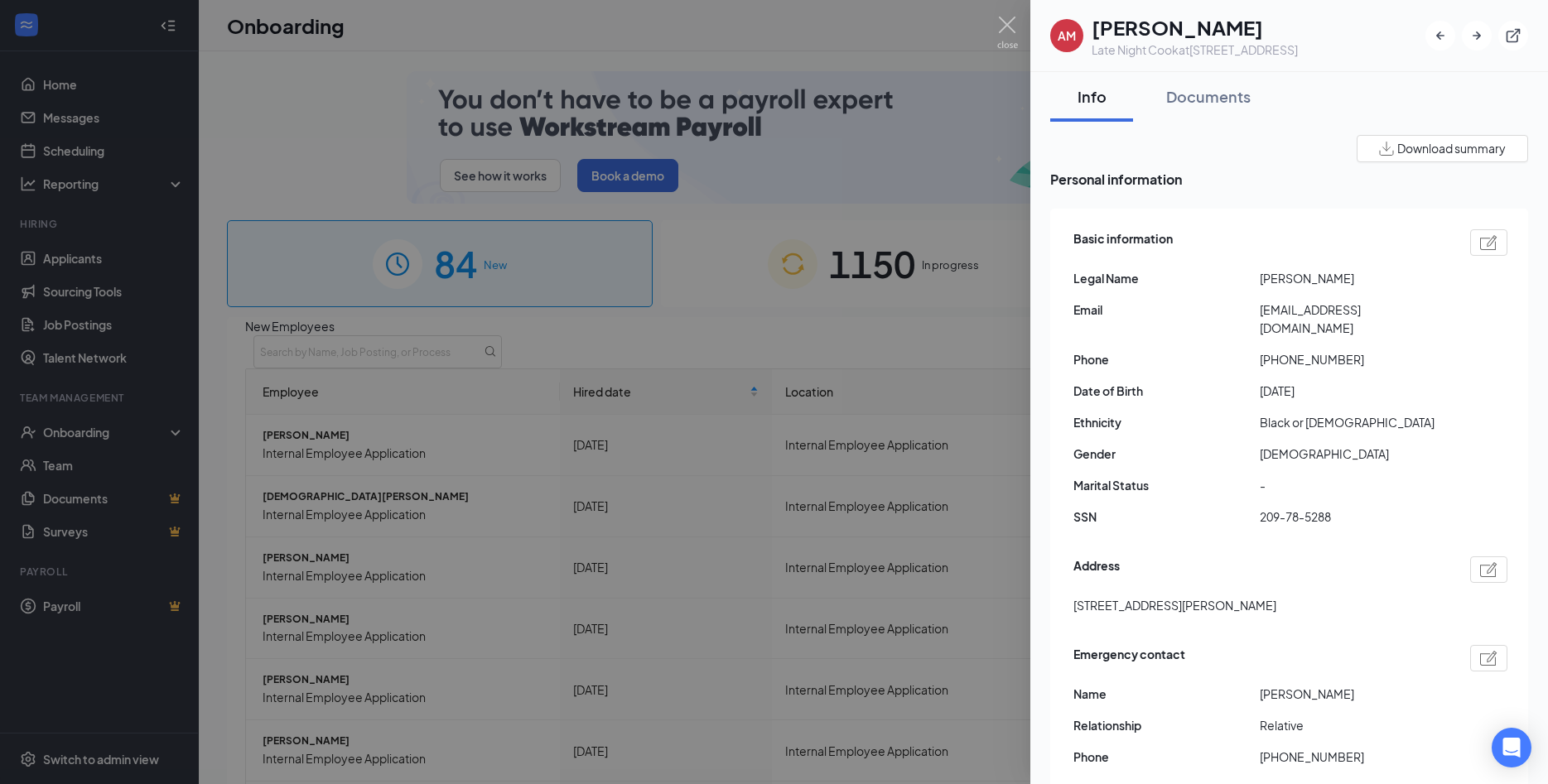
click at [1212, 80] on button "Documents" at bounding box center [1208, 96] width 118 height 49
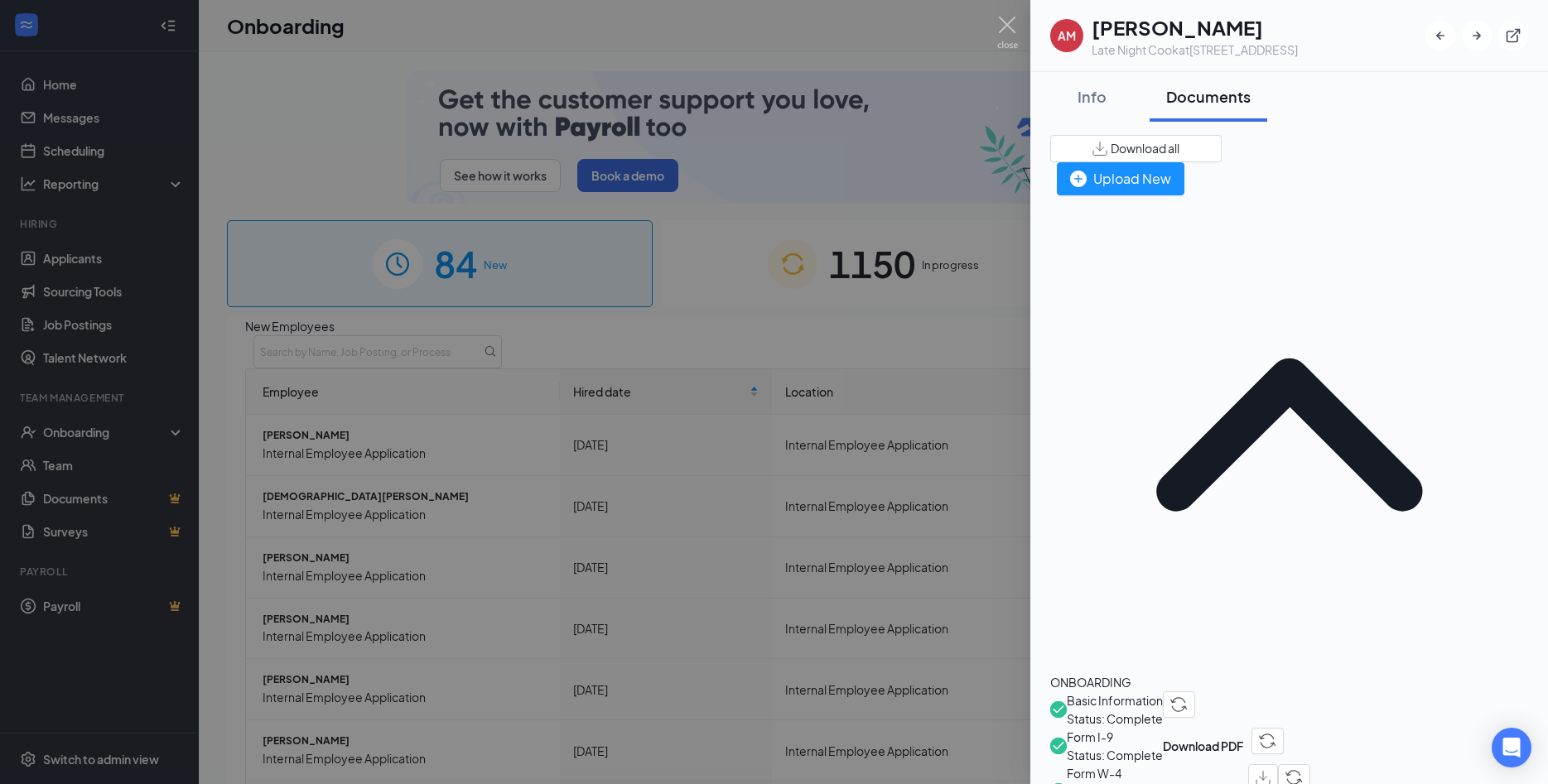
drag, startPoint x: 1173, startPoint y: 229, endPoint x: 1201, endPoint y: 399, distance: 172.3
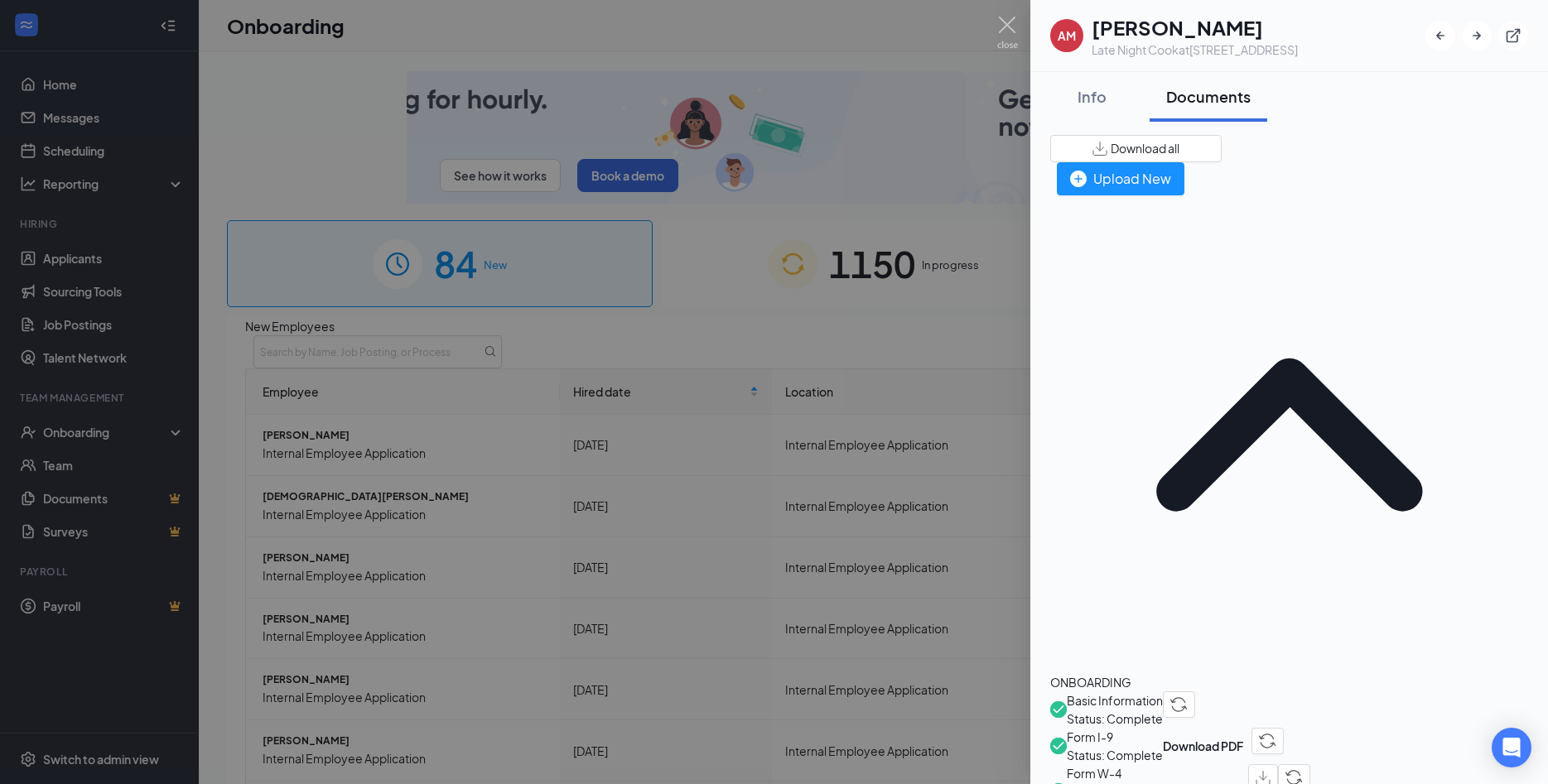
click at [1163, 691] on span "Basic Information" at bounding box center [1114, 700] width 96 height 18
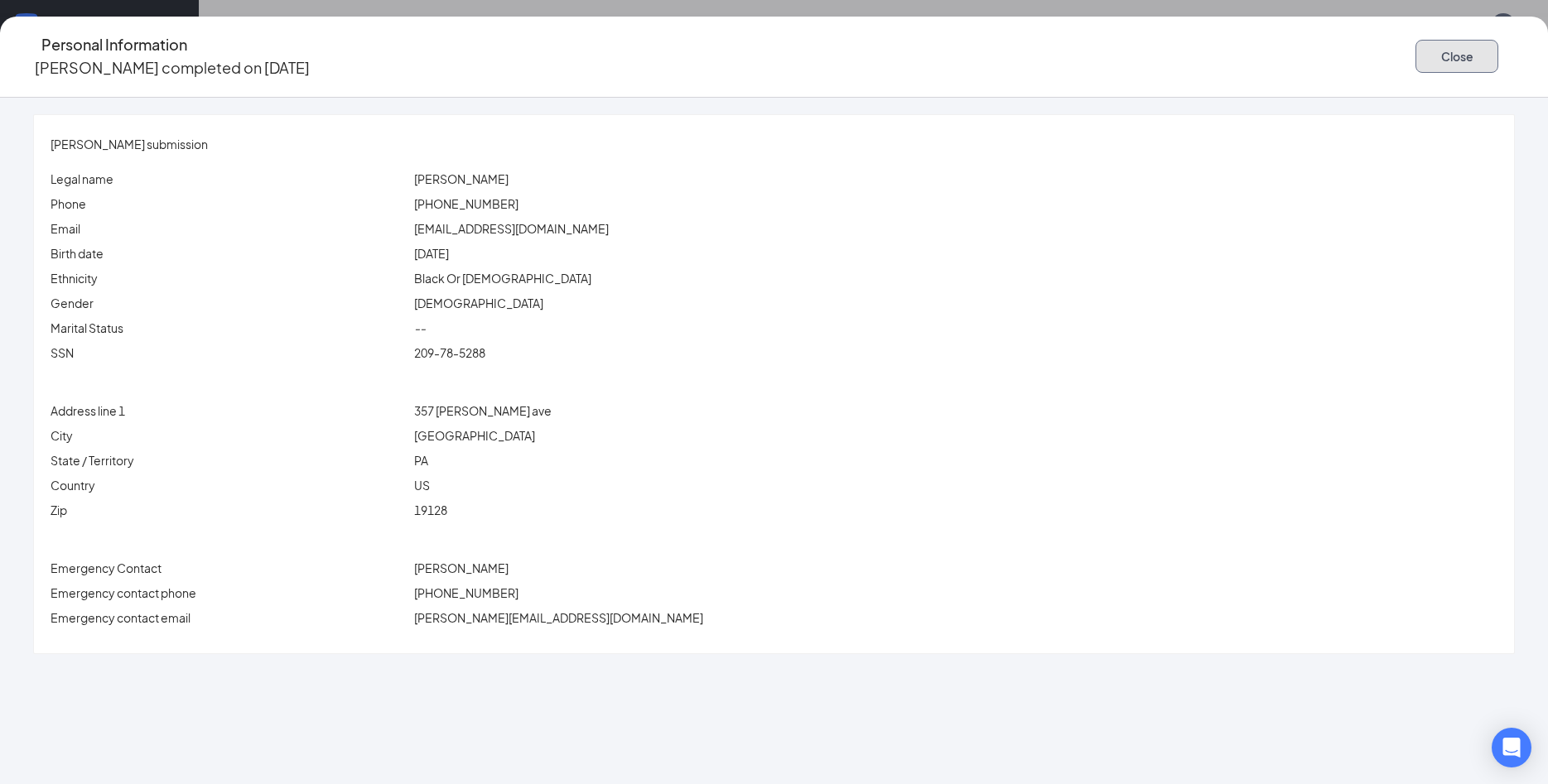
click at [1416, 46] on button "Close" at bounding box center [1457, 56] width 83 height 33
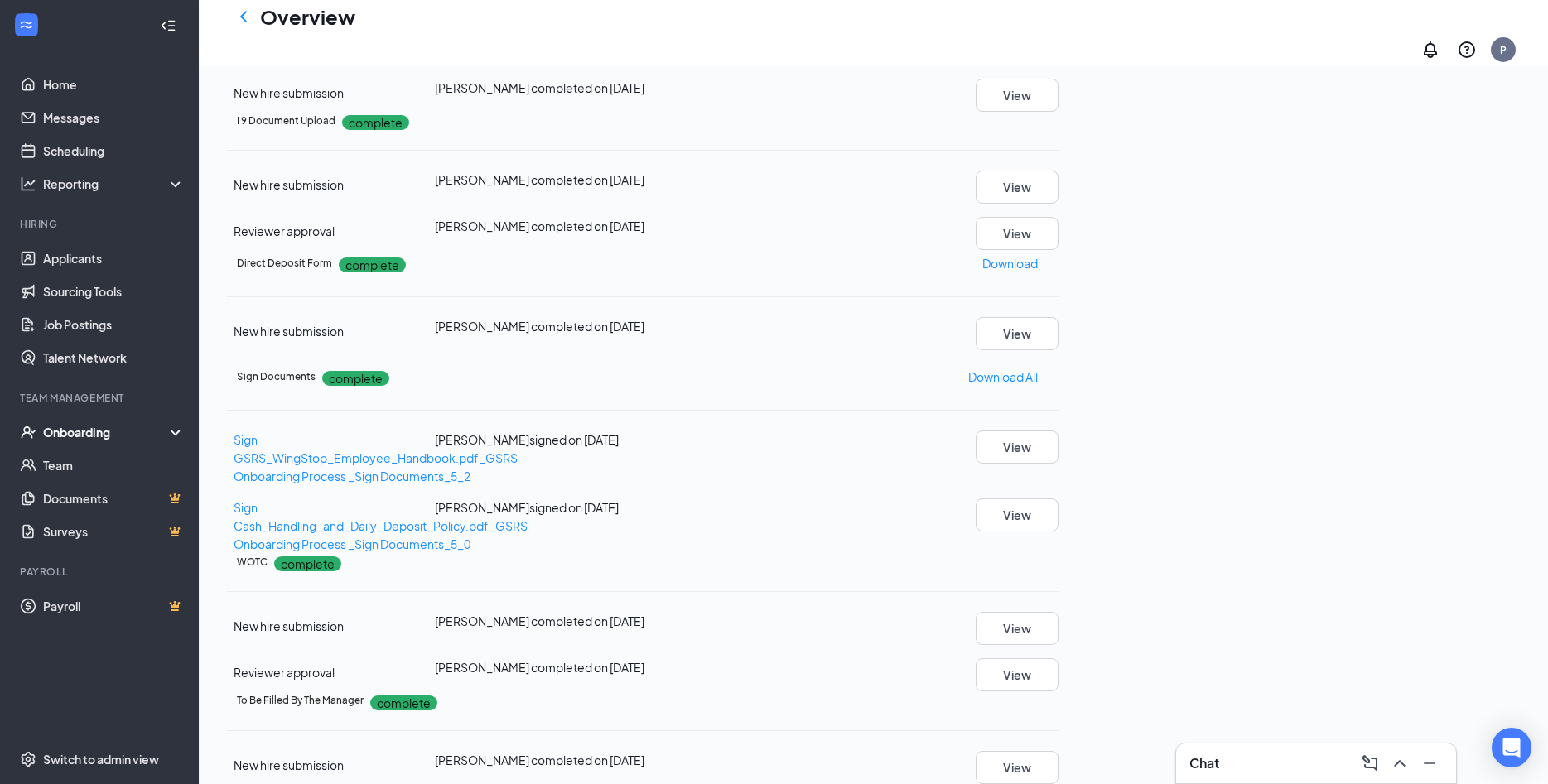
scroll to position [506, 0]
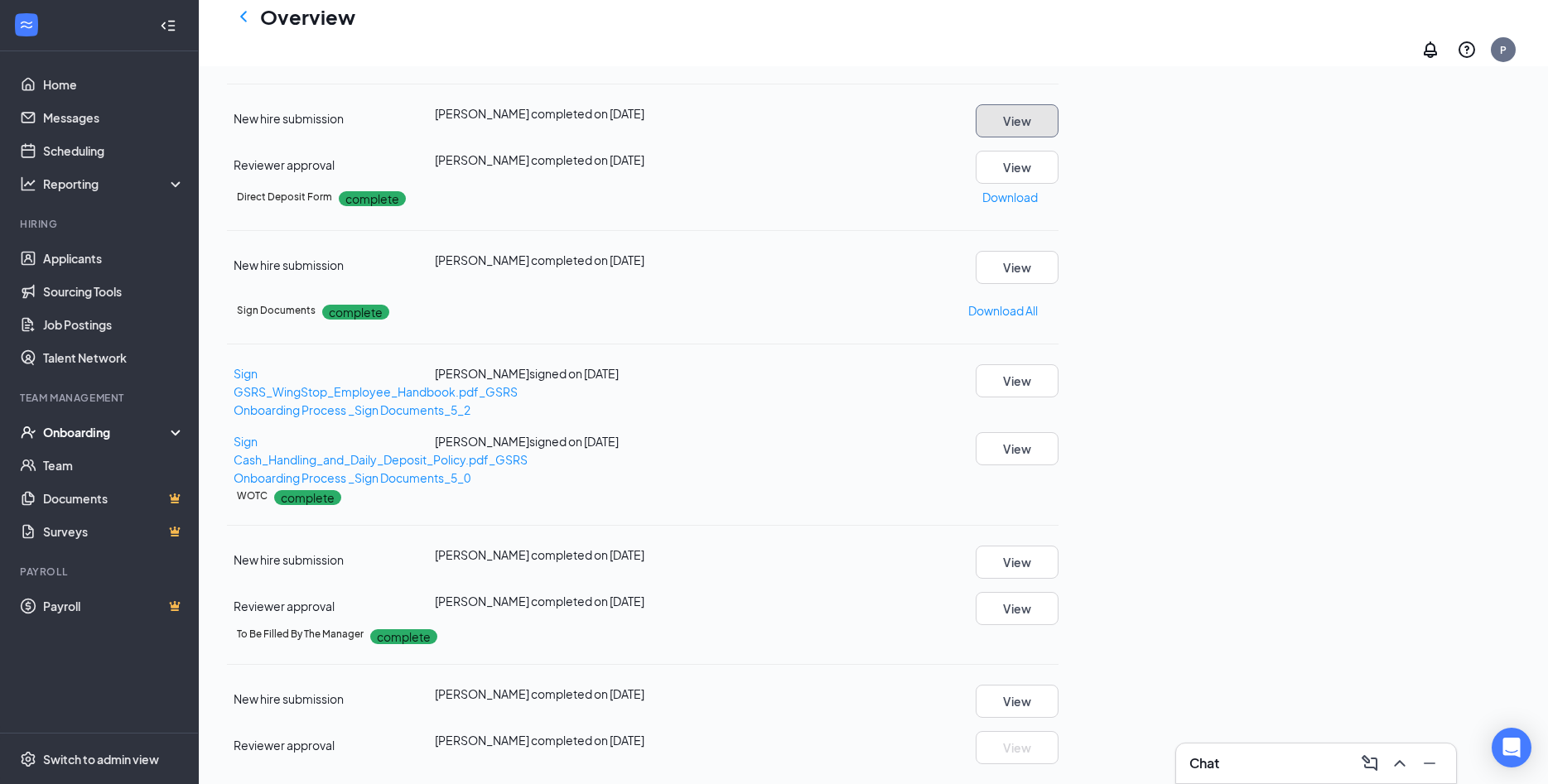
click at [1059, 138] on button "View" at bounding box center [1017, 120] width 83 height 33
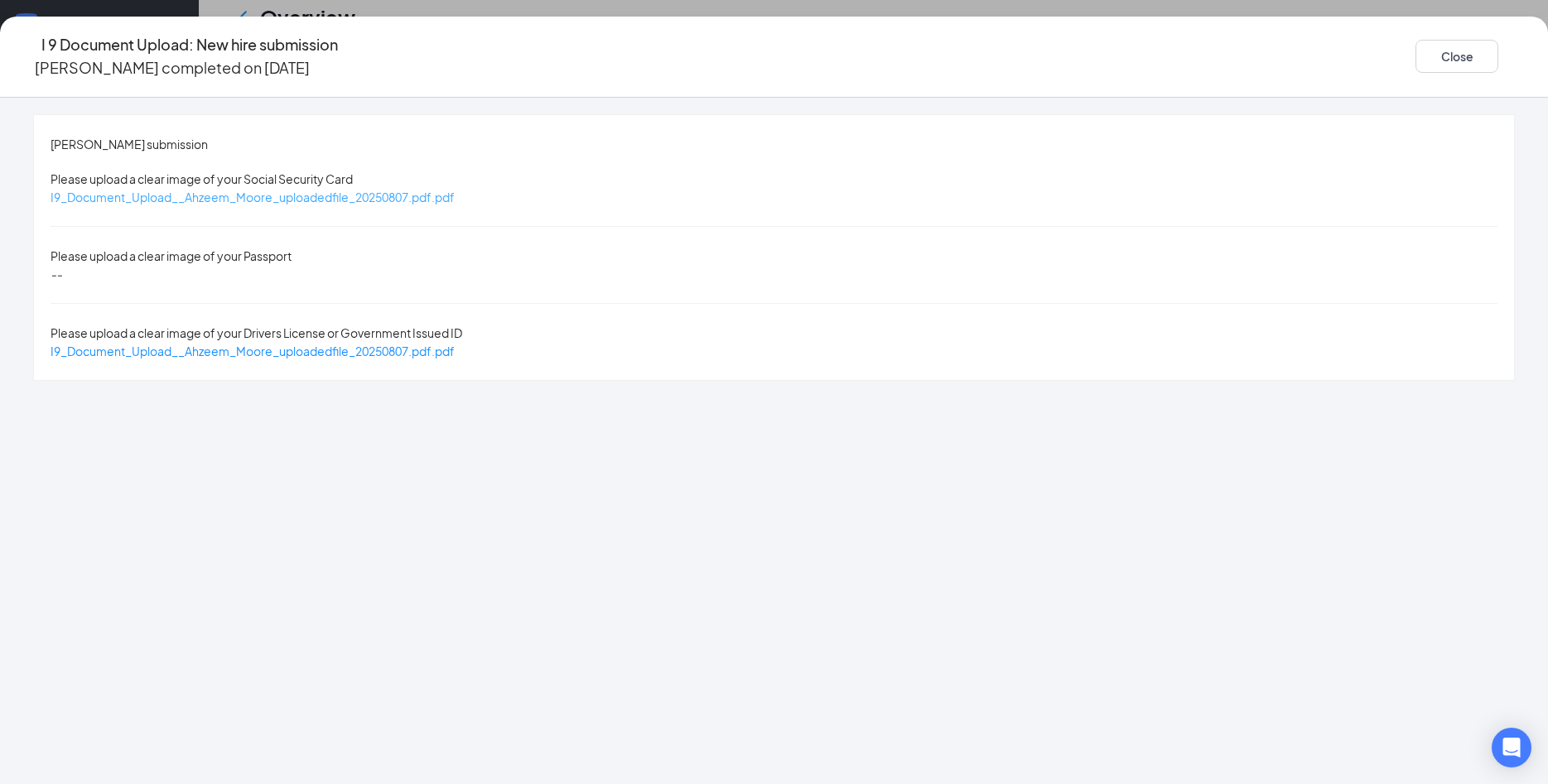
click at [454, 190] on span "I9_Document_Upload__Ahzeem_Moore_uploadedfile_20250807.pdf.pdf" at bounding box center [252, 197] width 404 height 15
click at [454, 343] on span "I9_Document_Upload__Ahzeem_Moore_uploadedfile_20250807.pdf.pdf" at bounding box center [252, 351] width 404 height 15
click at [1416, 41] on button "Close" at bounding box center [1457, 56] width 83 height 33
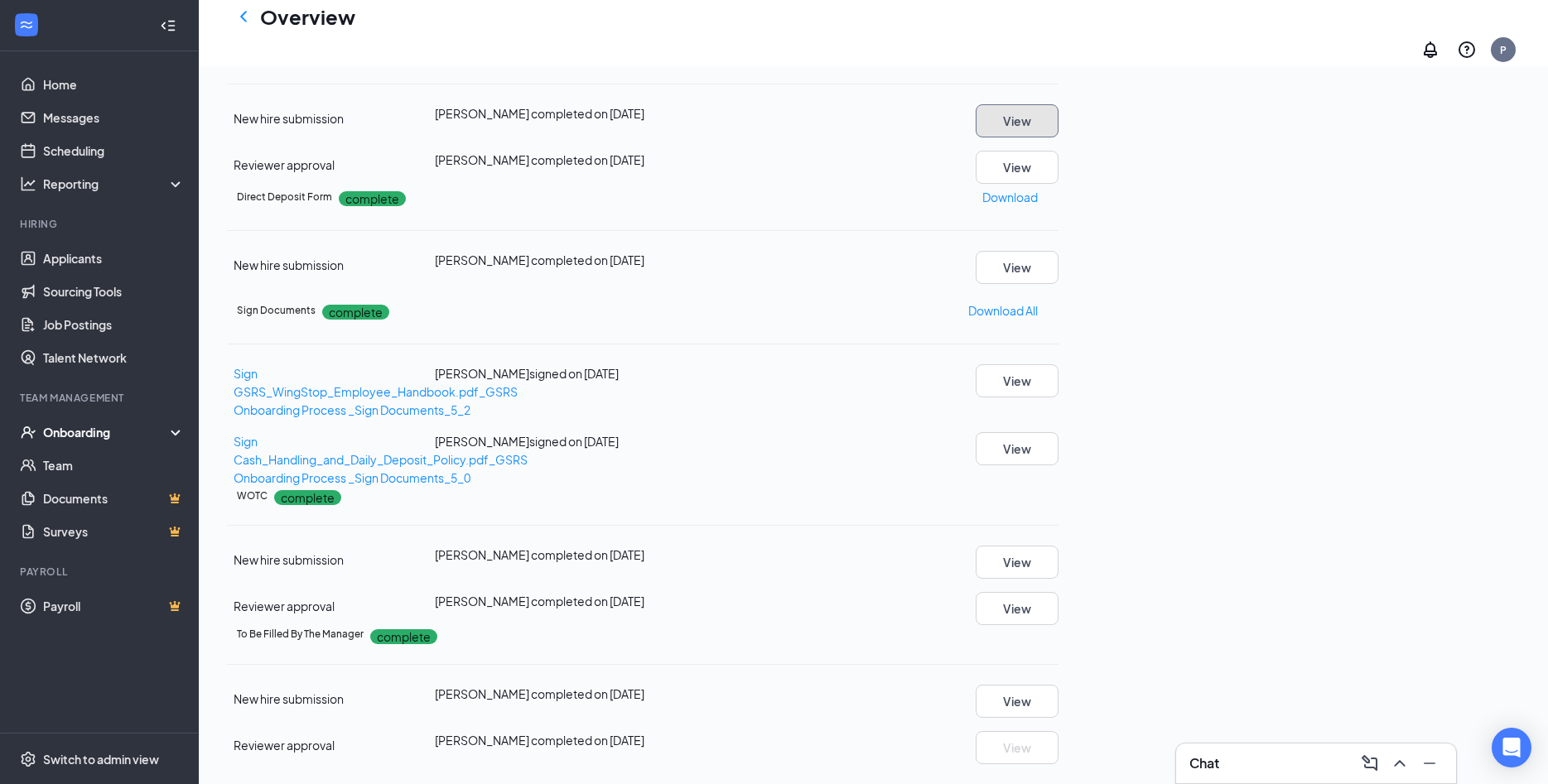
scroll to position [169, 0]
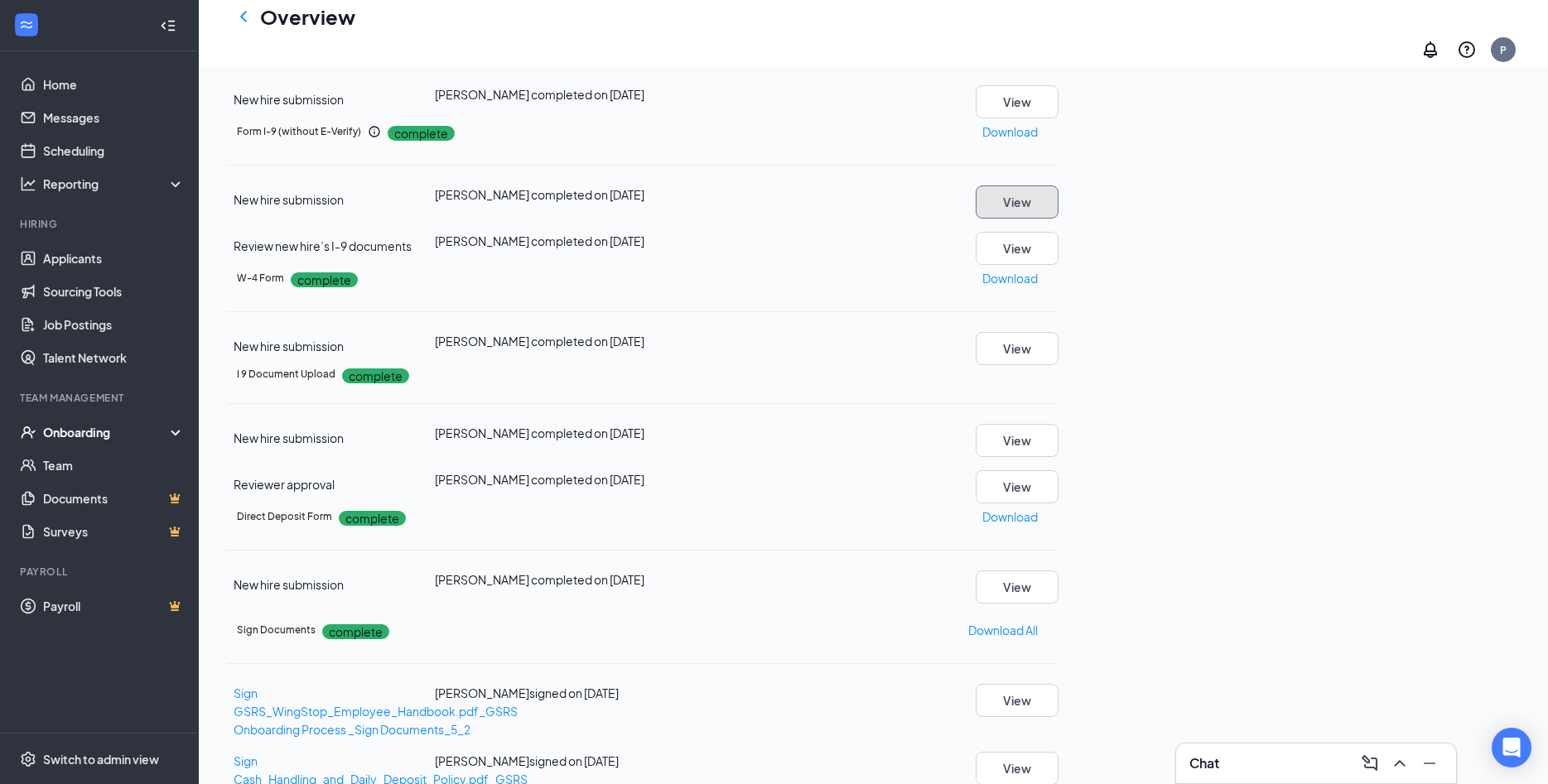
click at [1059, 218] on button "View" at bounding box center [1017, 201] width 83 height 33
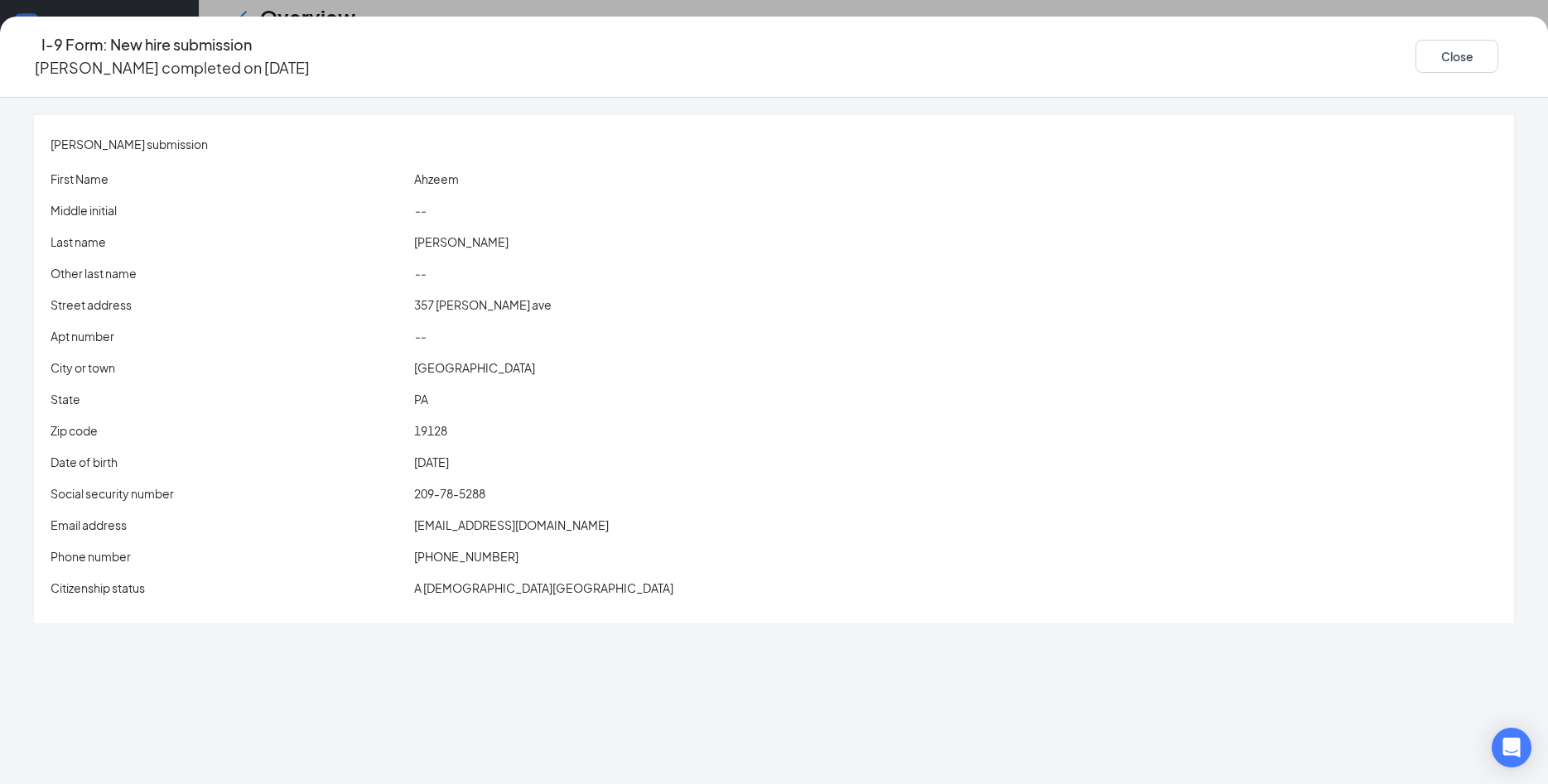
click at [579, 497] on div "First Name Ahzeem Middle initial -- Last name Moore Other last name -- Street a…" at bounding box center [774, 387] width 1447 height 433
click at [1416, 43] on button "Close" at bounding box center [1457, 56] width 83 height 33
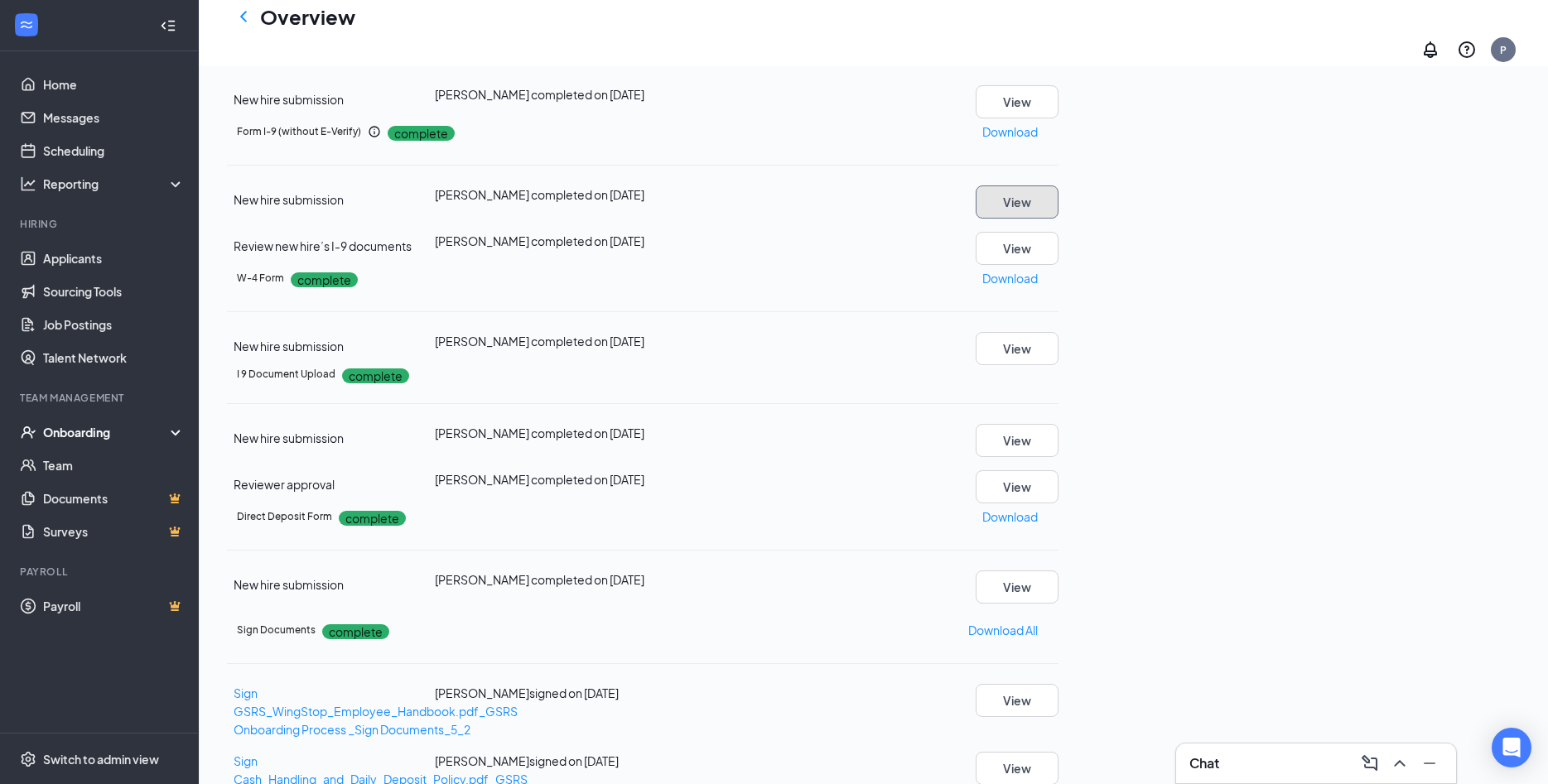
scroll to position [358, 0]
click at [1059, 570] on button "View" at bounding box center [1017, 586] width 83 height 33
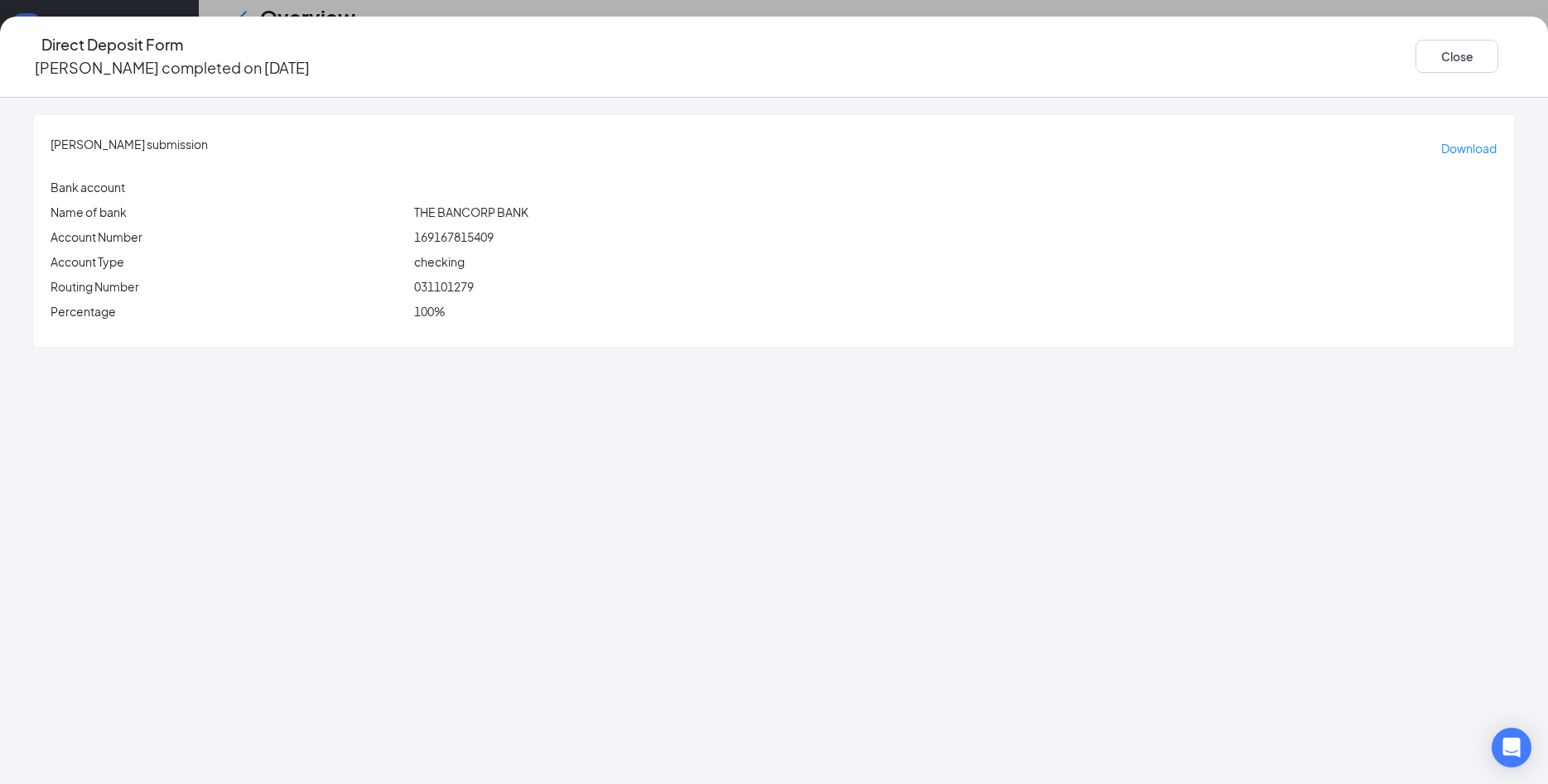
click at [474, 279] on span "031101279" at bounding box center [443, 286] width 59 height 15
copy span "031101279"
click at [541, 209] on div "Ahzeem Moore's submission Download Bank account Name of bank THE BANCORP BANK A…" at bounding box center [774, 231] width 1480 height 232
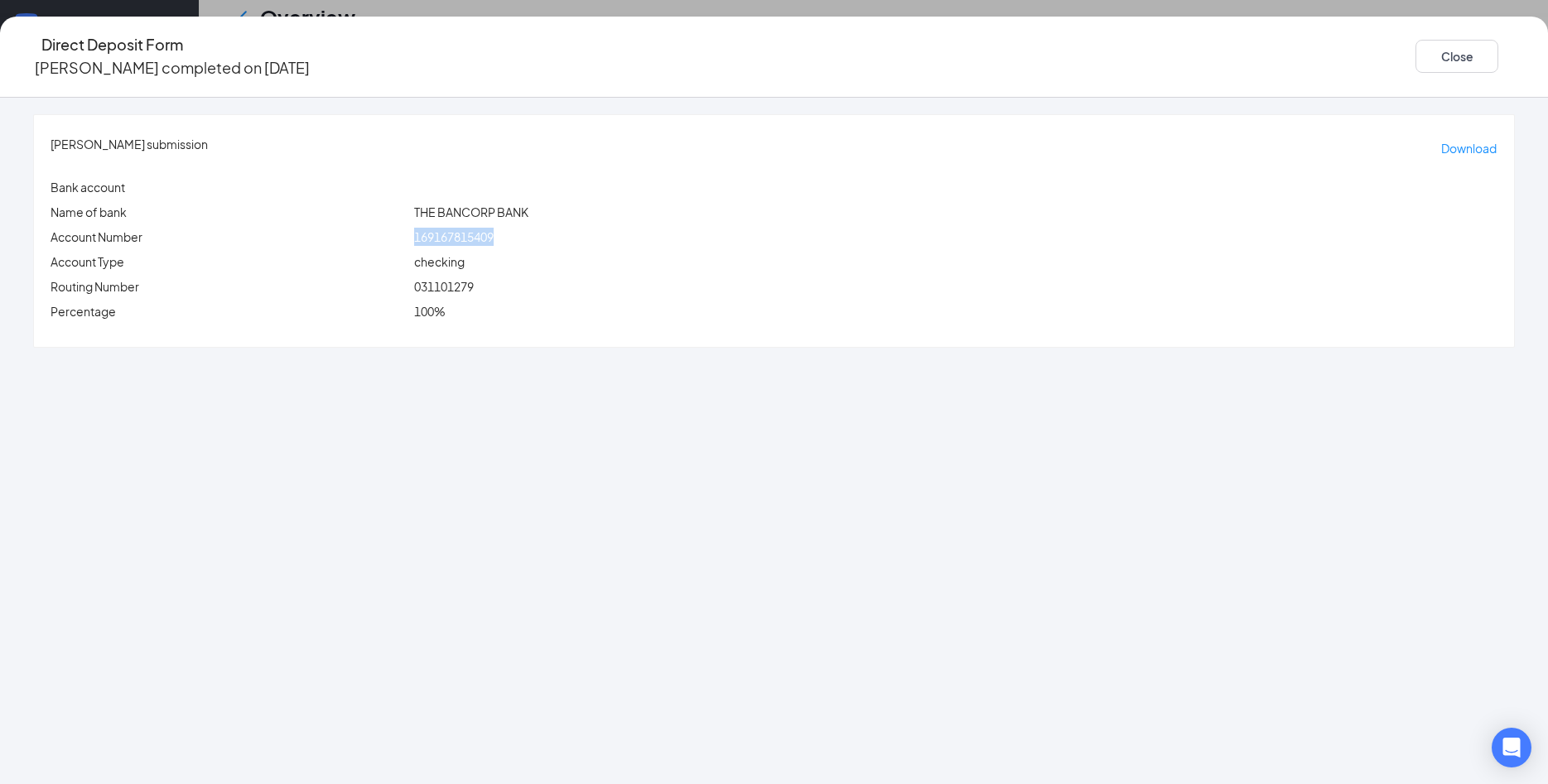
copy span "169167815409"
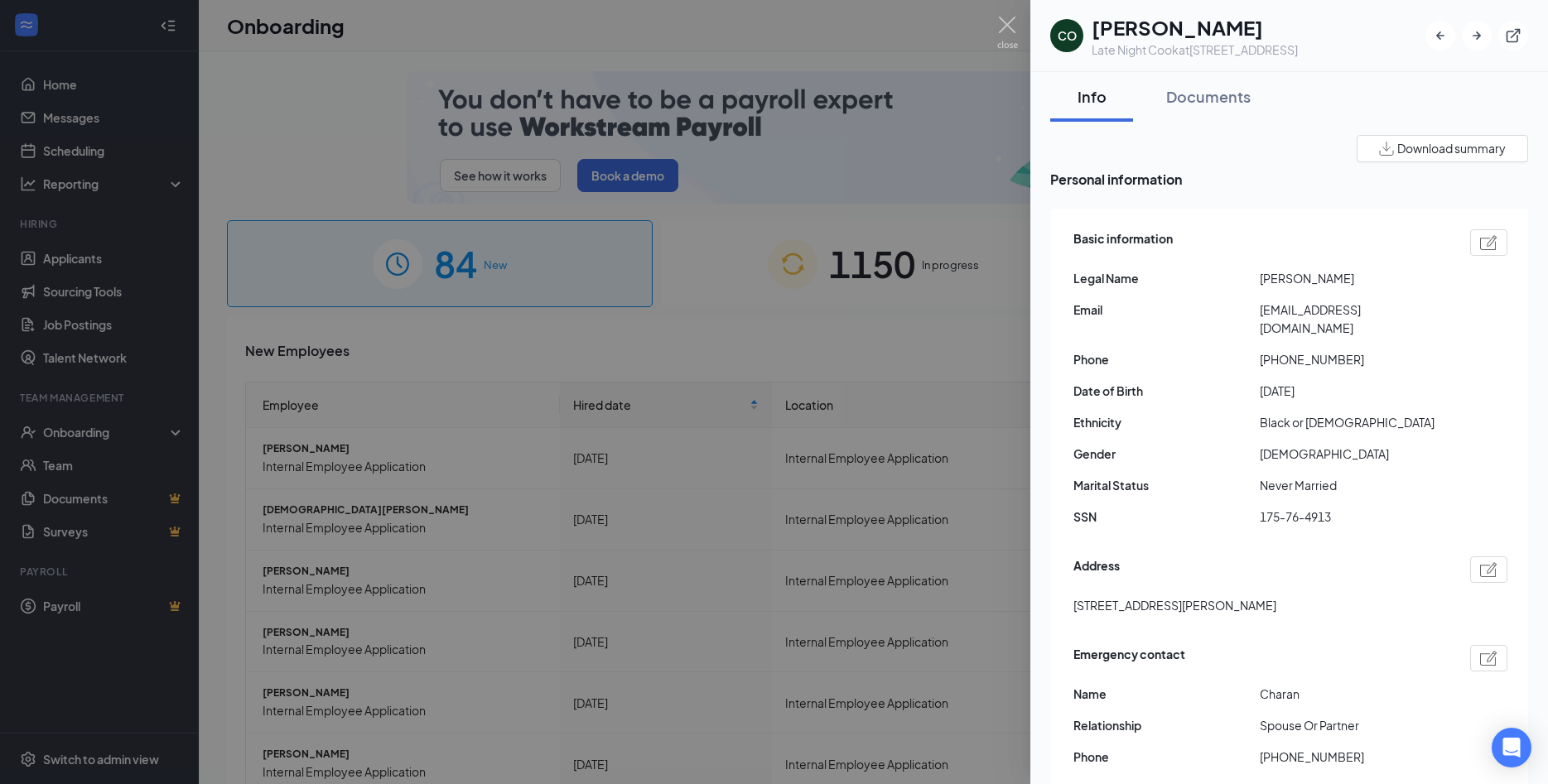
click at [1217, 101] on div "Documents" at bounding box center [1208, 96] width 85 height 21
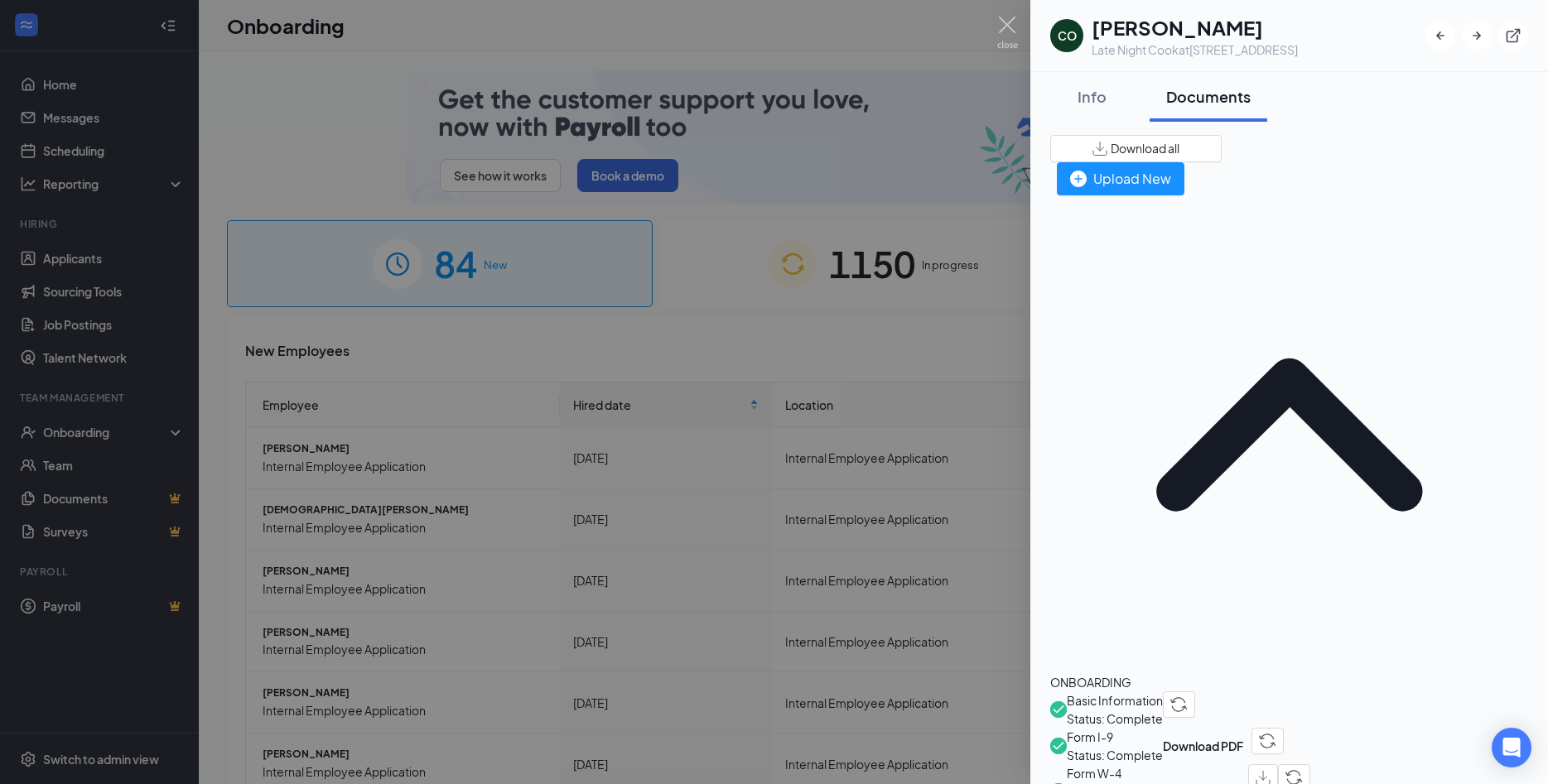
click at [1163, 691] on span "Basic Information" at bounding box center [1114, 700] width 96 height 18
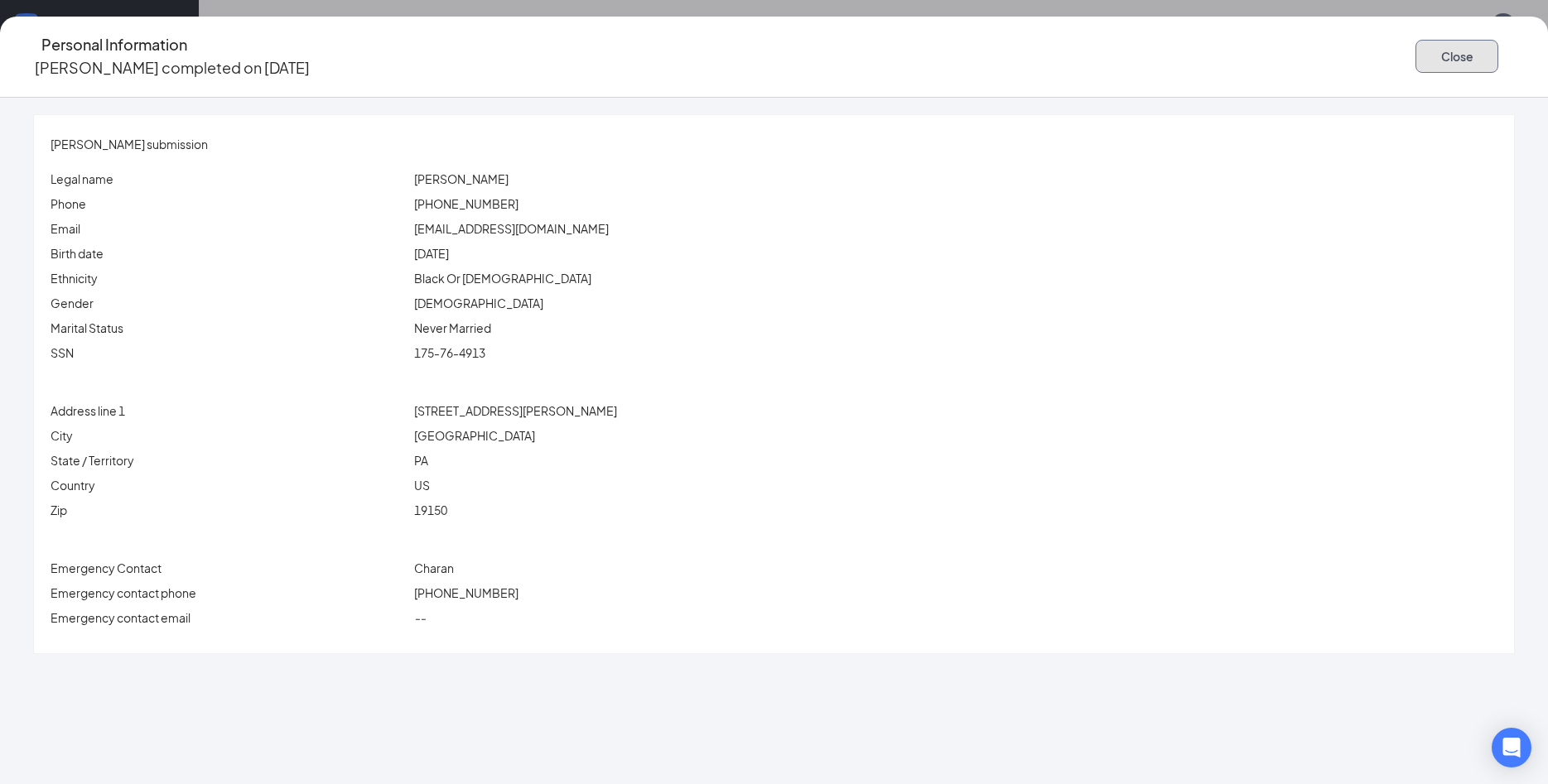
click at [1416, 40] on button "Close" at bounding box center [1457, 56] width 83 height 33
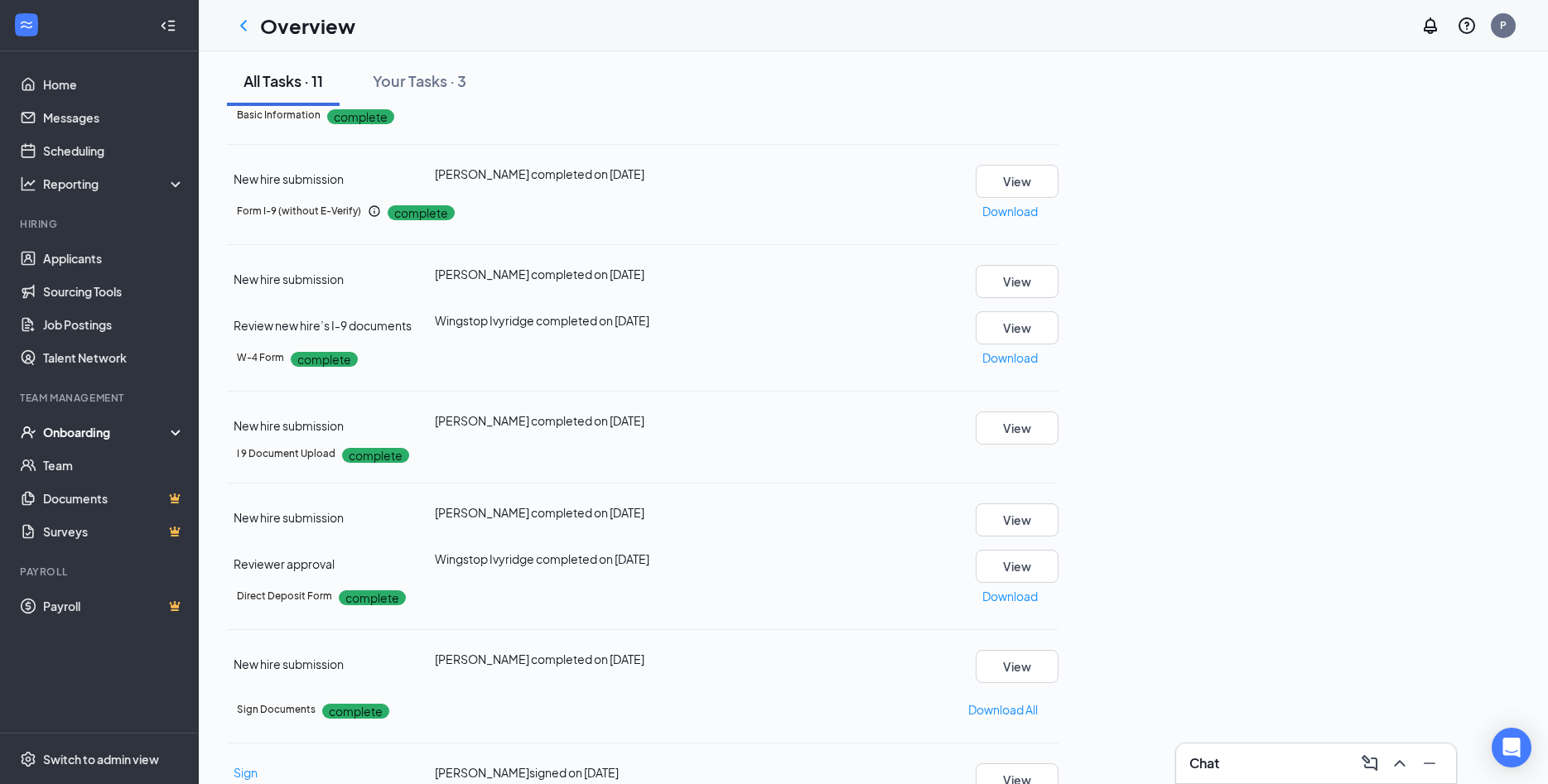
scroll to position [594, 0]
click at [1059, 503] on button "View" at bounding box center [1017, 520] width 83 height 33
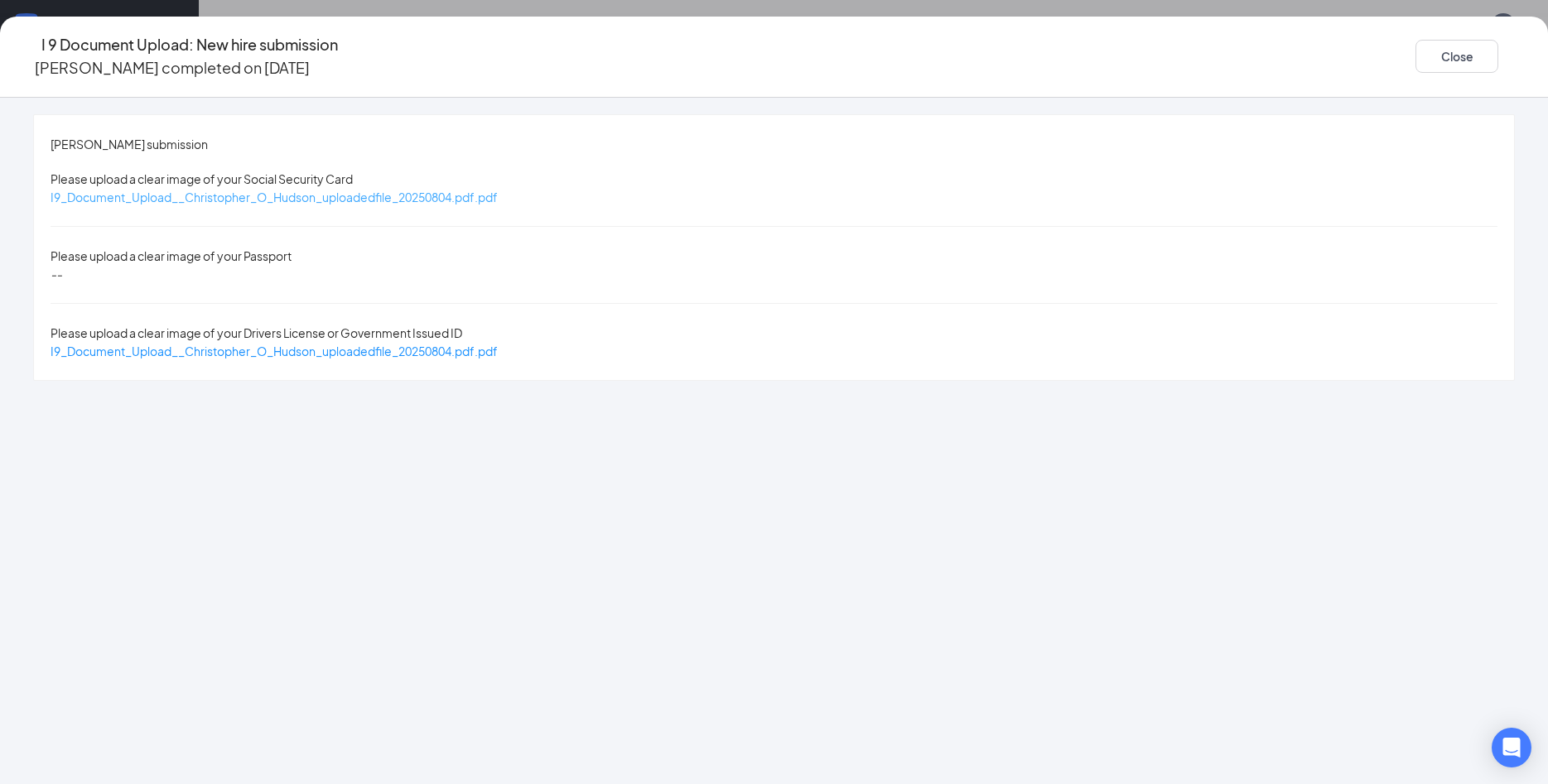
click at [497, 190] on span "I9_Document_Upload__Christopher_O_Hudson_uploadedfile_20250804.pdf.pdf" at bounding box center [273, 197] width 447 height 15
click at [497, 343] on span "I9_Document_Upload__Christopher_O_Hudson_uploadedfile_20250804.pdf.pdf" at bounding box center [273, 351] width 447 height 15
click at [1416, 47] on button "Close" at bounding box center [1457, 56] width 83 height 33
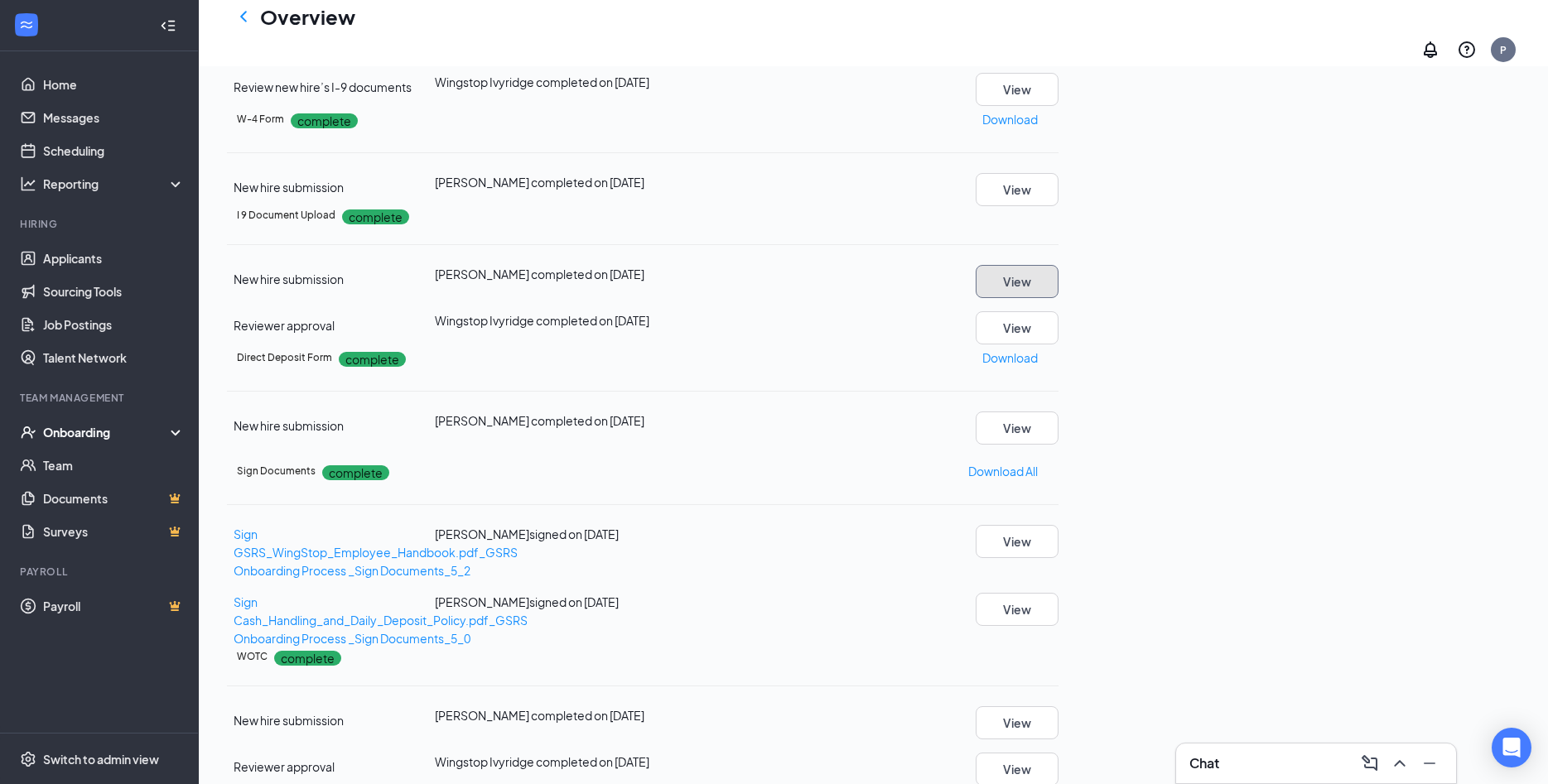
scroll to position [0, 0]
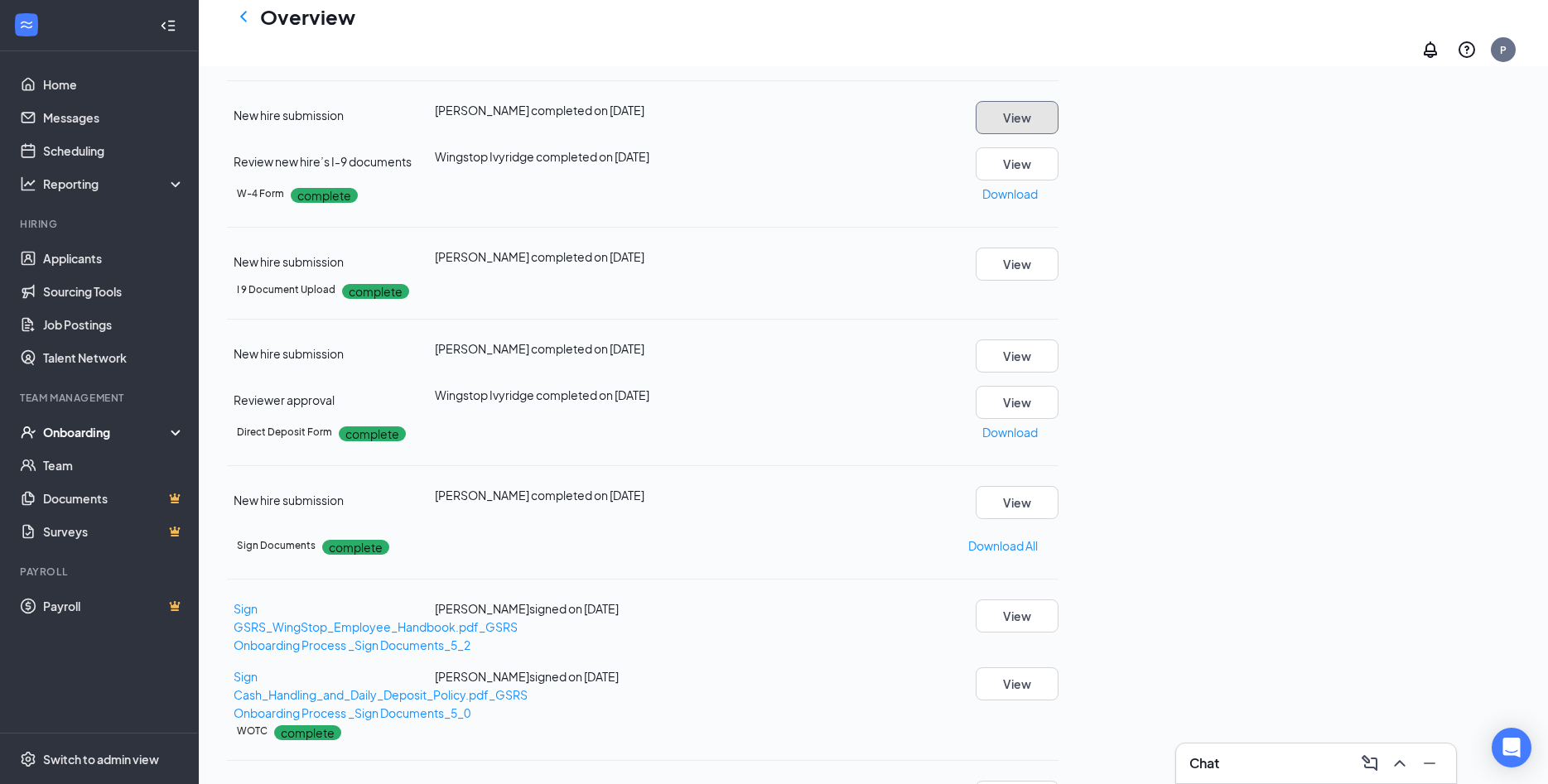
click at [1059, 134] on button "View" at bounding box center [1017, 117] width 83 height 33
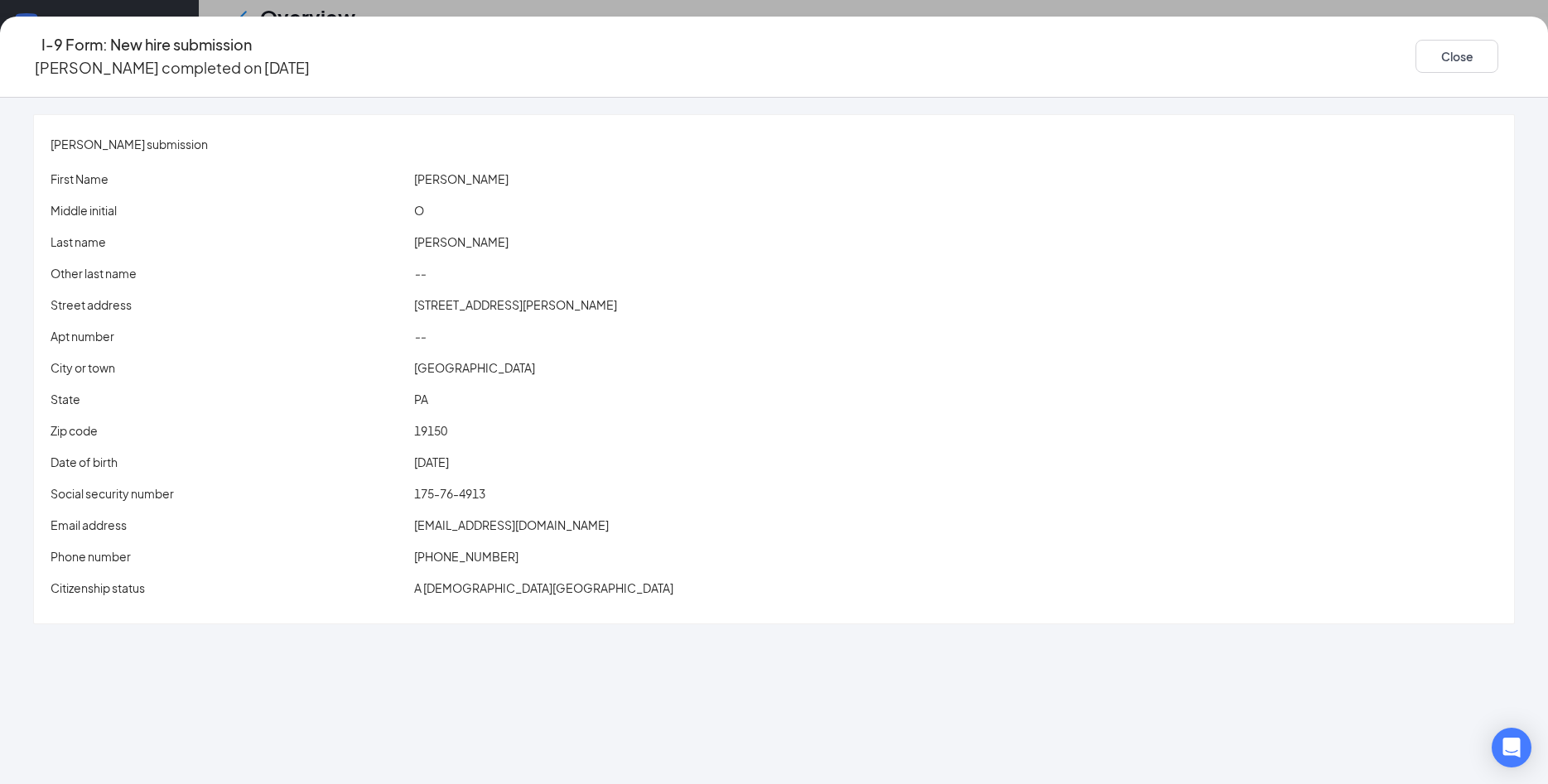
click at [588, 517] on div "[EMAIL_ADDRESS][DOMAIN_NAME]" at bounding box center [956, 525] width 1090 height 18
click at [586, 517] on span "[EMAIL_ADDRESS][DOMAIN_NAME]" at bounding box center [511, 524] width 194 height 15
click at [1416, 49] on button "Close" at bounding box center [1457, 56] width 83 height 33
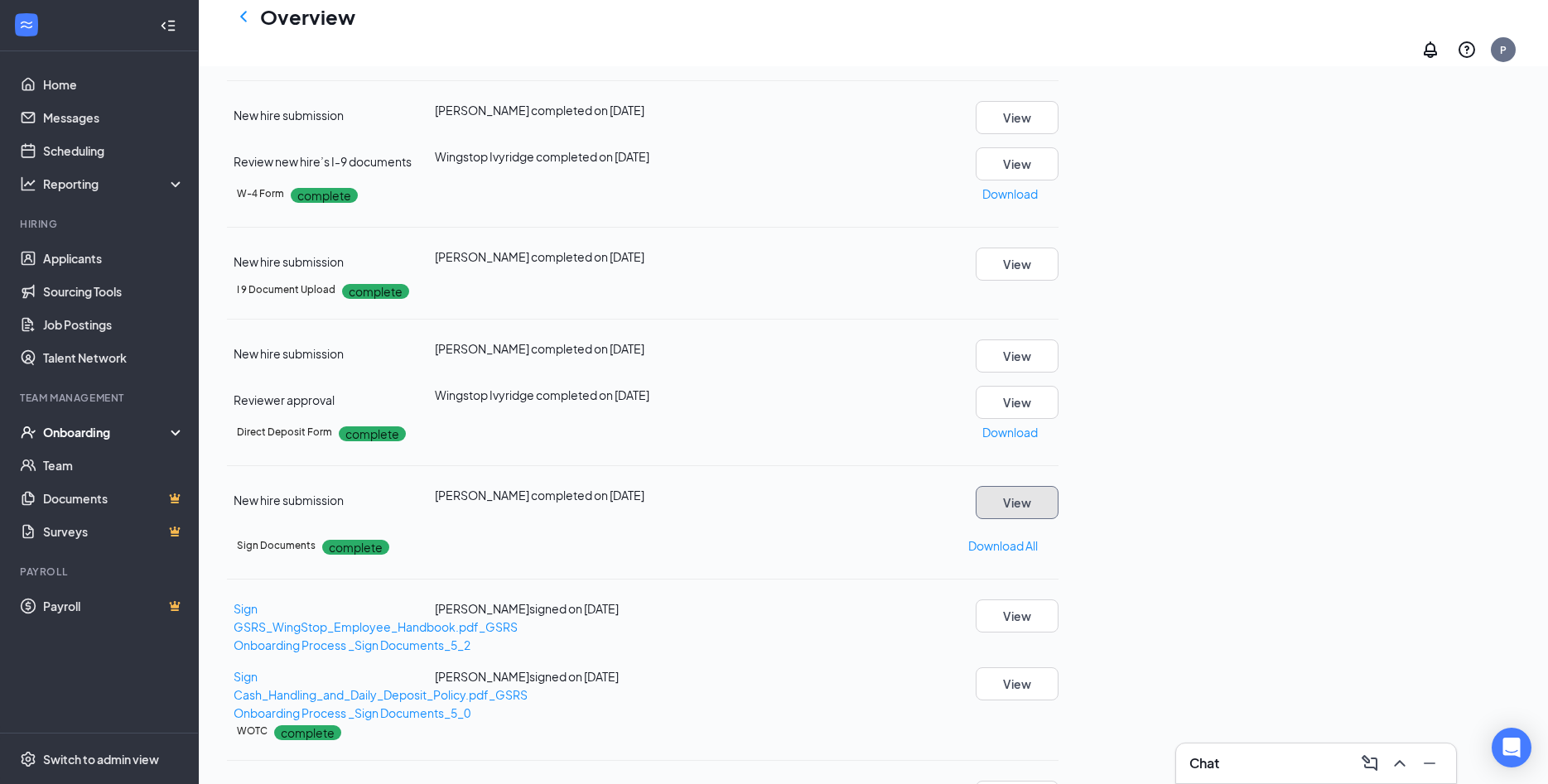
click at [1059, 519] on button "View" at bounding box center [1017, 502] width 83 height 33
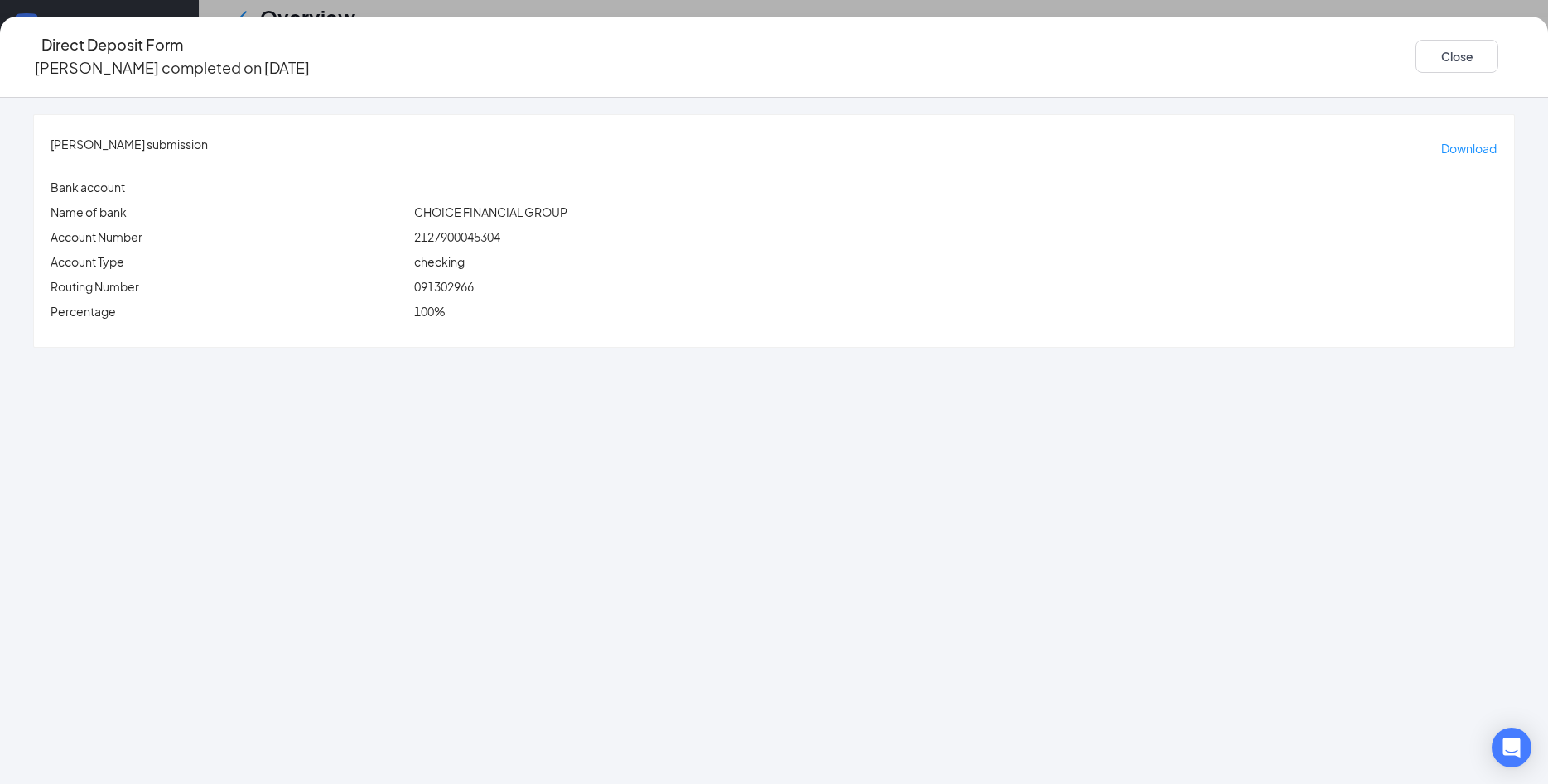
click at [474, 279] on span "091302966" at bounding box center [443, 286] width 59 height 15
copy span "091302966"
click at [500, 229] on span "2127900045304" at bounding box center [457, 236] width 86 height 15
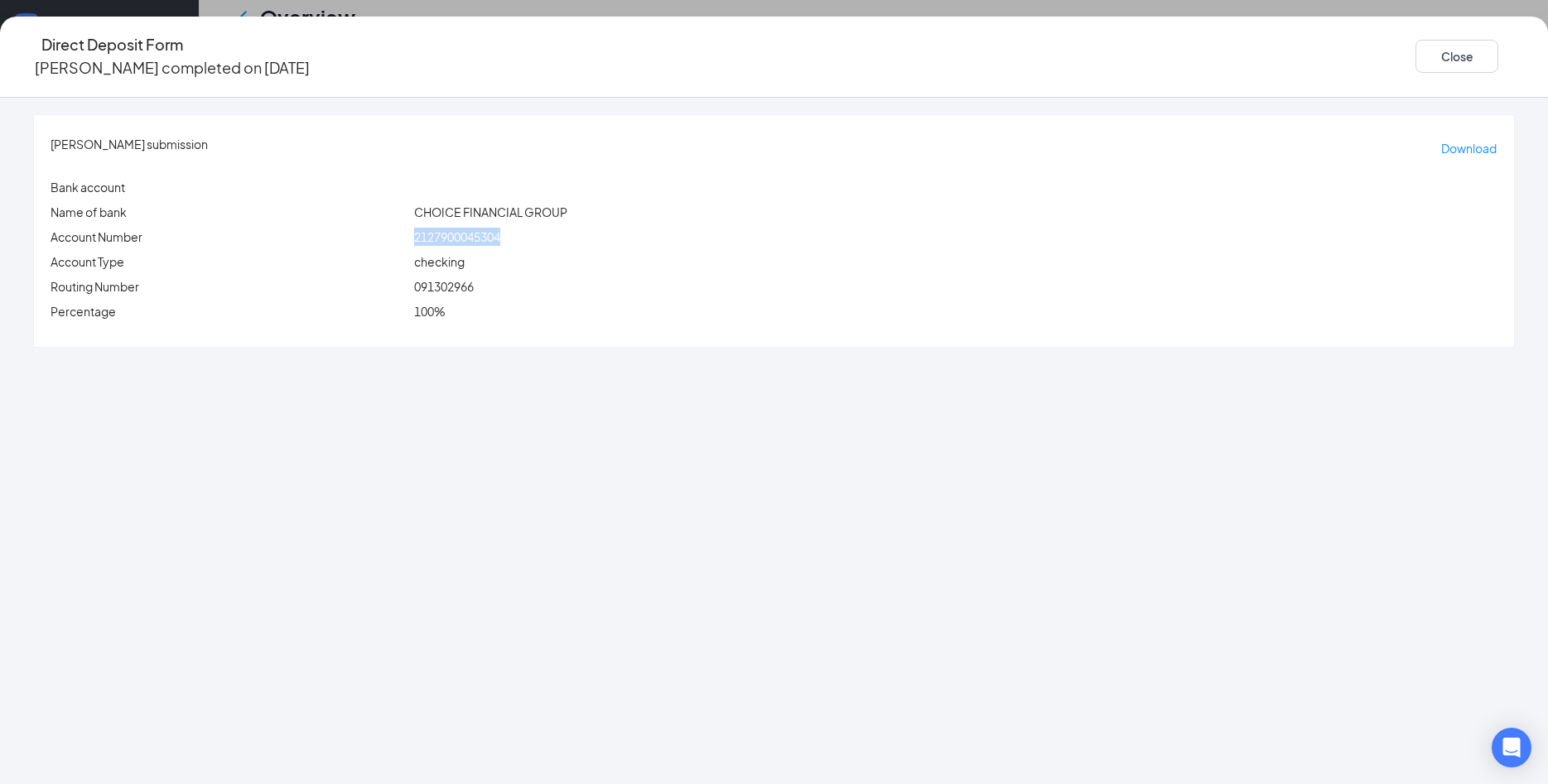
copy span "2127900045304"
